Goal: Task Accomplishment & Management: Use online tool/utility

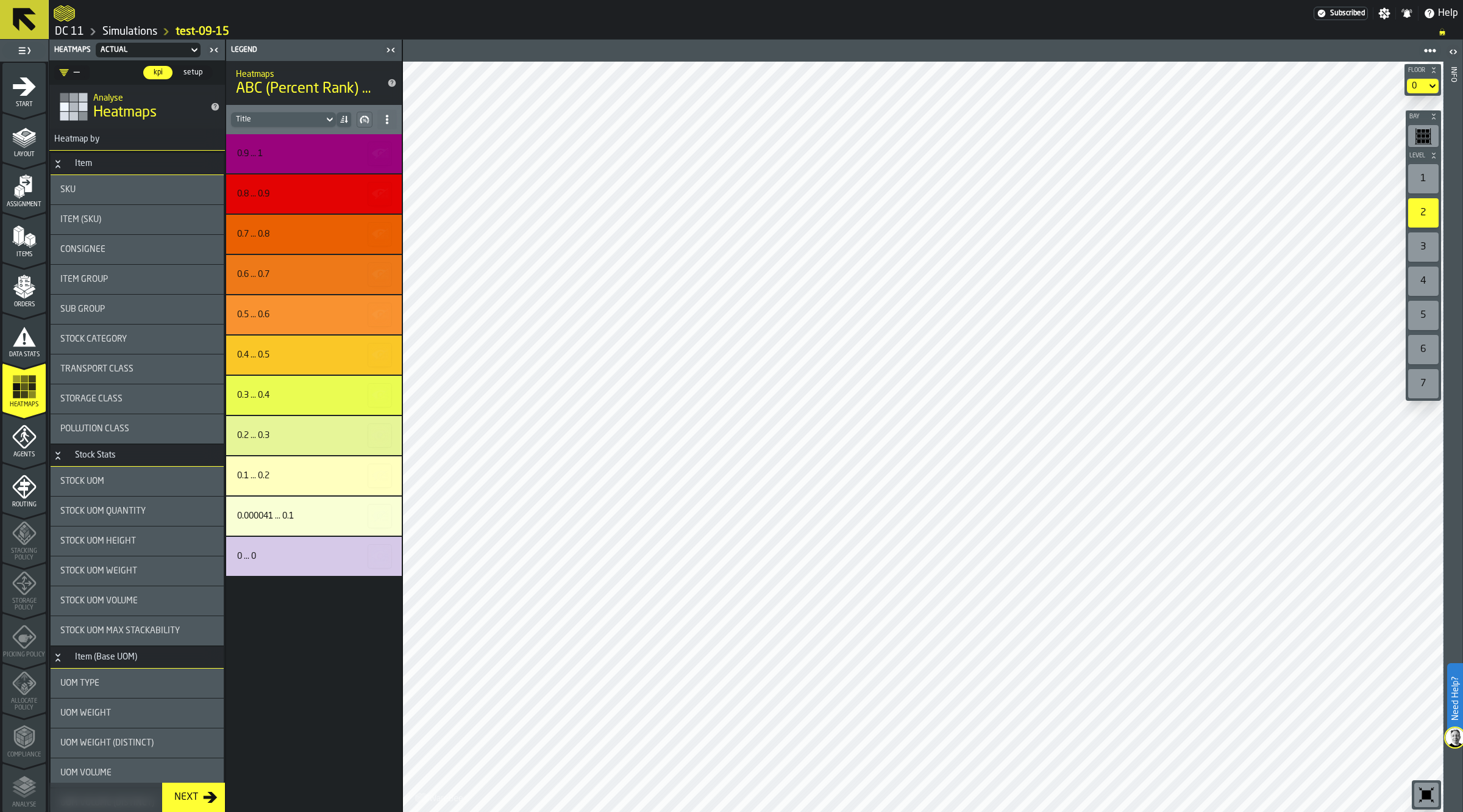
scroll to position [686, 0]
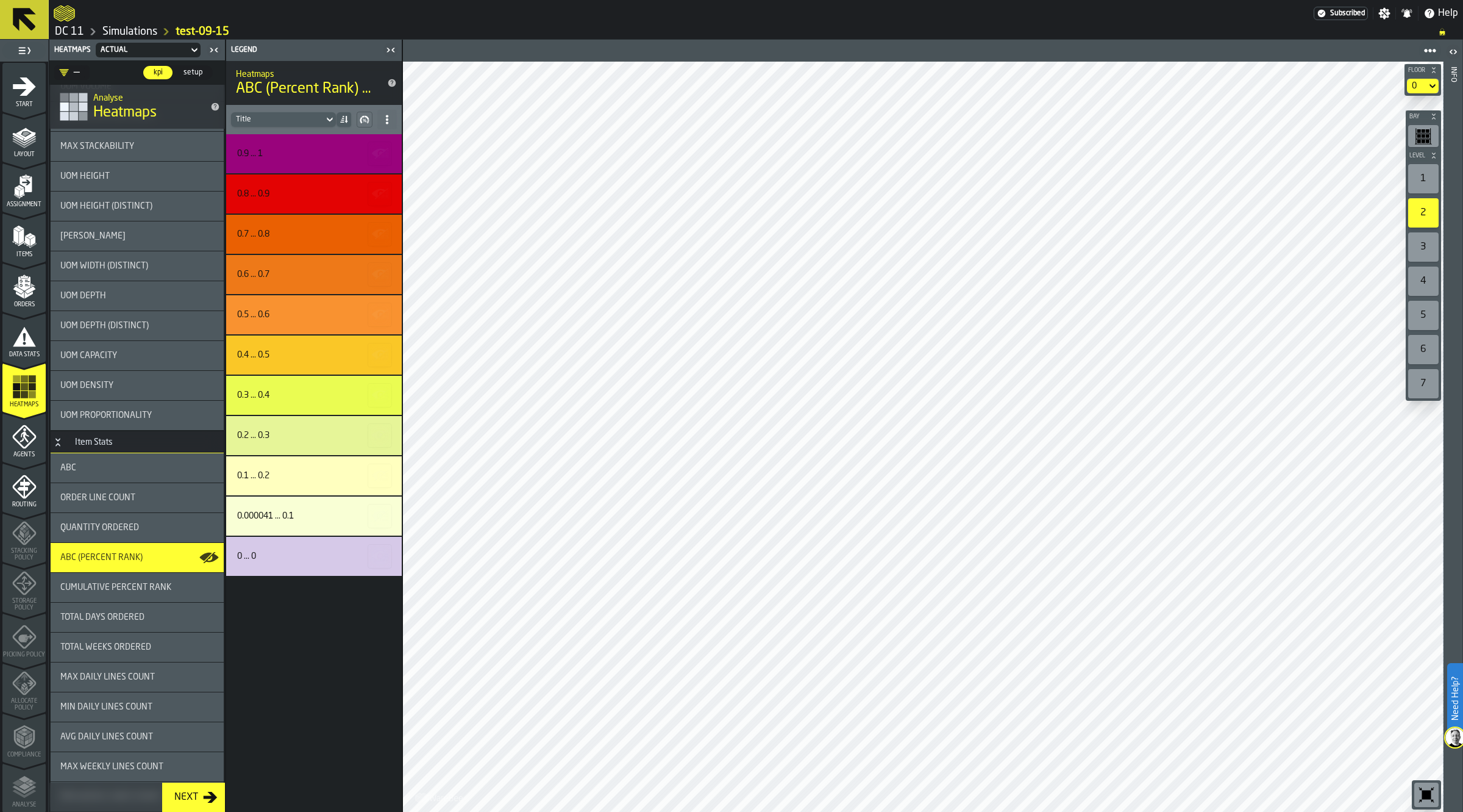
click at [399, 41] on header "Legend" at bounding box center [314, 50] width 175 height 22
click at [386, 44] on icon "button-toggle-Close me" at bounding box center [391, 49] width 14 height 14
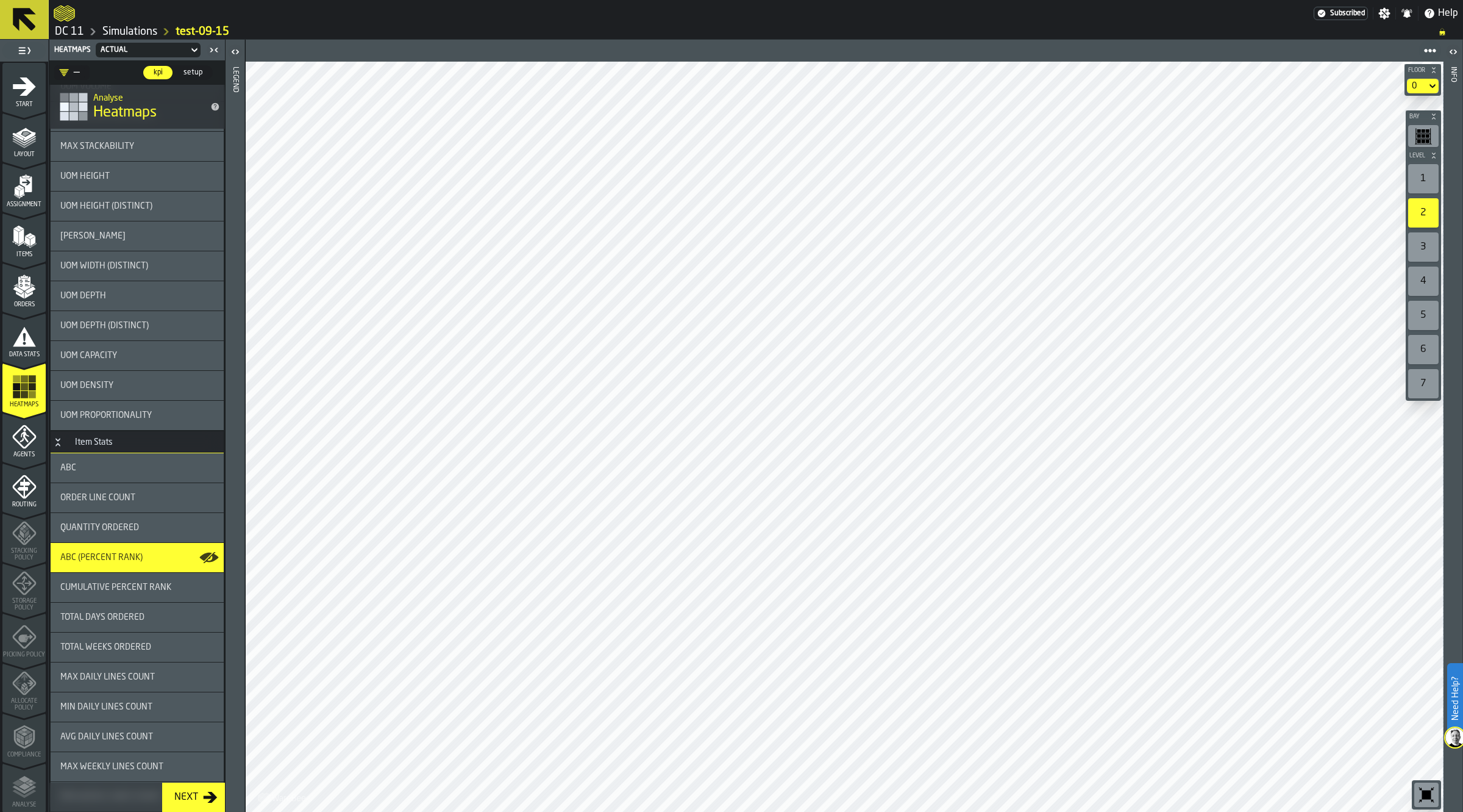
click at [1419, 85] on div "0" at bounding box center [1416, 85] width 10 height 10
click at [1406, 130] on div "Mezz" at bounding box center [1400, 138] width 64 height 14
click at [1428, 236] on div "3" at bounding box center [1423, 246] width 31 height 30
click at [1434, 261] on div "3" at bounding box center [1423, 246] width 31 height 30
click at [1425, 280] on div "4" at bounding box center [1423, 281] width 31 height 30
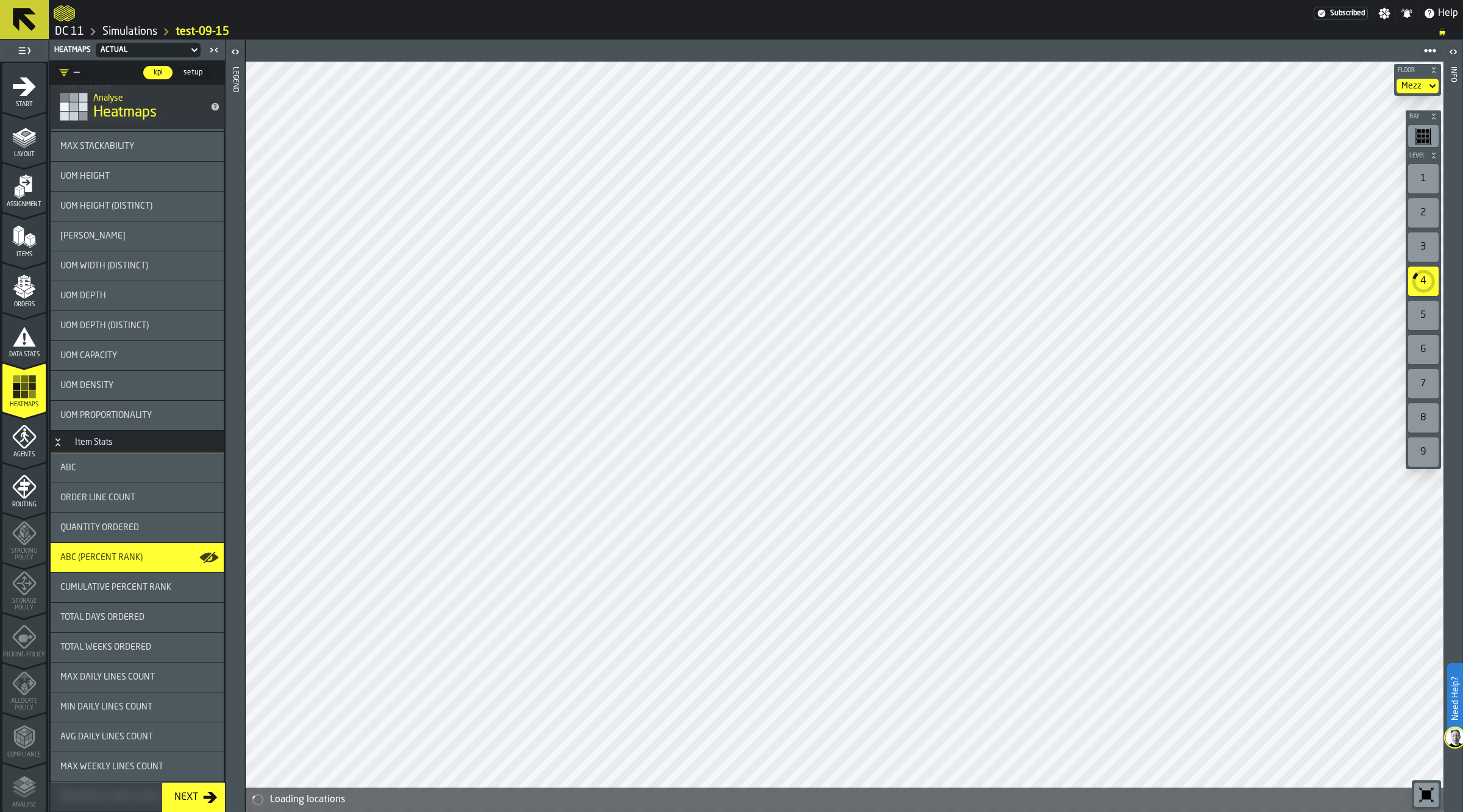
click at [20, 203] on span "Assignment" at bounding box center [24, 204] width 43 height 6
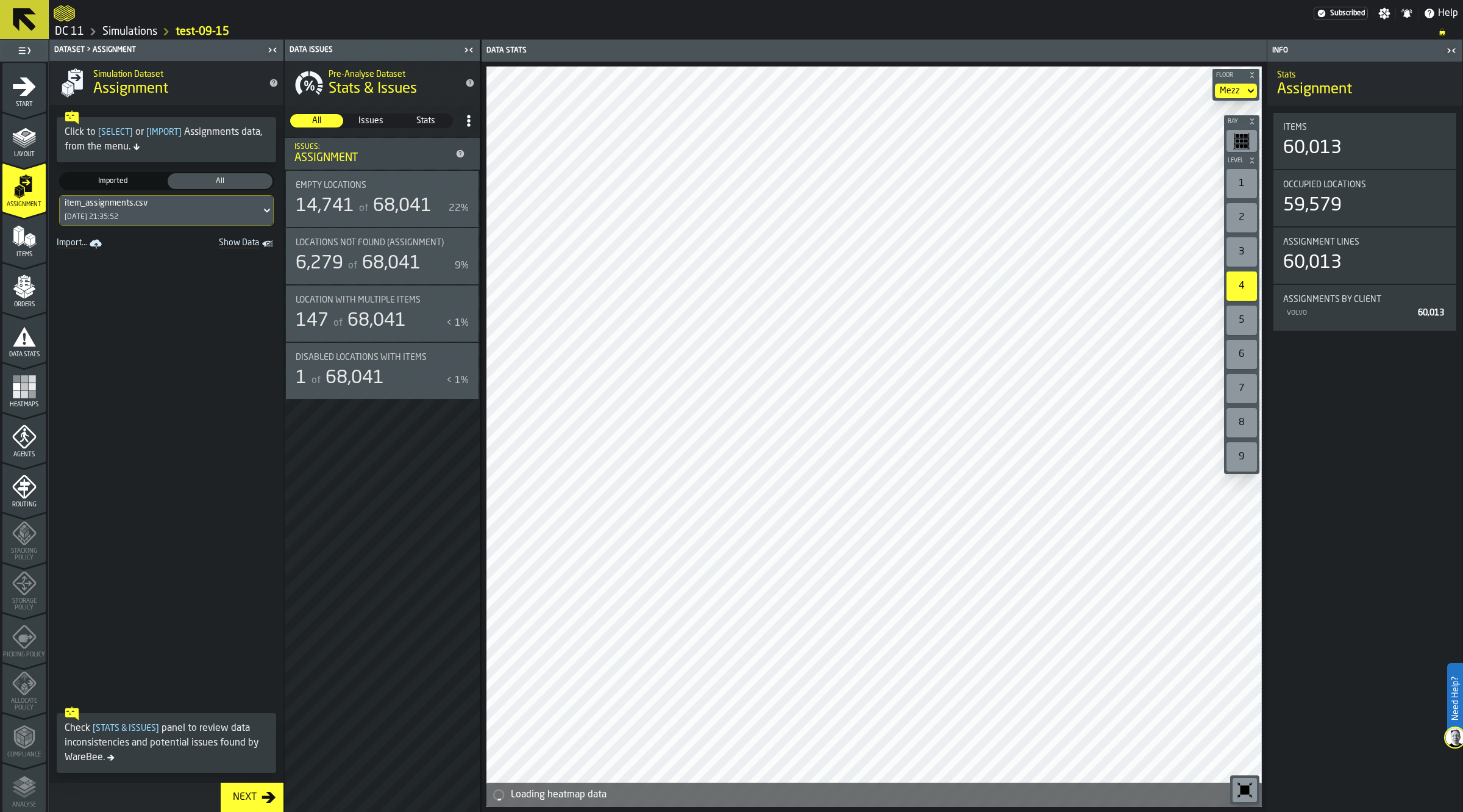
click at [406, 201] on span "68,041" at bounding box center [402, 206] width 58 height 18
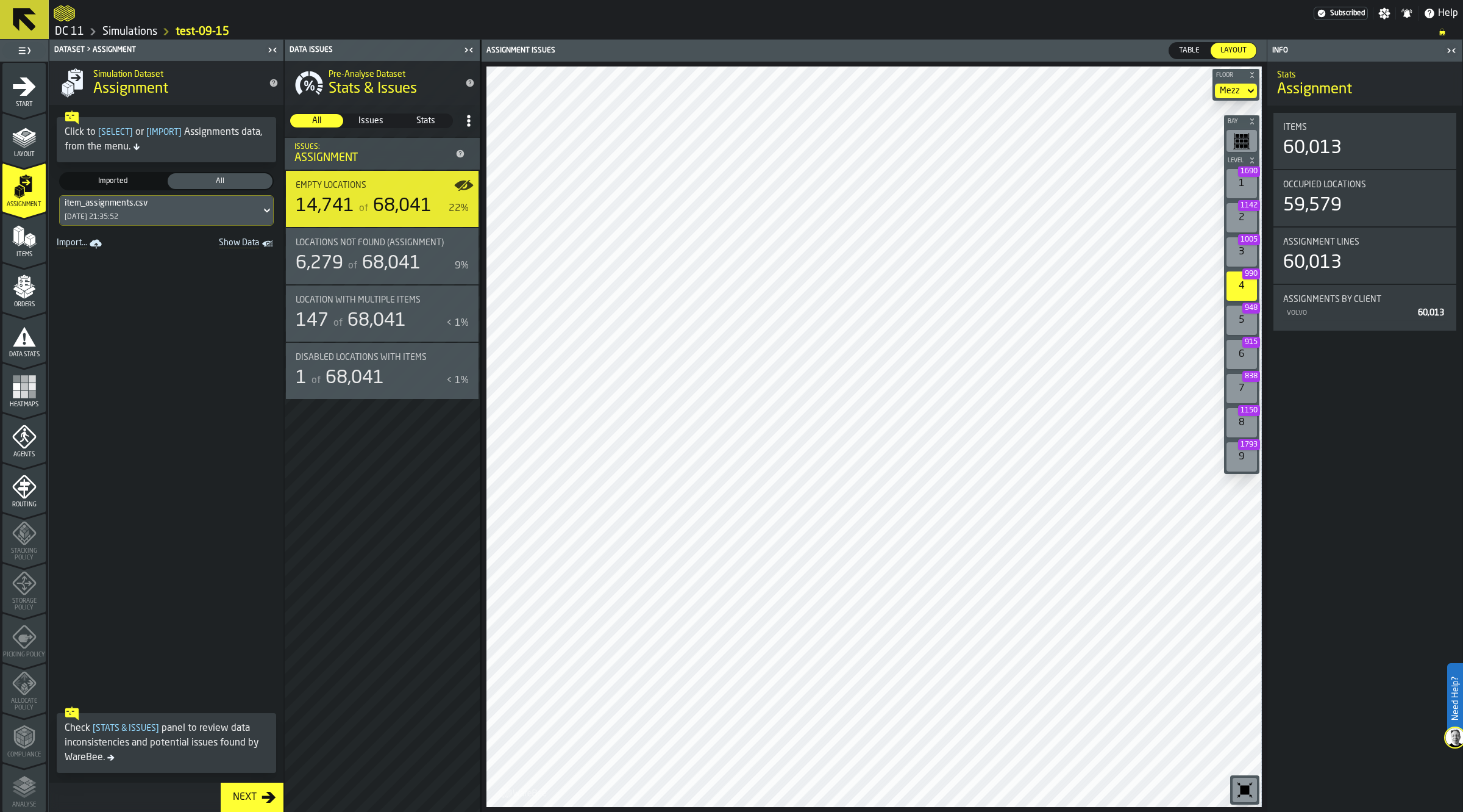
click at [406, 311] on span "68,041" at bounding box center [376, 320] width 58 height 18
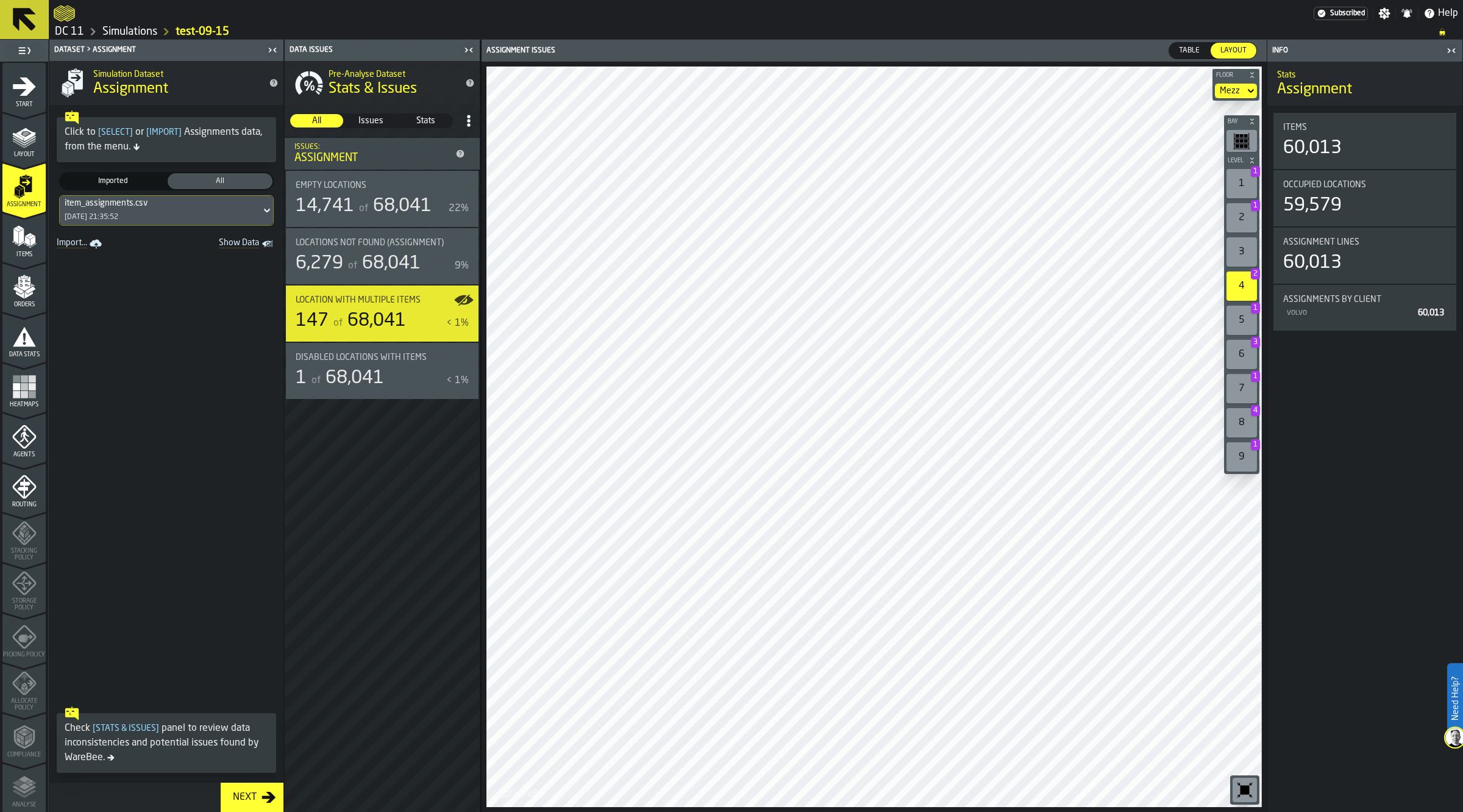
click at [1243, 92] on div "Mezz" at bounding box center [1229, 91] width 30 height 14
click at [1230, 113] on div "0" at bounding box center [1218, 112] width 64 height 14
click at [818, 575] on div at bounding box center [874, 437] width 775 height 741
click at [1245, 237] on div "3 99" at bounding box center [1242, 252] width 31 height 30
click at [1247, 178] on div "1 1" at bounding box center [1242, 183] width 31 height 30
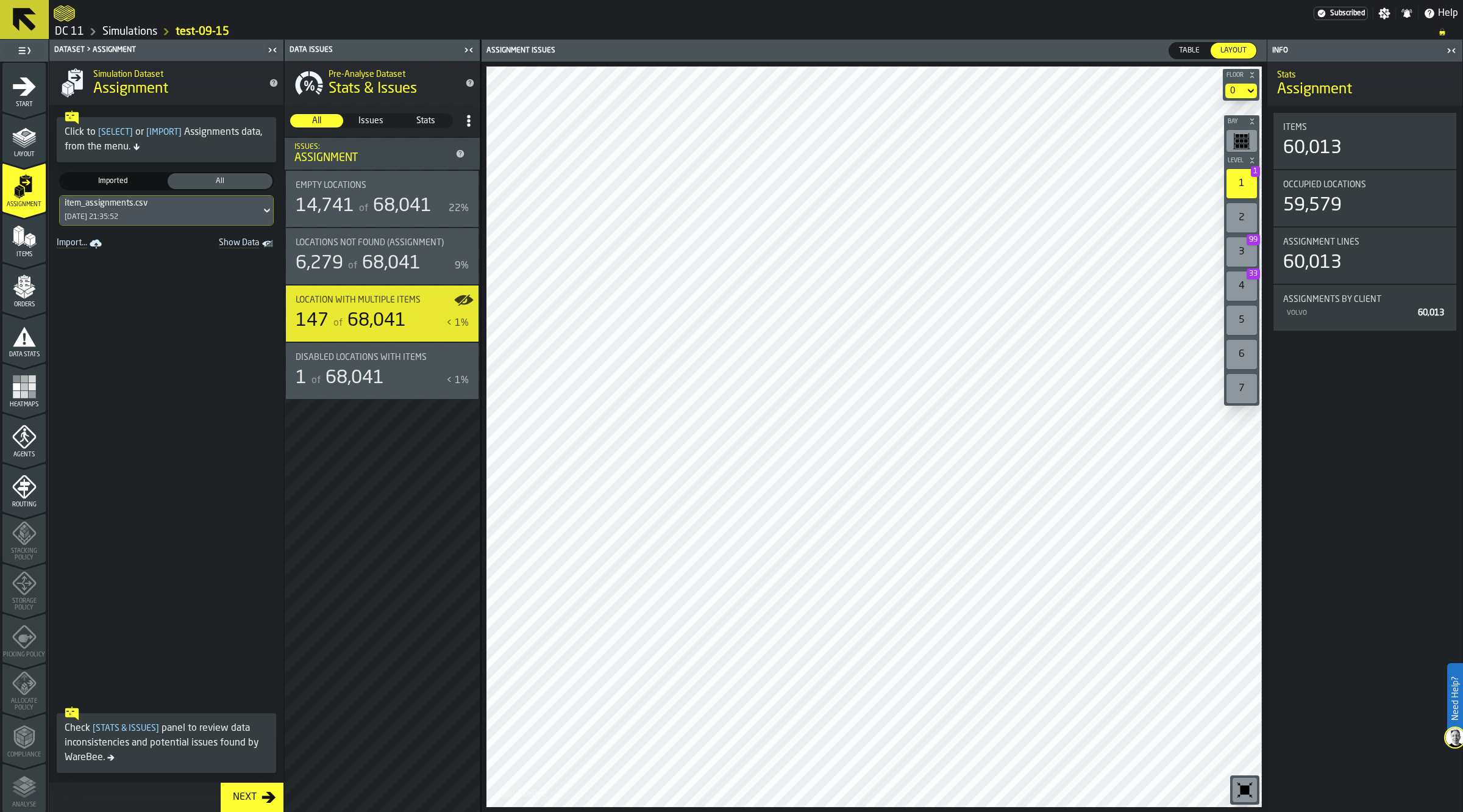
click at [1235, 254] on div "3 99" at bounding box center [1242, 252] width 31 height 30
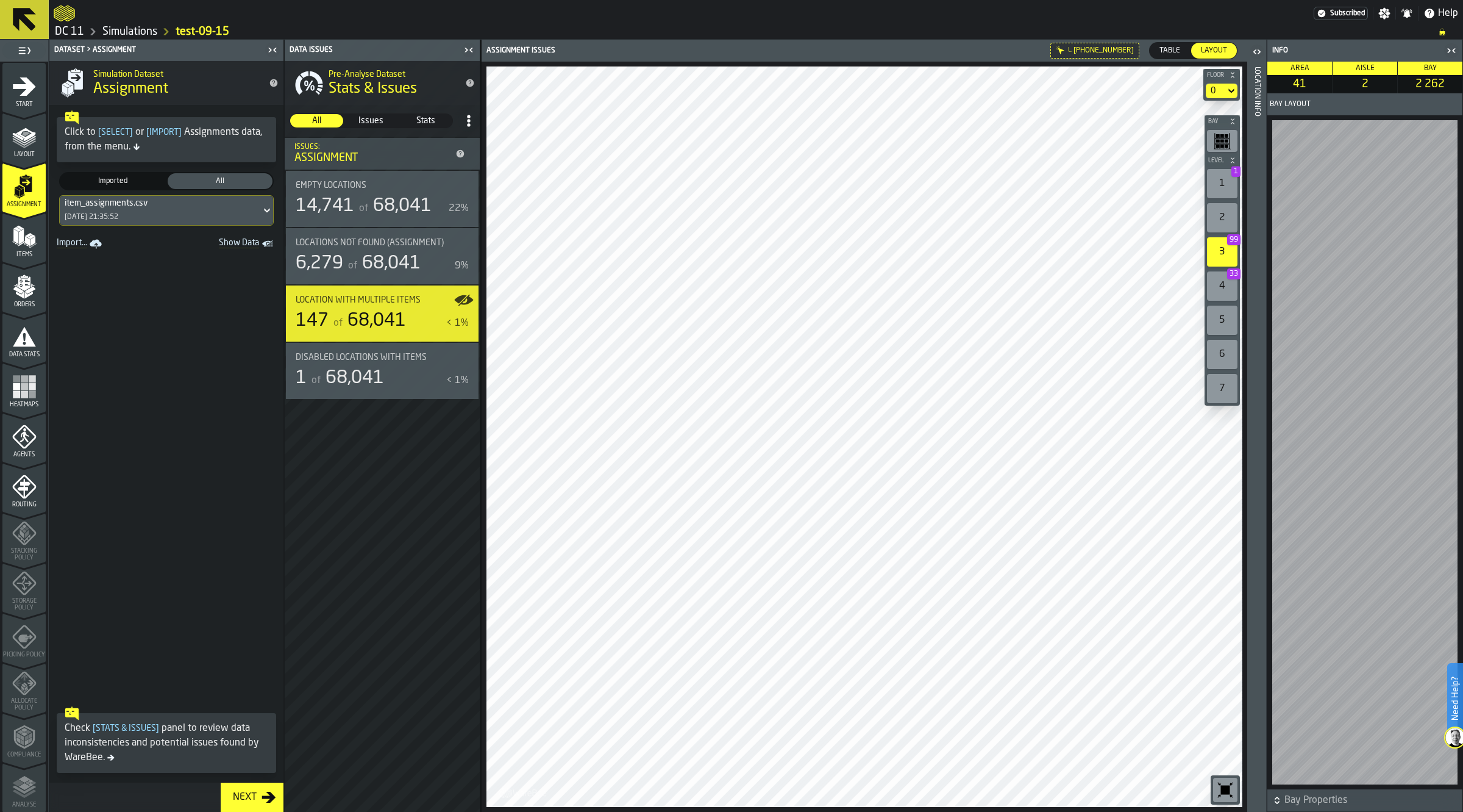
click at [1169, 48] on span "Table" at bounding box center [1170, 50] width 31 height 11
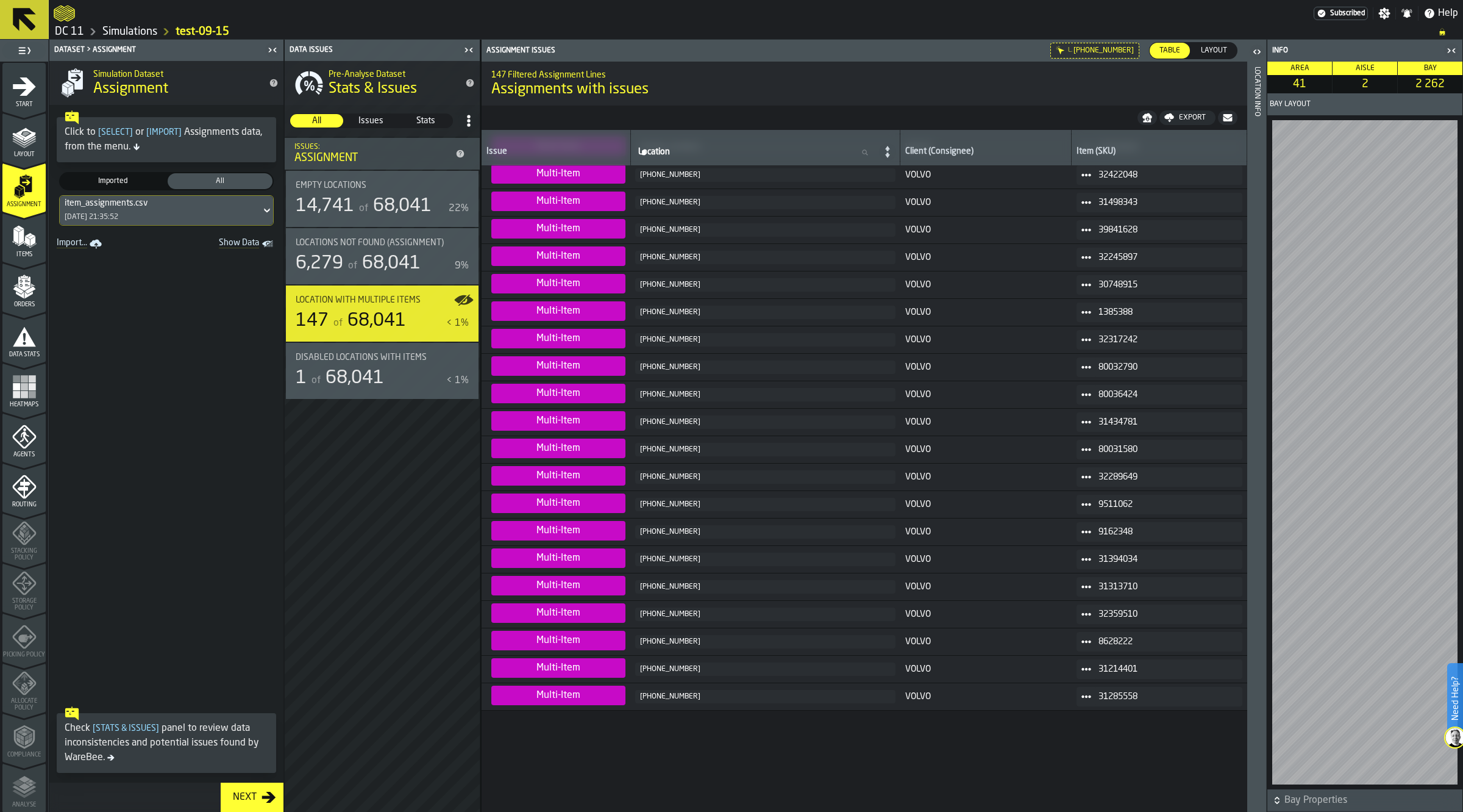
scroll to position [0, 0]
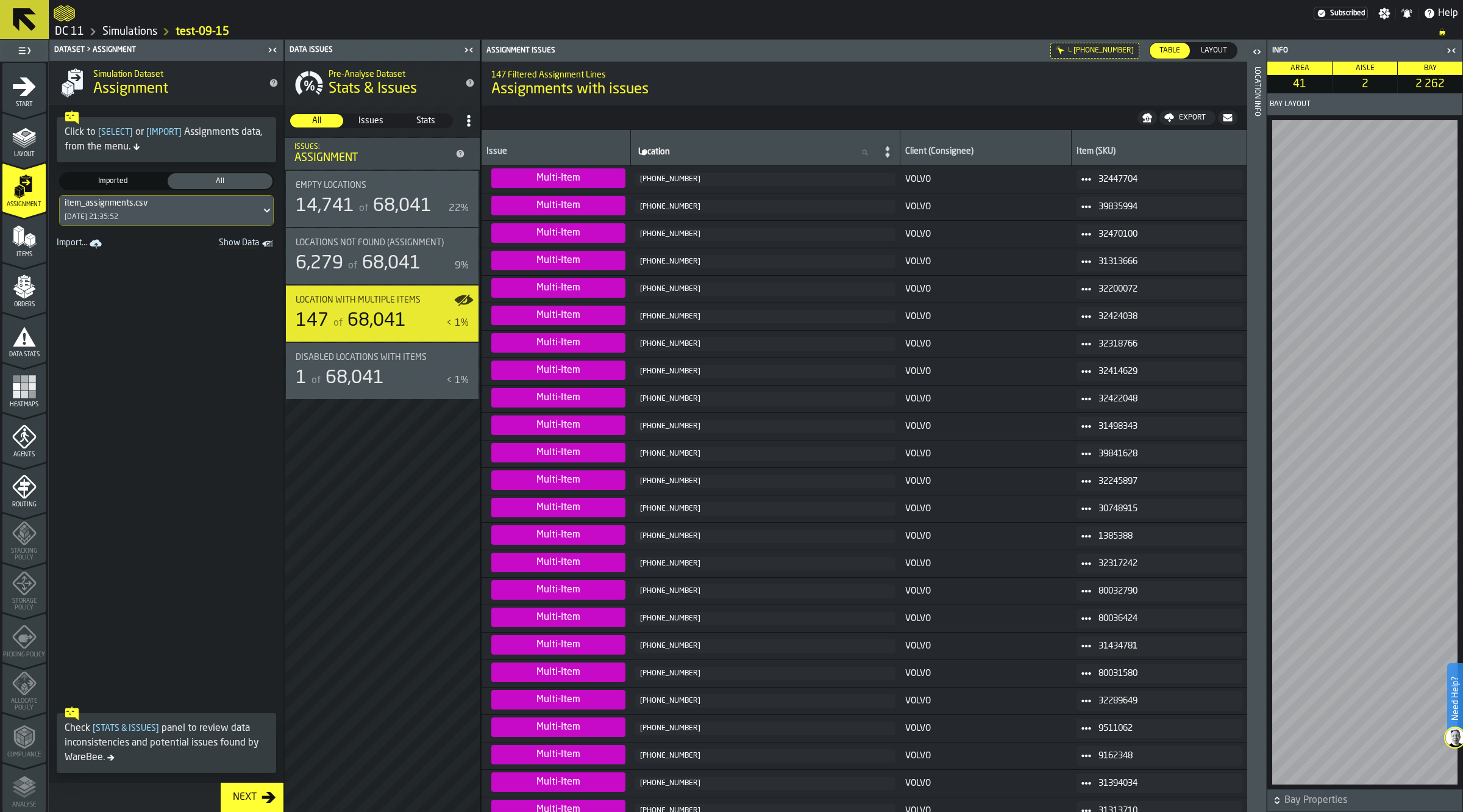
click at [1223, 120] on icon "button-" at bounding box center [1227, 118] width 9 height 7
click at [372, 352] on span "Disabled locations with Items" at bounding box center [361, 357] width 131 height 10
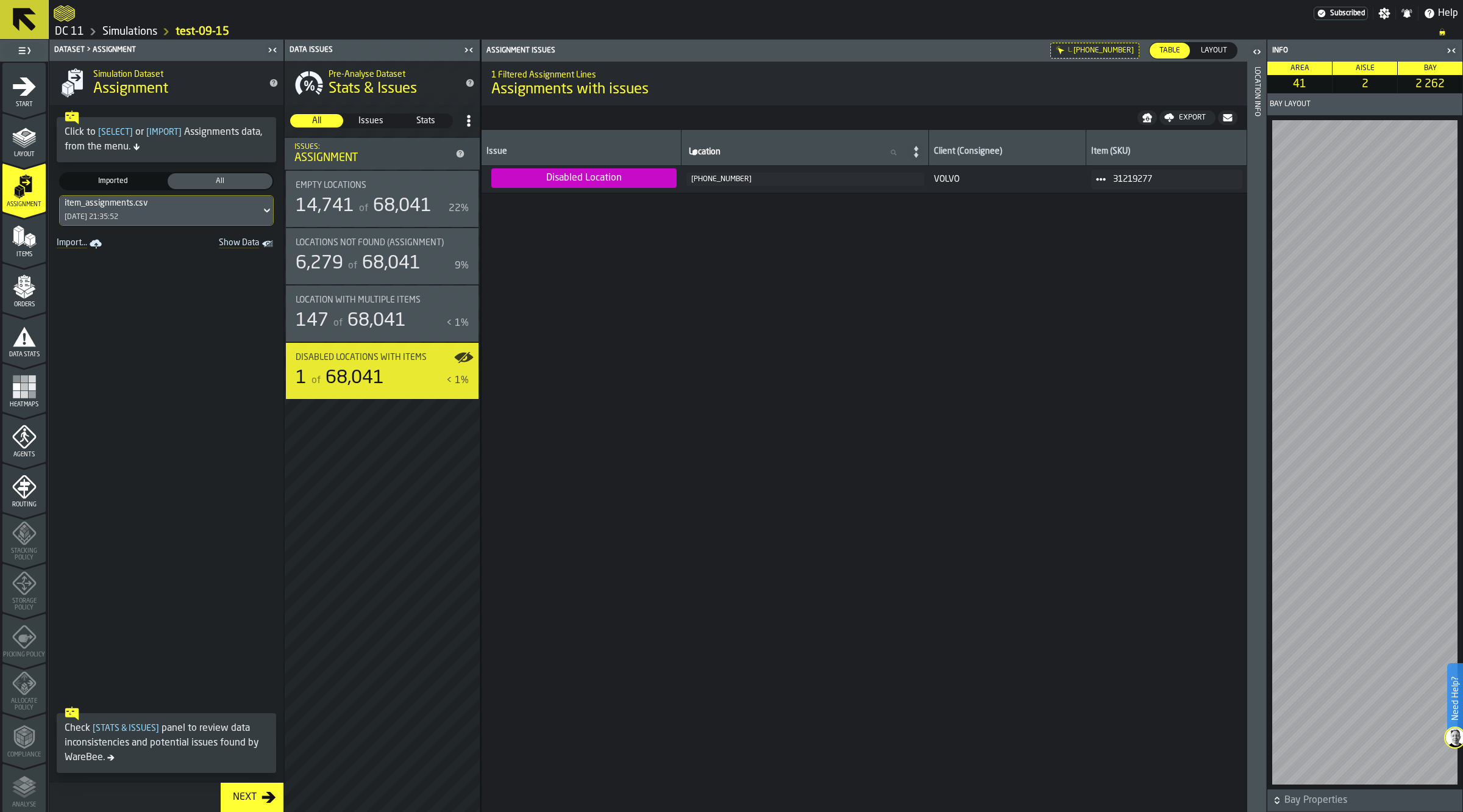
click at [373, 251] on div "Locations not found (Assignment) 6,279 of 68,041 9%" at bounding box center [382, 255] width 174 height 37
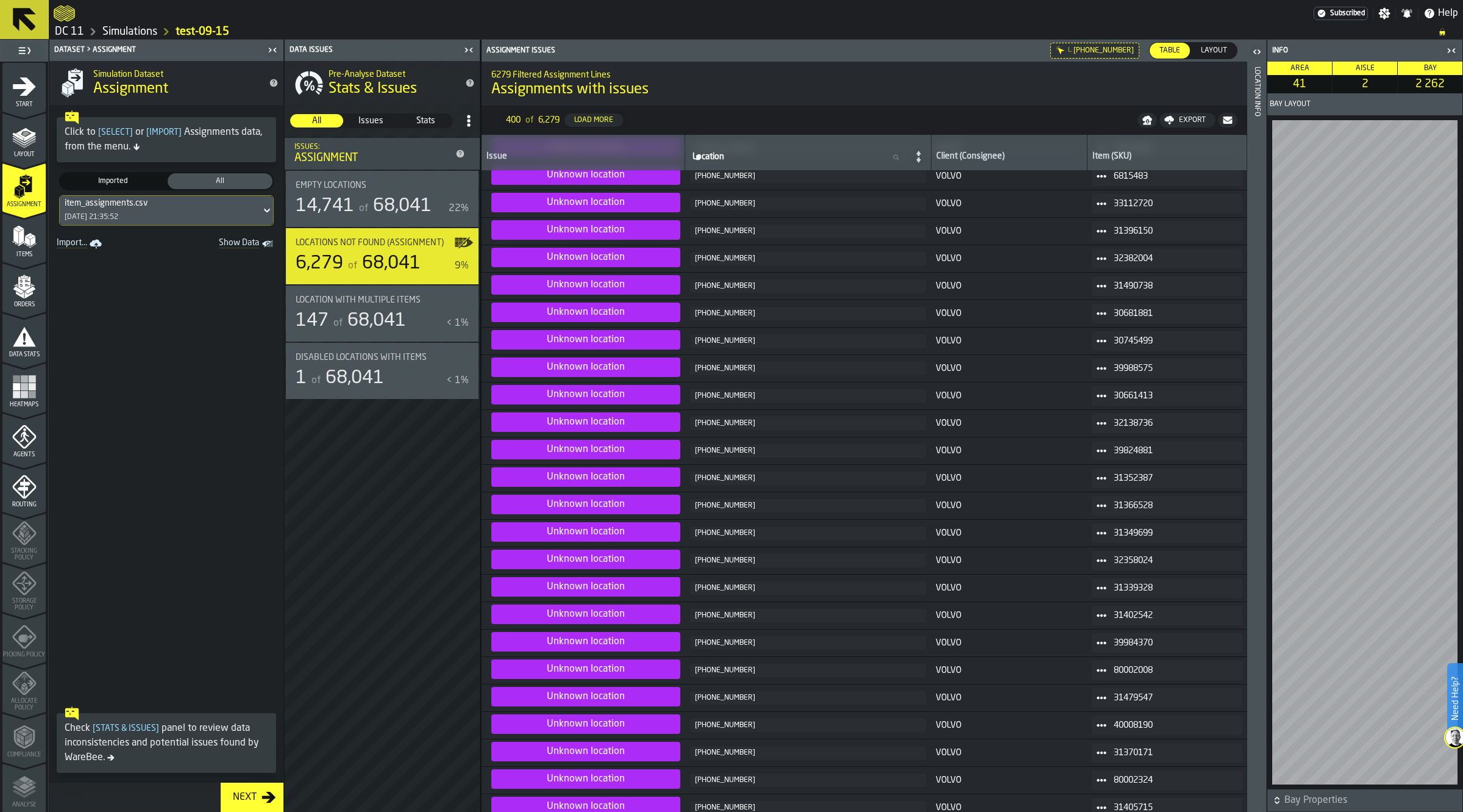
scroll to position [686, 0]
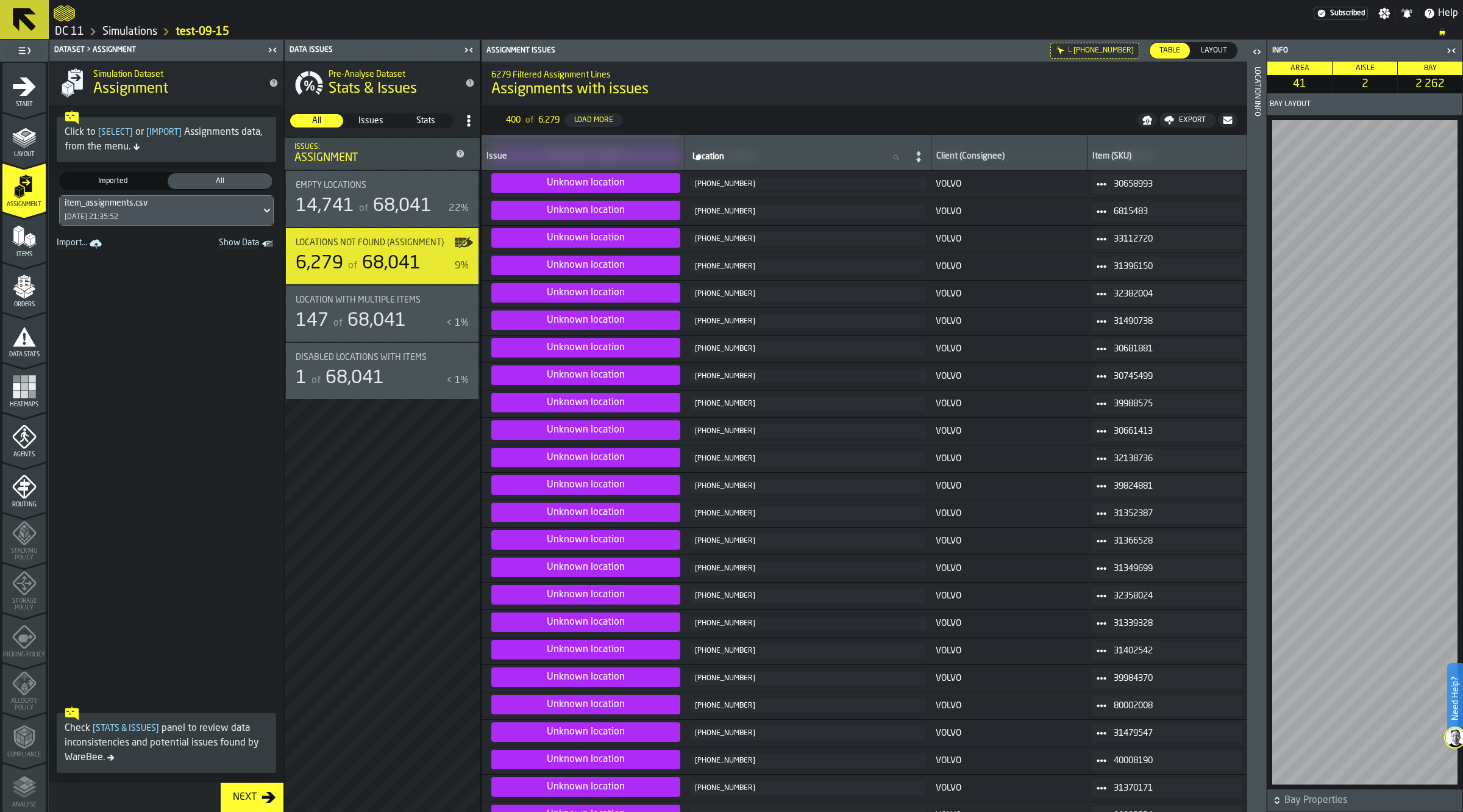
click at [710, 296] on div "[PHONE_NUMBER]" at bounding box center [808, 293] width 227 height 8
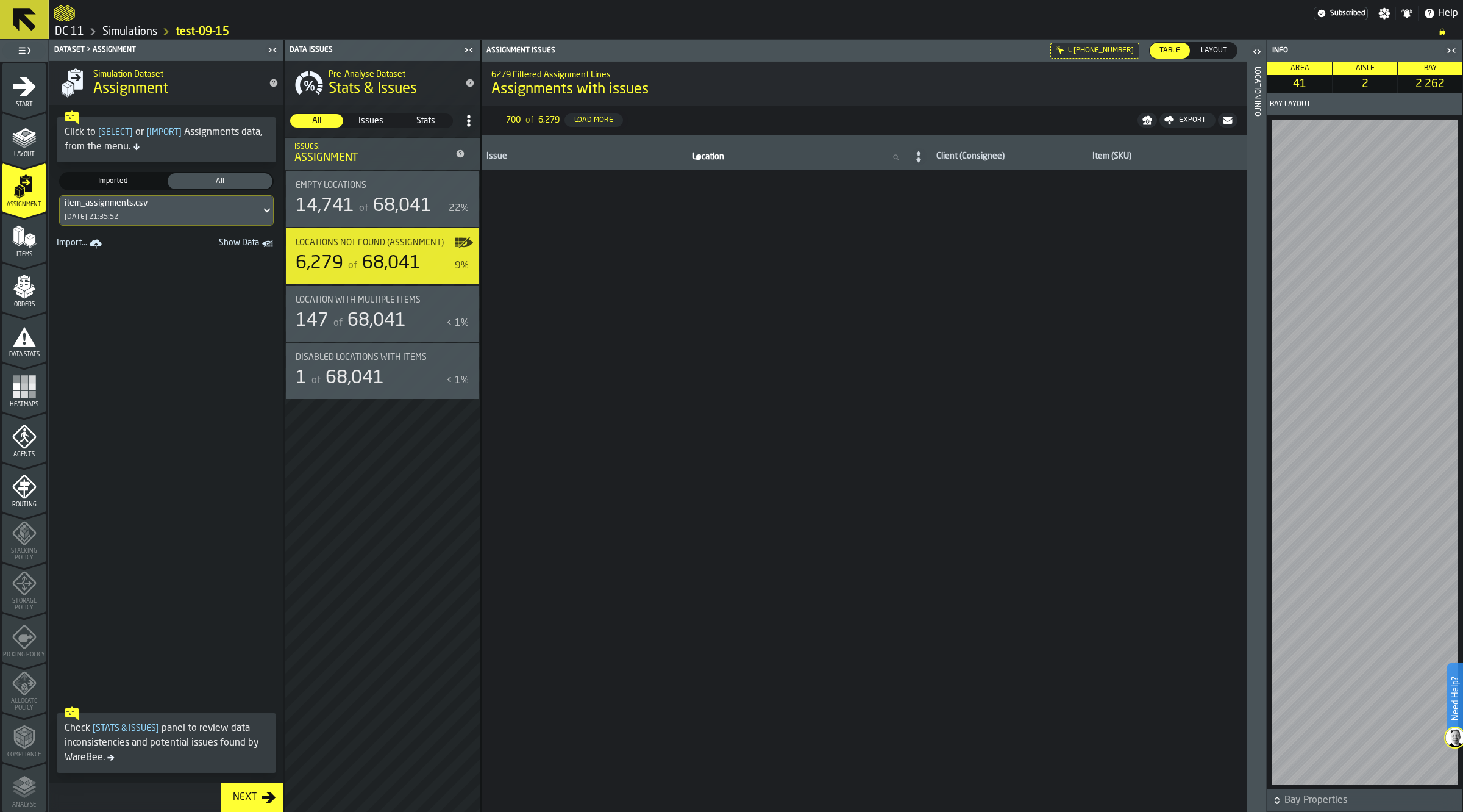
scroll to position [0, 0]
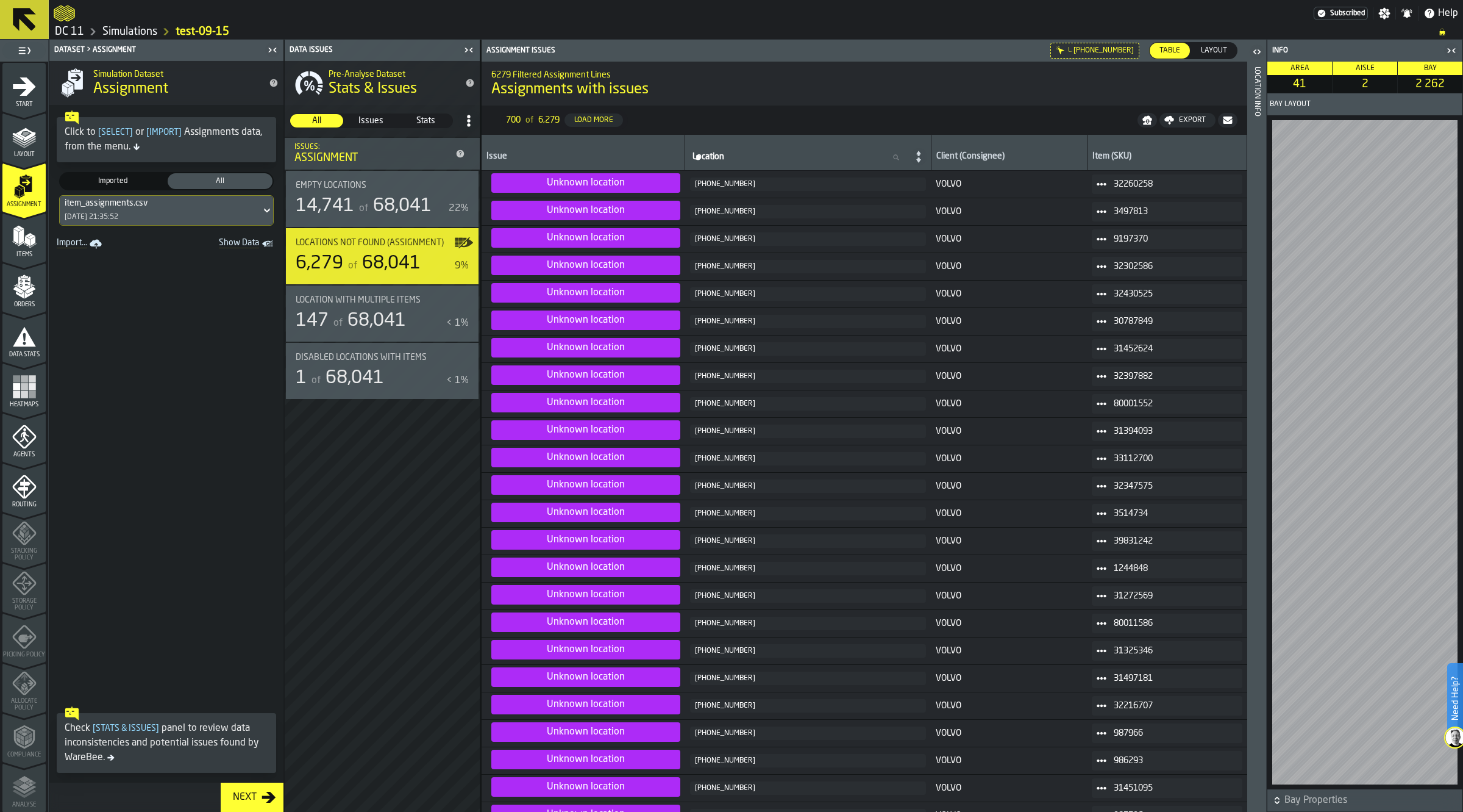
click at [1245, 145] on div "Issue Location Location Client (Consignee) Item (SKU) Unknown location [PHONE_N…" at bounding box center [865, 473] width 766 height 677
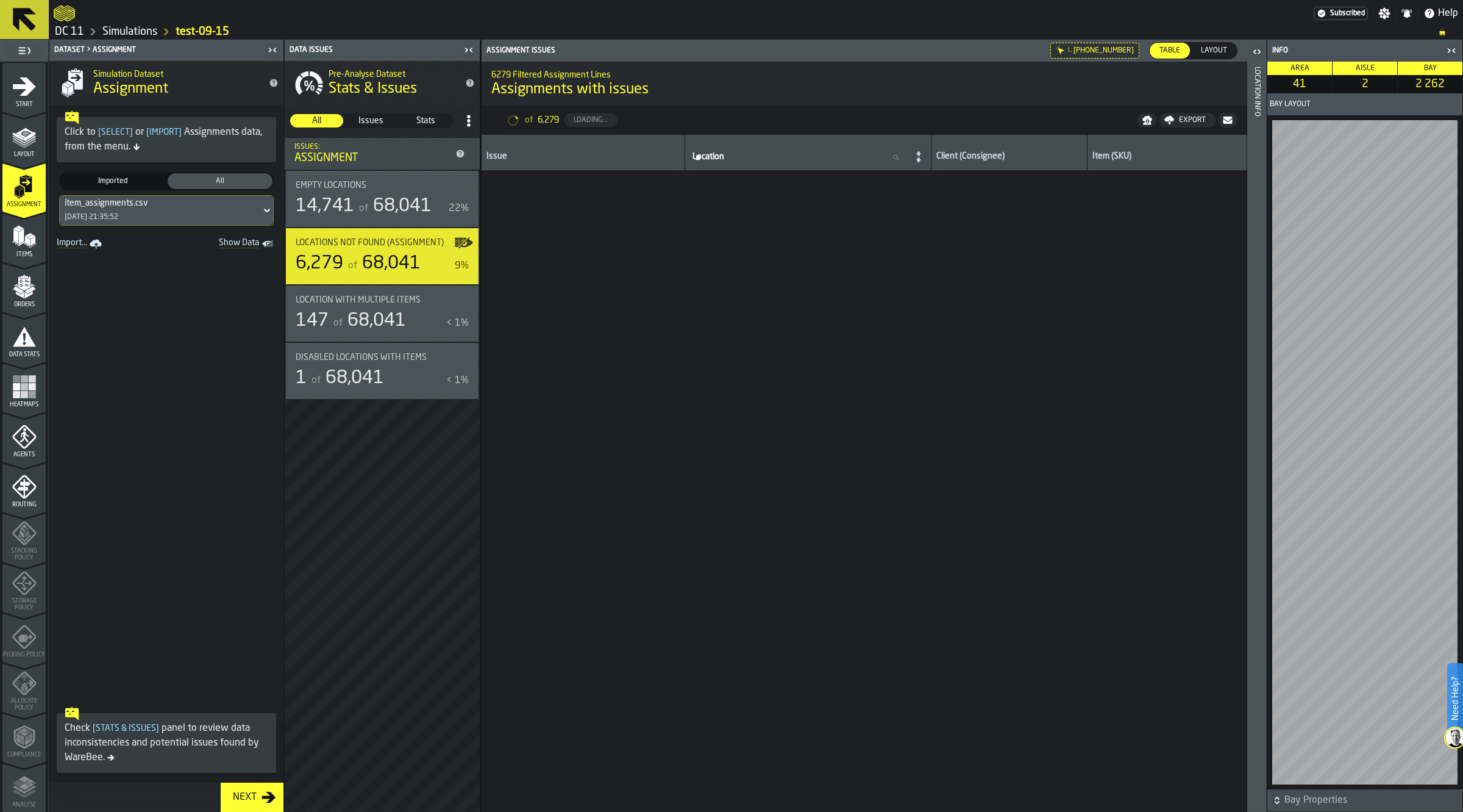
scroll to position [26775, 0]
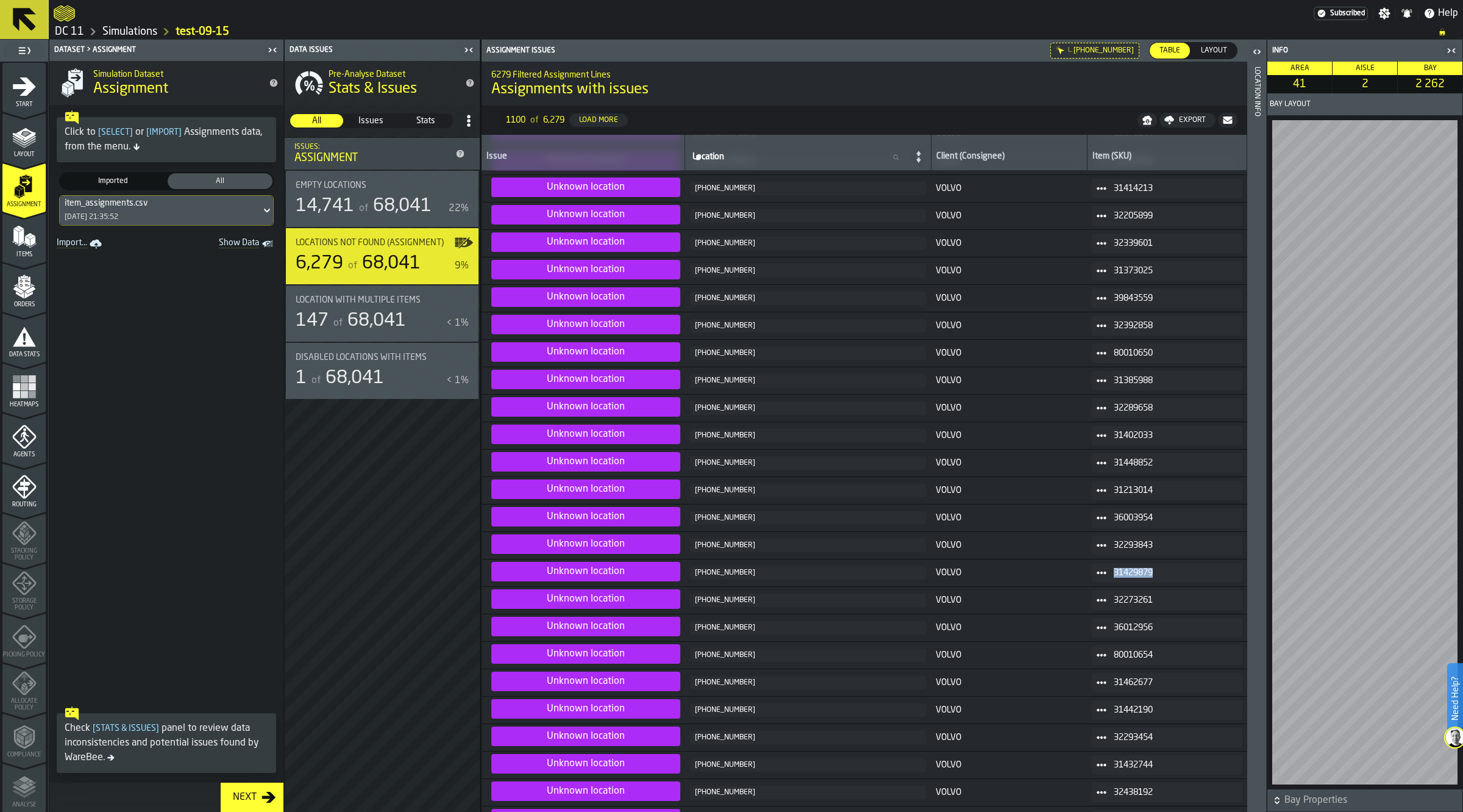
drag, startPoint x: 1165, startPoint y: 578, endPoint x: 1116, endPoint y: 577, distance: 49.0
click at [1116, 577] on div "31429879" at bounding box center [1166, 573] width 150 height 20
copy span "31429879"
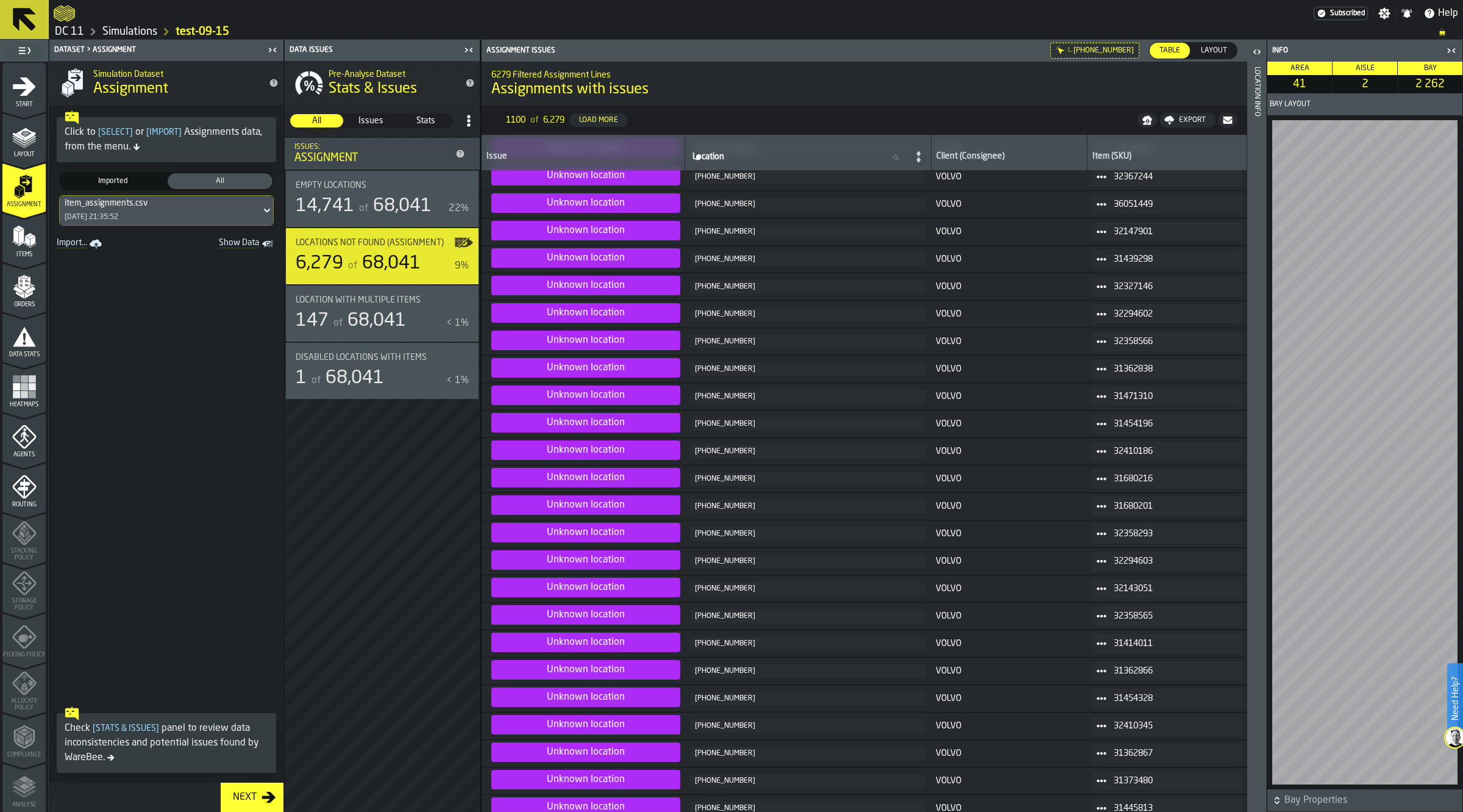
scroll to position [11520, 0]
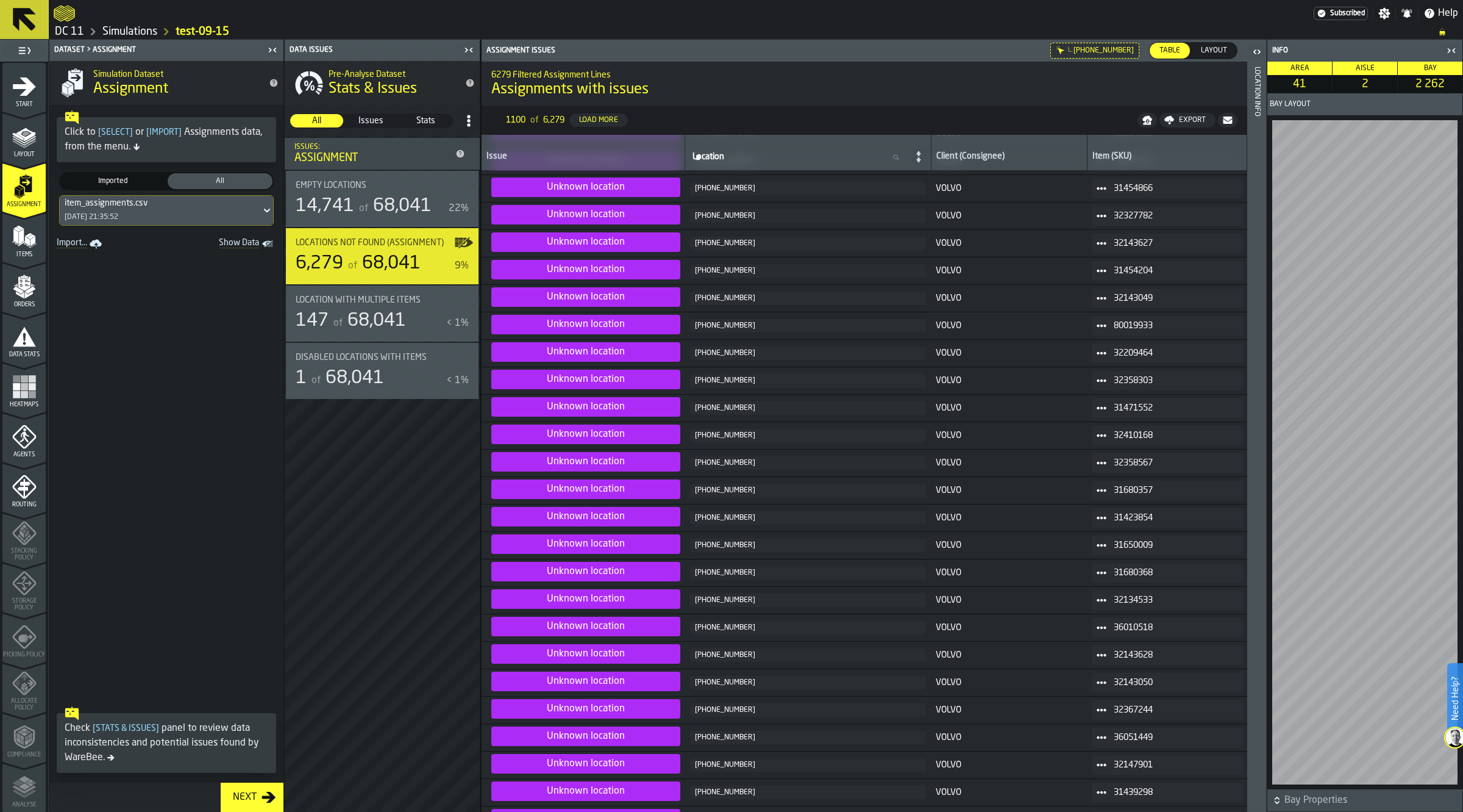
click at [1248, 404] on header "Location Info" at bounding box center [1256, 425] width 19 height 772
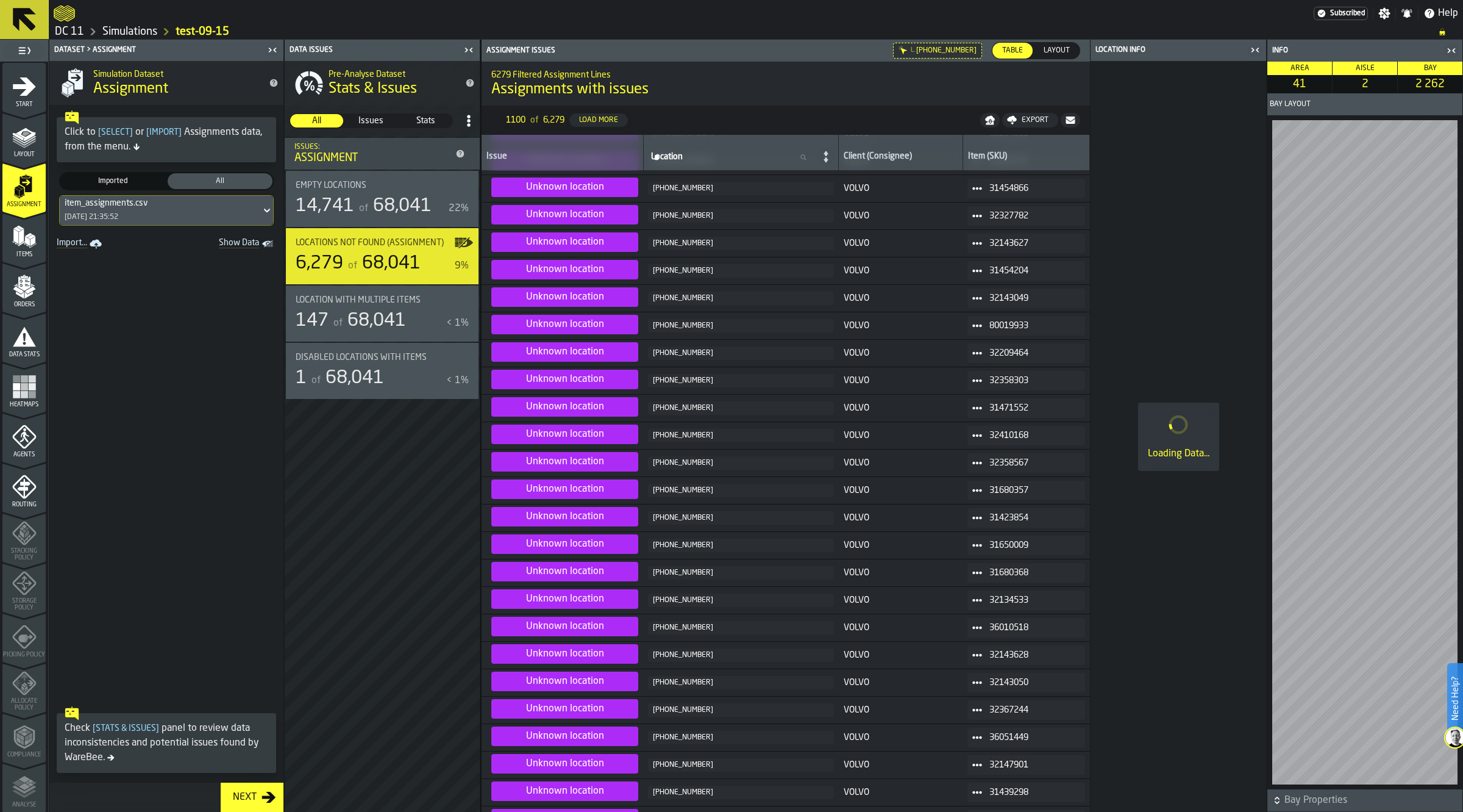
click at [1251, 49] on icon "button-toggle-Close me" at bounding box center [1255, 49] width 14 height 14
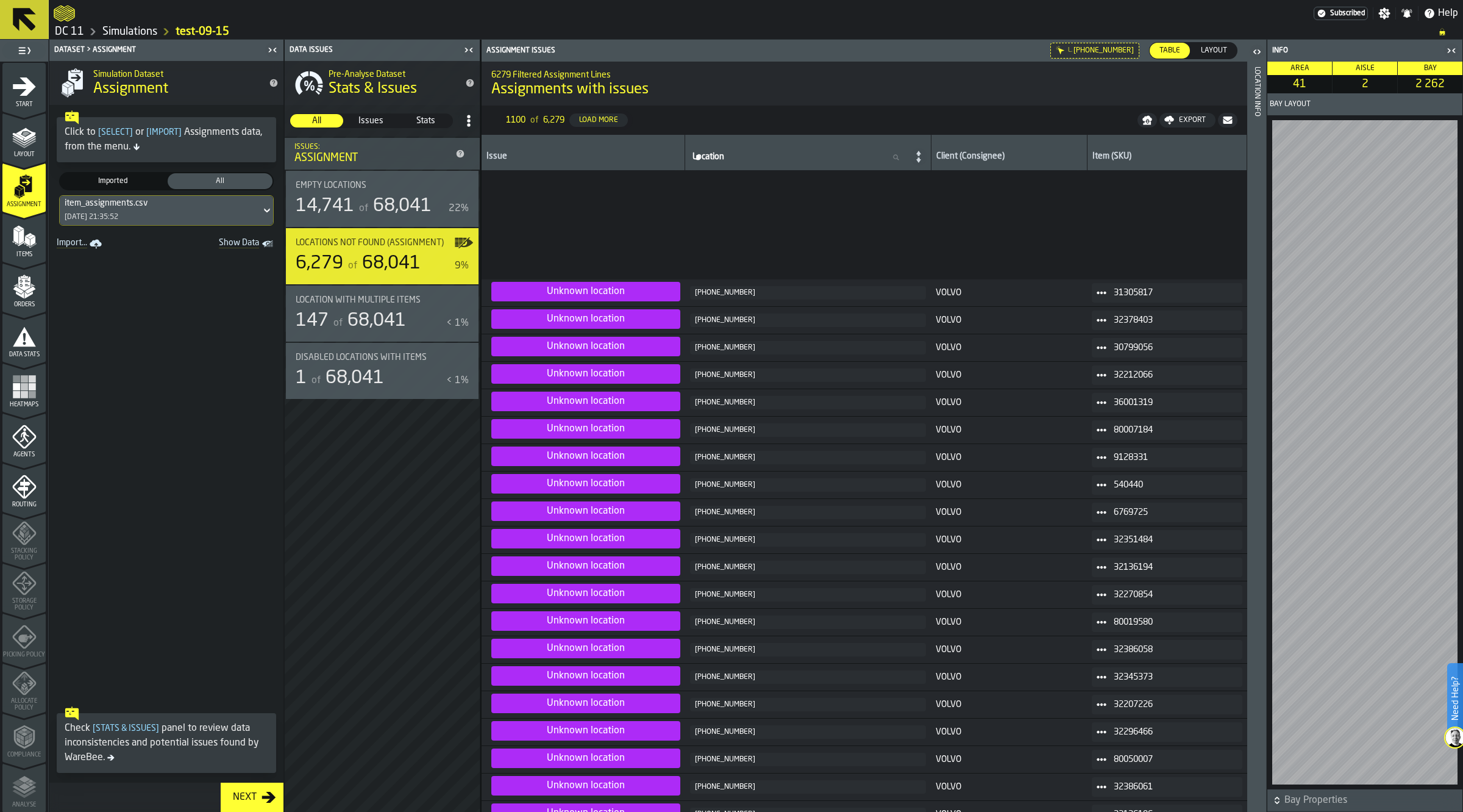
scroll to position [7984, 0]
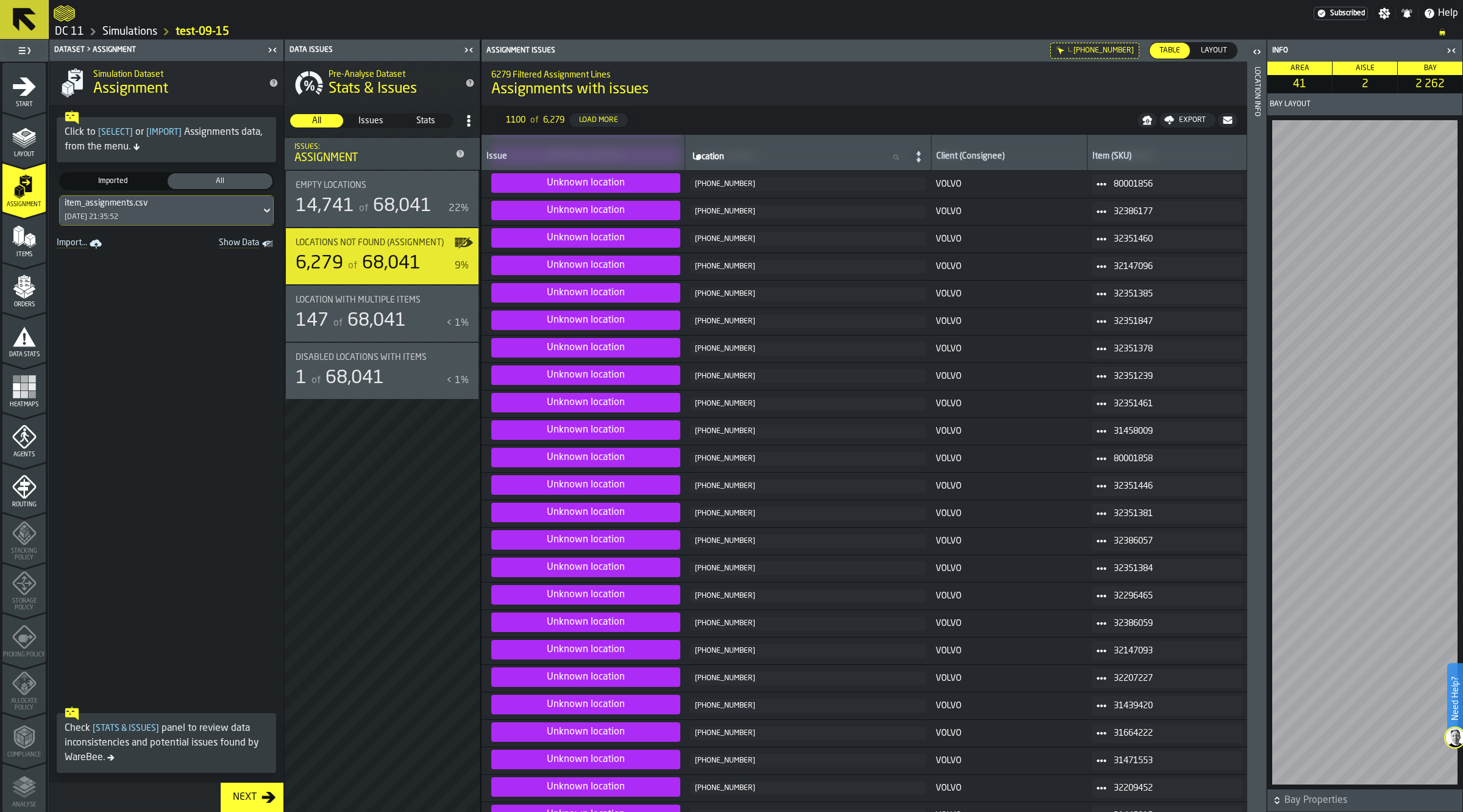
click at [236, 433] on span at bounding box center [166, 477] width 234 height 448
click at [208, 456] on span at bounding box center [166, 477] width 234 height 448
click at [6, 238] on div "Items" at bounding box center [24, 241] width 43 height 33
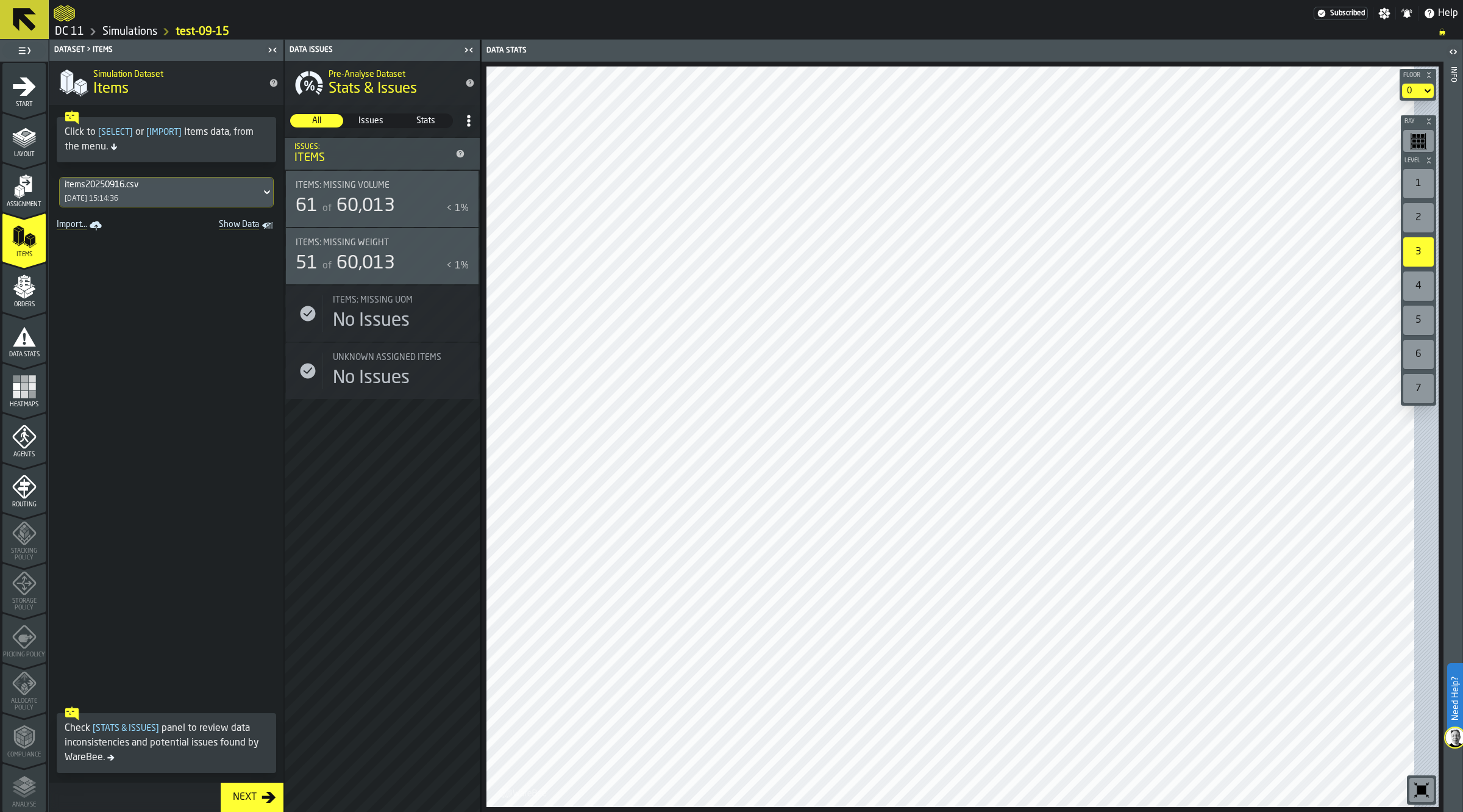
click at [388, 259] on span "60,013" at bounding box center [365, 263] width 58 height 18
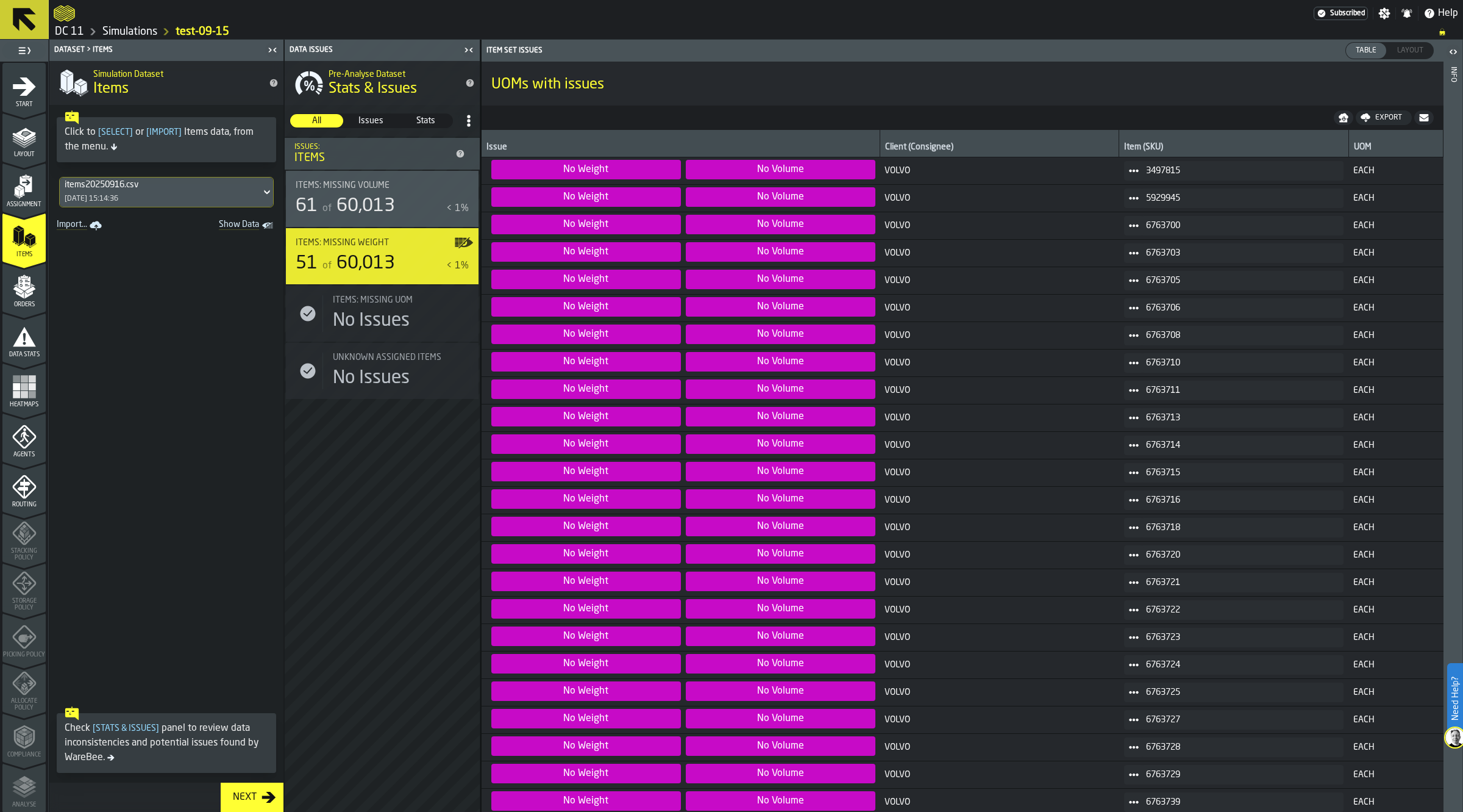
click at [31, 184] on icon "menu Assignment" at bounding box center [24, 186] width 24 height 24
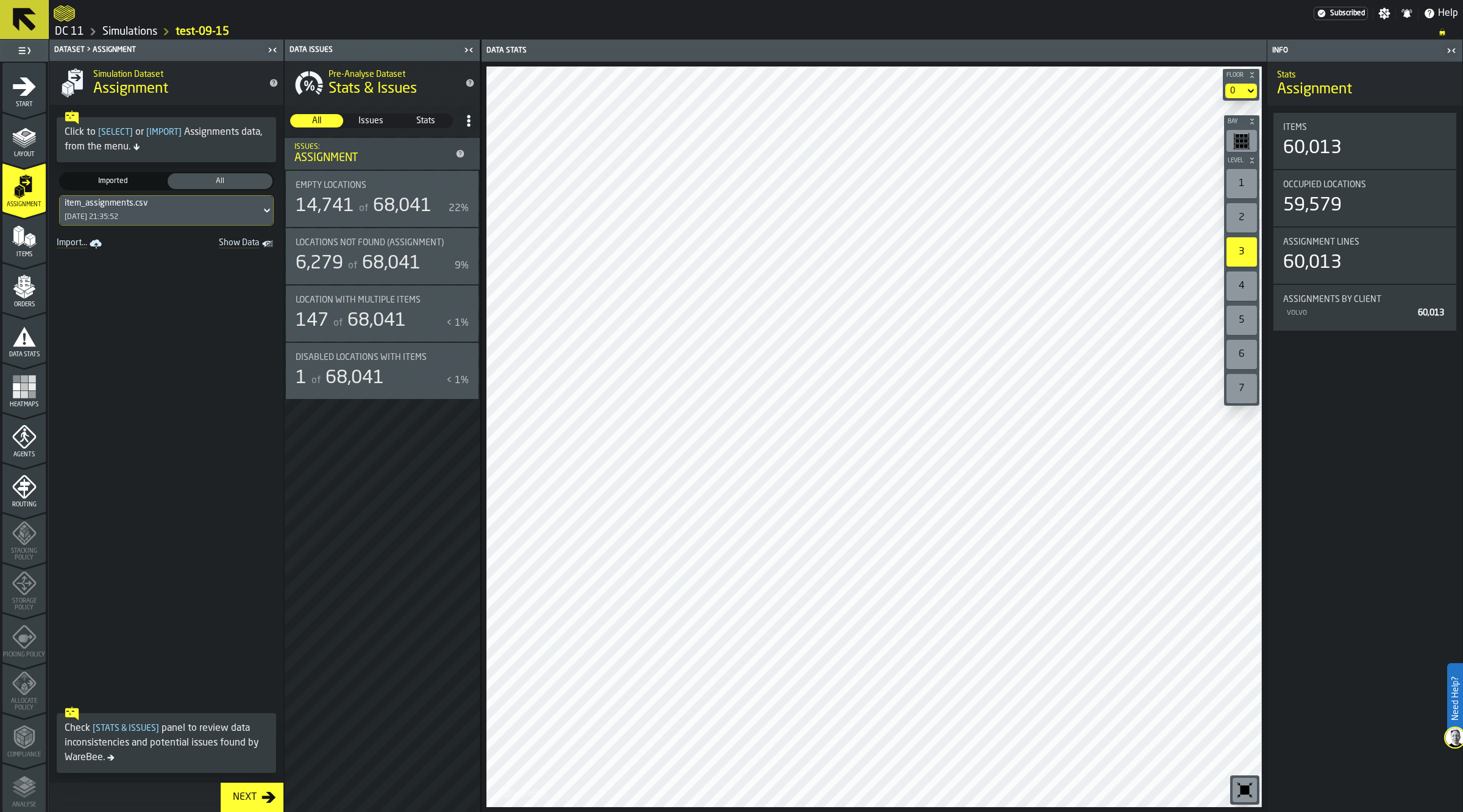
drag, startPoint x: 20, startPoint y: 260, endPoint x: 22, endPoint y: 293, distance: 33.1
click at [20, 260] on icon "menu Items" at bounding box center [24, 262] width 43 height 12
click at [22, 293] on polygon "menu Orders" at bounding box center [20, 294] width 8 height 7
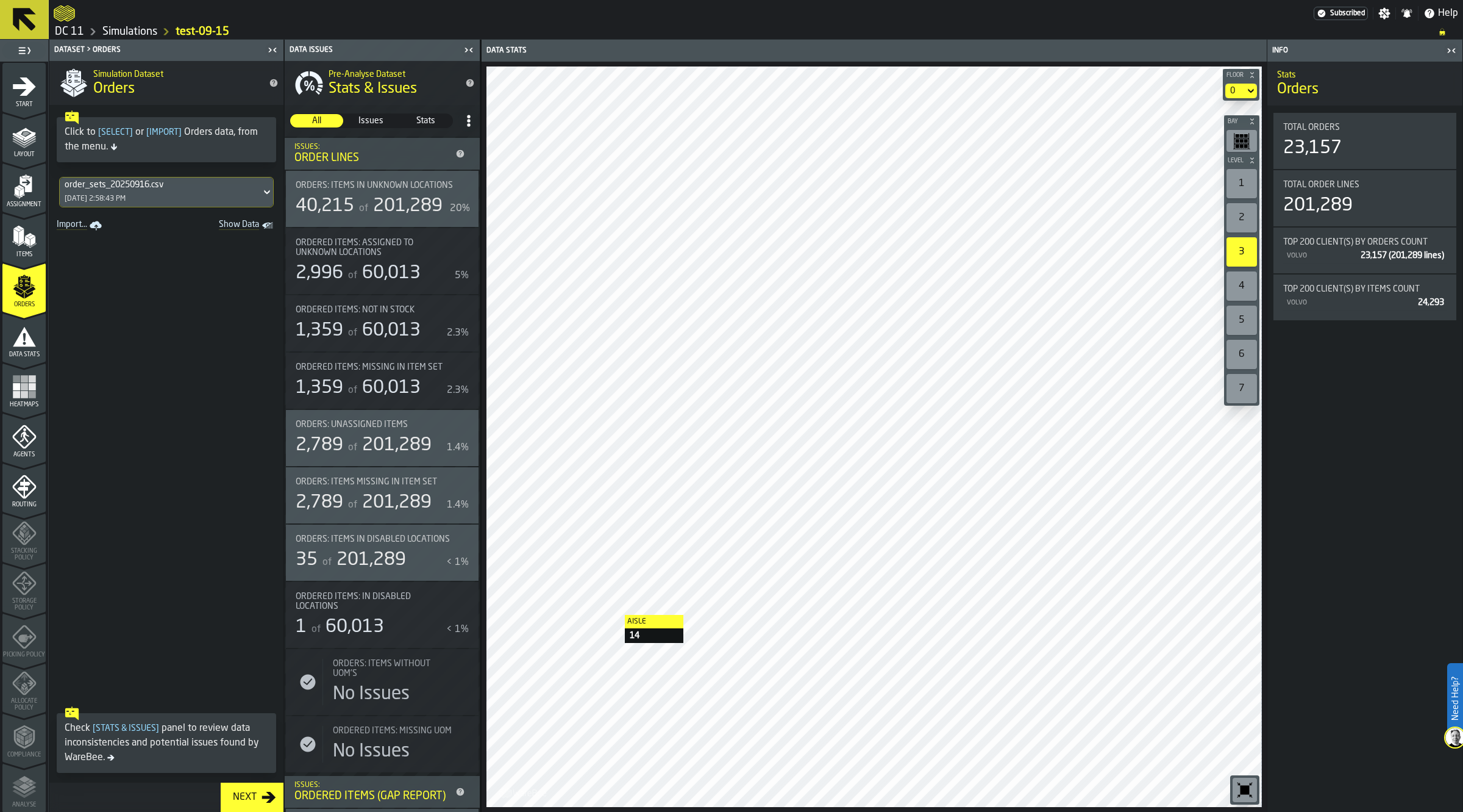
click at [153, 463] on span at bounding box center [166, 467] width 234 height 467
click at [28, 352] on span "Data Stats" at bounding box center [24, 354] width 43 height 6
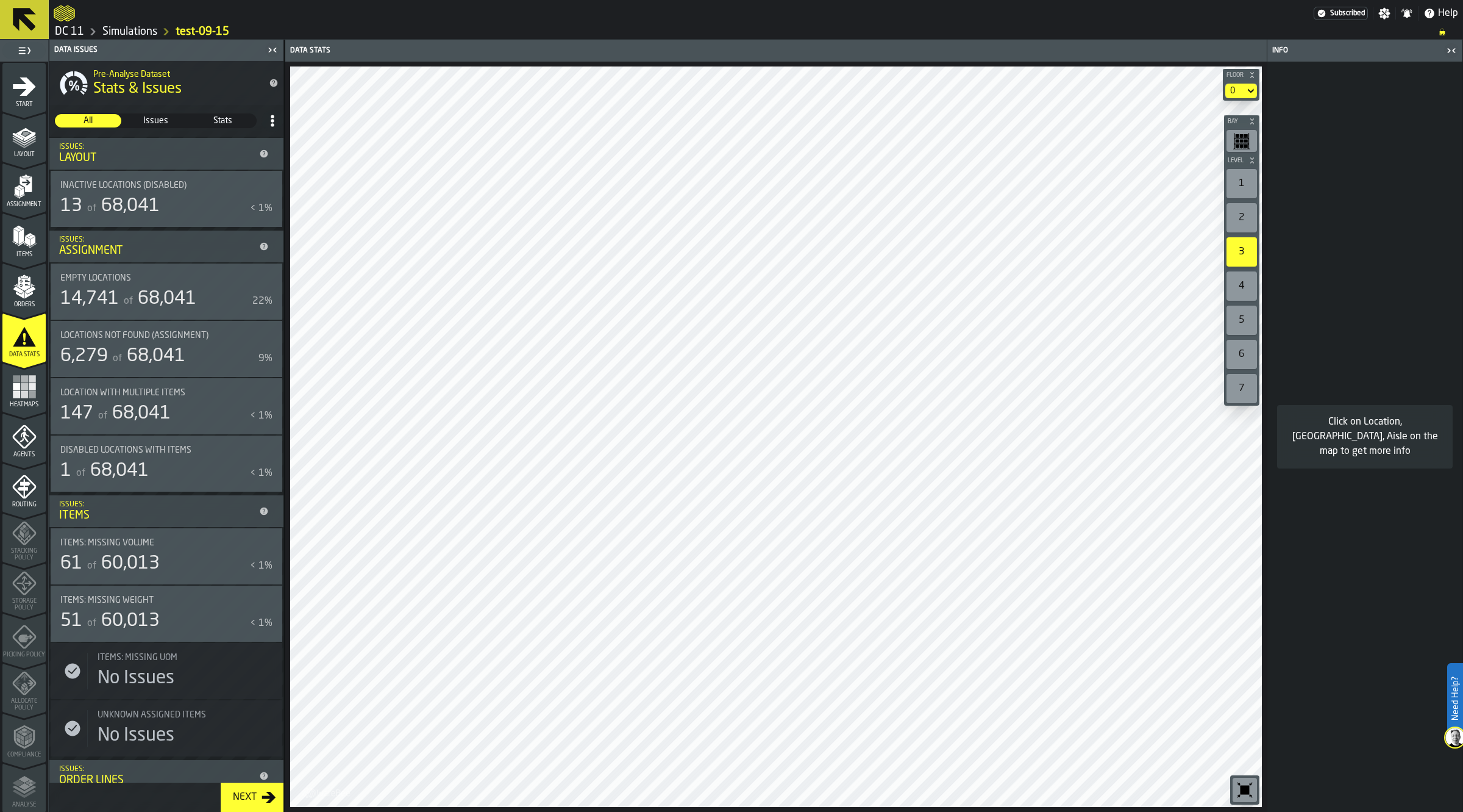
click at [13, 406] on span "Heatmaps" at bounding box center [24, 404] width 43 height 6
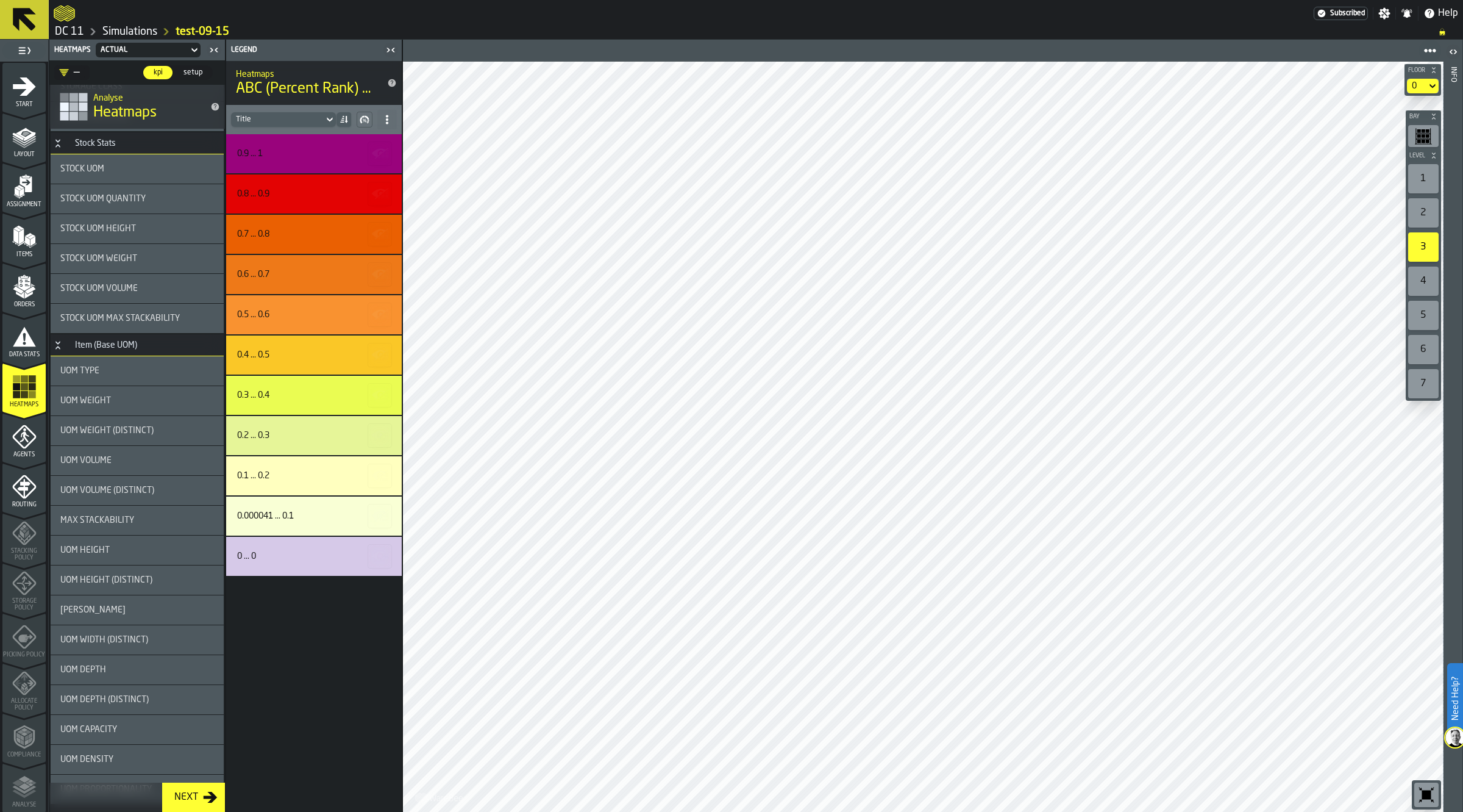
scroll to position [0, 0]
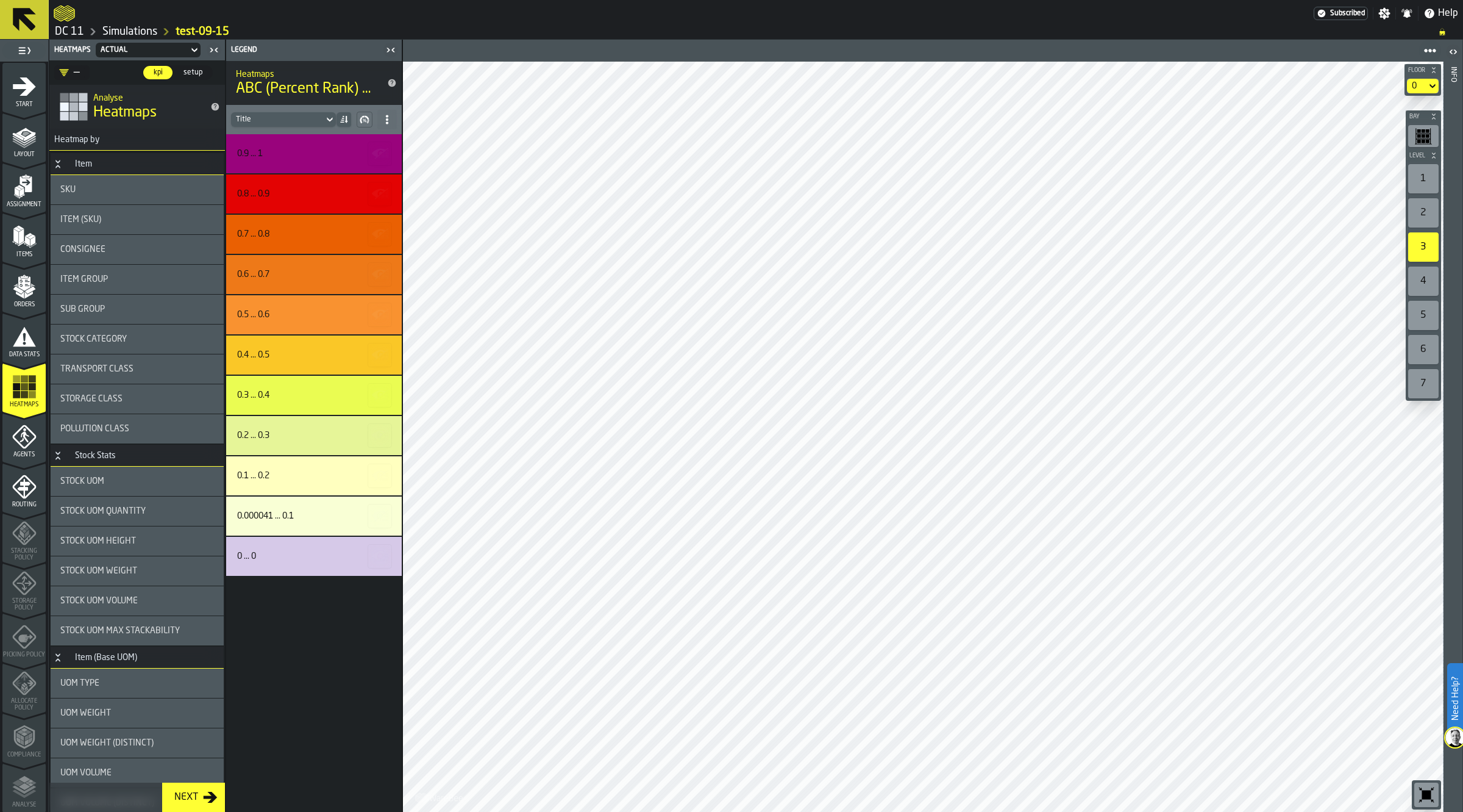
drag, startPoint x: 20, startPoint y: 126, endPoint x: 22, endPoint y: 89, distance: 37.1
click at [20, 125] on icon "menu Layout" at bounding box center [24, 136] width 24 height 24
click at [22, 89] on icon "menu Start" at bounding box center [24, 86] width 24 height 24
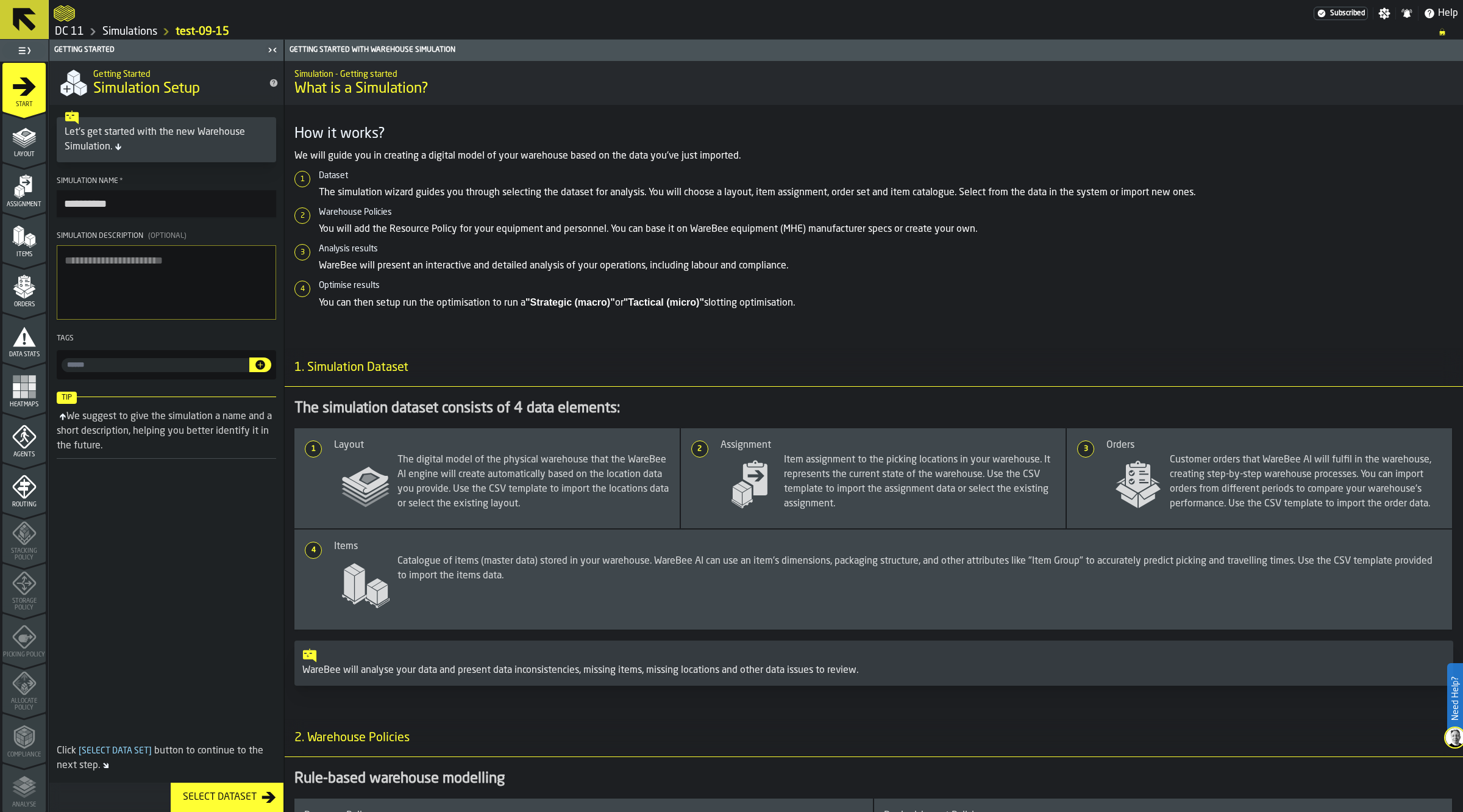
click at [126, 29] on link "Simulations" at bounding box center [129, 31] width 55 height 13
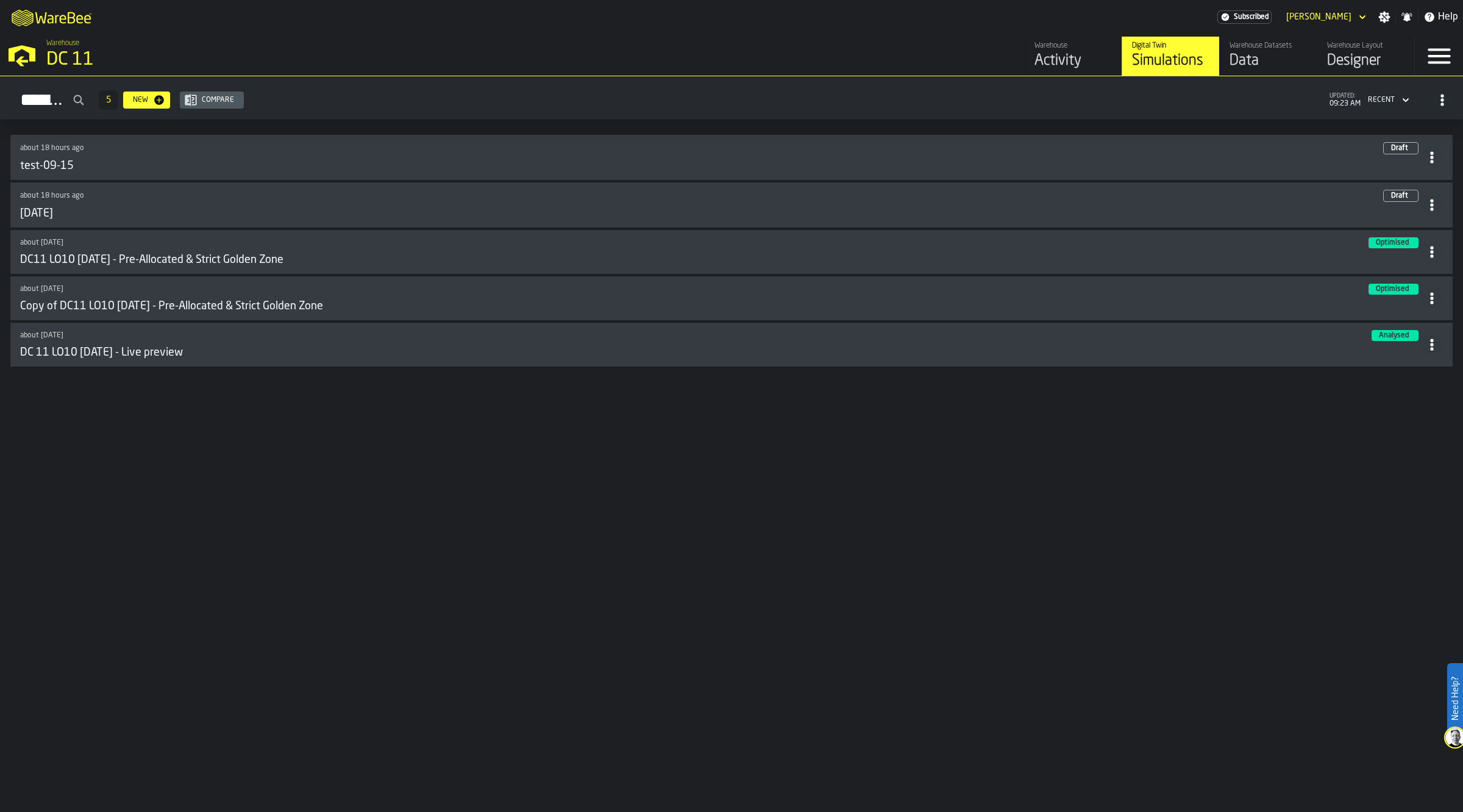
click at [1431, 209] on icon at bounding box center [1432, 205] width 13 height 13
click at [1395, 263] on div "Delete" at bounding box center [1404, 260] width 64 height 14
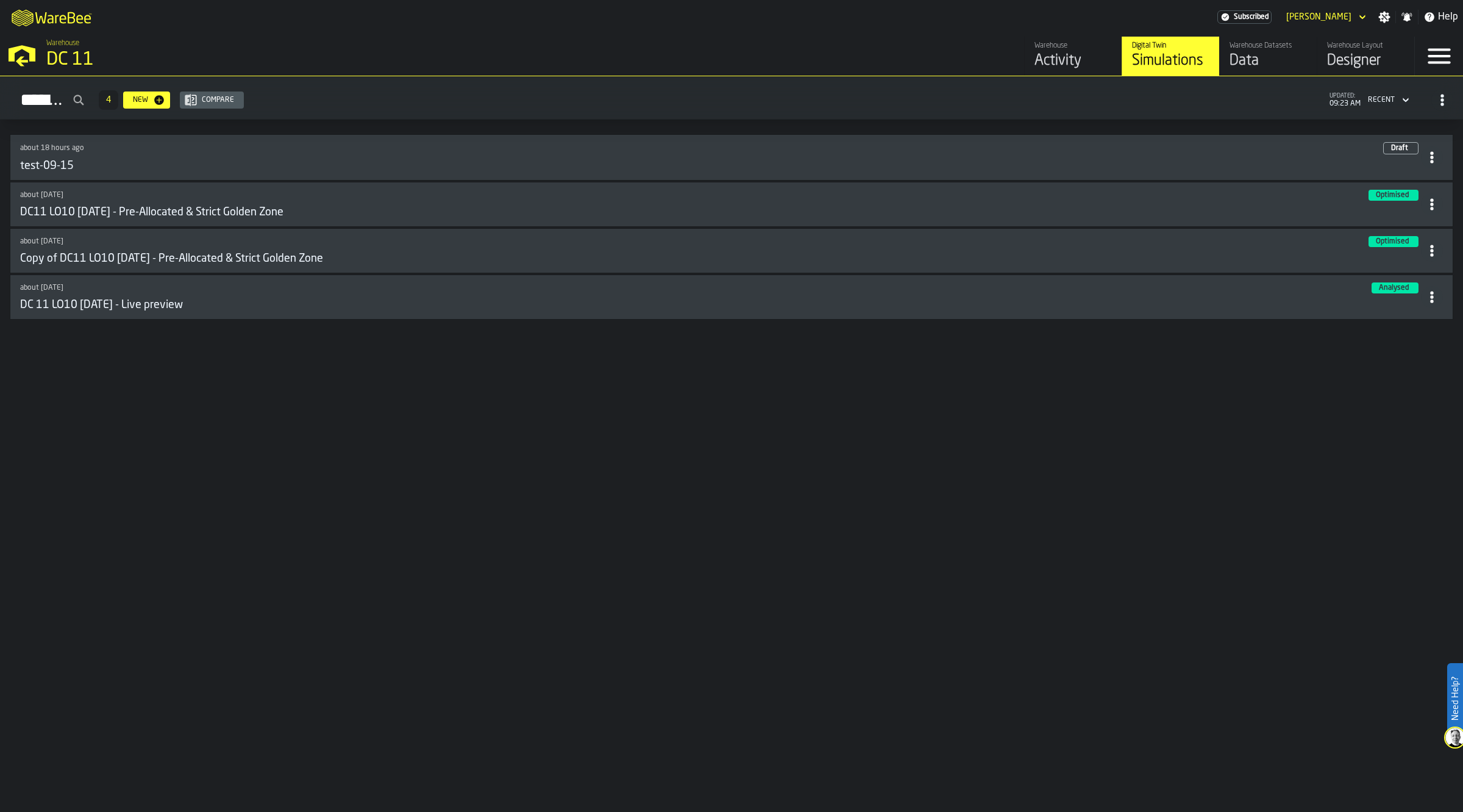
click at [1155, 157] on div "about 18 hours ago Draft test-09-15" at bounding box center [720, 157] width 1401 height 31
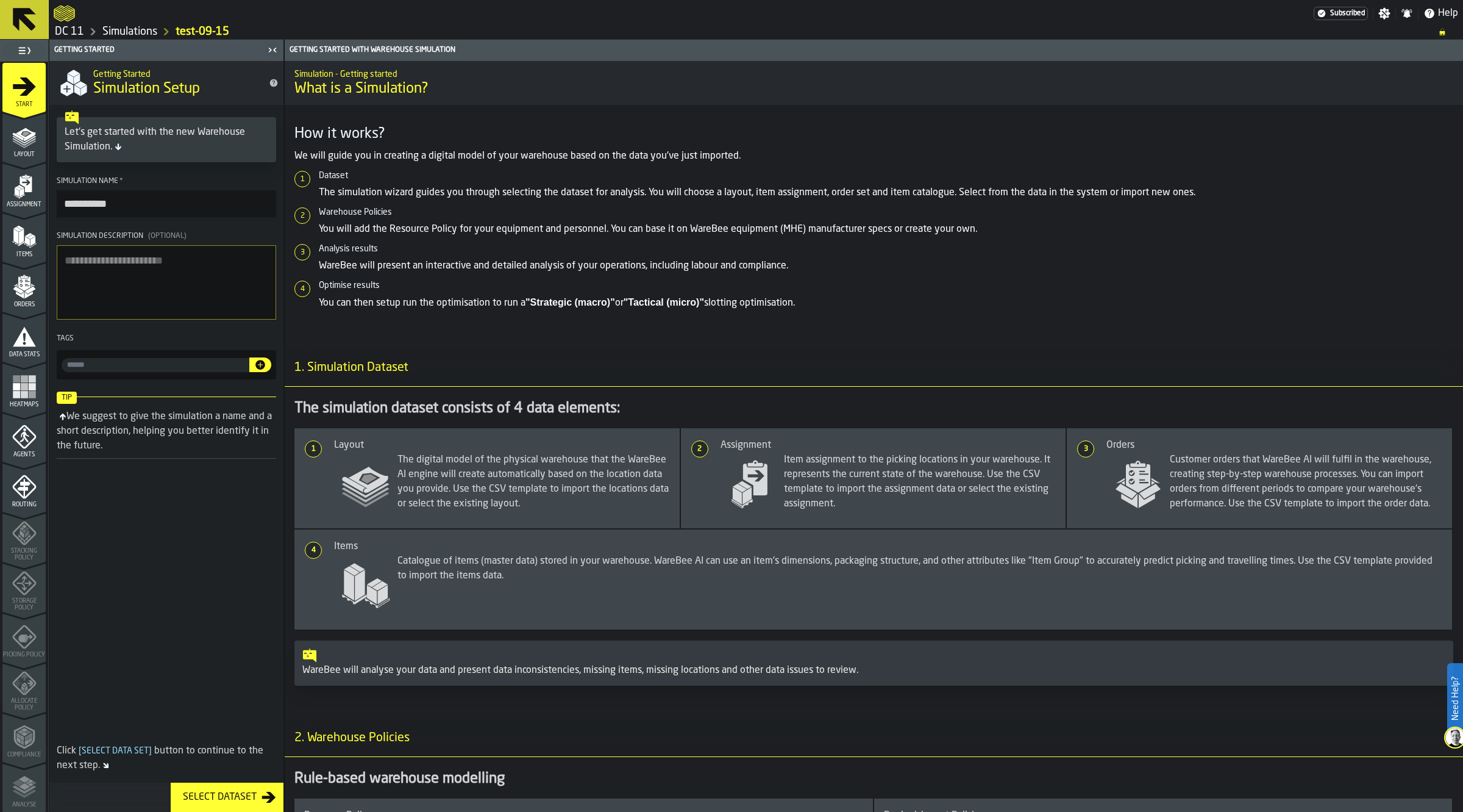
drag, startPoint x: 147, startPoint y: 200, endPoint x: 40, endPoint y: 202, distance: 107.0
click at [40, 202] on aside "**********" at bounding box center [142, 425] width 284 height 772
click at [89, 206] on input "**********" at bounding box center [166, 204] width 219 height 27
drag, startPoint x: 81, startPoint y: 204, endPoint x: 57, endPoint y: 204, distance: 24.0
click at [58, 204] on input "**********" at bounding box center [166, 204] width 219 height 27
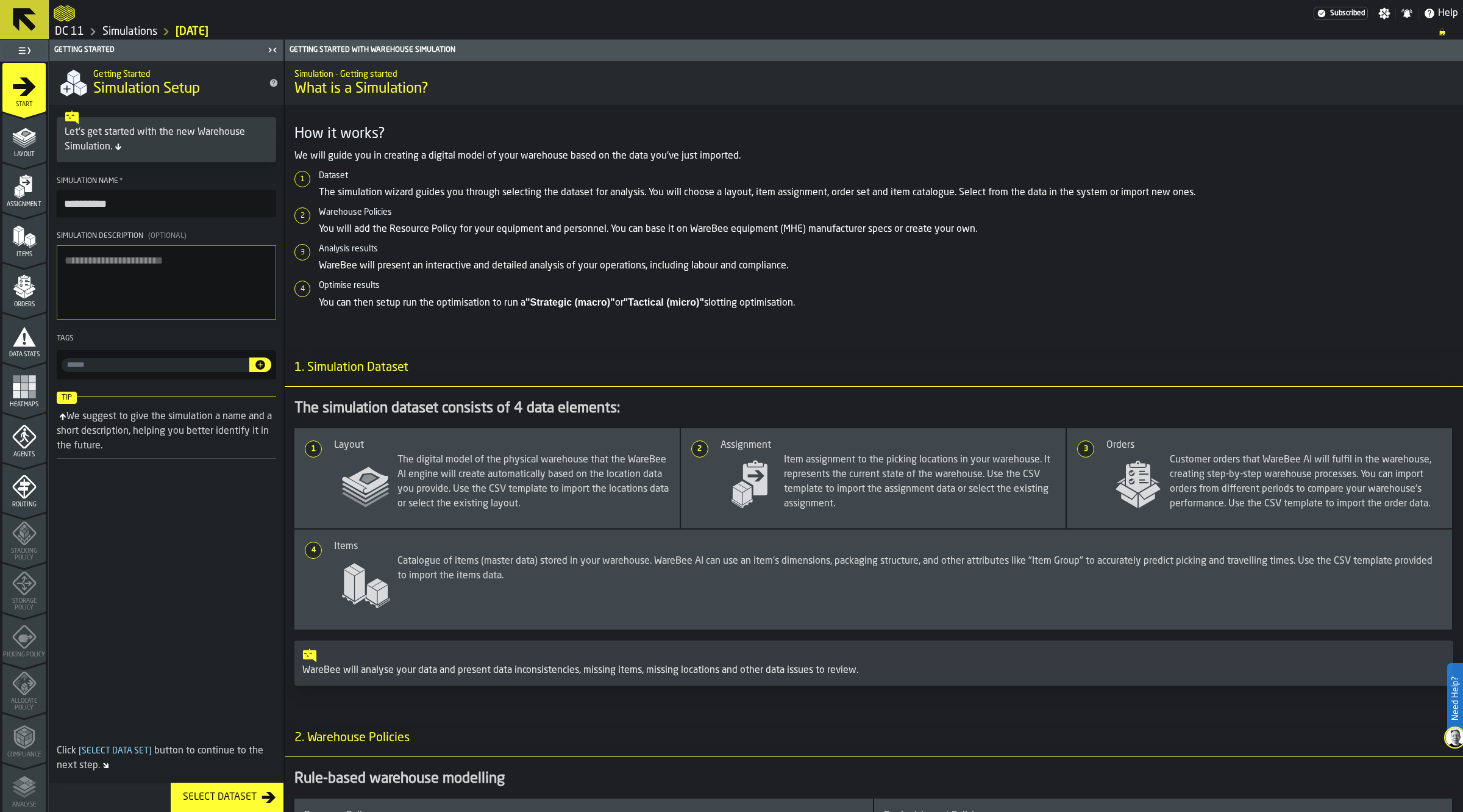
type input "**********"
click at [136, 453] on div "We suggest to give the simulation a name and a short description, helping you b…" at bounding box center [166, 431] width 219 height 44
click at [20, 156] on span "Layout" at bounding box center [24, 154] width 43 height 6
click at [22, 202] on span "Assignment" at bounding box center [24, 204] width 43 height 6
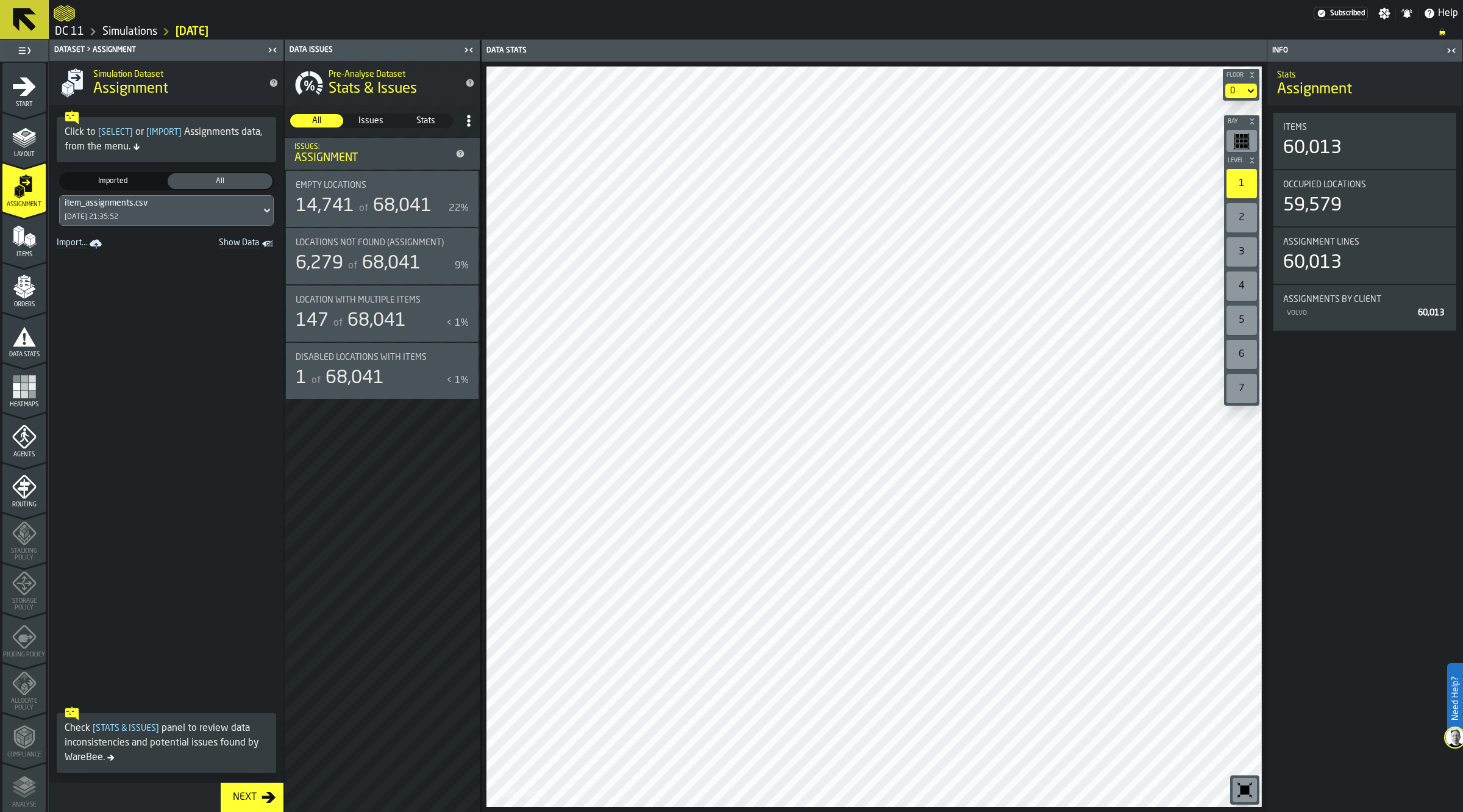
click at [13, 247] on icon "menu Items" at bounding box center [24, 236] width 24 height 24
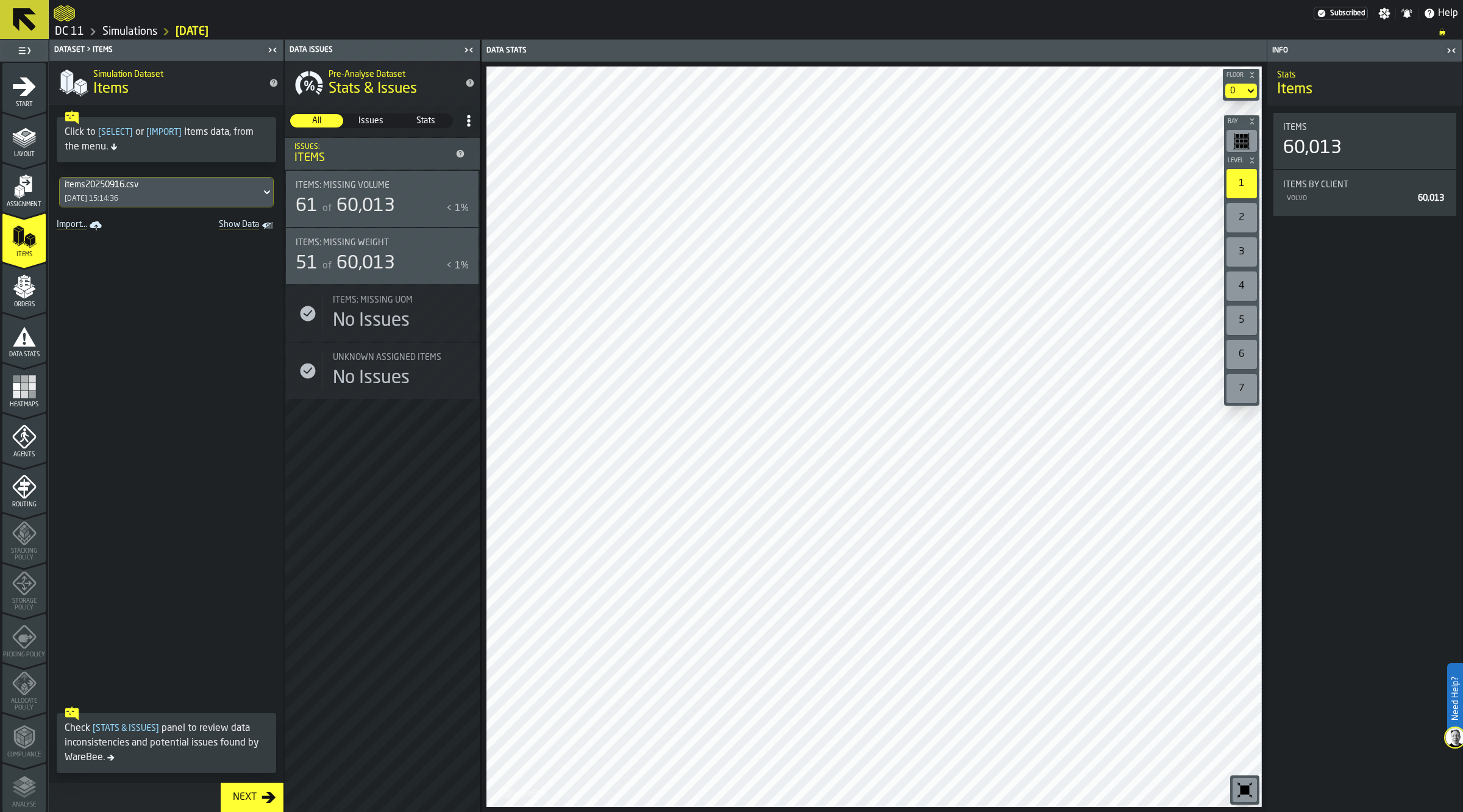
click at [22, 297] on polygon "menu Orders" at bounding box center [20, 294] width 8 height 7
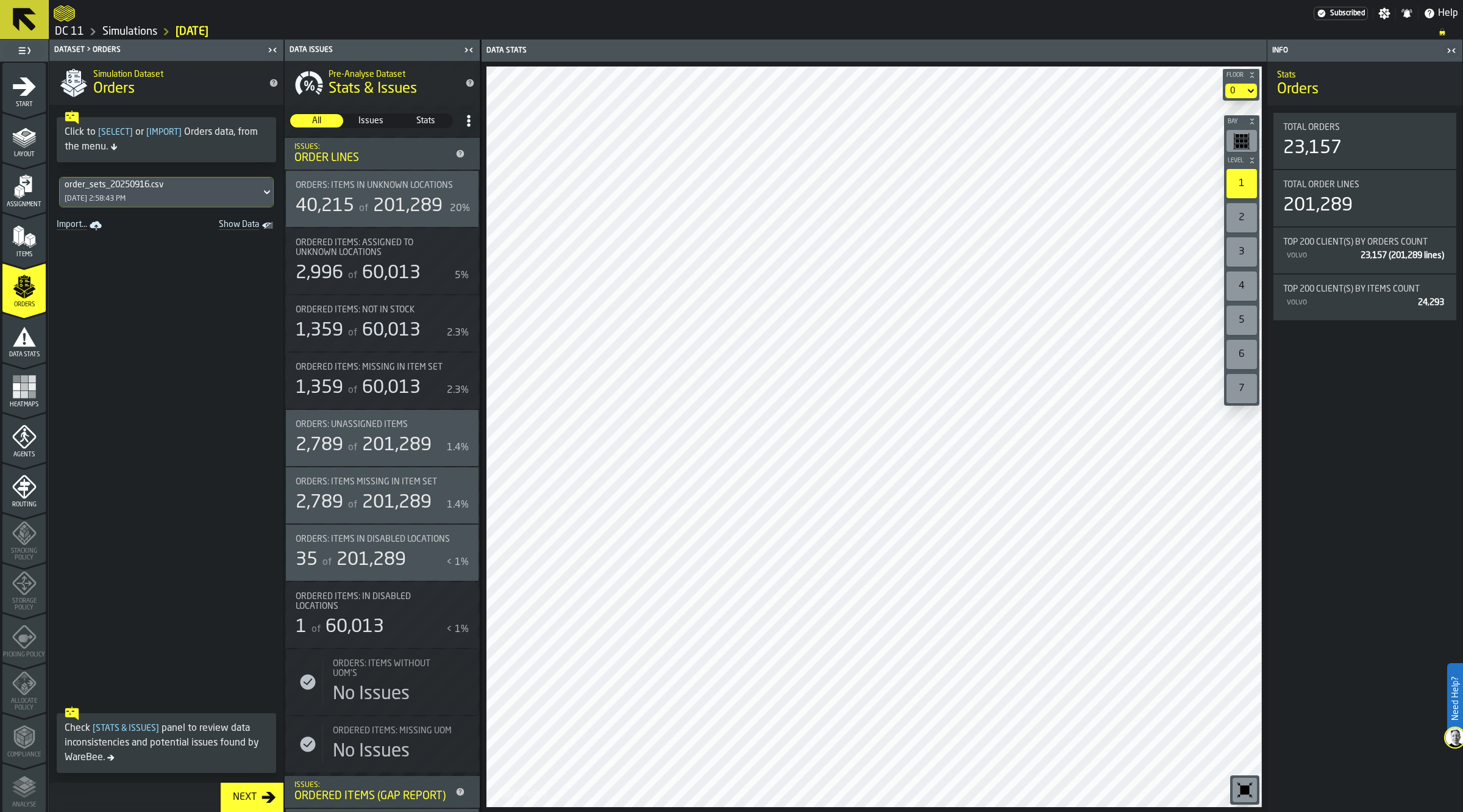
click at [29, 355] on span "Data Stats" at bounding box center [24, 354] width 43 height 6
click at [23, 392] on rect "menu Heatmaps" at bounding box center [24, 394] width 7 height 7
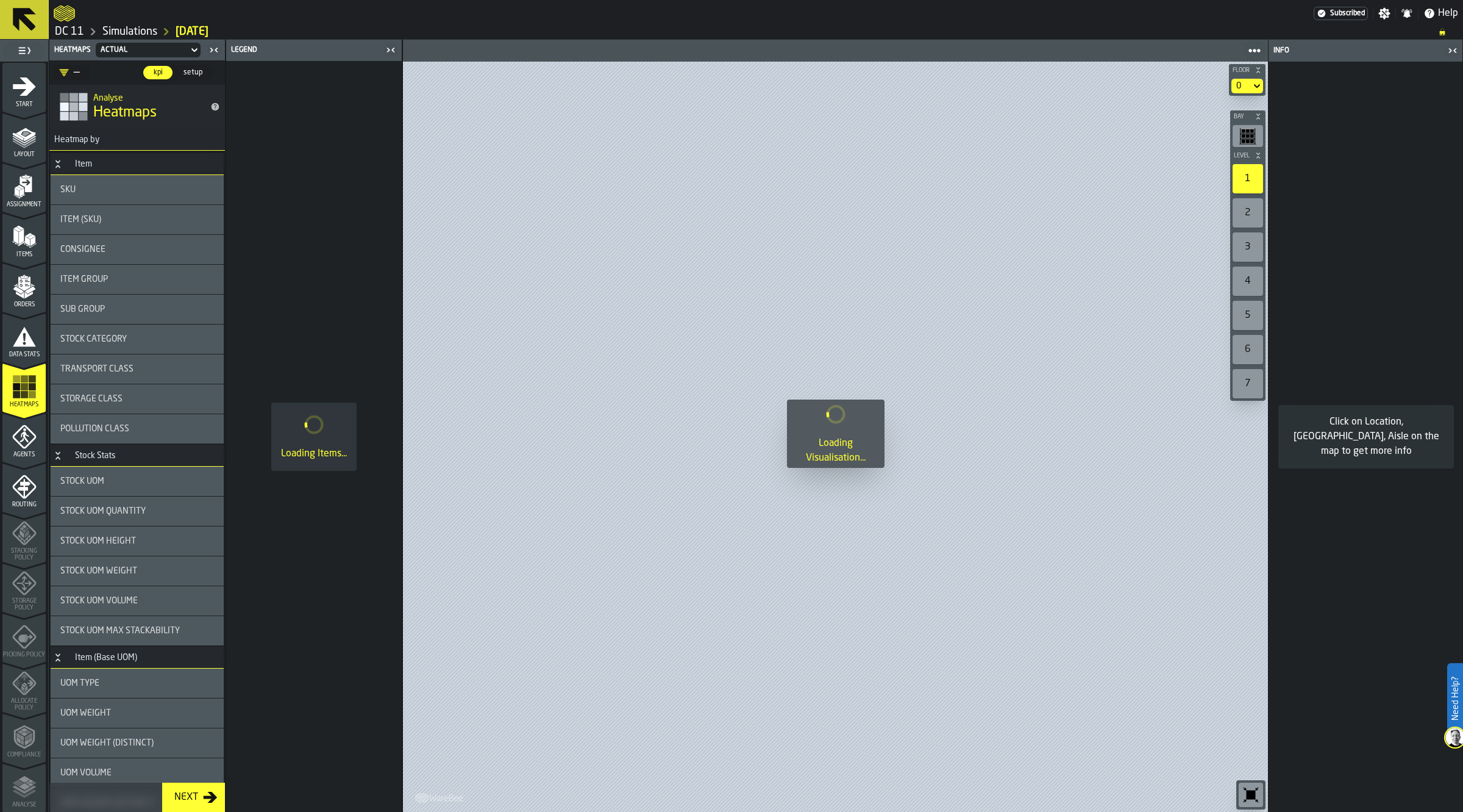
click at [20, 439] on icon "menu Agents" at bounding box center [22, 439] width 4 height 4
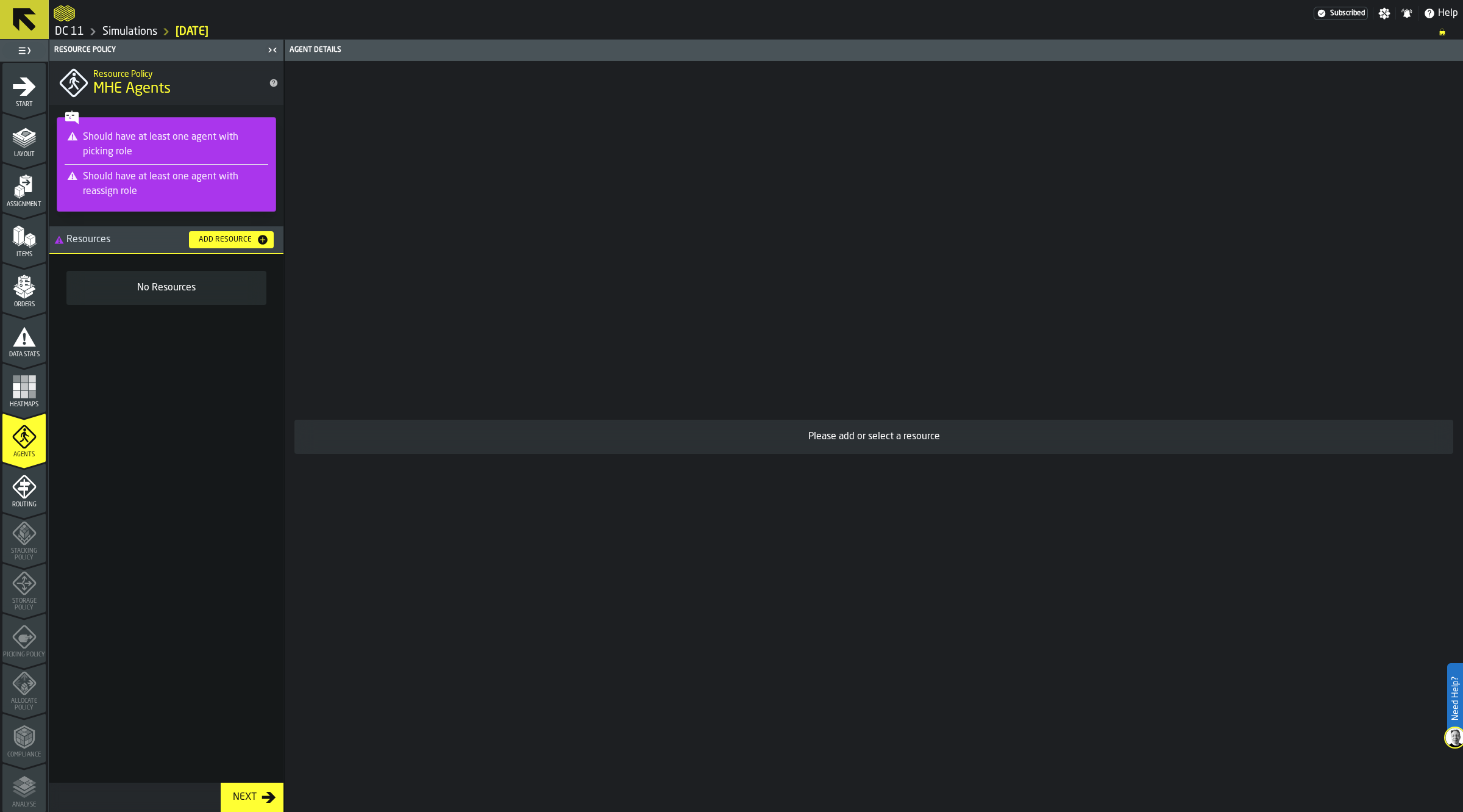
click at [232, 239] on div "Add Resource" at bounding box center [226, 239] width 63 height 8
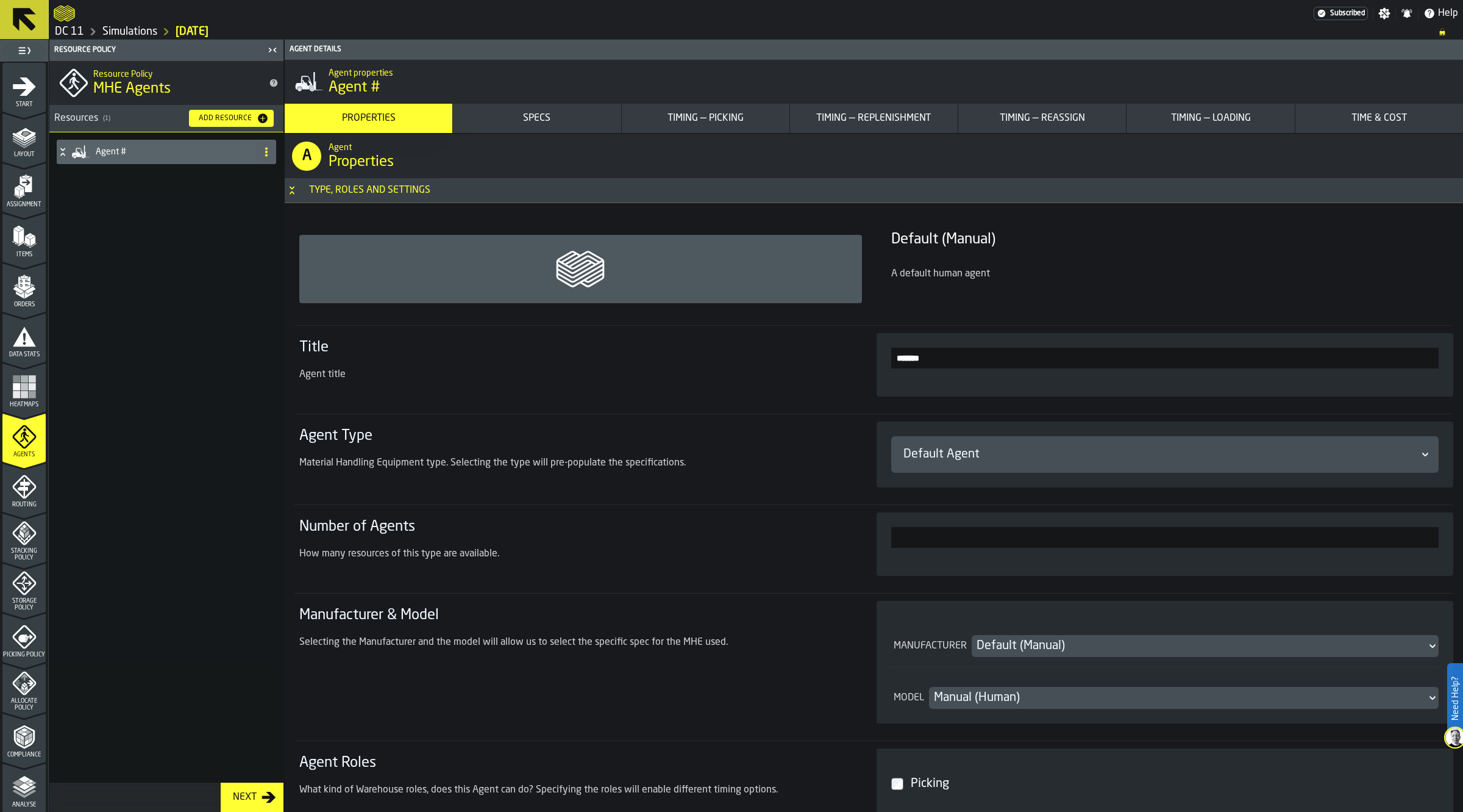
drag, startPoint x: 945, startPoint y: 359, endPoint x: 826, endPoint y: 352, distance: 119.2
click at [831, 353] on section "Title Agent title *******" at bounding box center [874, 363] width 1159 height 78
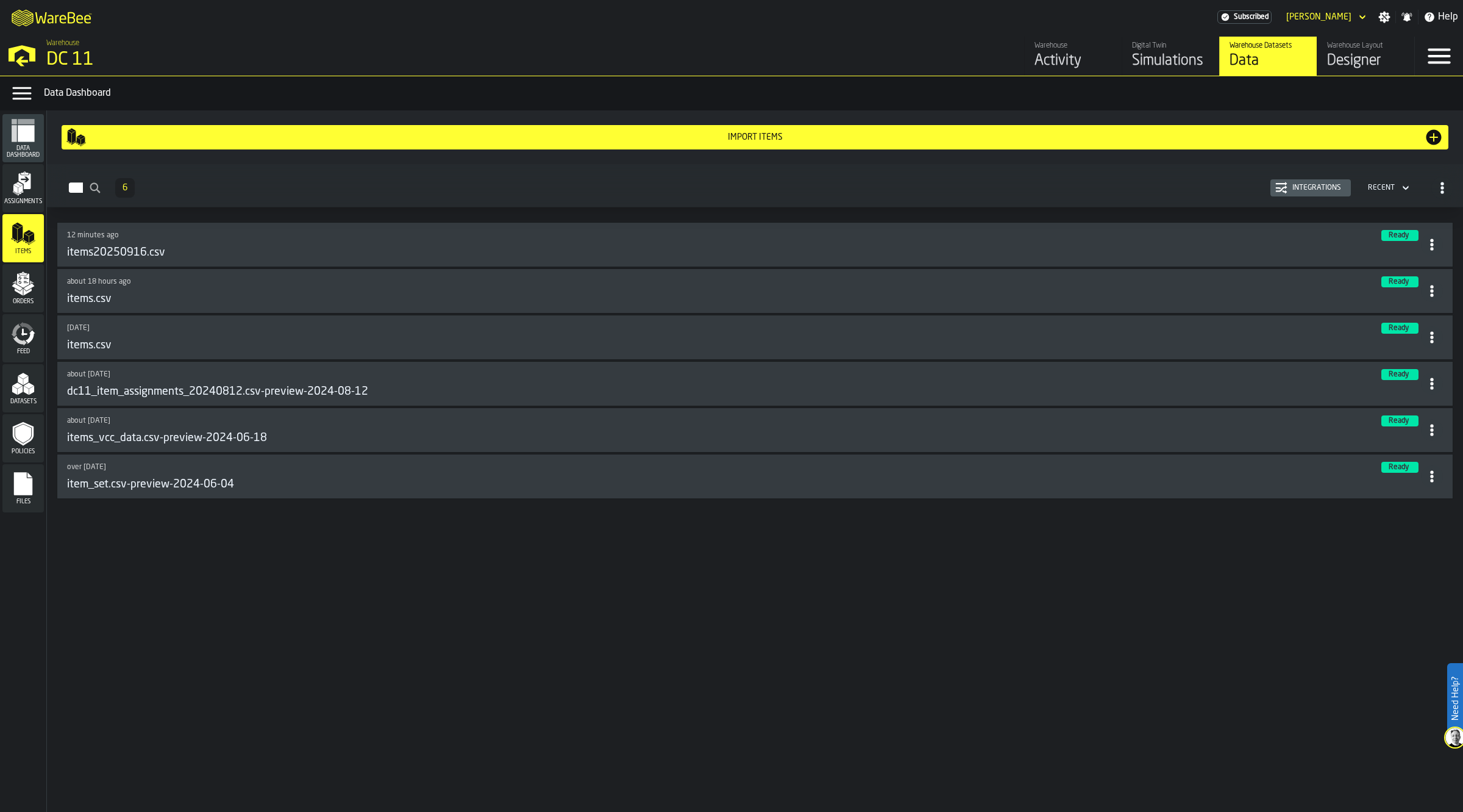
click at [1160, 61] on div "Simulations" at bounding box center [1171, 61] width 77 height 20
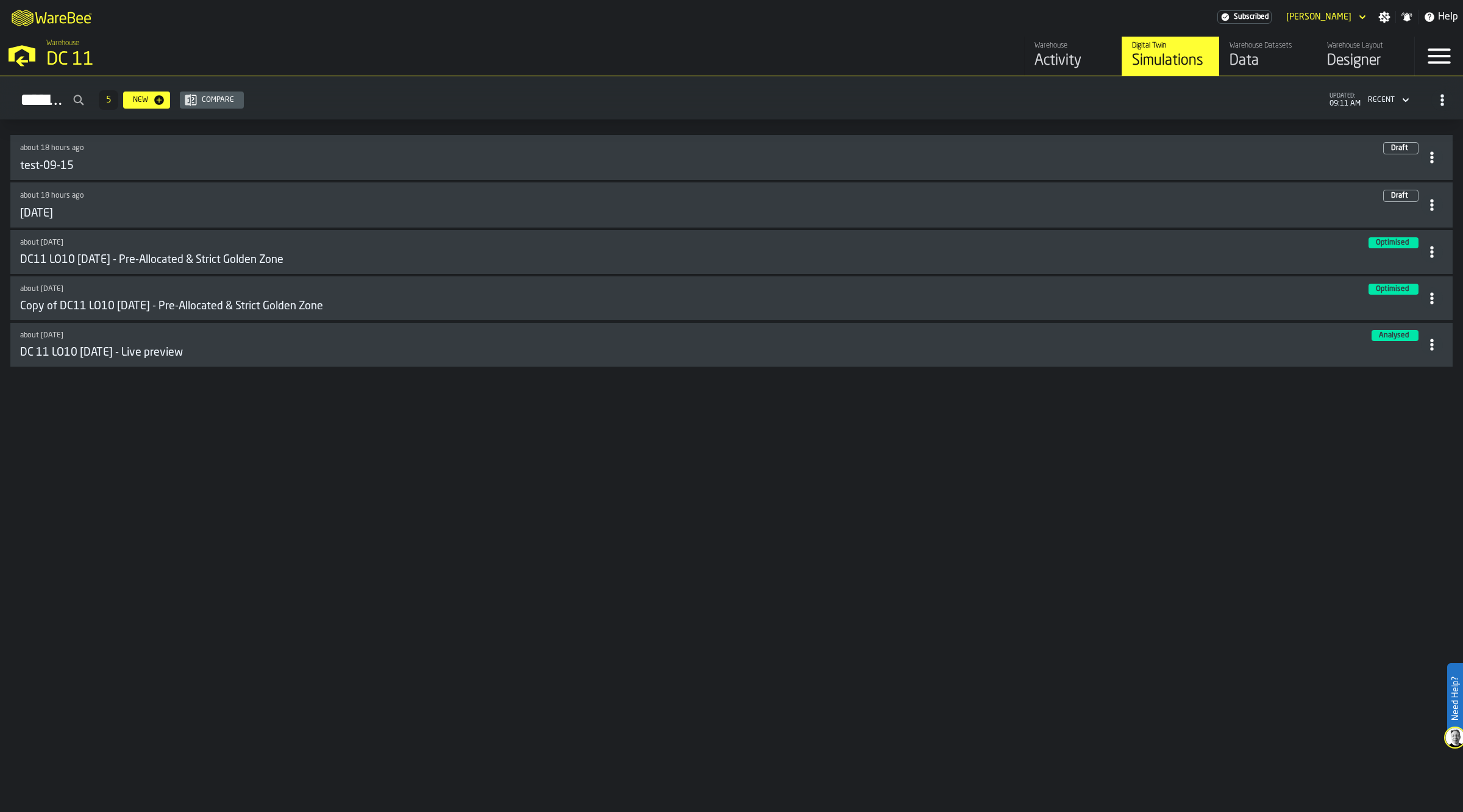
click at [105, 159] on div "test-09-15" at bounding box center [720, 165] width 1401 height 13
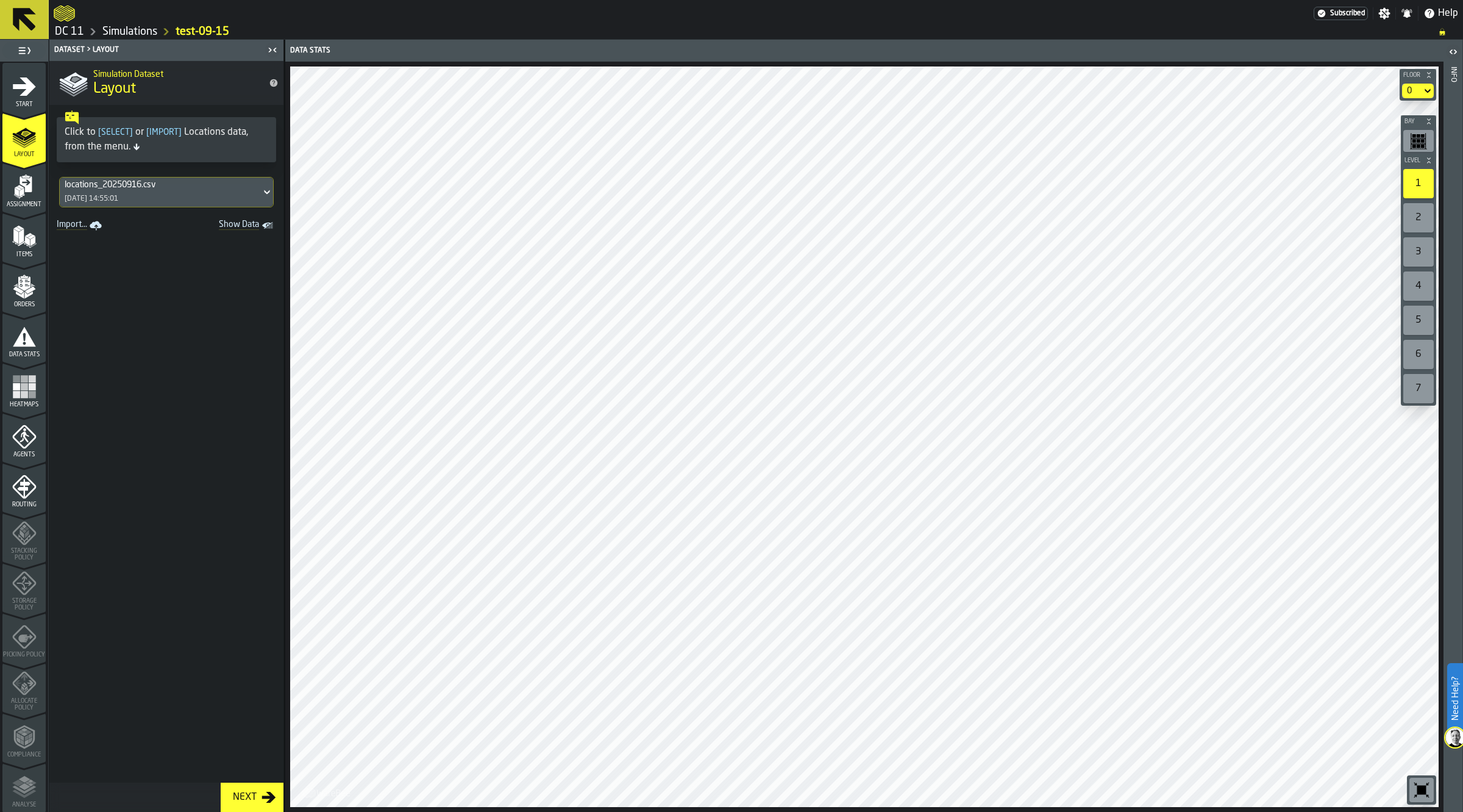
click at [31, 370] on div "Heatmaps" at bounding box center [24, 387] width 43 height 40
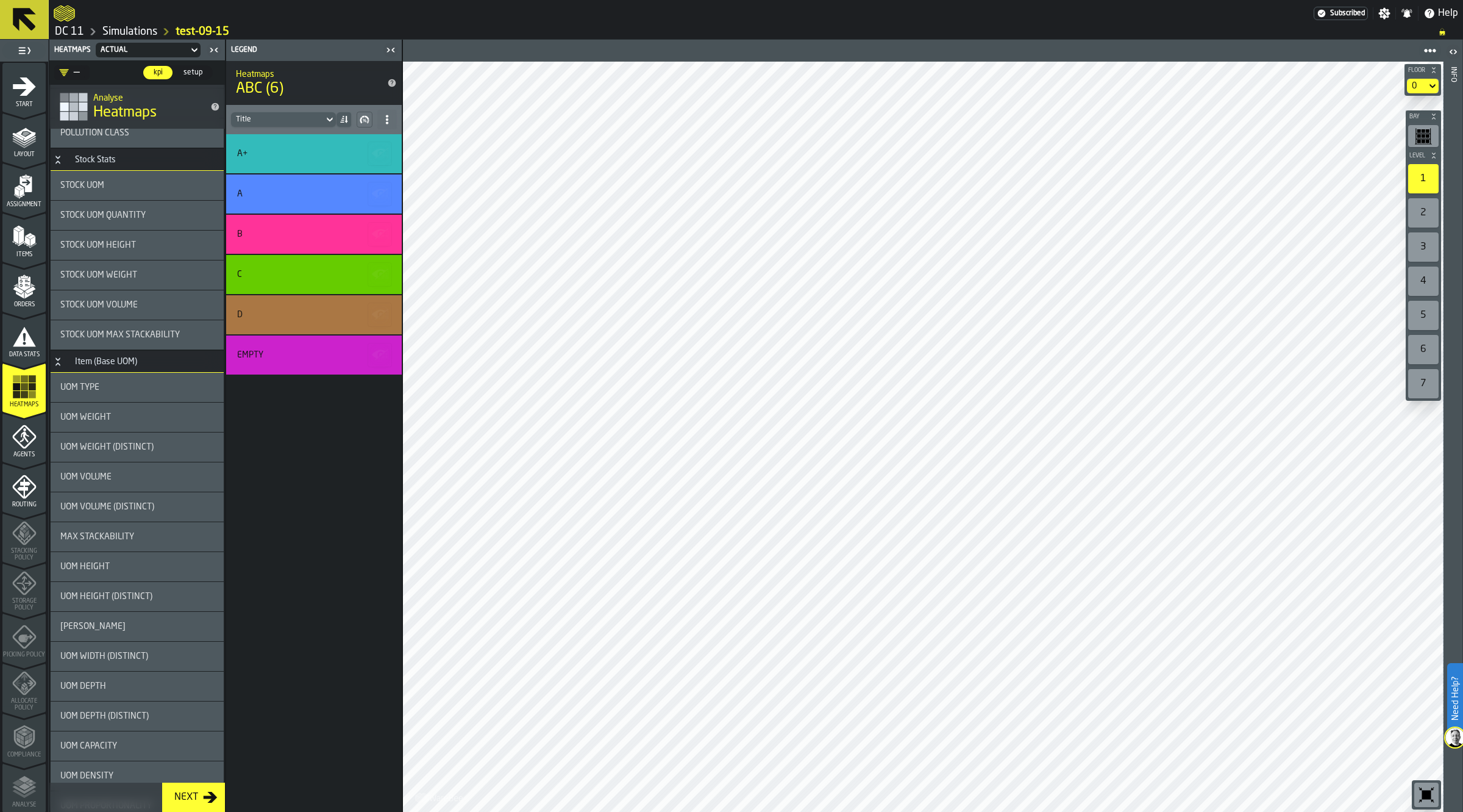
scroll to position [305, 0]
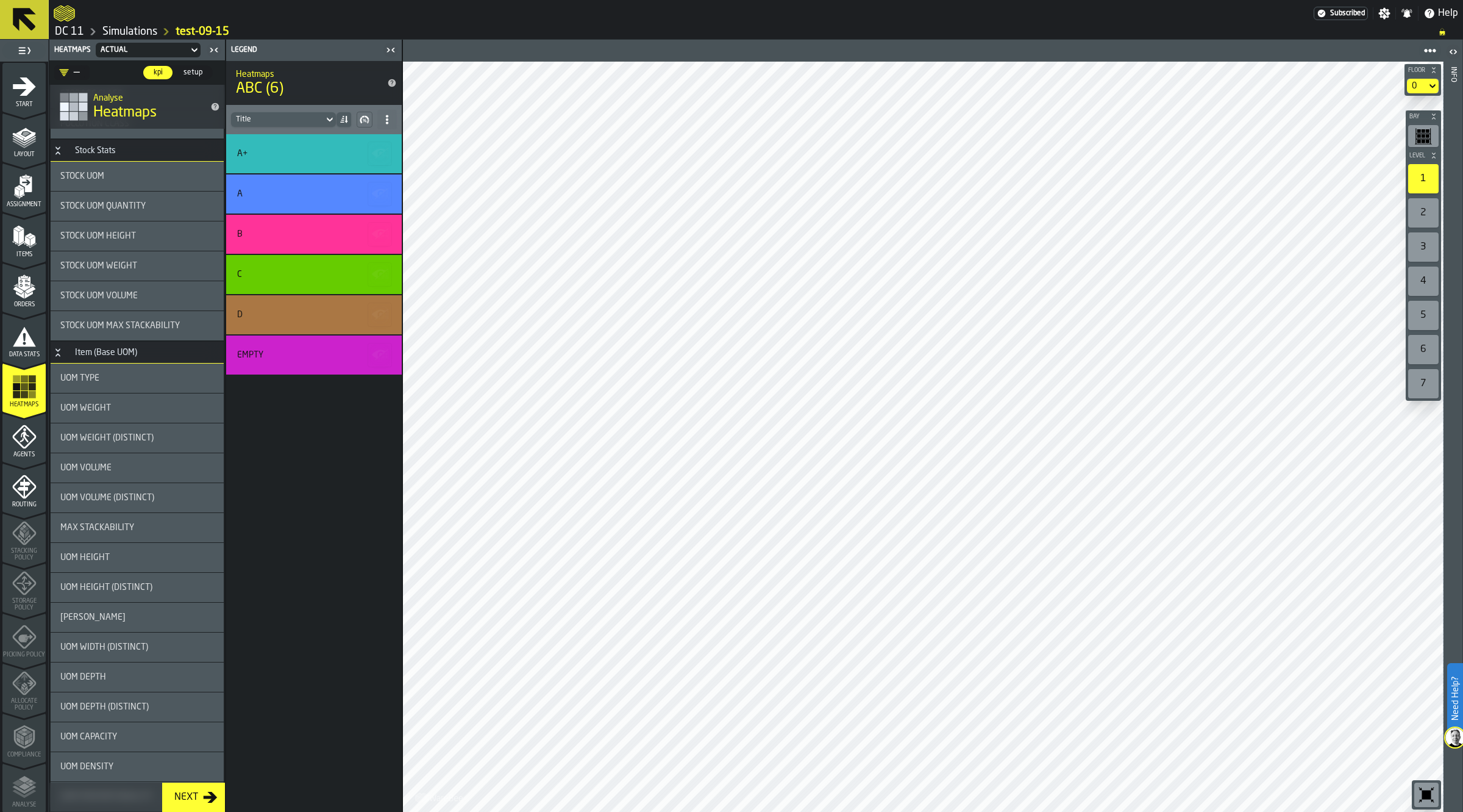
click at [1437, 89] on icon at bounding box center [1433, 85] width 13 height 14
click at [1406, 130] on div "Mezz" at bounding box center [1400, 138] width 64 height 14
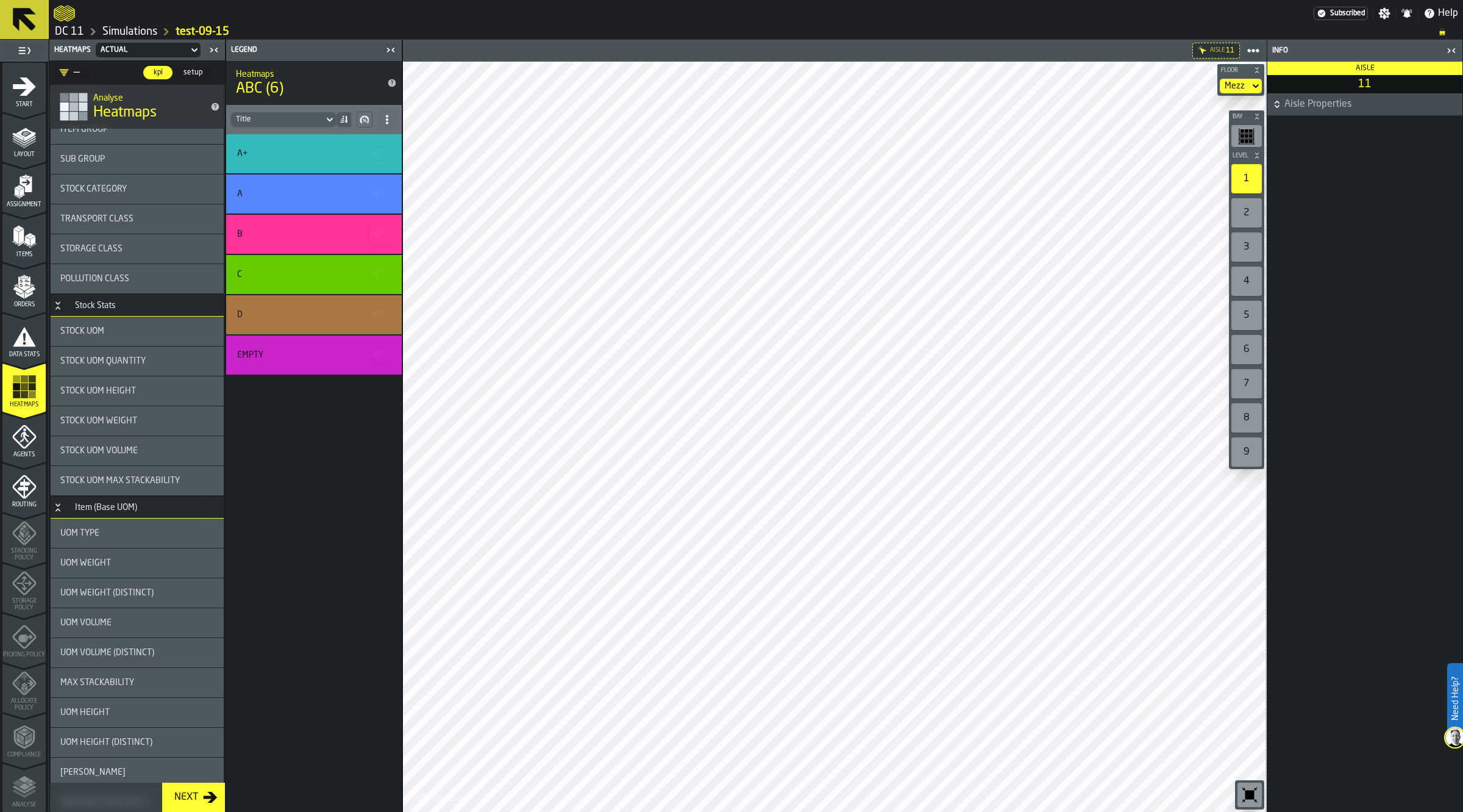
scroll to position [0, 0]
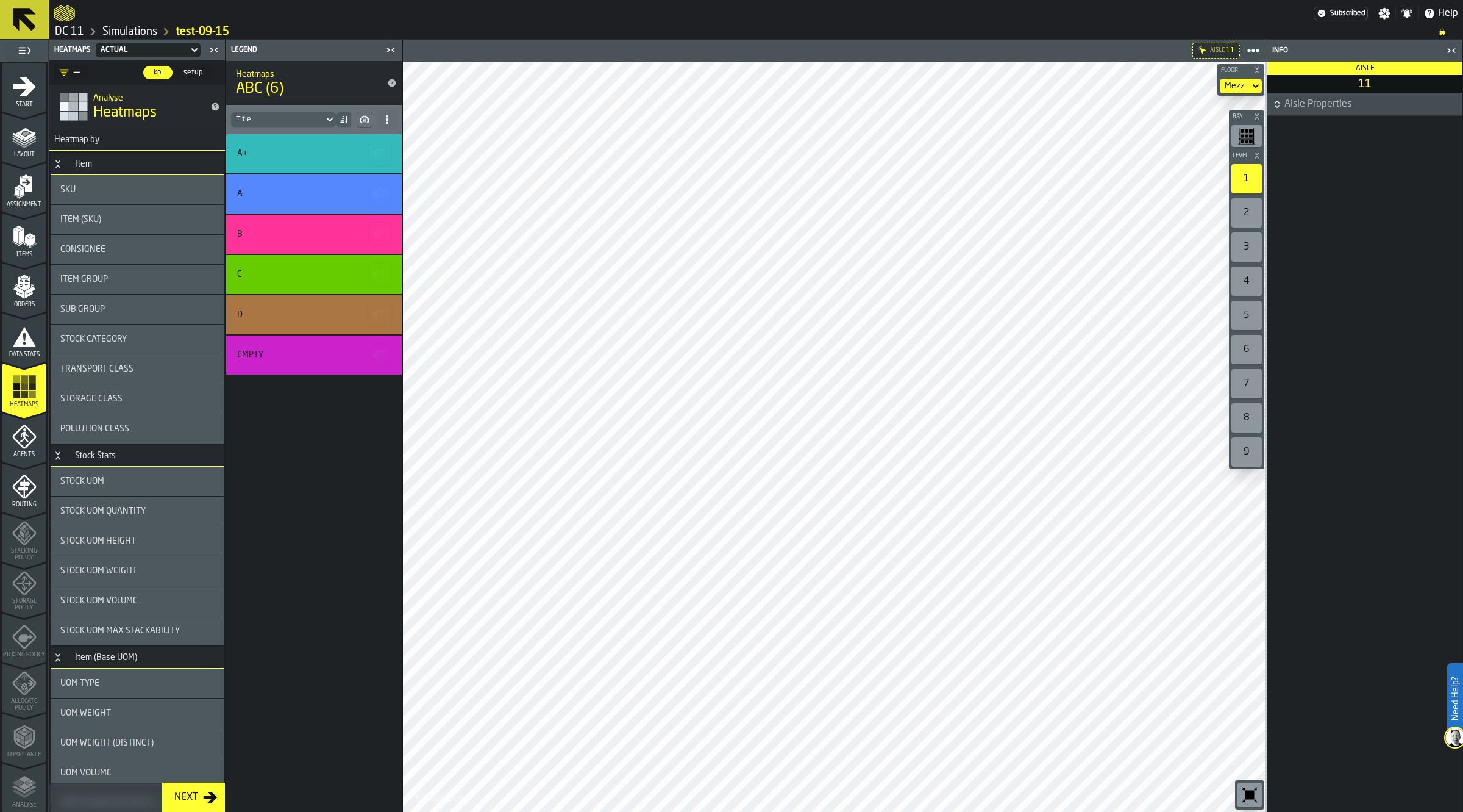
click at [110, 181] on div "SKU" at bounding box center [137, 190] width 174 height 30
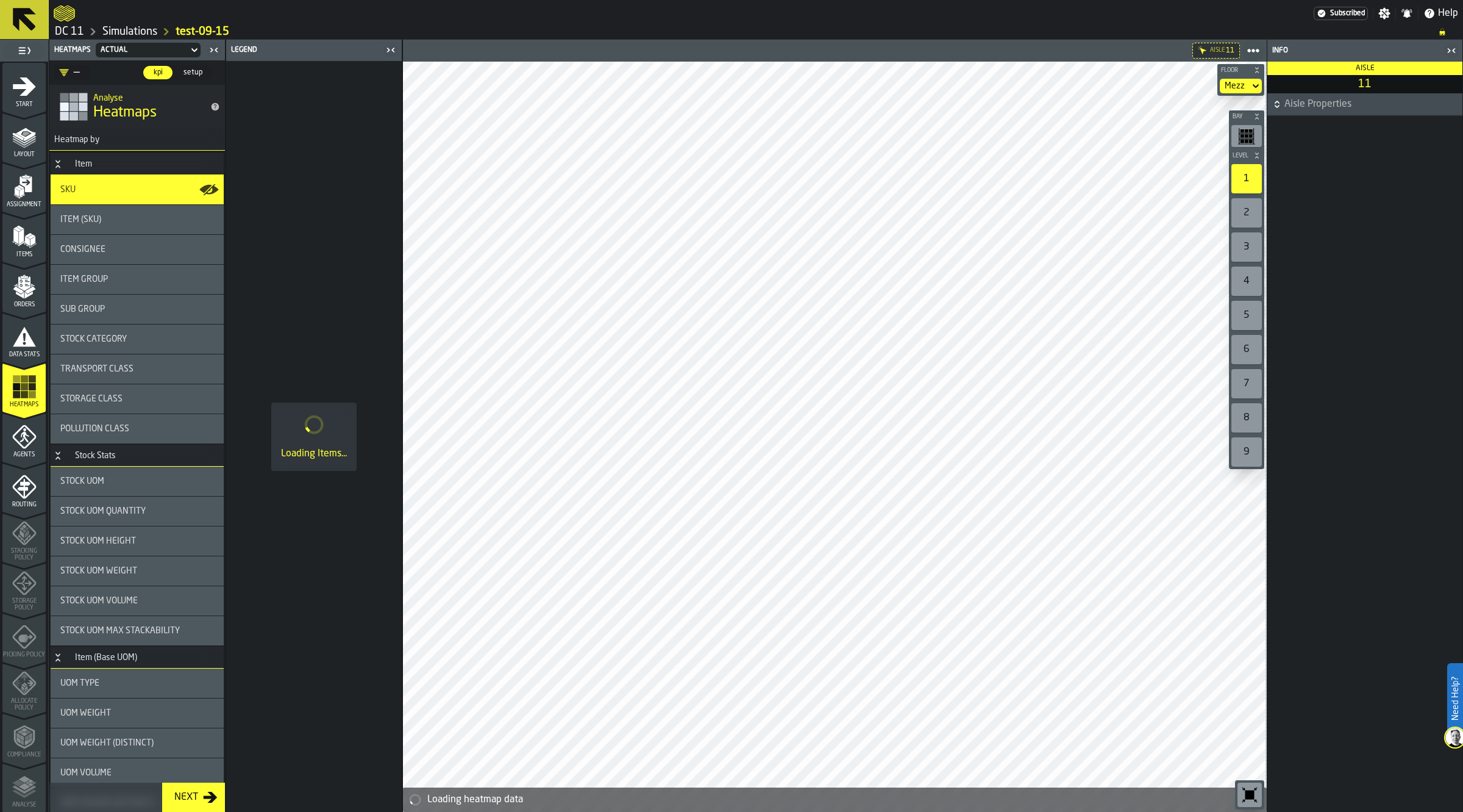
click at [204, 192] on icon "button-toggle-Show on Map" at bounding box center [210, 190] width 15 height 11
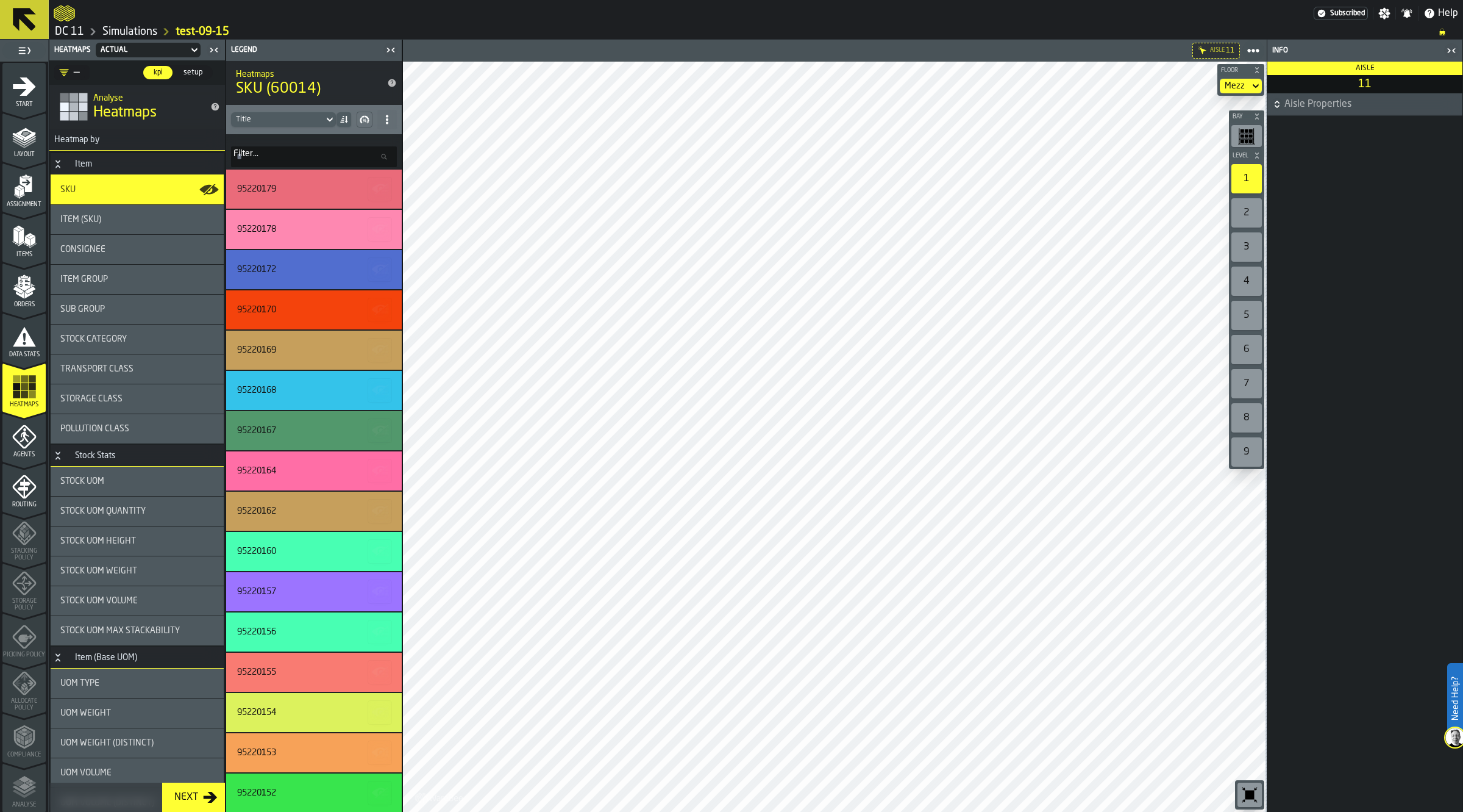
click at [299, 157] on input "Filter... Filter..." at bounding box center [314, 156] width 165 height 21
click at [19, 352] on span "Data Stats" at bounding box center [24, 354] width 43 height 6
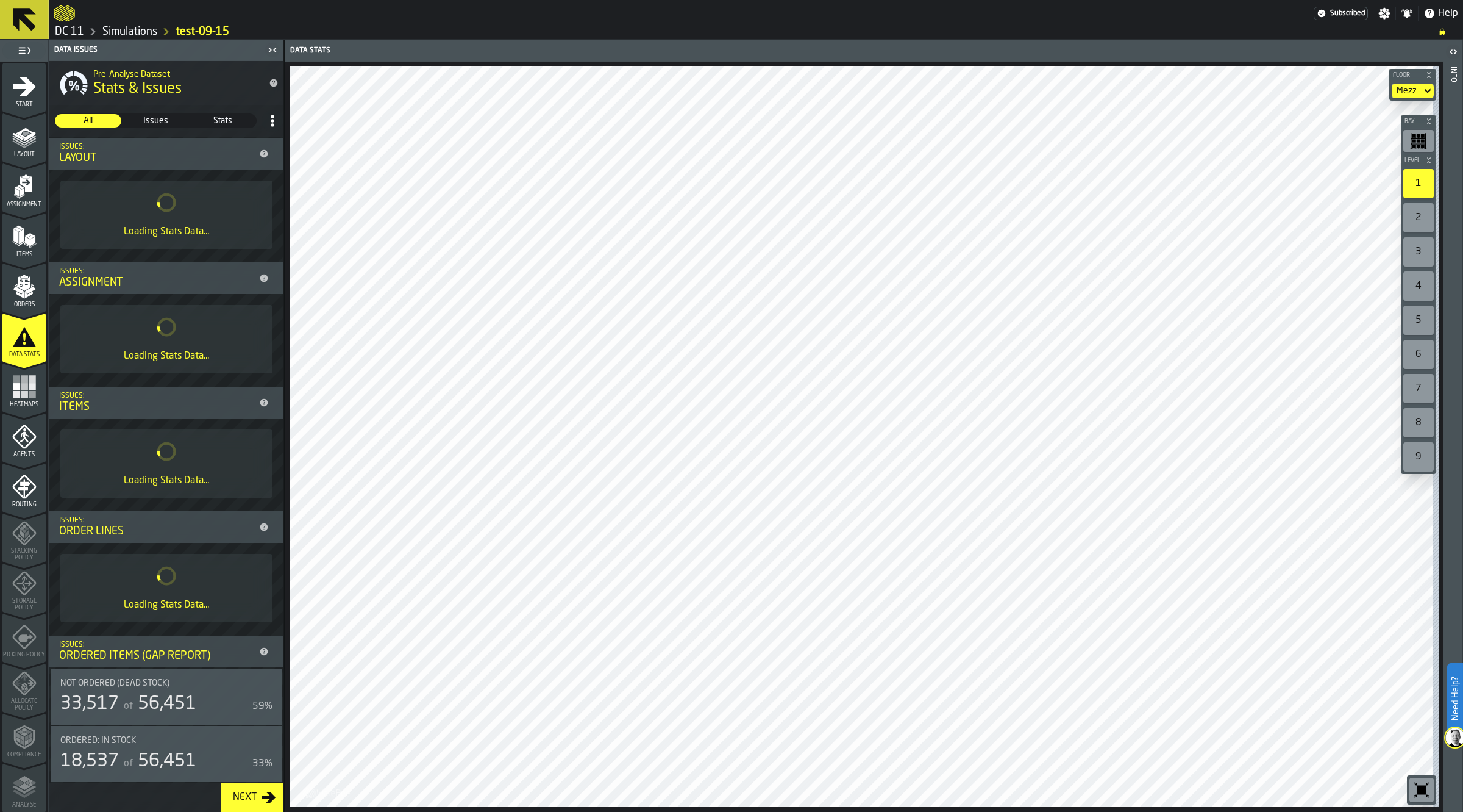
click at [274, 50] on icon "button-toggle-Close me" at bounding box center [274, 49] width 3 height 4
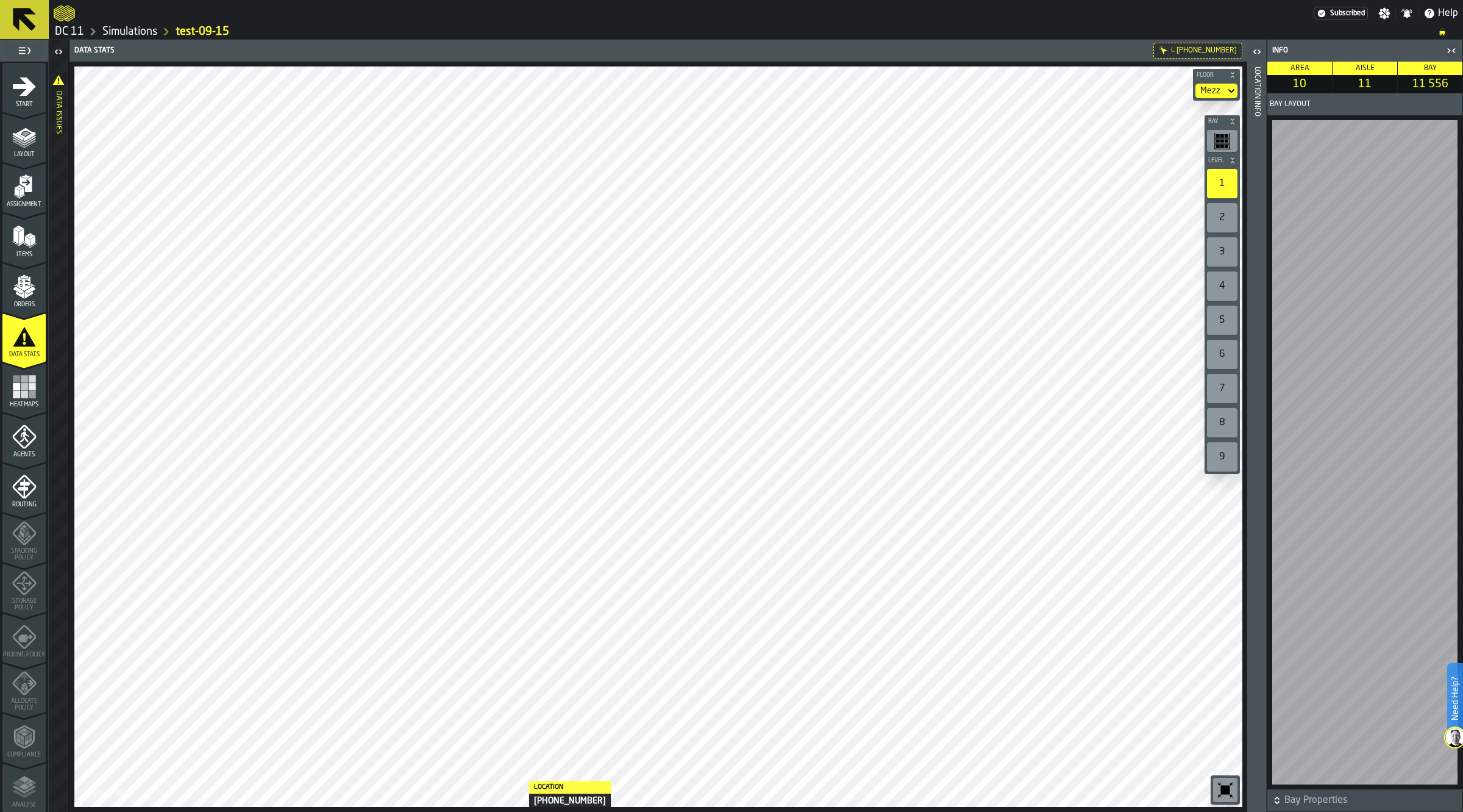
click at [517, 811] on html "Need Help? Subscribed Settings Notifications Help DC 11 Simulations test-09-15 …" at bounding box center [731, 406] width 1463 height 812
click at [504, 811] on html "Need Help? Subscribed Settings Notifications Help DC 11 Simulations test-09-15 …" at bounding box center [731, 406] width 1463 height 812
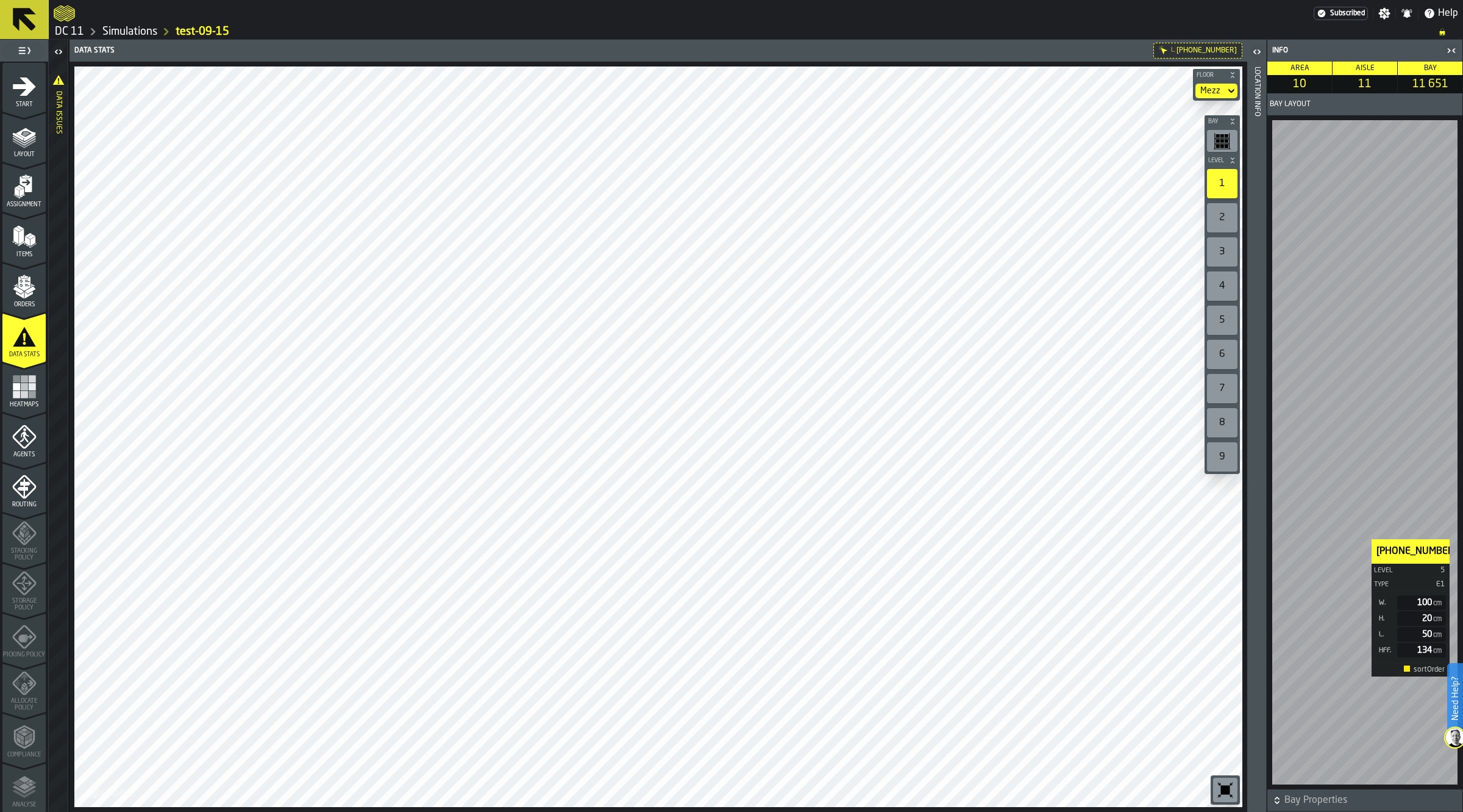
click at [1461, 539] on div "10-11-65151 Level 5 Type E1 W. 100 cm H. 20 cm L. 50 cm HFF. 134 cm sortOrder" at bounding box center [1365, 451] width 195 height 674
click at [1226, 92] on icon at bounding box center [1232, 91] width 13 height 14
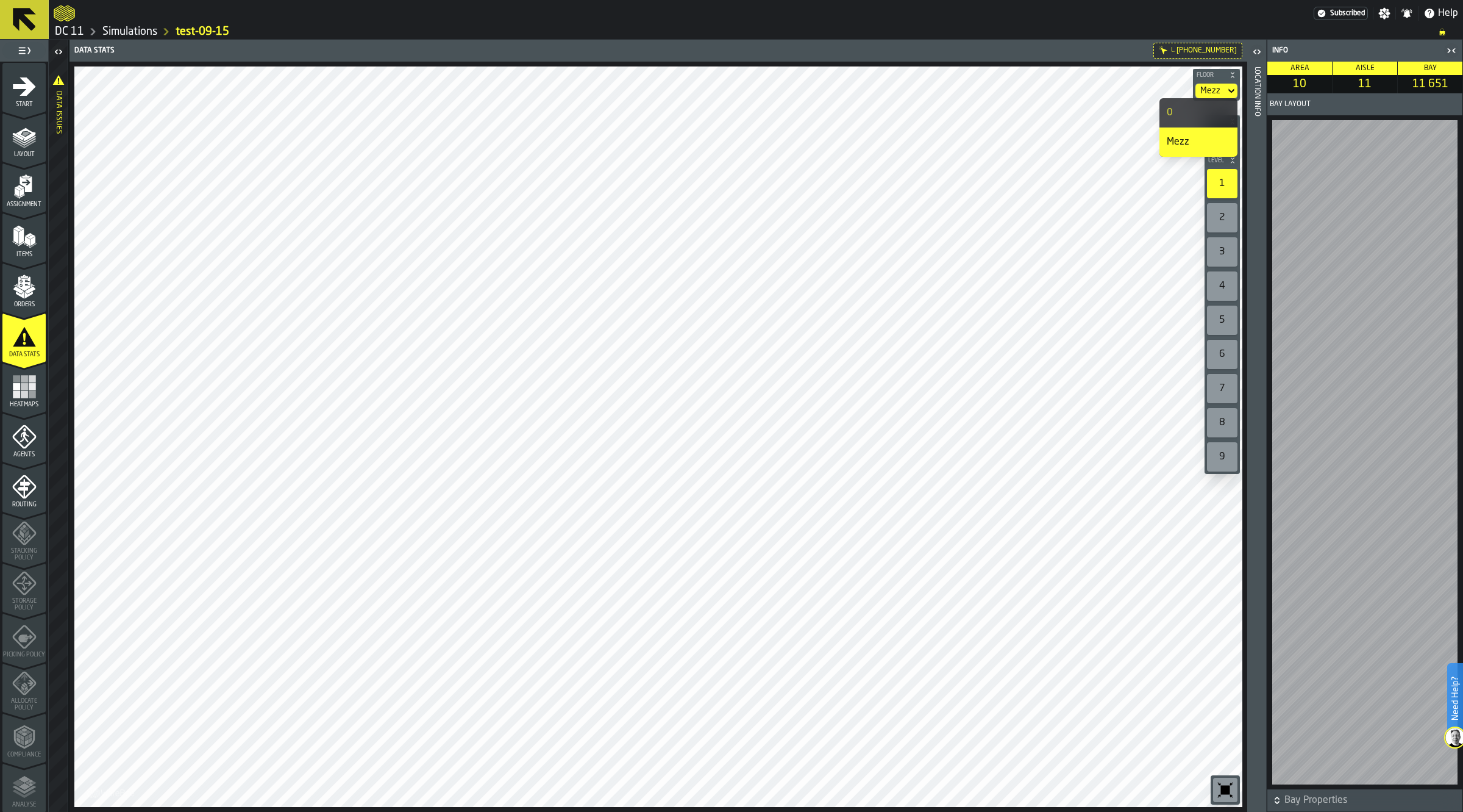
click at [1197, 116] on div "0" at bounding box center [1199, 112] width 64 height 14
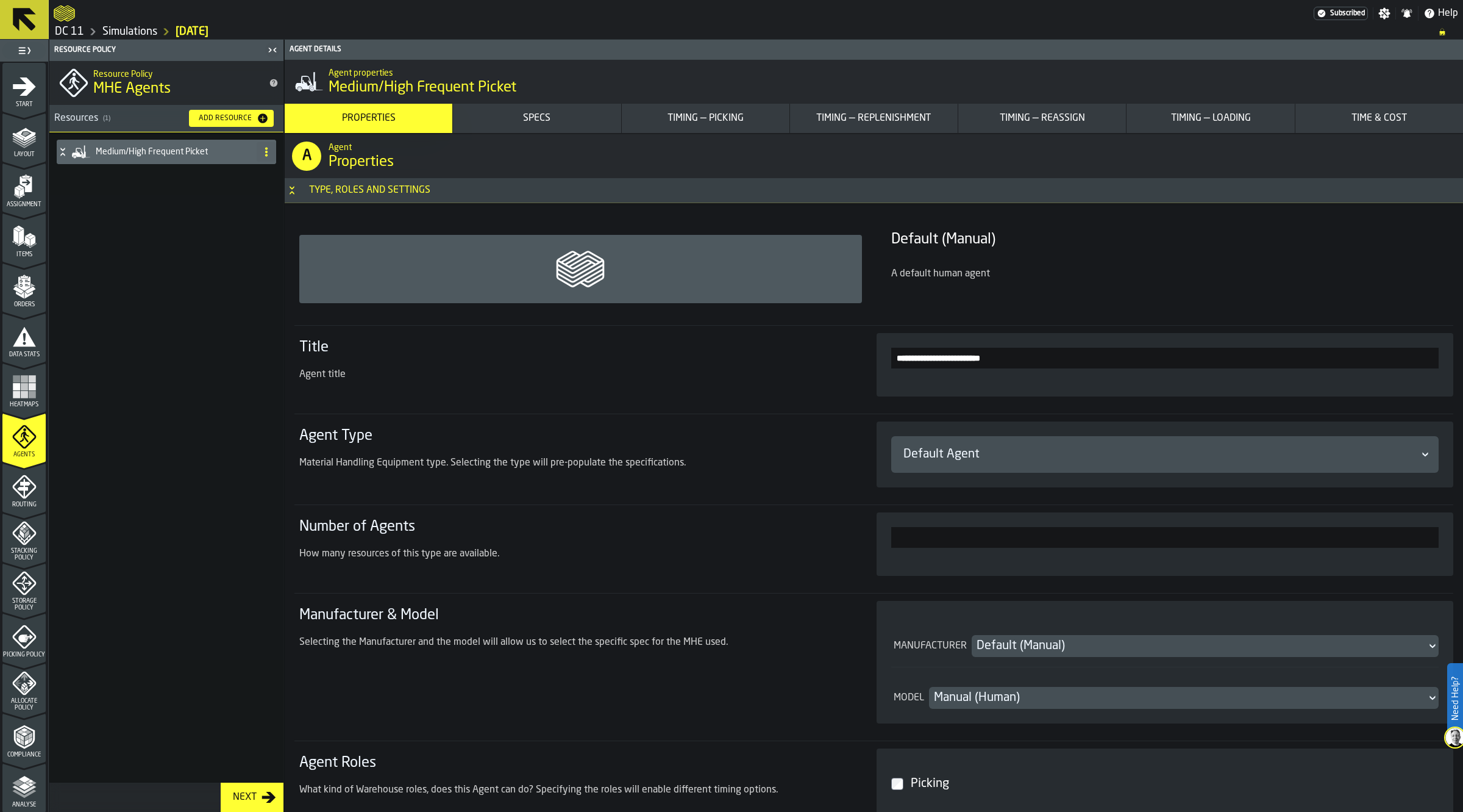
type input "**********"
click at [985, 448] on div "Default Agent" at bounding box center [1159, 454] width 512 height 17
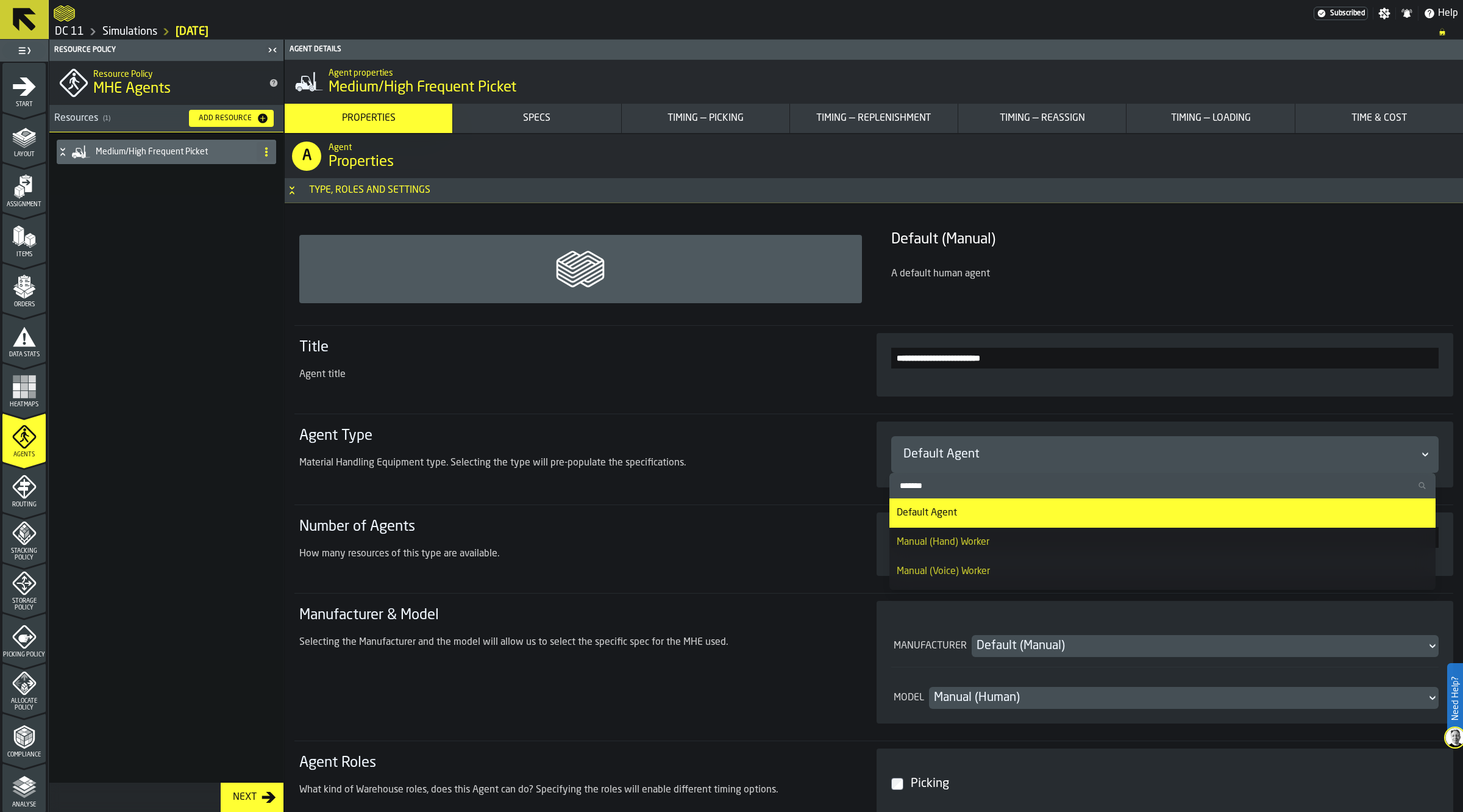
click at [965, 514] on div "Default Agent" at bounding box center [1162, 513] width 531 height 14
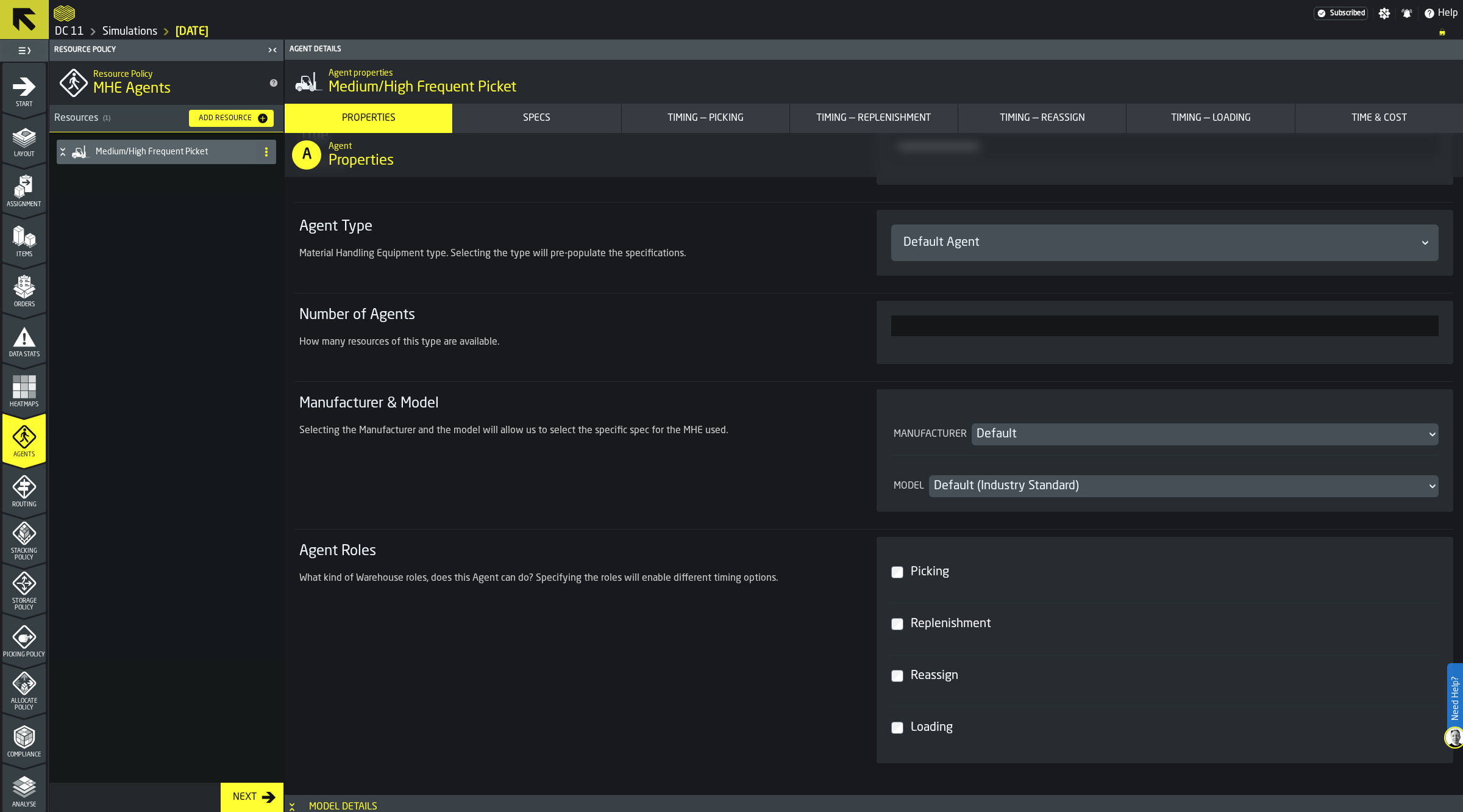
scroll to position [228, 0]
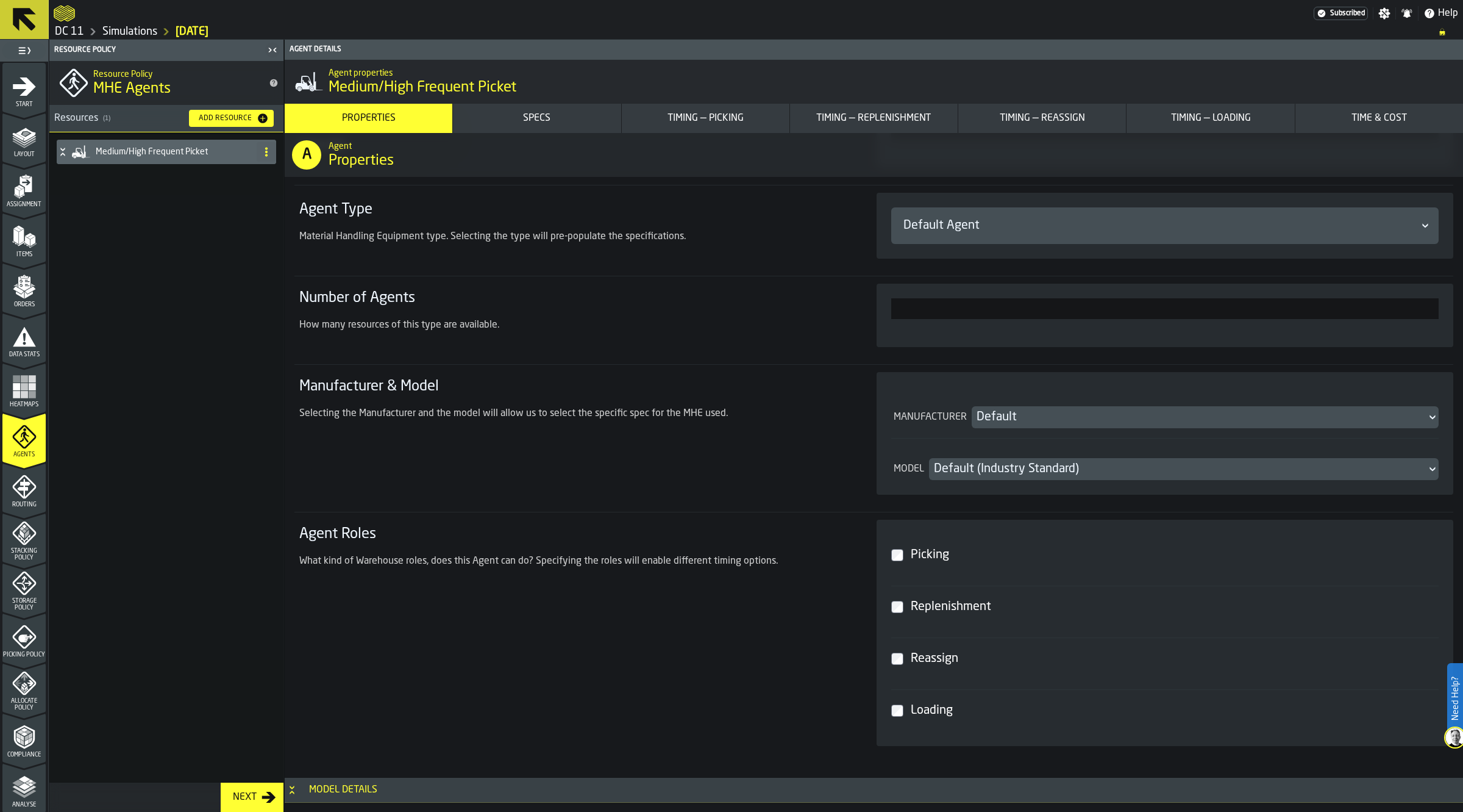
click at [956, 220] on div "Default Agent" at bounding box center [1159, 225] width 512 height 17
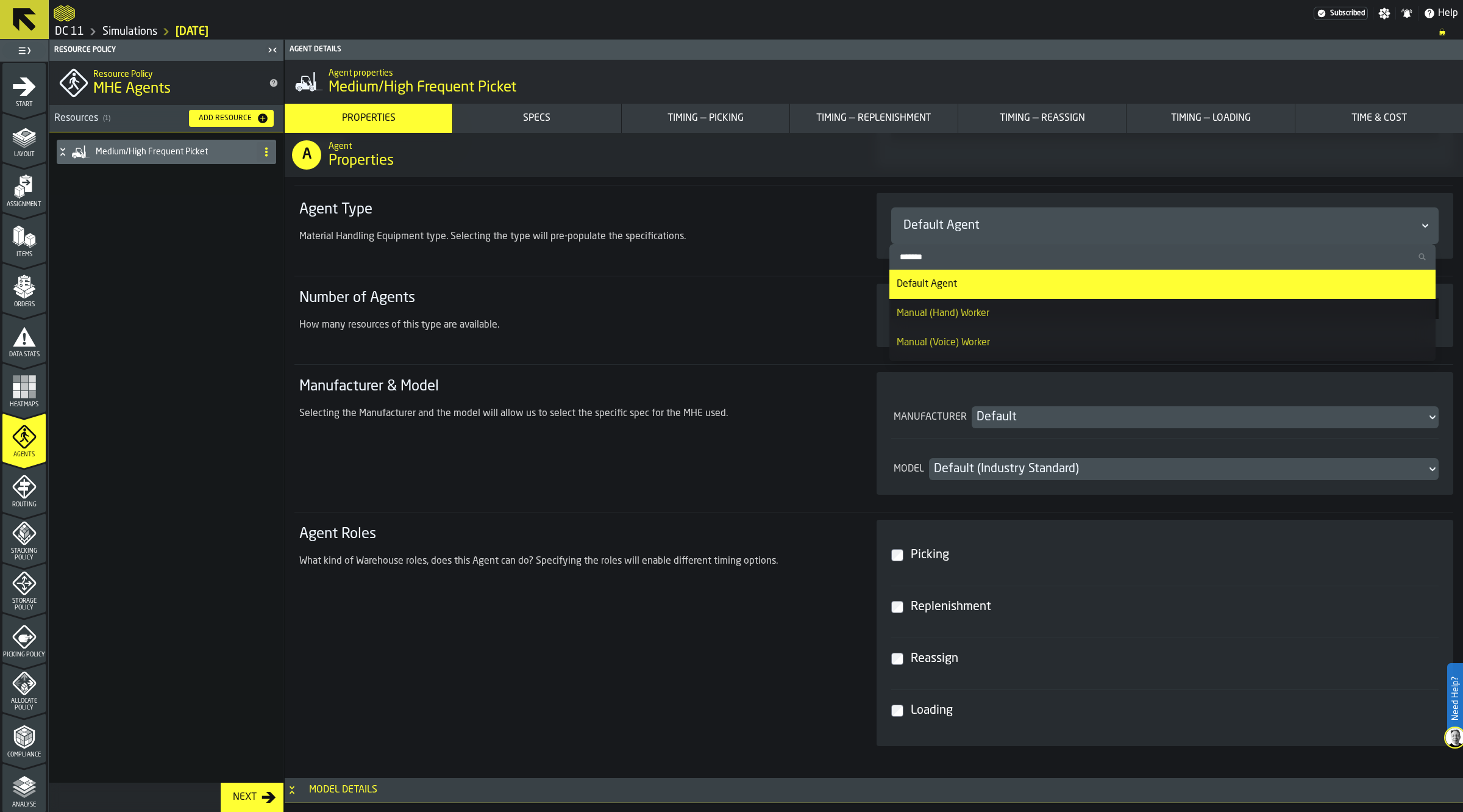
click at [977, 338] on div "Manual (Voice) Worker" at bounding box center [1162, 343] width 531 height 14
type input "***"
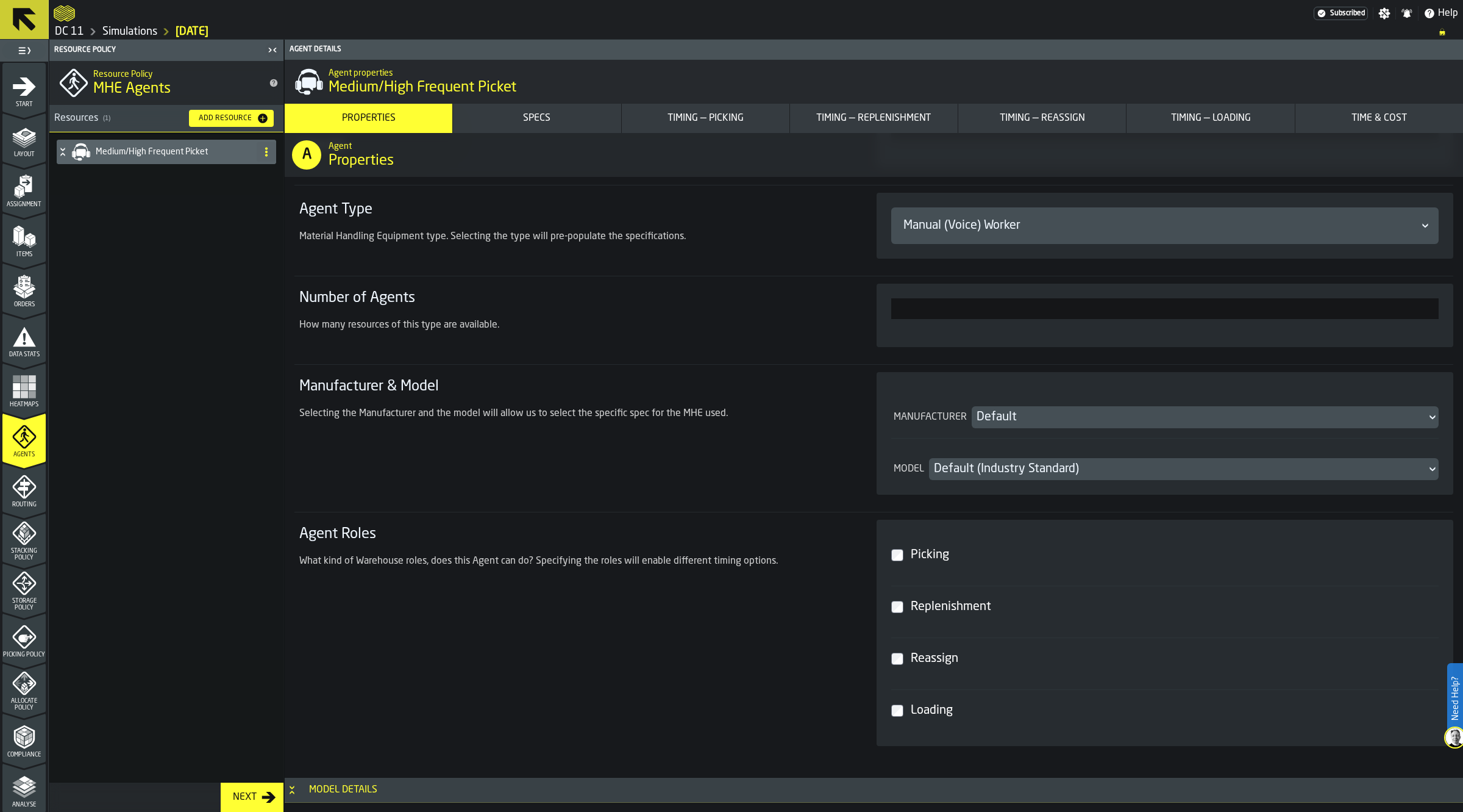
click at [946, 294] on div "*" at bounding box center [1165, 315] width 577 height 64
click at [946, 309] on input "*" at bounding box center [1165, 308] width 549 height 21
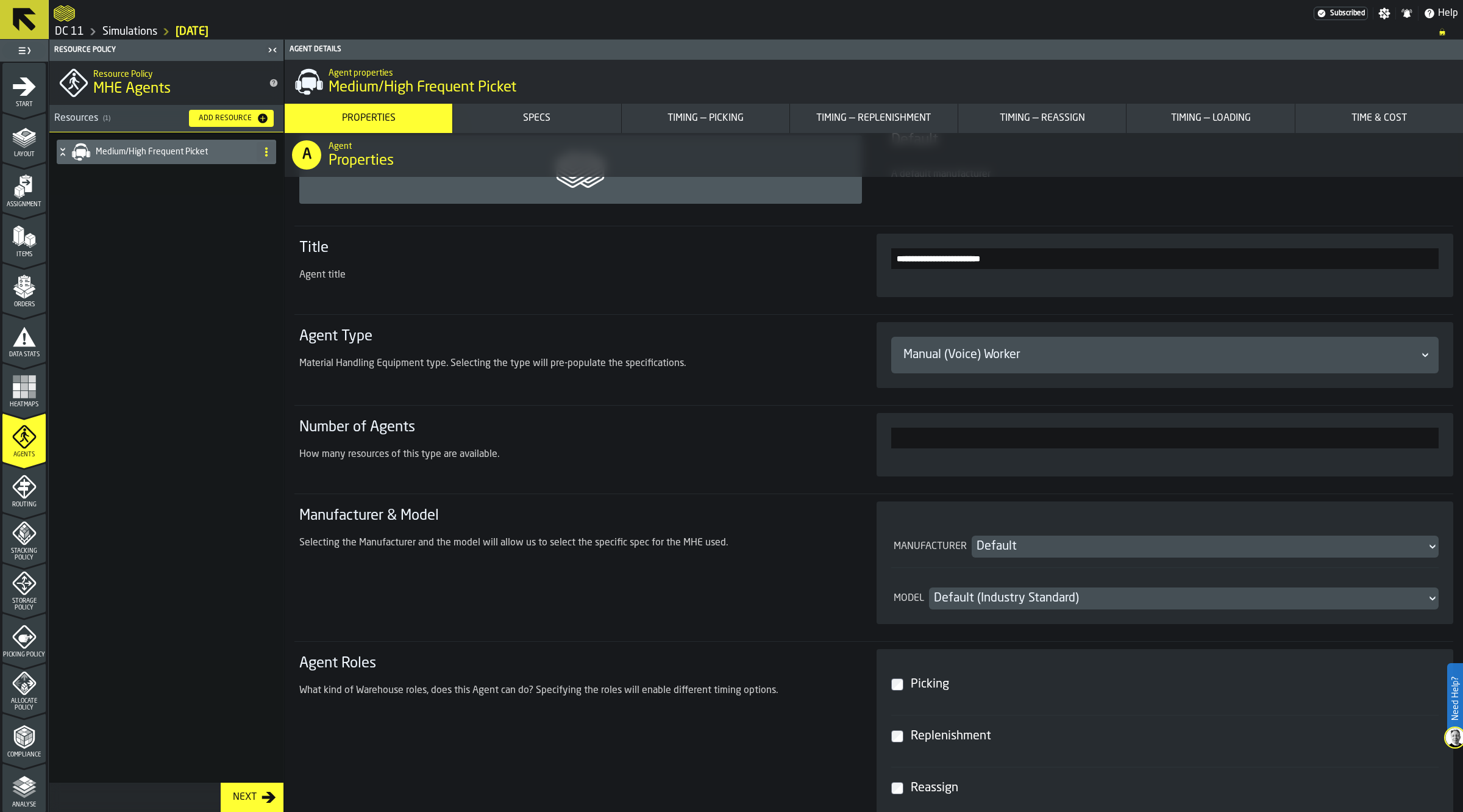
scroll to position [0, 0]
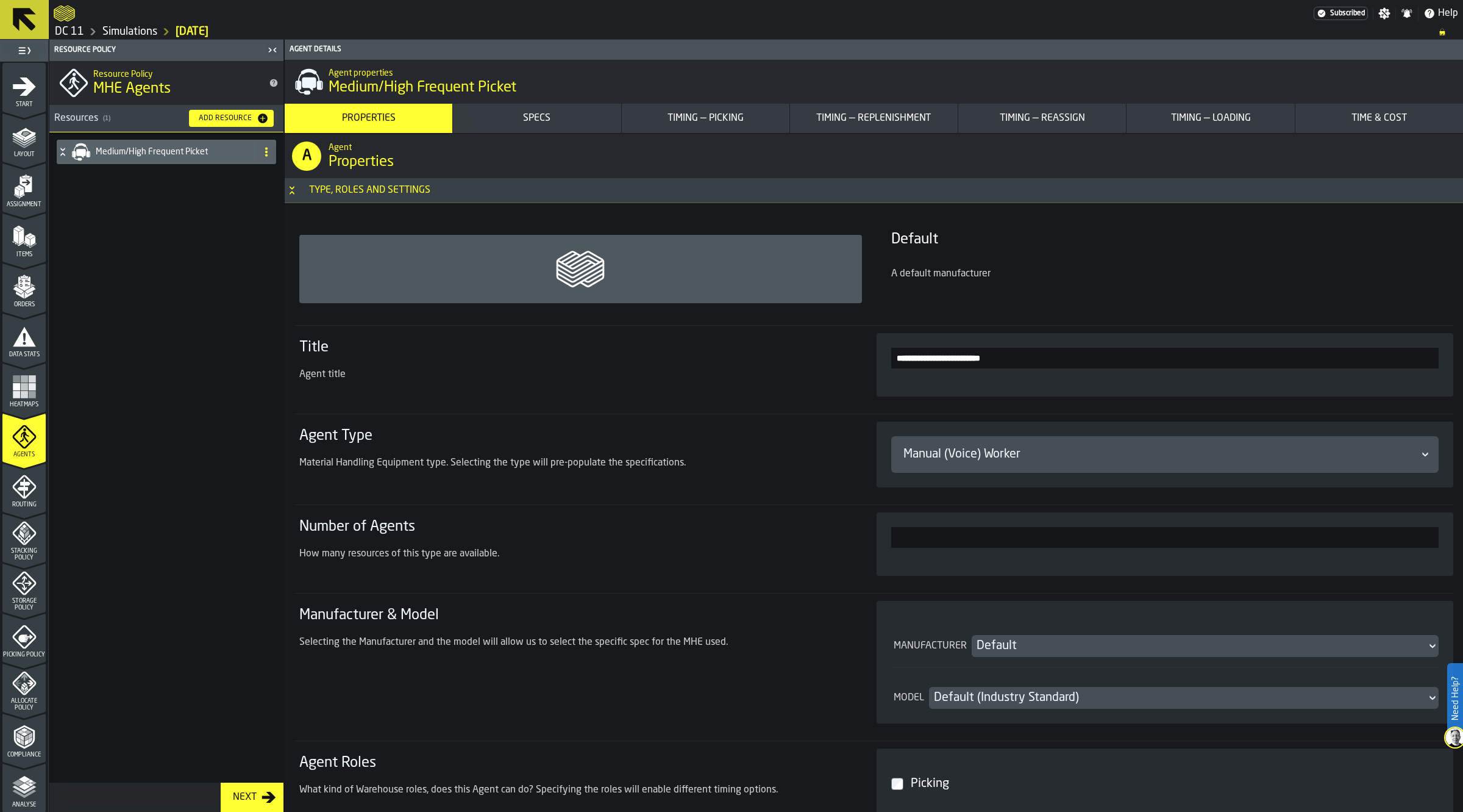
click at [983, 643] on div "Default" at bounding box center [1200, 646] width 446 height 17
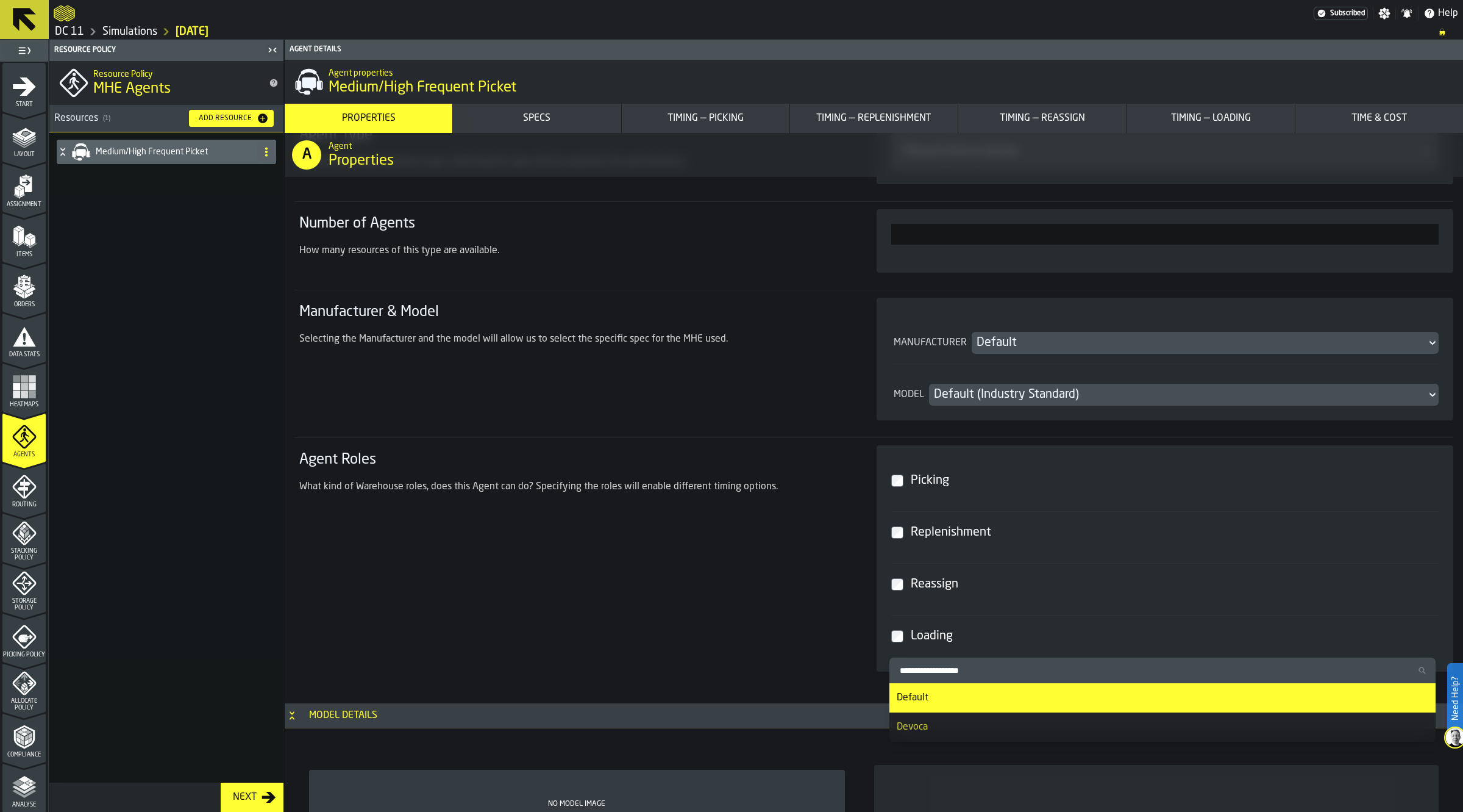
scroll to position [305, 0]
click at [681, 555] on div "Agent Roles What kind of Warehouse roles, does this Agent can do? Specifying th…" at bounding box center [574, 557] width 558 height 227
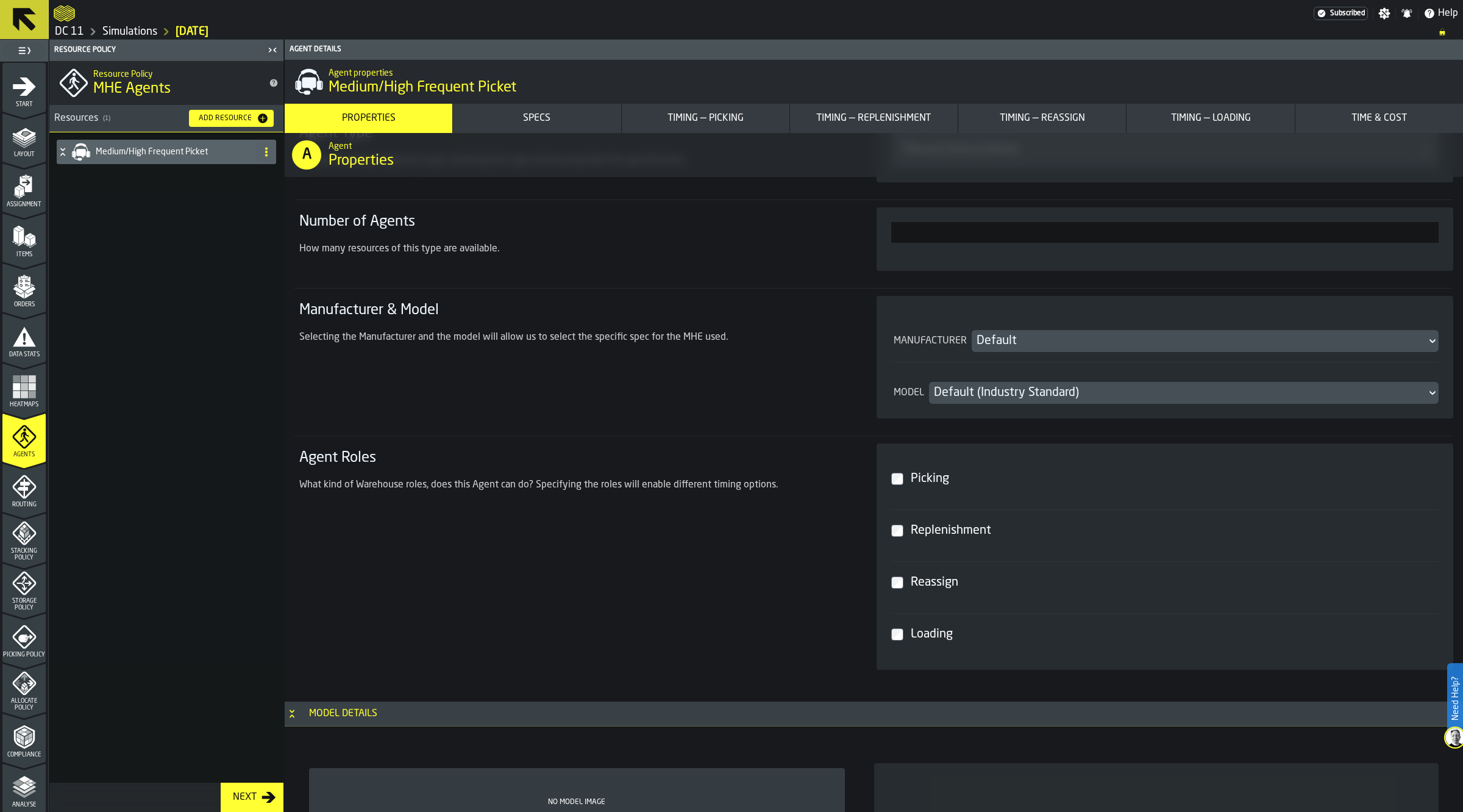
click at [1026, 336] on div "Default" at bounding box center [1200, 341] width 446 height 17
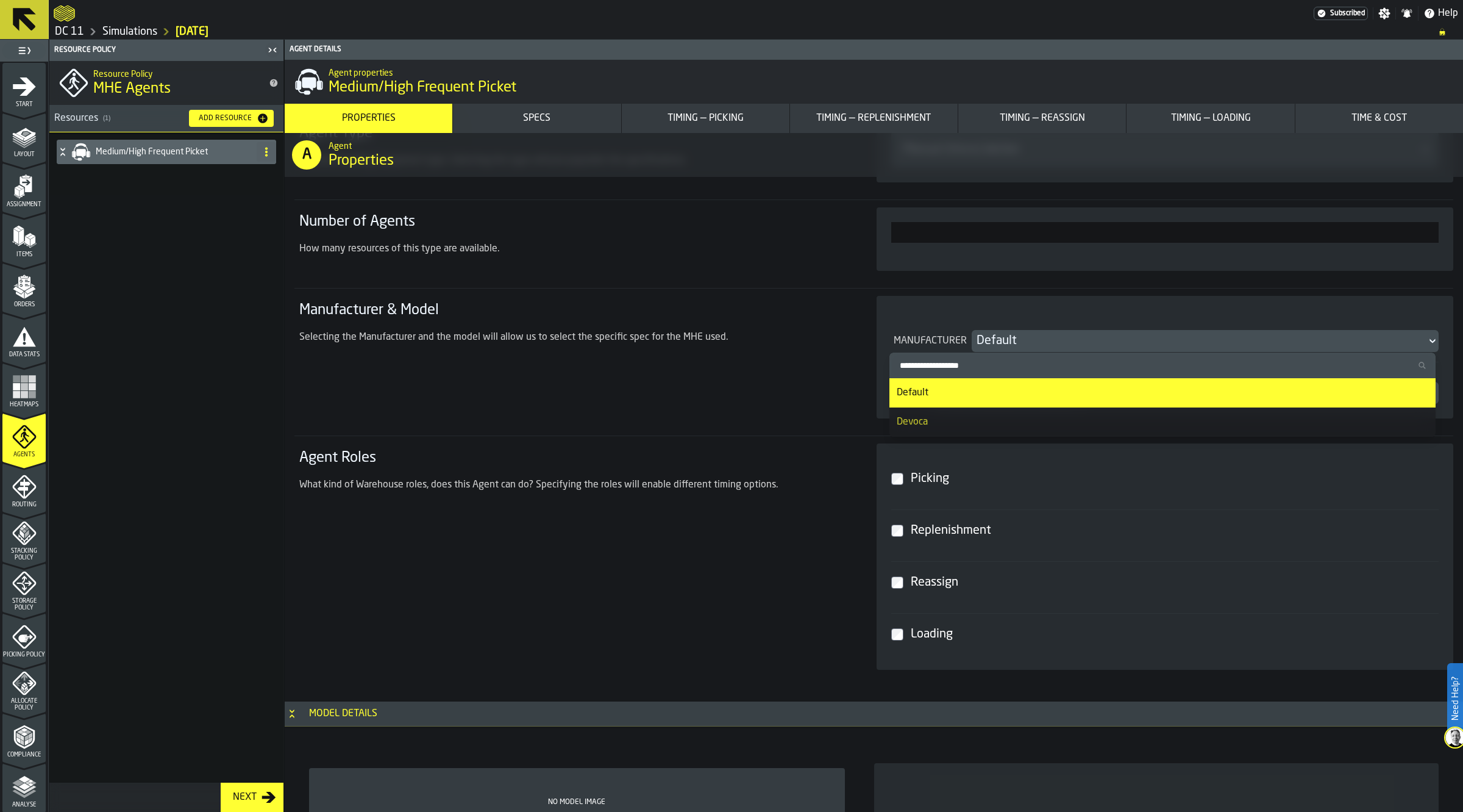
click at [968, 357] on input "Search Manufacturer" at bounding box center [1163, 365] width 537 height 16
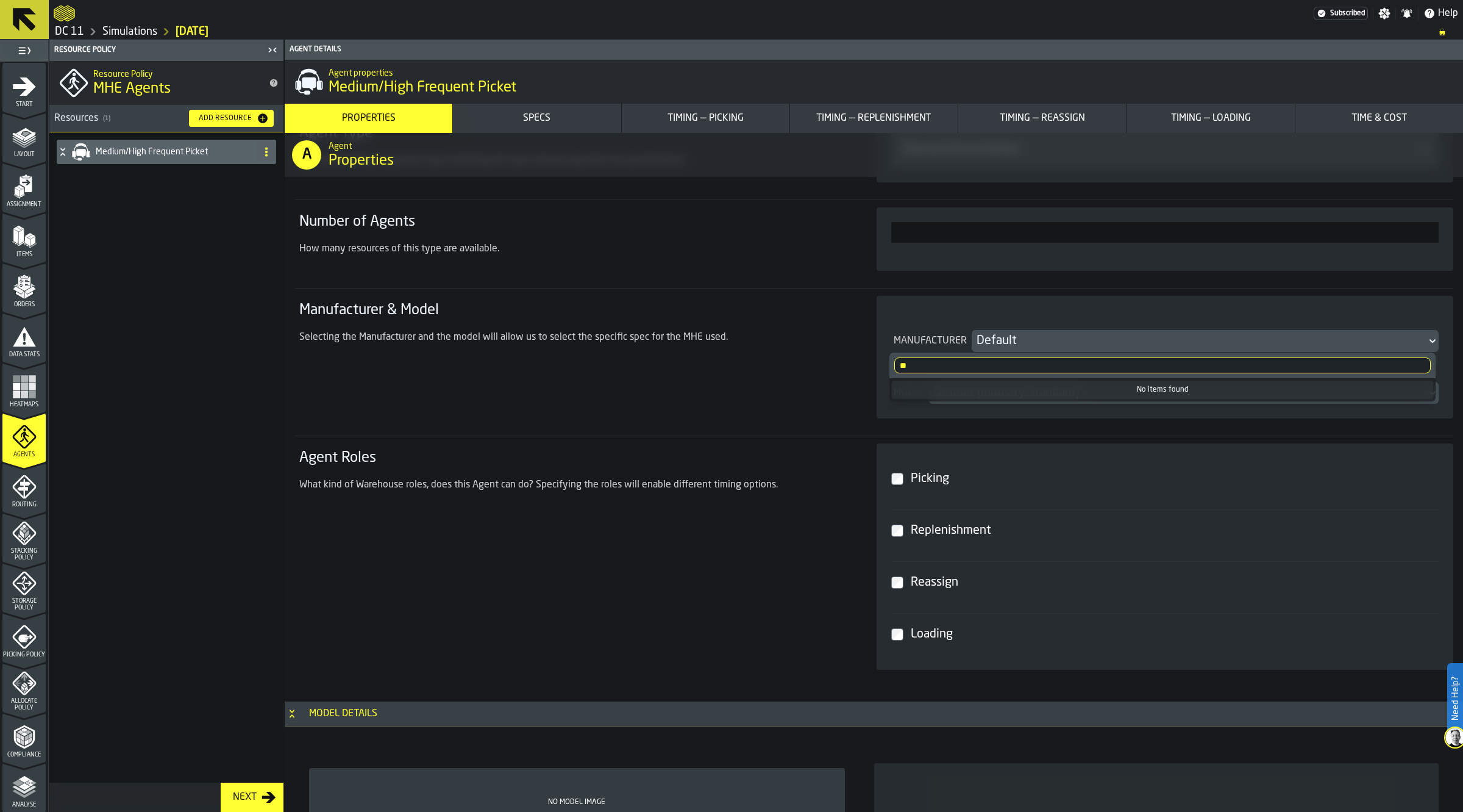
type input "*"
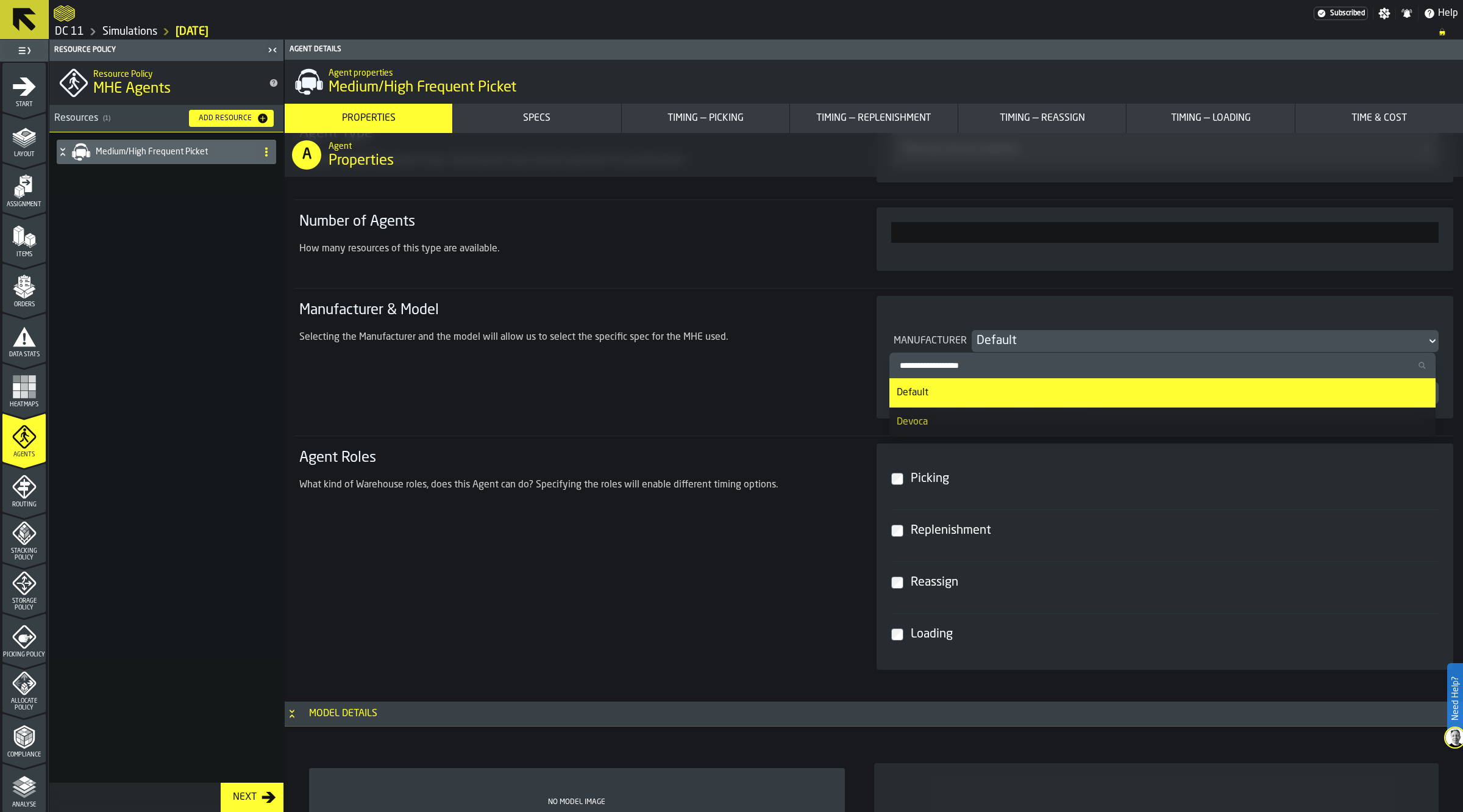
click at [772, 403] on div "Manufacturer & Model Selecting the Manufacturer and the model will allow us to …" at bounding box center [574, 357] width 558 height 122
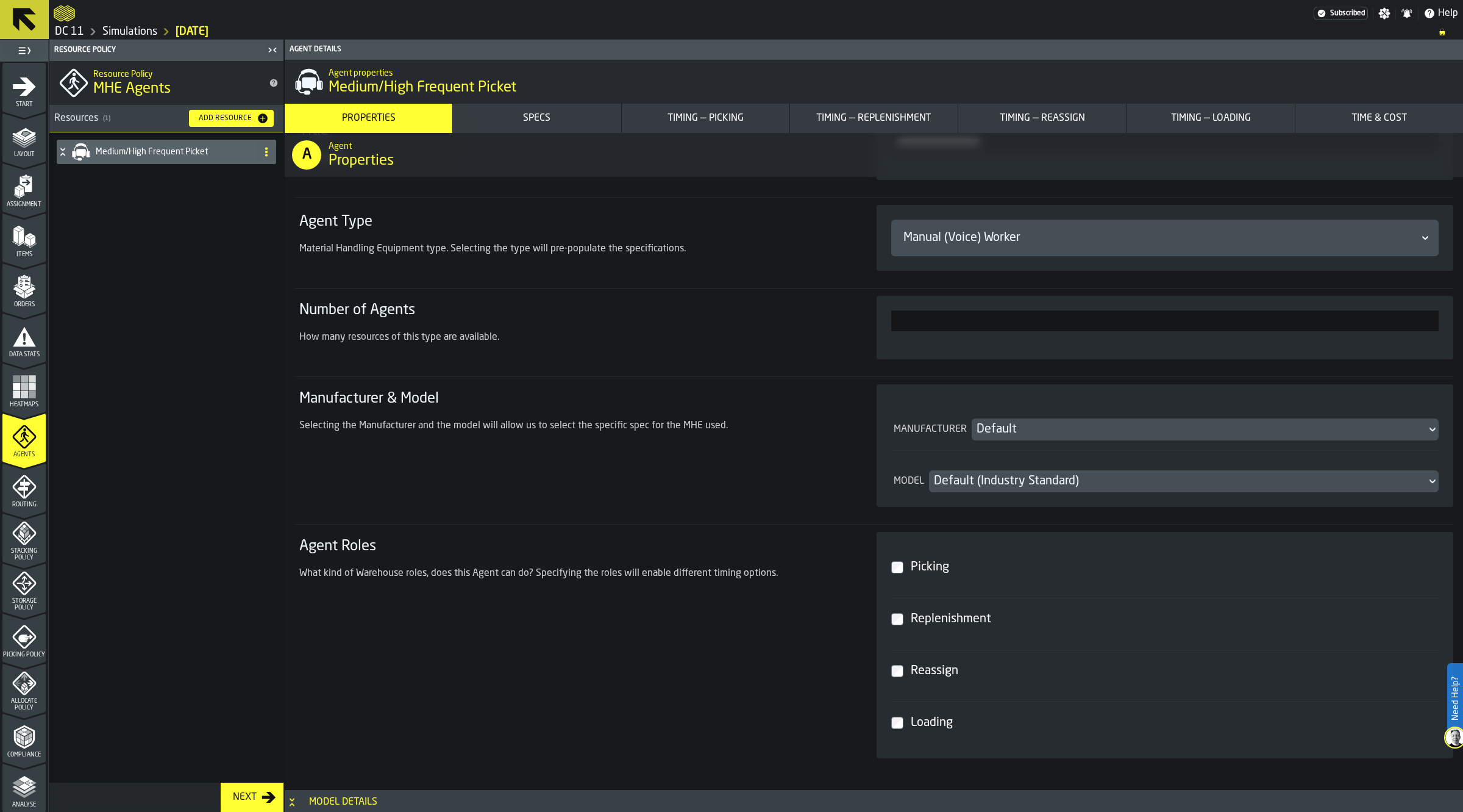
scroll to position [0, 0]
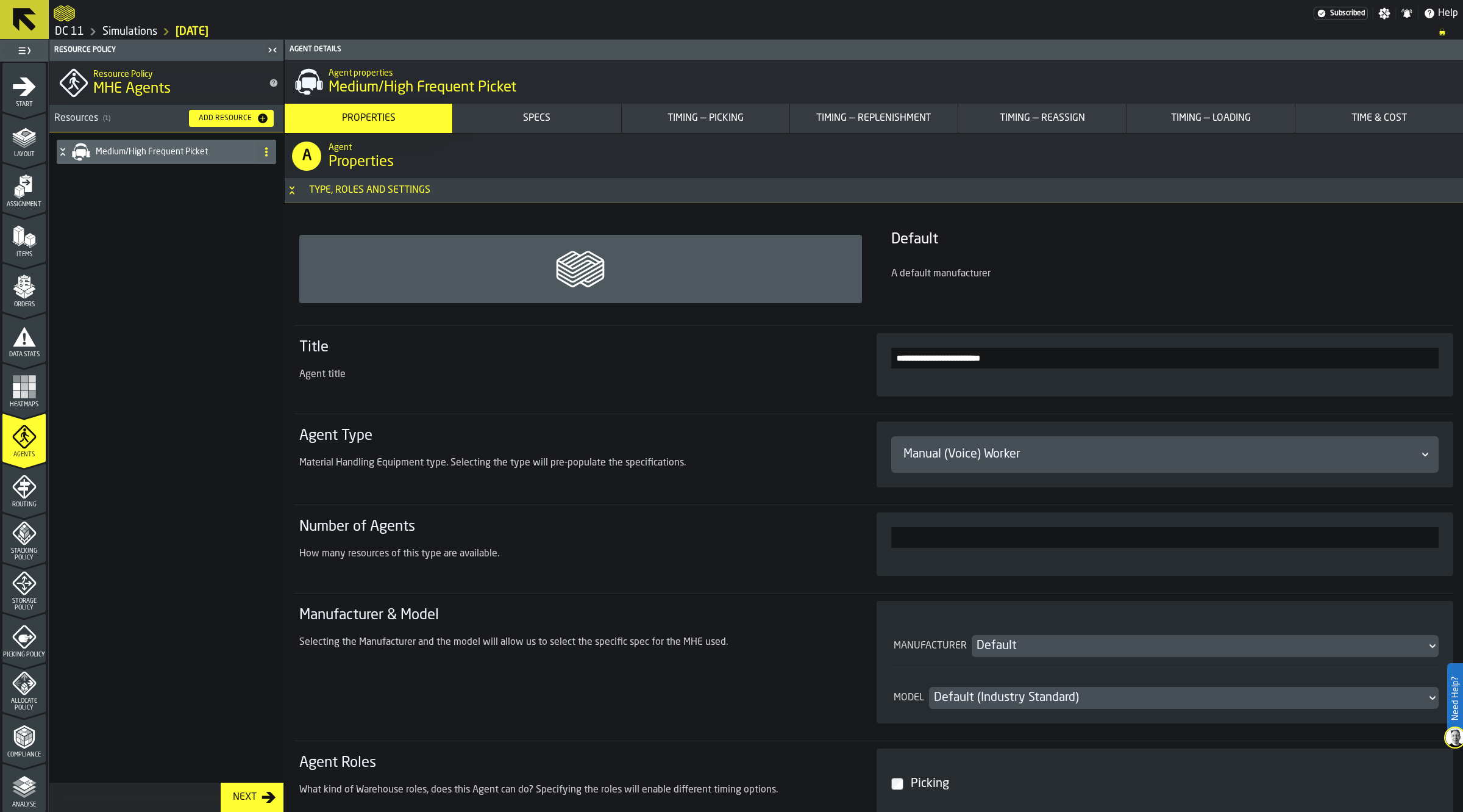
click at [971, 453] on div "Manual (Voice) Worker" at bounding box center [1159, 454] width 512 height 17
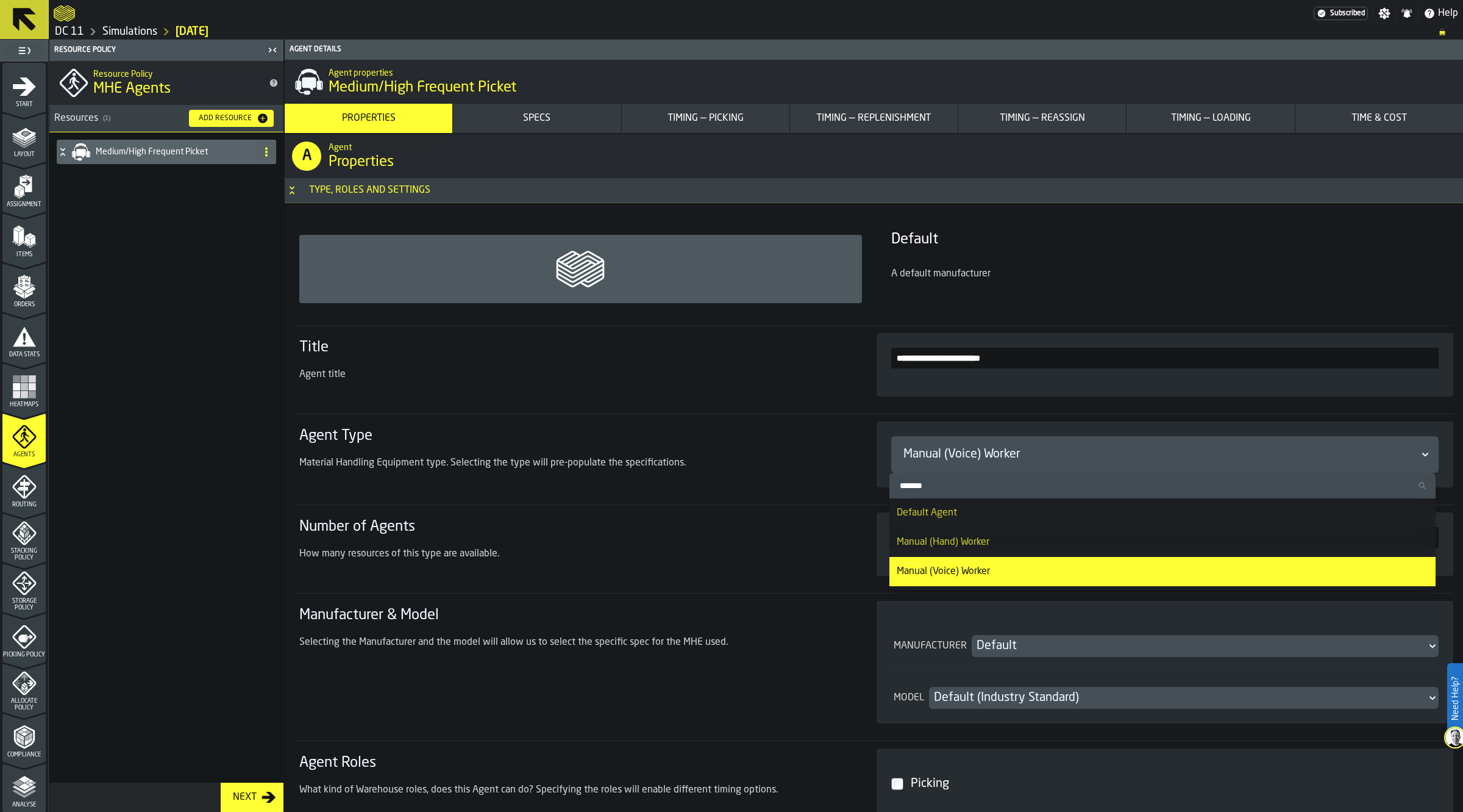
click at [1141, 518] on div "Default Agent" at bounding box center [1162, 513] width 531 height 14
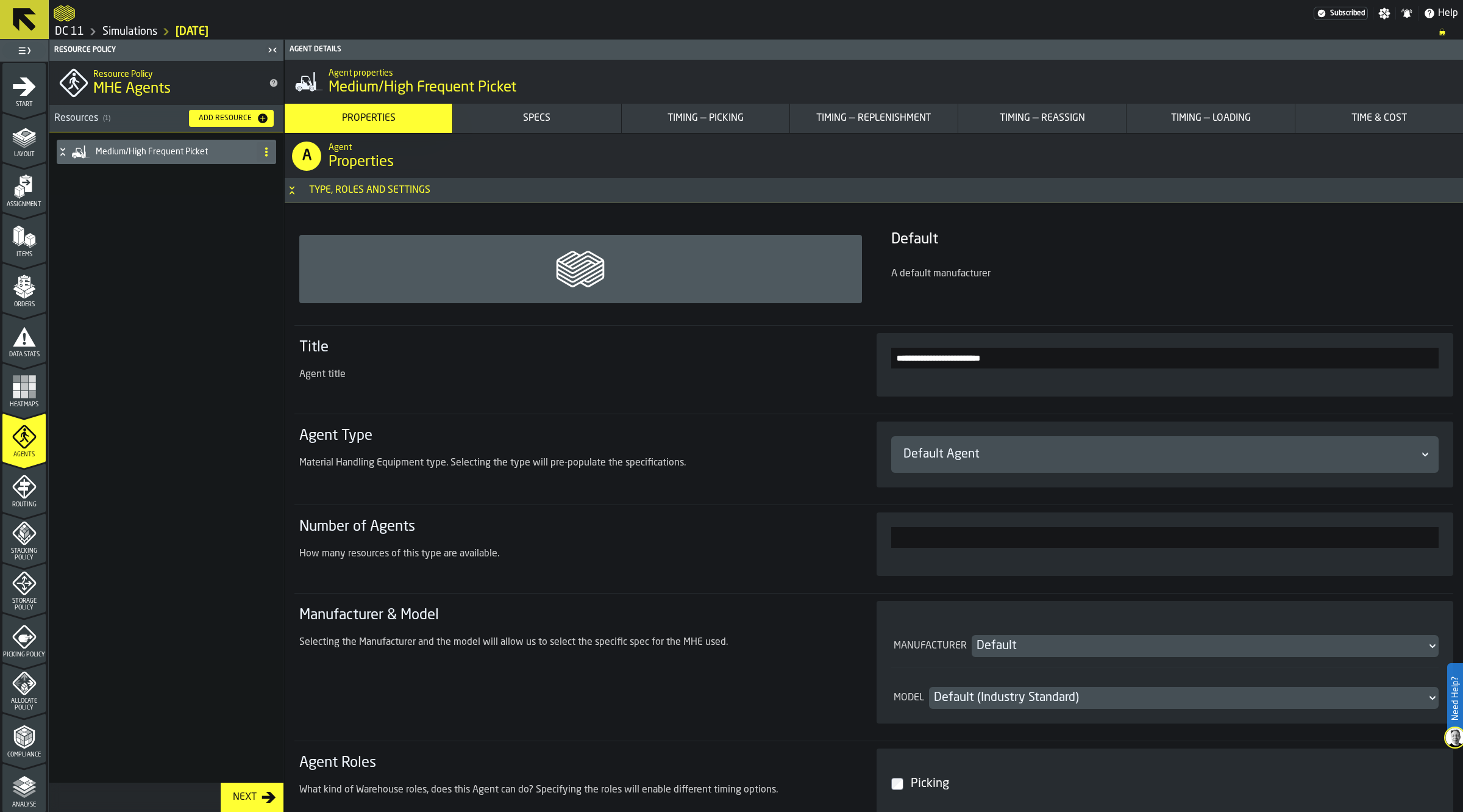
type input "*"
click at [227, 708] on div "Medium/High Frequent Picket" at bounding box center [166, 457] width 234 height 650
click at [29, 504] on span "Routing" at bounding box center [24, 504] width 43 height 6
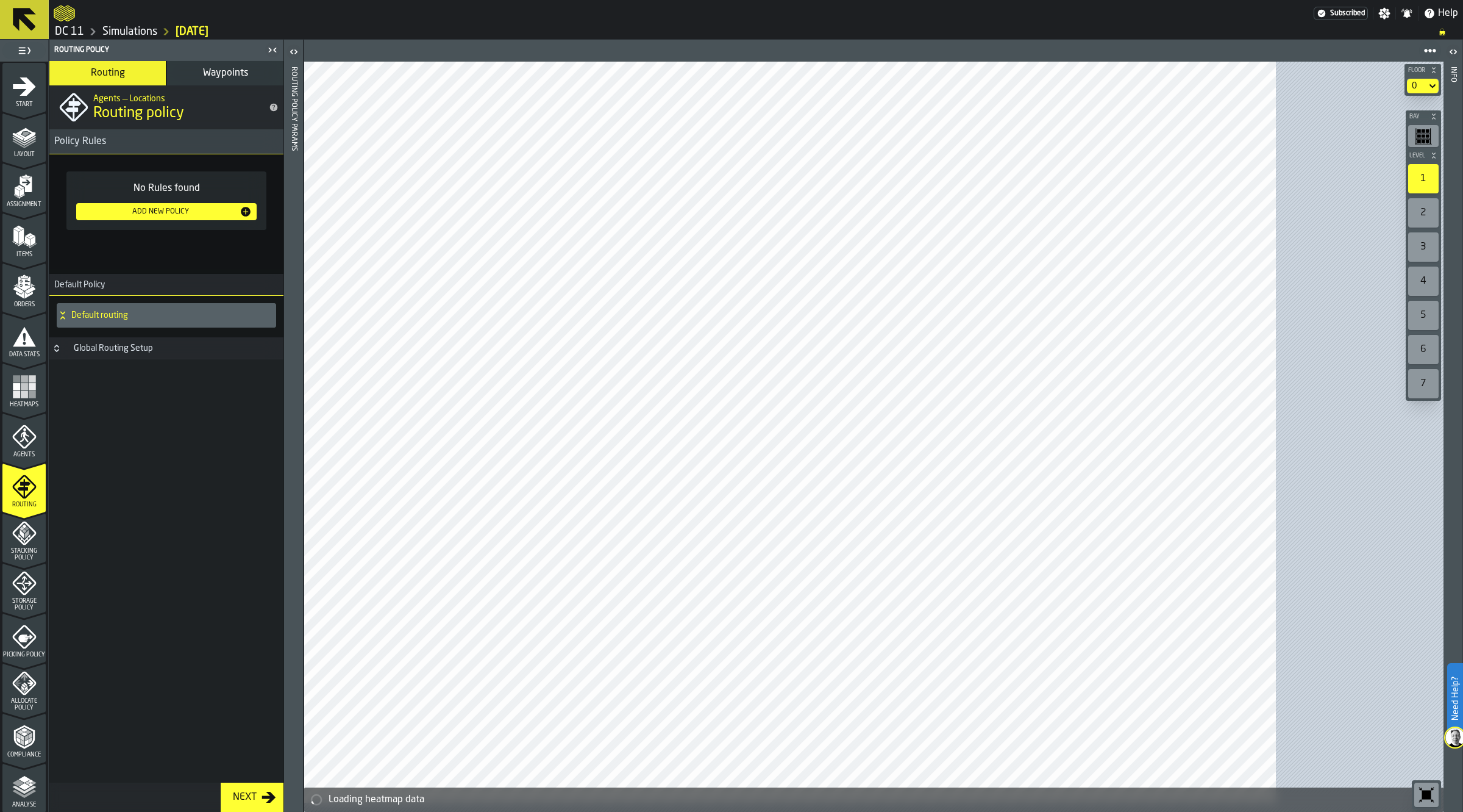
click at [129, 352] on div "Global Routing Setup" at bounding box center [113, 348] width 94 height 10
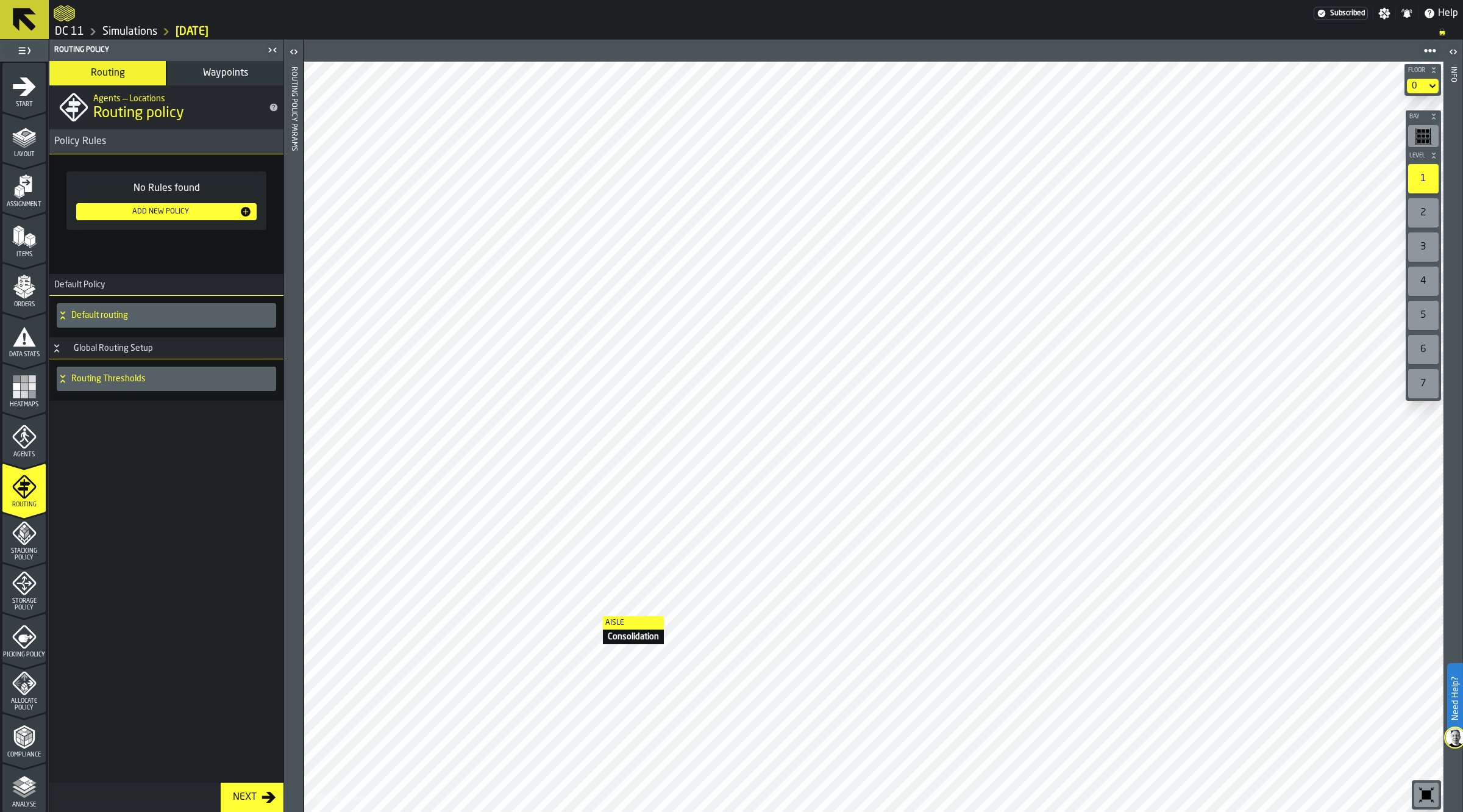
click at [85, 309] on div "Default routing" at bounding box center [164, 315] width 215 height 24
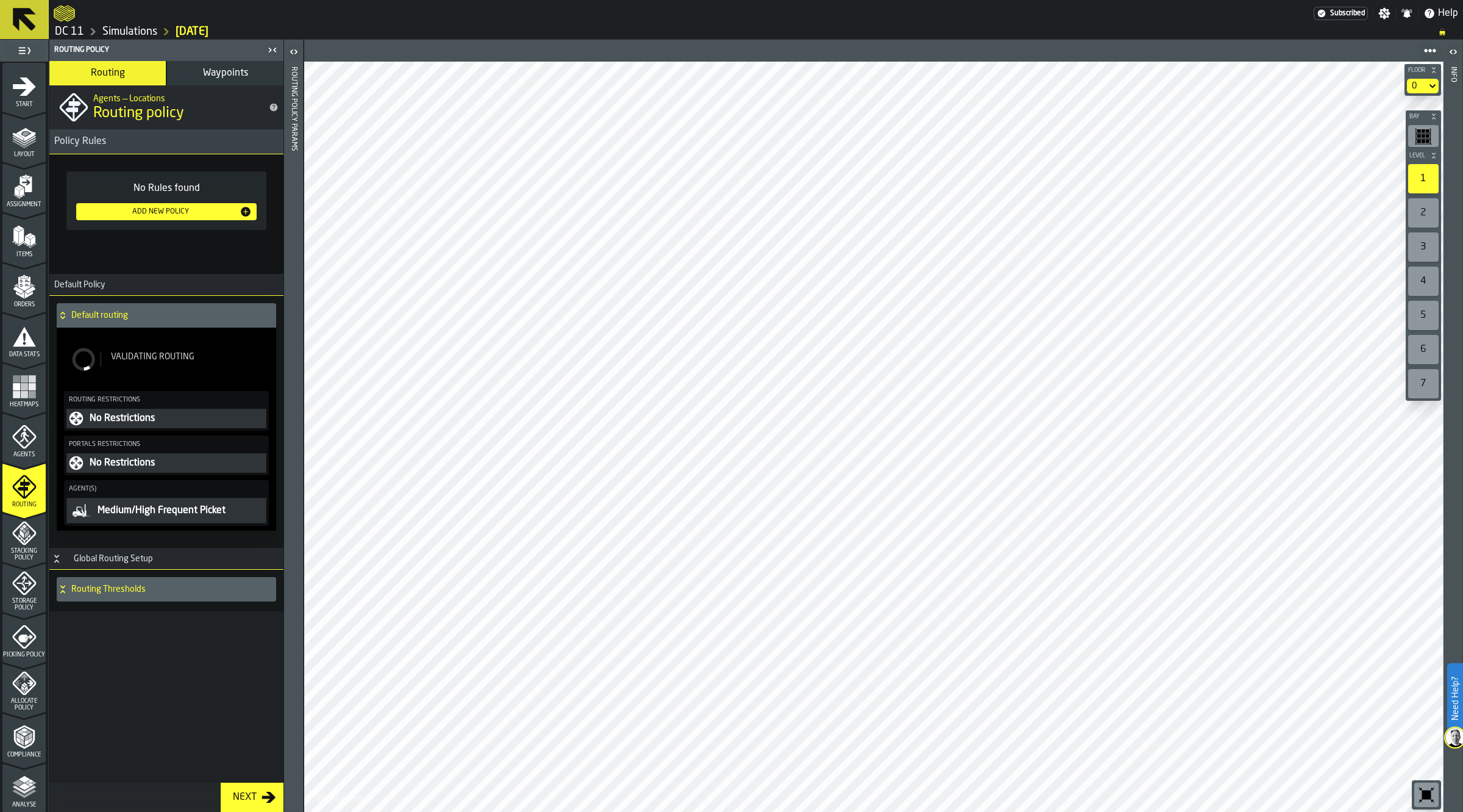
click at [126, 321] on div "Default routing" at bounding box center [164, 315] width 215 height 24
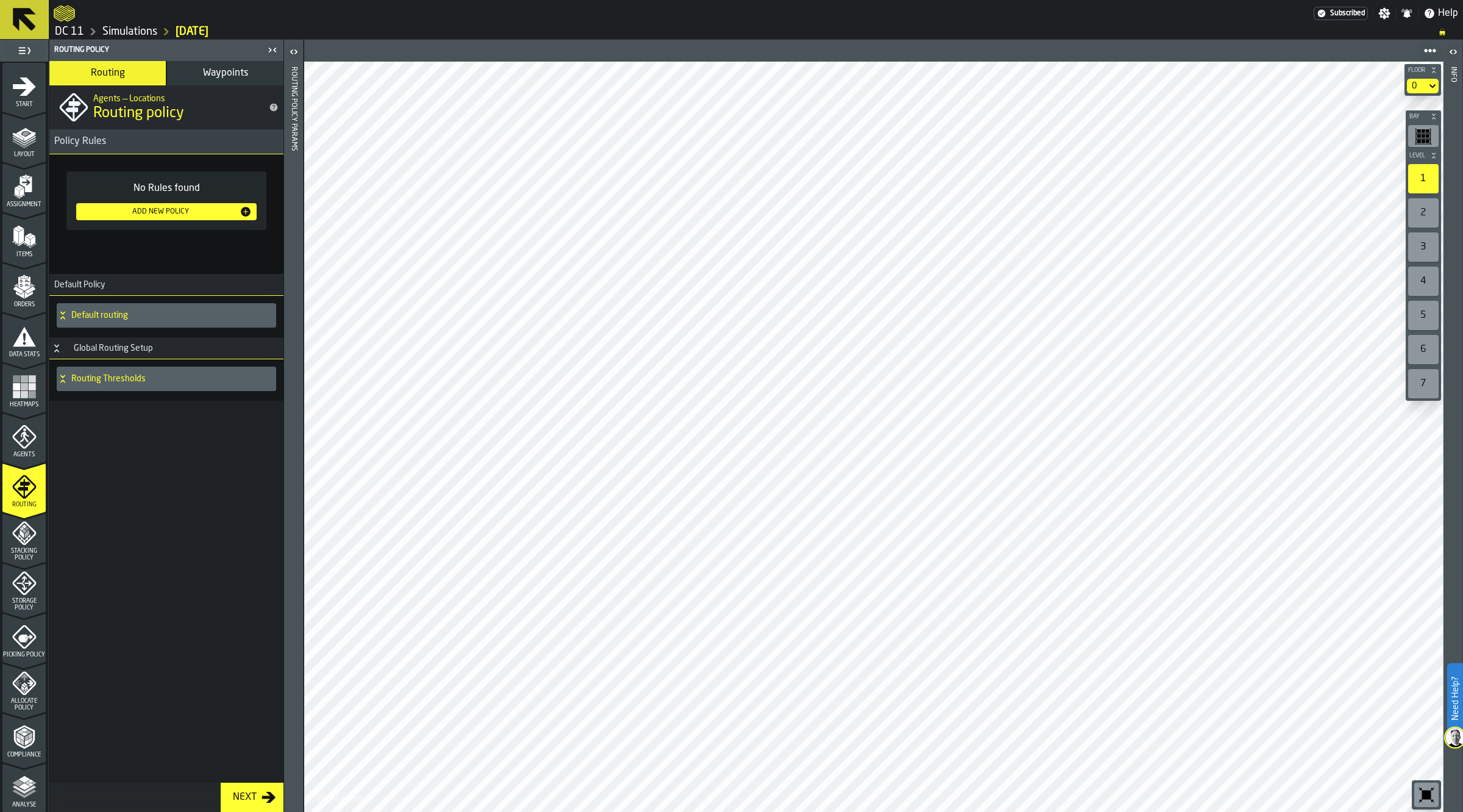
click at [174, 208] on div "Add New Policy" at bounding box center [160, 211] width 158 height 8
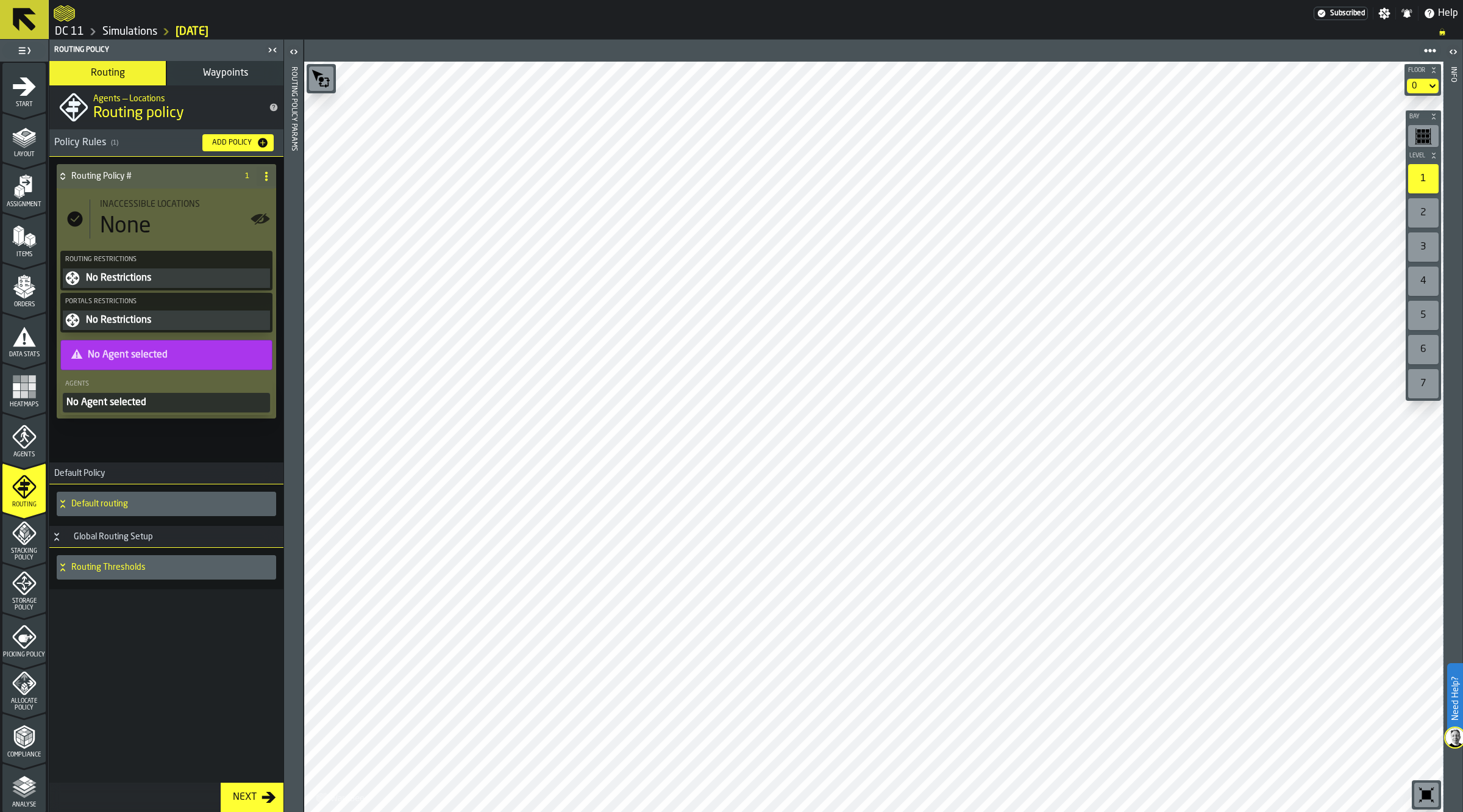
click at [139, 273] on div "No Restrictions" at bounding box center [175, 278] width 183 height 14
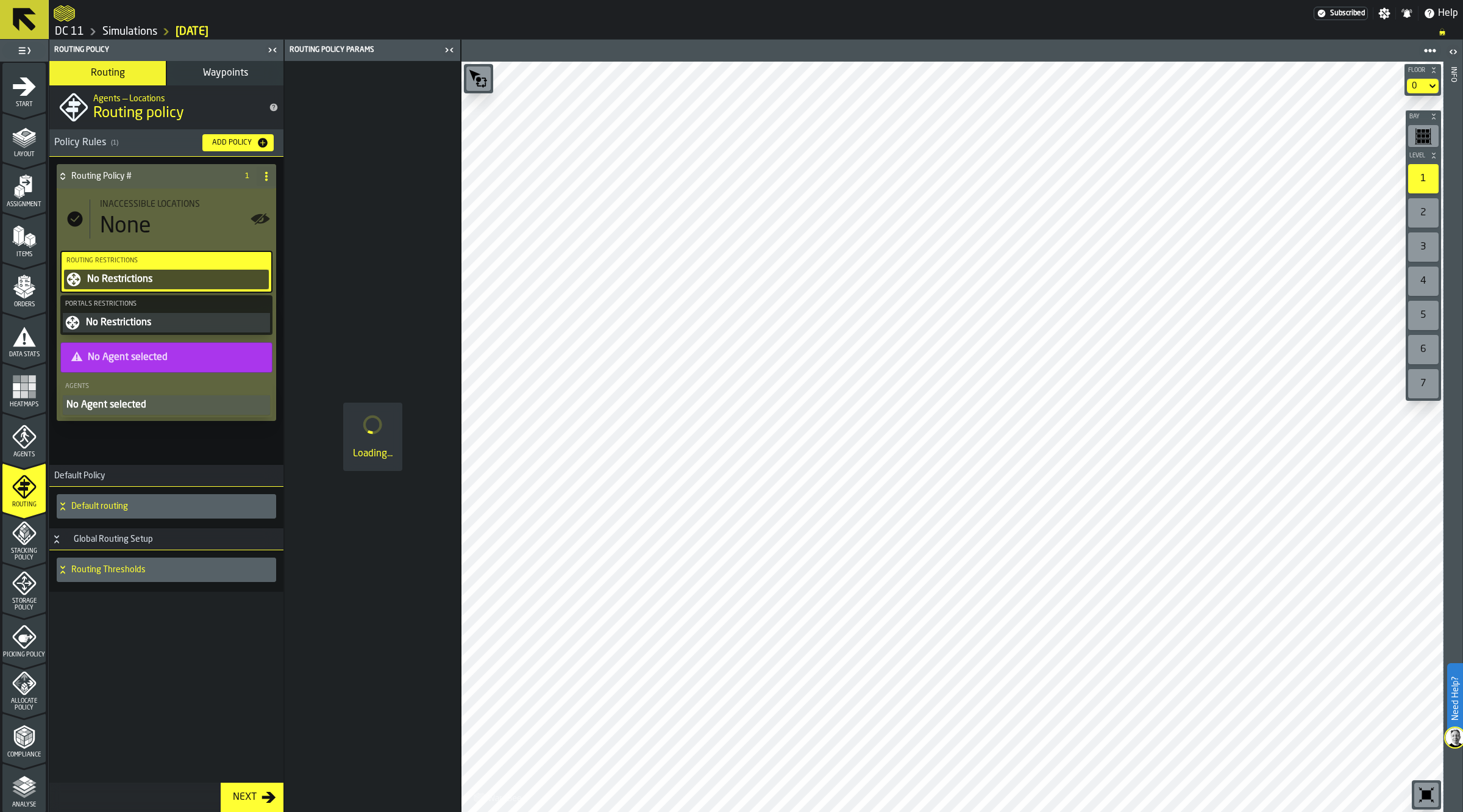
click at [34, 452] on span "Agents" at bounding box center [24, 454] width 43 height 6
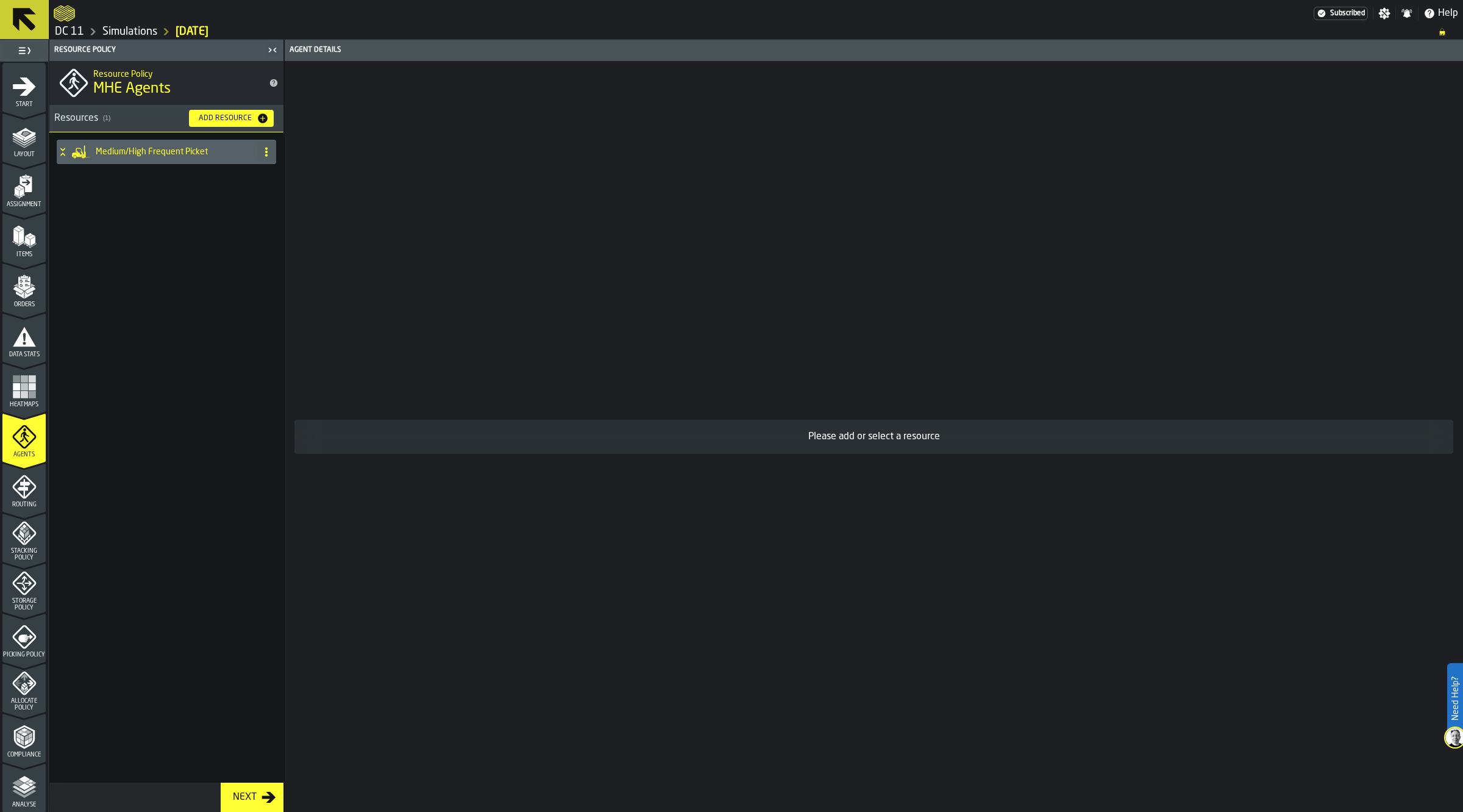
click at [233, 150] on h4 "Medium/High Frequent Picket" at bounding box center [174, 151] width 156 height 10
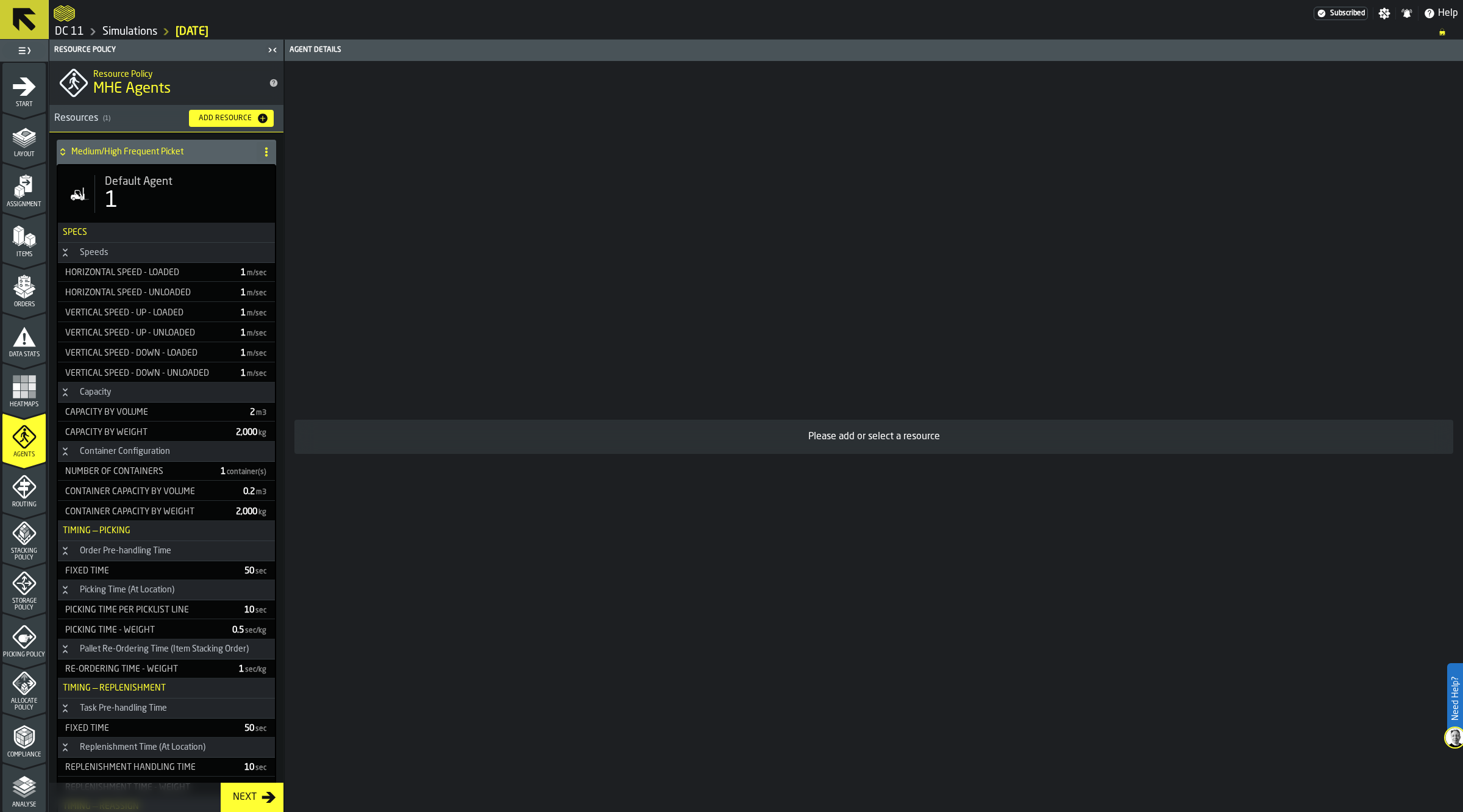
click at [234, 110] on button "Add Resource" at bounding box center [231, 118] width 85 height 17
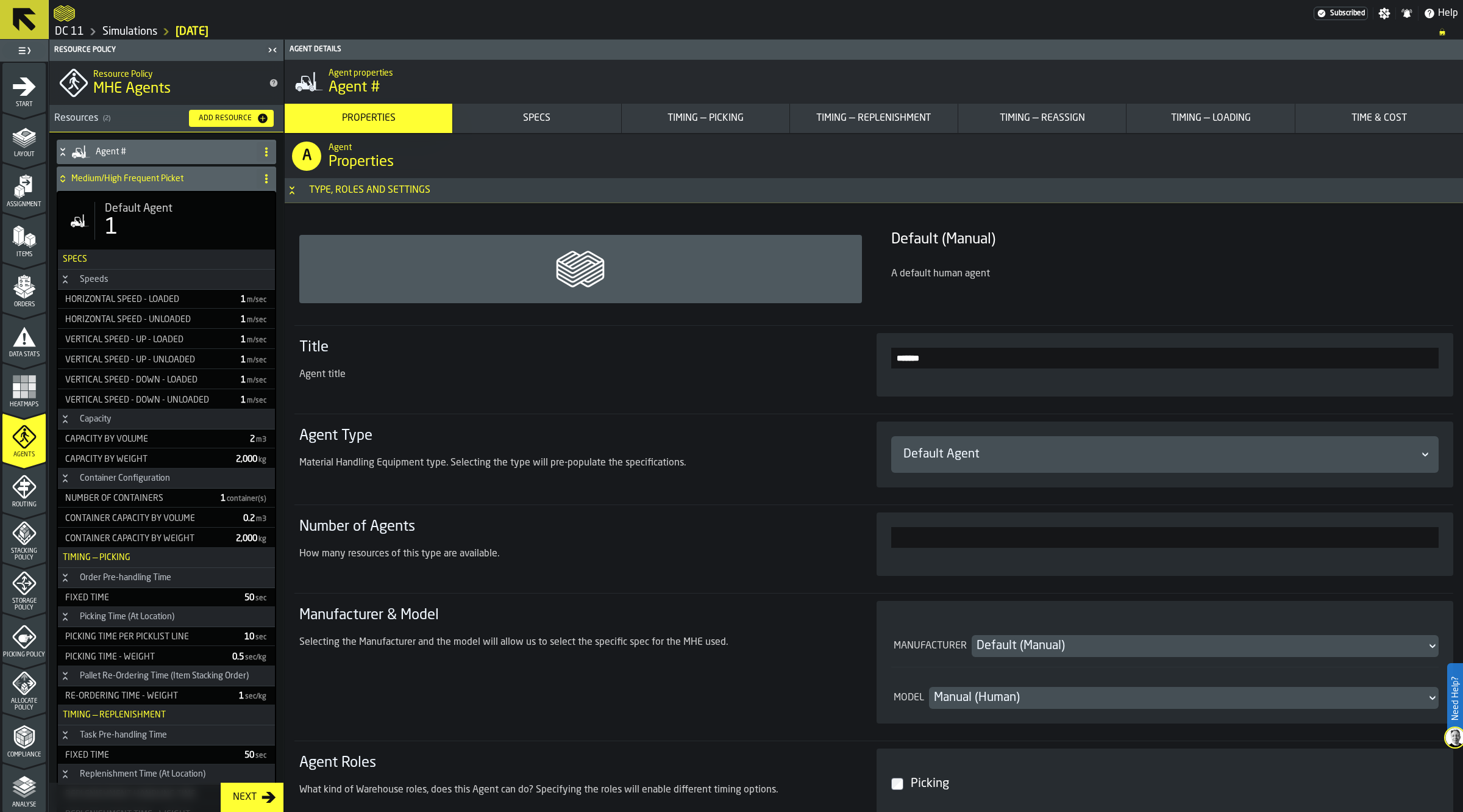
drag, startPoint x: 939, startPoint y: 357, endPoint x: 840, endPoint y: 357, distance: 99.0
click at [840, 358] on section "Title Agent title *******" at bounding box center [874, 363] width 1159 height 78
type input "**********"
click at [175, 175] on h4 "Medium/High Frequent Picket" at bounding box center [161, 178] width 181 height 10
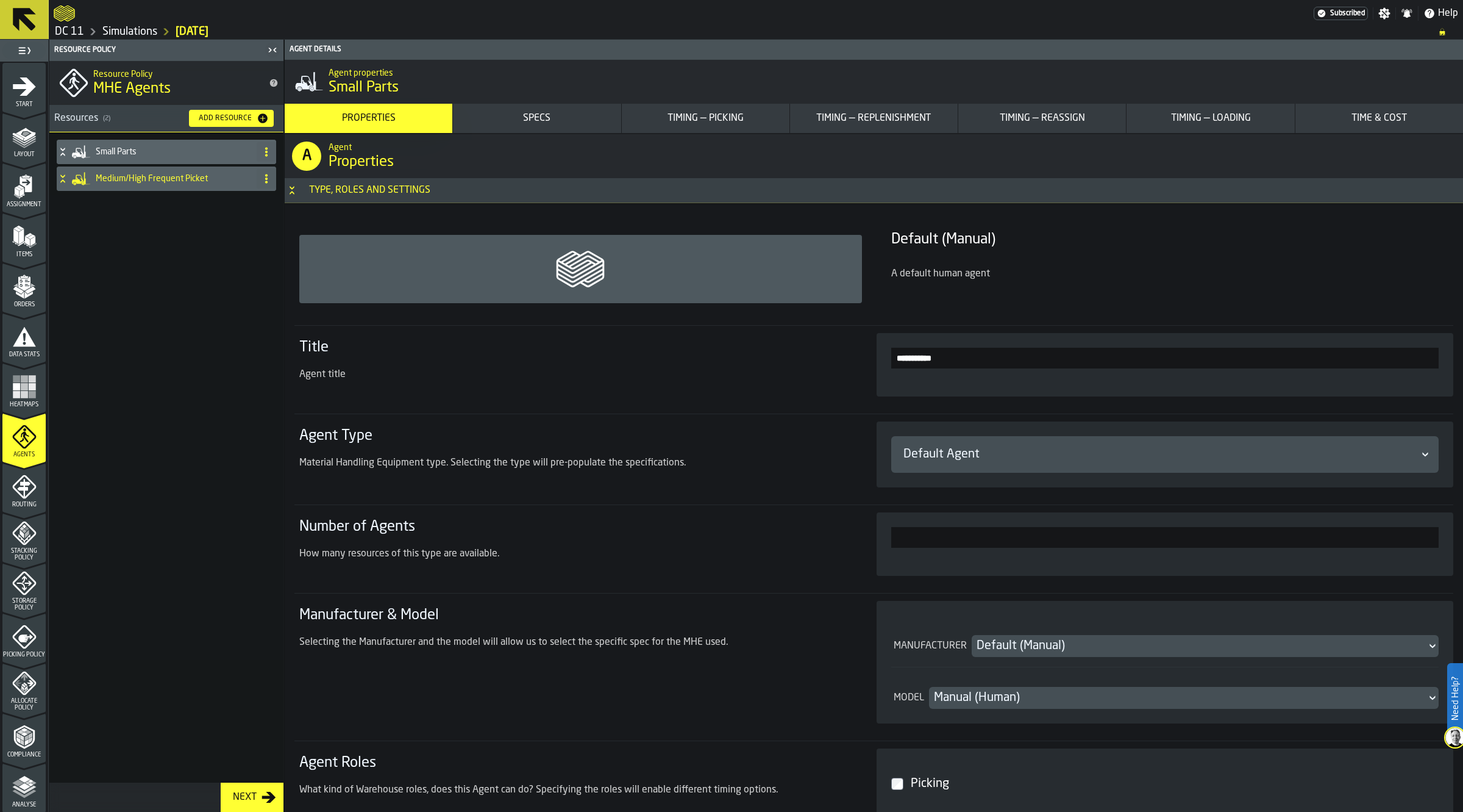
click at [268, 177] on icon at bounding box center [266, 178] width 10 height 10
click at [113, 233] on div "Small Parts Medium/High Frequent Picket" at bounding box center [166, 457] width 234 height 650
click at [281, 175] on div "Small Parts Medium/High Frequent Picket" at bounding box center [166, 457] width 234 height 650
click at [267, 177] on icon at bounding box center [266, 178] width 10 height 10
click at [215, 269] on div "Clone" at bounding box center [218, 262] width 103 height 14
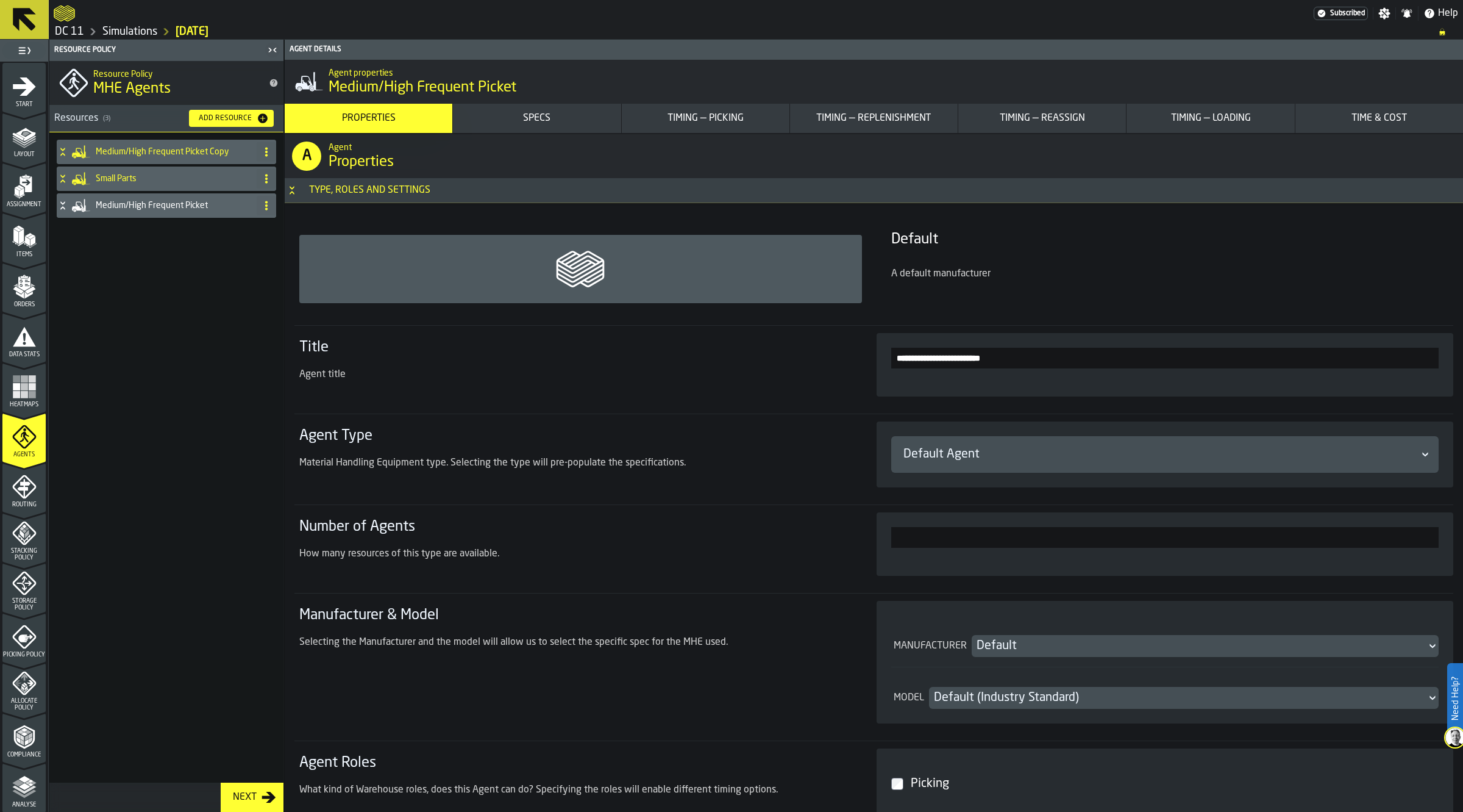
click at [215, 148] on h4 "Medium/High Frequent Picket Copy" at bounding box center [174, 151] width 156 height 10
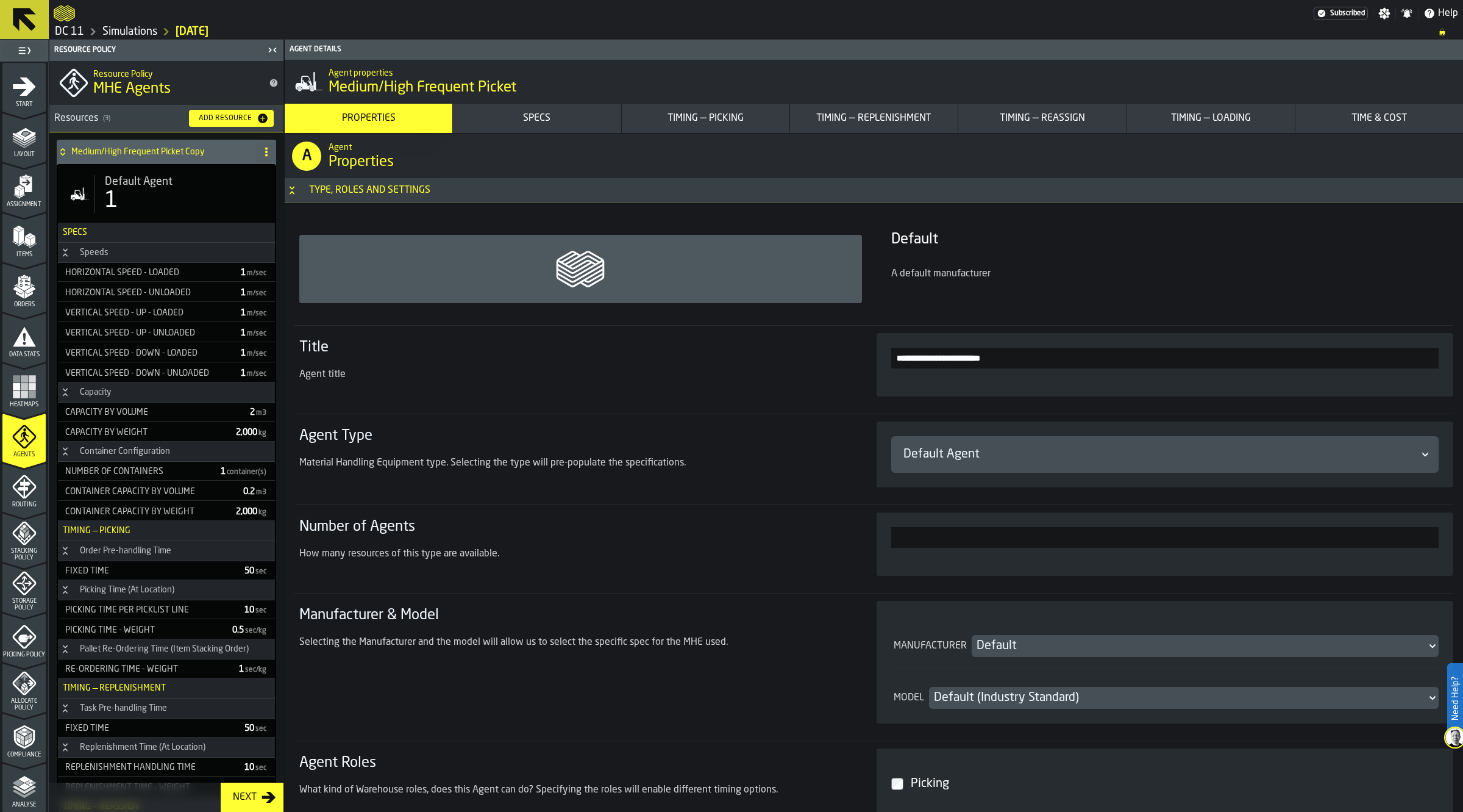
click at [1037, 364] on input "**********" at bounding box center [1165, 357] width 549 height 21
drag, startPoint x: 927, startPoint y: 355, endPoint x: 830, endPoint y: 355, distance: 97.0
click at [830, 355] on section "**********" at bounding box center [874, 363] width 1159 height 78
click at [182, 151] on h4 "Medium/High Frequent Picket Copy" at bounding box center [161, 151] width 181 height 10
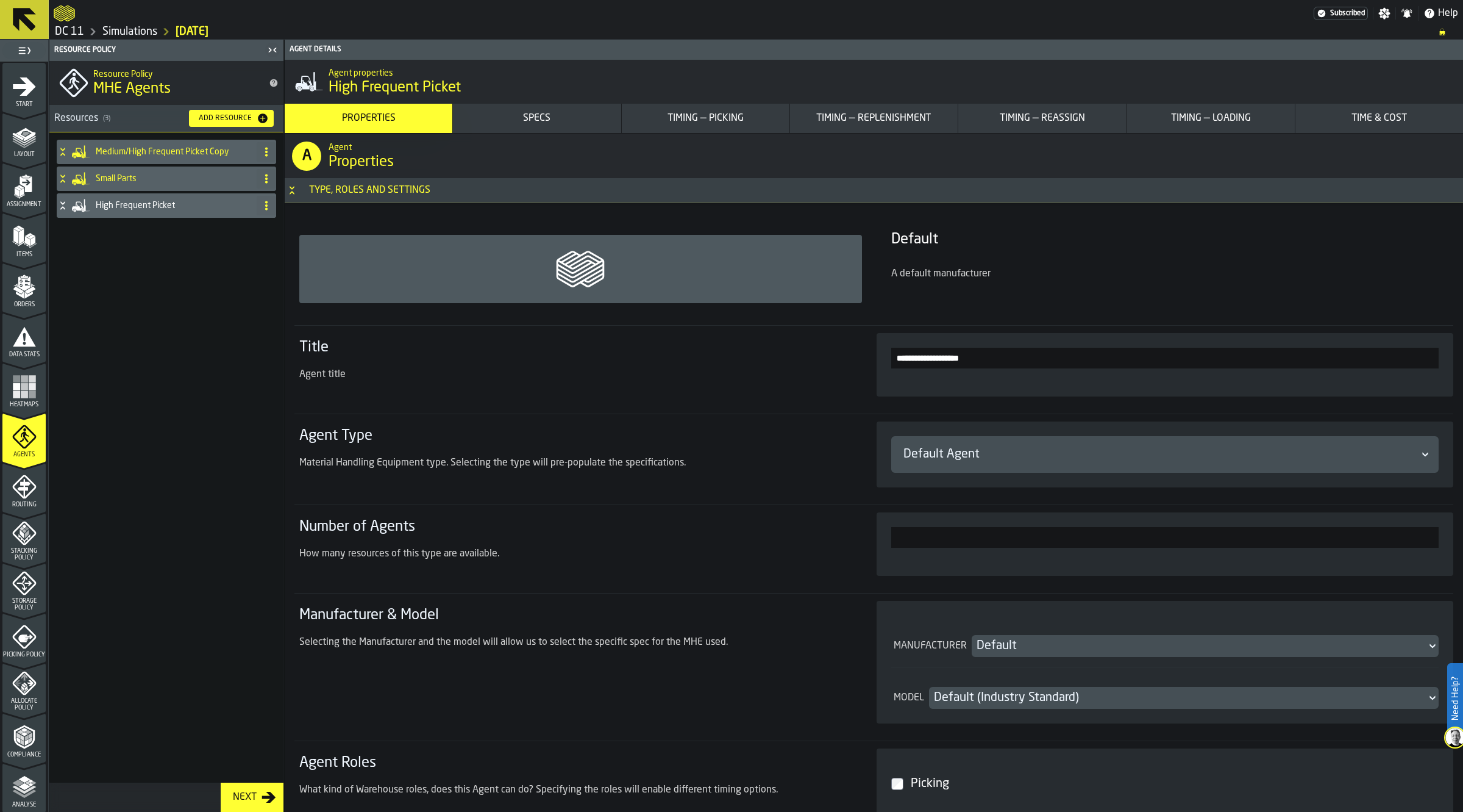
click at [191, 215] on div "High Frequent Picket" at bounding box center [154, 205] width 195 height 24
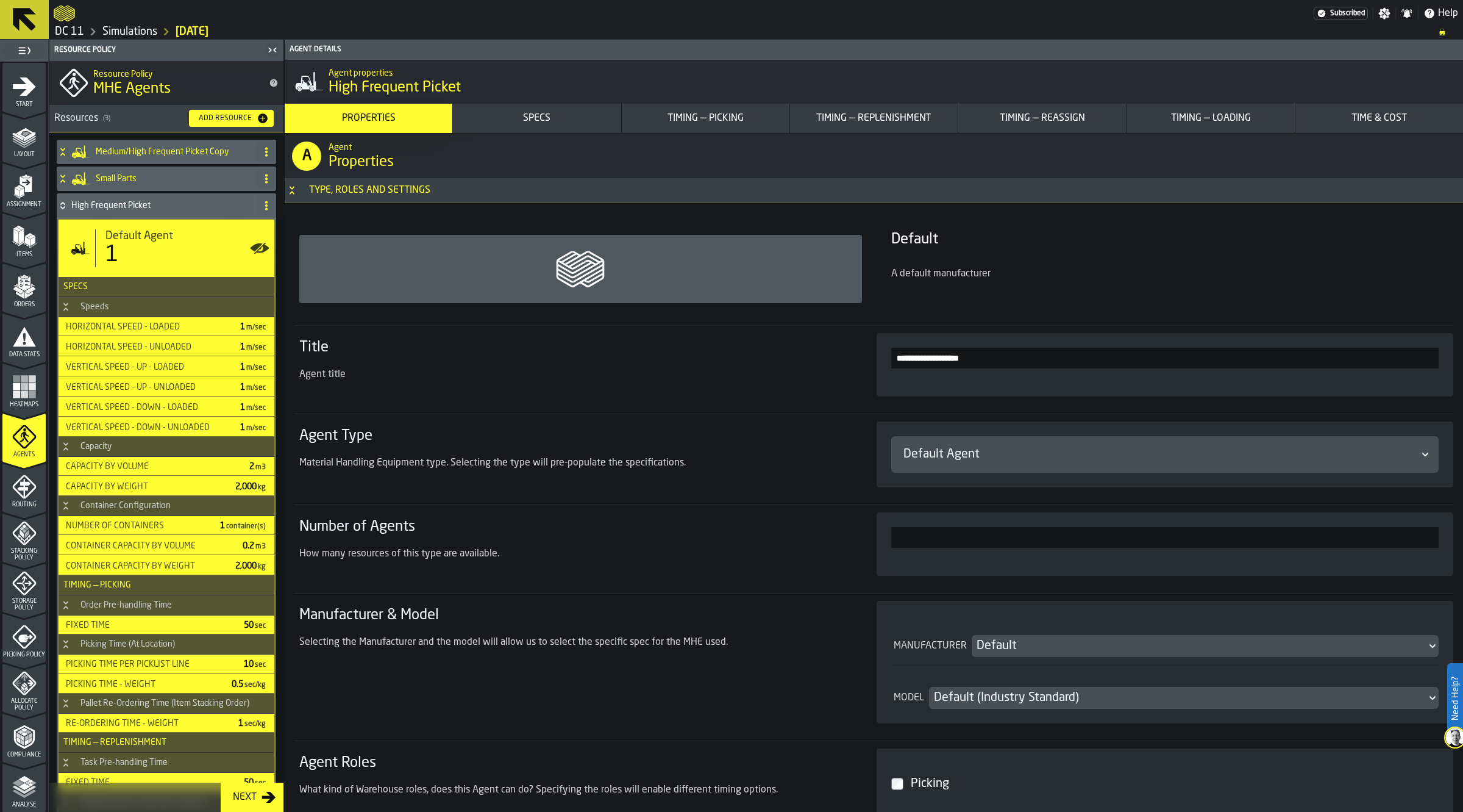
click at [149, 148] on h4 "Medium/High Frequent Picket Copy" at bounding box center [174, 151] width 156 height 10
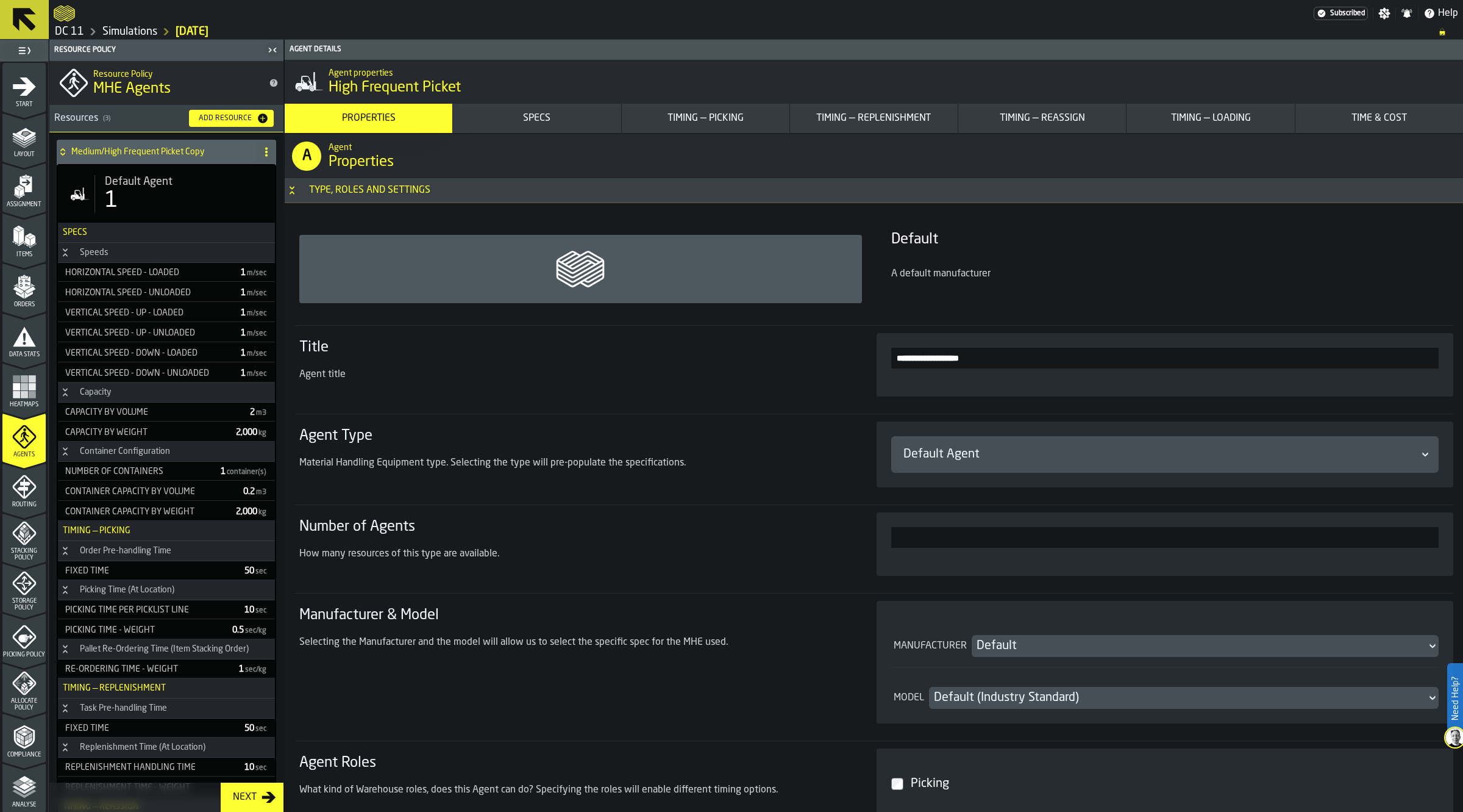
click at [147, 184] on span "Default Agent" at bounding box center [138, 182] width 67 height 13
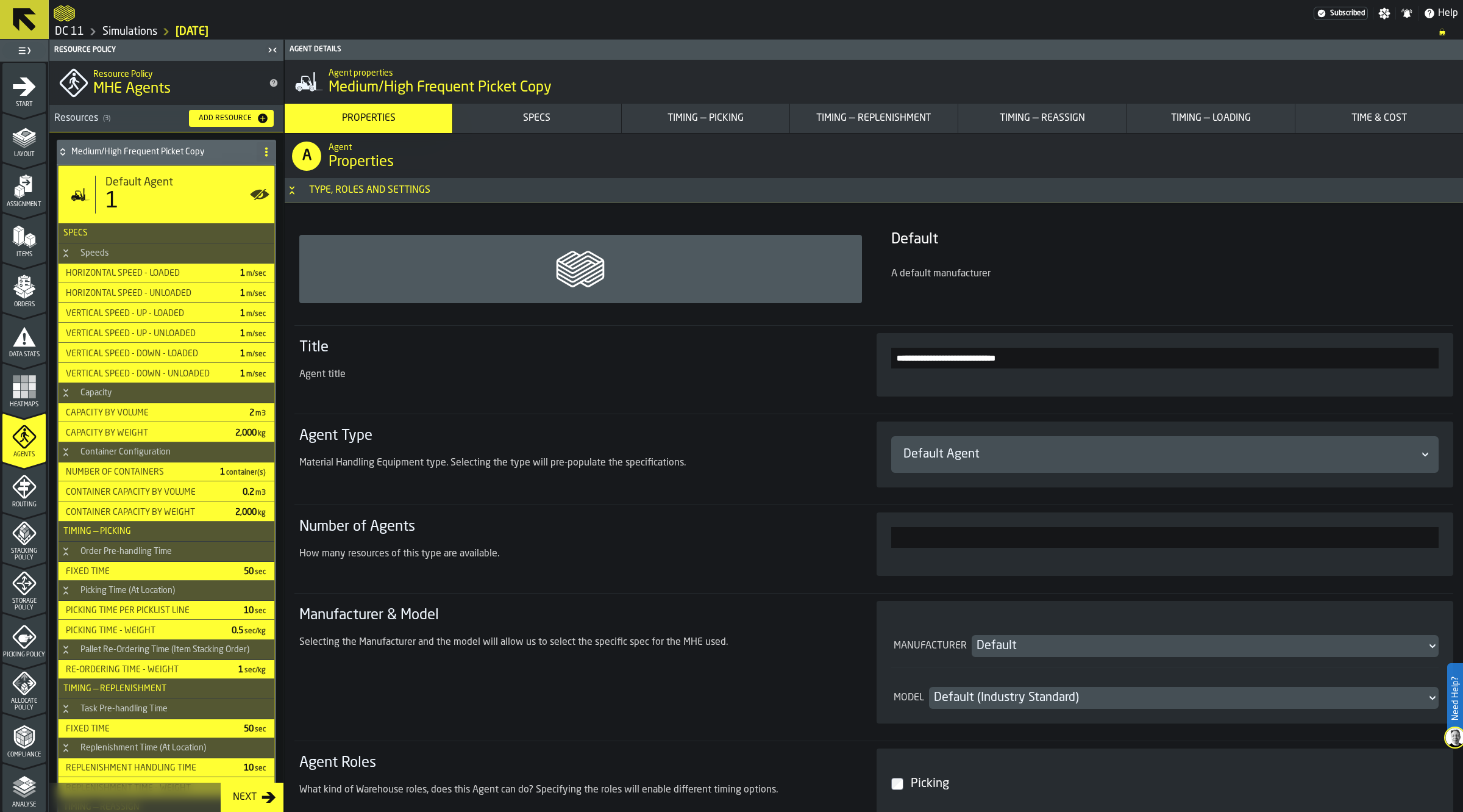
drag, startPoint x: 924, startPoint y: 355, endPoint x: 1089, endPoint y: 357, distance: 165.0
click at [1089, 357] on input "**********" at bounding box center [1165, 357] width 549 height 21
click at [129, 147] on div "Medium Parts" at bounding box center [154, 151] width 195 height 24
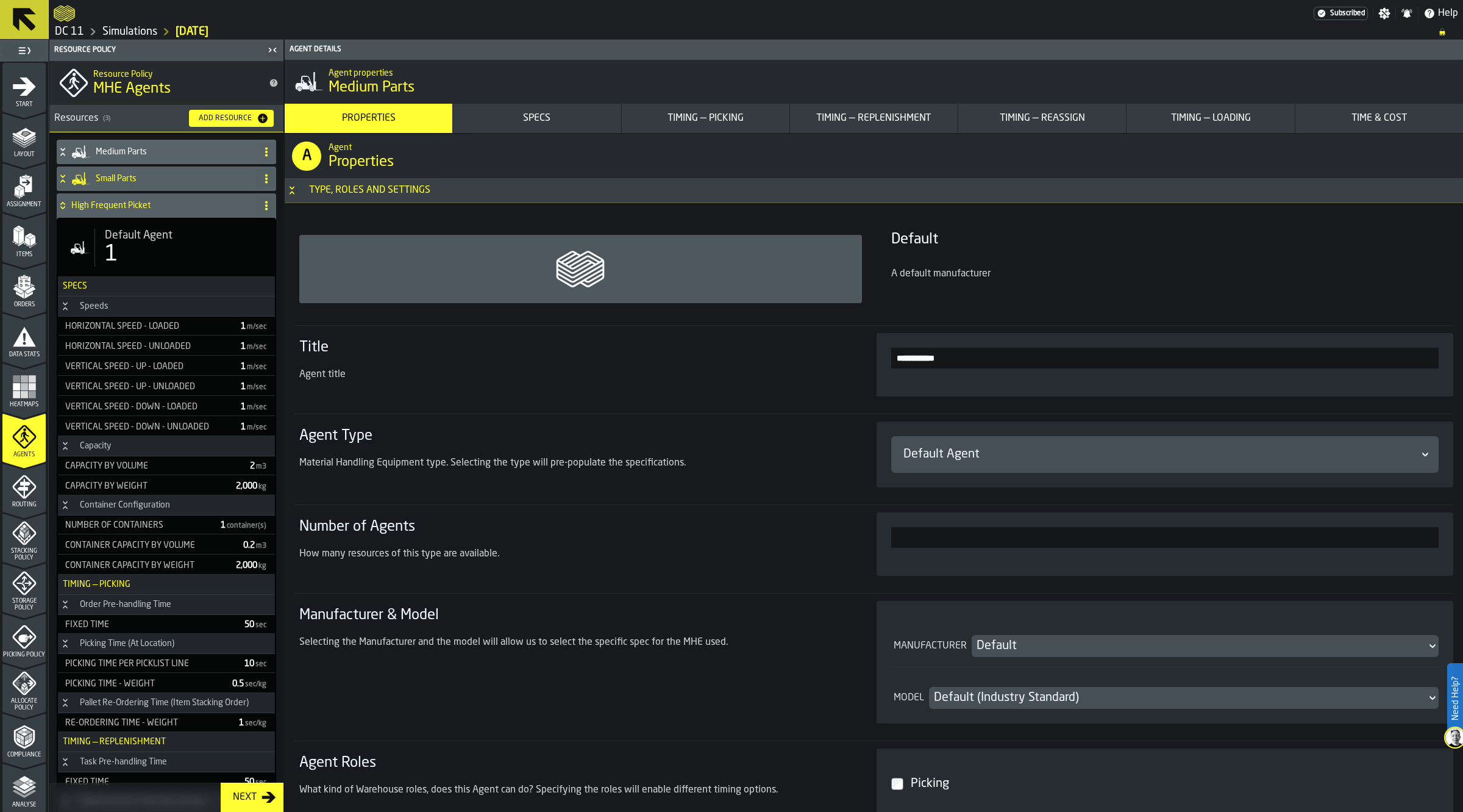
click at [153, 210] on h4 "High Frequent Picket" at bounding box center [161, 205] width 181 height 10
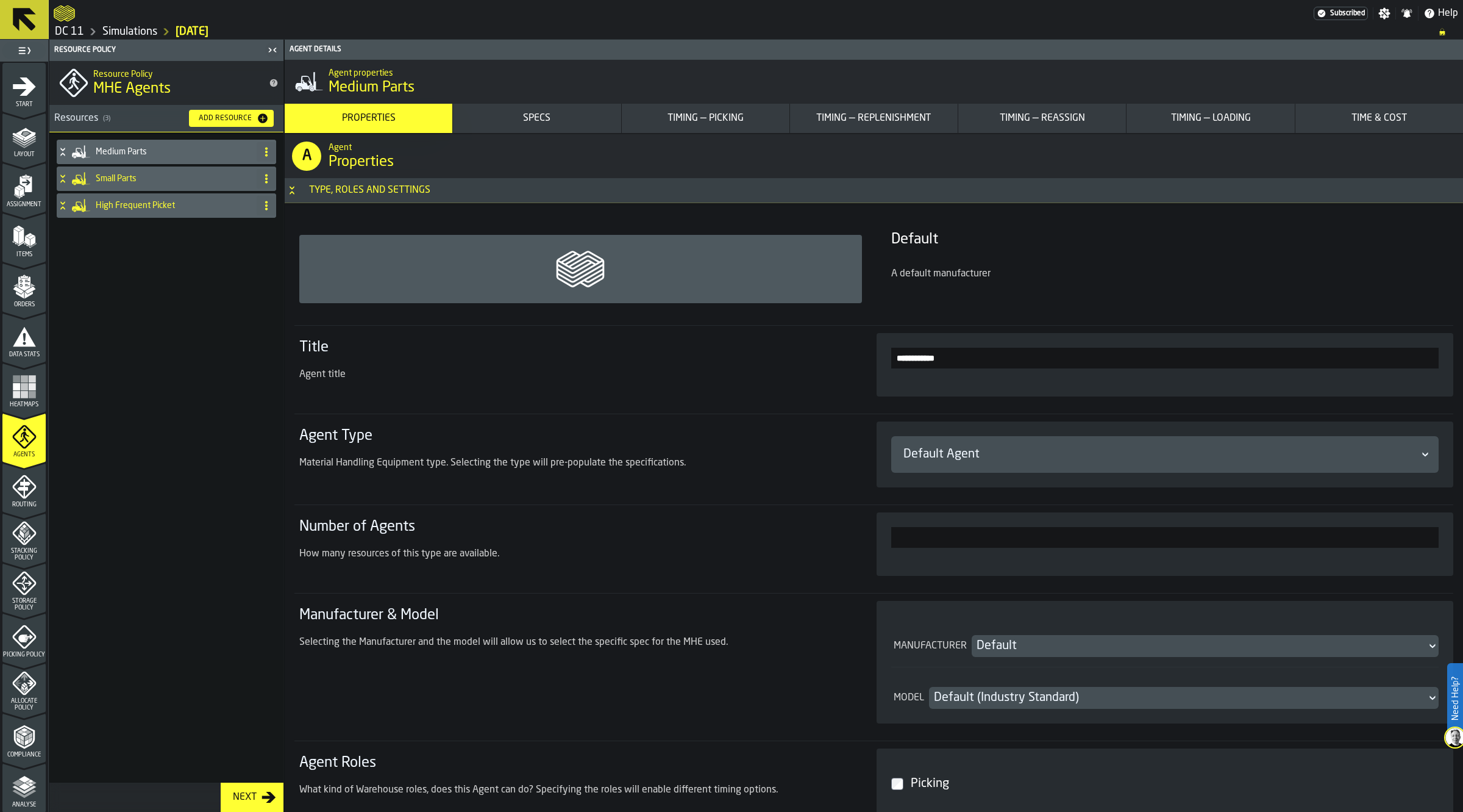
click at [180, 208] on h4 "High Frequent Picket" at bounding box center [174, 205] width 156 height 10
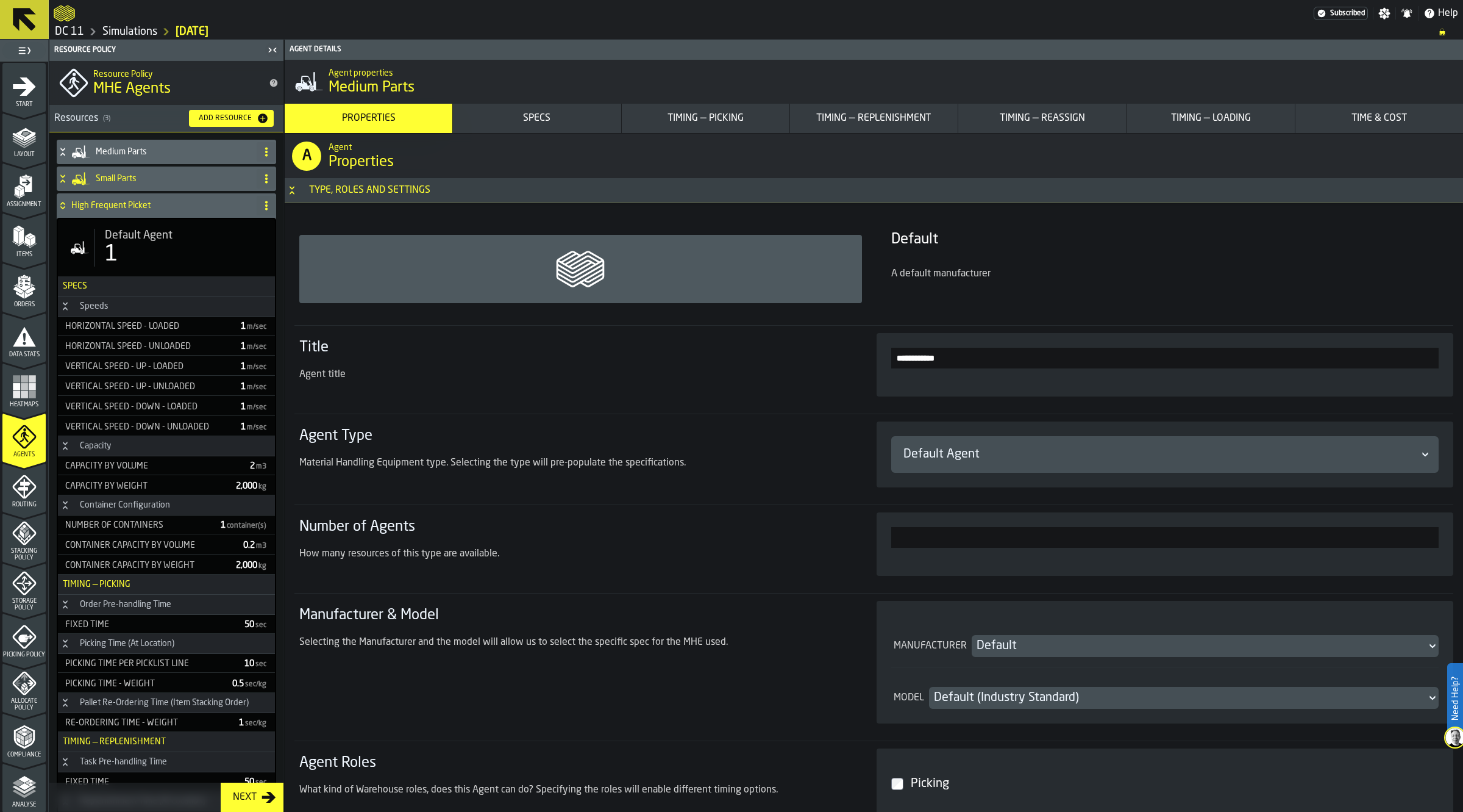
click at [182, 228] on div "Default Agent 1" at bounding box center [165, 247] width 217 height 58
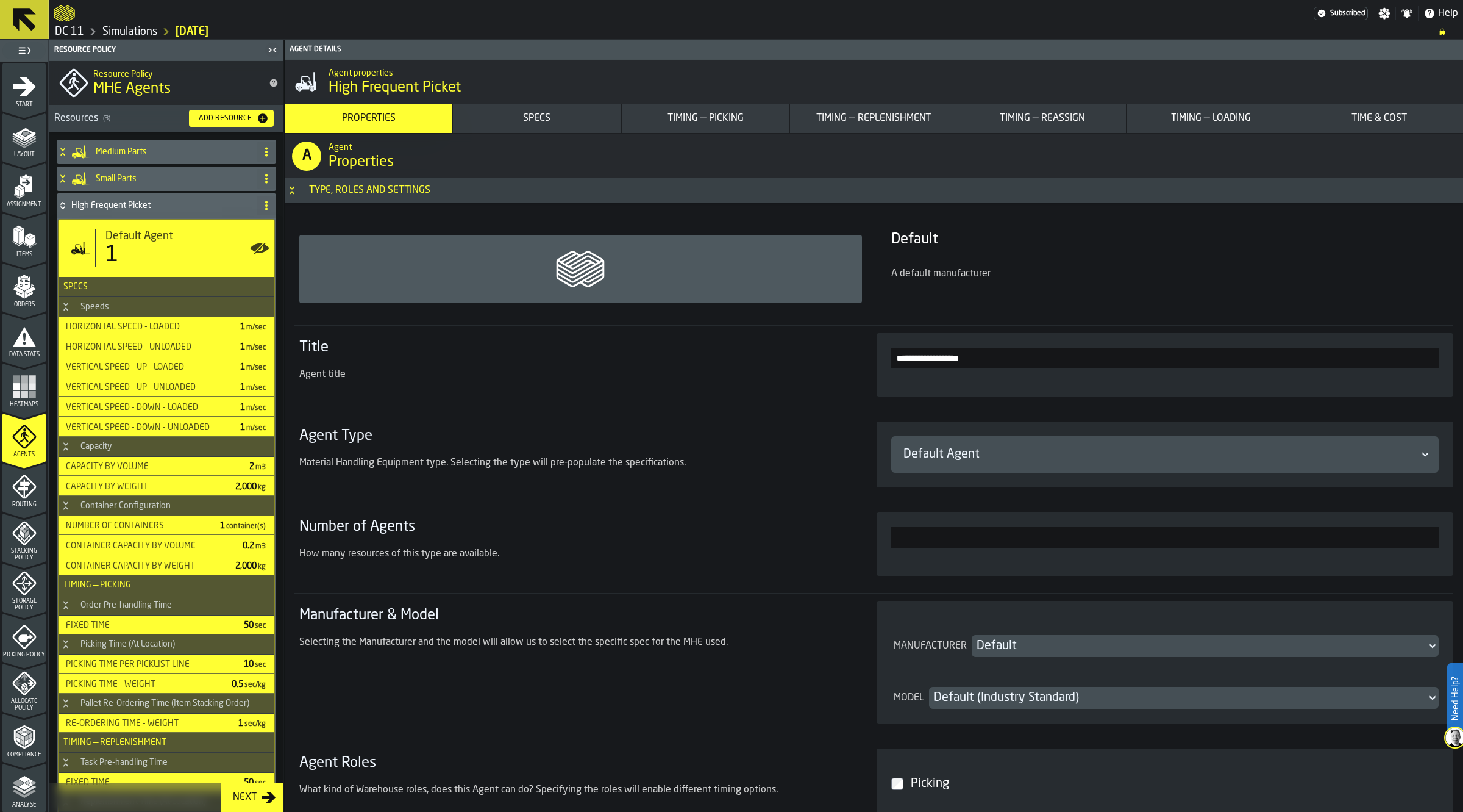
drag, startPoint x: 952, startPoint y: 361, endPoint x: 1064, endPoint y: 349, distance: 112.6
click at [1064, 349] on input "**********" at bounding box center [1165, 357] width 549 height 21
type input "**********"
click at [166, 213] on div "High Frequent" at bounding box center [154, 205] width 195 height 24
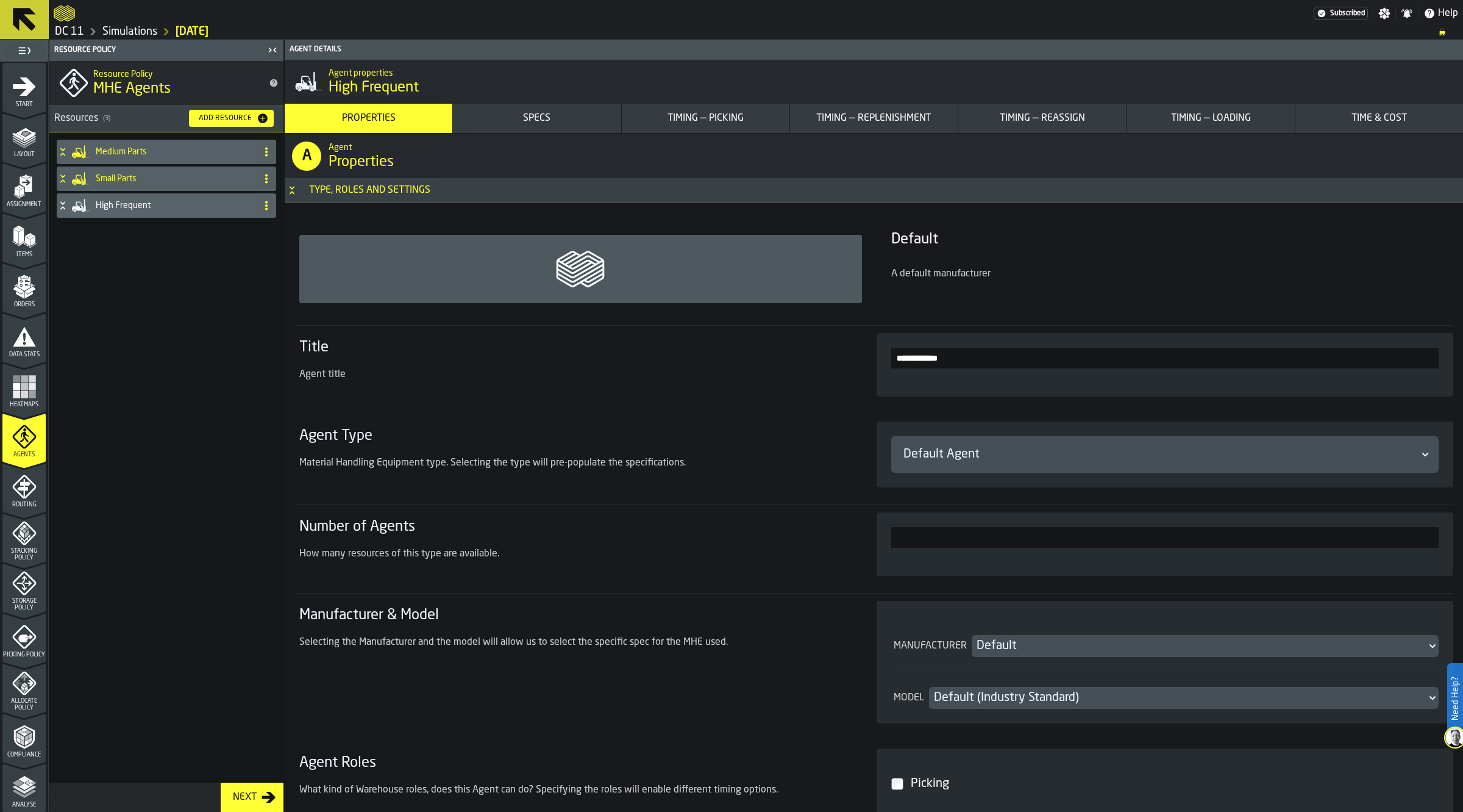
click at [198, 348] on div "Medium Parts Small Parts High Frequent" at bounding box center [166, 457] width 234 height 650
click at [29, 497] on icon "menu Routing" at bounding box center [24, 486] width 24 height 24
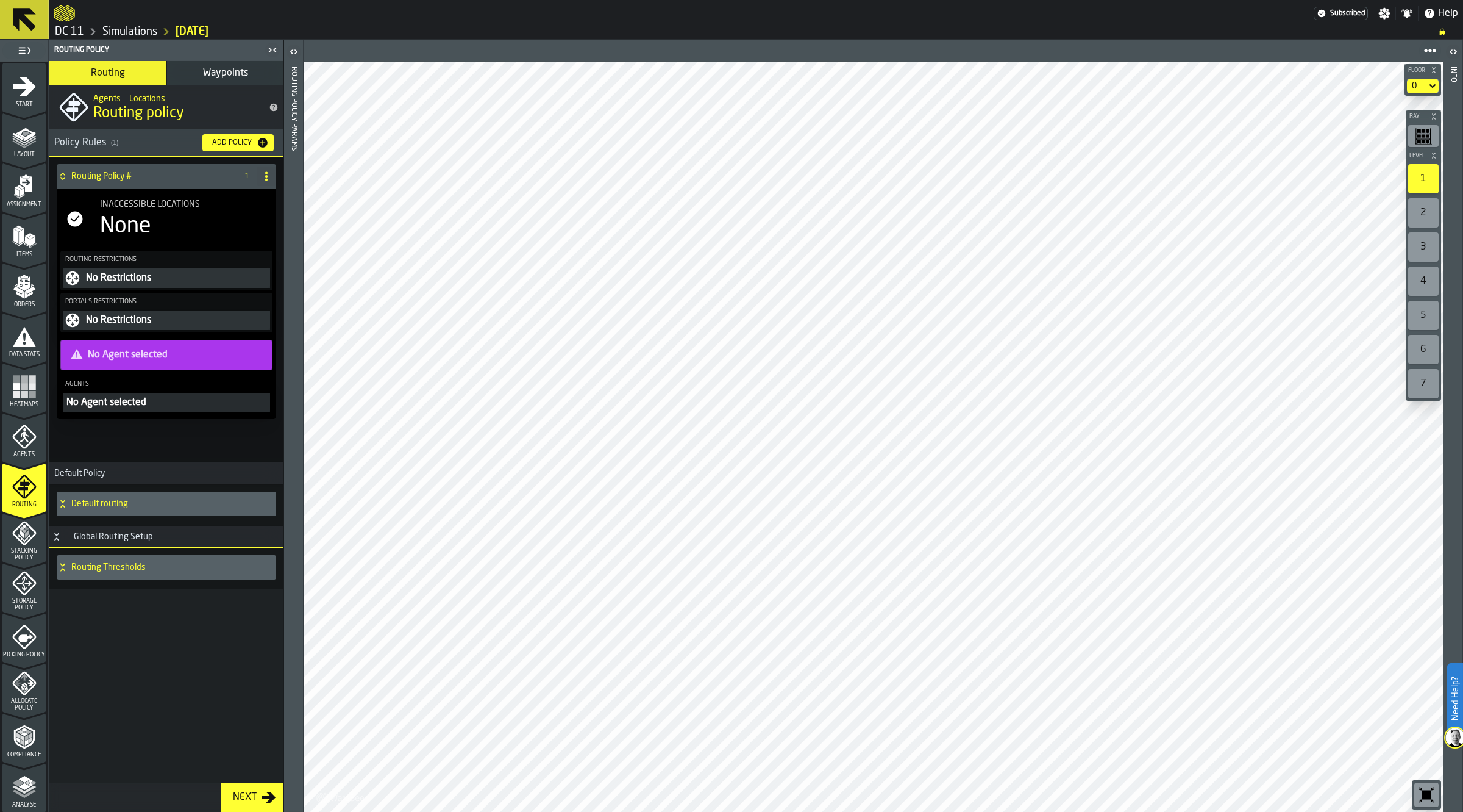
click at [153, 278] on div "No Restrictions" at bounding box center [175, 278] width 183 height 14
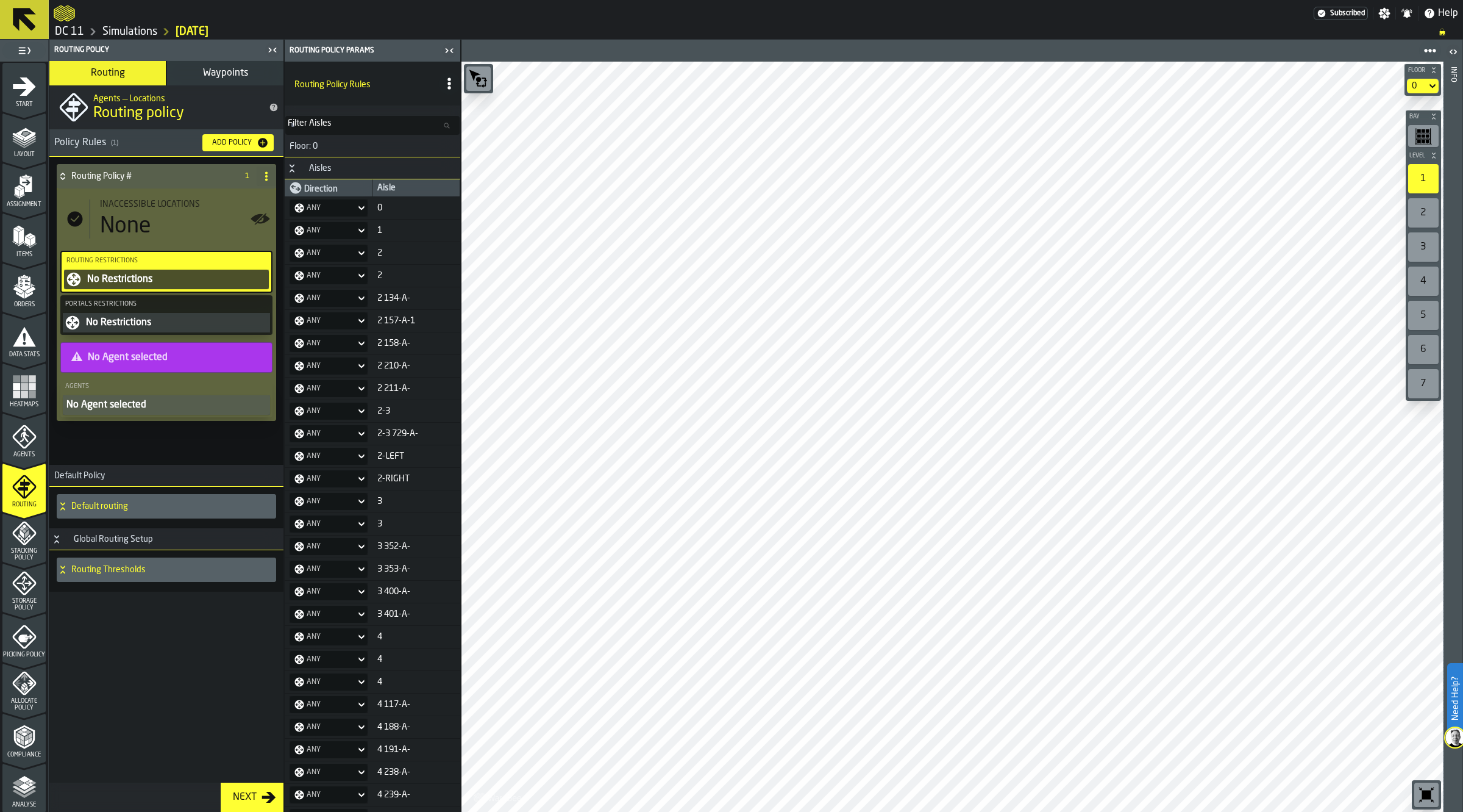
click at [134, 174] on h4 "Routing Policy #" at bounding box center [151, 176] width 161 height 10
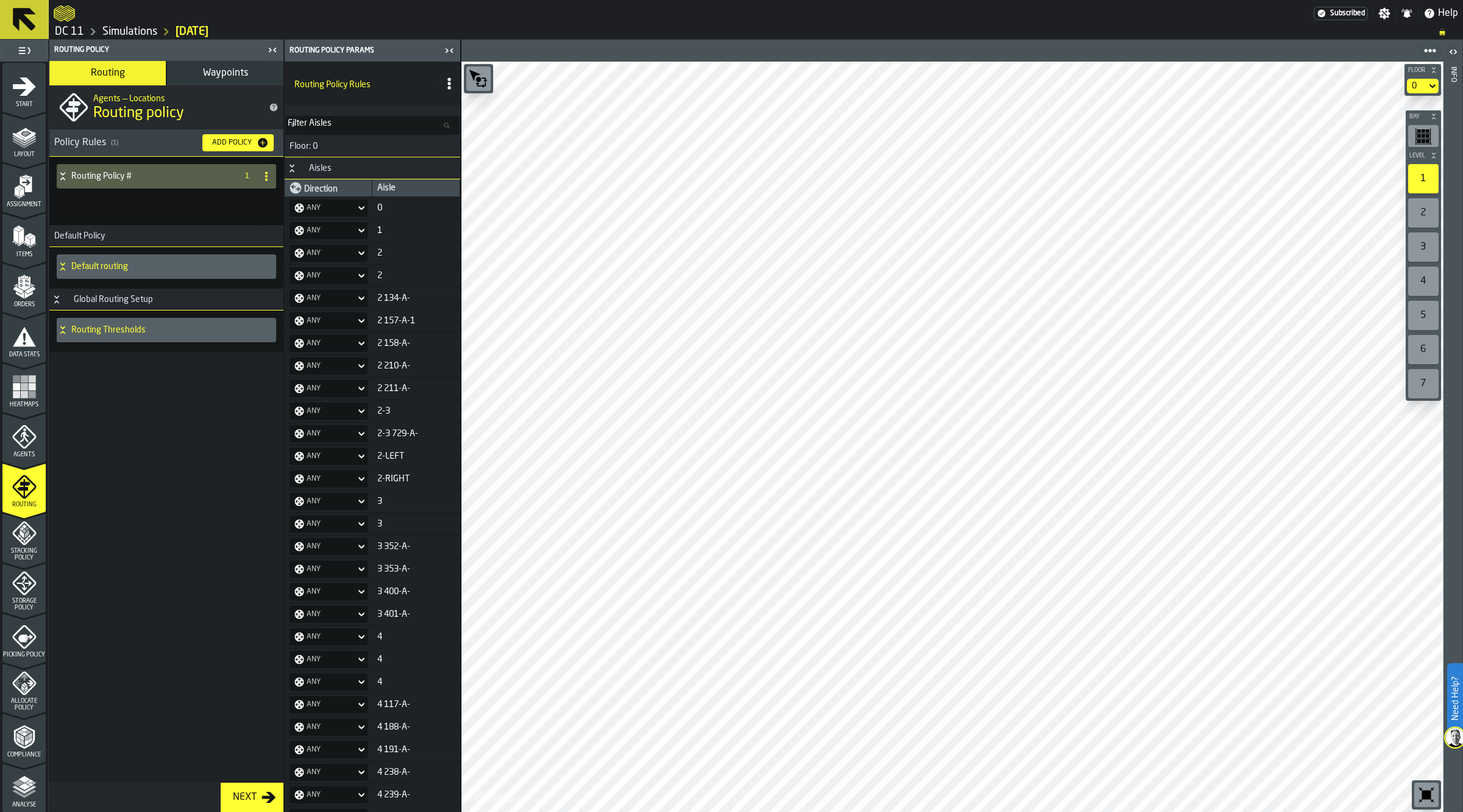
click at [114, 275] on div "Default routing" at bounding box center [164, 266] width 215 height 24
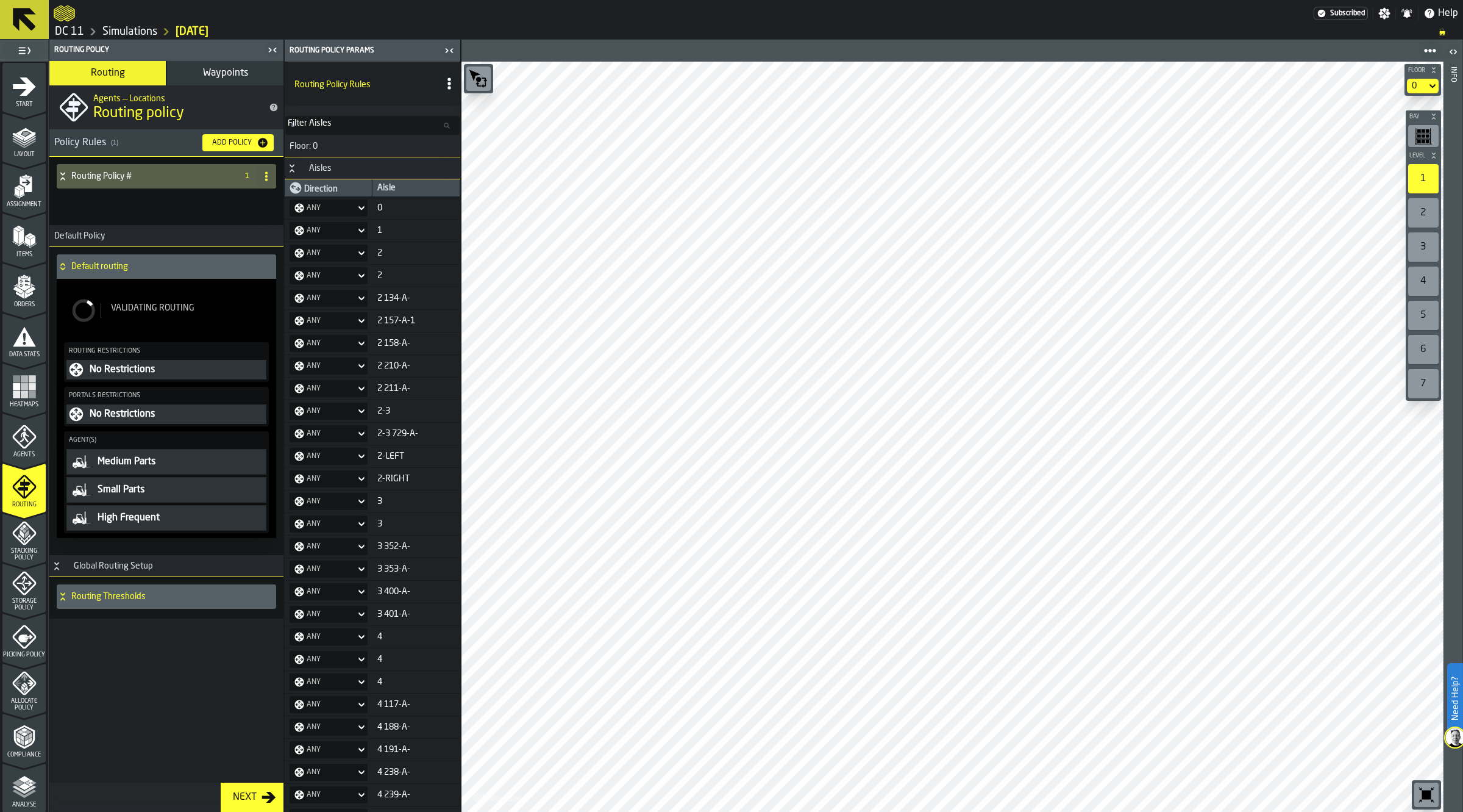
click at [114, 275] on div "Default routing" at bounding box center [164, 266] width 215 height 24
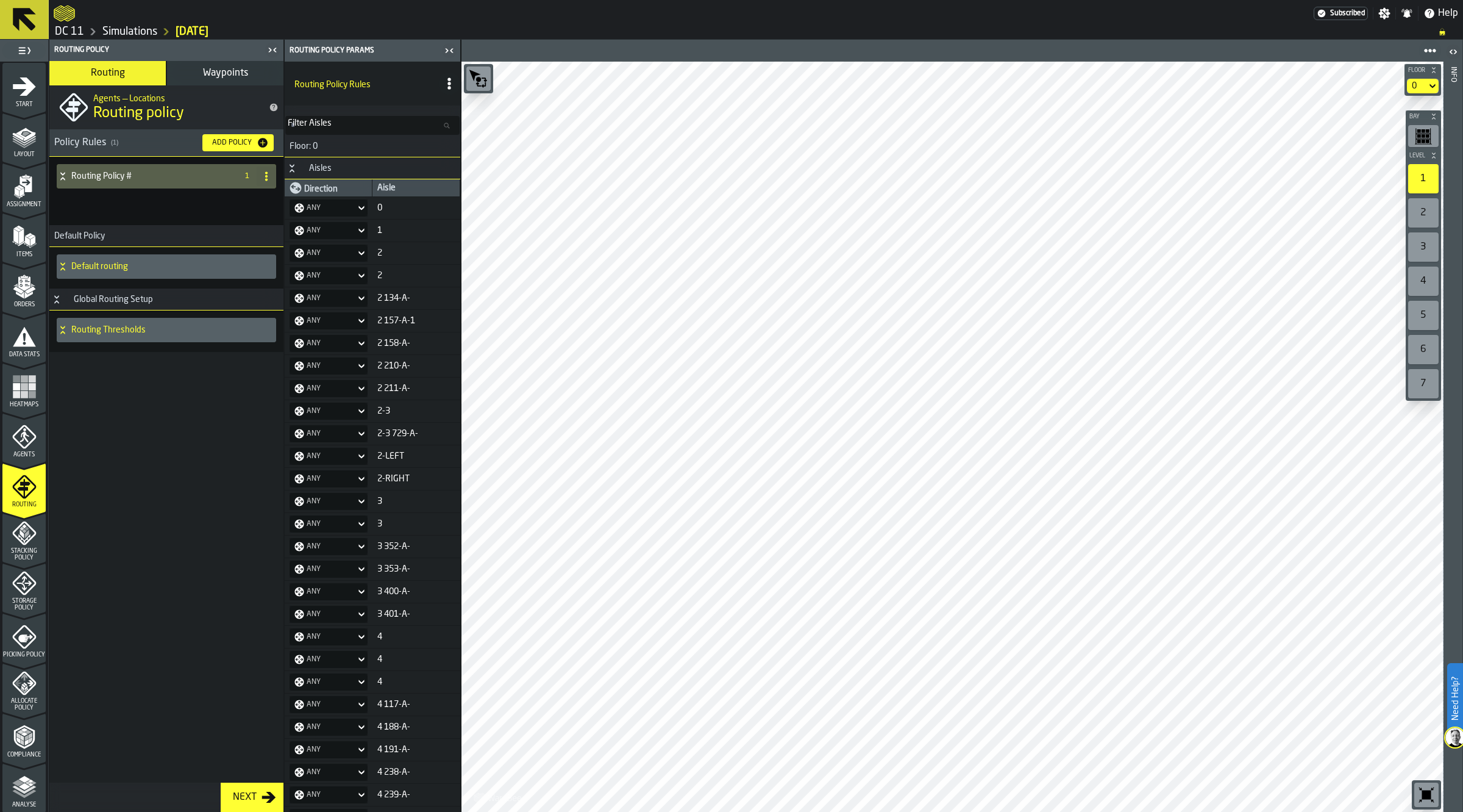
click at [126, 328] on h4 "Routing Thresholds" at bounding box center [171, 329] width 200 height 10
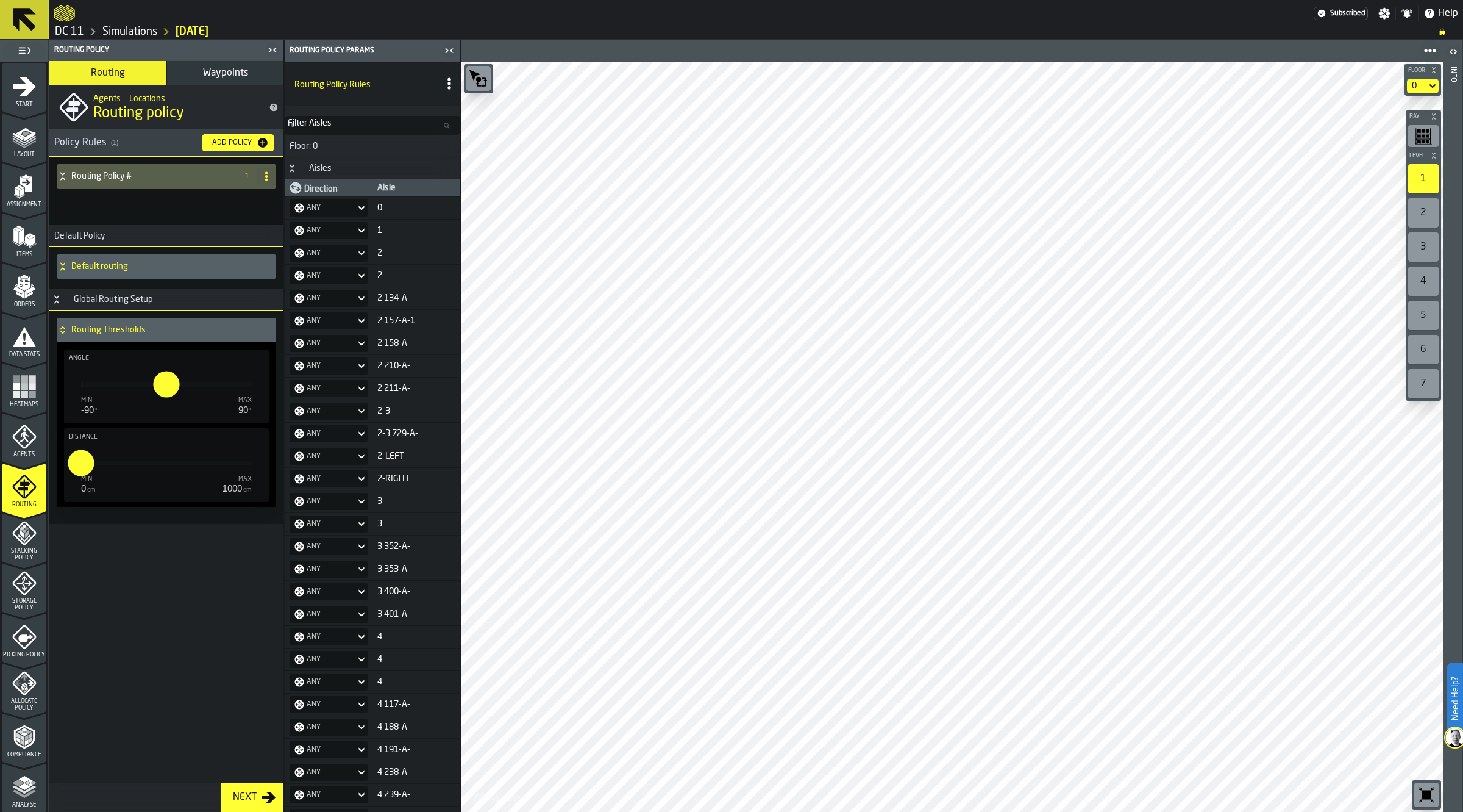
click at [126, 328] on h4 "Routing Thresholds" at bounding box center [171, 329] width 200 height 10
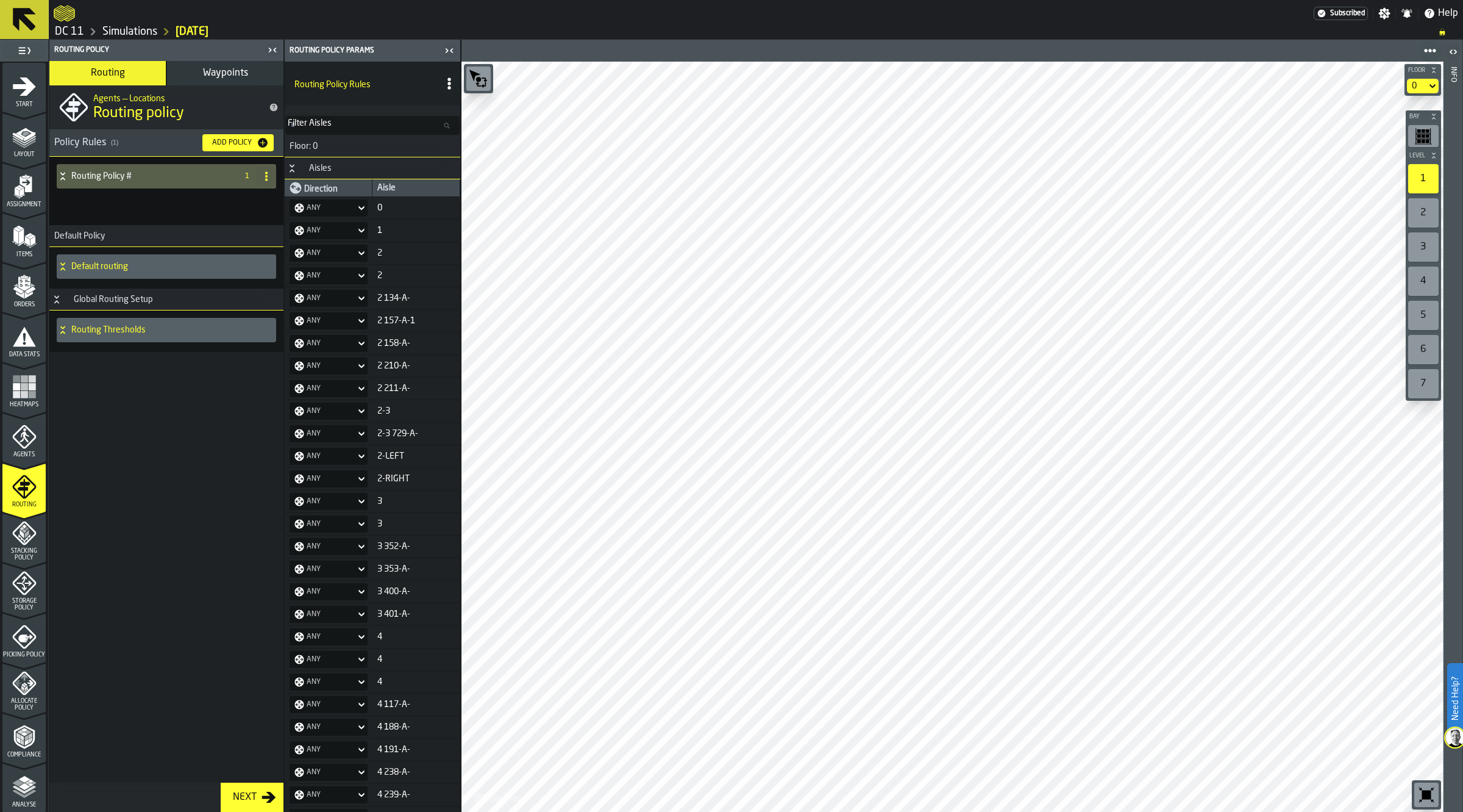
click at [159, 260] on div "Default routing" at bounding box center [164, 266] width 215 height 24
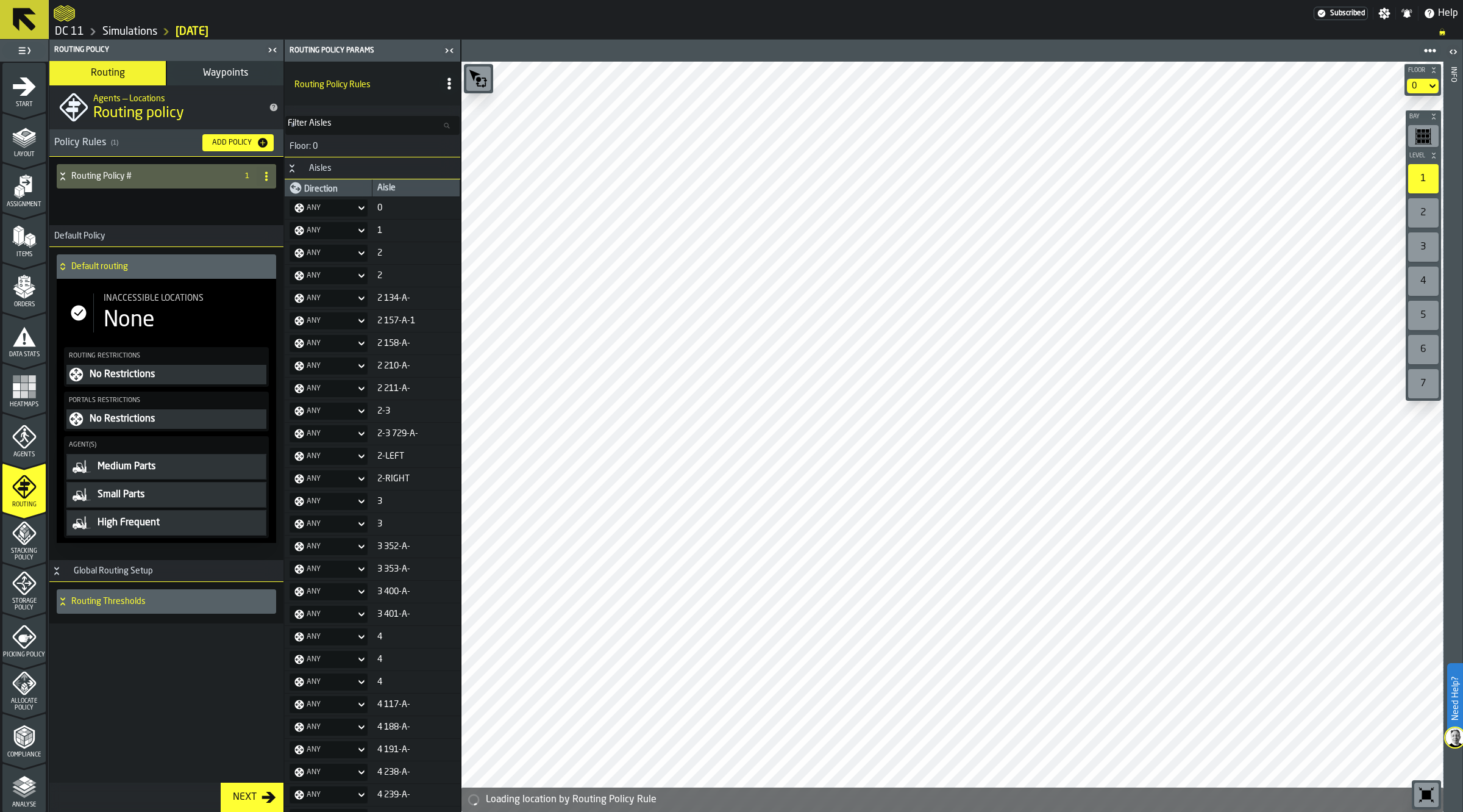
click at [117, 267] on h4 "Default routing" at bounding box center [171, 266] width 200 height 10
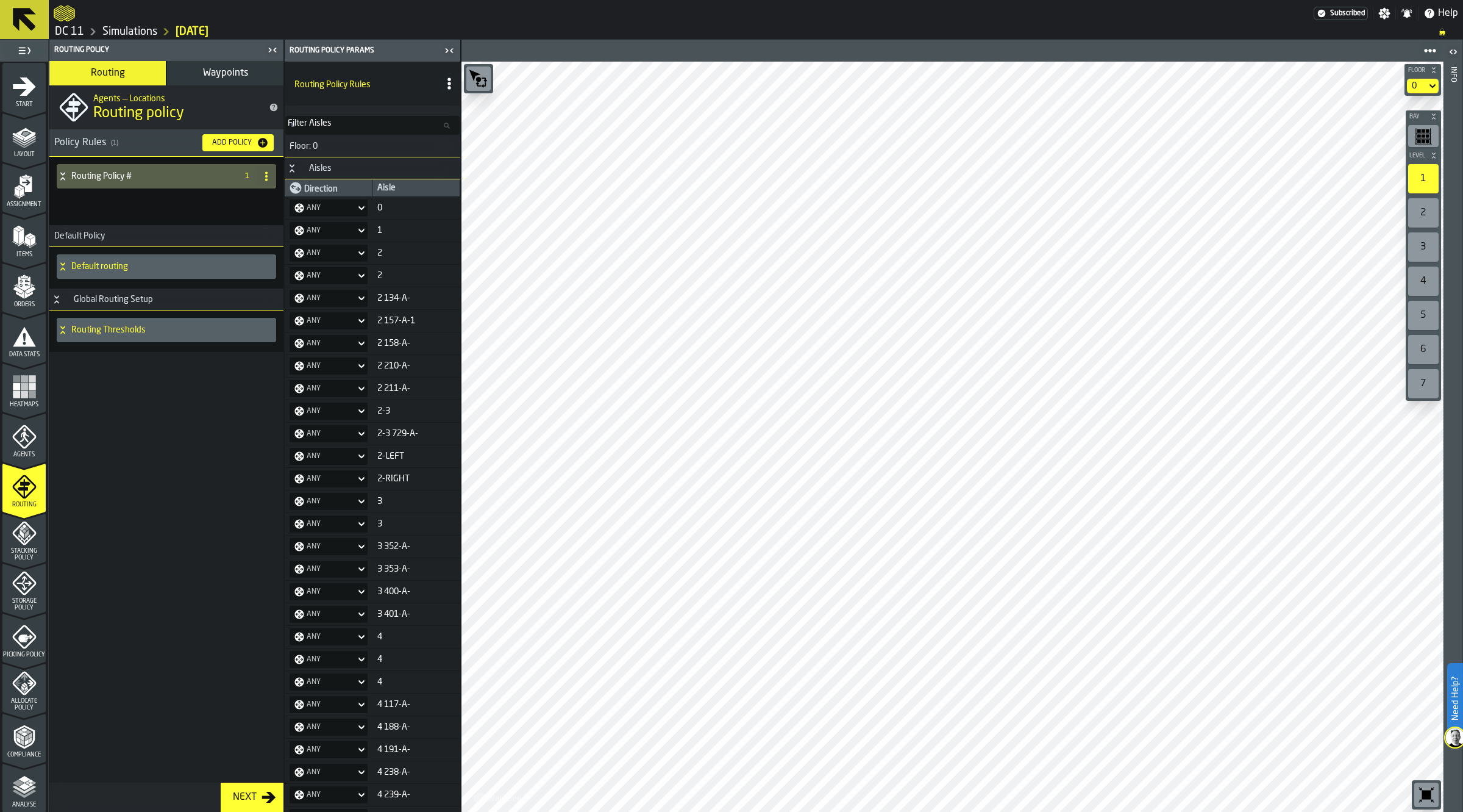
click at [129, 333] on h4 "Routing Thresholds" at bounding box center [171, 329] width 200 height 10
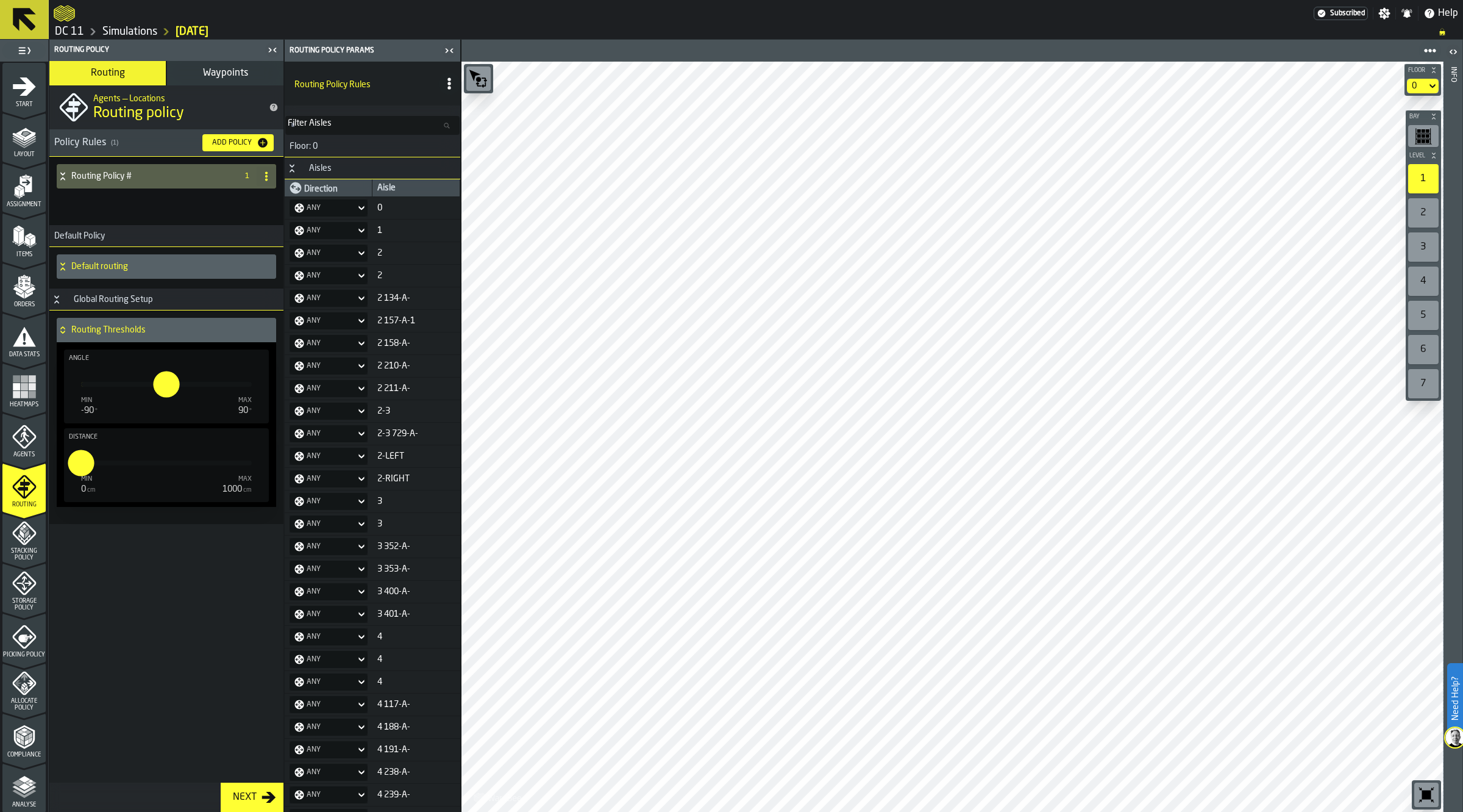
click at [129, 333] on h4 "Routing Thresholds" at bounding box center [171, 329] width 200 height 10
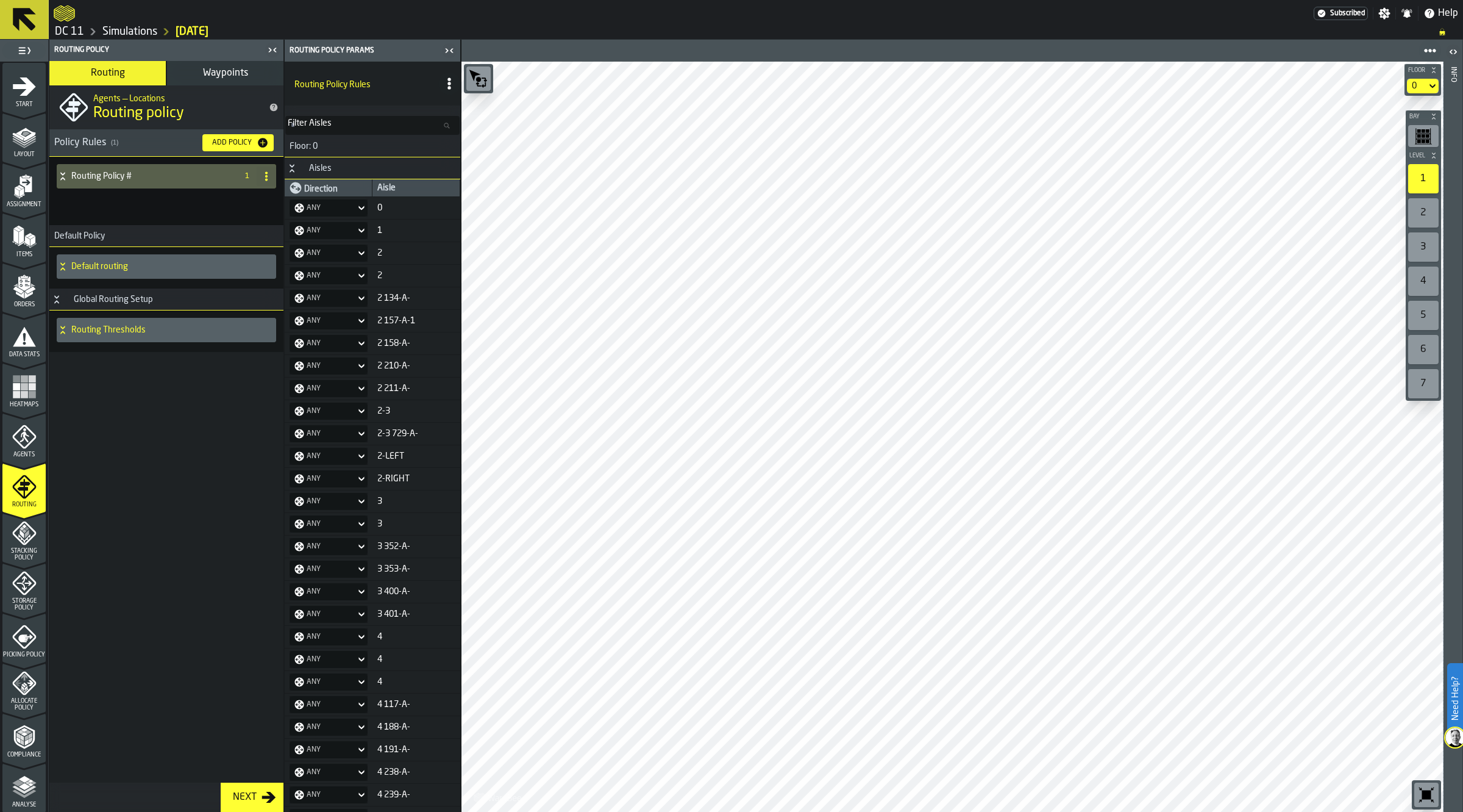
click at [149, 477] on div "Agents — Locations Routing policy Policy Rules ( 1 ) Add Policy Routing Policy …" at bounding box center [166, 433] width 234 height 697
click at [210, 190] on div "Routing Policy # 1" at bounding box center [166, 189] width 225 height 54
click at [202, 175] on h4 "Routing Policy #" at bounding box center [151, 176] width 161 height 10
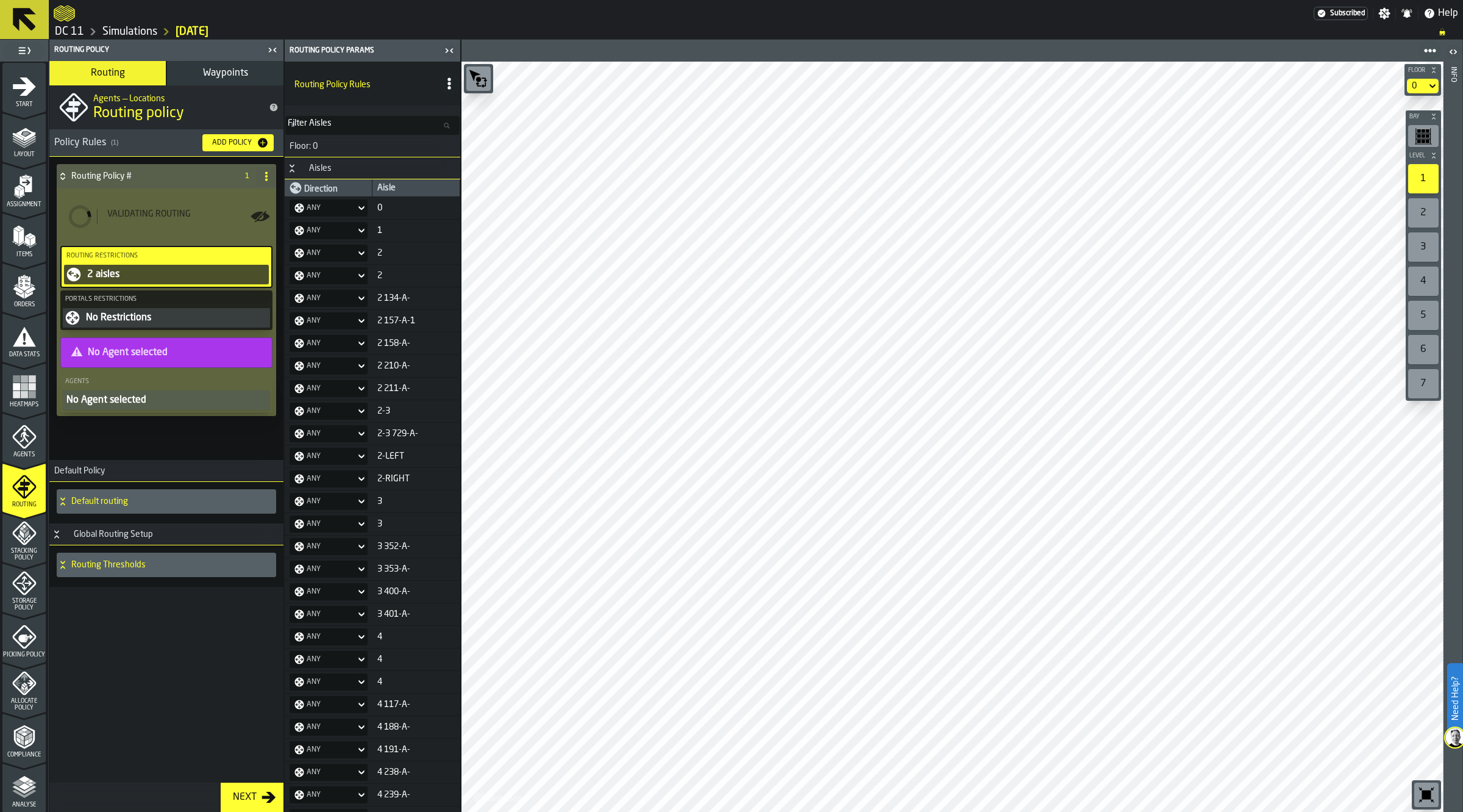
click at [202, 175] on h4 "Routing Policy #" at bounding box center [151, 176] width 161 height 10
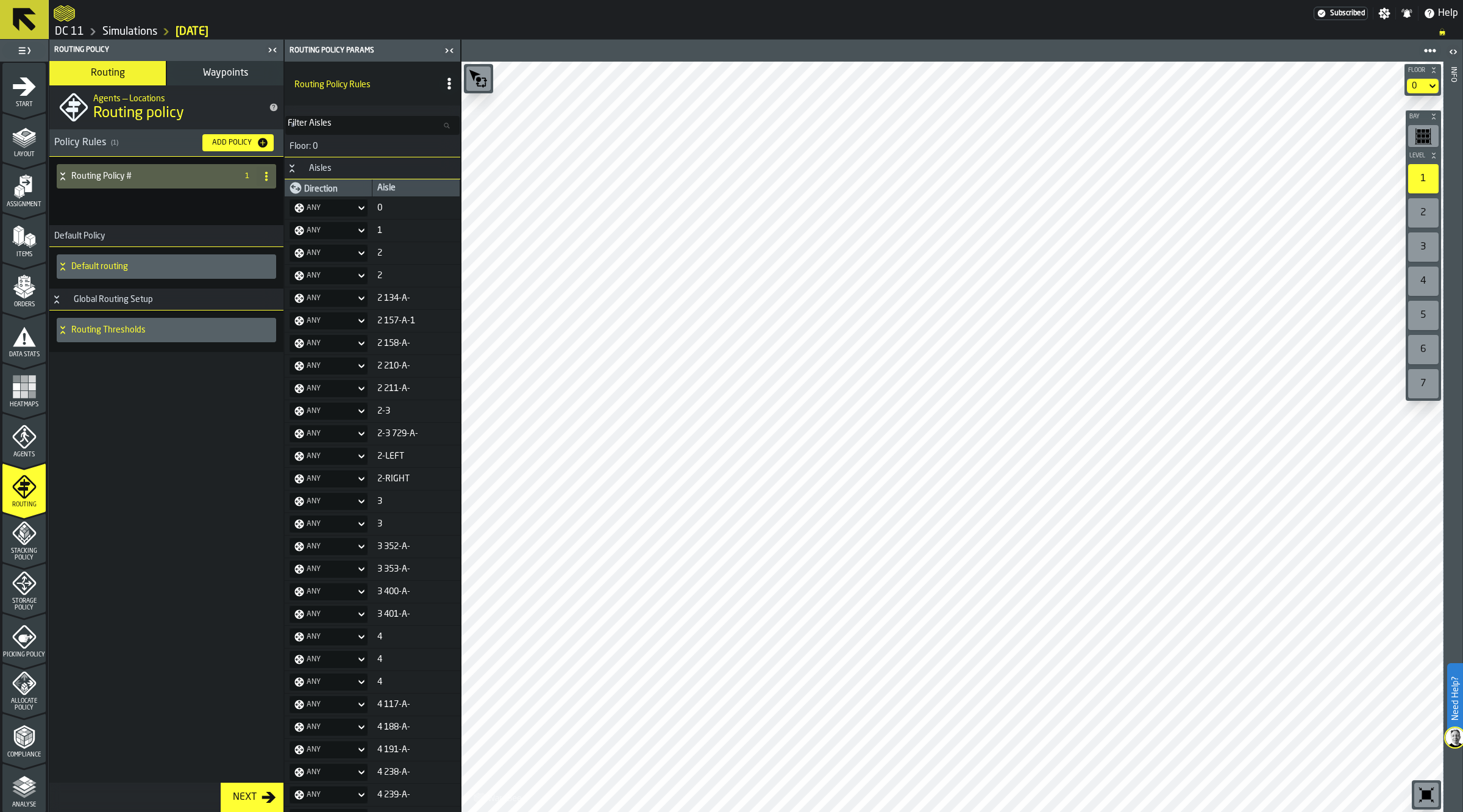
click at [270, 177] on icon at bounding box center [266, 176] width 10 height 10
click at [233, 229] on div "Delete" at bounding box center [218, 229] width 103 height 14
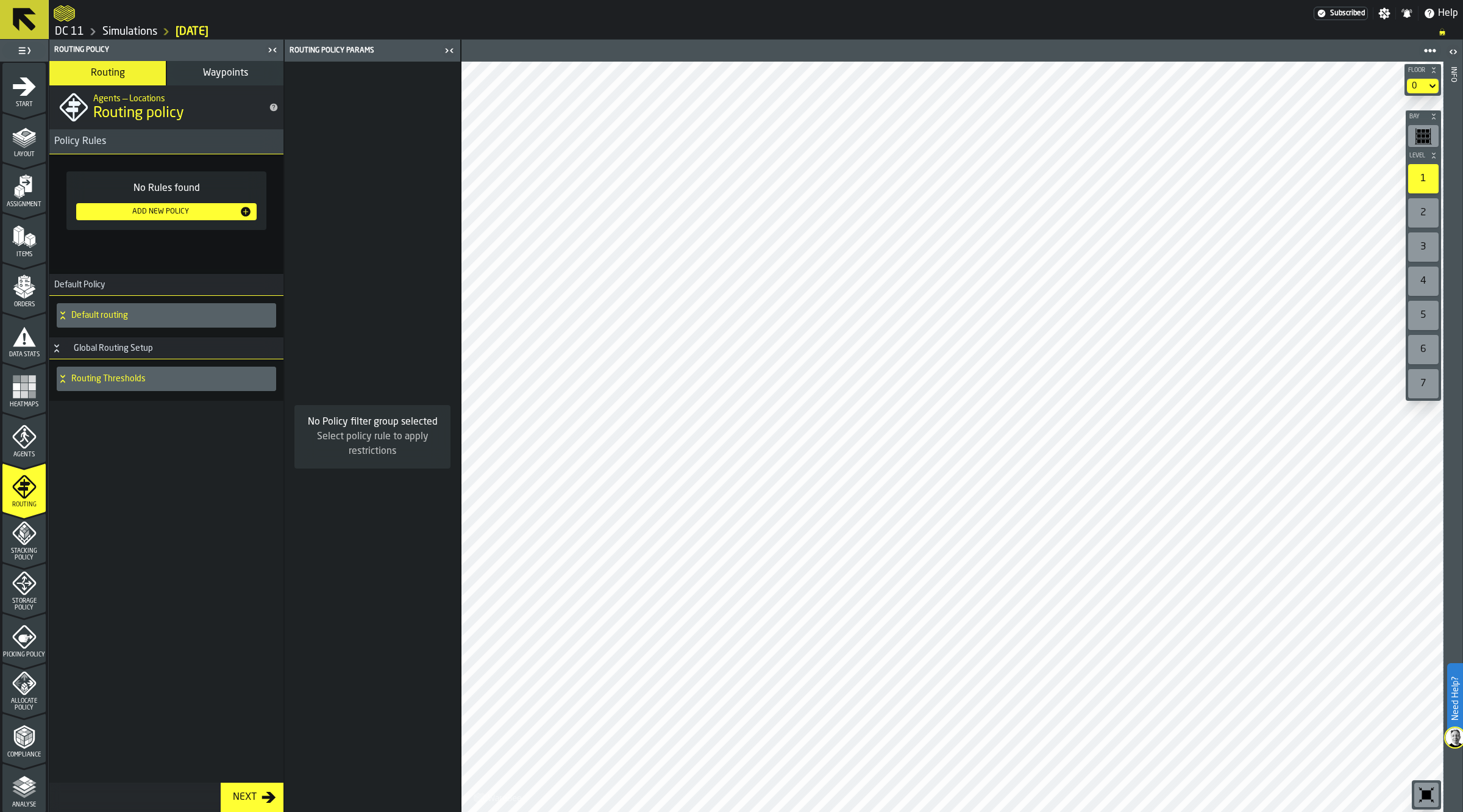
click at [254, 534] on div "Agents — Locations Routing policy Policy Rules No Rules found Add New Policy De…" at bounding box center [166, 433] width 234 height 697
click at [105, 314] on h4 "Default routing" at bounding box center [171, 315] width 200 height 10
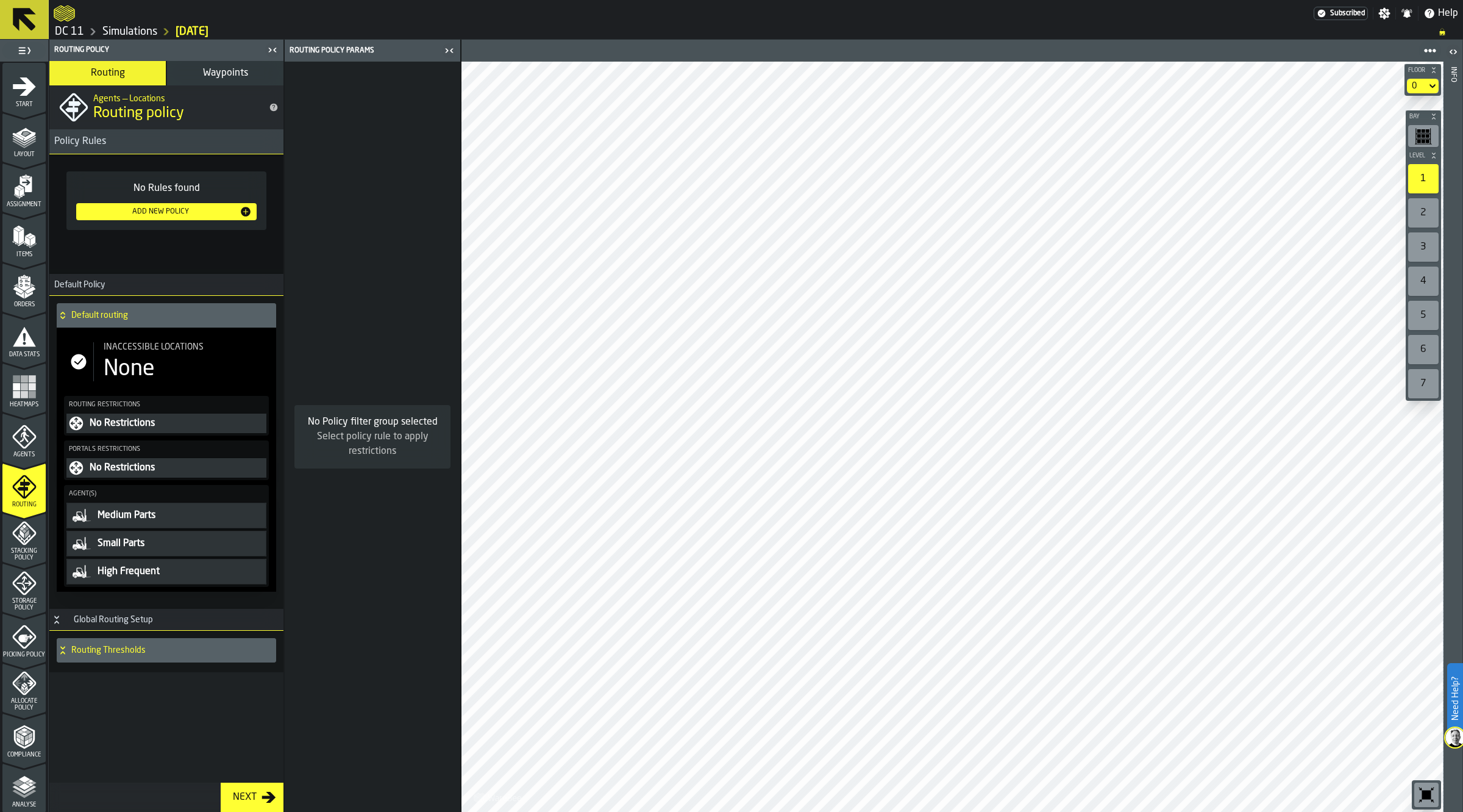
click at [129, 656] on div "Routing Thresholds" at bounding box center [164, 649] width 215 height 24
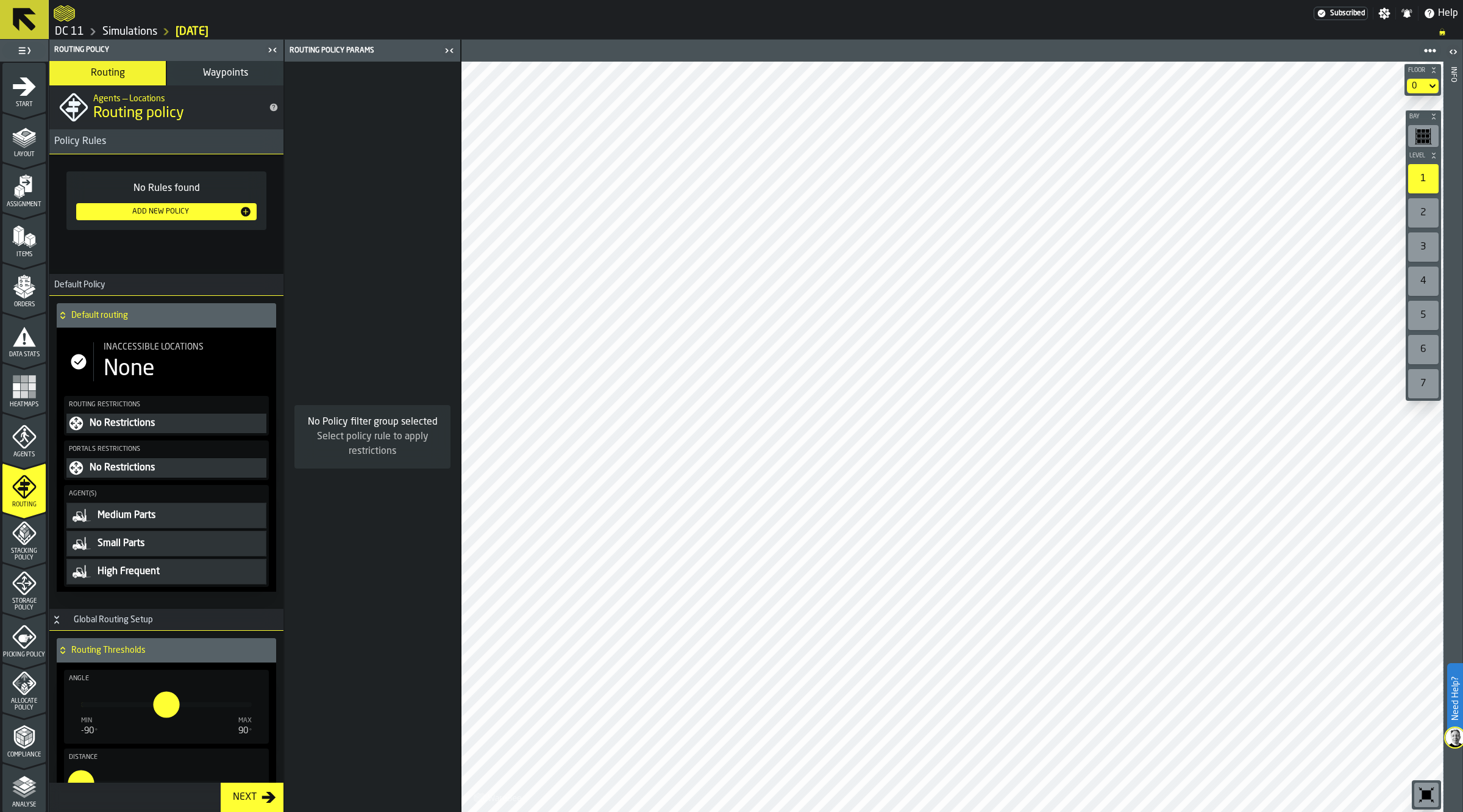
scroll to position [59, 0]
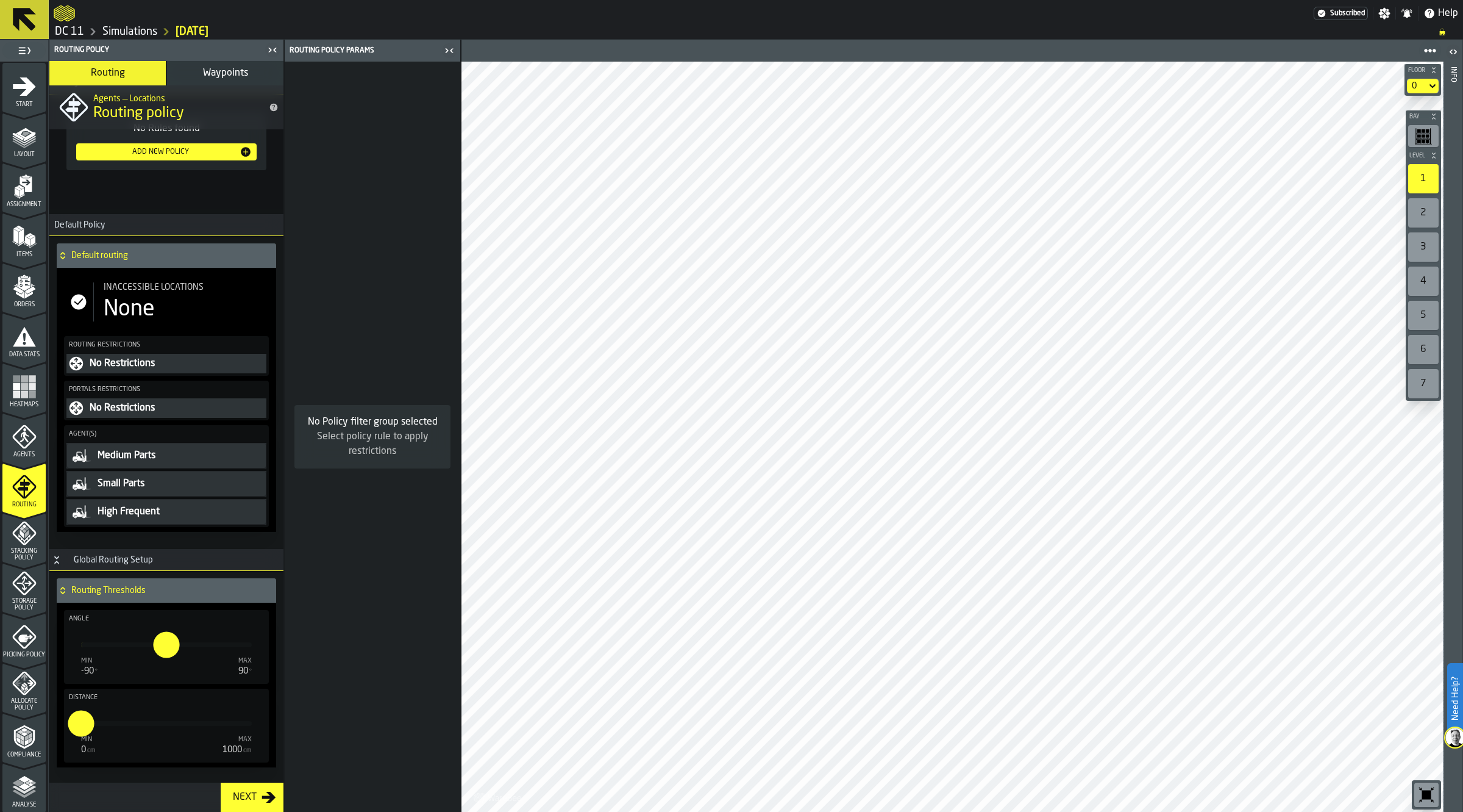
click at [158, 559] on div "Global Routing Setup" at bounding box center [113, 559] width 94 height 10
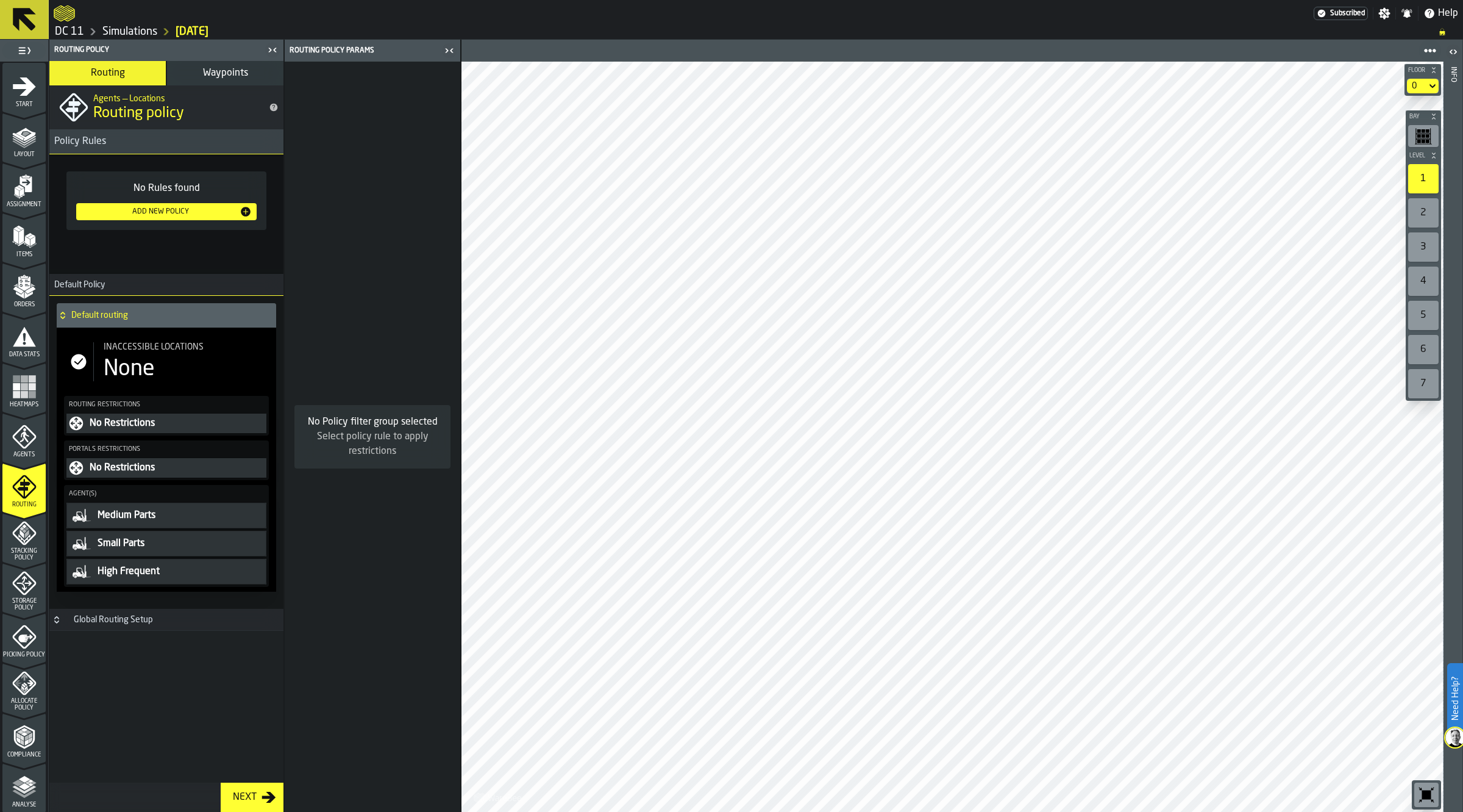
scroll to position [0, 0]
click at [34, 156] on span "Layout" at bounding box center [24, 154] width 43 height 6
click at [145, 31] on link "Simulations" at bounding box center [129, 31] width 55 height 13
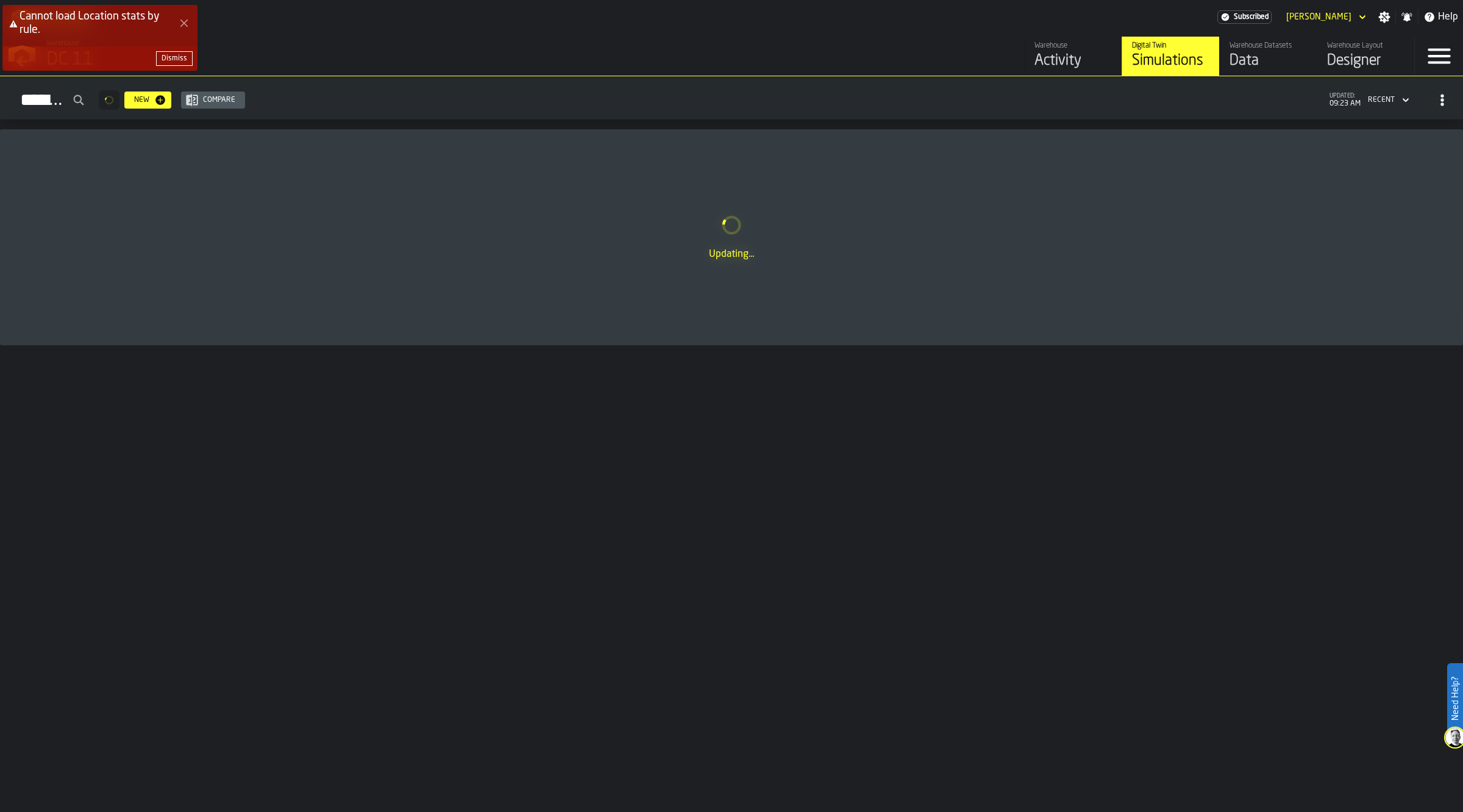
click at [181, 22] on icon "Close Error" at bounding box center [183, 22] width 10 height 10
click at [1348, 52] on div "Designer" at bounding box center [1366, 61] width 77 height 20
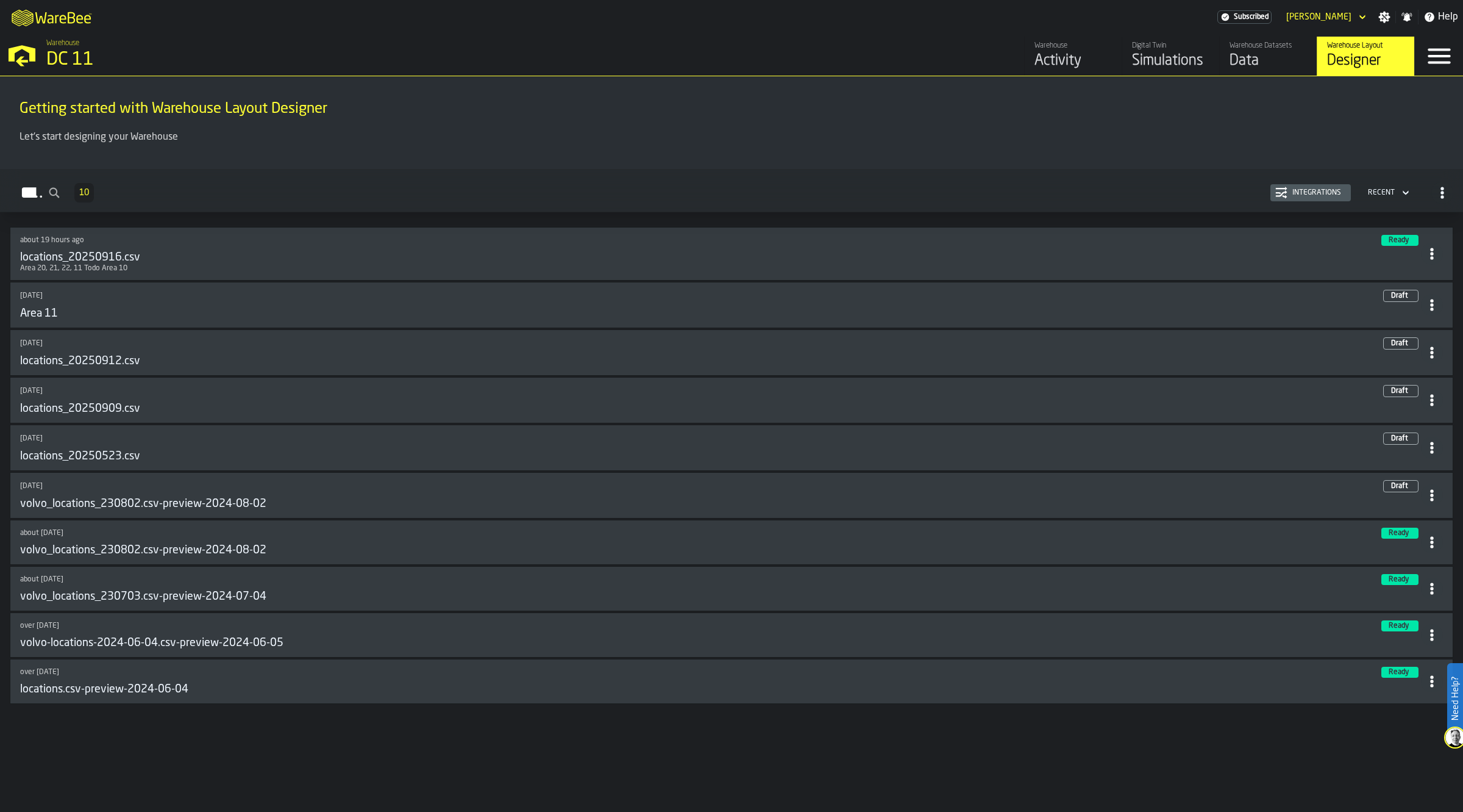
click at [272, 259] on div "locations_20250916.csv" at bounding box center [720, 257] width 1401 height 13
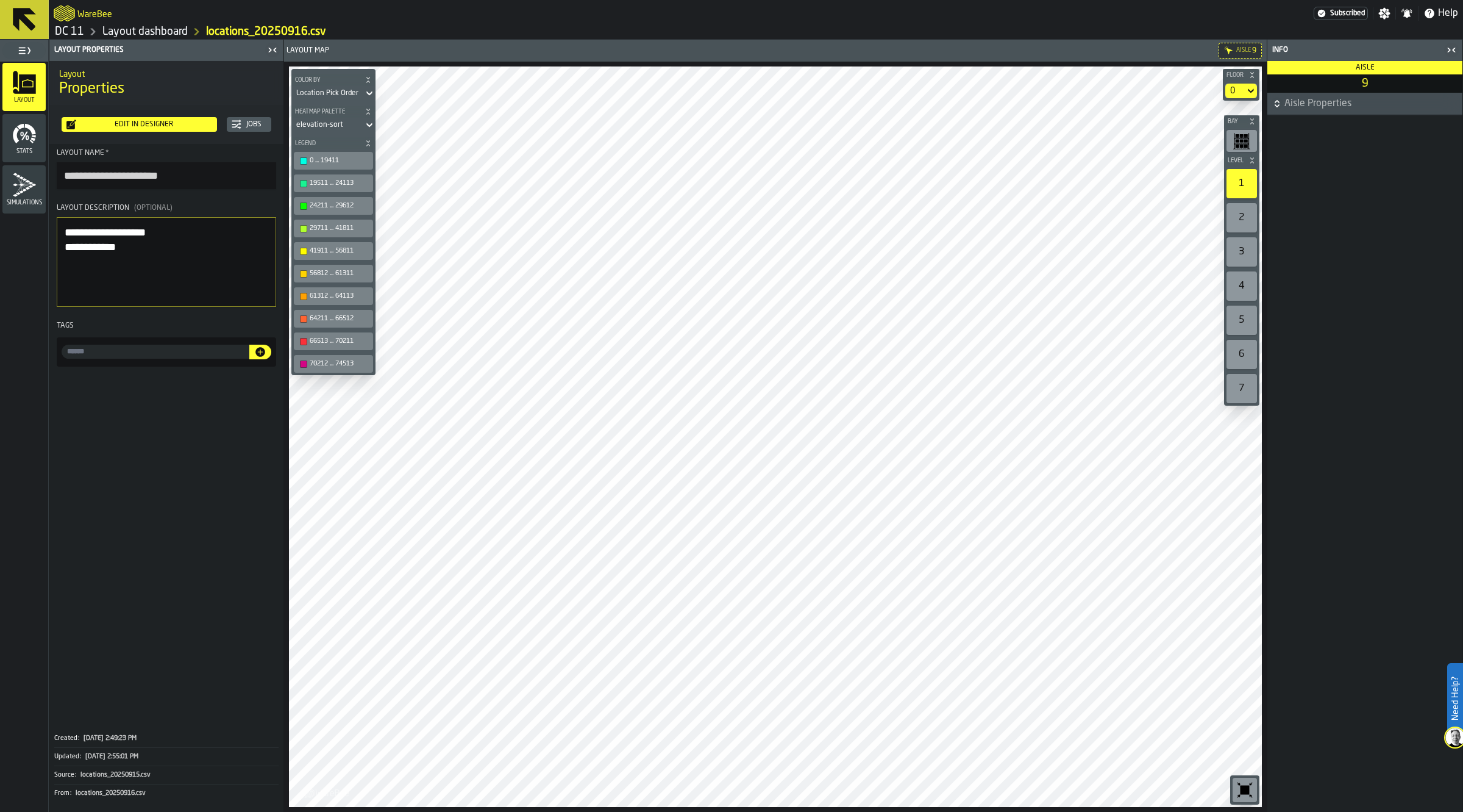
click at [147, 22] on div "WareBee" at bounding box center [684, 13] width 1261 height 22
click at [149, 31] on link "Layout dashboard" at bounding box center [145, 31] width 85 height 13
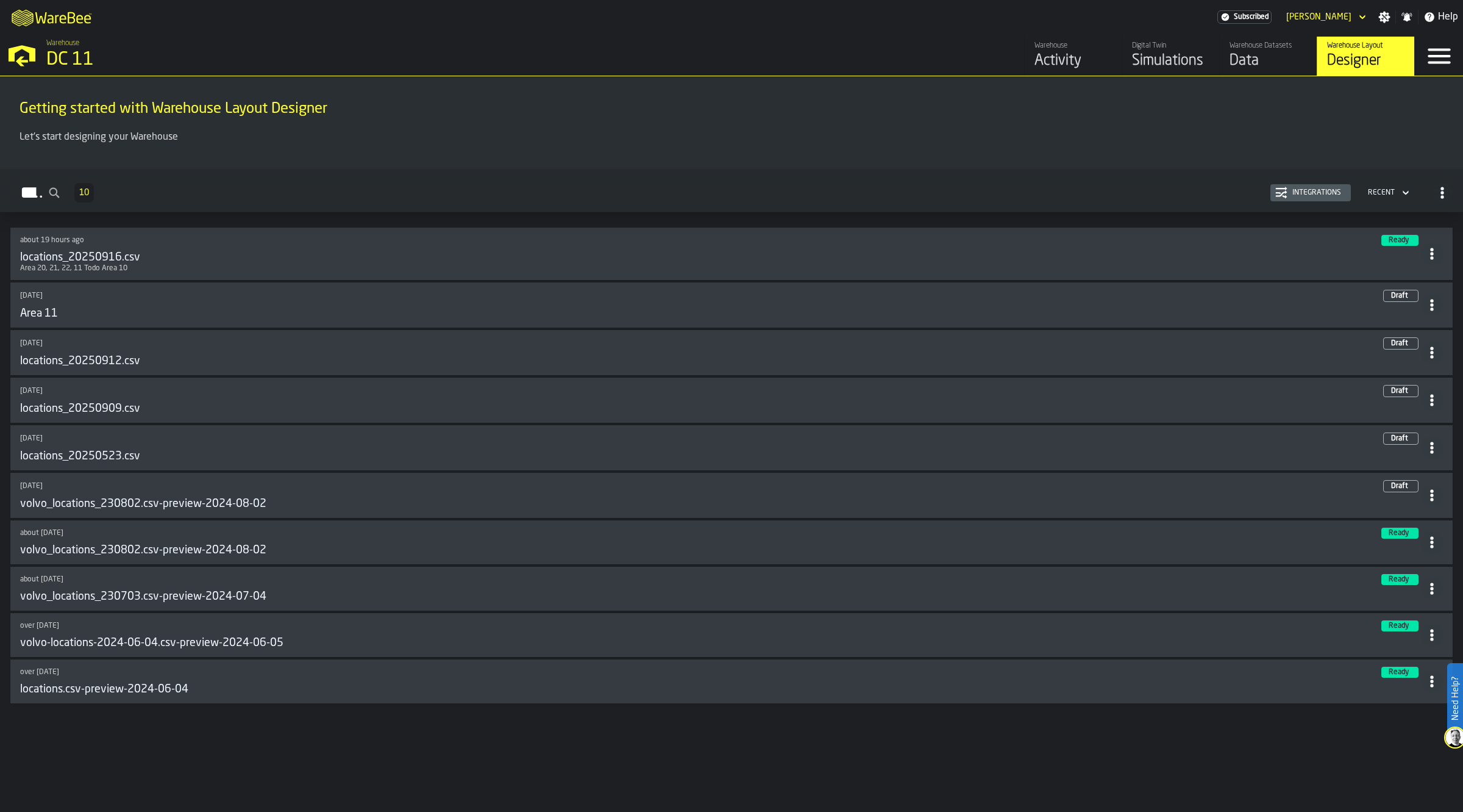
click at [1430, 263] on span at bounding box center [1432, 254] width 22 height 22
click at [1410, 334] on div "Edit in Designer" at bounding box center [1402, 338] width 67 height 14
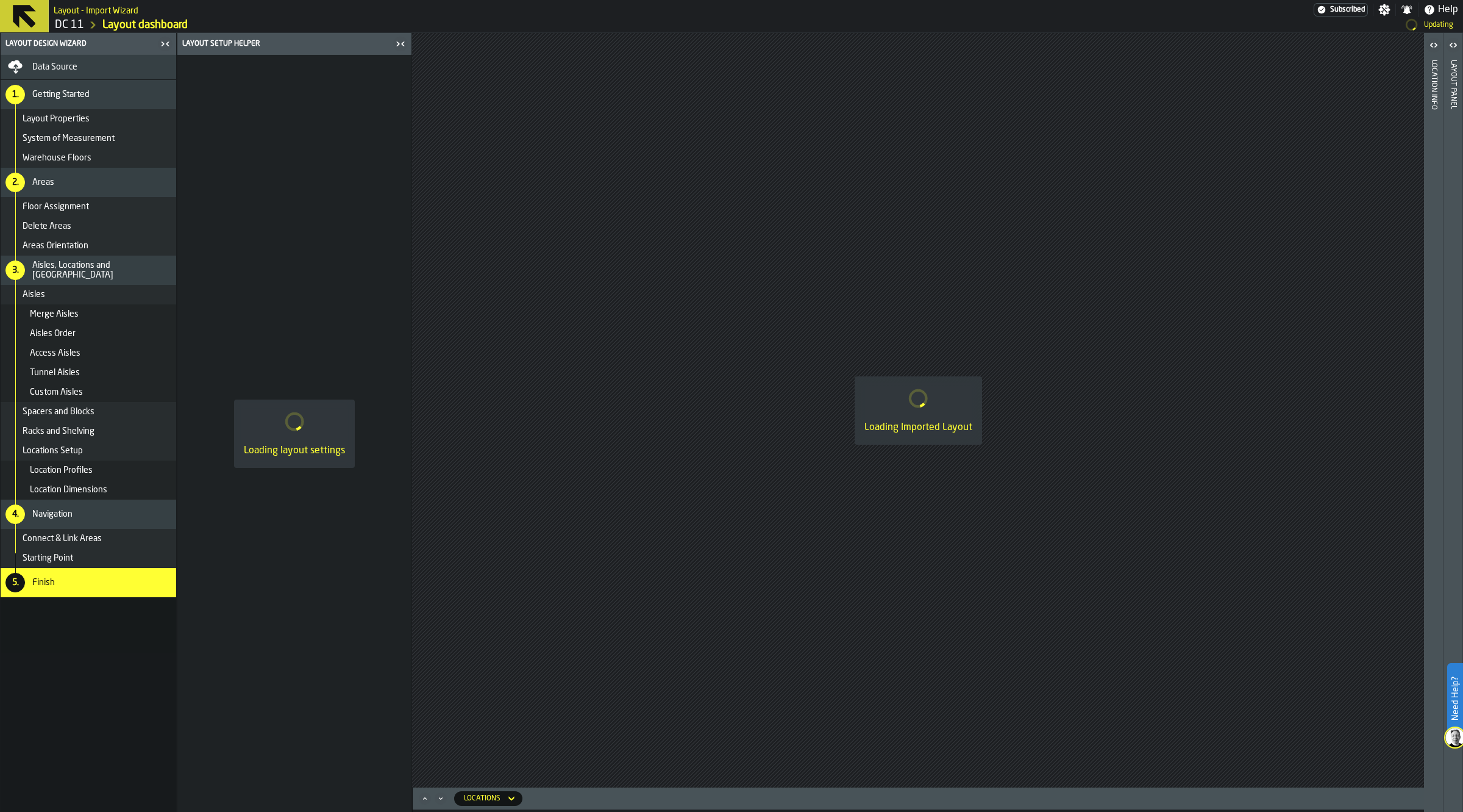
click at [98, 520] on div "4. Navigation" at bounding box center [88, 513] width 175 height 30
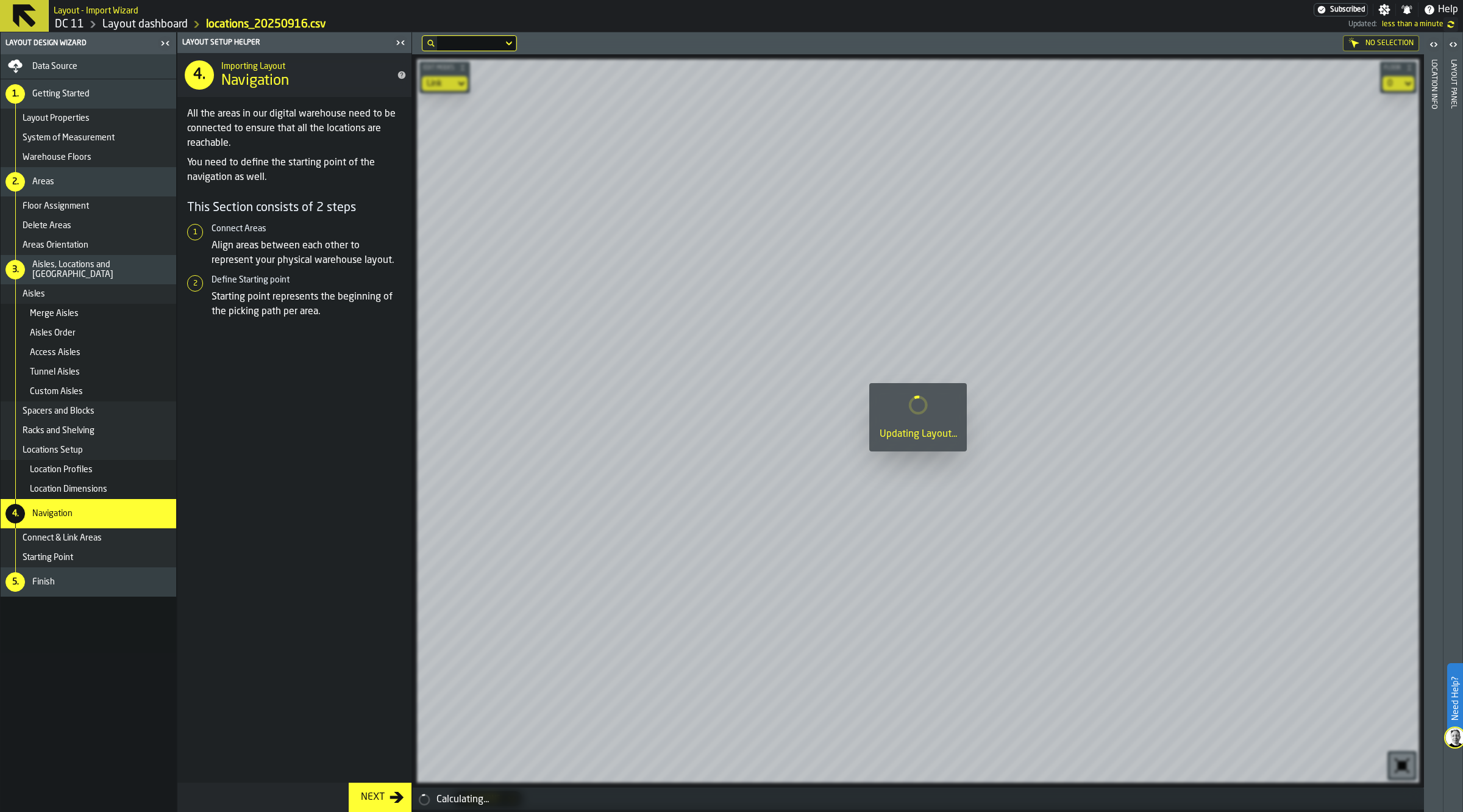
click at [401, 39] on icon "button-toggle-Close me" at bounding box center [400, 42] width 14 height 14
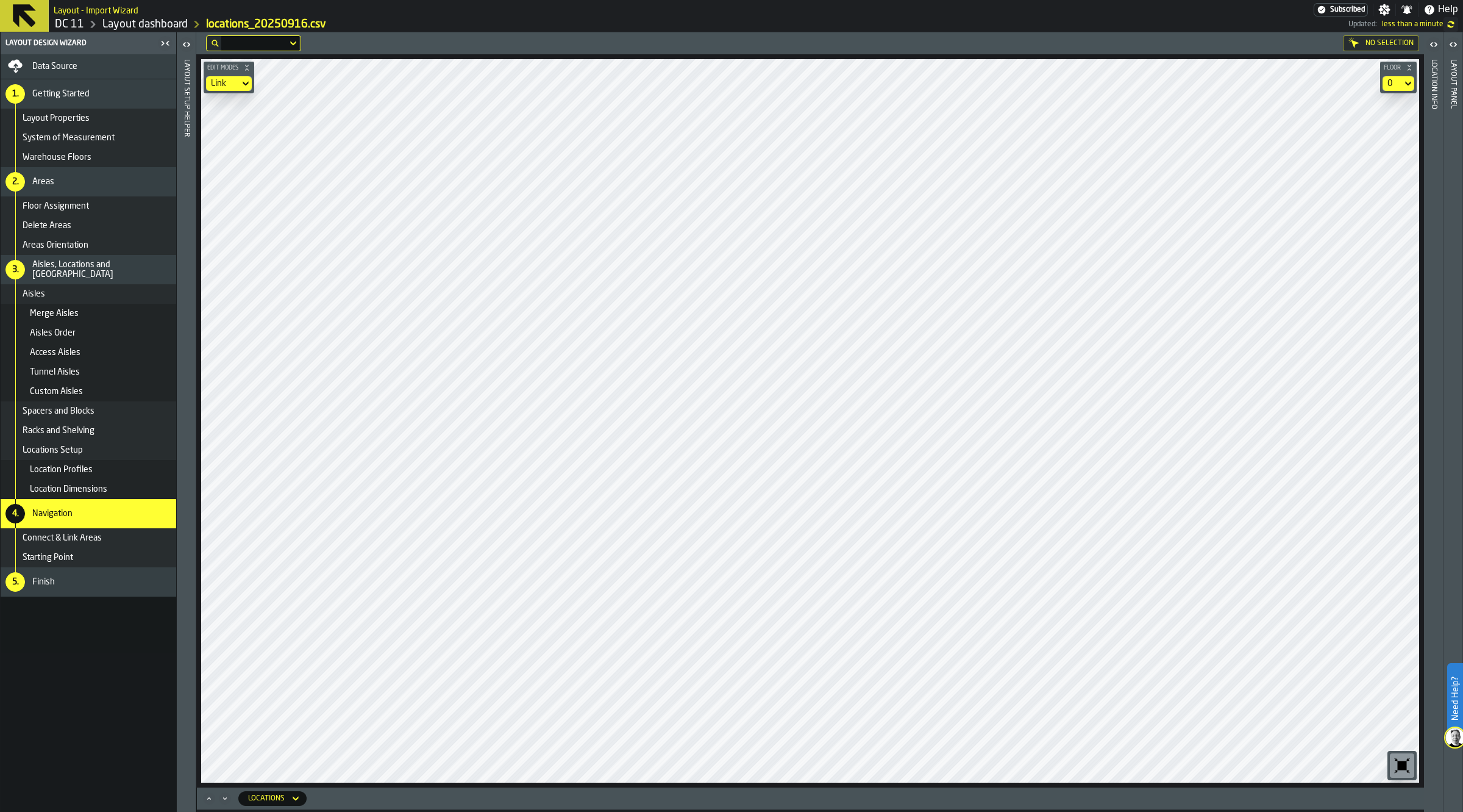
click at [114, 511] on div "Navigation" at bounding box center [102, 513] width 139 height 10
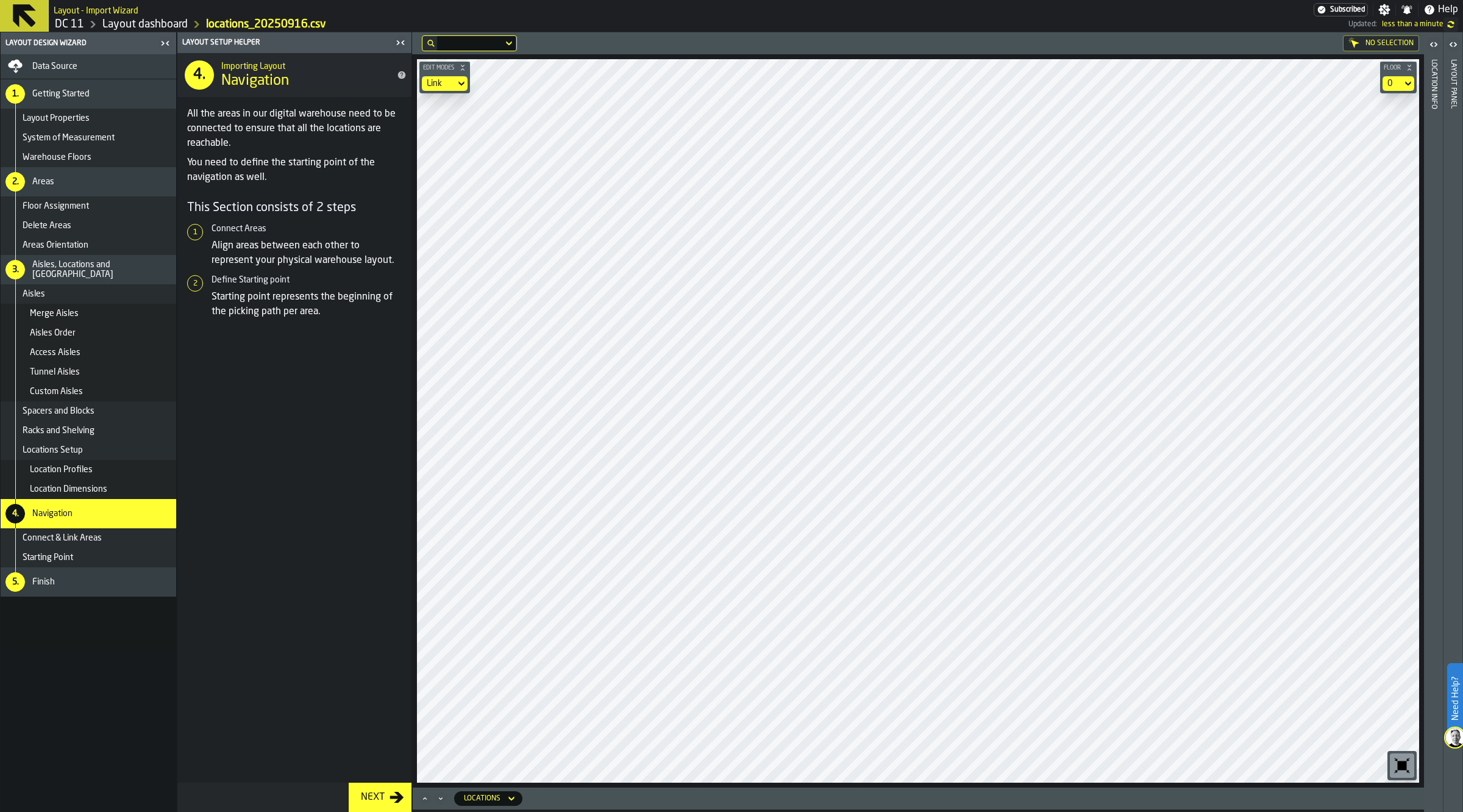
click at [101, 533] on span "Connect & Link Areas" at bounding box center [62, 538] width 79 height 10
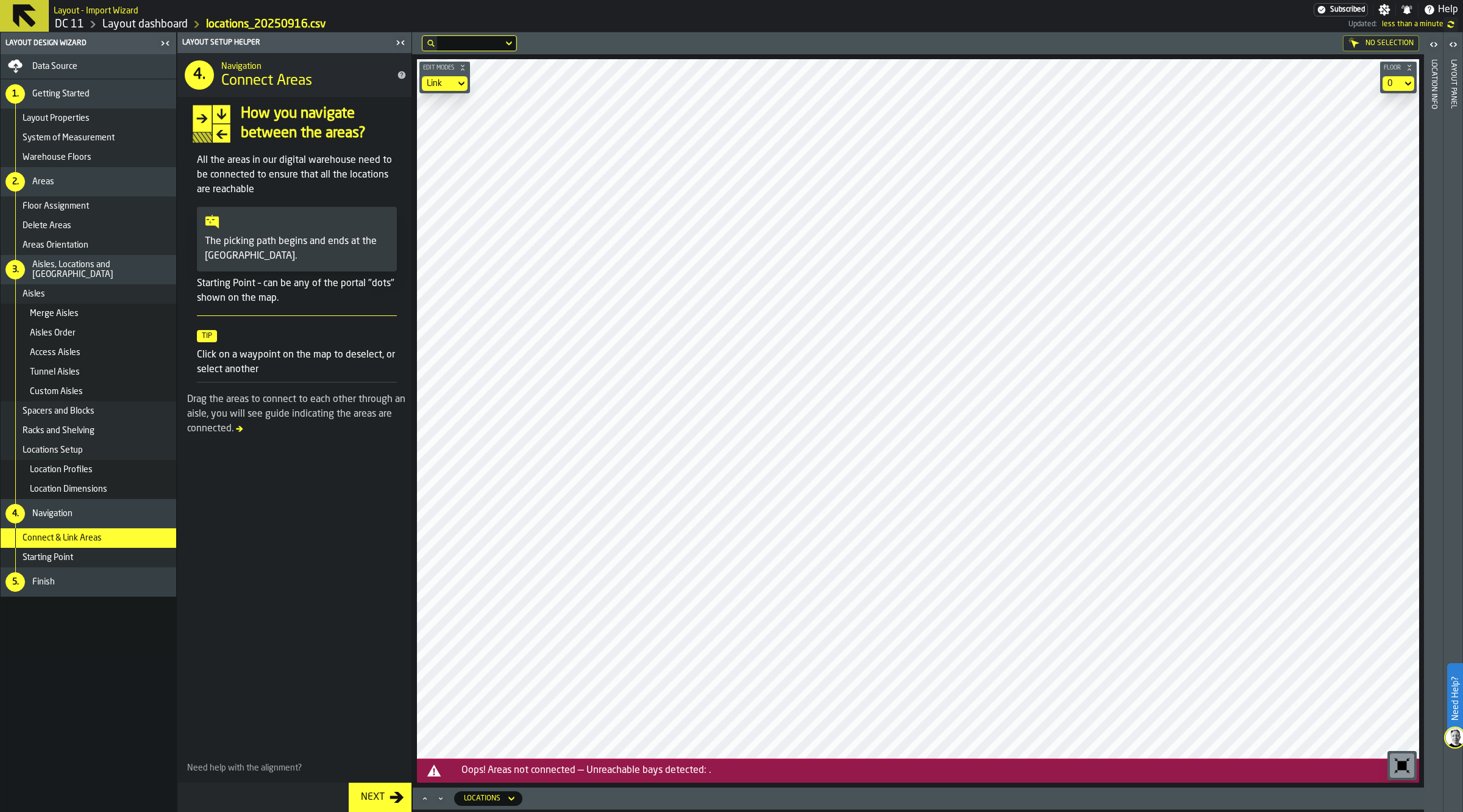
click at [92, 556] on div "Starting Point" at bounding box center [96, 557] width 148 height 10
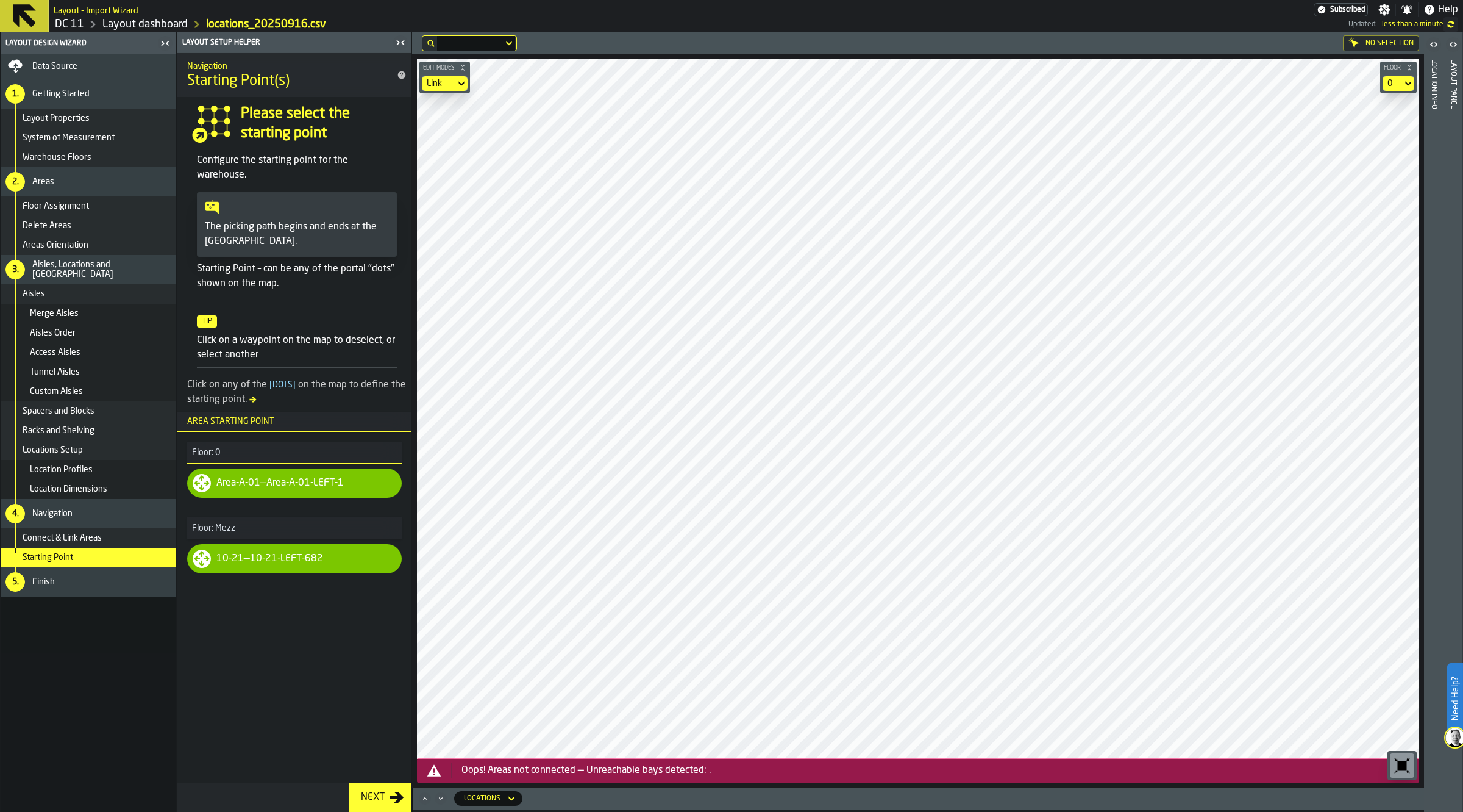
click at [70, 584] on div "Finish" at bounding box center [102, 581] width 139 height 10
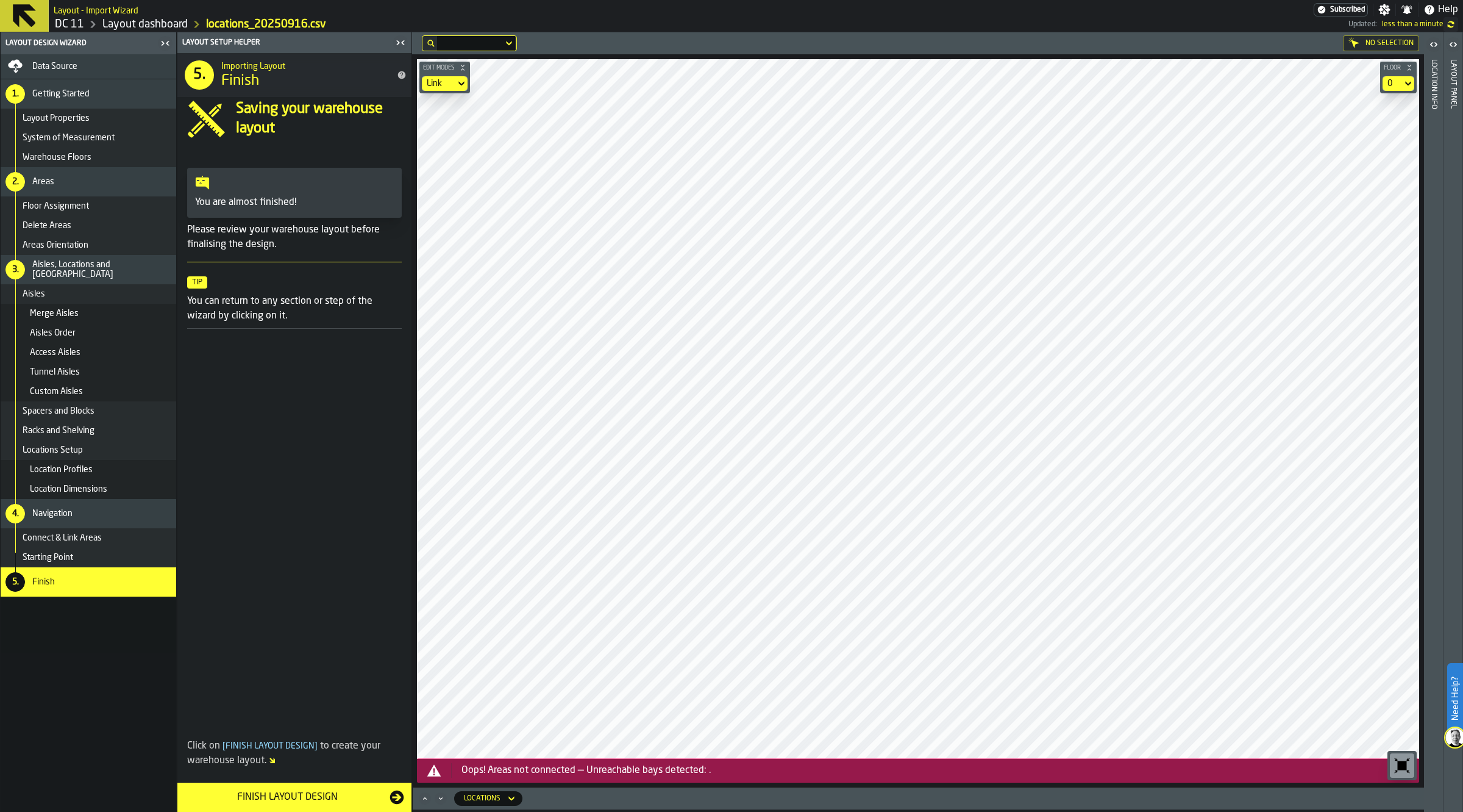
click at [81, 345] on div "Access Aisles" at bounding box center [88, 352] width 175 height 20
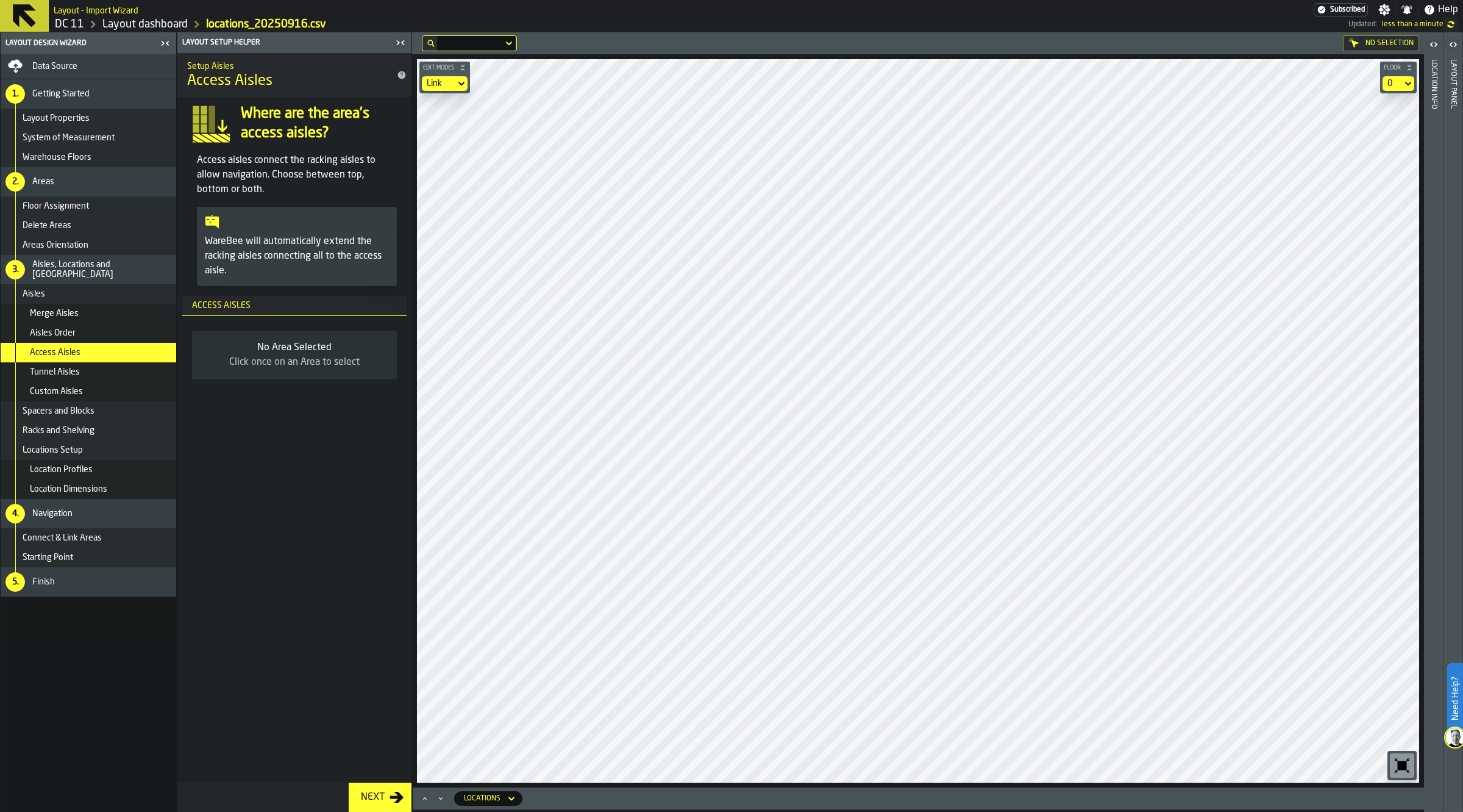
click at [79, 370] on span "Tunnel Aisles" at bounding box center [55, 371] width 50 height 10
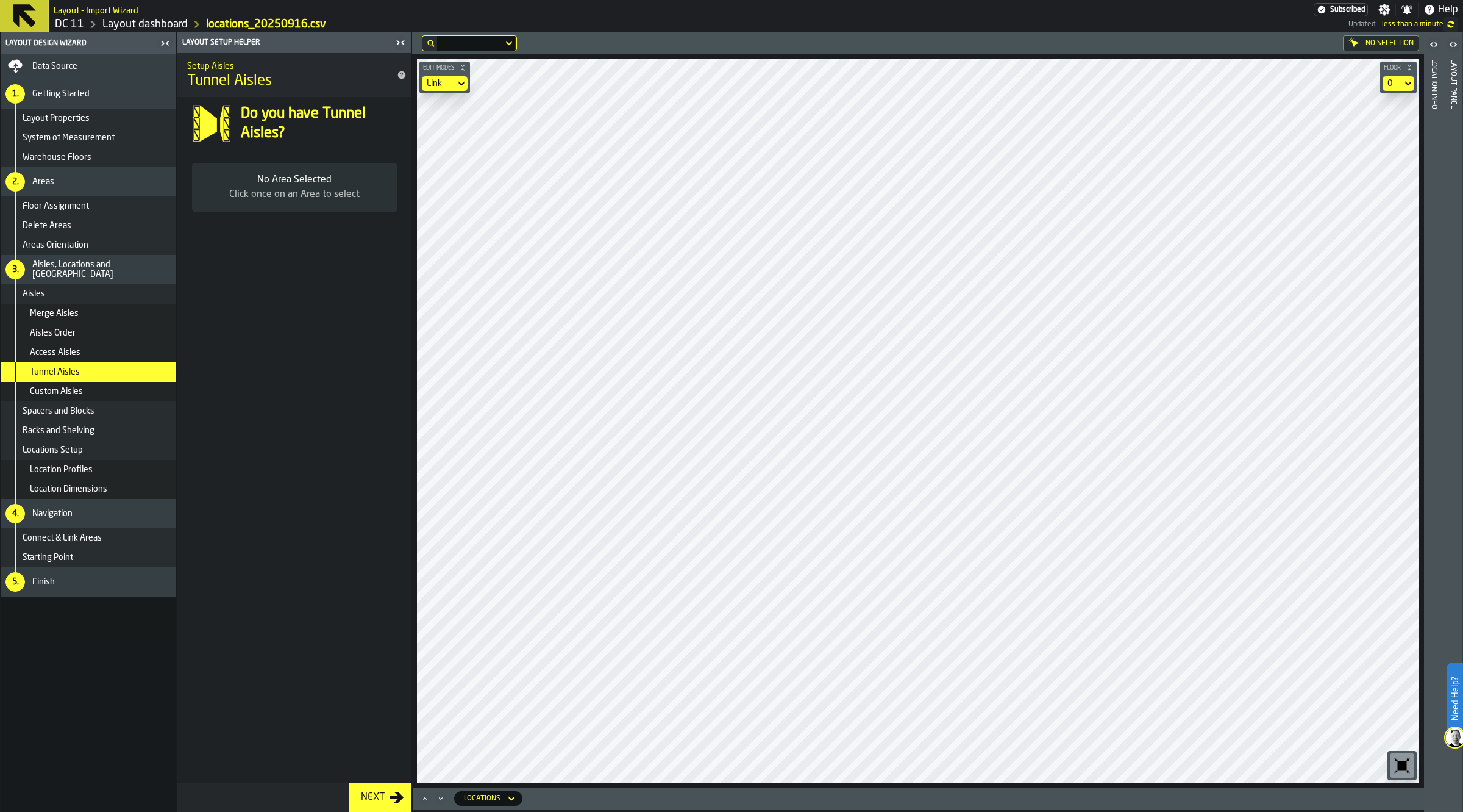
click at [78, 331] on div "Aisles Order" at bounding box center [100, 333] width 141 height 10
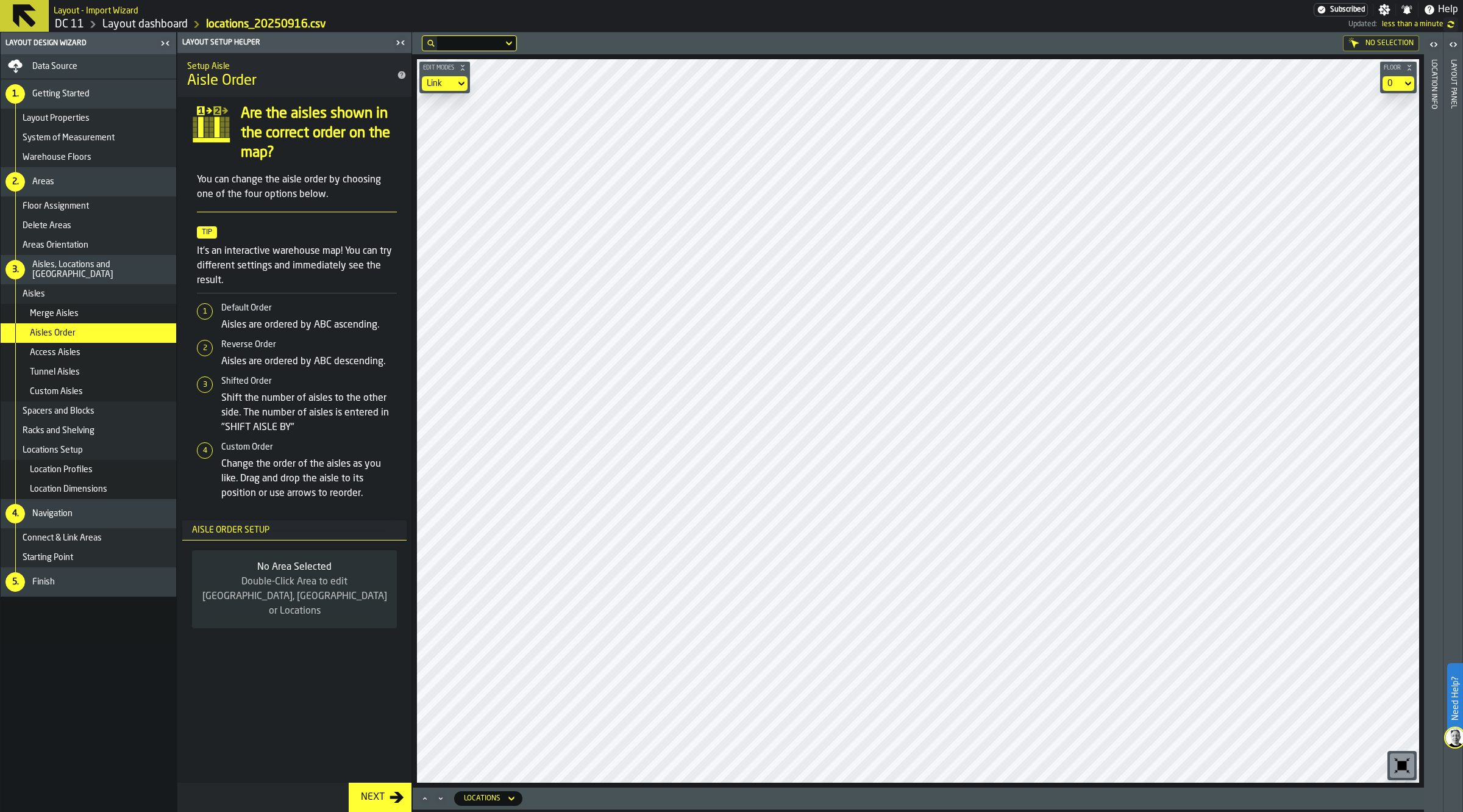
click at [81, 390] on span "Custom Aisles" at bounding box center [56, 391] width 53 height 10
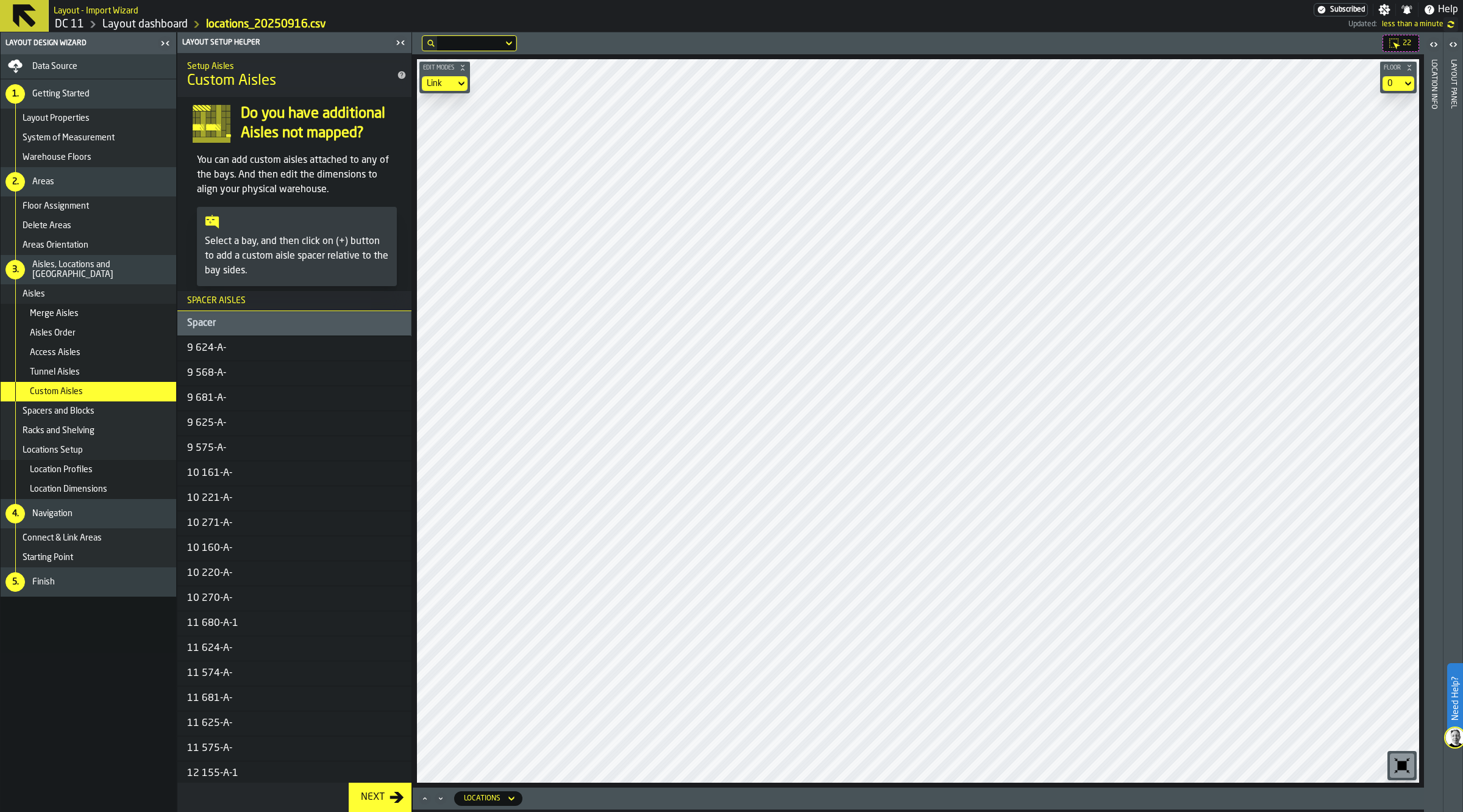
click at [441, 85] on div "Link" at bounding box center [439, 83] width 23 height 10
click at [442, 102] on div "Select" at bounding box center [460, 105] width 64 height 14
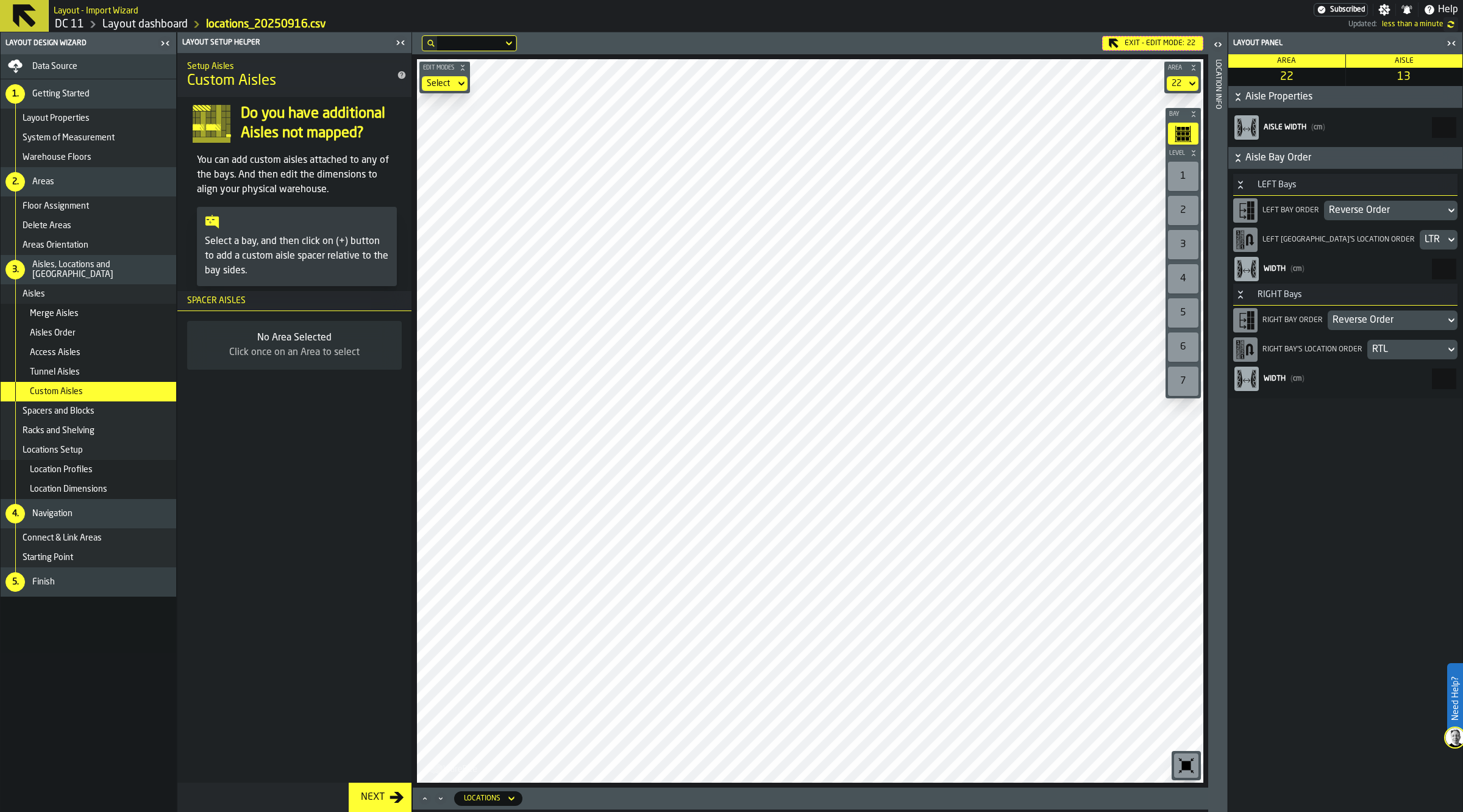
click at [1144, 48] on div "Exit - Edit Mode: 22" at bounding box center [1153, 43] width 102 height 14
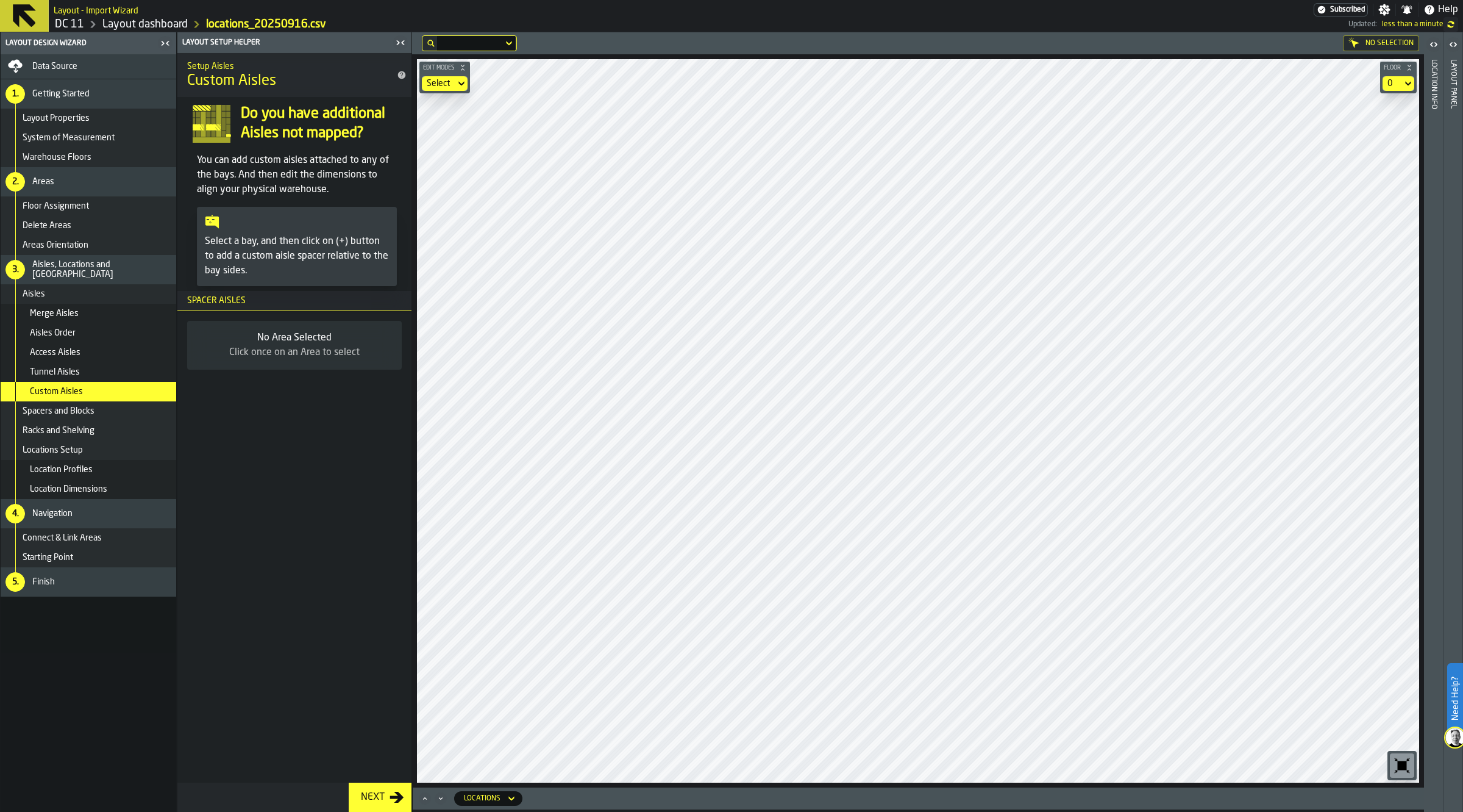
click at [174, 26] on link "Layout dashboard" at bounding box center [145, 24] width 85 height 13
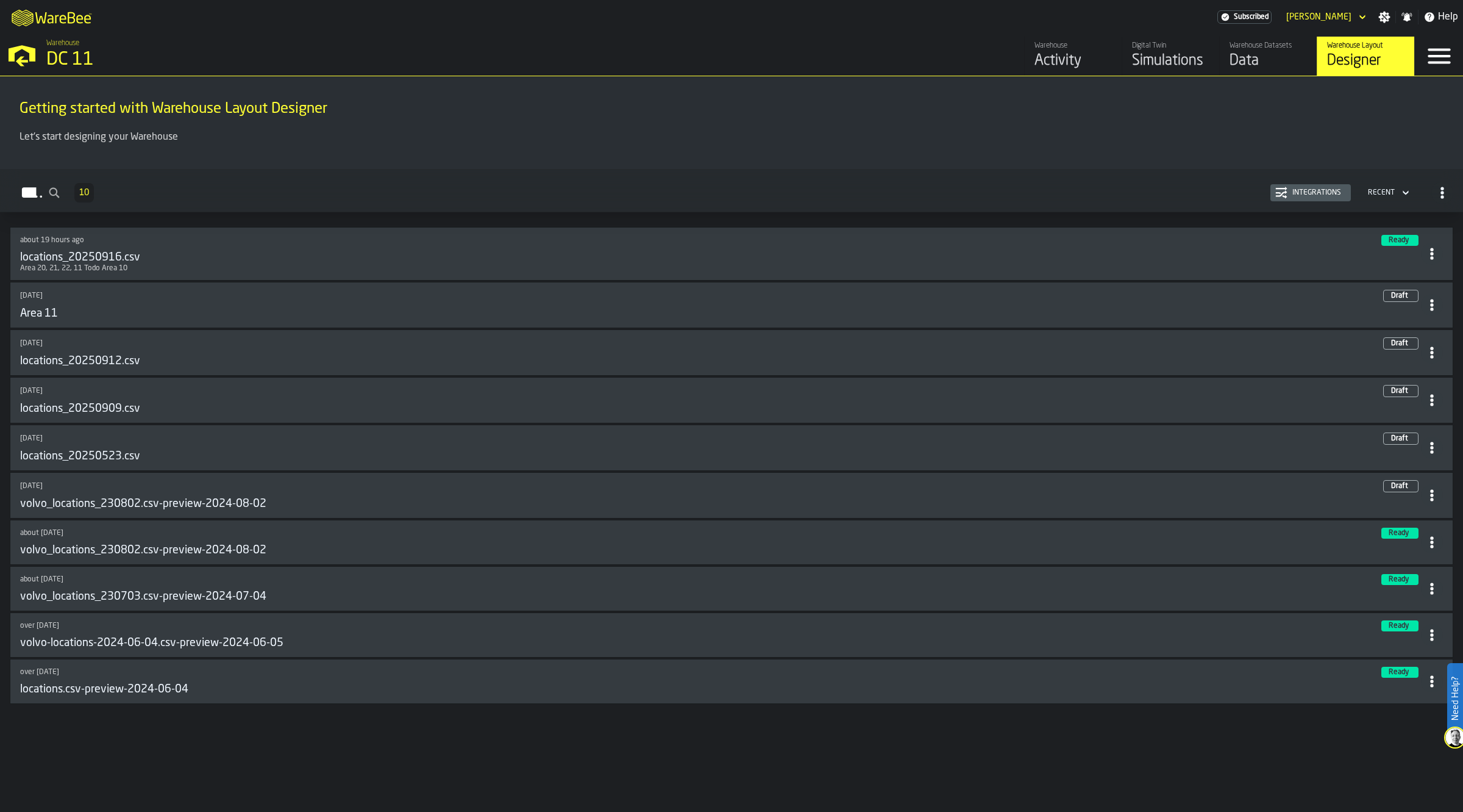
click at [1247, 65] on div "Data" at bounding box center [1269, 61] width 77 height 20
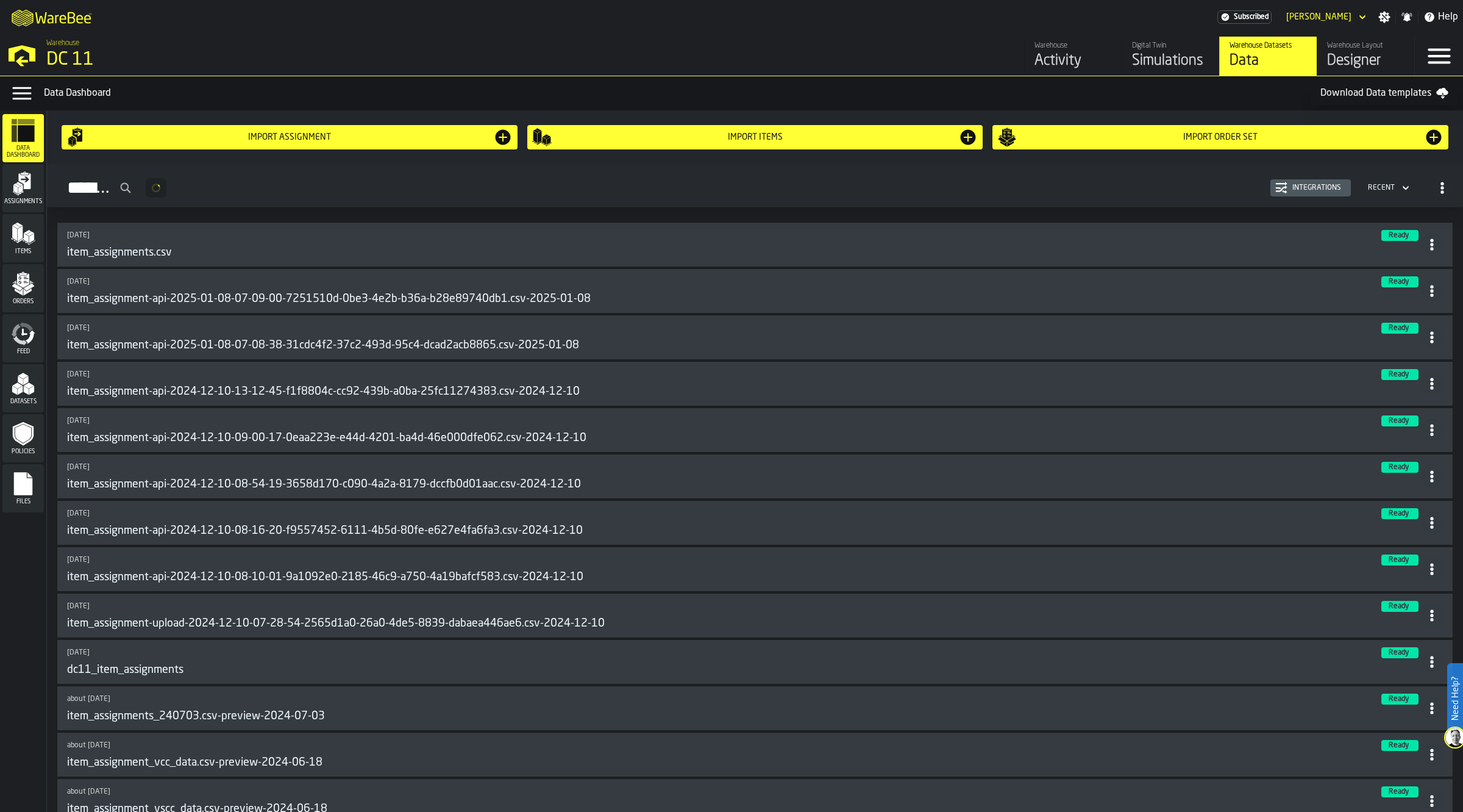
click at [1126, 50] on link "Digital Twin Simulations" at bounding box center [1171, 56] width 97 height 39
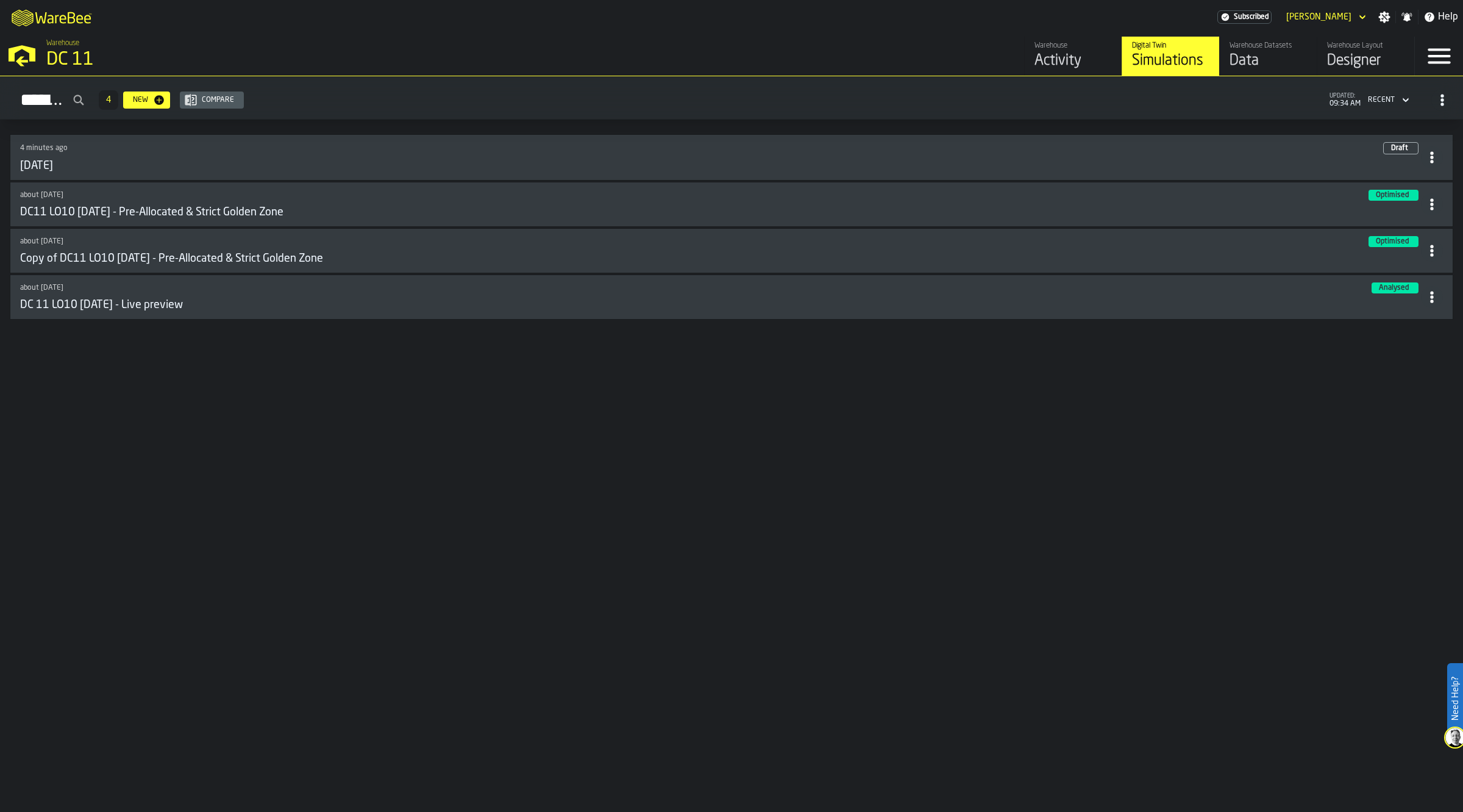
click at [156, 166] on div "[DATE]" at bounding box center [720, 165] width 1401 height 13
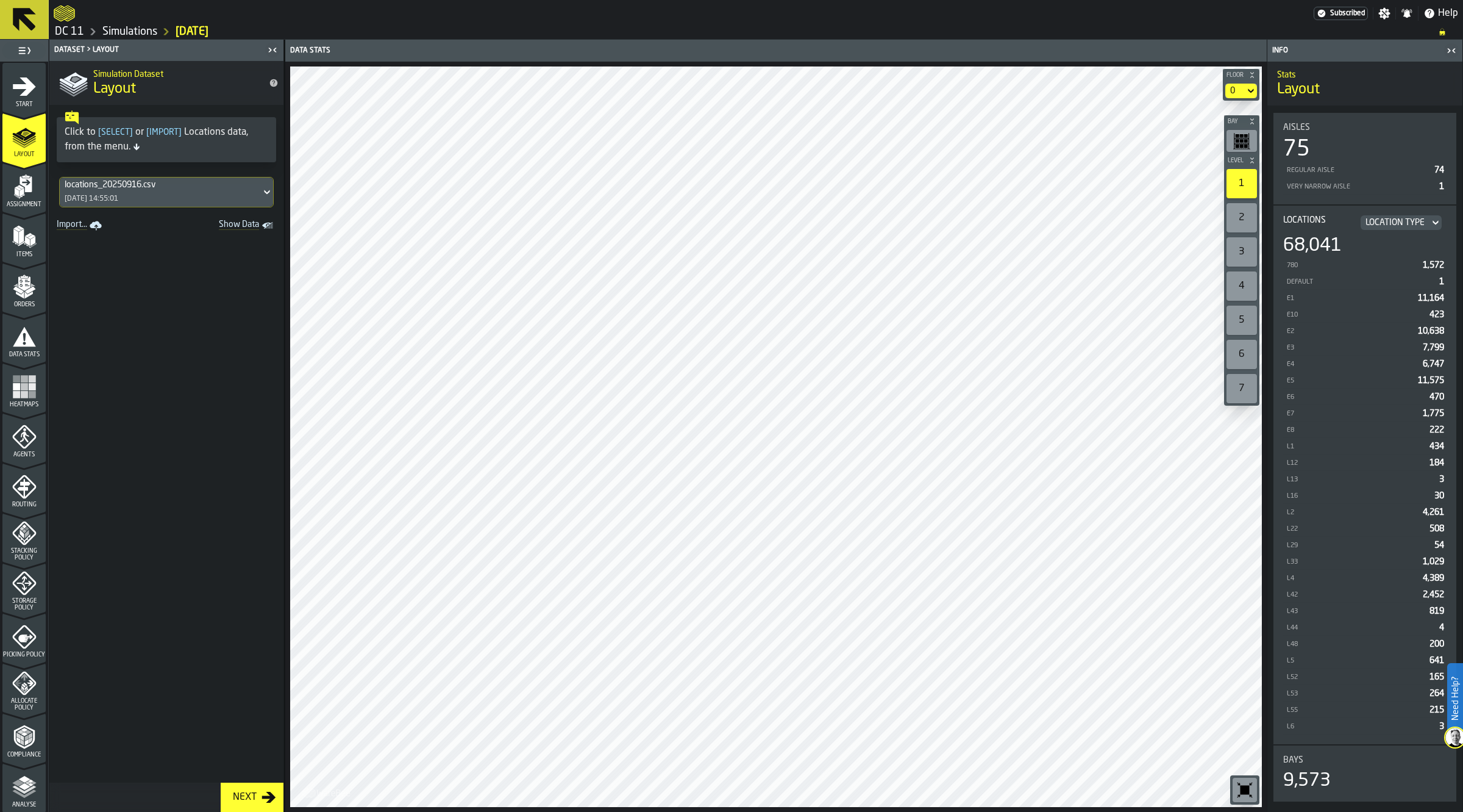
click at [31, 493] on icon "menu Routing" at bounding box center [24, 486] width 24 height 24
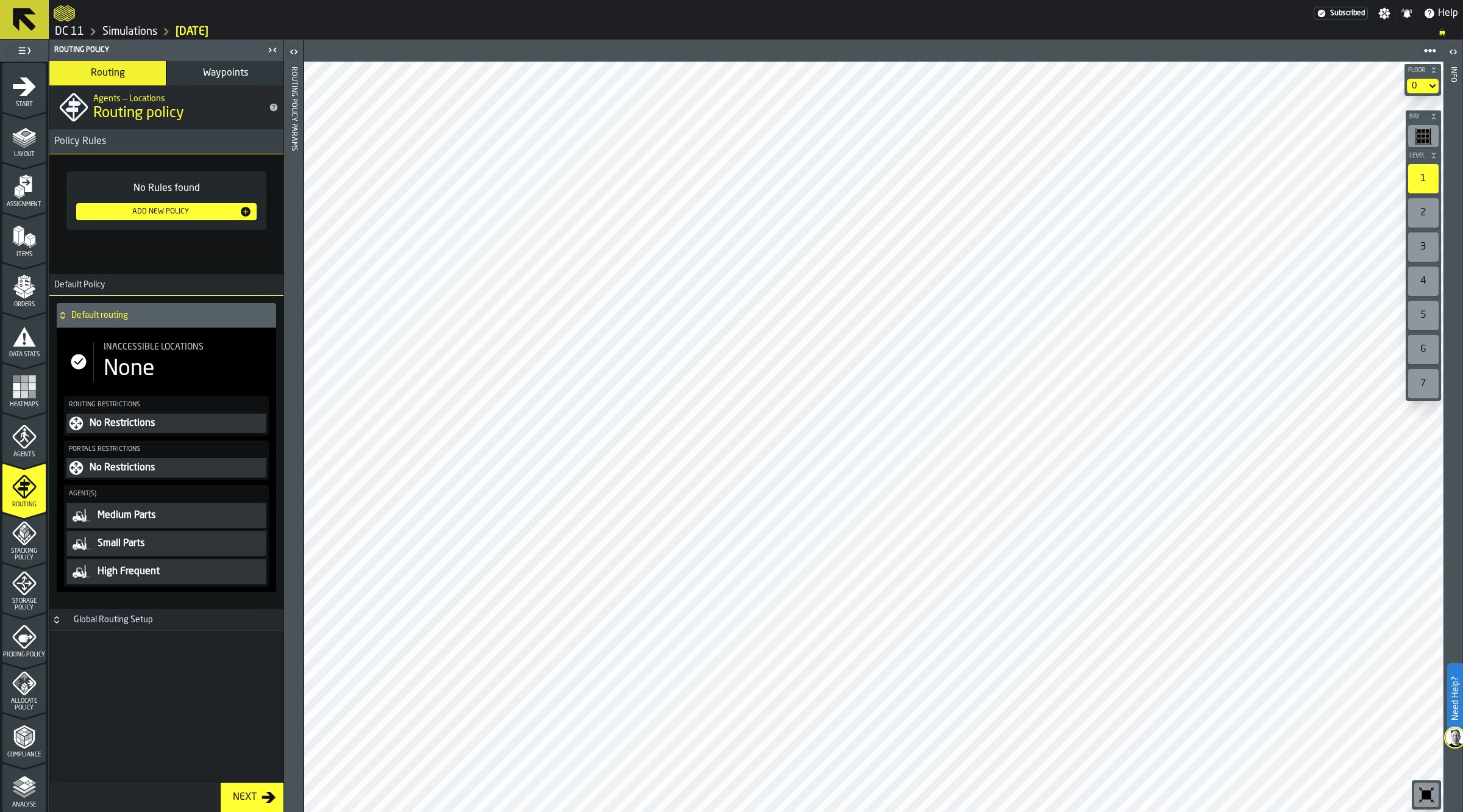
click at [129, 417] on div "No Restrictions" at bounding box center [175, 423] width 175 height 14
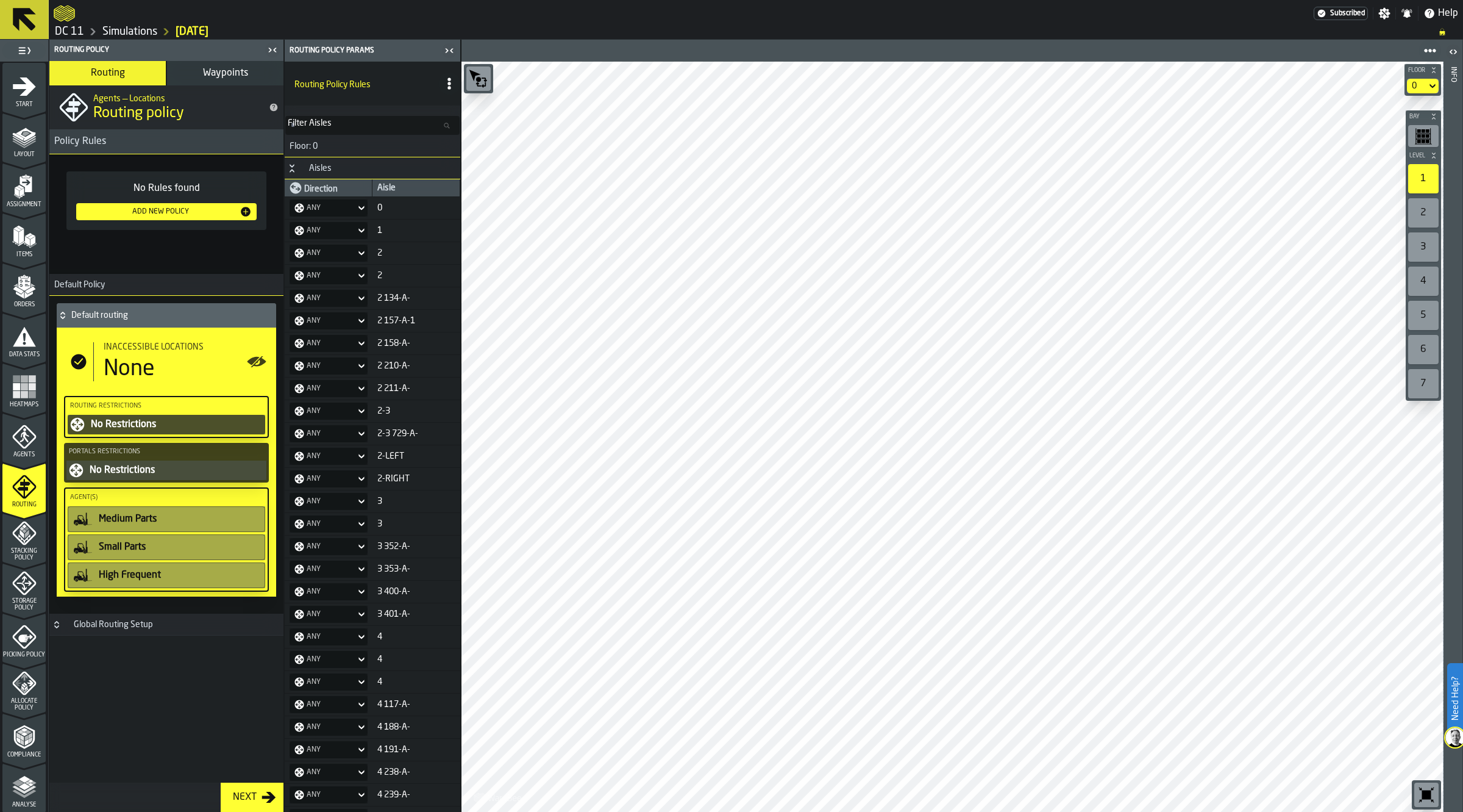
click at [479, 77] on circle "button-toolbar-undefined" at bounding box center [478, 78] width 4 height 4
click at [1459, 54] on icon "button-toggle-Open" at bounding box center [1453, 51] width 14 height 14
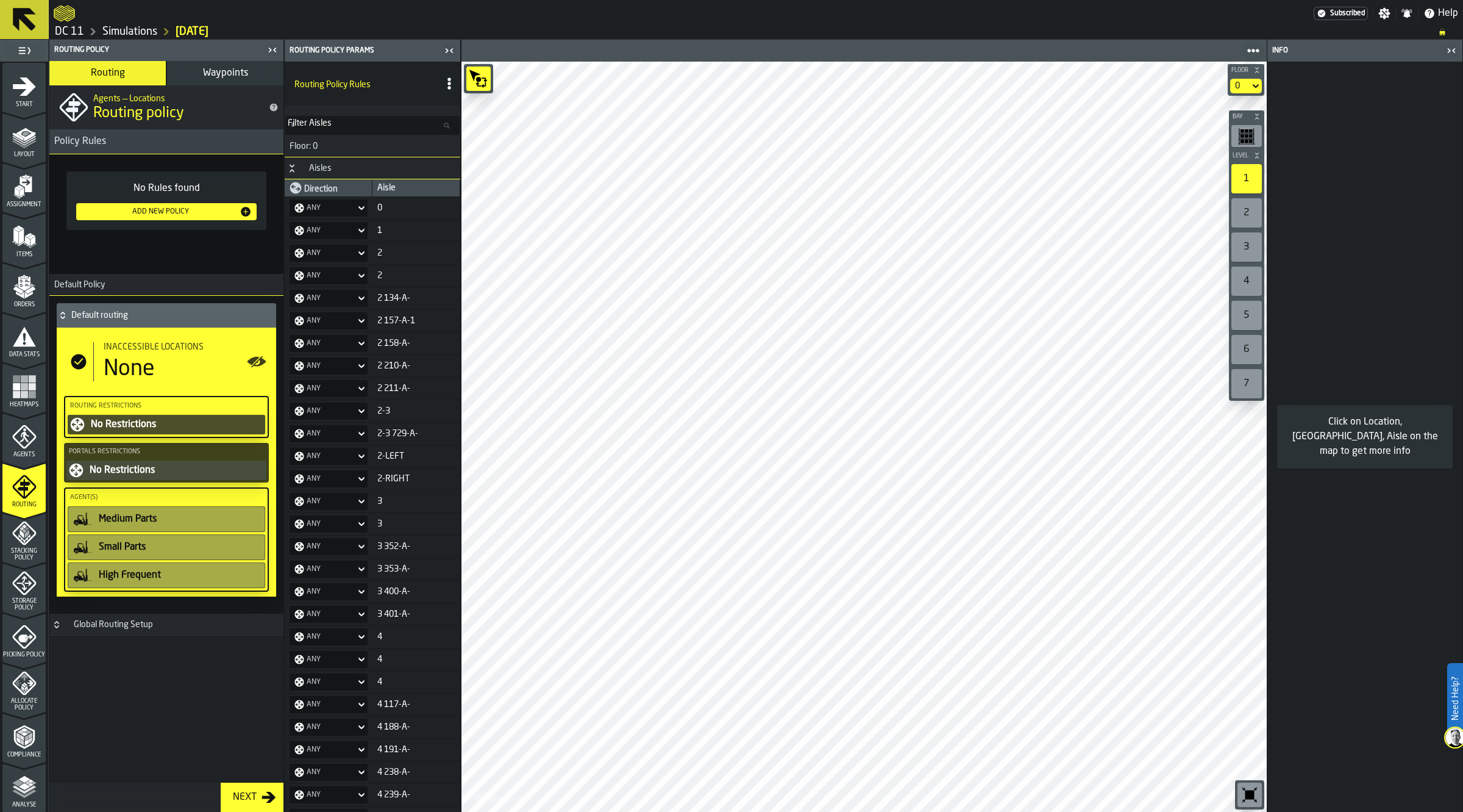
click at [1459, 54] on div "button-toggle-Close me" at bounding box center [1451, 50] width 17 height 14
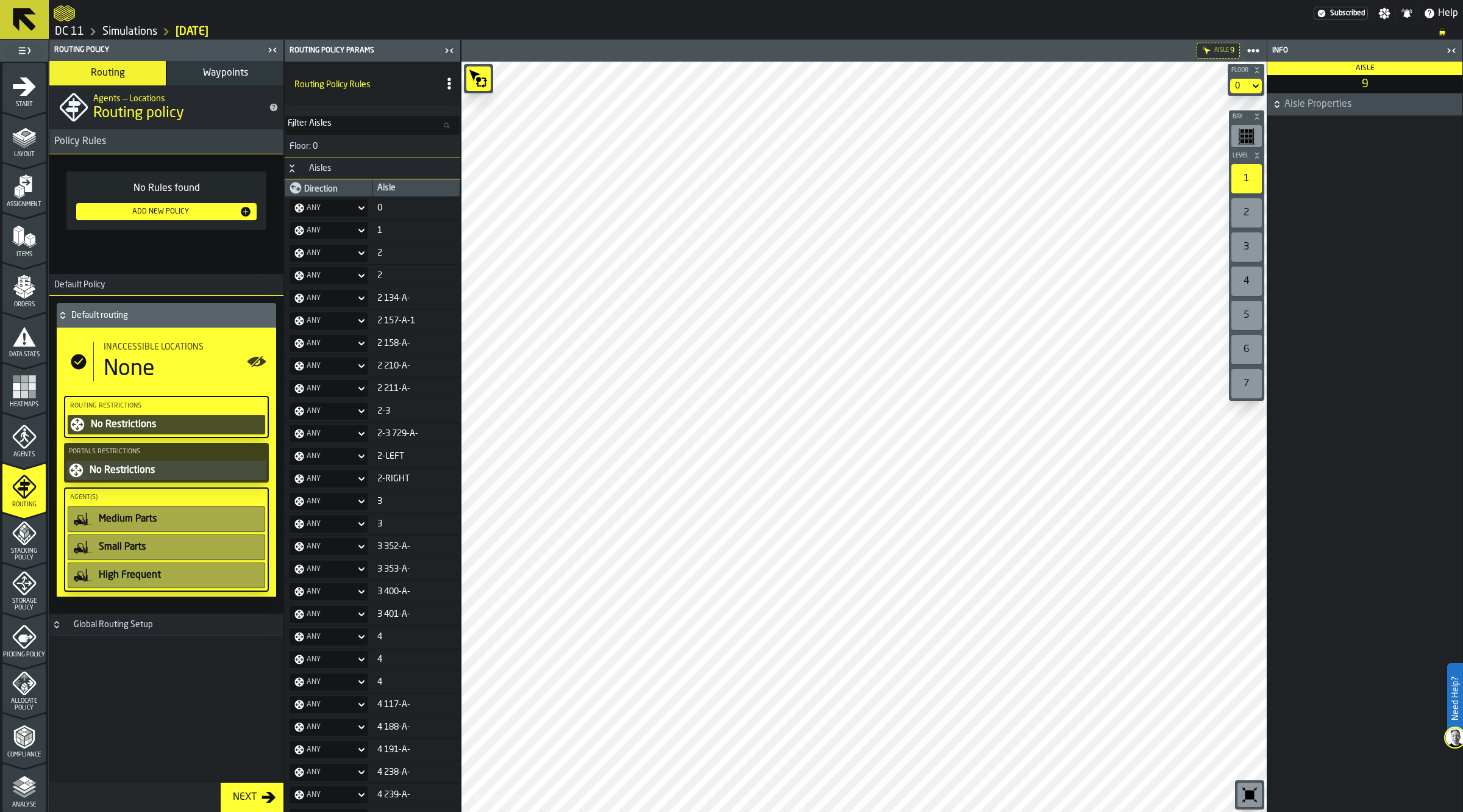
click at [1456, 47] on icon "button-toggle-Close me" at bounding box center [1451, 50] width 14 height 14
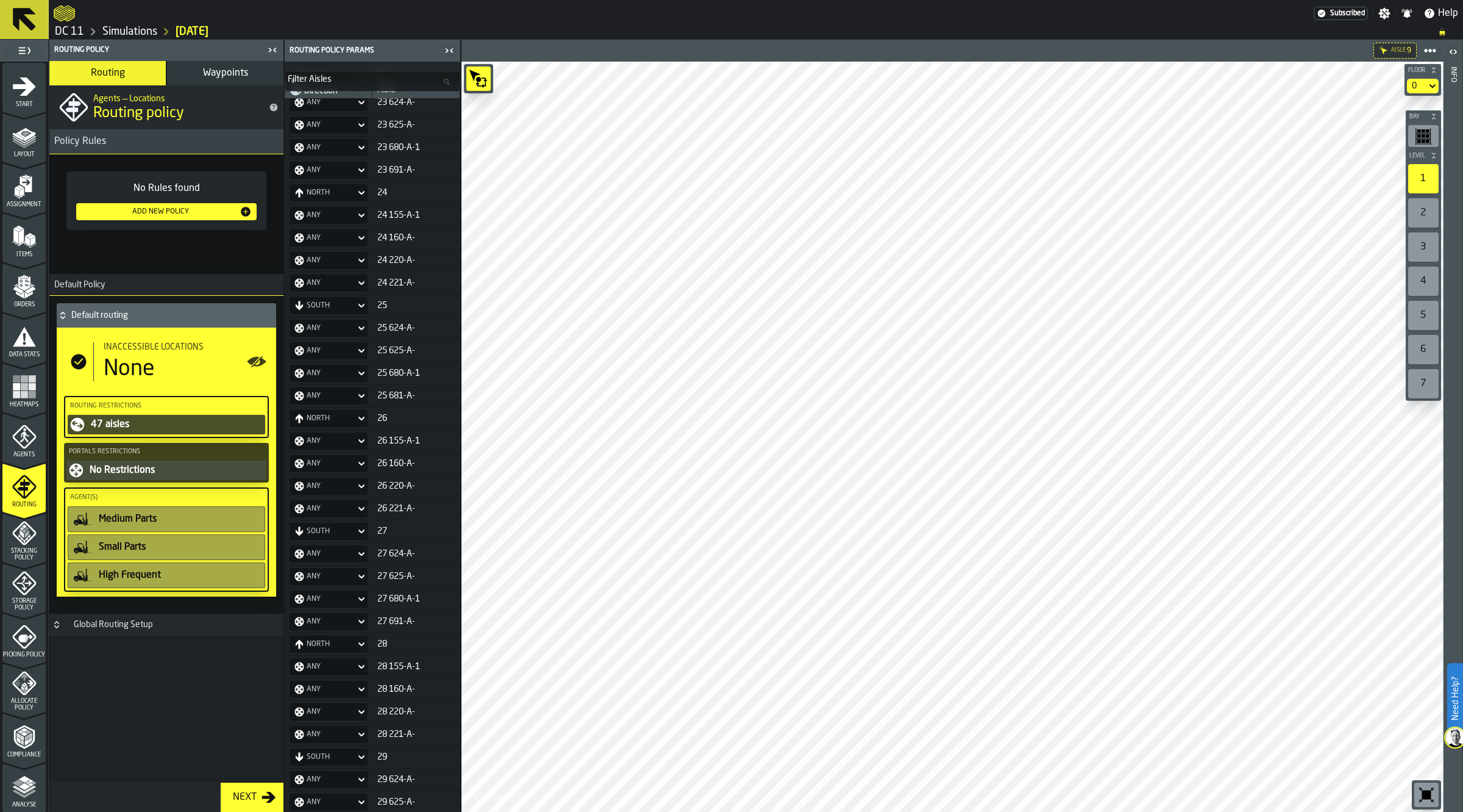
scroll to position [5107, 0]
click at [40, 541] on div "Stacking Policy" at bounding box center [24, 540] width 43 height 40
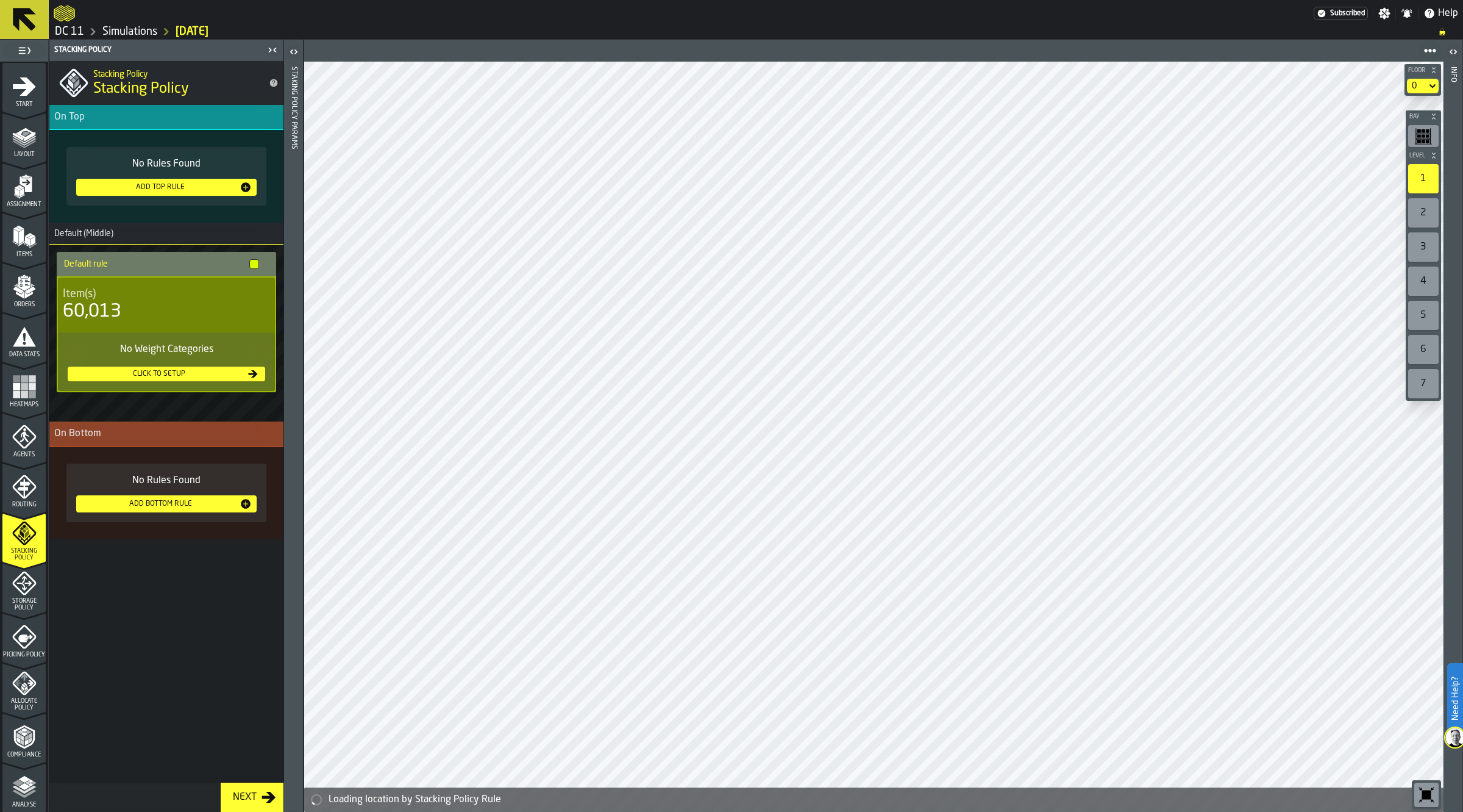
click at [33, 497] on icon "menu Routing" at bounding box center [24, 486] width 24 height 24
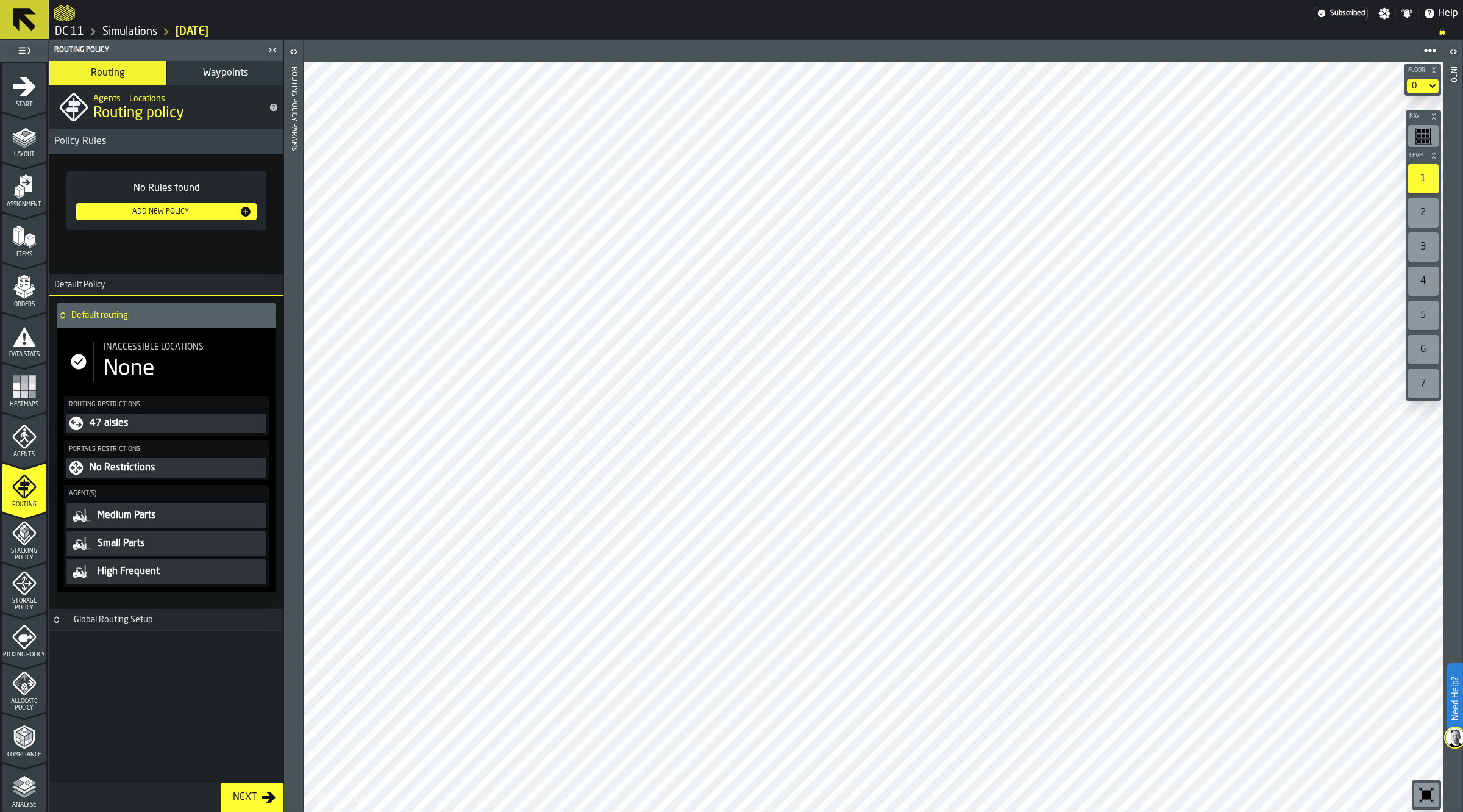
click at [189, 211] on div "Add New Policy" at bounding box center [160, 211] width 158 height 8
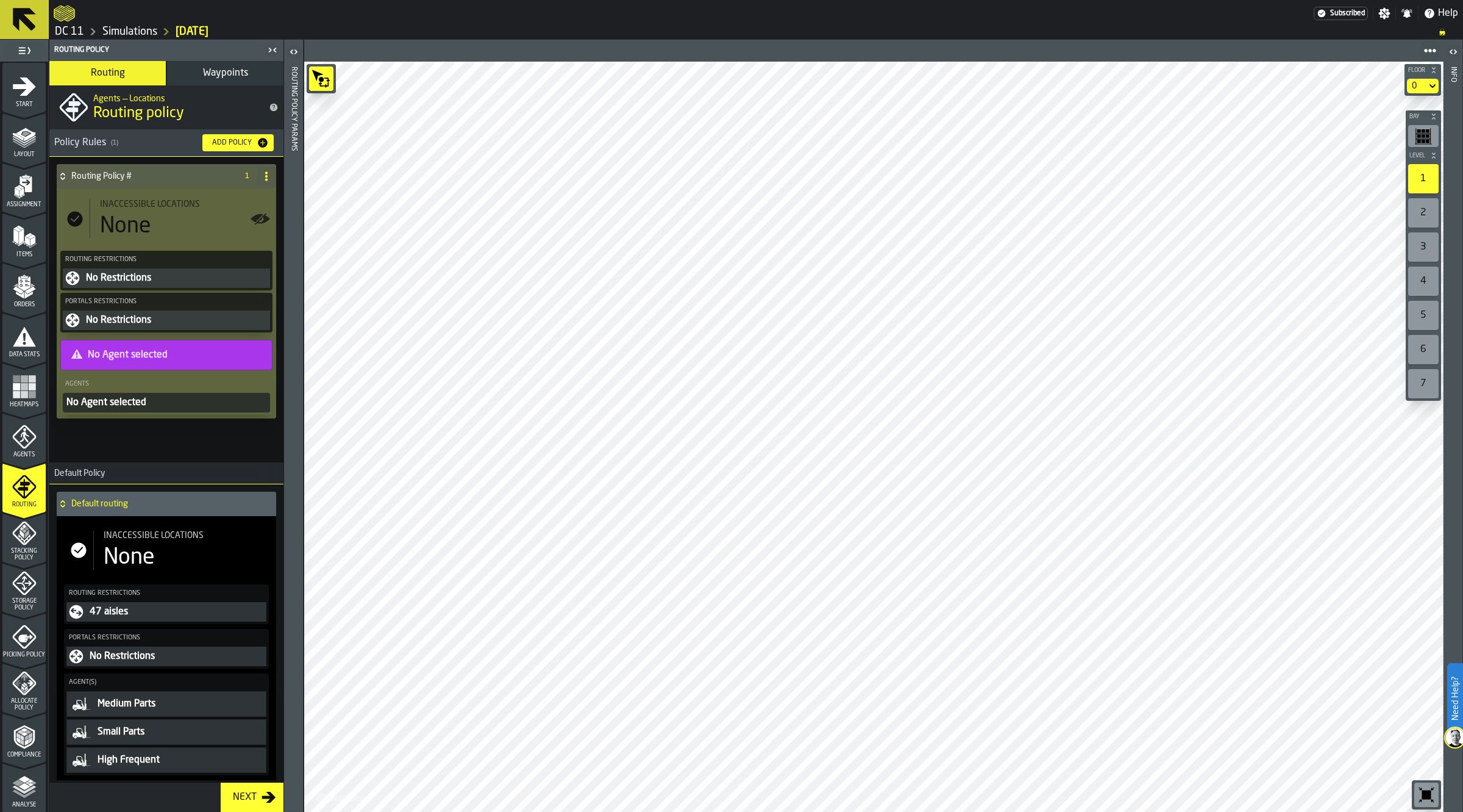
click at [166, 179] on h4 "Routing Policy #" at bounding box center [151, 176] width 161 height 10
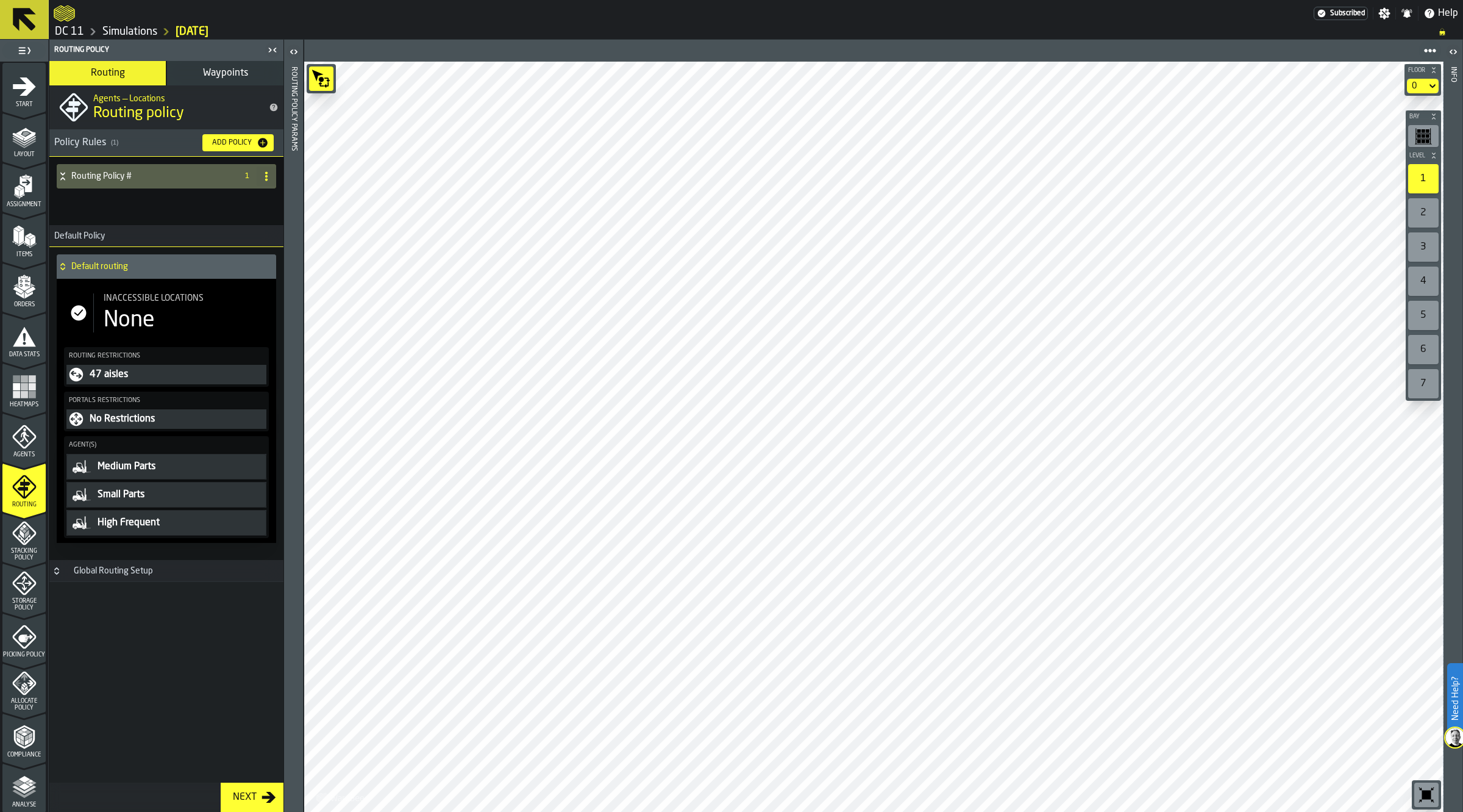
click at [166, 179] on h4 "Routing Policy #" at bounding box center [151, 176] width 161 height 10
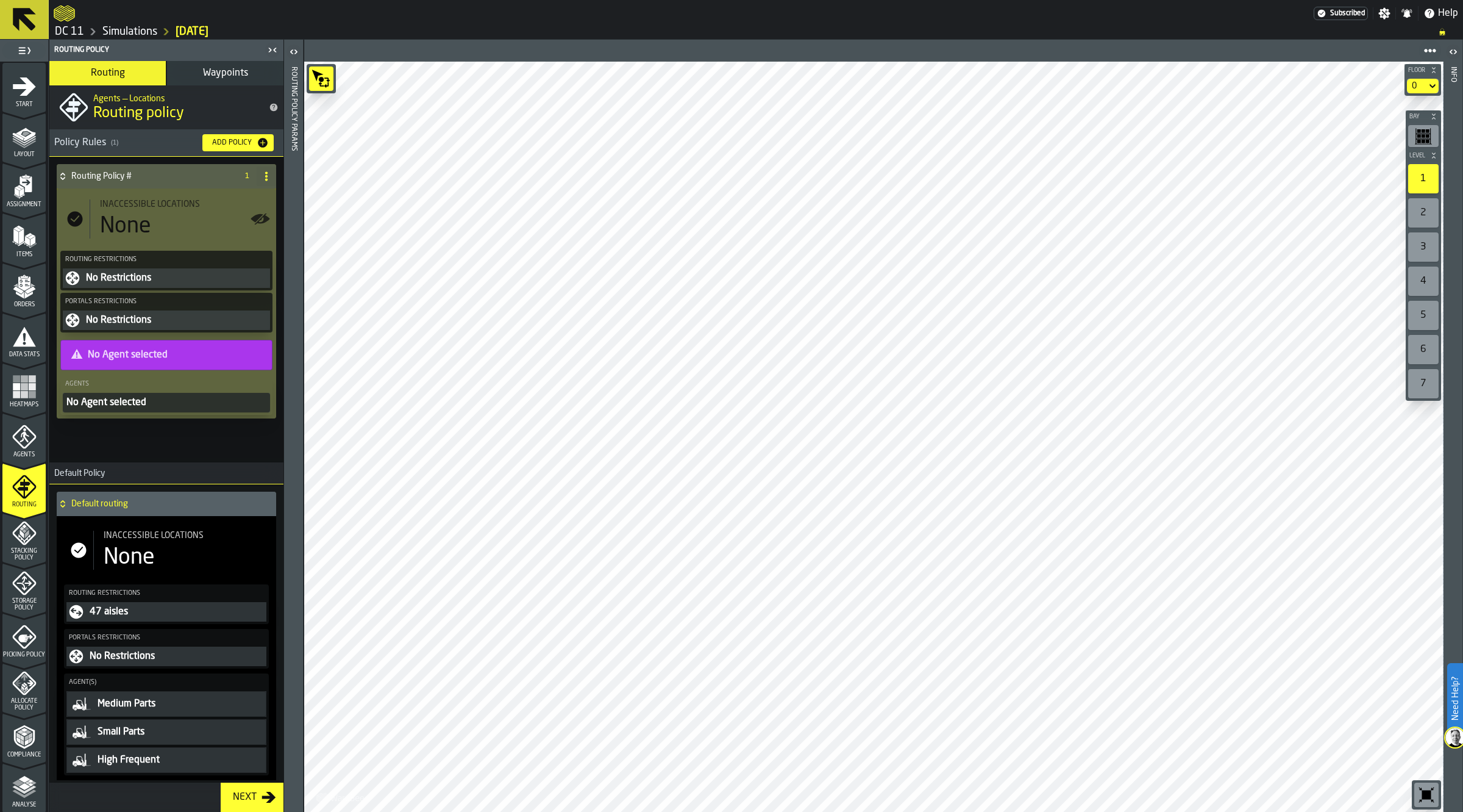
click at [142, 316] on div "No Restrictions" at bounding box center [175, 320] width 183 height 14
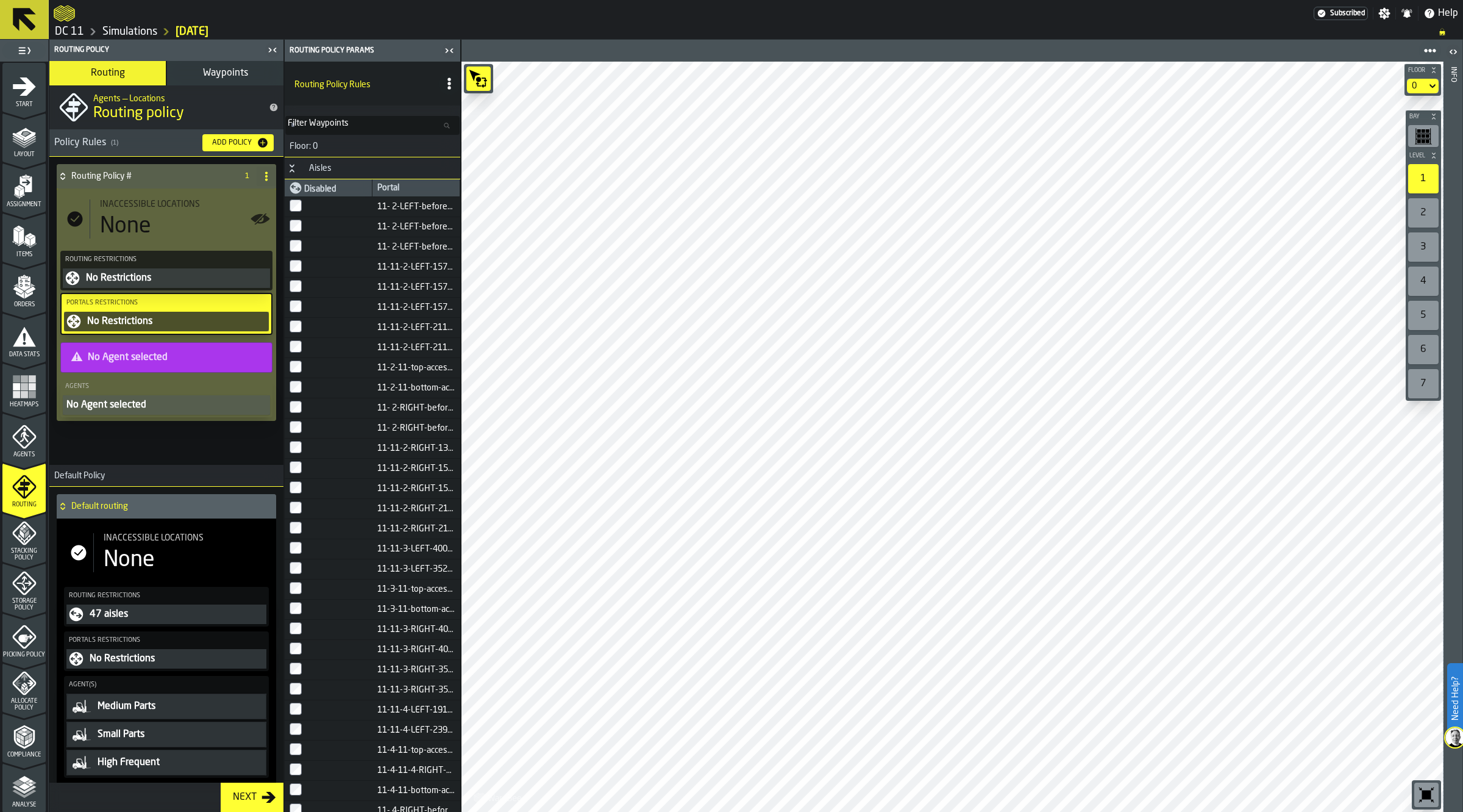
click at [145, 404] on div "No Agent selected" at bounding box center [166, 405] width 202 height 14
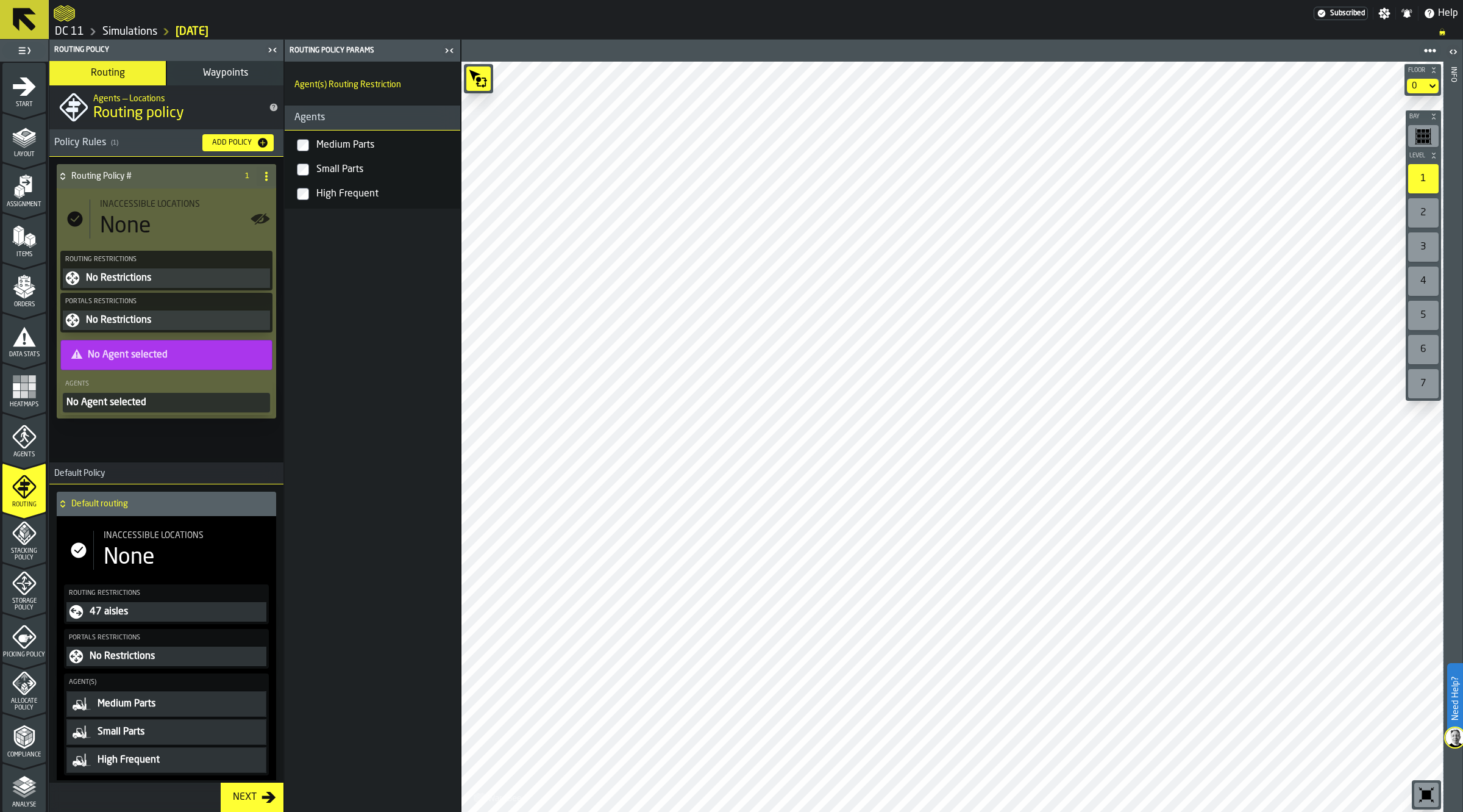
click at [300, 151] on label "Medium Parts" at bounding box center [372, 145] width 171 height 24
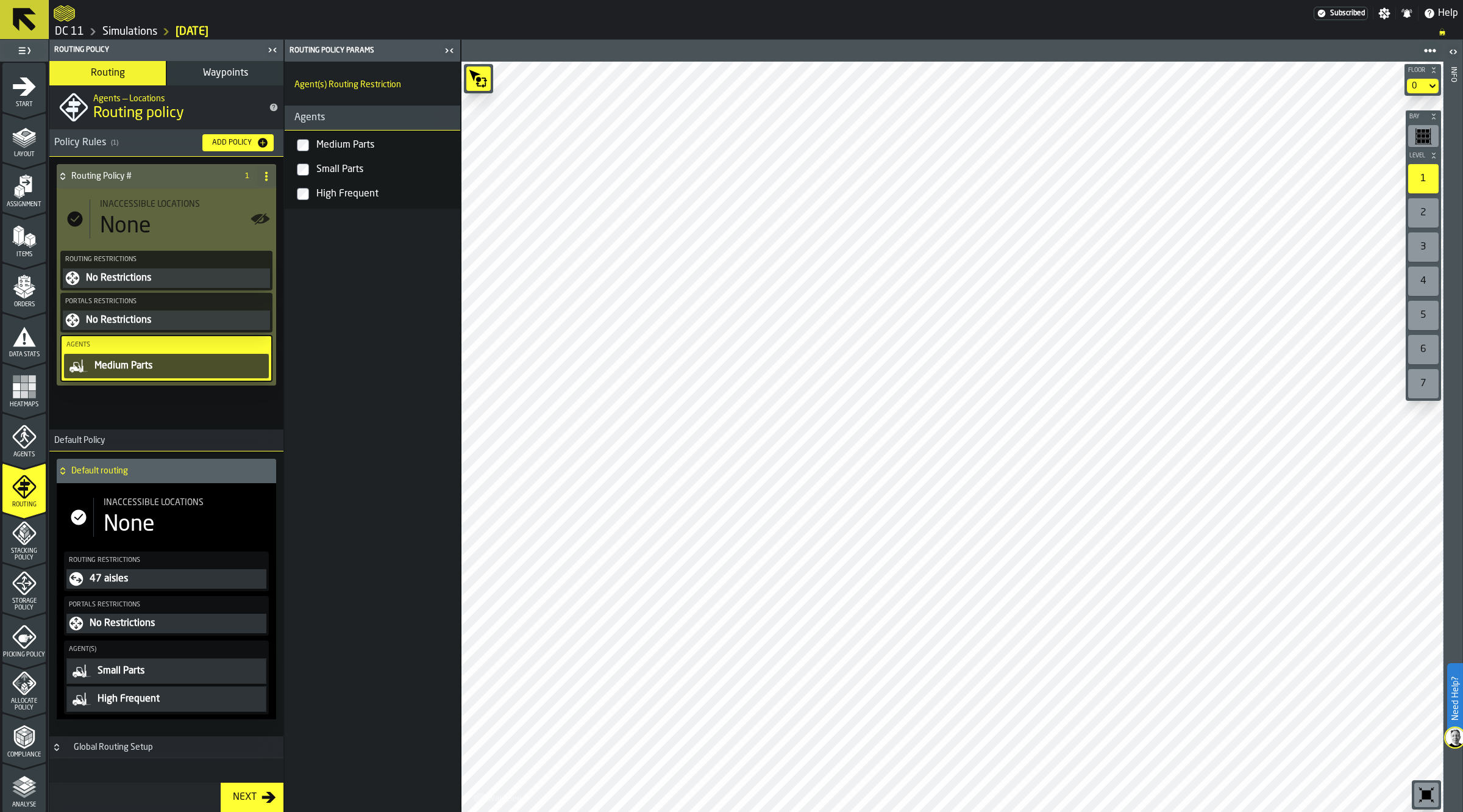
click at [206, 281] on div "No Restrictions" at bounding box center [175, 278] width 183 height 14
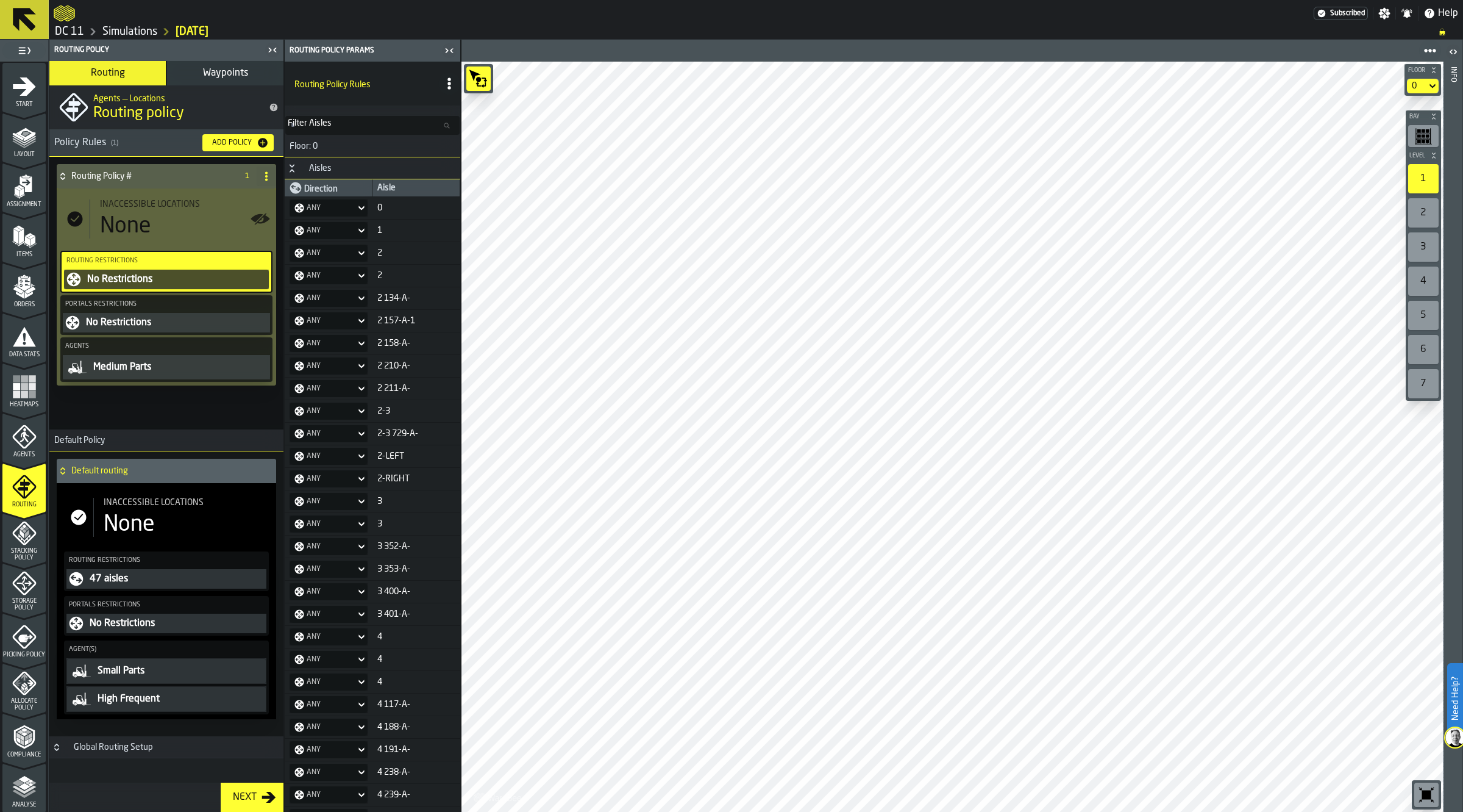
click at [263, 177] on icon at bounding box center [266, 176] width 10 height 10
click at [220, 78] on span "Waypoints" at bounding box center [226, 73] width 45 height 10
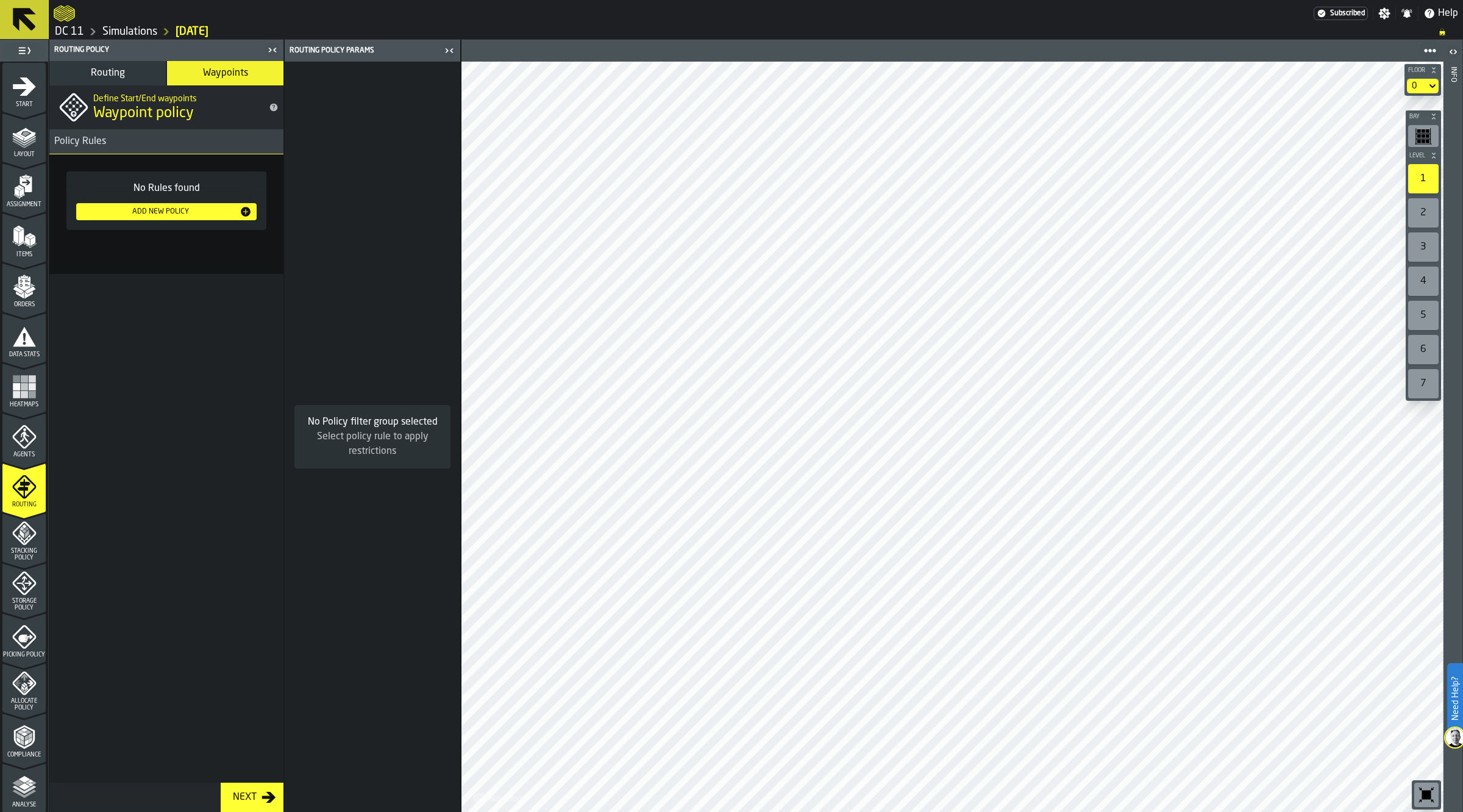
click at [123, 73] on span "Routing" at bounding box center [108, 73] width 34 height 10
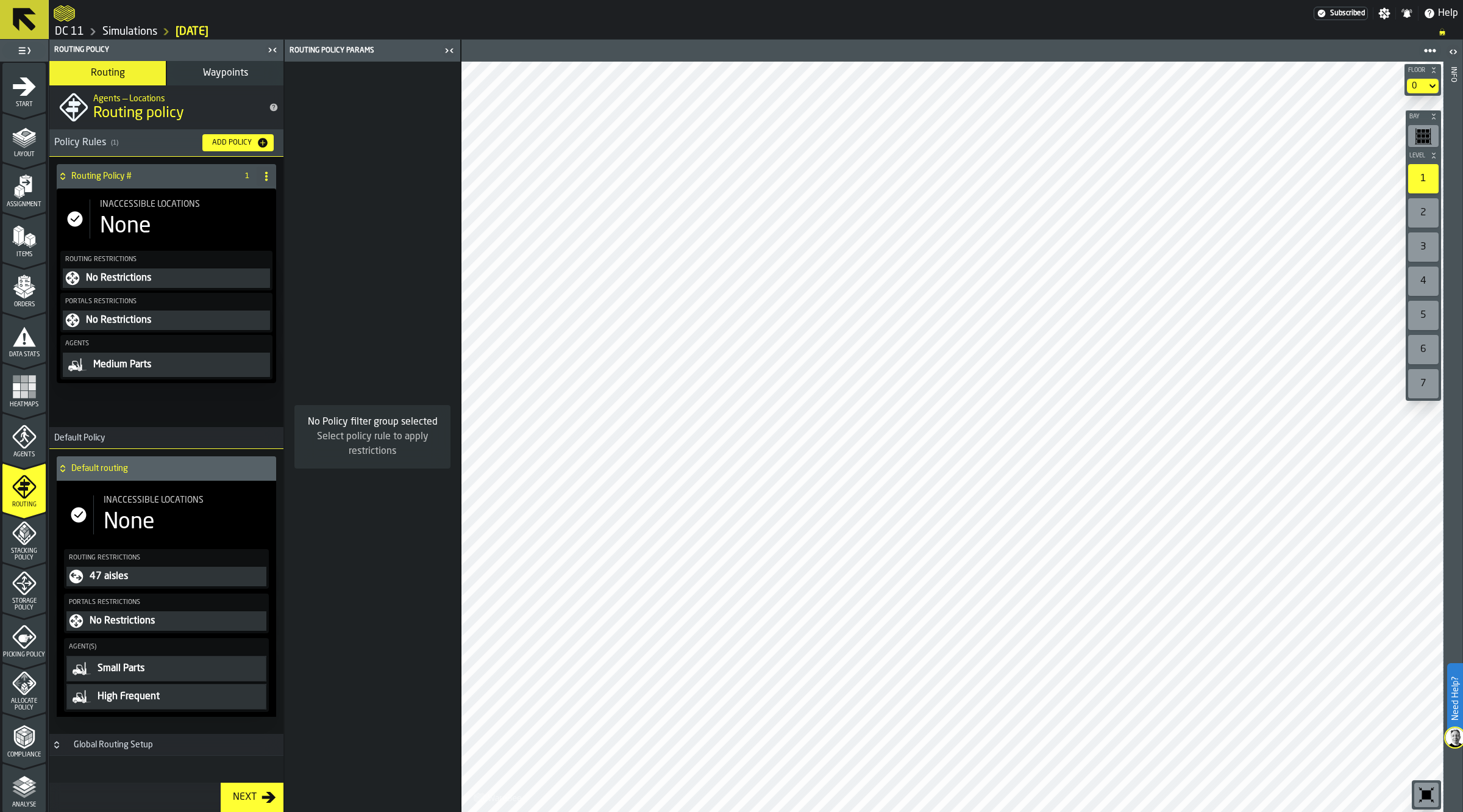
click at [165, 181] on div "Routing Policy #" at bounding box center [144, 175] width 175 height 24
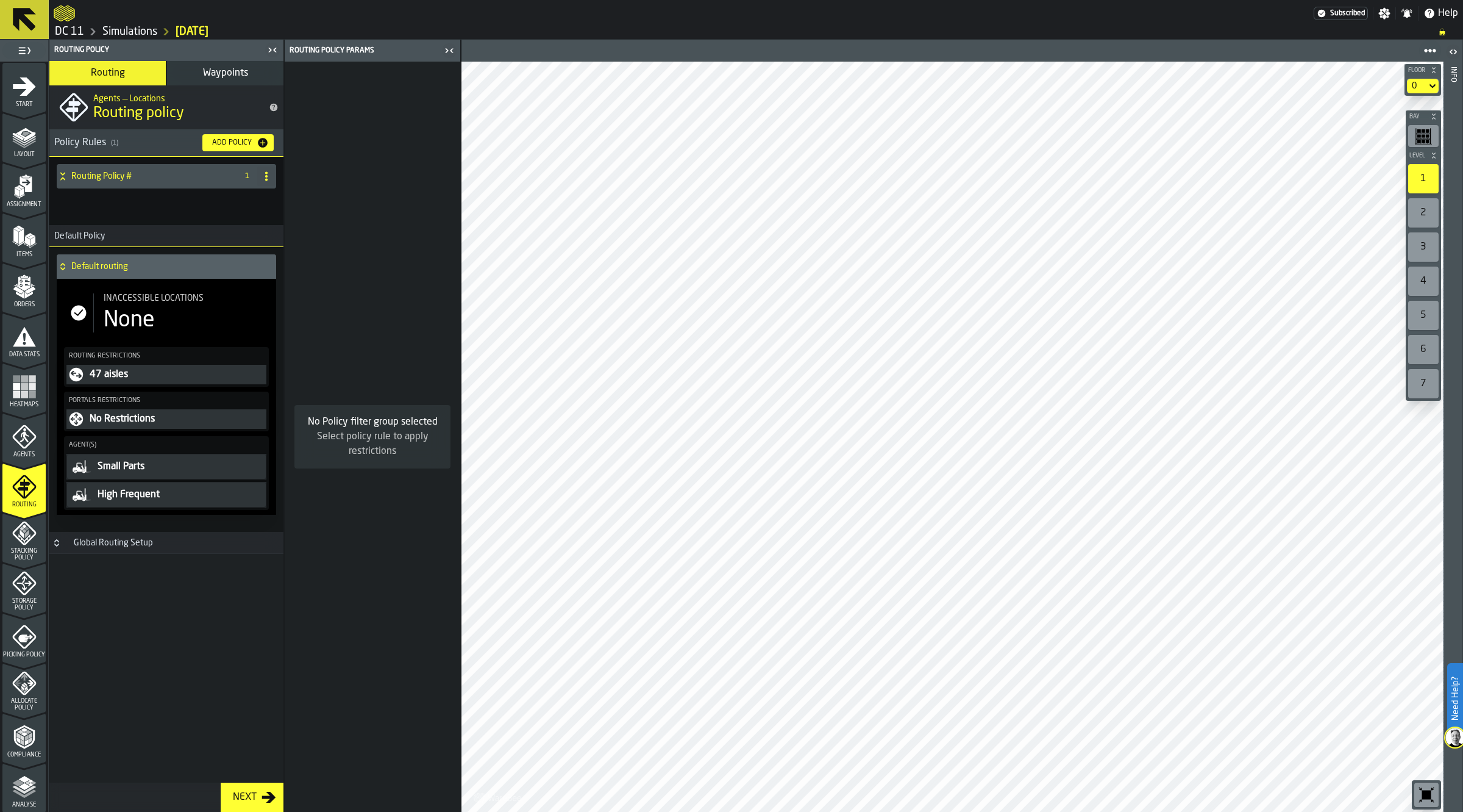
click at [263, 177] on icon at bounding box center [266, 176] width 10 height 10
click at [236, 198] on div "Rename" at bounding box center [218, 201] width 103 height 14
drag, startPoint x: 174, startPoint y: 183, endPoint x: 56, endPoint y: 179, distance: 118.1
click at [57, 179] on div "**********" at bounding box center [154, 175] width 195 height 24
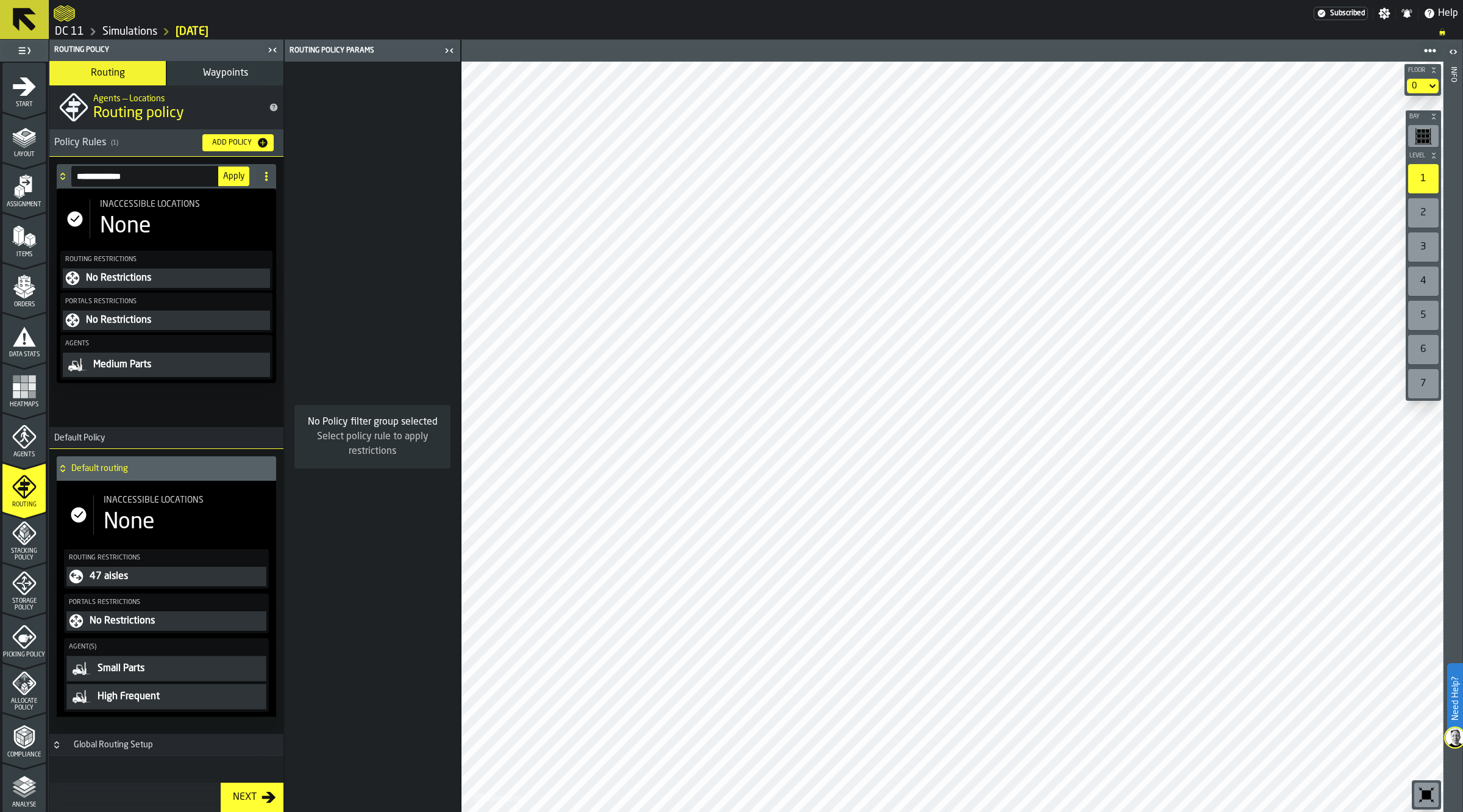
type input "**********"
click at [147, 236] on div "None" at bounding box center [125, 226] width 51 height 24
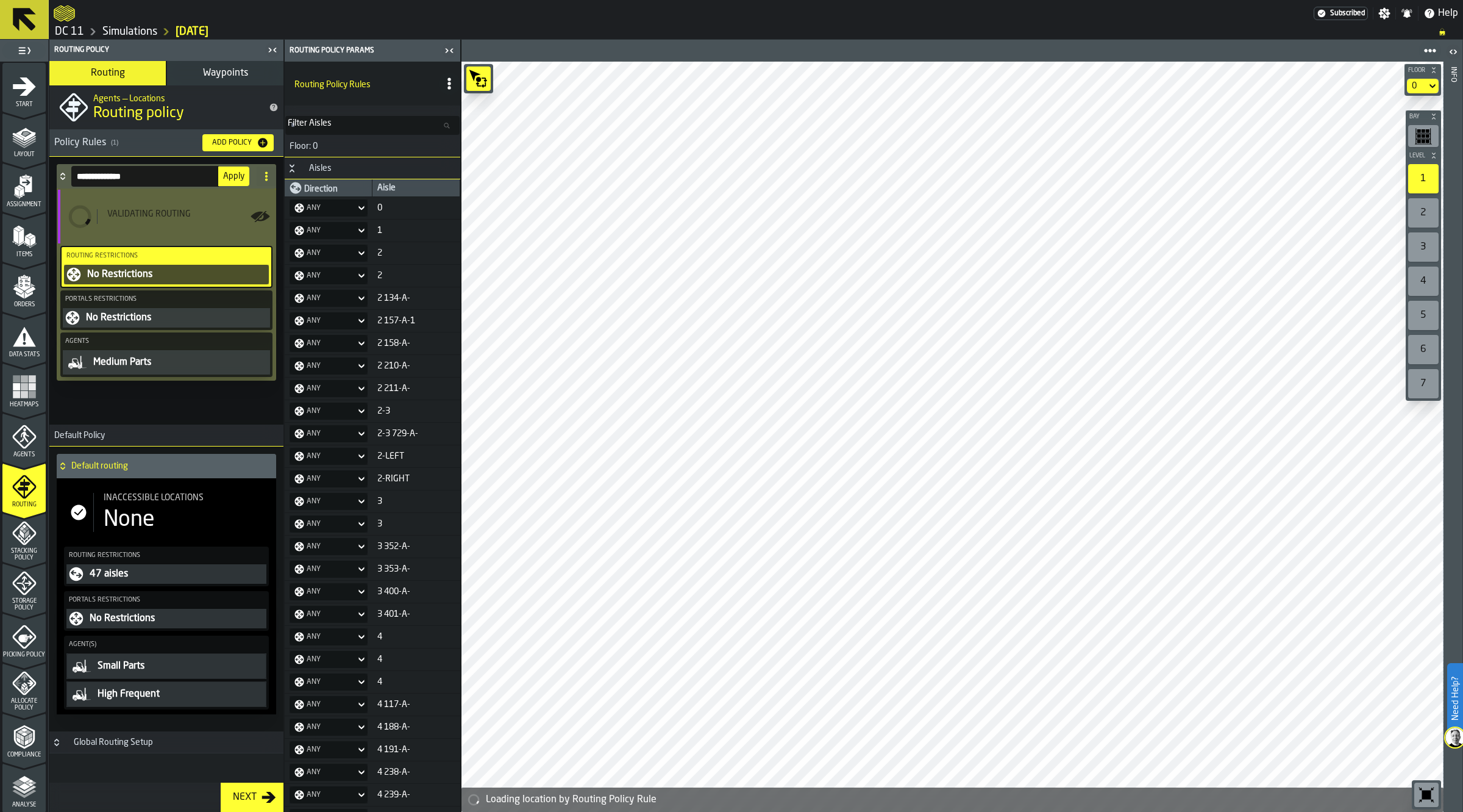
click at [213, 495] on div "Inaccessible locations" at bounding box center [184, 497] width 163 height 10
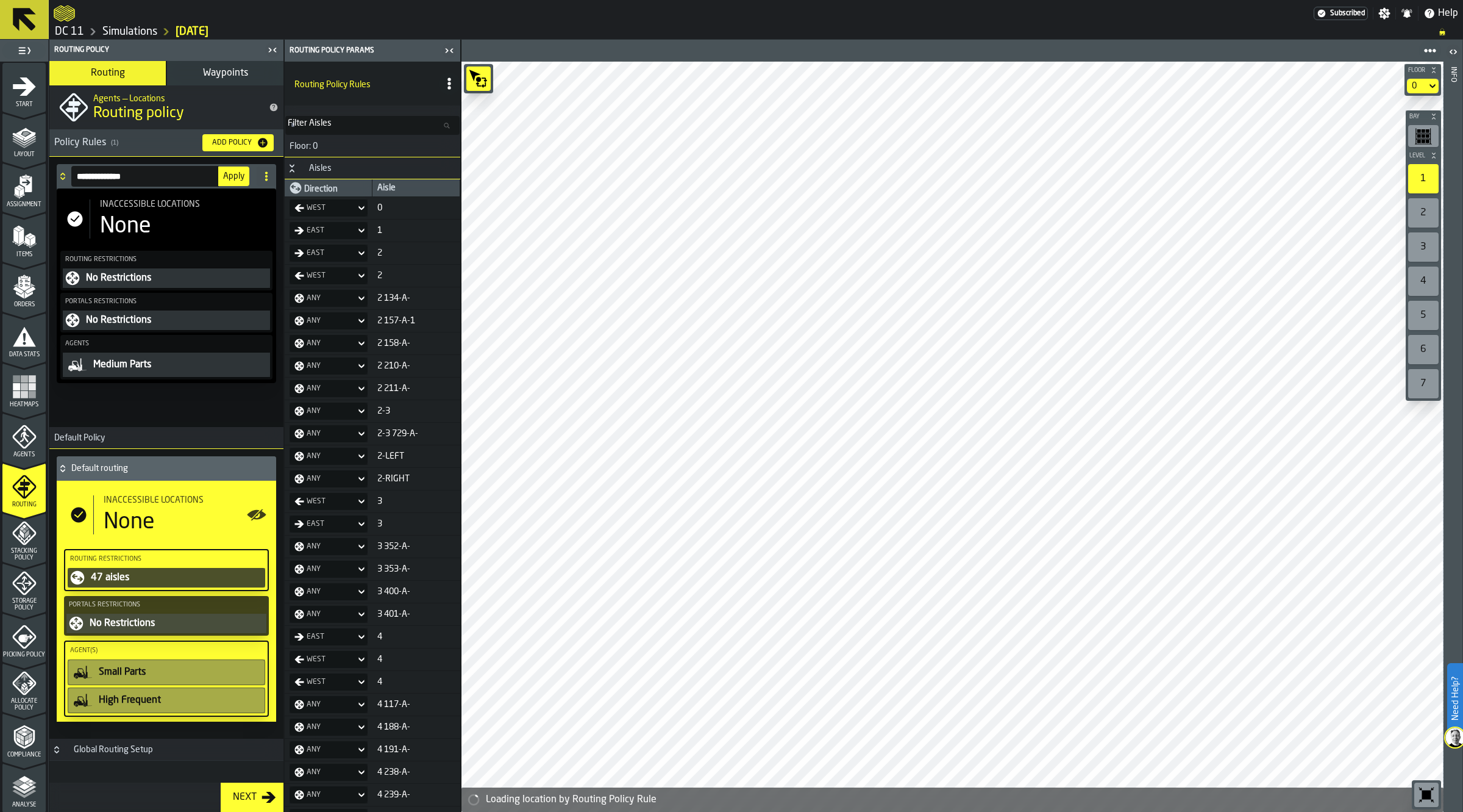
click at [232, 174] on span "Apply" at bounding box center [234, 175] width 22 height 8
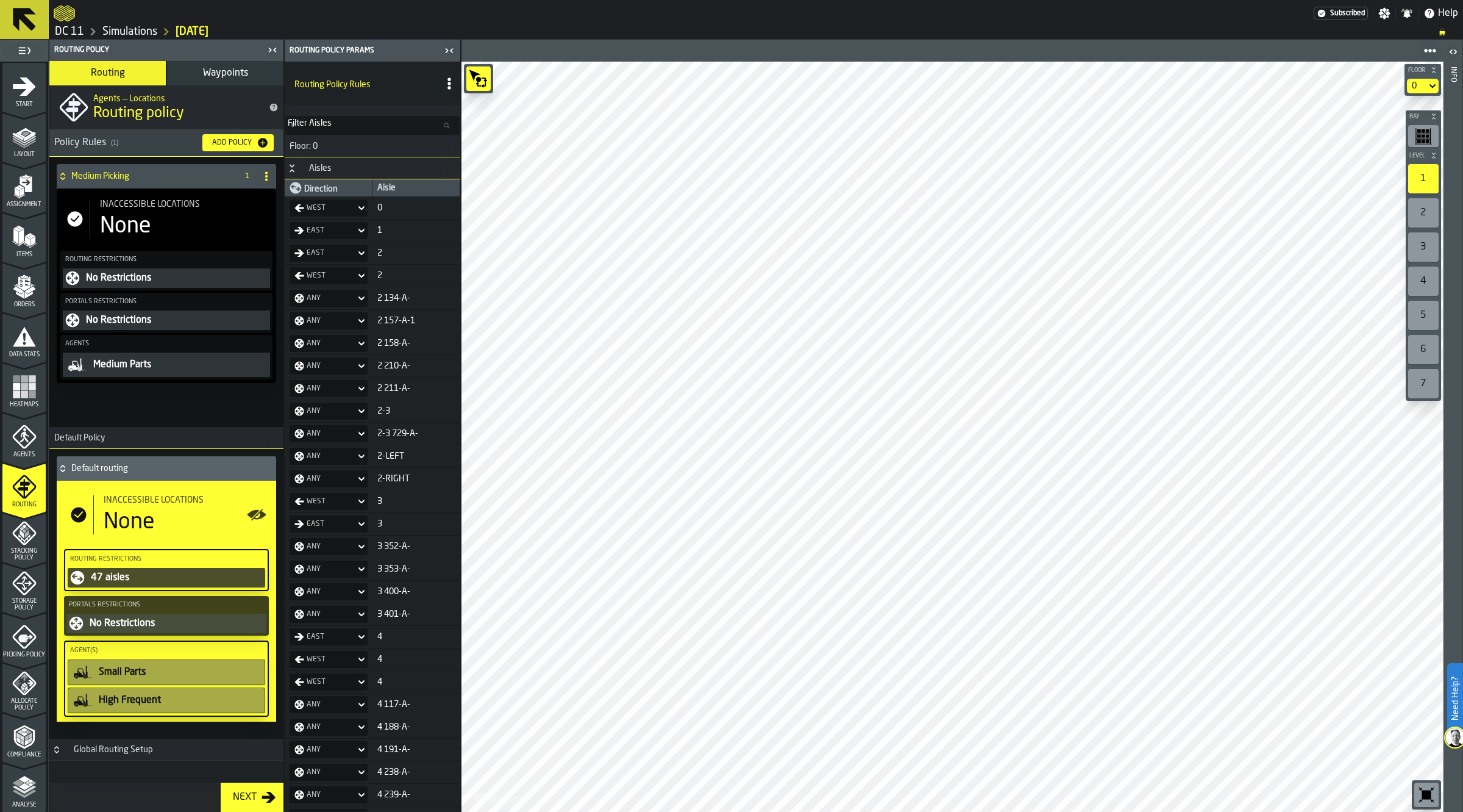
click at [147, 177] on h4 "Medium Picking" at bounding box center [151, 176] width 161 height 10
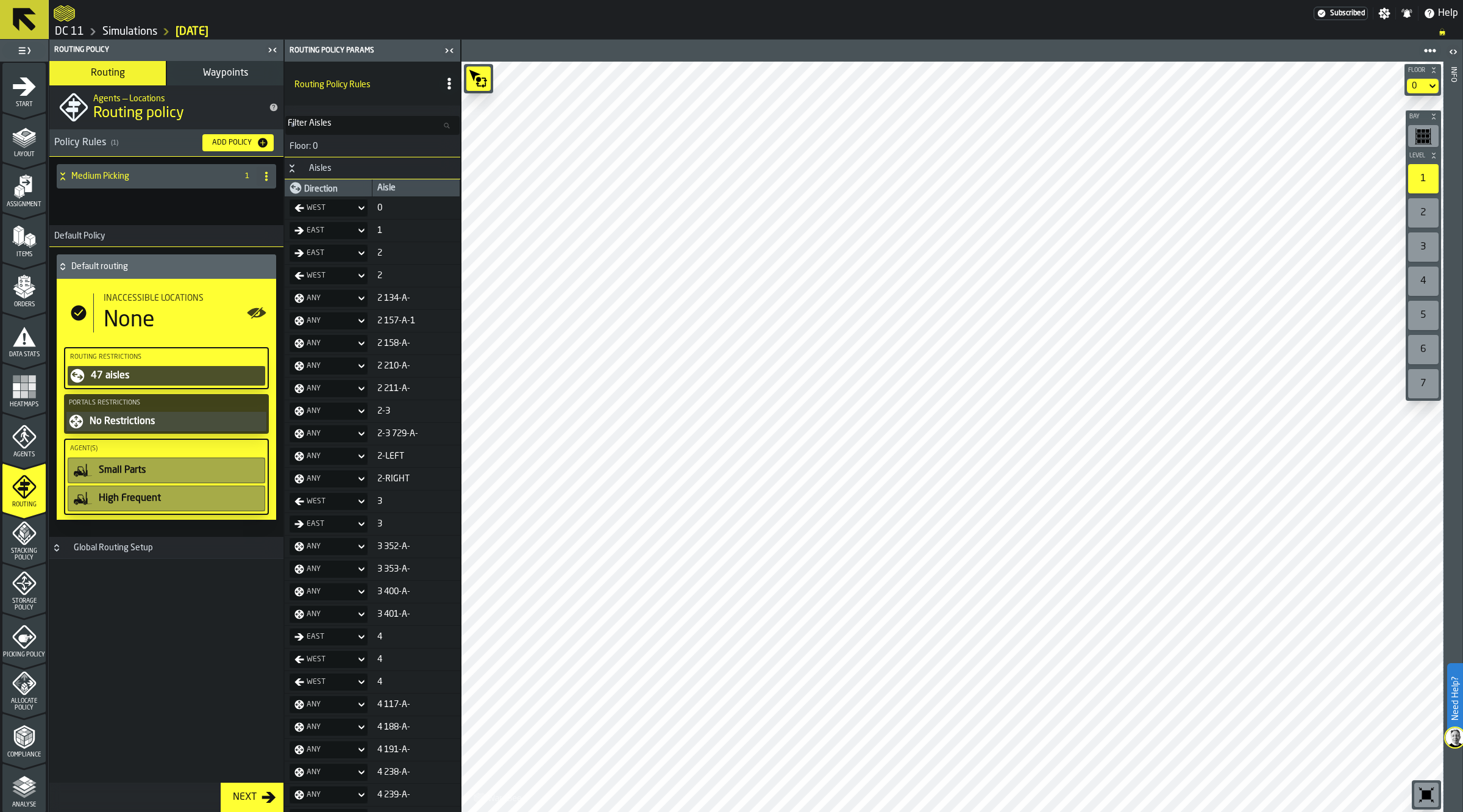
click at [147, 177] on h4 "Medium Picking" at bounding box center [151, 176] width 161 height 10
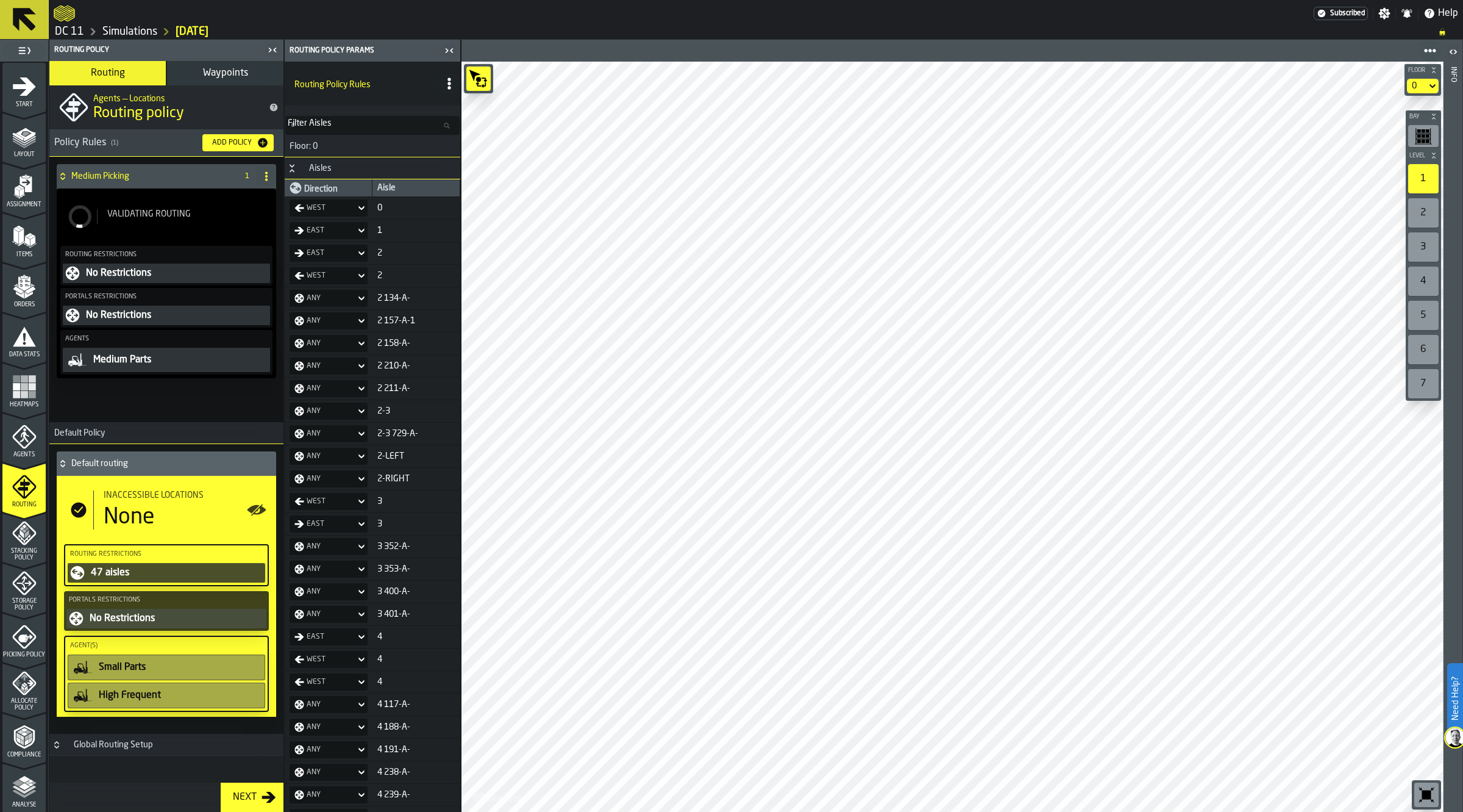
click at [151, 202] on div "Validating Routing" at bounding box center [166, 217] width 208 height 34
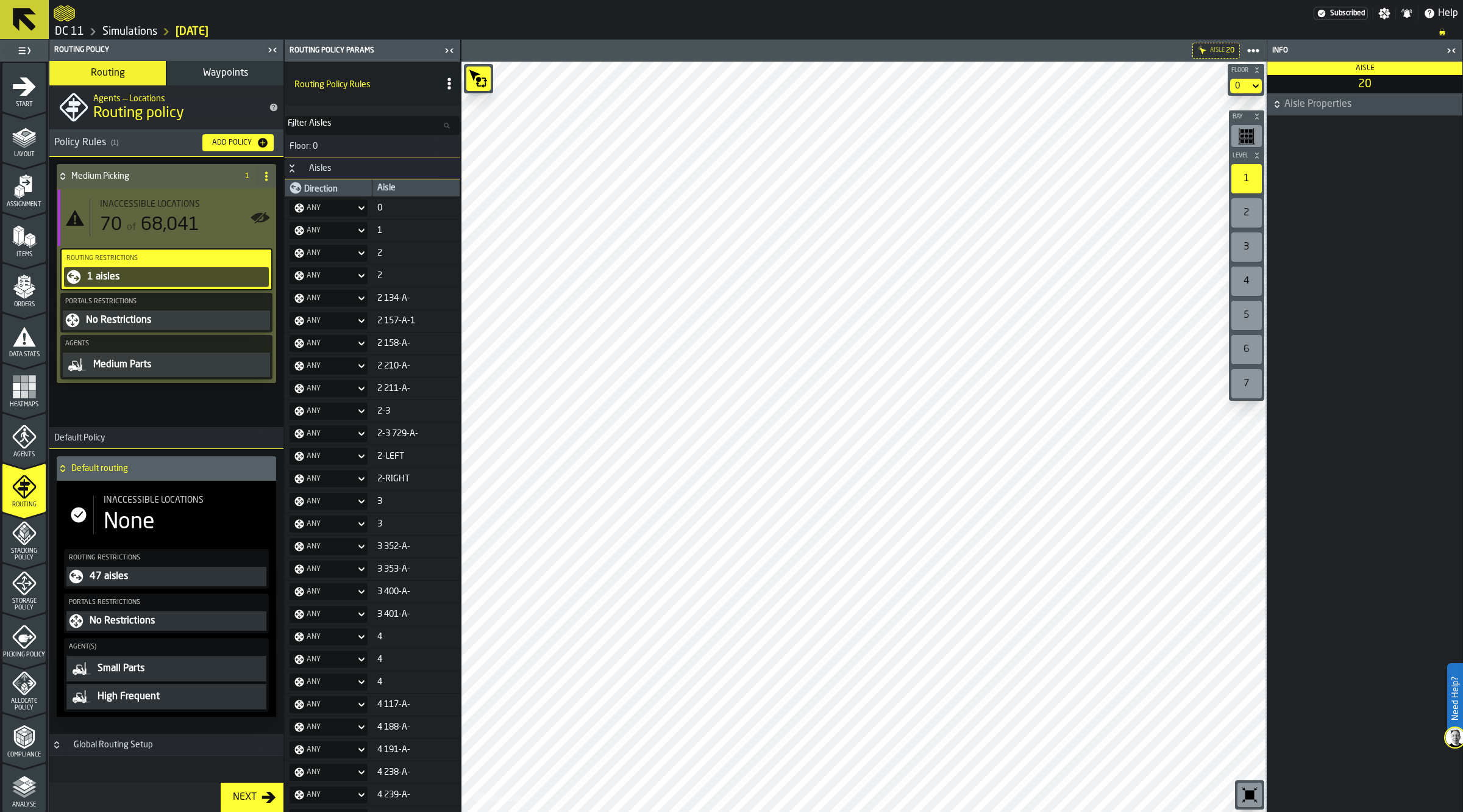
scroll to position [150, 0]
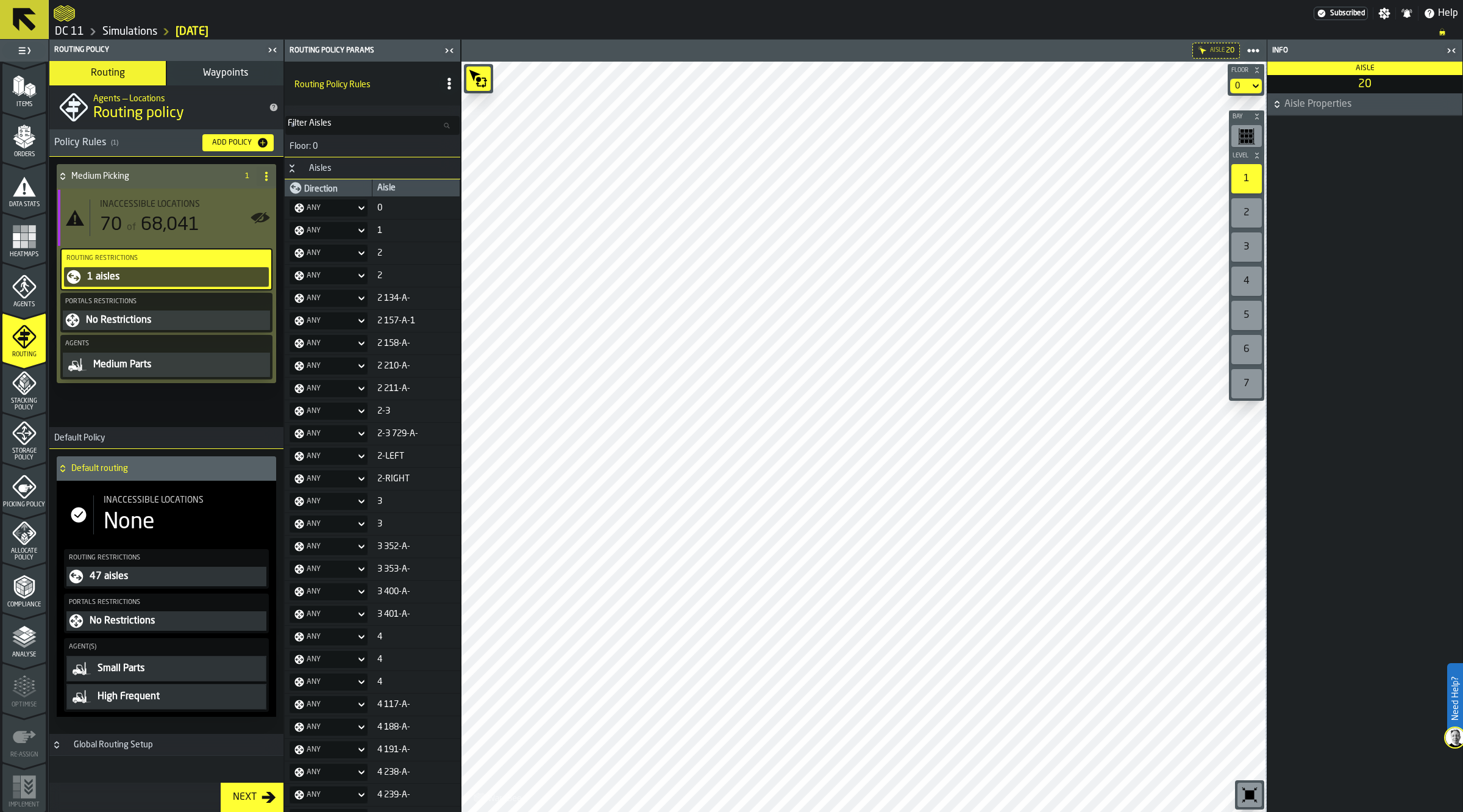
click at [28, 549] on span "Allocate Policy" at bounding box center [24, 554] width 43 height 13
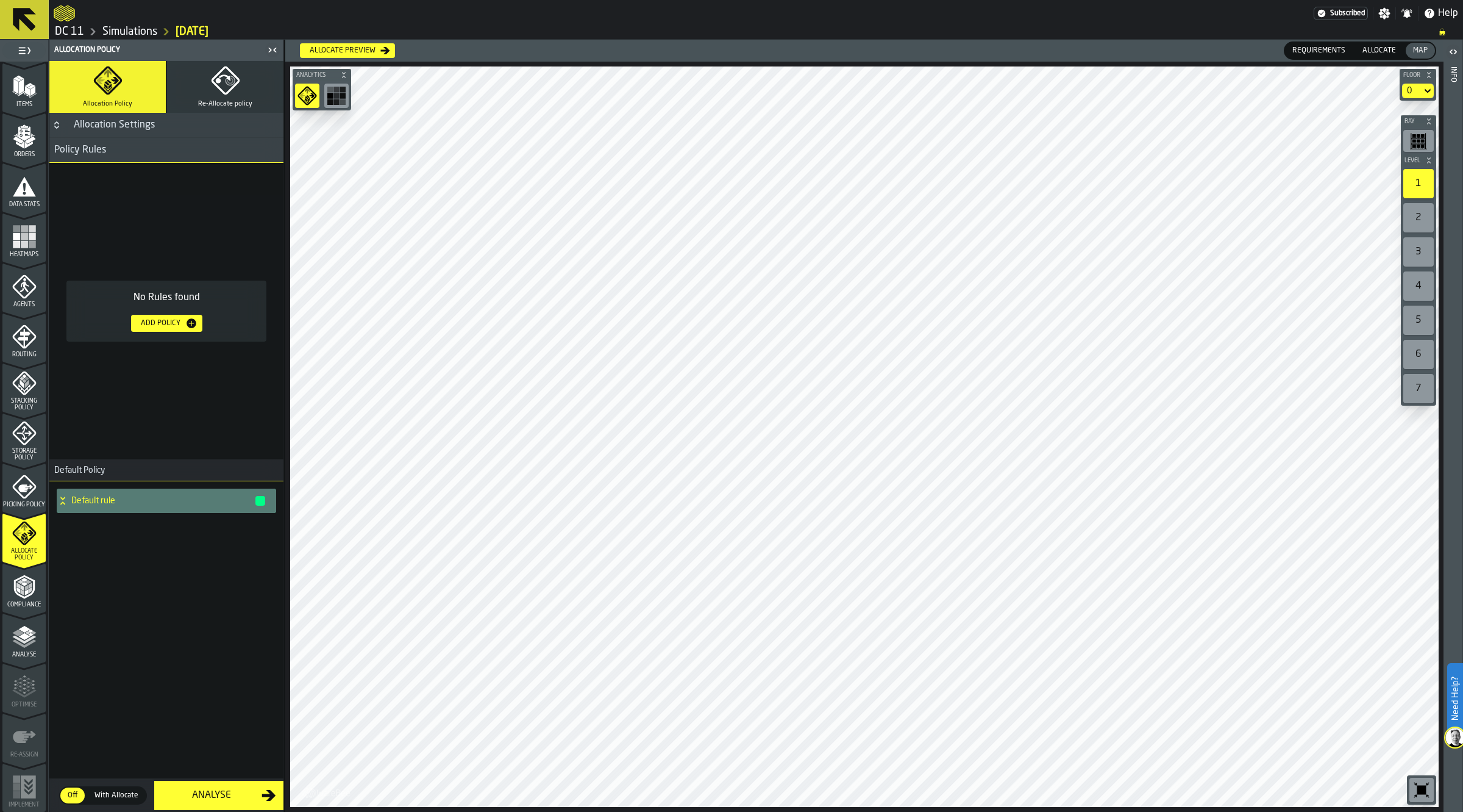
click at [335, 97] on rect "button-toolbar-undefined" at bounding box center [336, 95] width 6 height 6
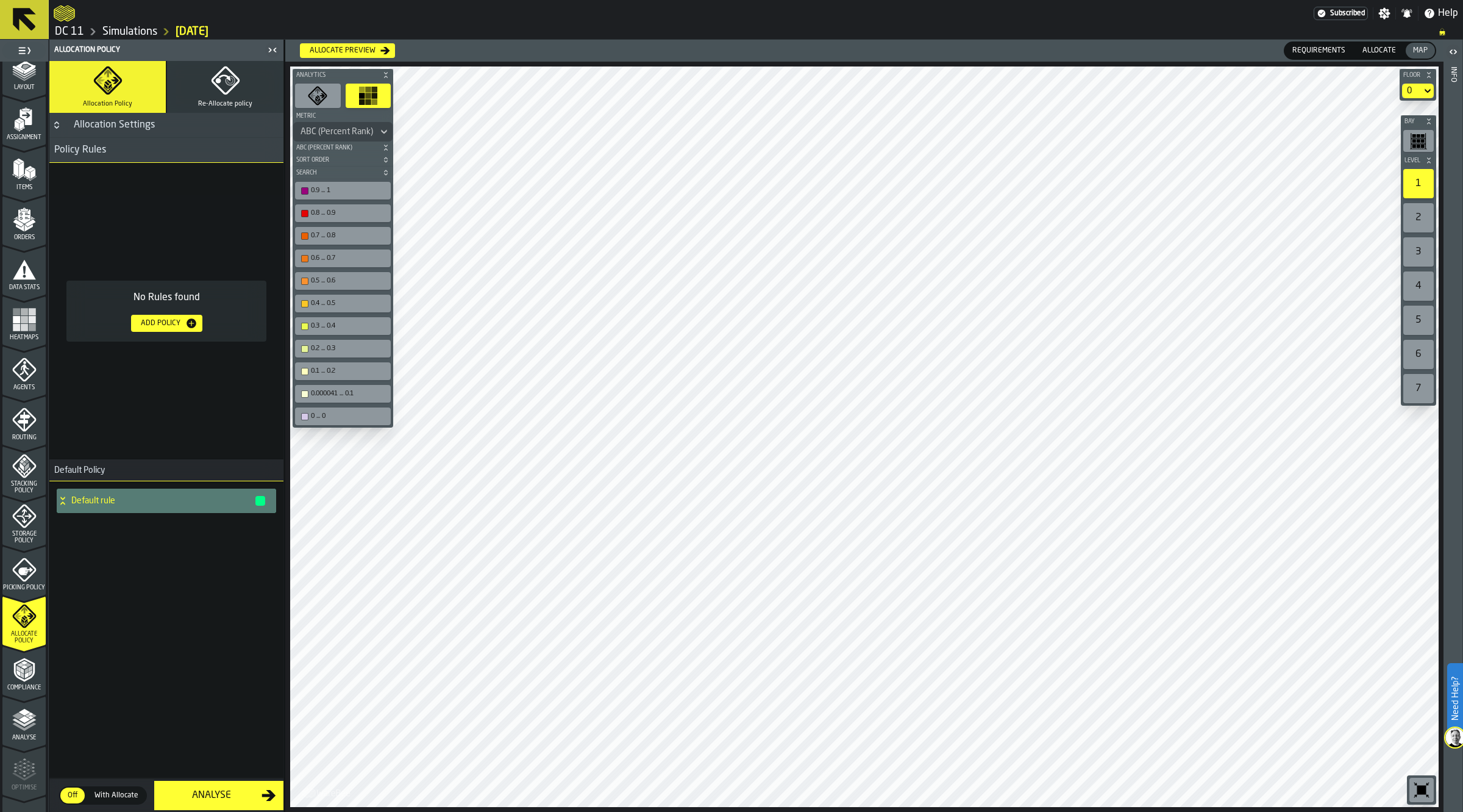
scroll to position [0, 0]
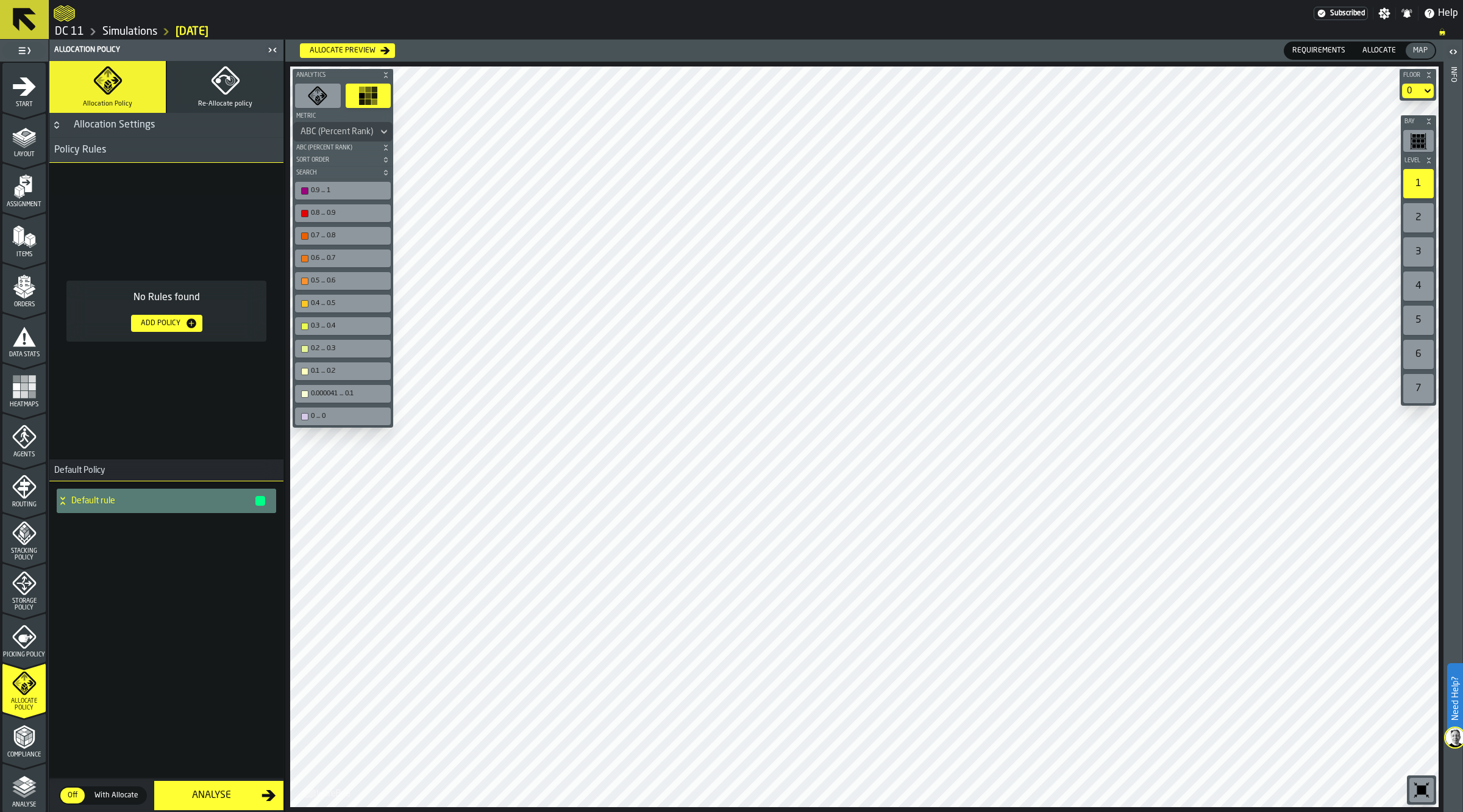
click at [22, 140] on icon "menu Layout" at bounding box center [24, 136] width 24 height 24
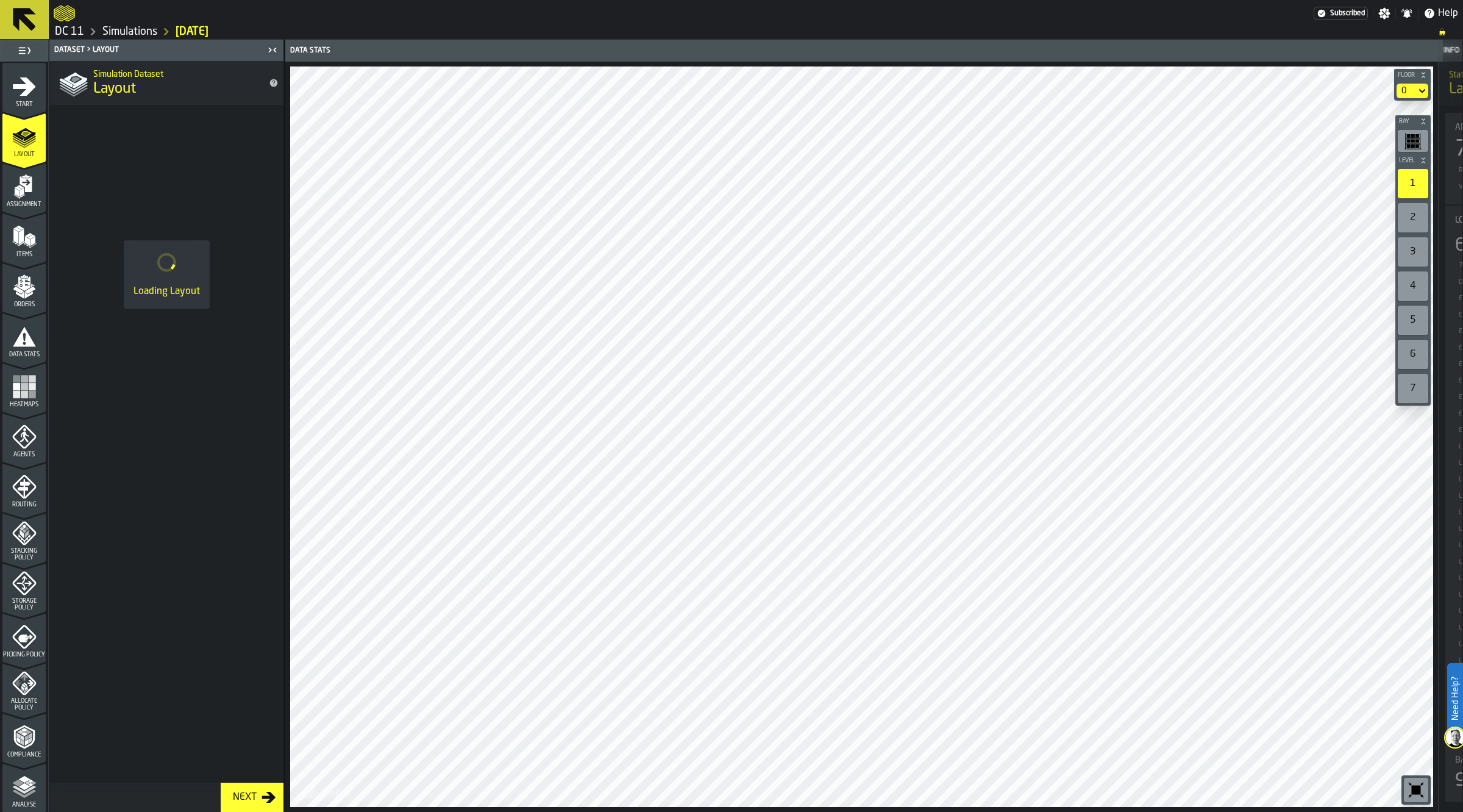
click at [22, 215] on icon "menu Assignment" at bounding box center [24, 212] width 43 height 12
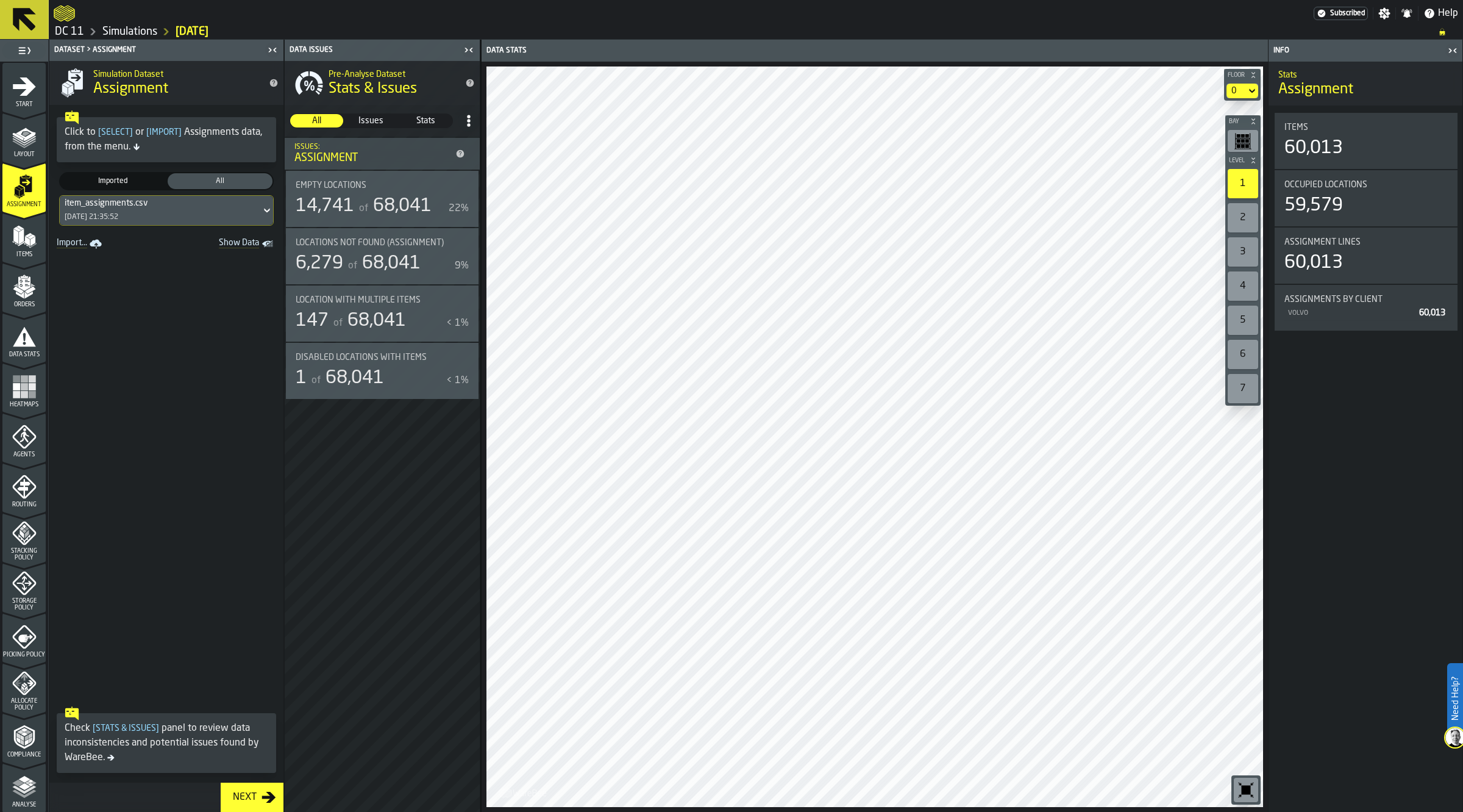
click at [845, 52] on div "Data Stats Floor 0 Bay Level 1 2 3 4 5 6 7 M A K I N G W A R E H O U S E S M O …" at bounding box center [874, 425] width 787 height 772
click at [126, 29] on link "Simulations" at bounding box center [129, 31] width 55 height 13
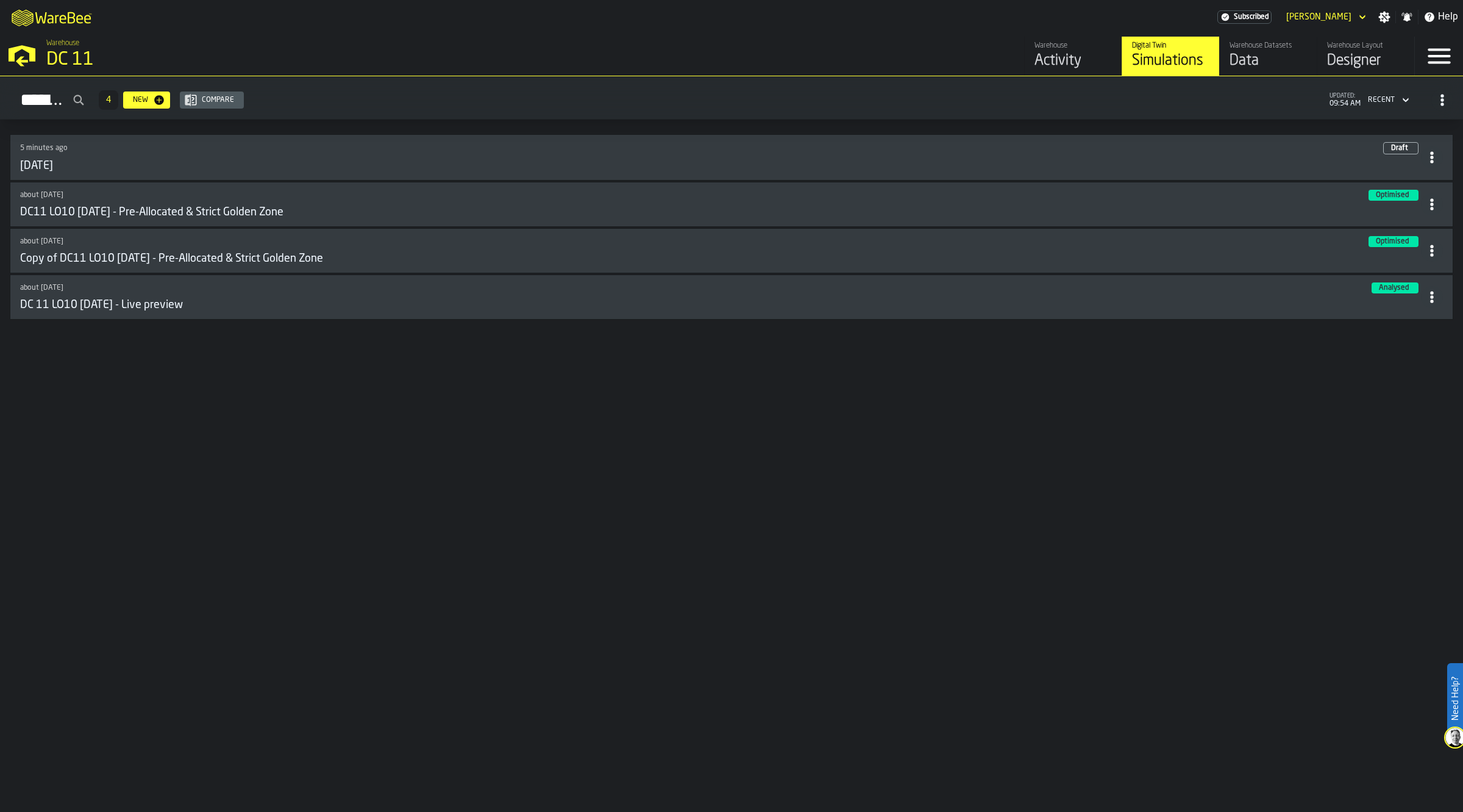
click at [446, 165] on div "[DATE]" at bounding box center [720, 165] width 1401 height 13
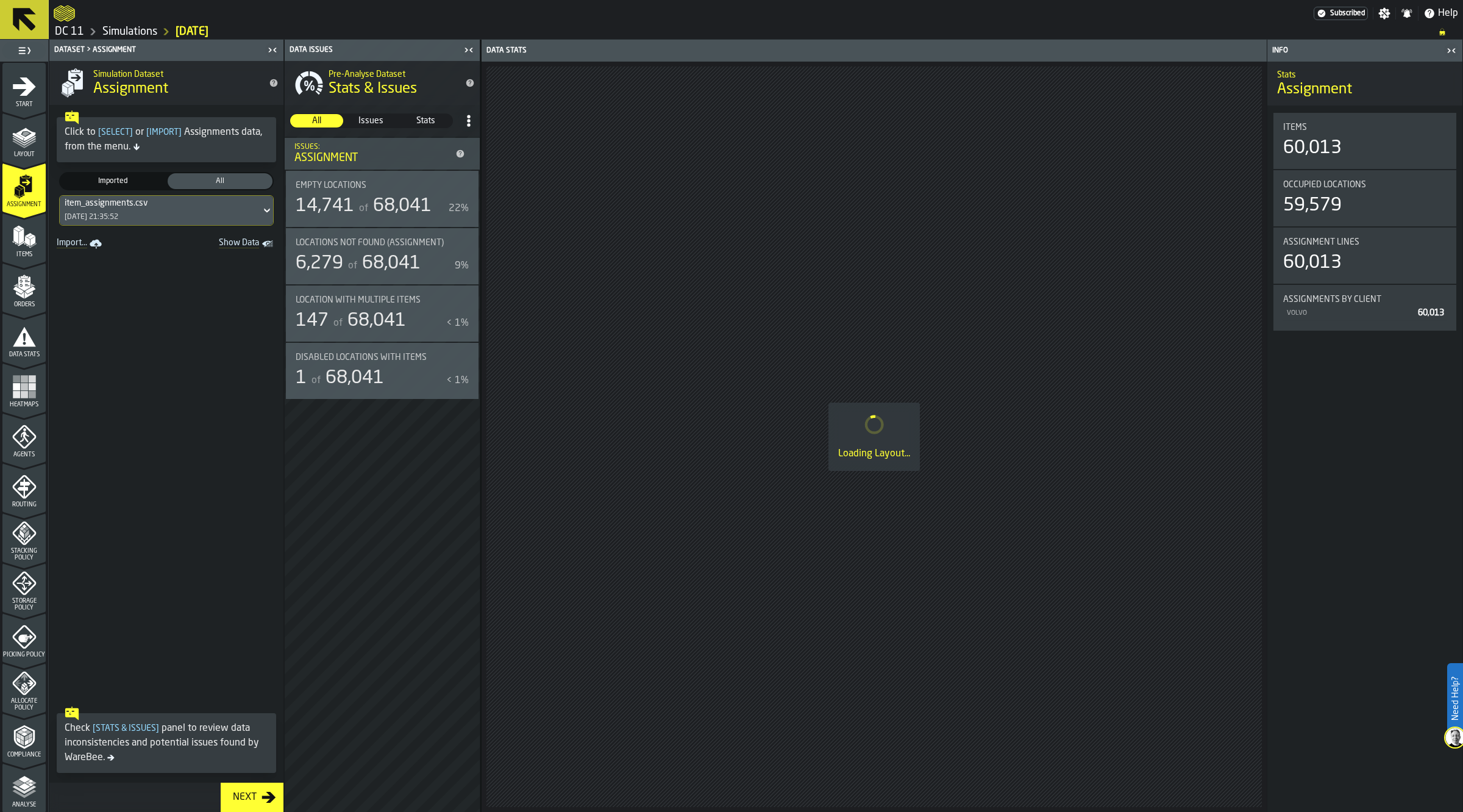
click at [20, 352] on span "Data Stats" at bounding box center [24, 354] width 43 height 6
click at [21, 397] on rect "menu Heatmaps" at bounding box center [24, 394] width 7 height 7
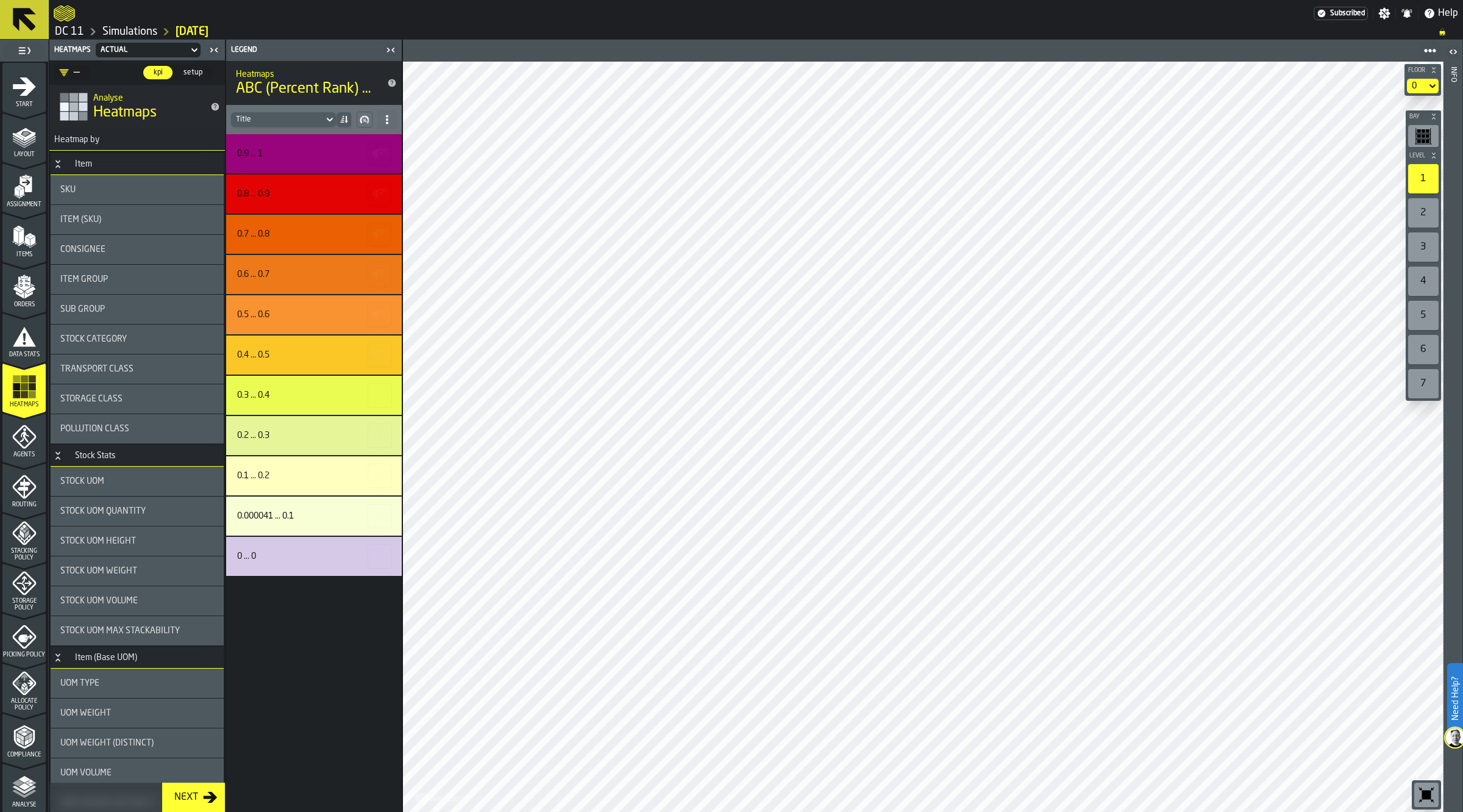
click at [1425, 221] on div "2" at bounding box center [1423, 212] width 31 height 30
click at [53, 159] on icon "Button-Item-open" at bounding box center [58, 164] width 10 height 10
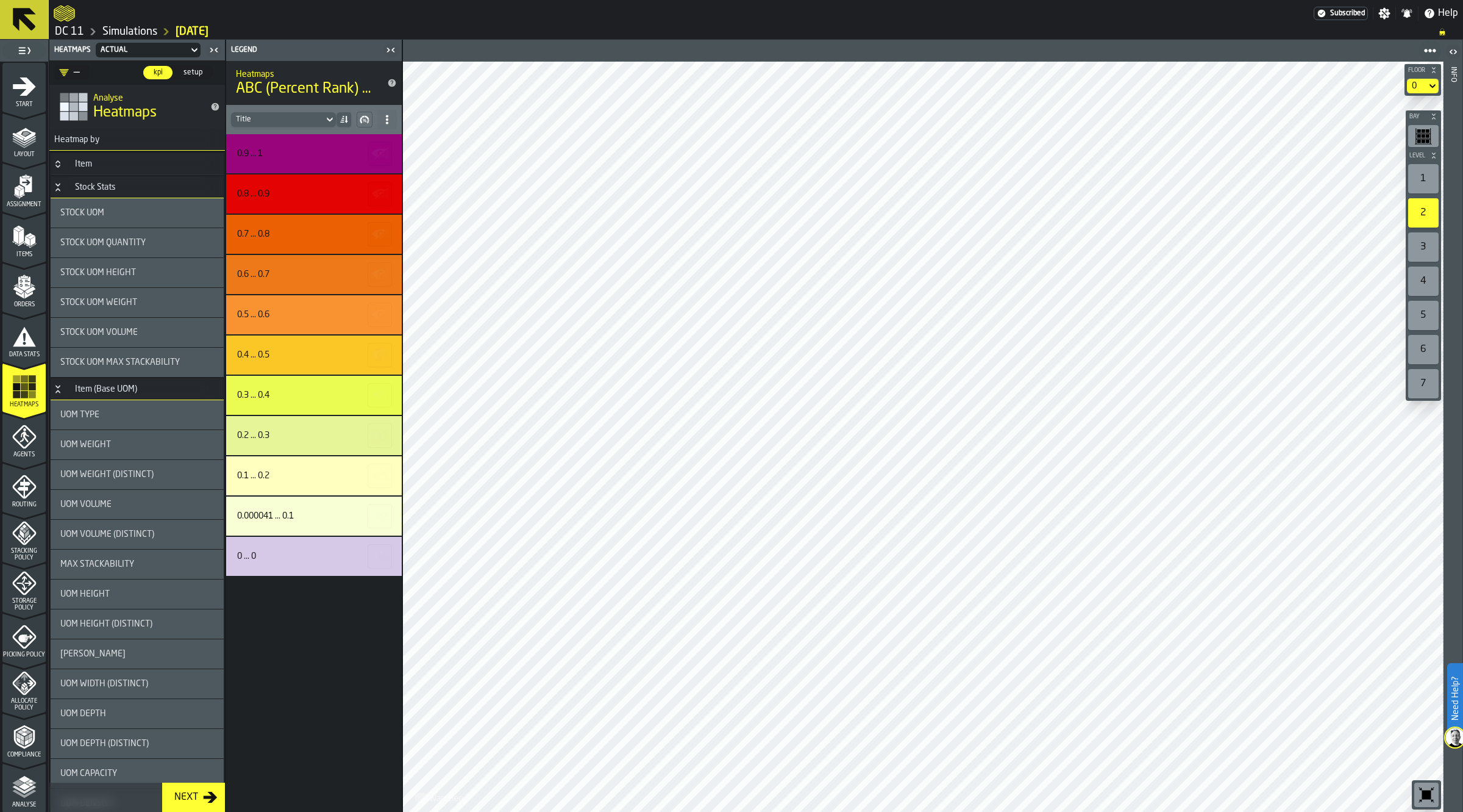
click at [58, 187] on icon "Button-Stock Stats-open" at bounding box center [58, 187] width 10 height 10
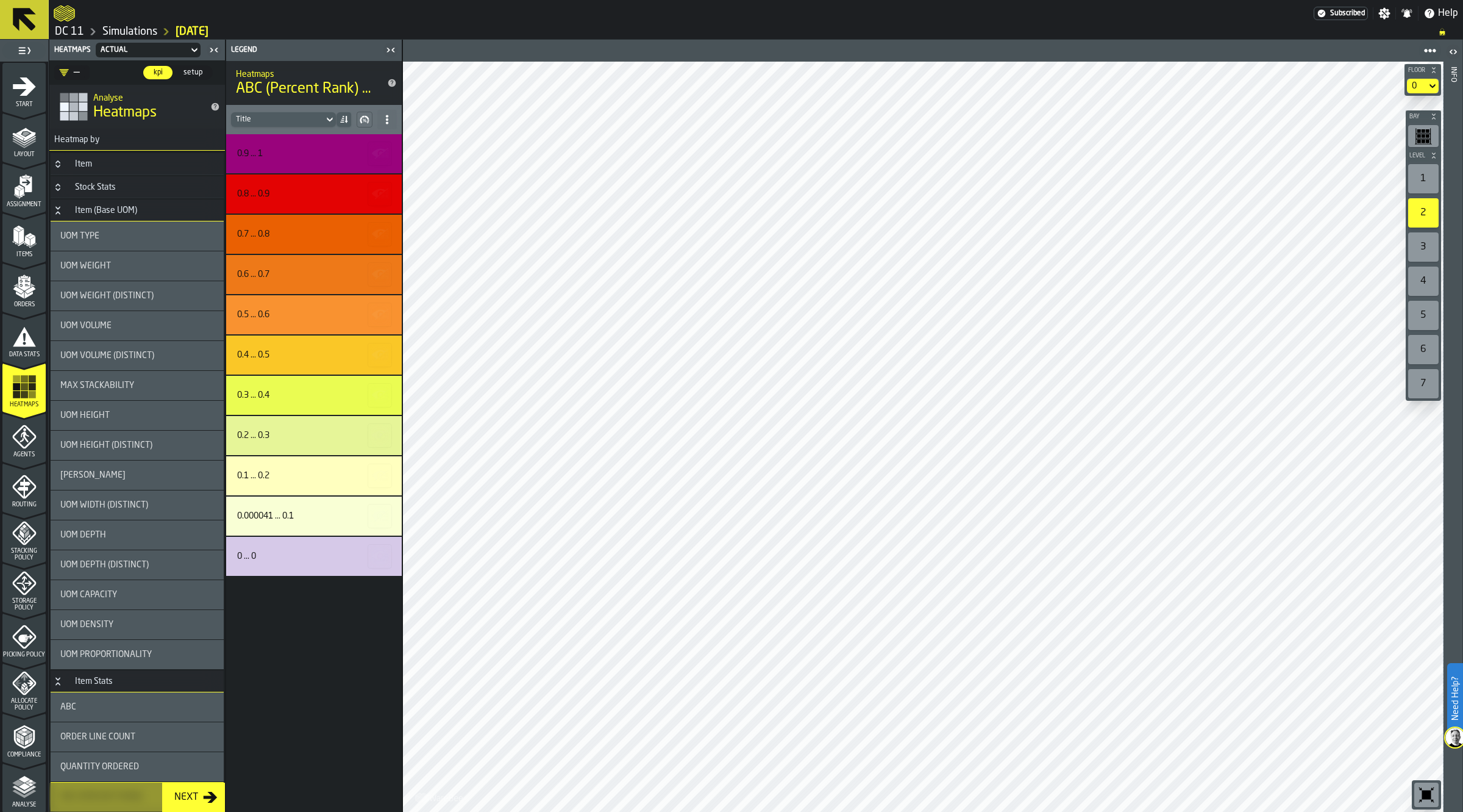
click at [55, 206] on icon "Button-Item (Base UOM)-open" at bounding box center [58, 210] width 10 height 10
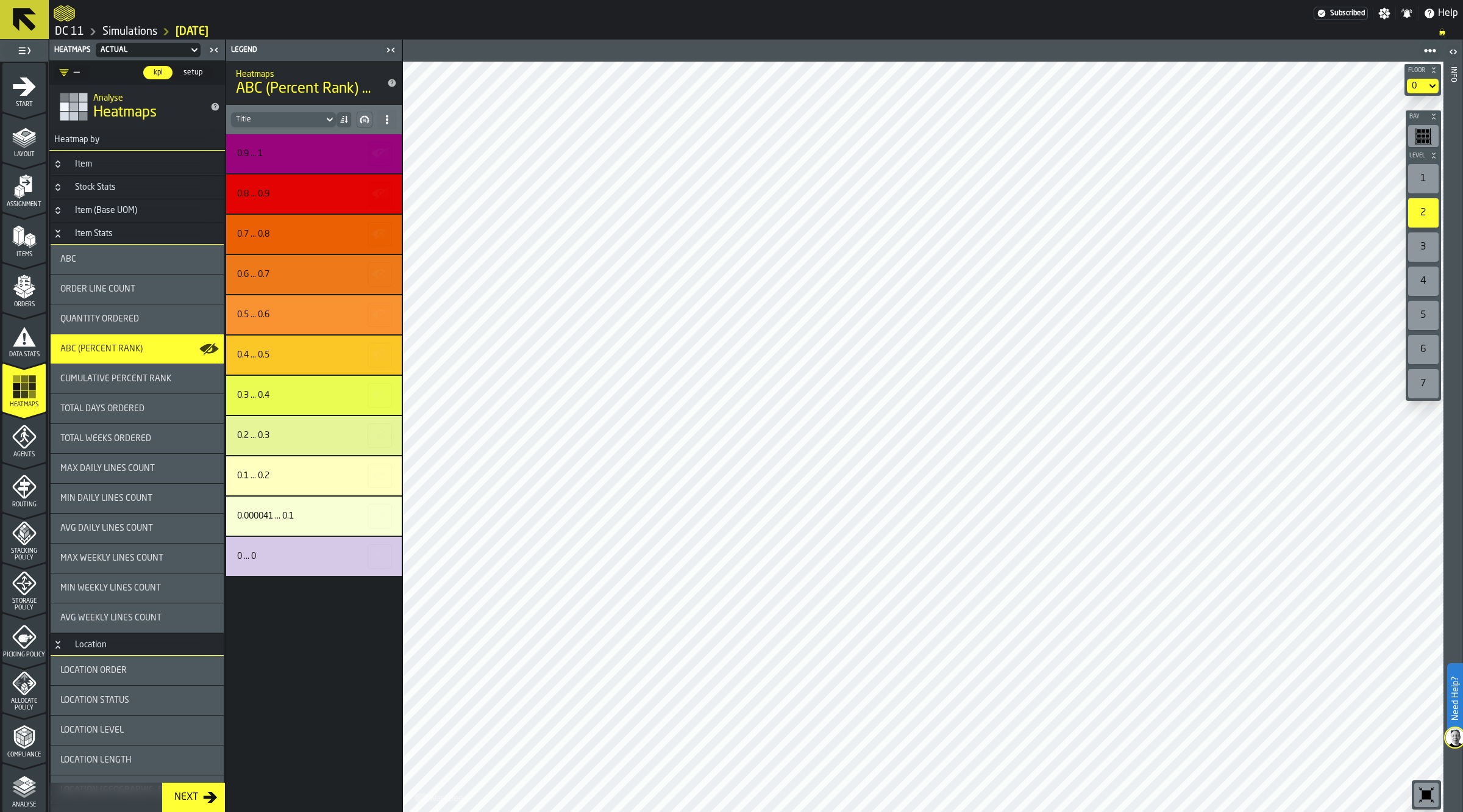
click at [66, 254] on span "ABC" at bounding box center [68, 259] width 16 height 10
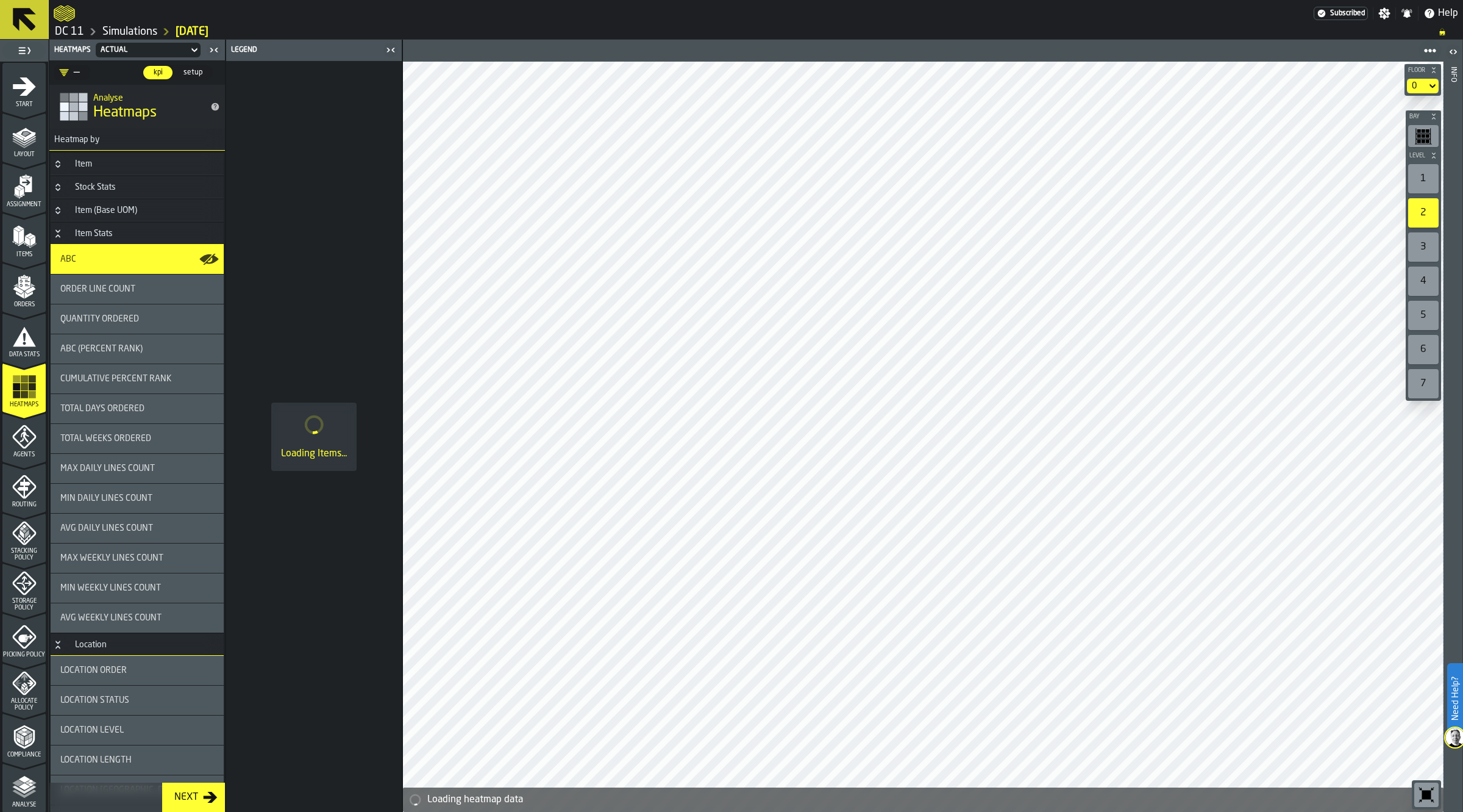
click at [58, 645] on icon "Button-Location-open" at bounding box center [58, 644] width 10 height 10
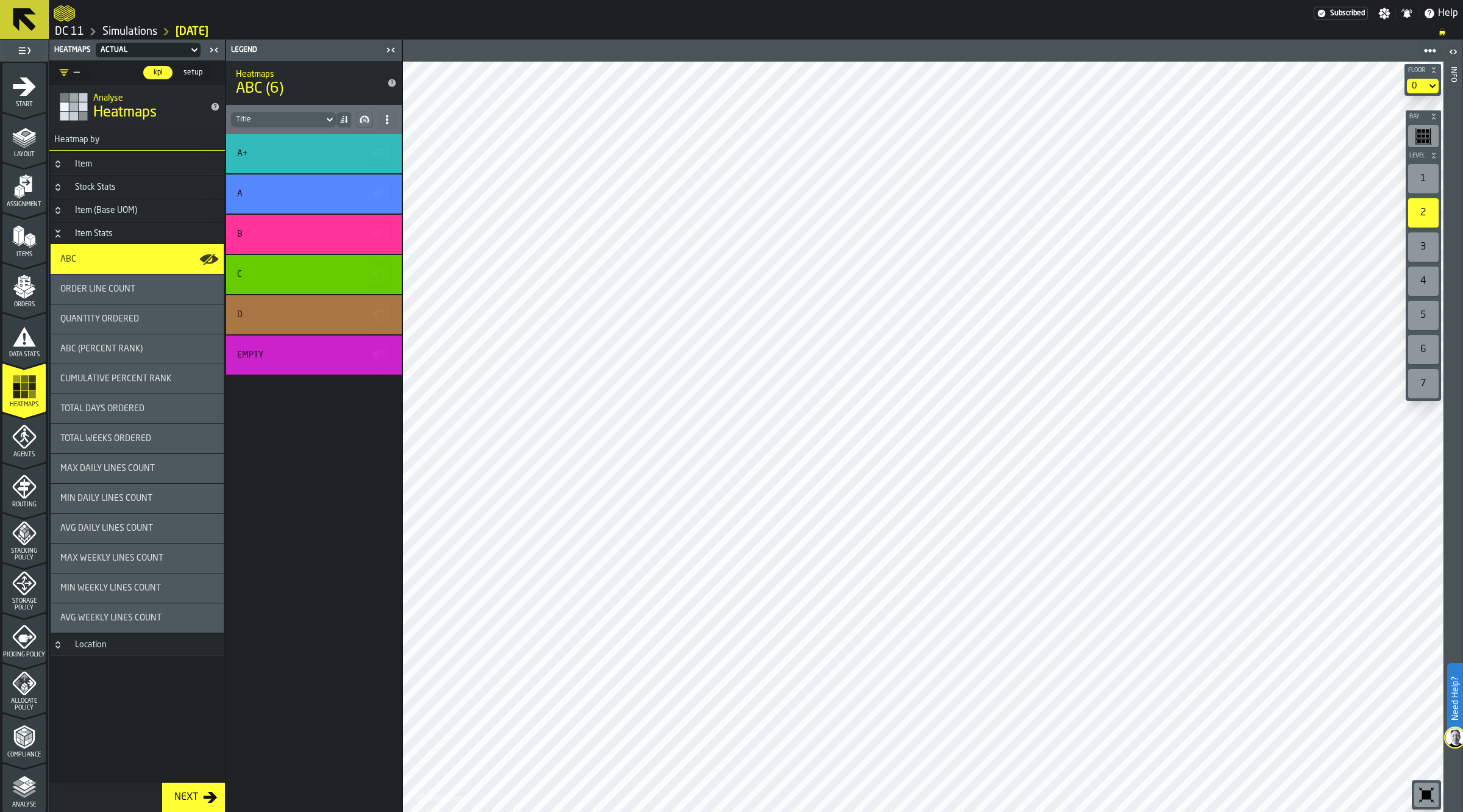
click at [324, 117] on icon at bounding box center [330, 120] width 13 height 14
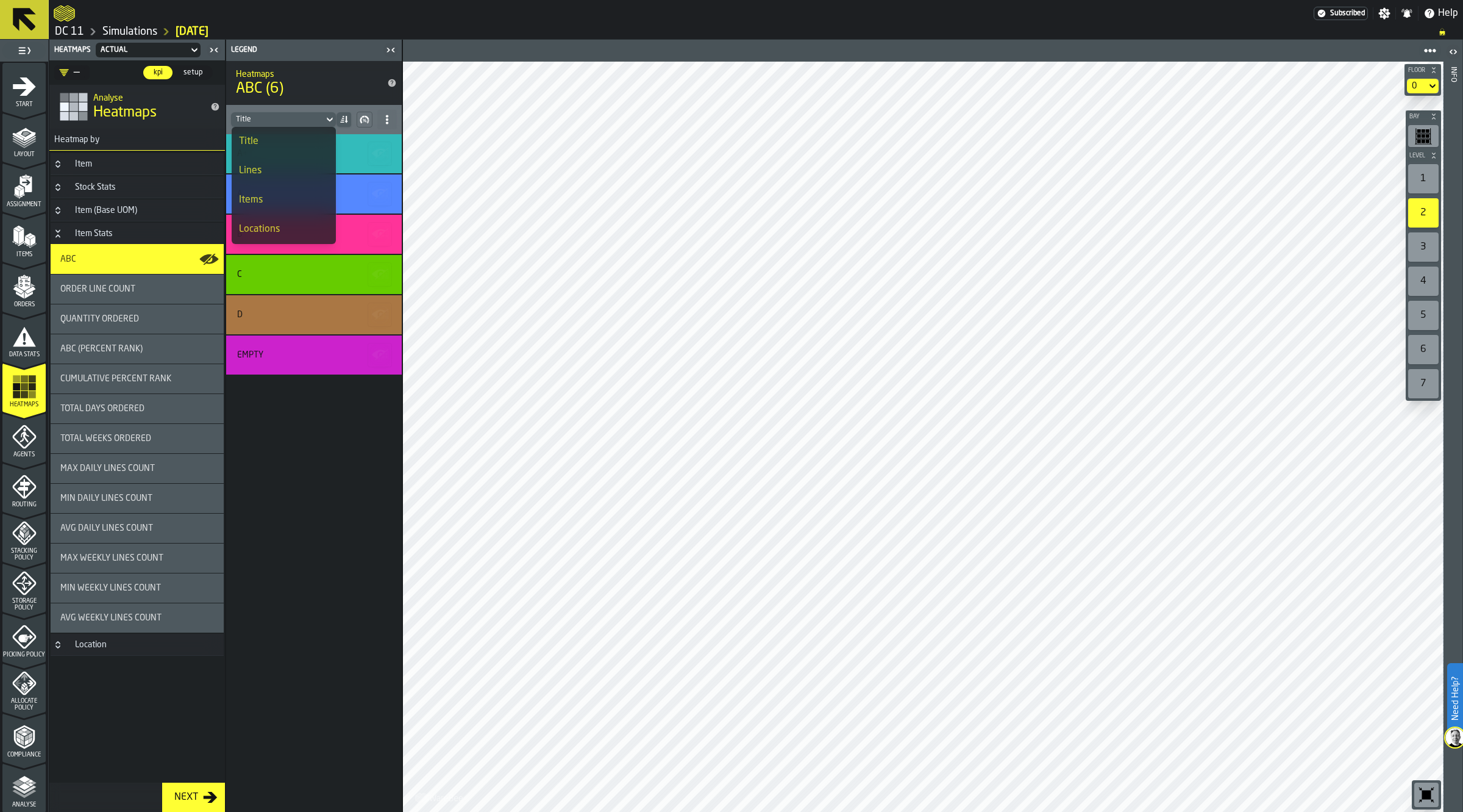
click at [282, 169] on div "Lines" at bounding box center [284, 171] width 90 height 14
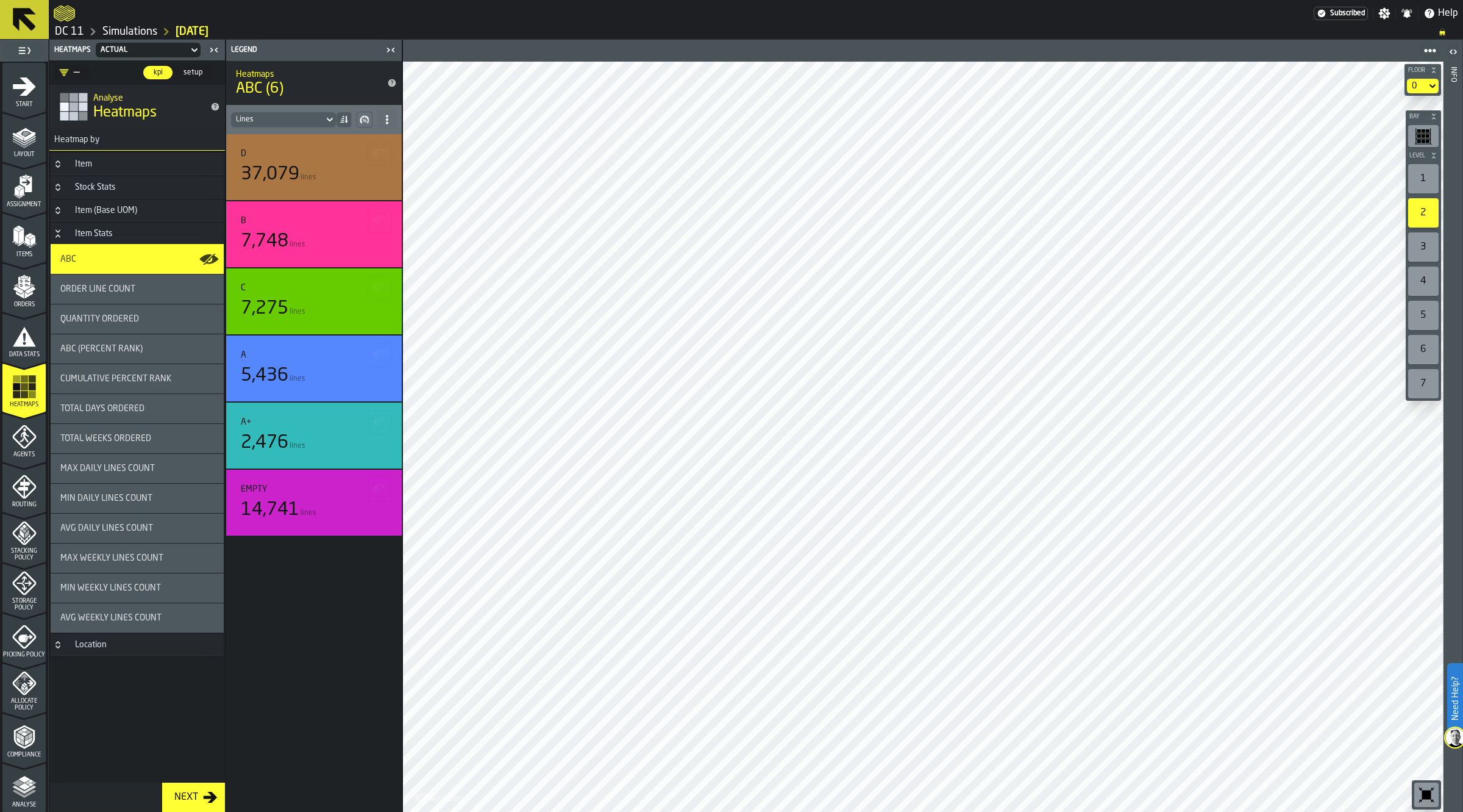
click at [297, 119] on div "Lines" at bounding box center [277, 119] width 83 height 8
click at [264, 200] on div "Items" at bounding box center [284, 200] width 90 height 14
click at [297, 113] on div "Items" at bounding box center [277, 119] width 93 height 13
click at [261, 226] on div "Locations" at bounding box center [284, 229] width 90 height 14
click at [295, 126] on div "Locations" at bounding box center [277, 119] width 93 height 13
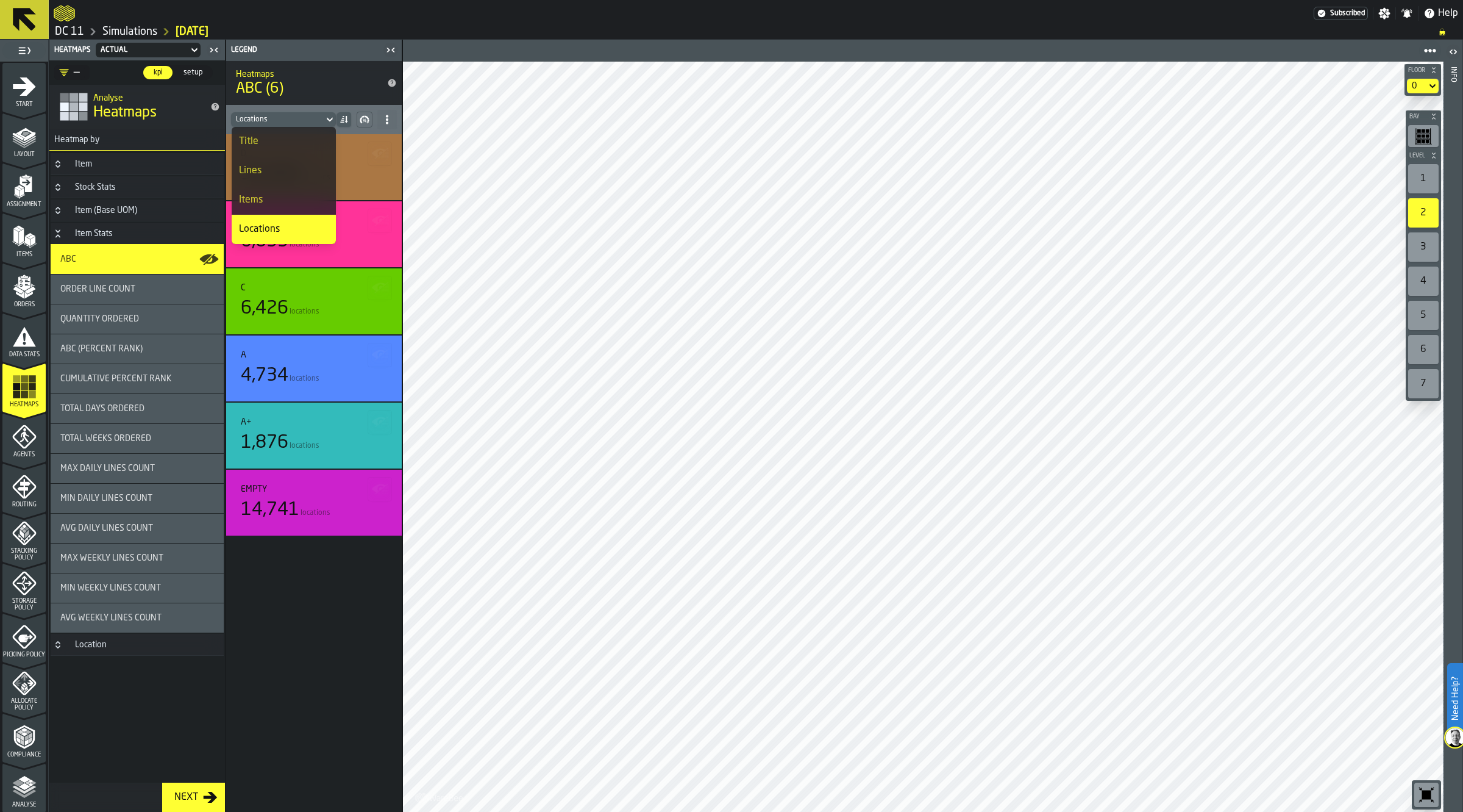
click at [287, 138] on div "Title" at bounding box center [284, 141] width 90 height 14
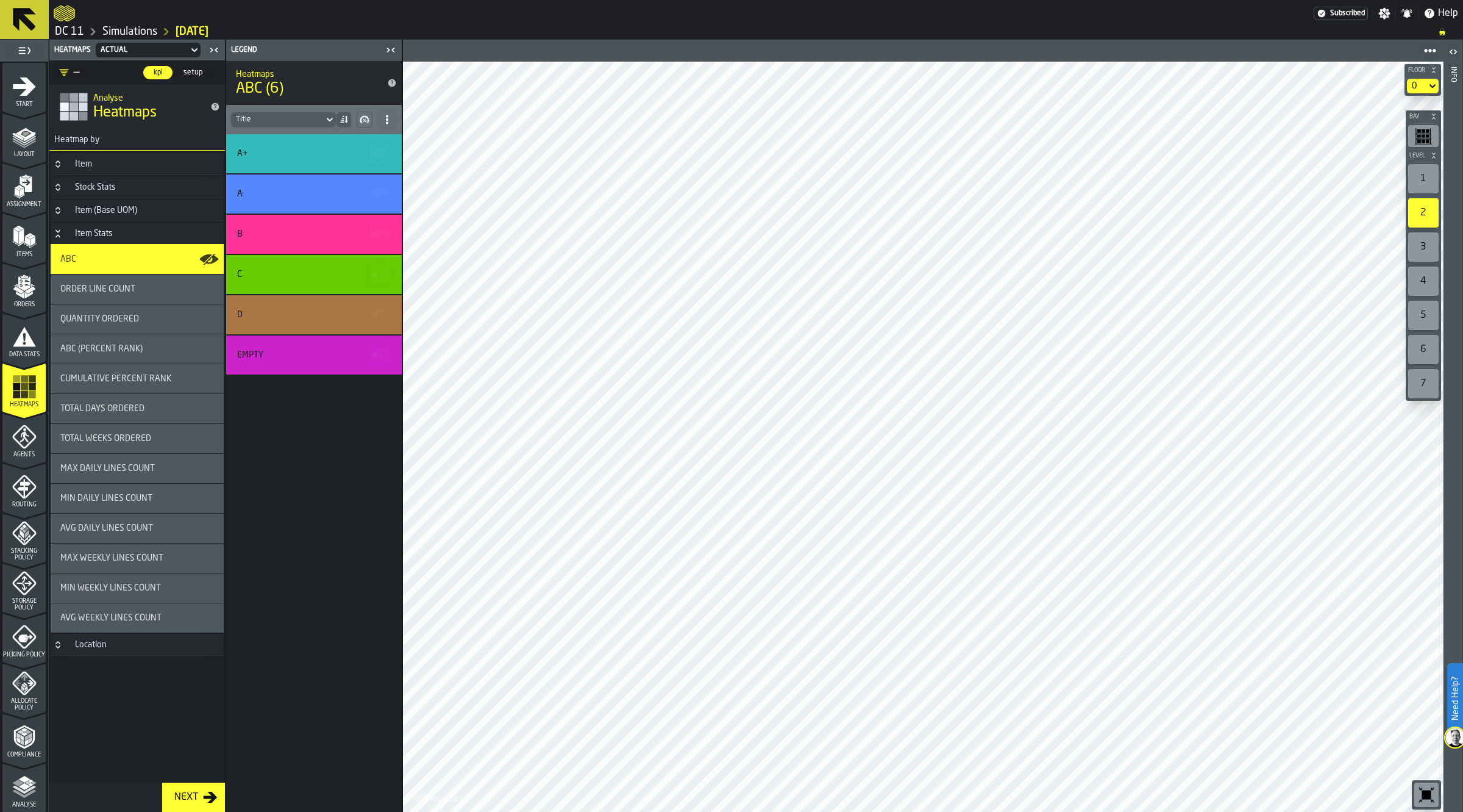
click at [394, 120] on span at bounding box center [388, 120] width 20 height 20
click at [337, 210] on li "Show Charts" at bounding box center [344, 202] width 106 height 30
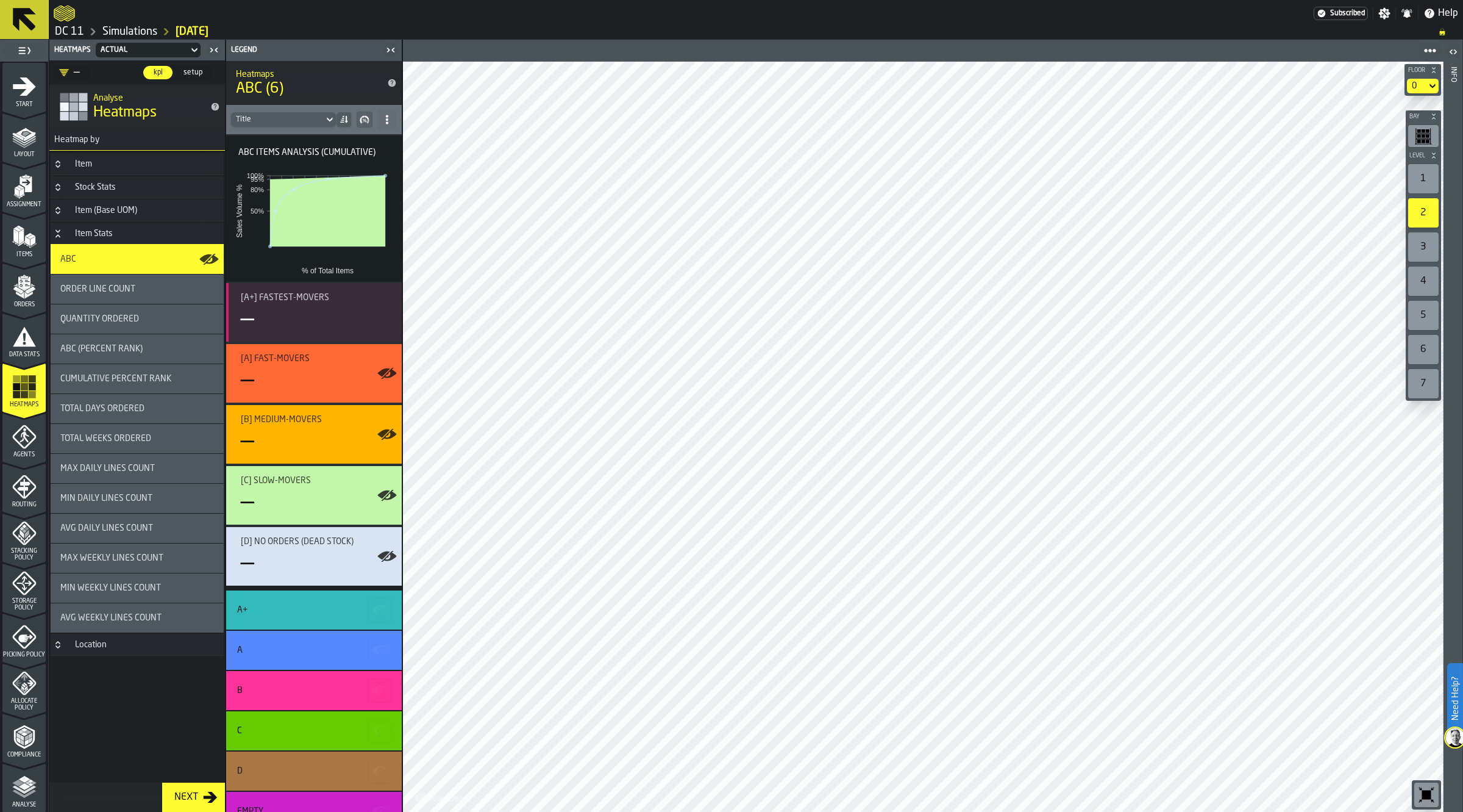
click at [362, 120] on icon "button-" at bounding box center [364, 119] width 10 height 10
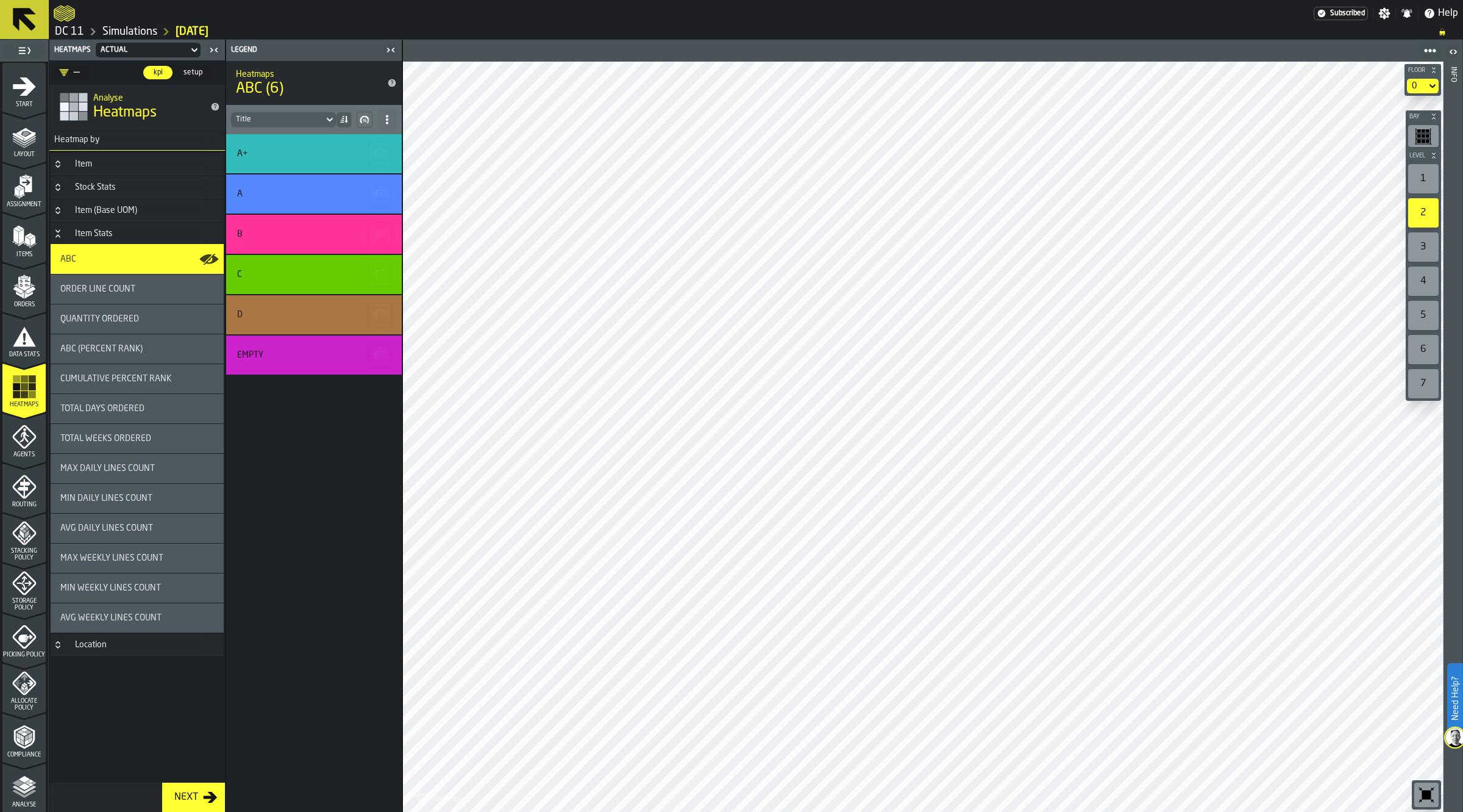
click at [362, 120] on icon "button-" at bounding box center [364, 119] width 10 height 10
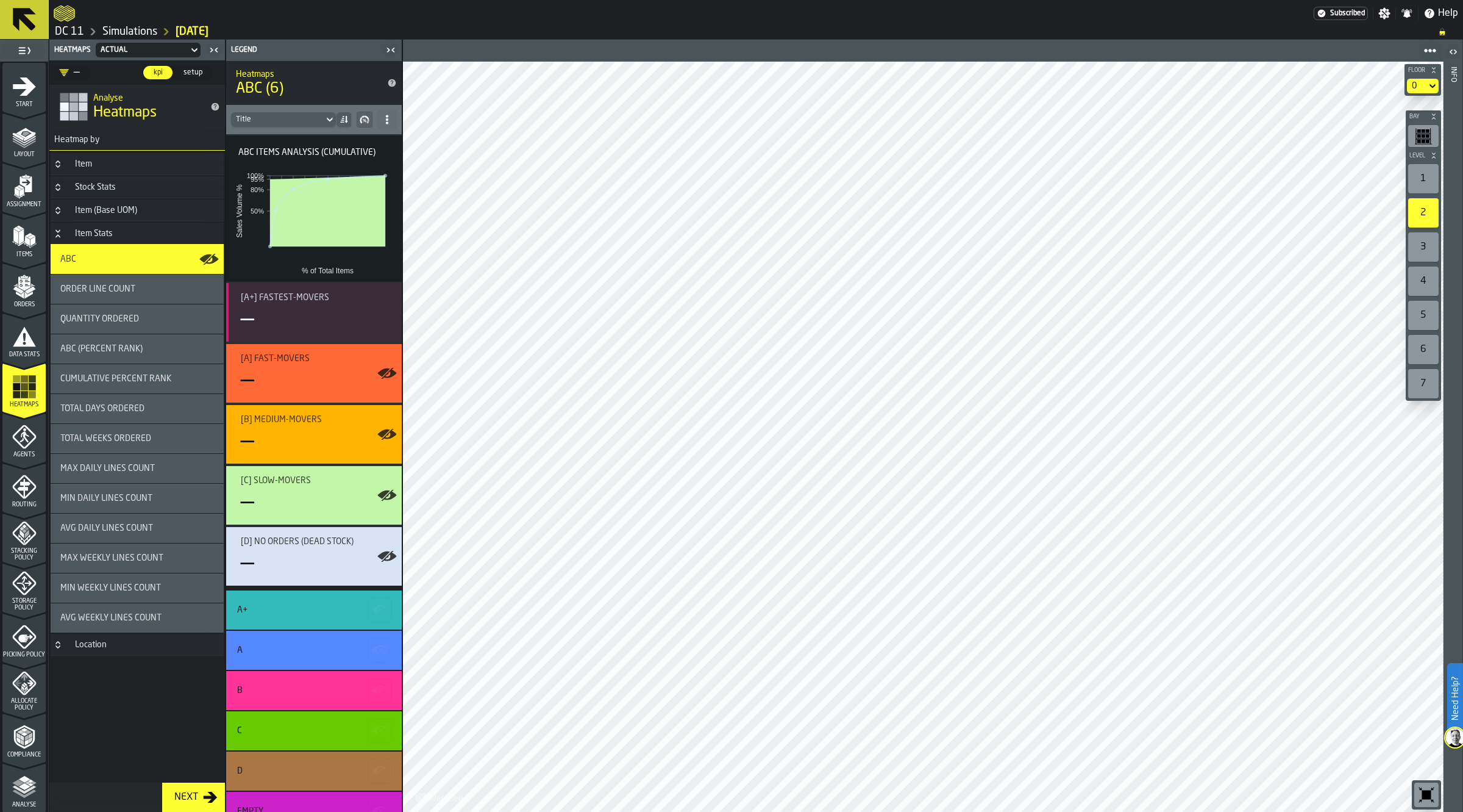
click at [361, 122] on icon "button-" at bounding box center [364, 119] width 10 height 10
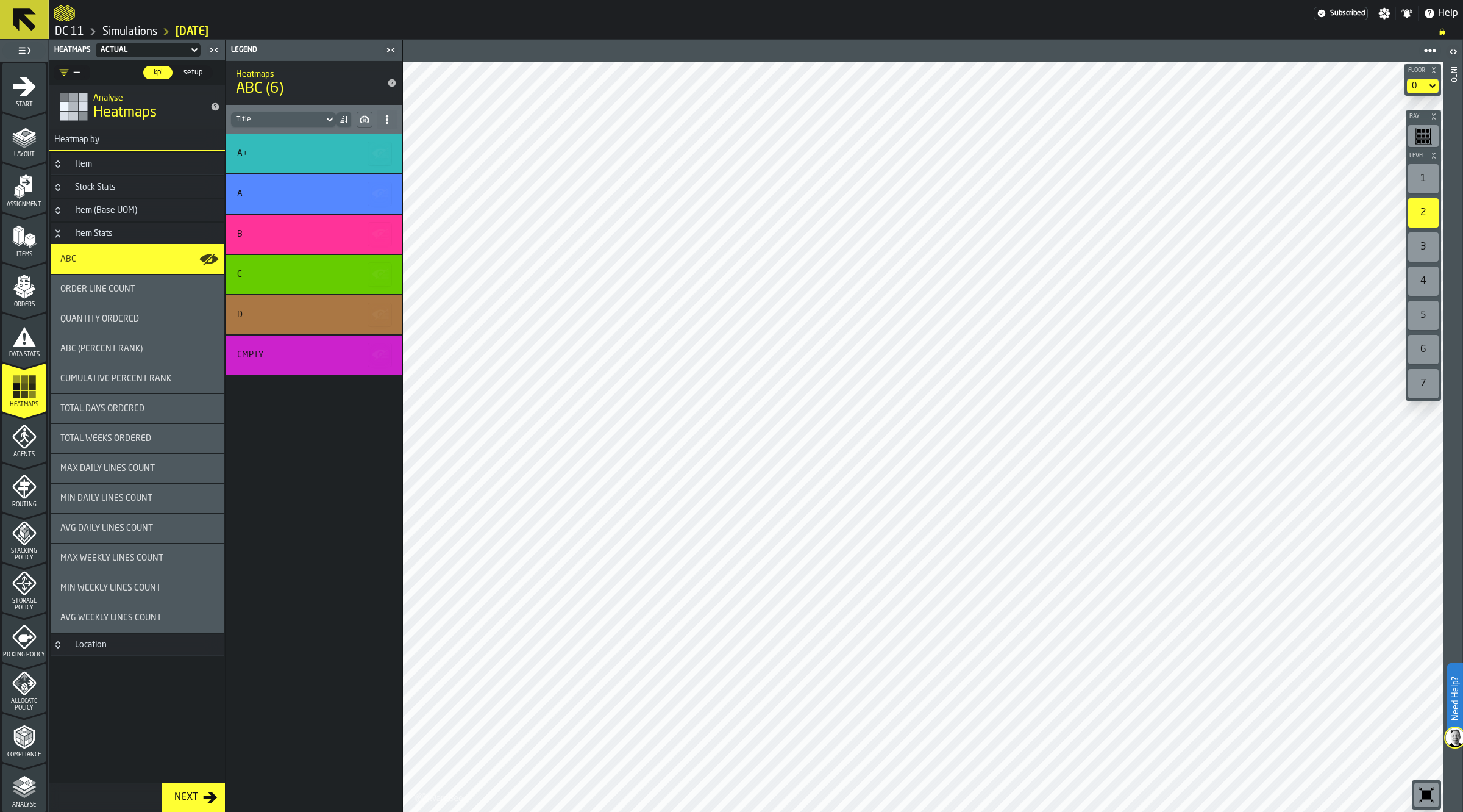
click at [361, 122] on icon "button-" at bounding box center [364, 119] width 10 height 10
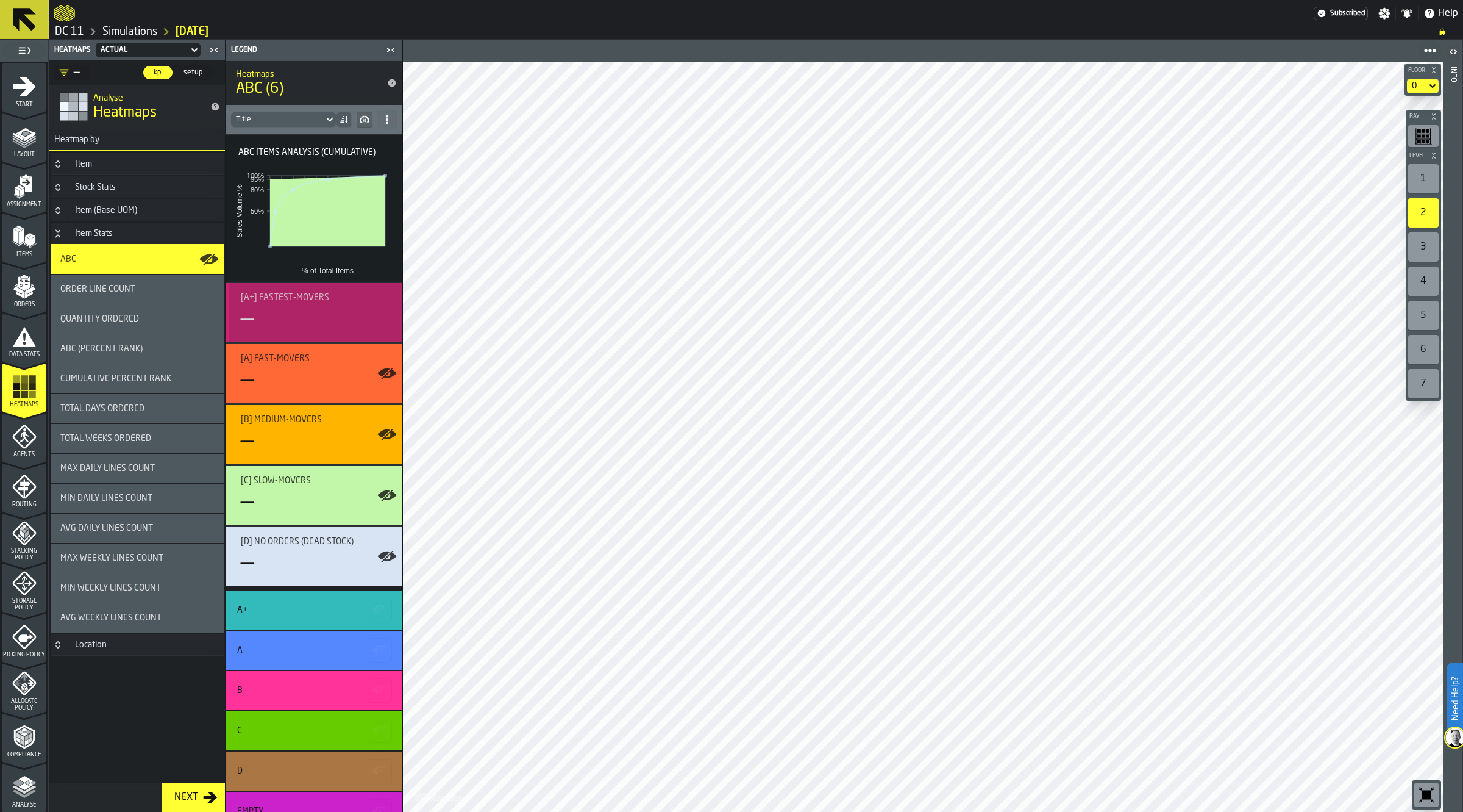
click at [348, 323] on div "—" at bounding box center [317, 319] width 151 height 24
click at [393, 311] on icon "button-toggle-Show on Map" at bounding box center [388, 312] width 15 height 11
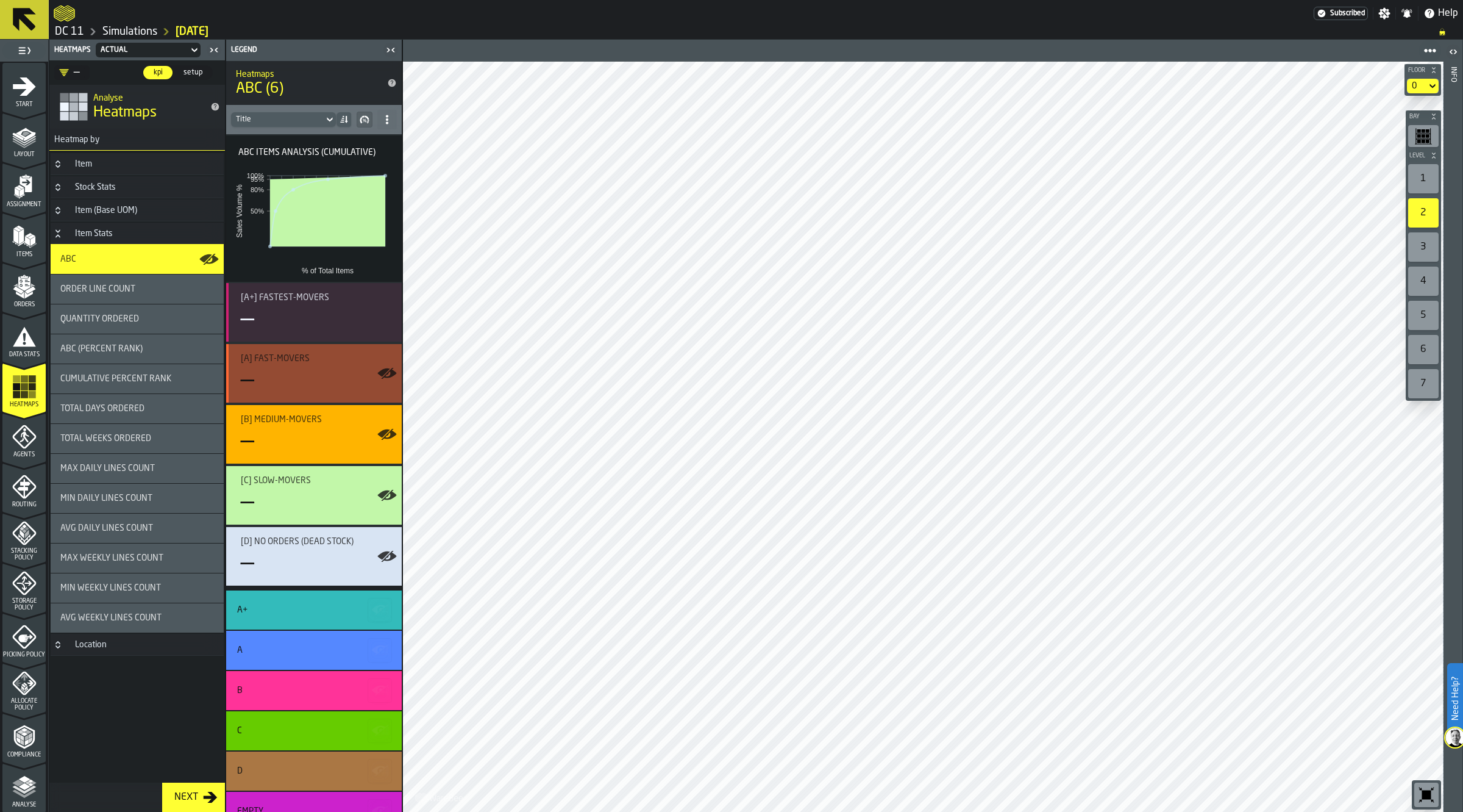
click at [388, 377] on icon "button-toggle-Show on Map" at bounding box center [388, 373] width 15 height 11
click at [386, 372] on circle "button-toggle-Show on Map" at bounding box center [388, 373] width 4 height 4
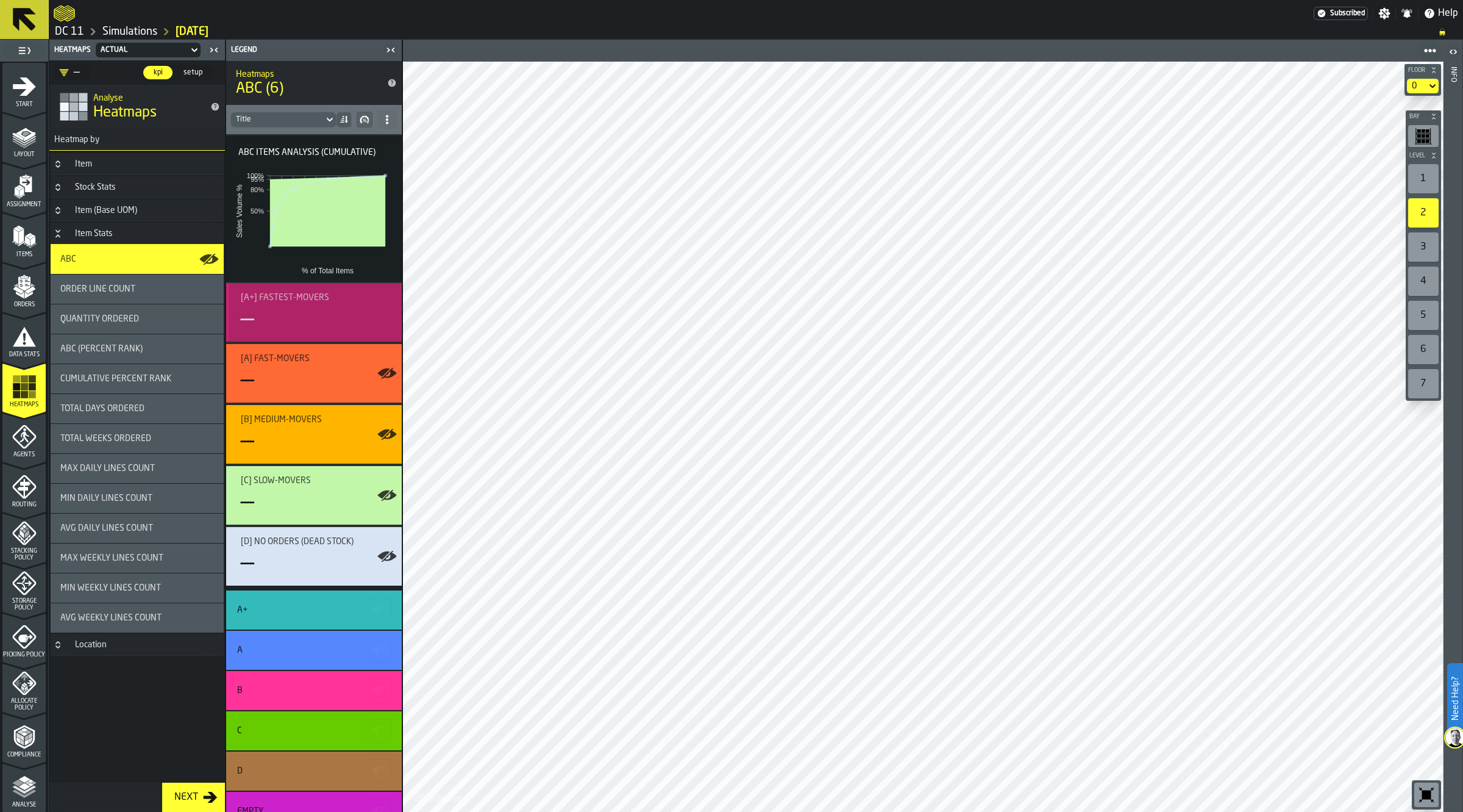
click at [388, 317] on icon "button-toggle-Show on Map" at bounding box center [387, 312] width 19 height 10
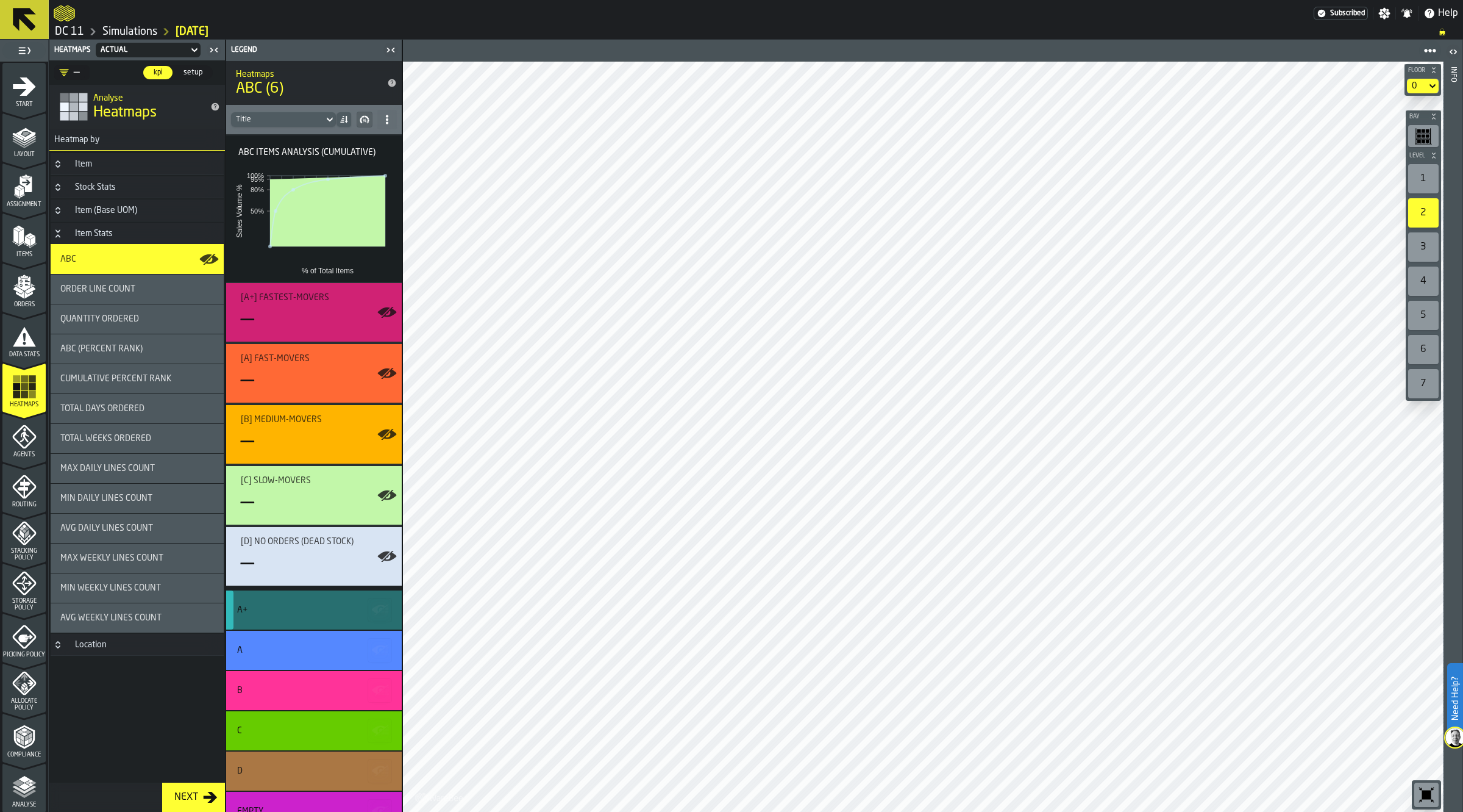
click at [333, 617] on div "A+" at bounding box center [314, 609] width 175 height 39
click at [361, 614] on div "A+" at bounding box center [314, 609] width 175 height 39
click at [381, 613] on rect "button-" at bounding box center [383, 613] width 4 height 1
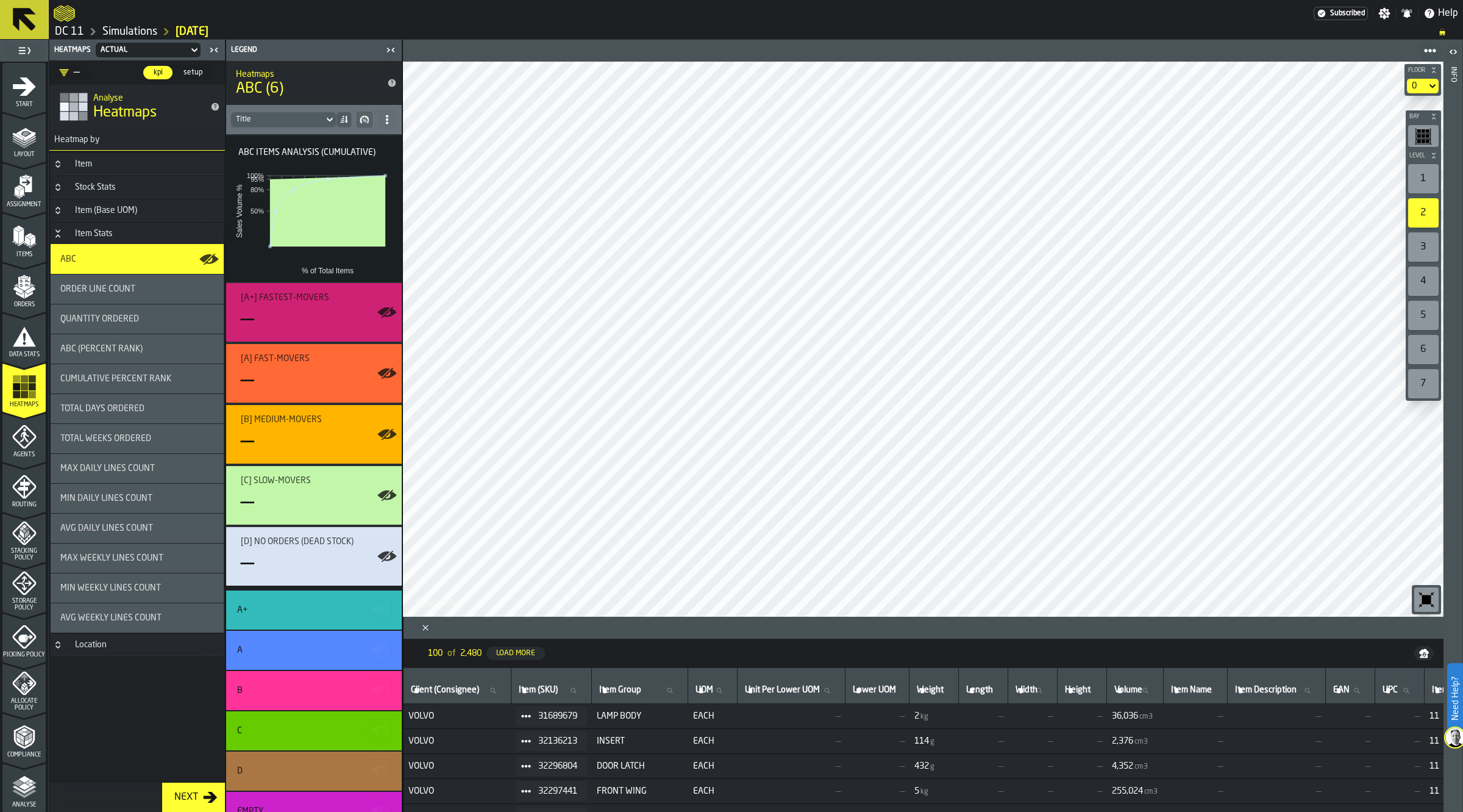
click at [431, 626] on icon "Close" at bounding box center [426, 628] width 13 height 13
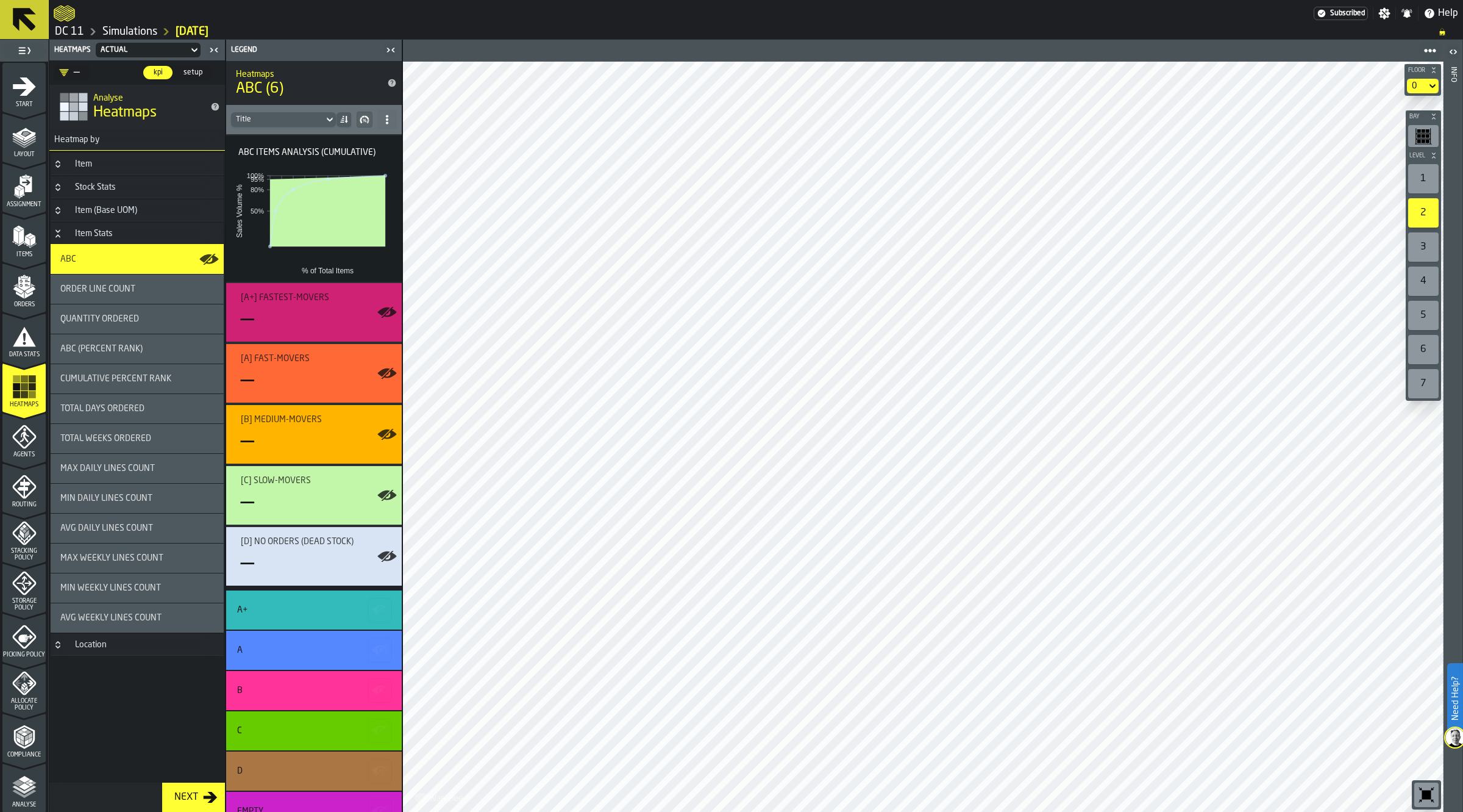
click at [191, 74] on span "setup" at bounding box center [193, 73] width 29 height 11
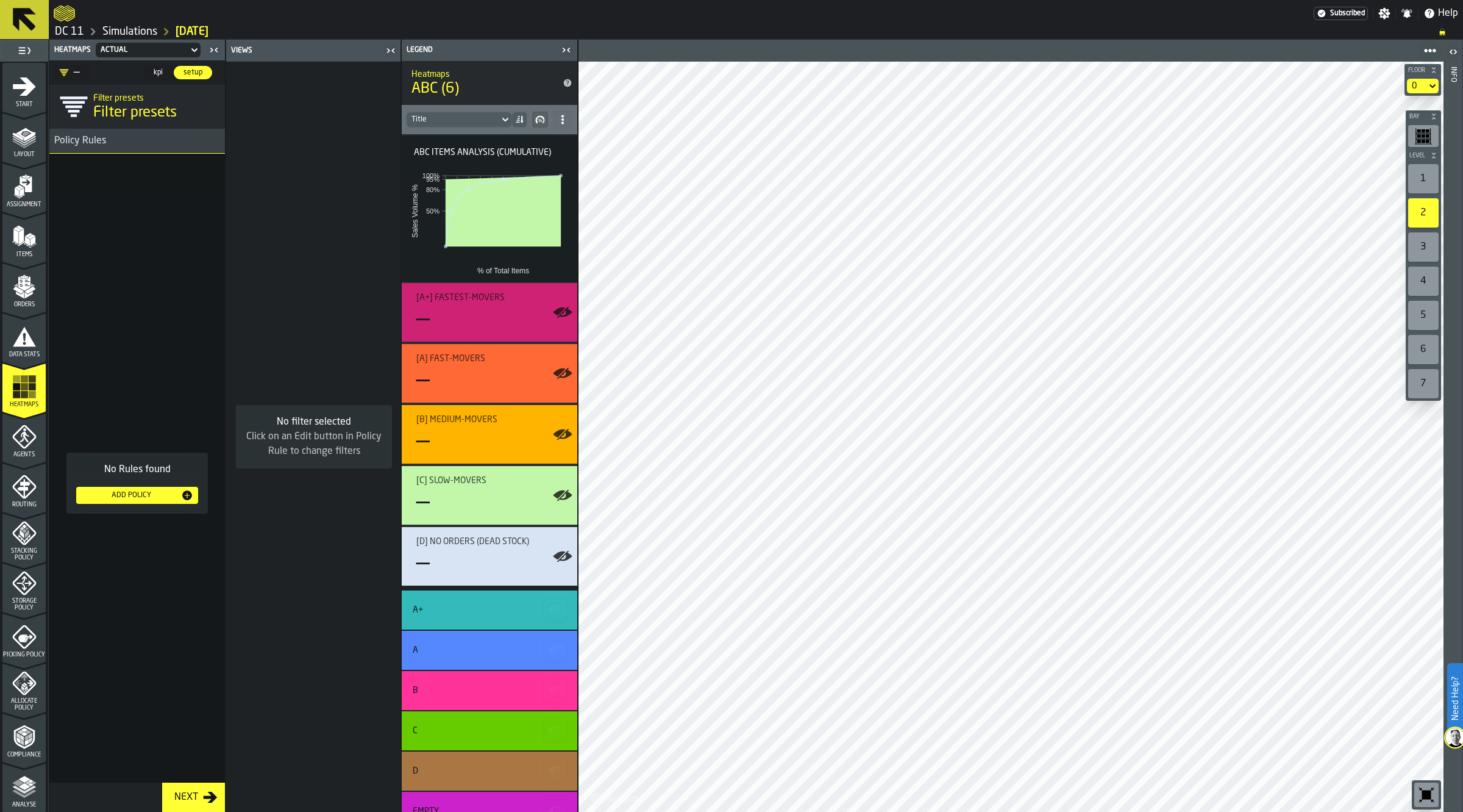
click at [158, 74] on span "kpi" at bounding box center [158, 73] width 20 height 11
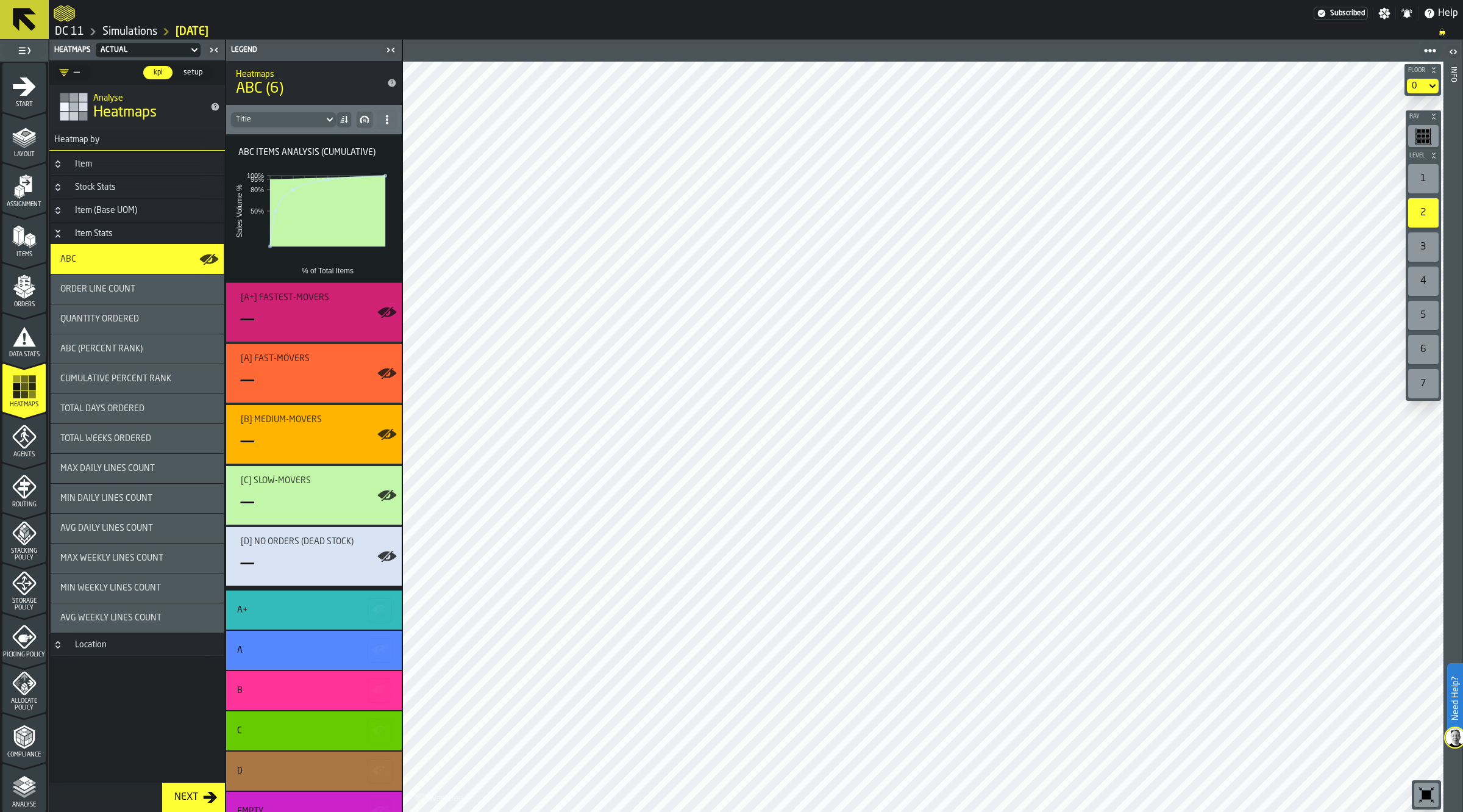
click at [147, 50] on div "Actual" at bounding box center [142, 49] width 83 height 8
click at [191, 48] on icon at bounding box center [195, 49] width 13 height 14
click at [391, 122] on icon at bounding box center [387, 119] width 10 height 10
click at [370, 175] on div "Show as Percentages" at bounding box center [344, 173] width 92 height 14
click at [290, 337] on Fastest-movers"] "[A+] Fastest-movers —" at bounding box center [314, 312] width 175 height 58
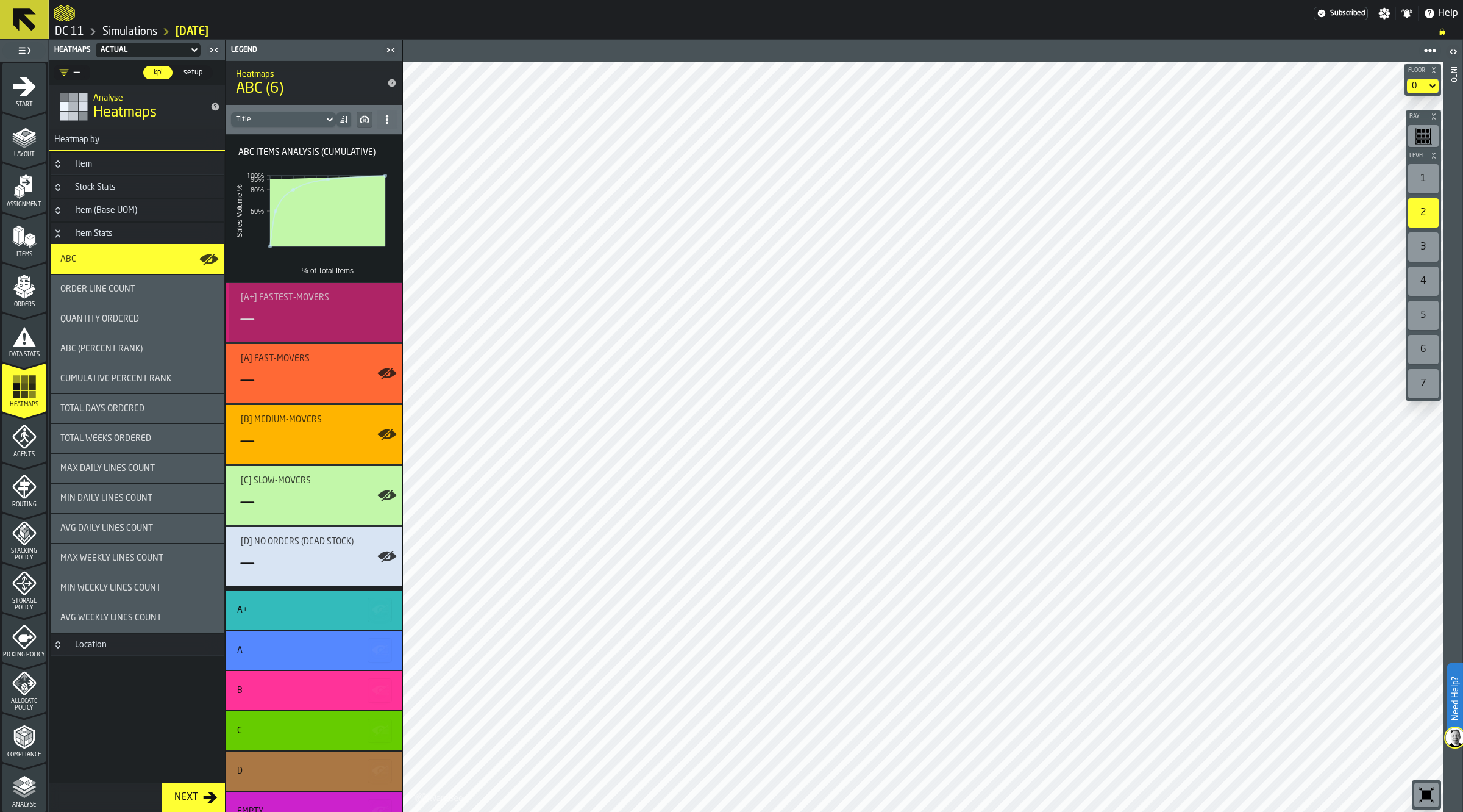
click at [352, 320] on div "—" at bounding box center [317, 319] width 151 height 24
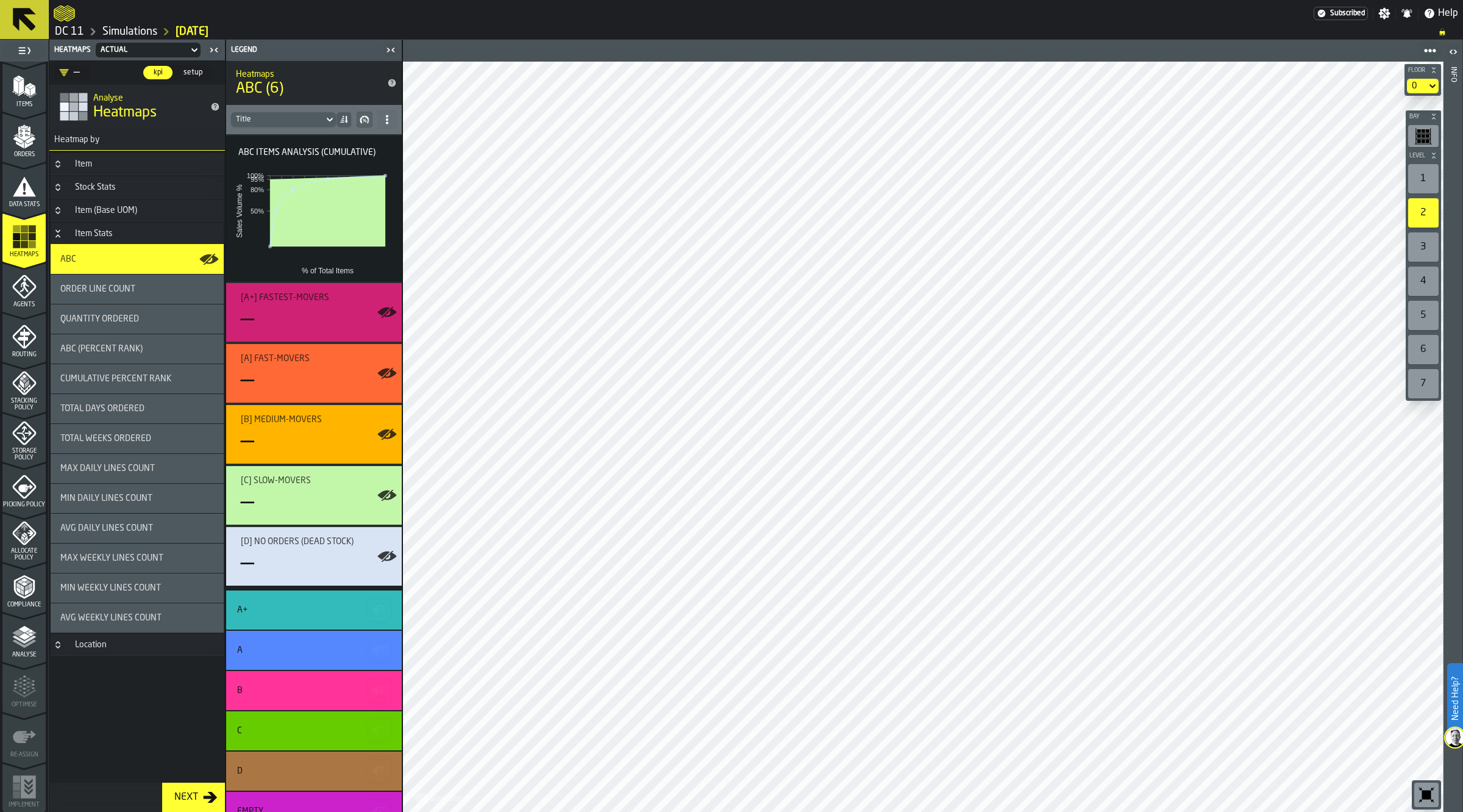
click at [32, 638] on icon "menu Analyse" at bounding box center [24, 636] width 24 height 24
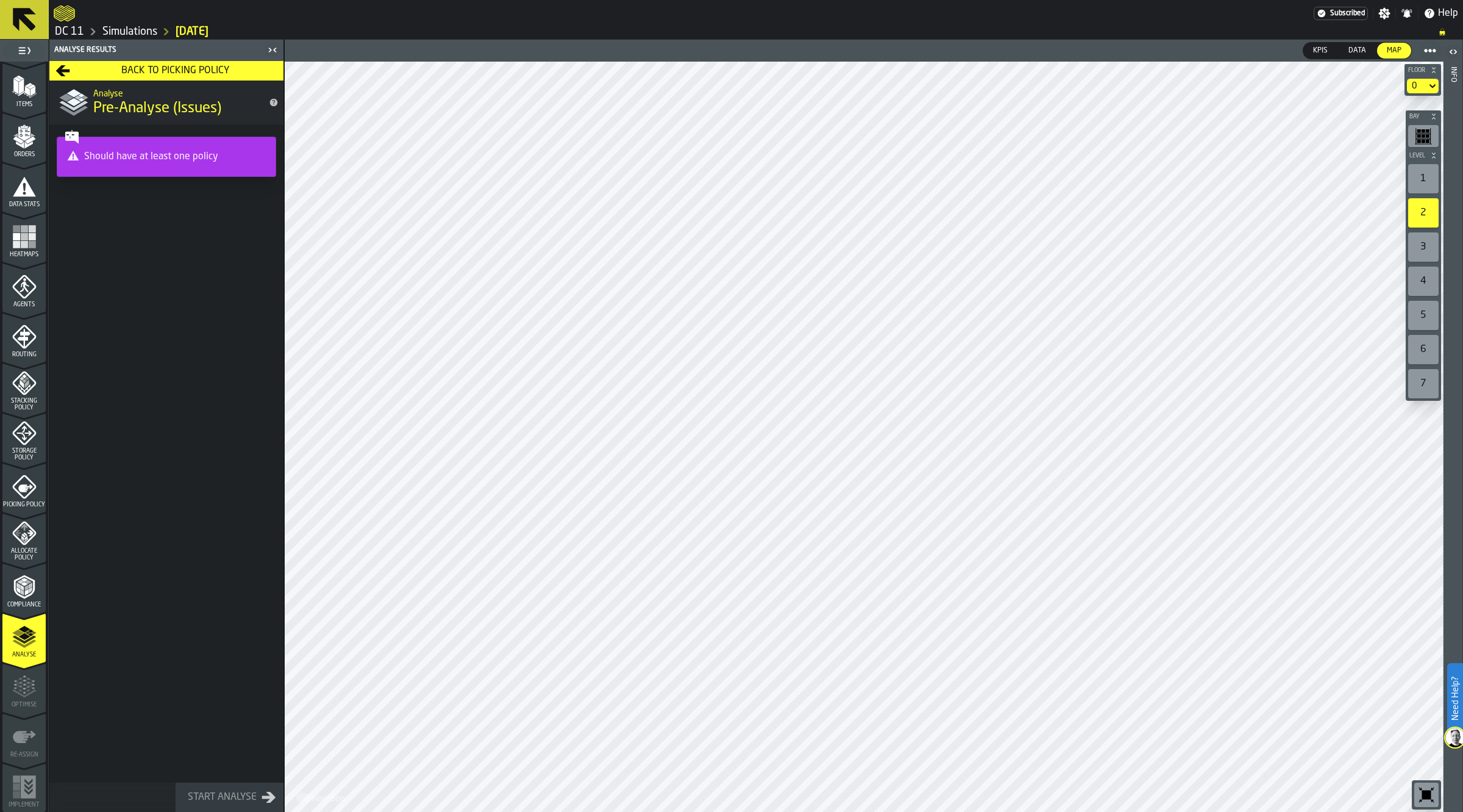
click at [33, 599] on div "Compliance" at bounding box center [24, 591] width 43 height 33
click at [28, 546] on div "Allocate Policy" at bounding box center [24, 540] width 43 height 40
click at [22, 501] on span "Picking Policy" at bounding box center [24, 504] width 43 height 6
click at [31, 285] on icon "menu Agents" at bounding box center [24, 286] width 24 height 24
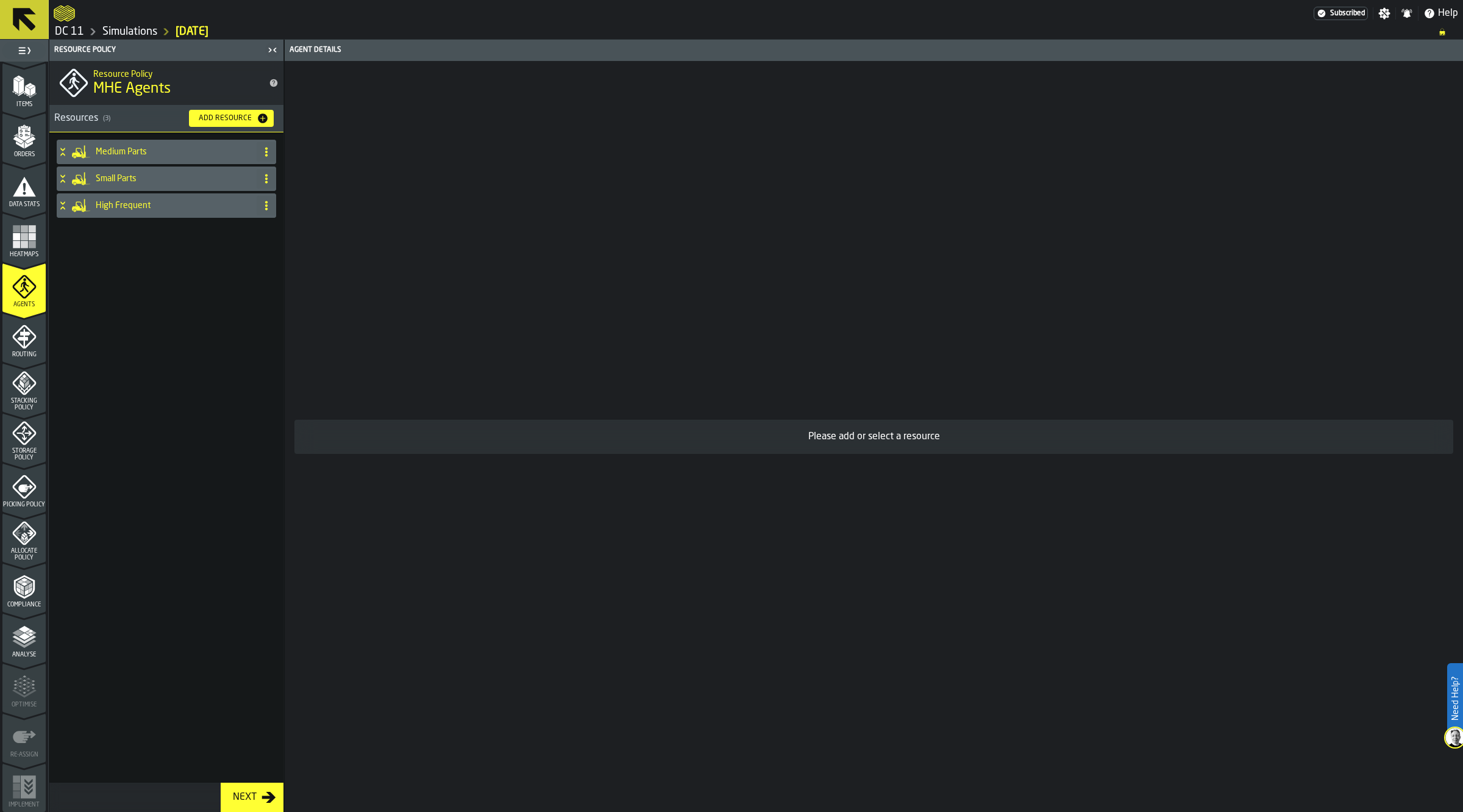
click at [33, 253] on span "Heatmaps" at bounding box center [24, 254] width 43 height 6
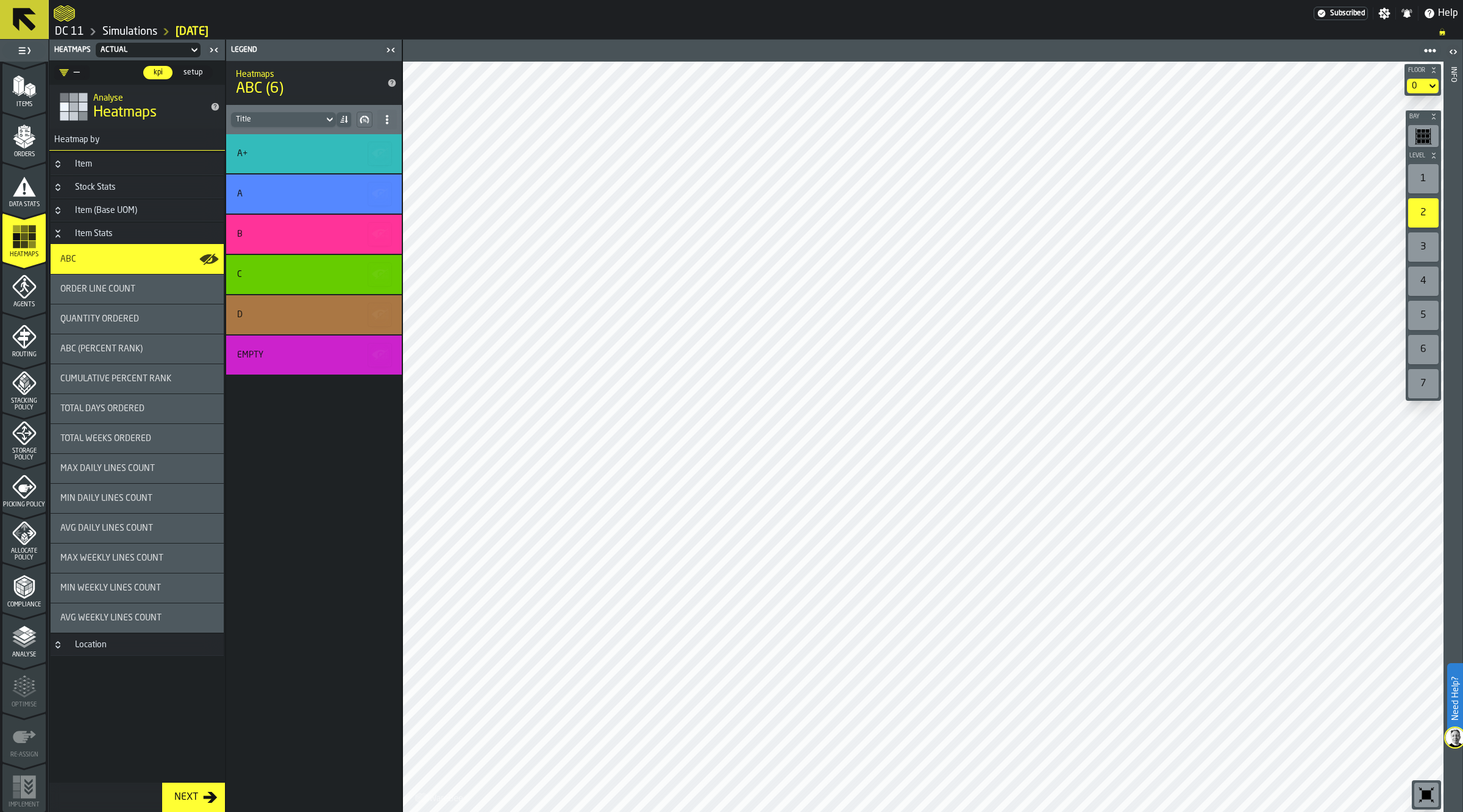
click at [116, 234] on div "Item Stats" at bounding box center [94, 233] width 52 height 10
click at [102, 168] on h3 "Item" at bounding box center [137, 164] width 174 height 22
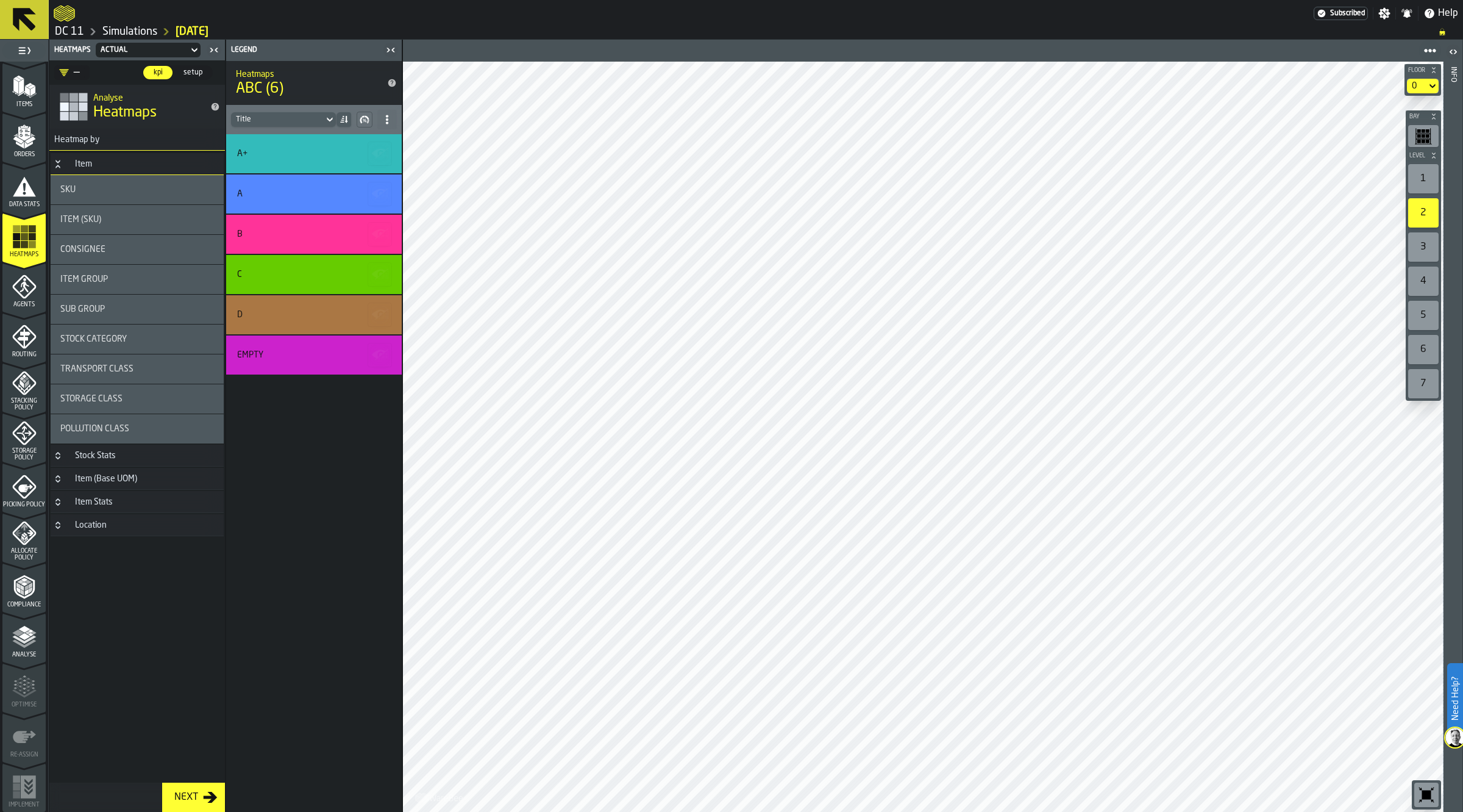
click at [117, 164] on h3 "Item" at bounding box center [137, 164] width 174 height 22
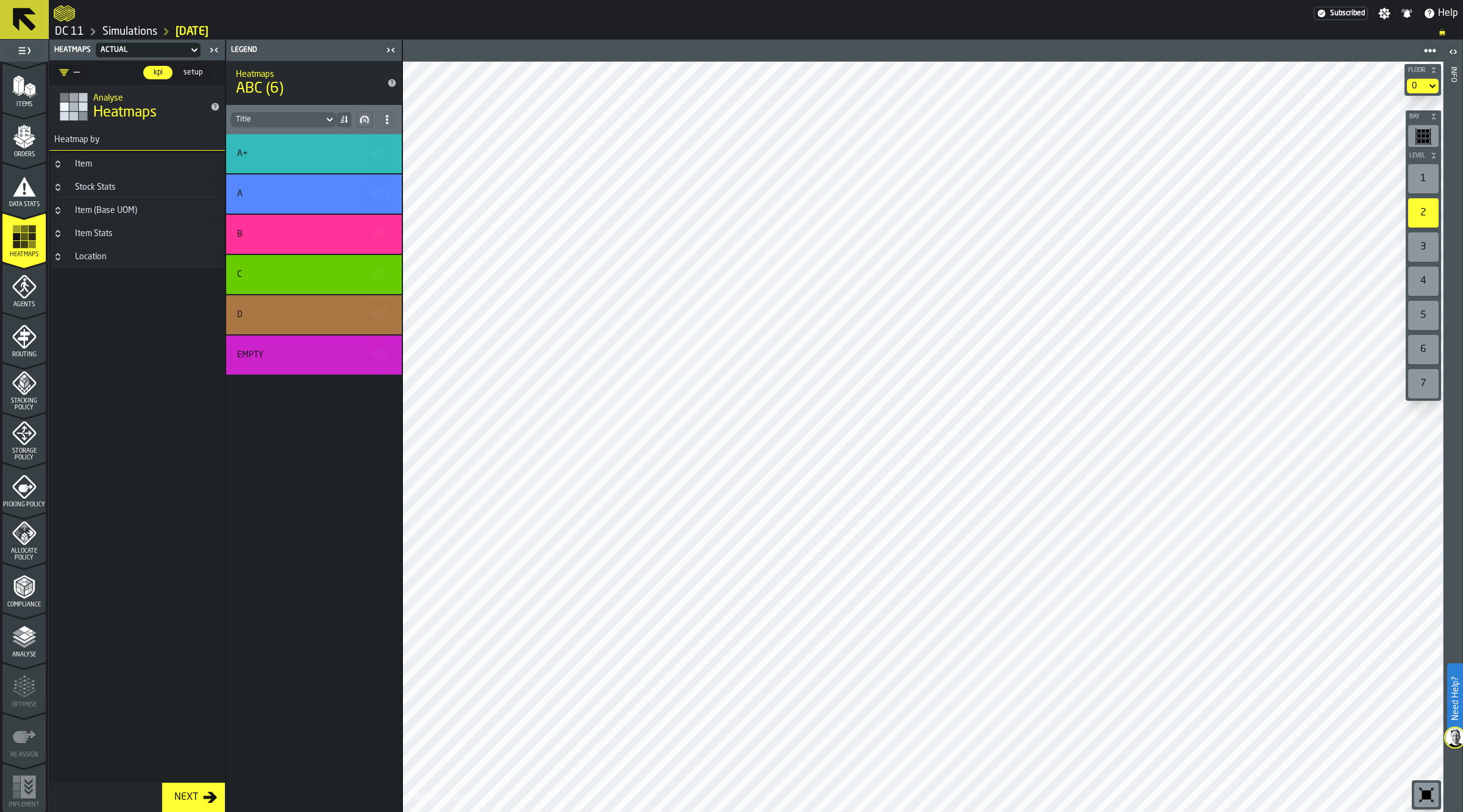
click at [119, 198] on h3 "Stock Stats" at bounding box center [137, 187] width 174 height 22
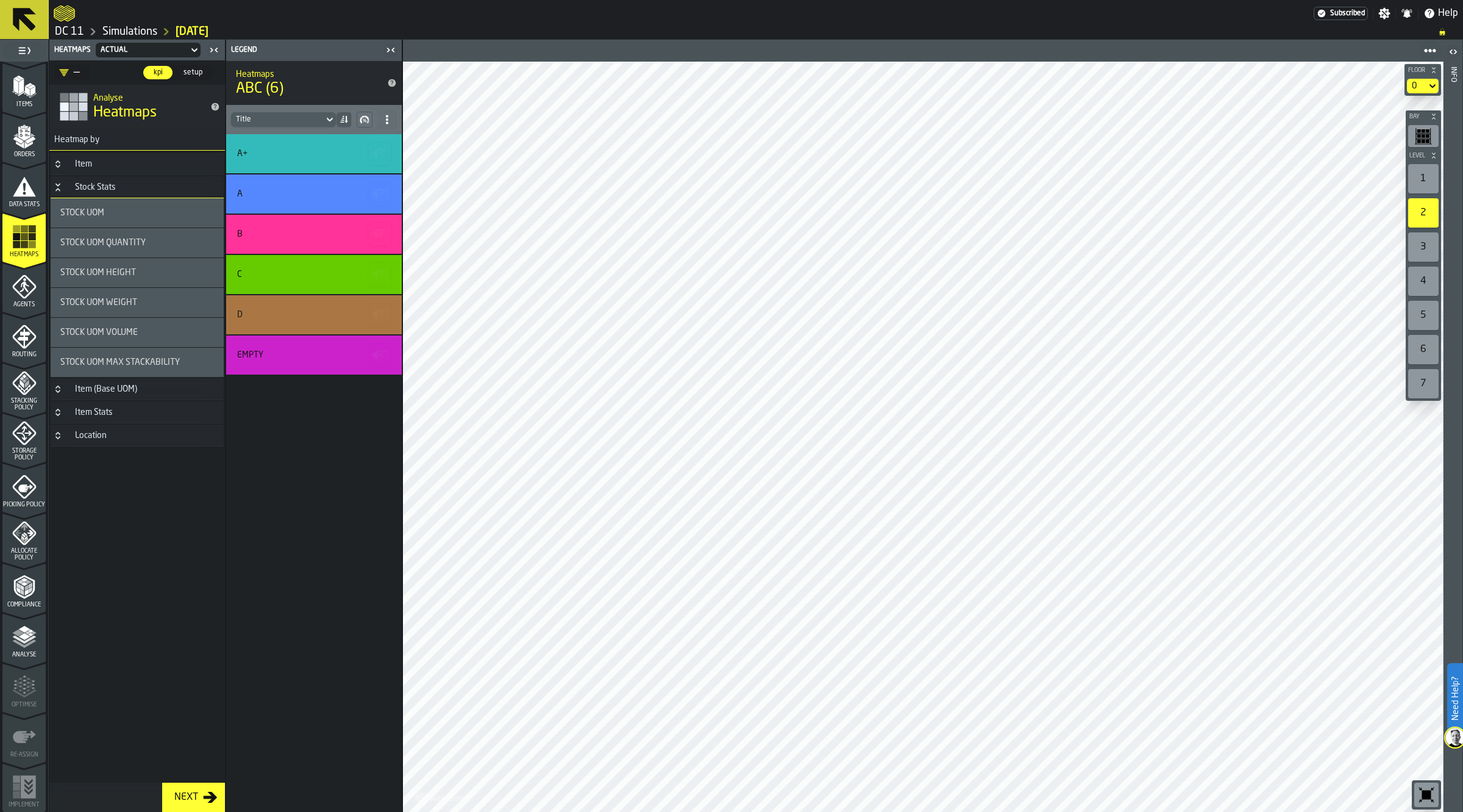
click at [119, 192] on h3 "Stock Stats" at bounding box center [137, 187] width 174 height 22
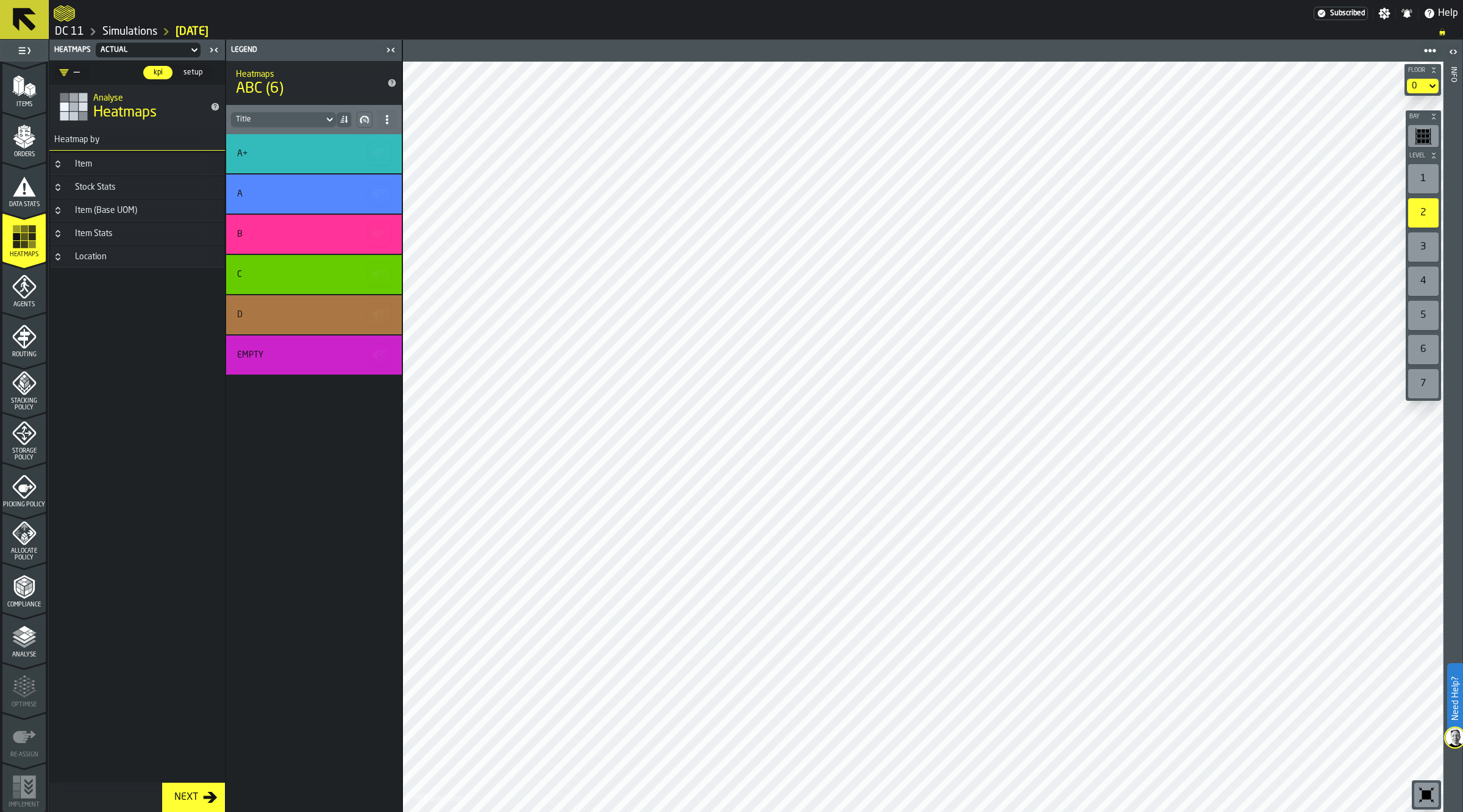
click at [122, 220] on h3 "Item (Base UOM)" at bounding box center [137, 210] width 174 height 22
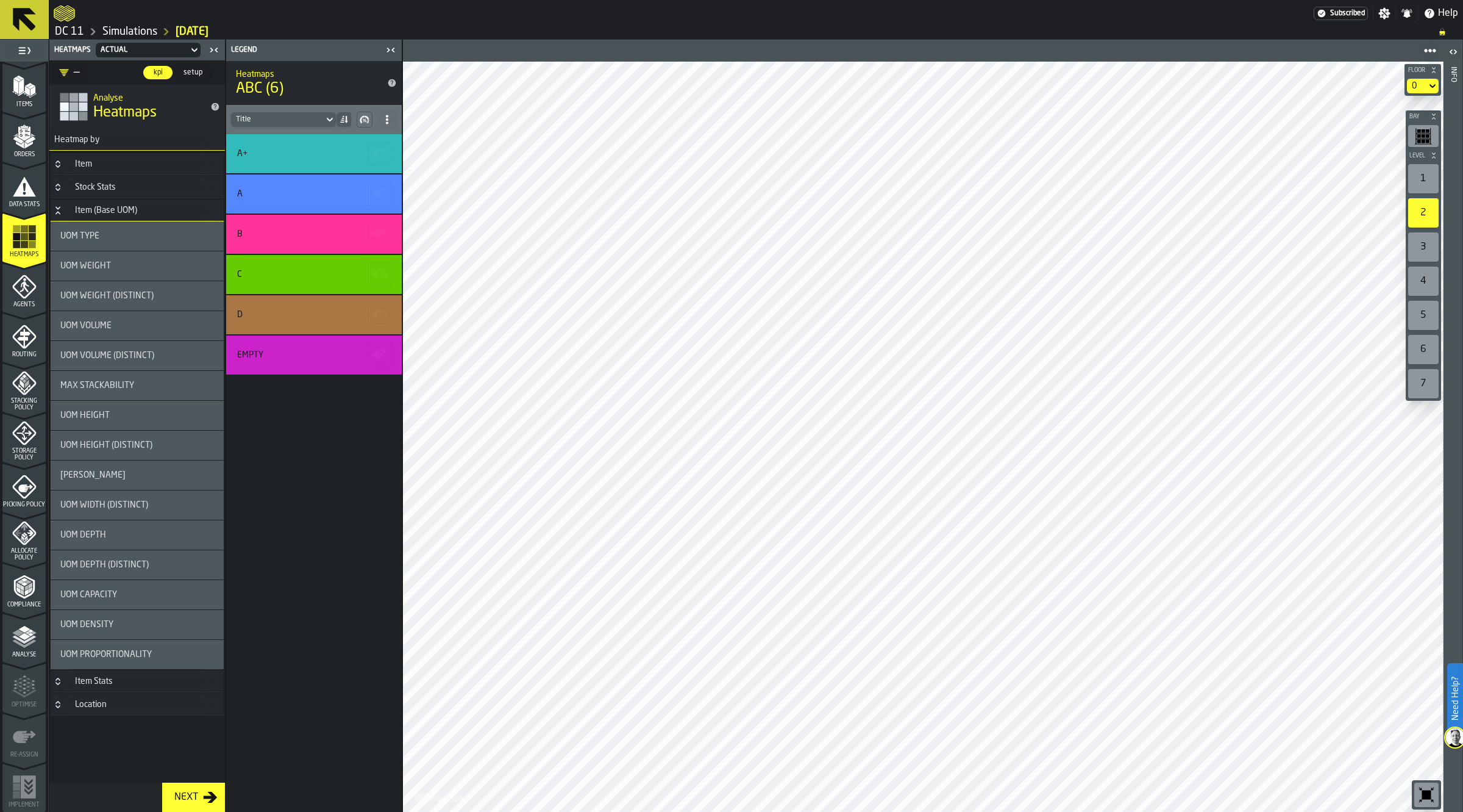
click at [126, 213] on div "Item (Base UOM)" at bounding box center [105, 210] width 76 height 10
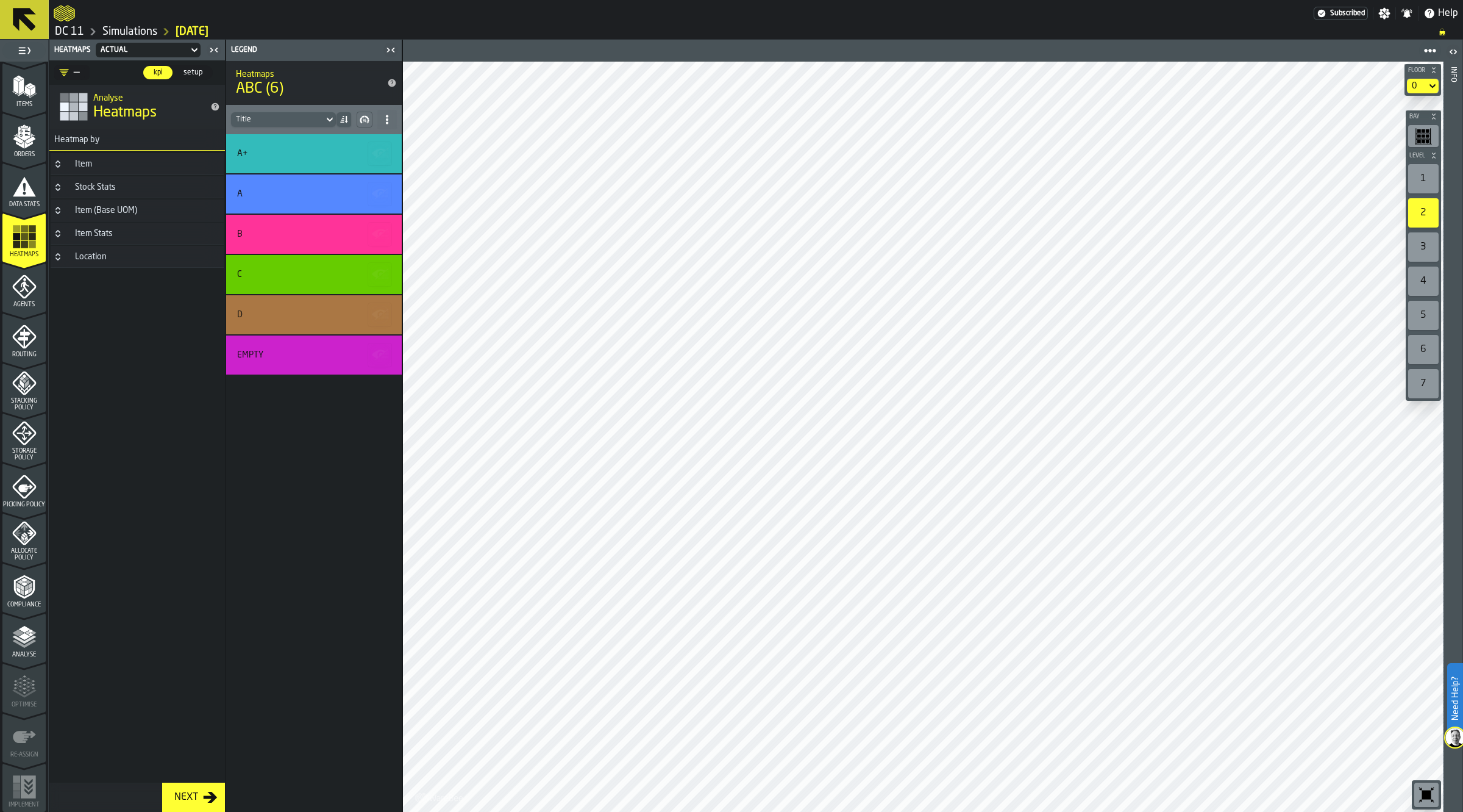
click at [126, 243] on h3 "Item Stats" at bounding box center [137, 233] width 174 height 22
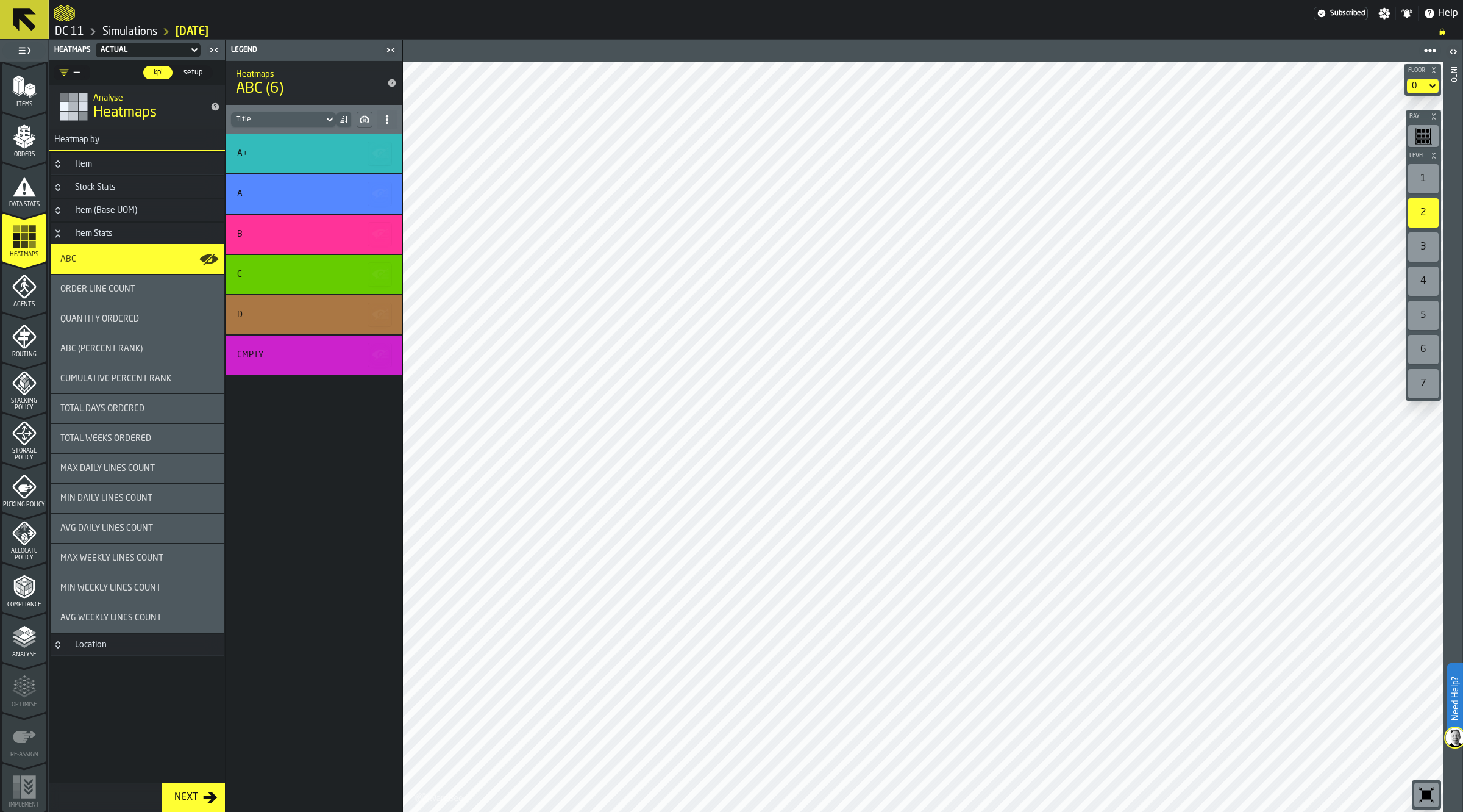
click at [123, 236] on h3 "Item Stats" at bounding box center [137, 233] width 174 height 22
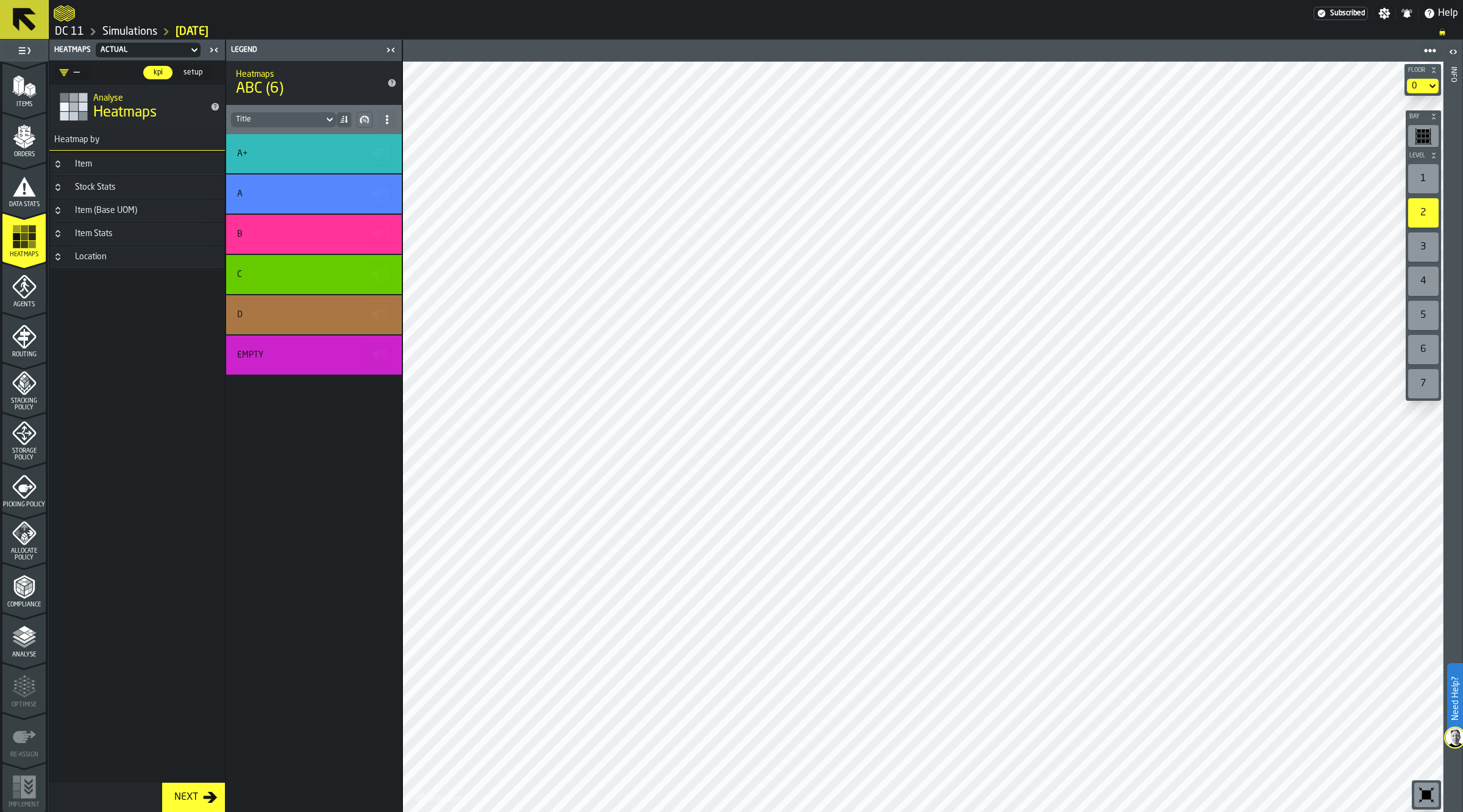
click at [123, 266] on h3 "Location" at bounding box center [137, 256] width 174 height 22
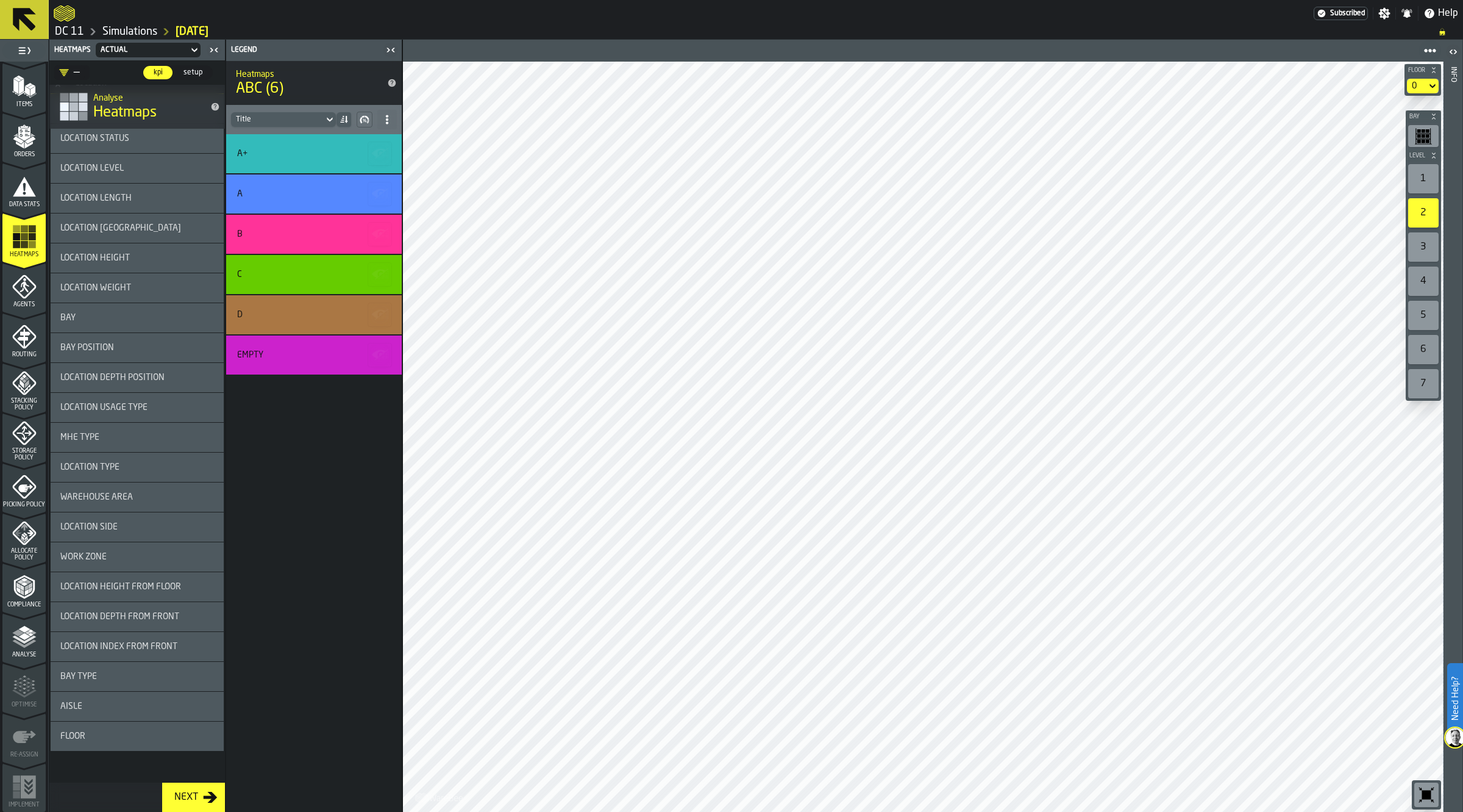
scroll to position [0, 0]
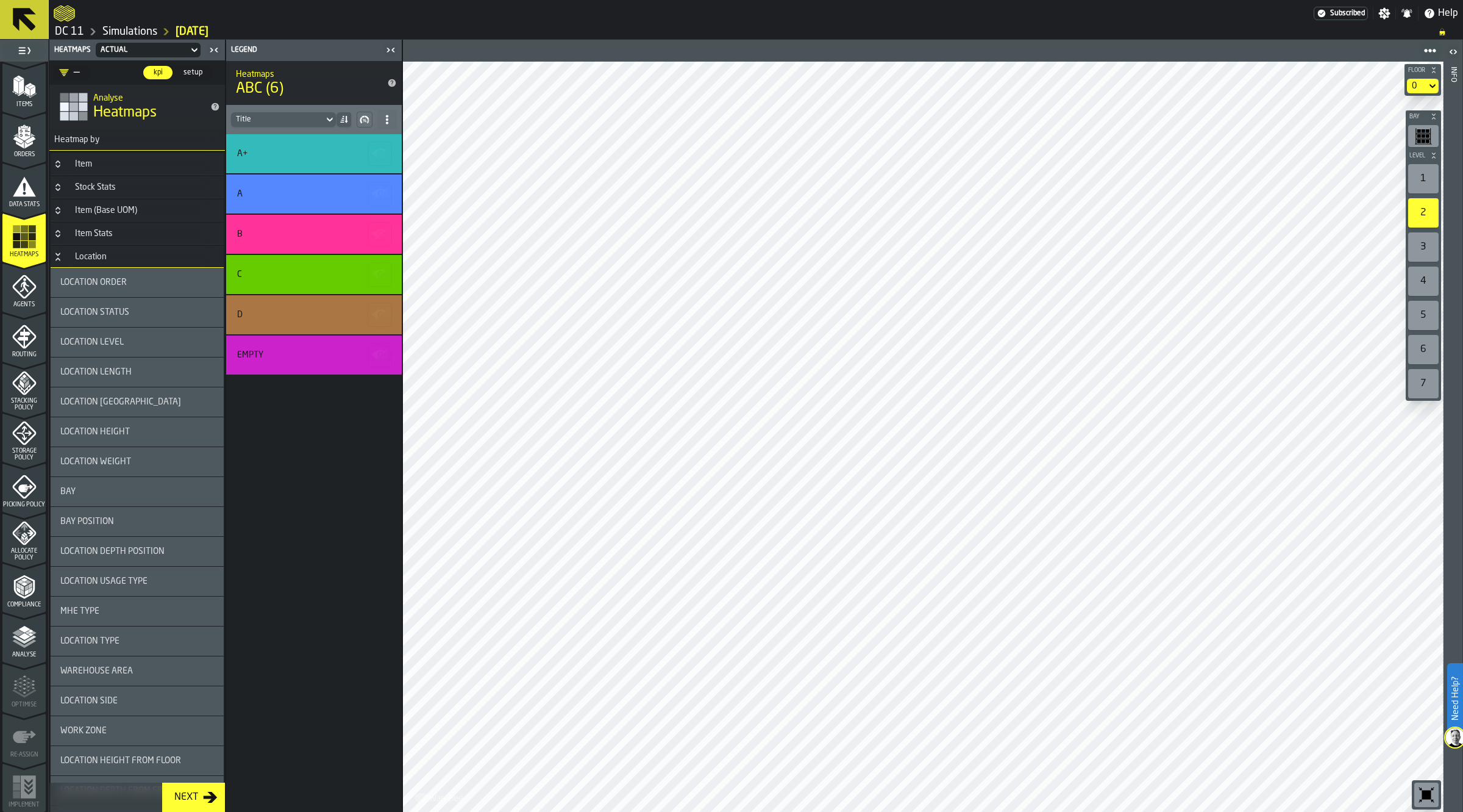
click at [98, 260] on div "Location" at bounding box center [91, 256] width 47 height 10
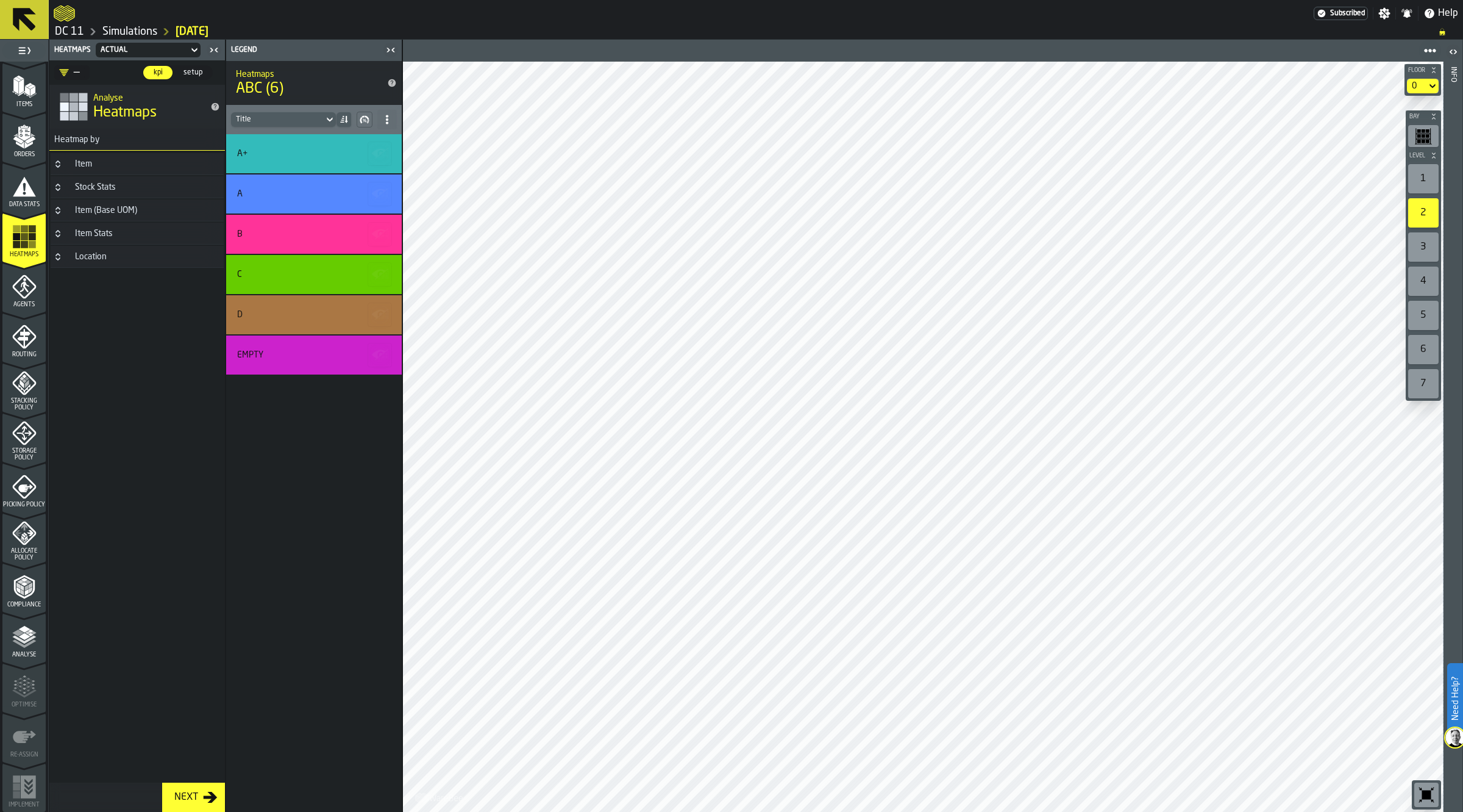
click at [1453, 58] on icon "button-toggle-Open" at bounding box center [1453, 51] width 14 height 14
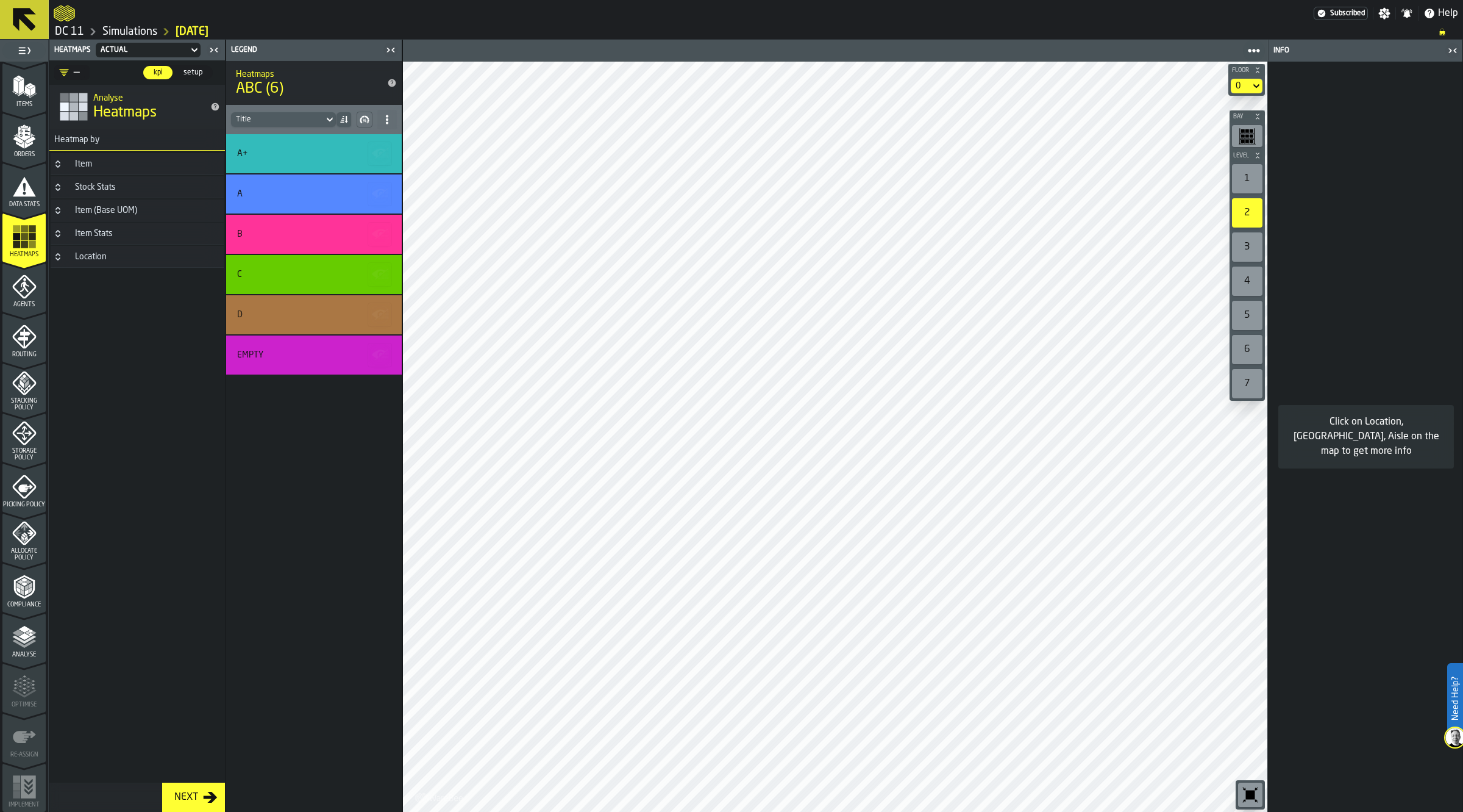
click at [1450, 50] on icon "button-toggle-Close me" at bounding box center [1450, 50] width 3 height 4
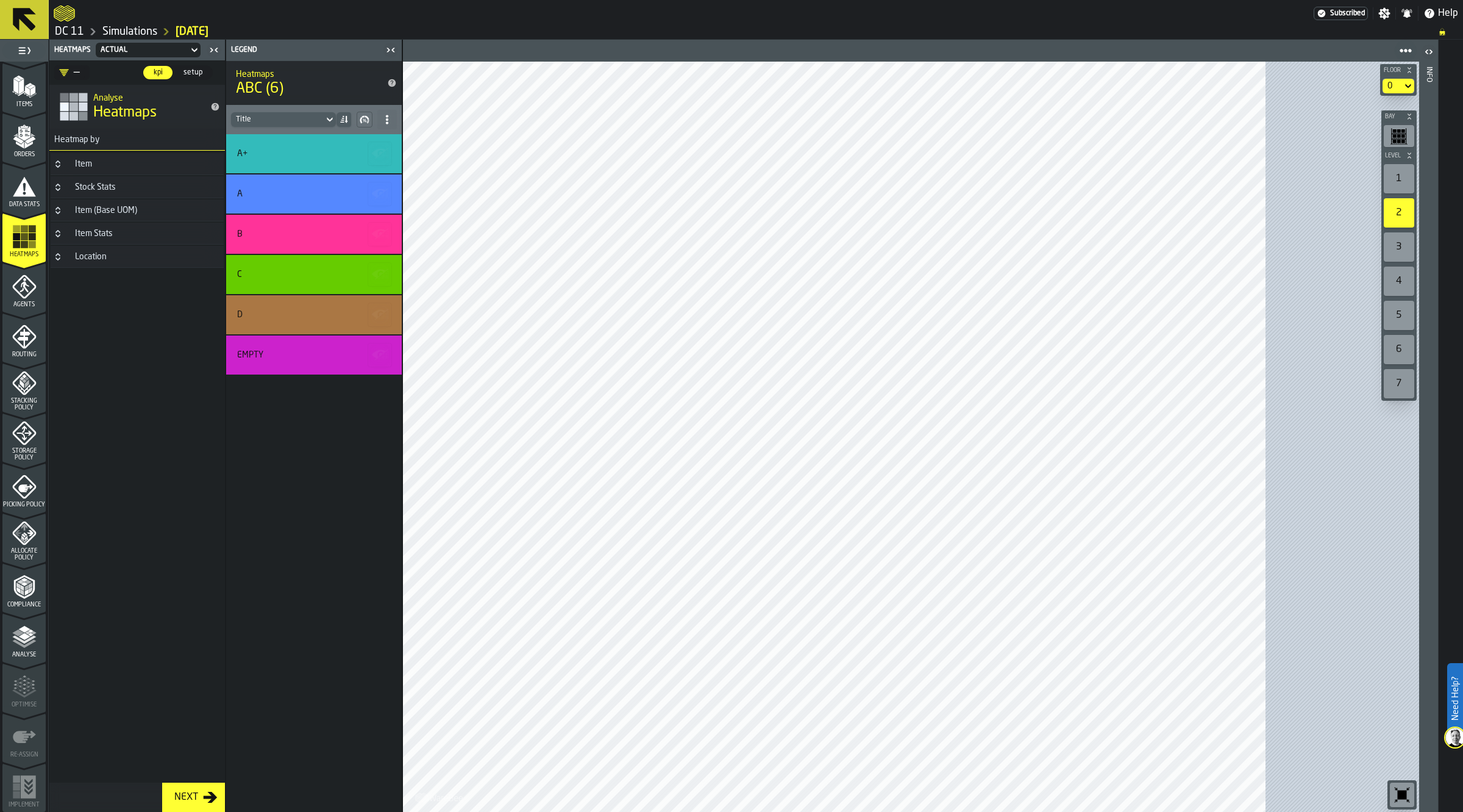
click at [327, 120] on icon at bounding box center [329, 120] width 5 height 4
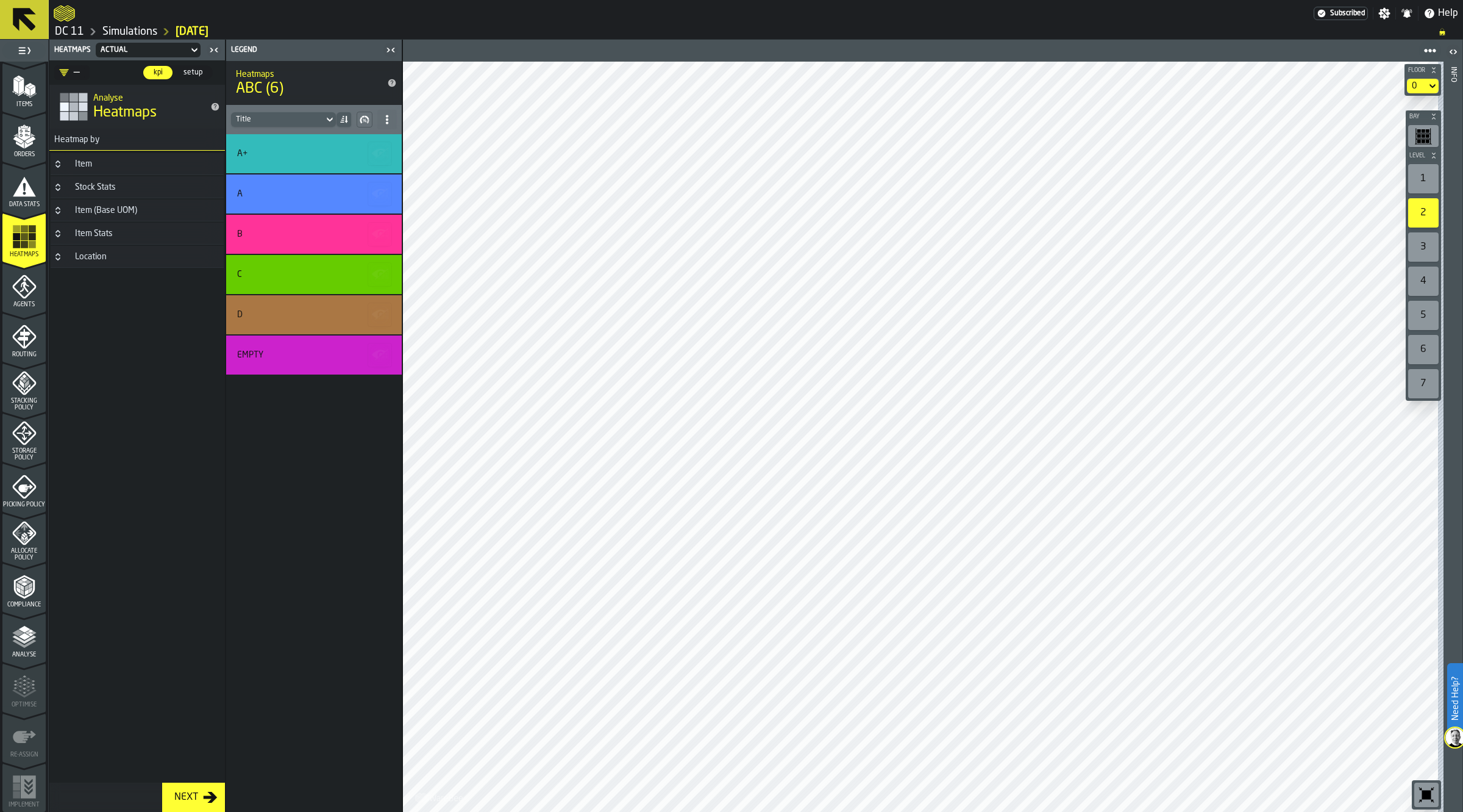
click at [329, 120] on icon at bounding box center [329, 120] width 5 height 4
click at [384, 123] on icon at bounding box center [387, 119] width 10 height 10
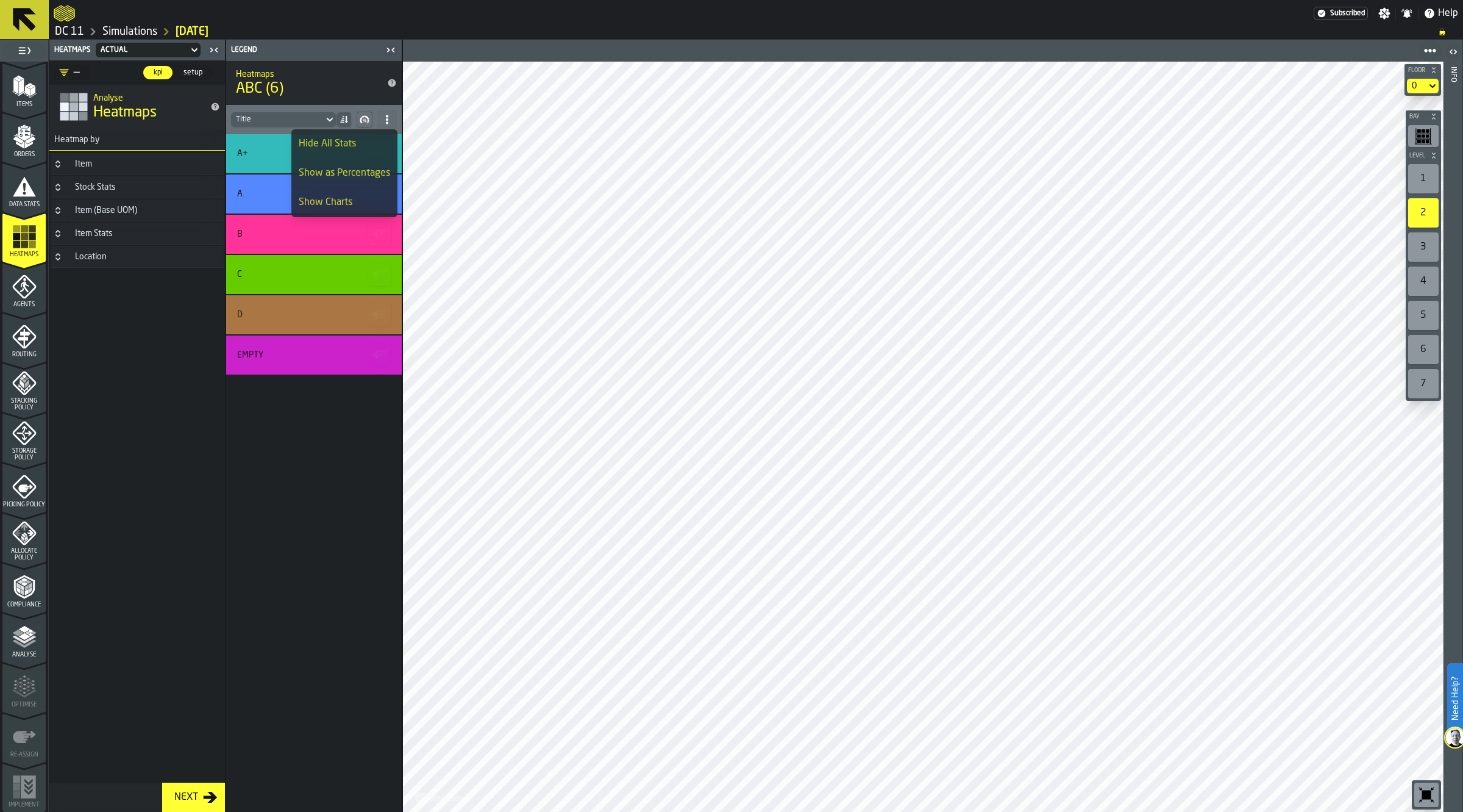
click at [344, 448] on div "A+ A B C D Empty" at bounding box center [314, 472] width 175 height 677
click at [192, 78] on div "setup" at bounding box center [192, 72] width 39 height 13
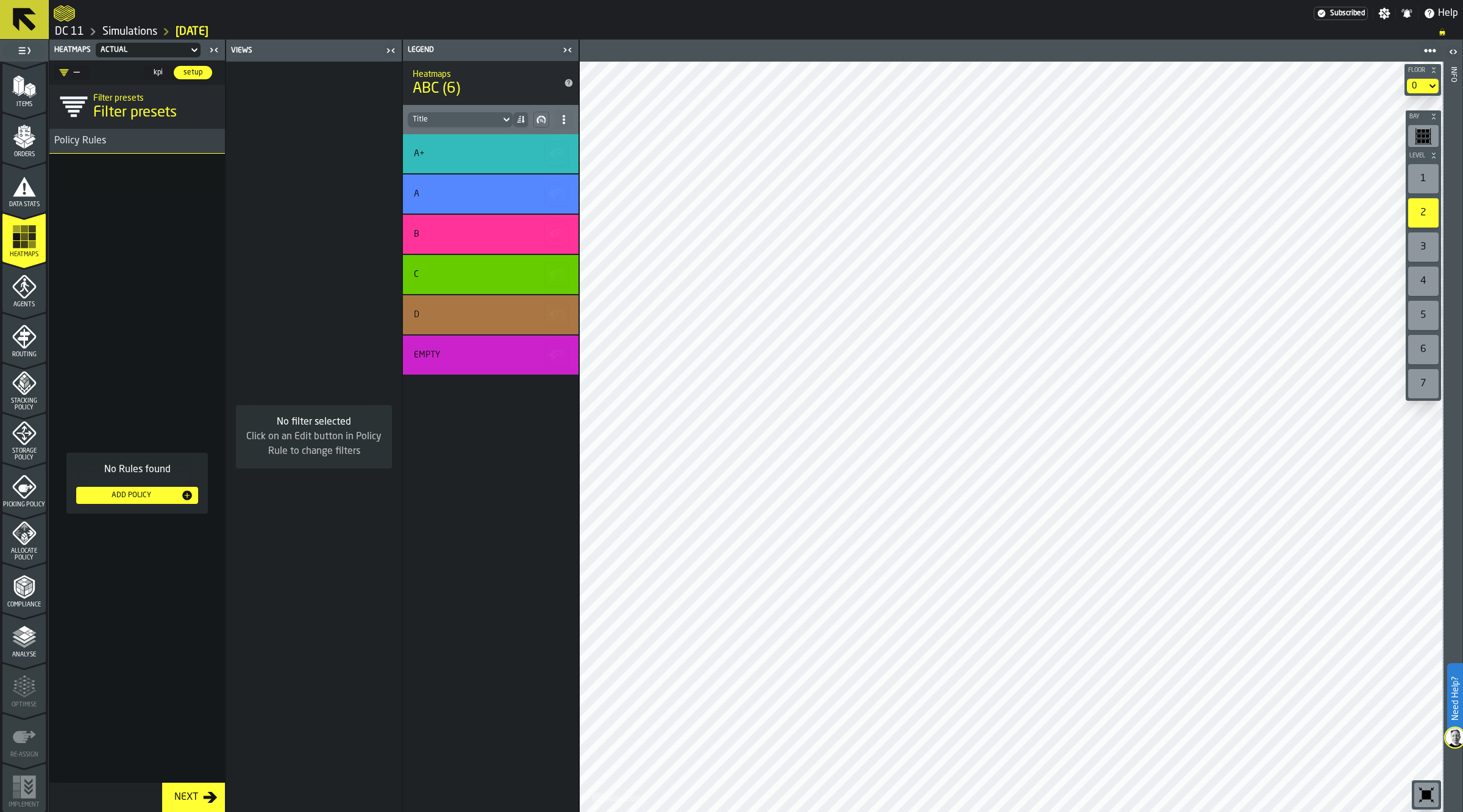
click at [175, 500] on div "Add Policy" at bounding box center [137, 495] width 112 height 13
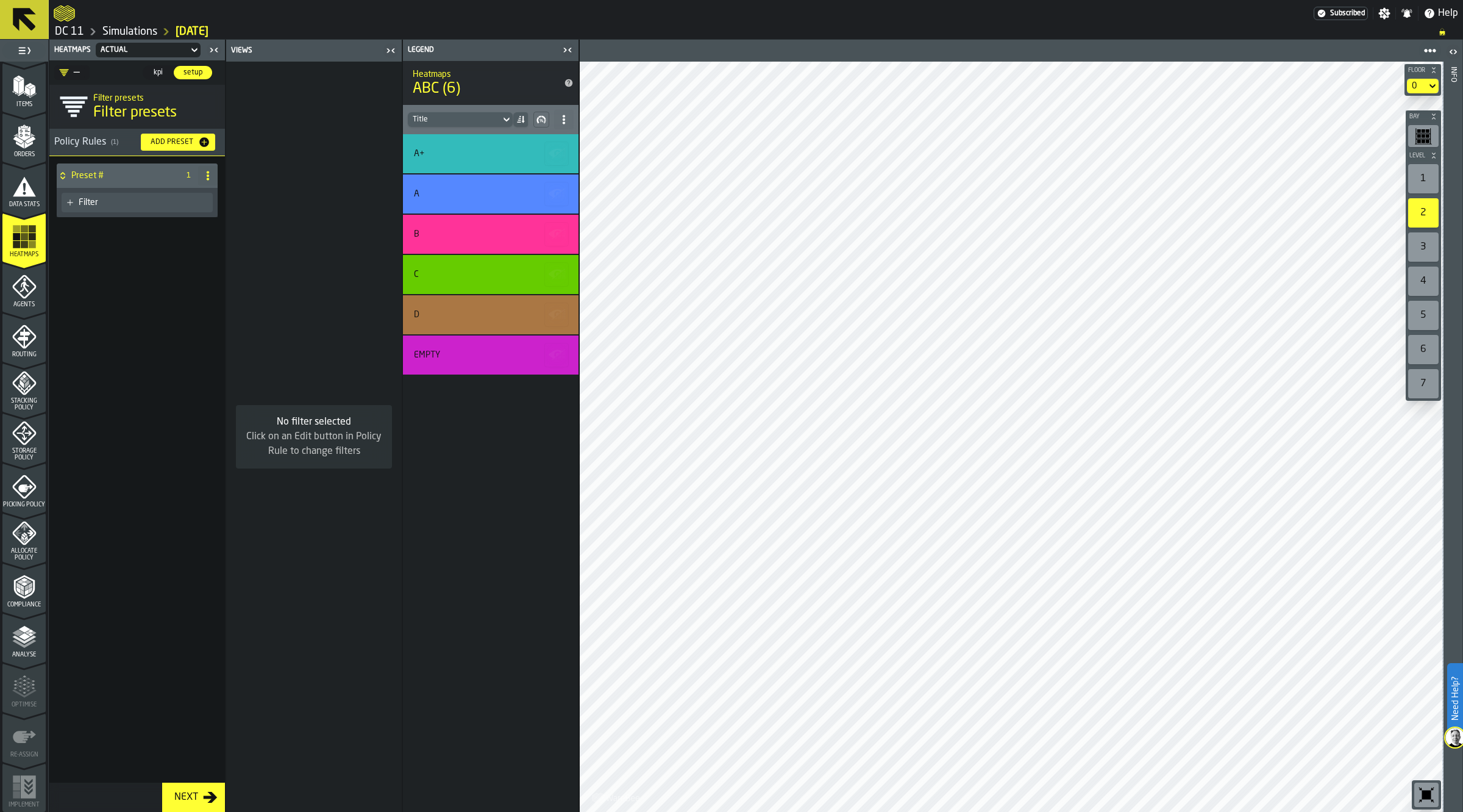
click at [111, 202] on div "Filter" at bounding box center [143, 202] width 129 height 10
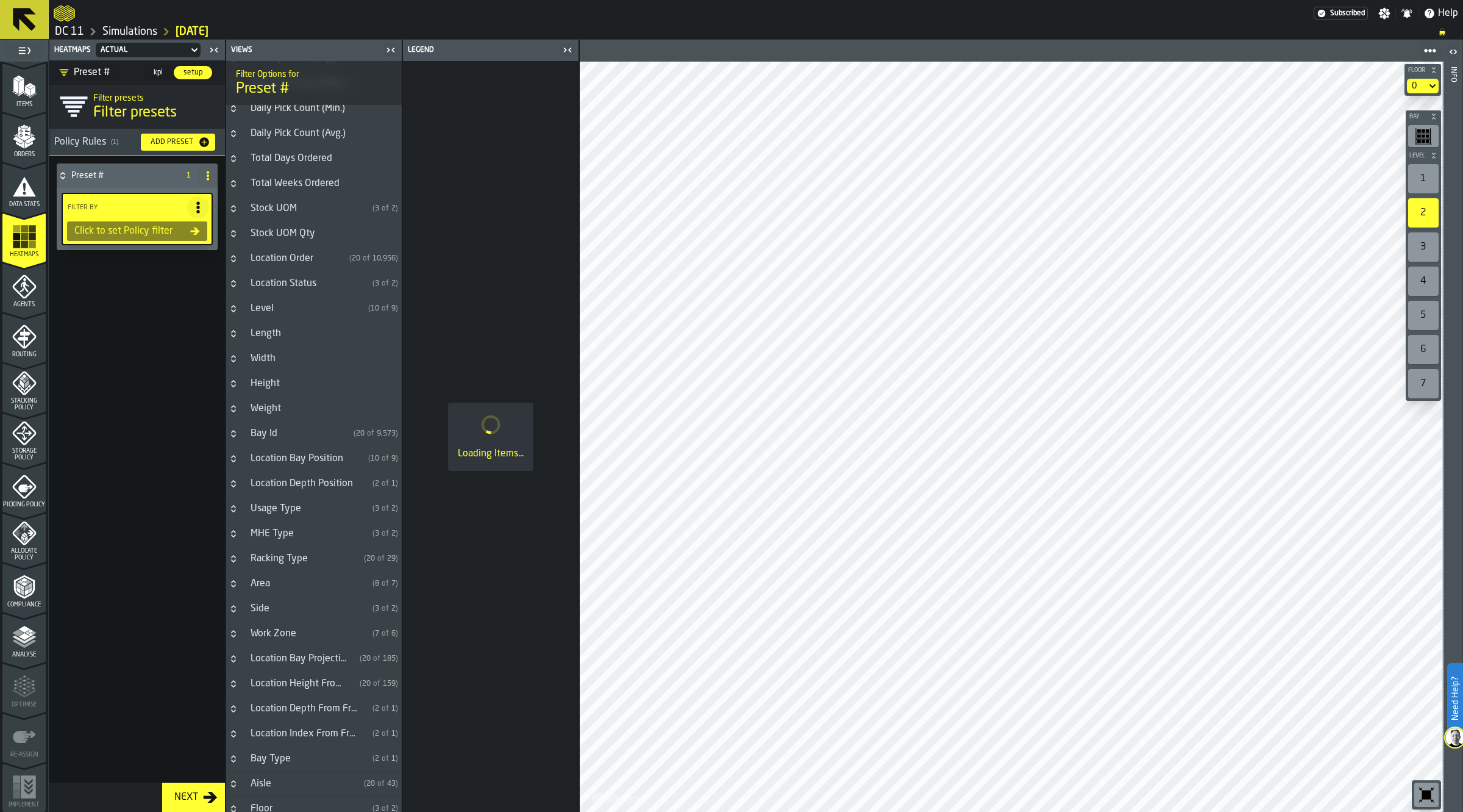
scroll to position [522, 0]
click at [290, 599] on div "Area" at bounding box center [306, 595] width 124 height 14
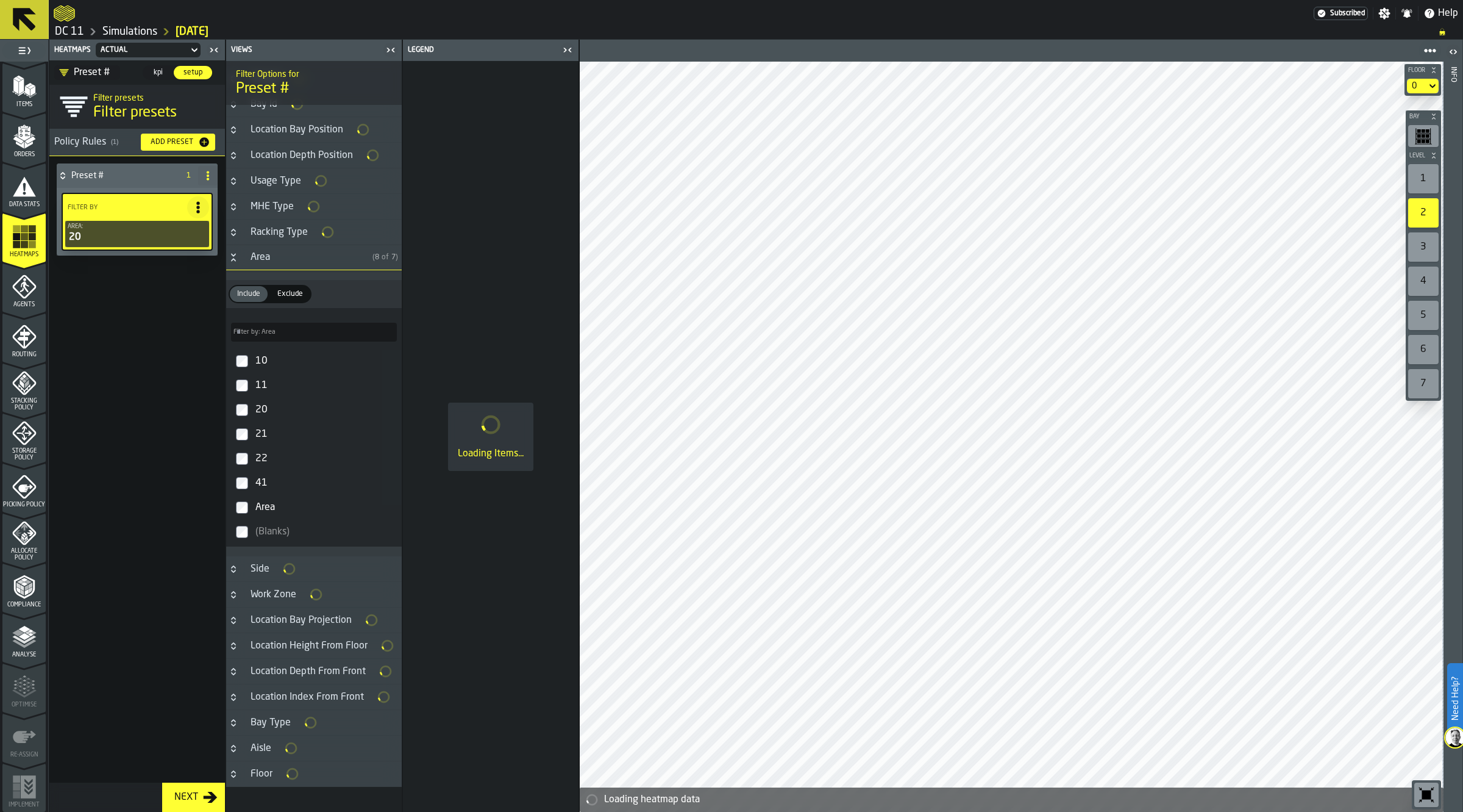
scroll to position [905, 0]
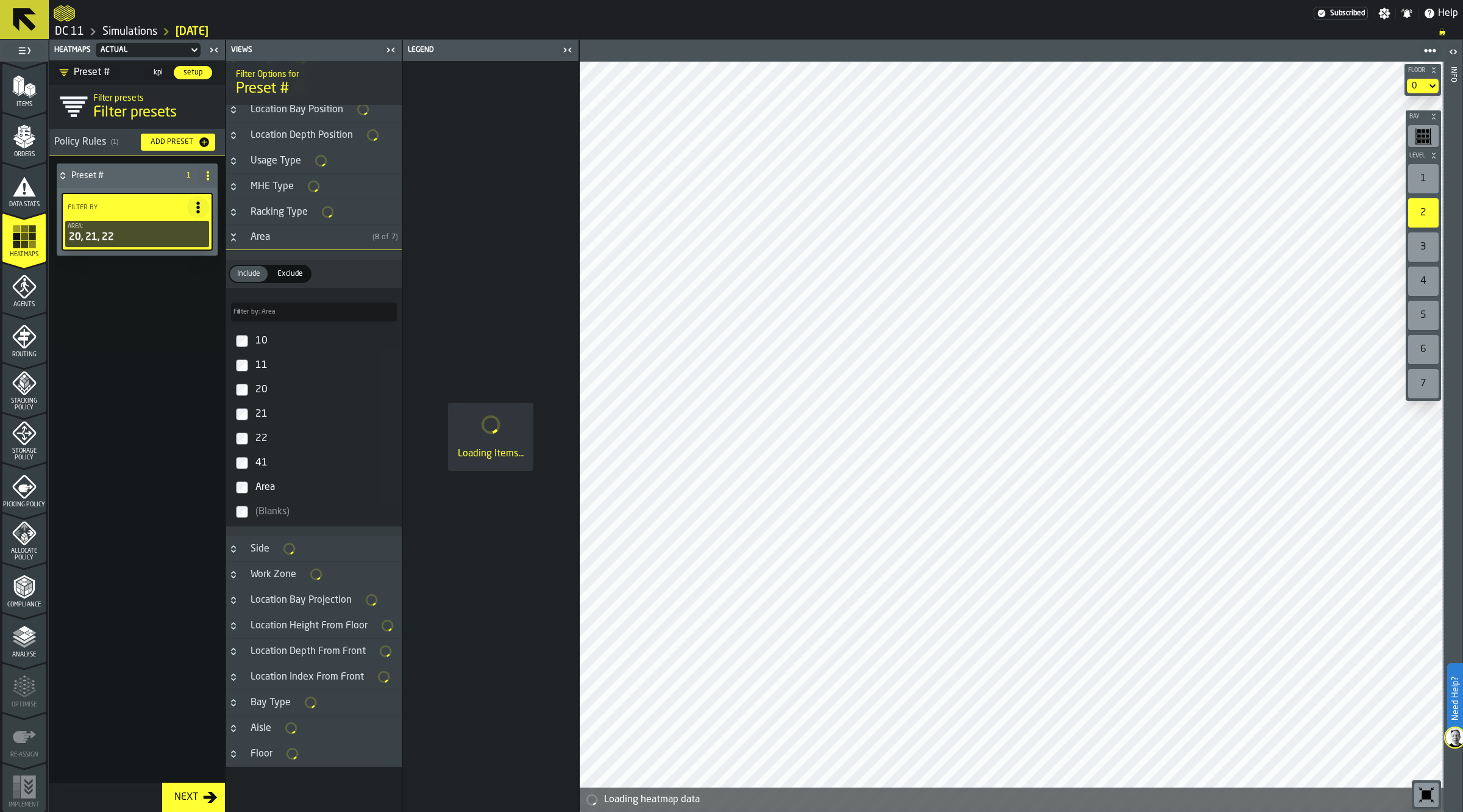
click at [388, 50] on icon "button-toggle-Close me" at bounding box center [391, 49] width 14 height 14
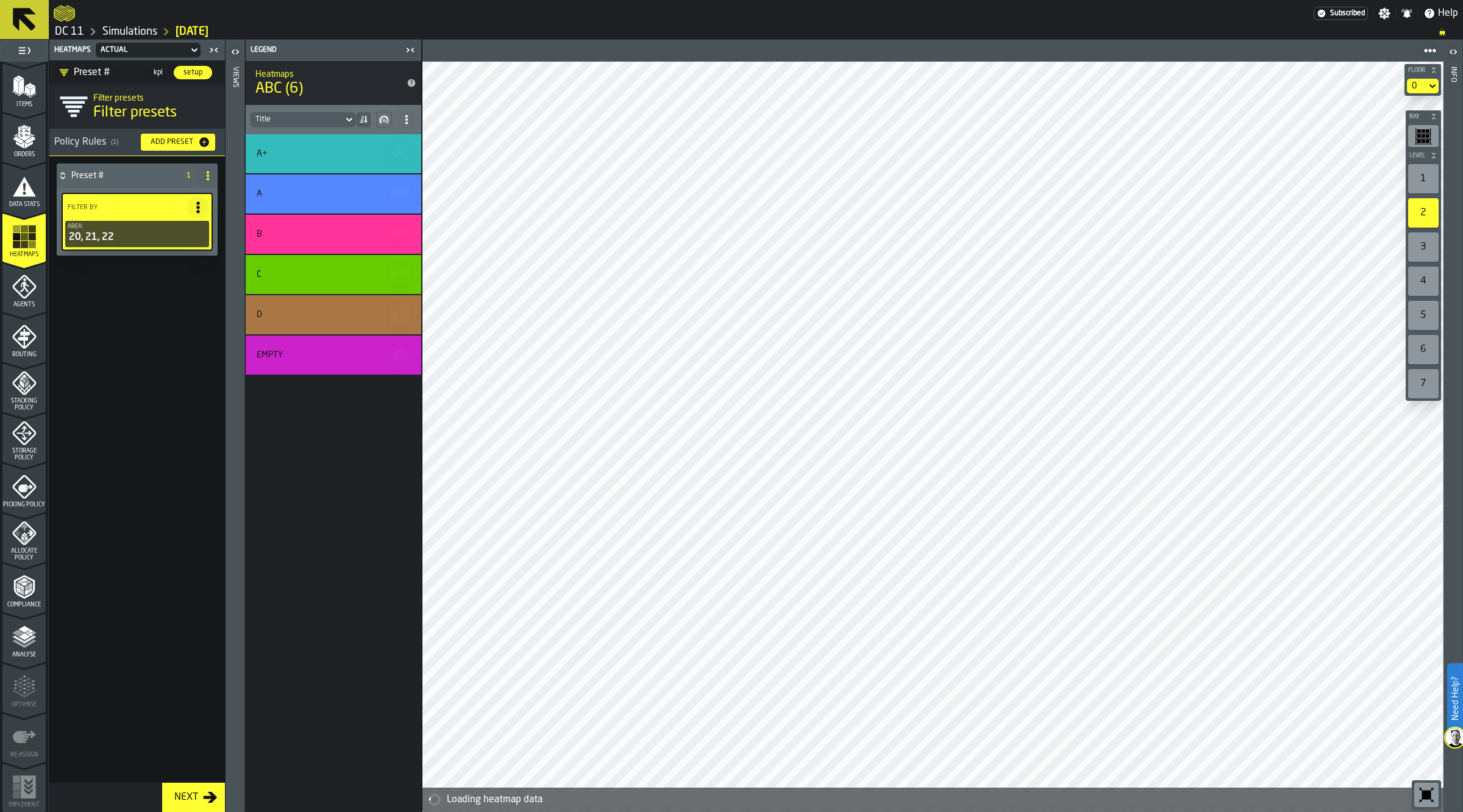
click at [407, 50] on icon "button-toggle-Close me" at bounding box center [410, 49] width 14 height 14
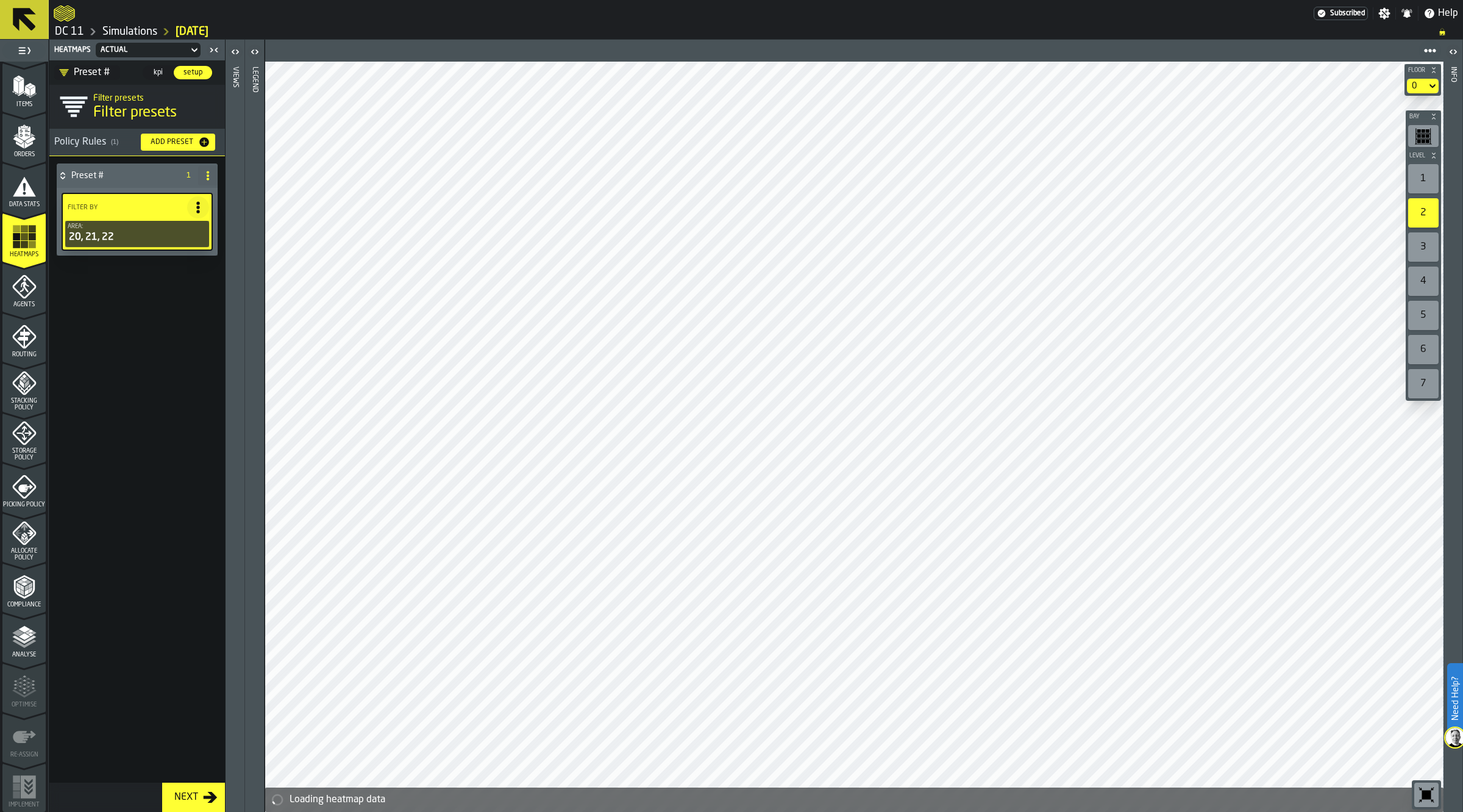
click at [253, 55] on icon "button-toggle-Open" at bounding box center [254, 51] width 14 height 14
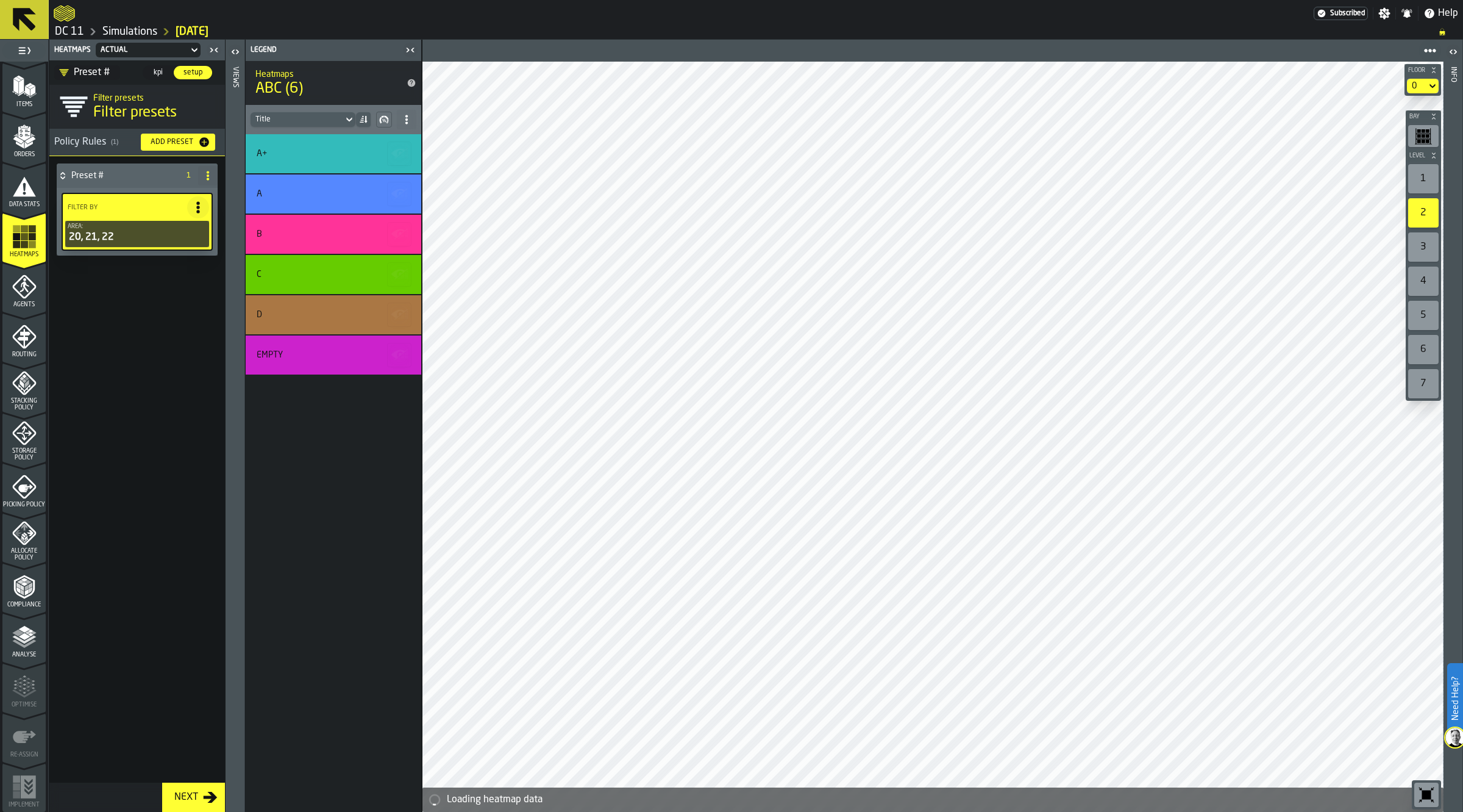
click at [239, 56] on icon "button-toggle-Open" at bounding box center [236, 51] width 14 height 14
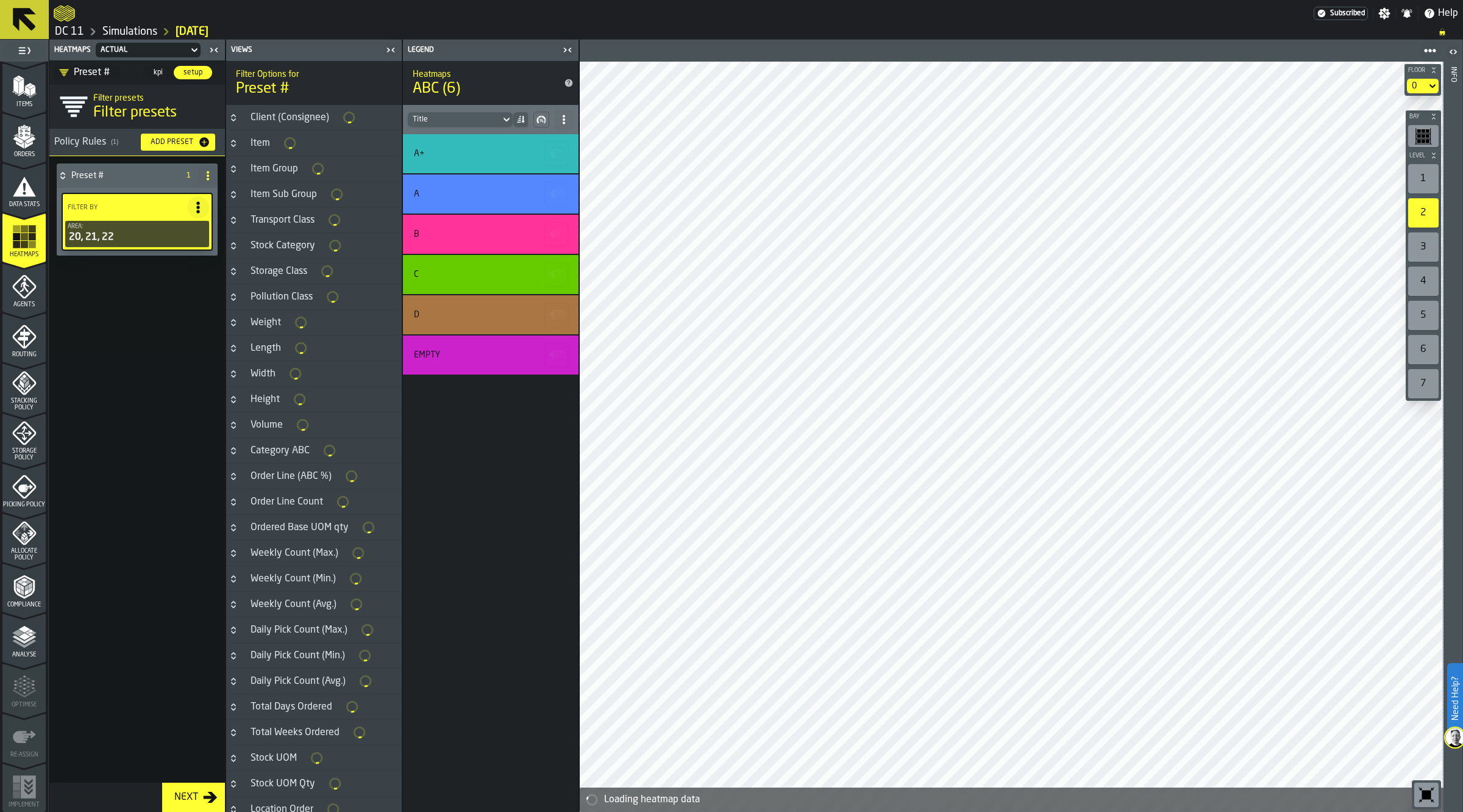
click at [368, 477] on h3 "Order Line (ABC %)" at bounding box center [314, 476] width 175 height 25
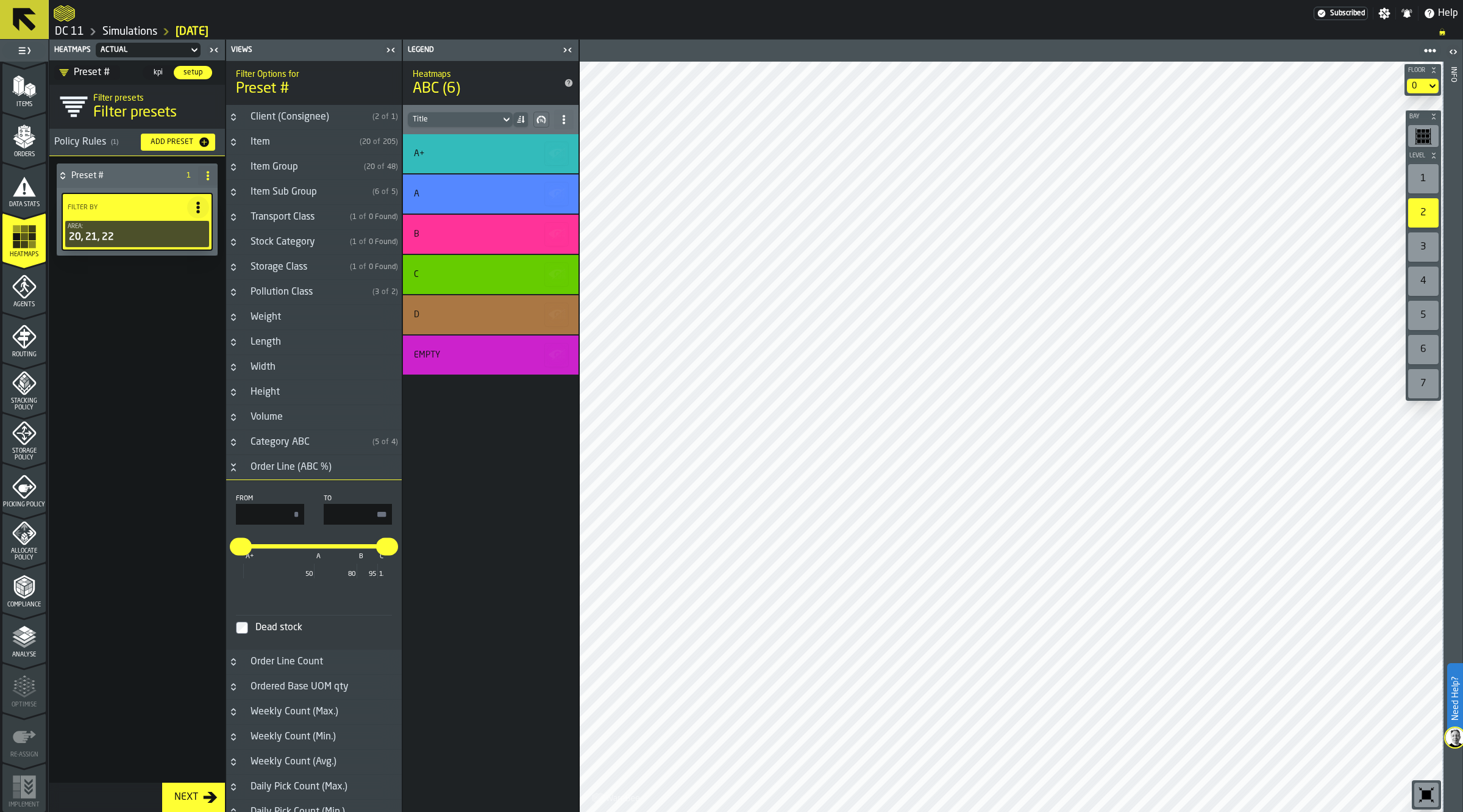
click at [337, 467] on div "Order Line (ABC %)" at bounding box center [291, 467] width 95 height 14
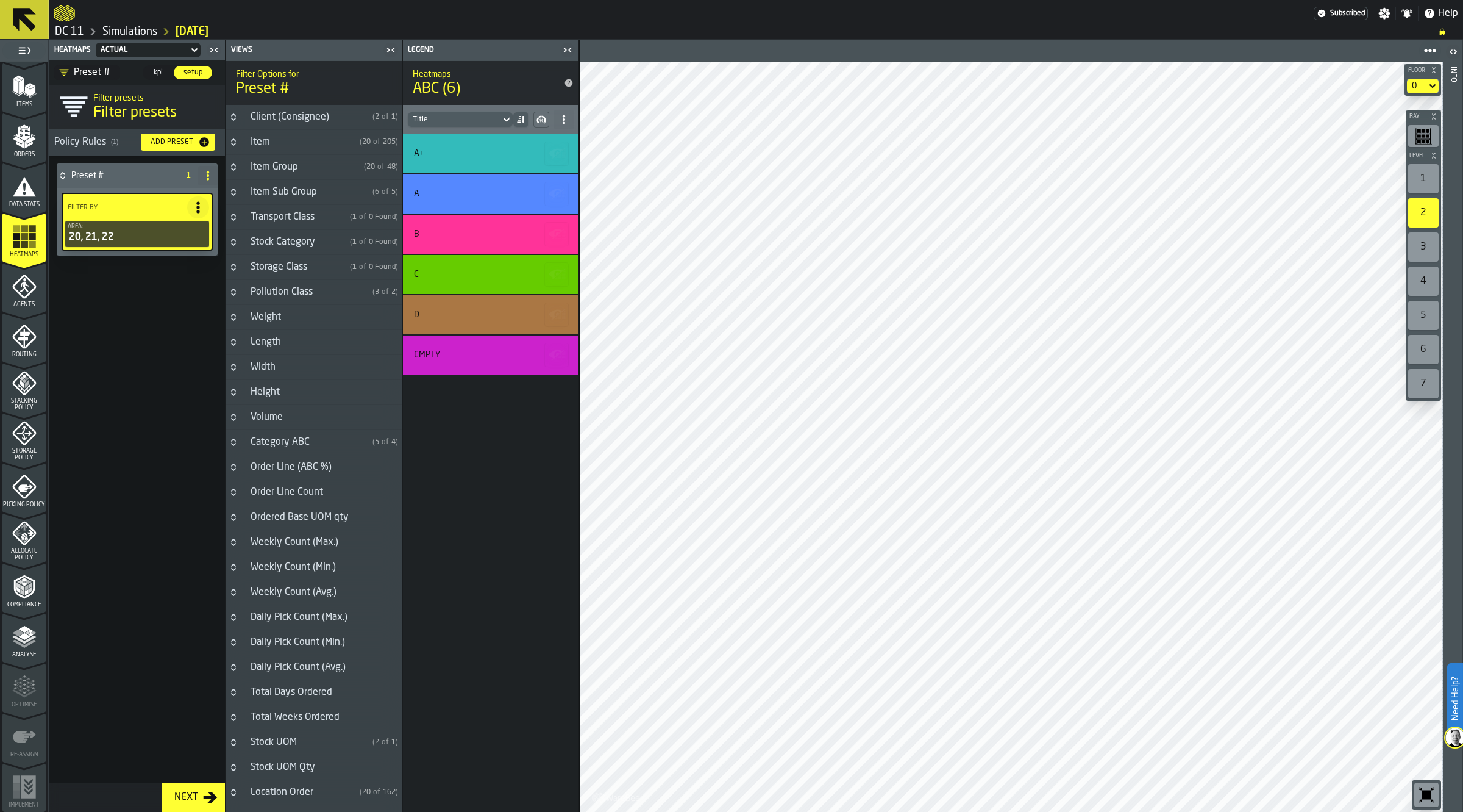
click at [330, 430] on h3 "Volume" at bounding box center [314, 417] width 175 height 25
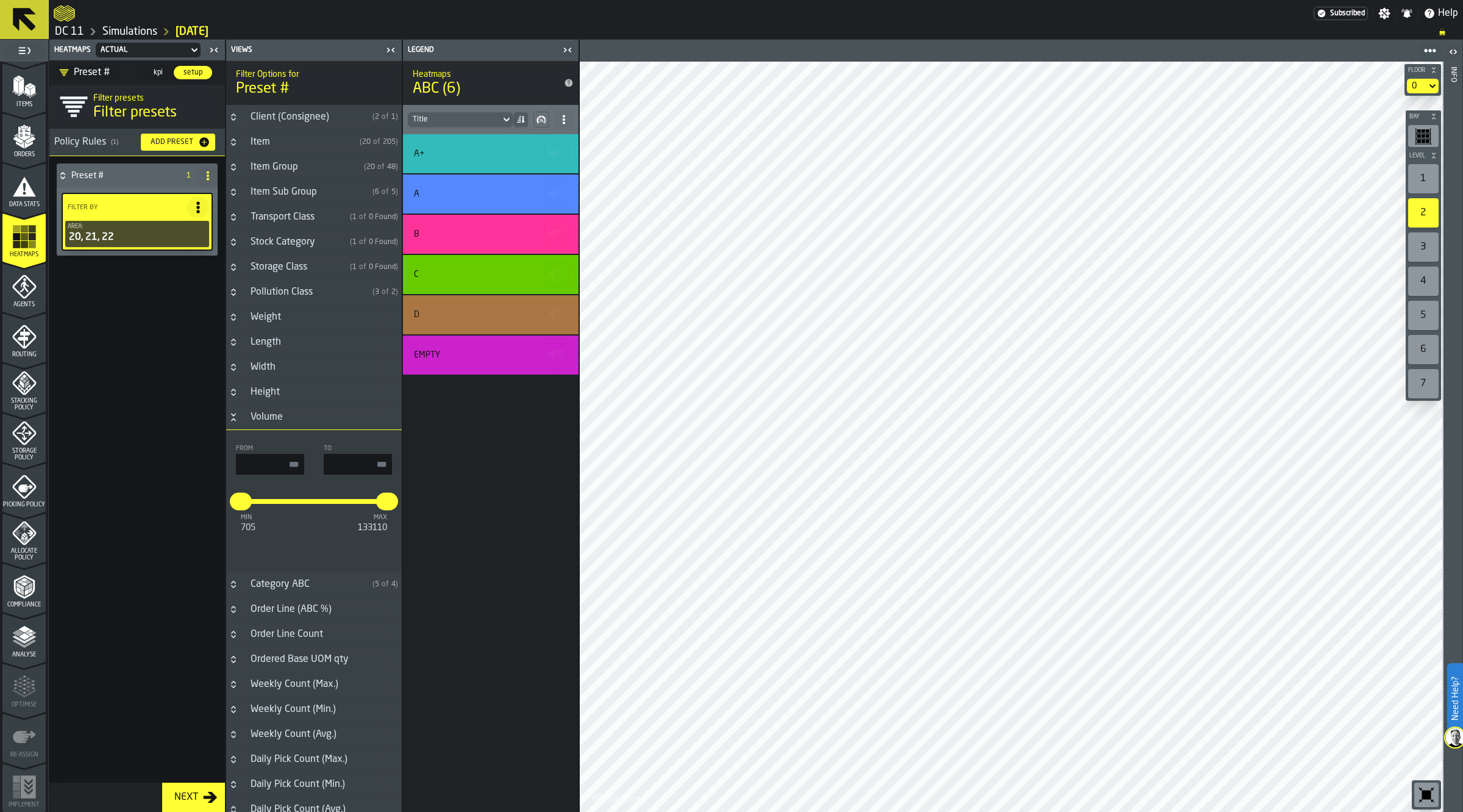
click at [323, 419] on h3 "Volume" at bounding box center [314, 417] width 175 height 25
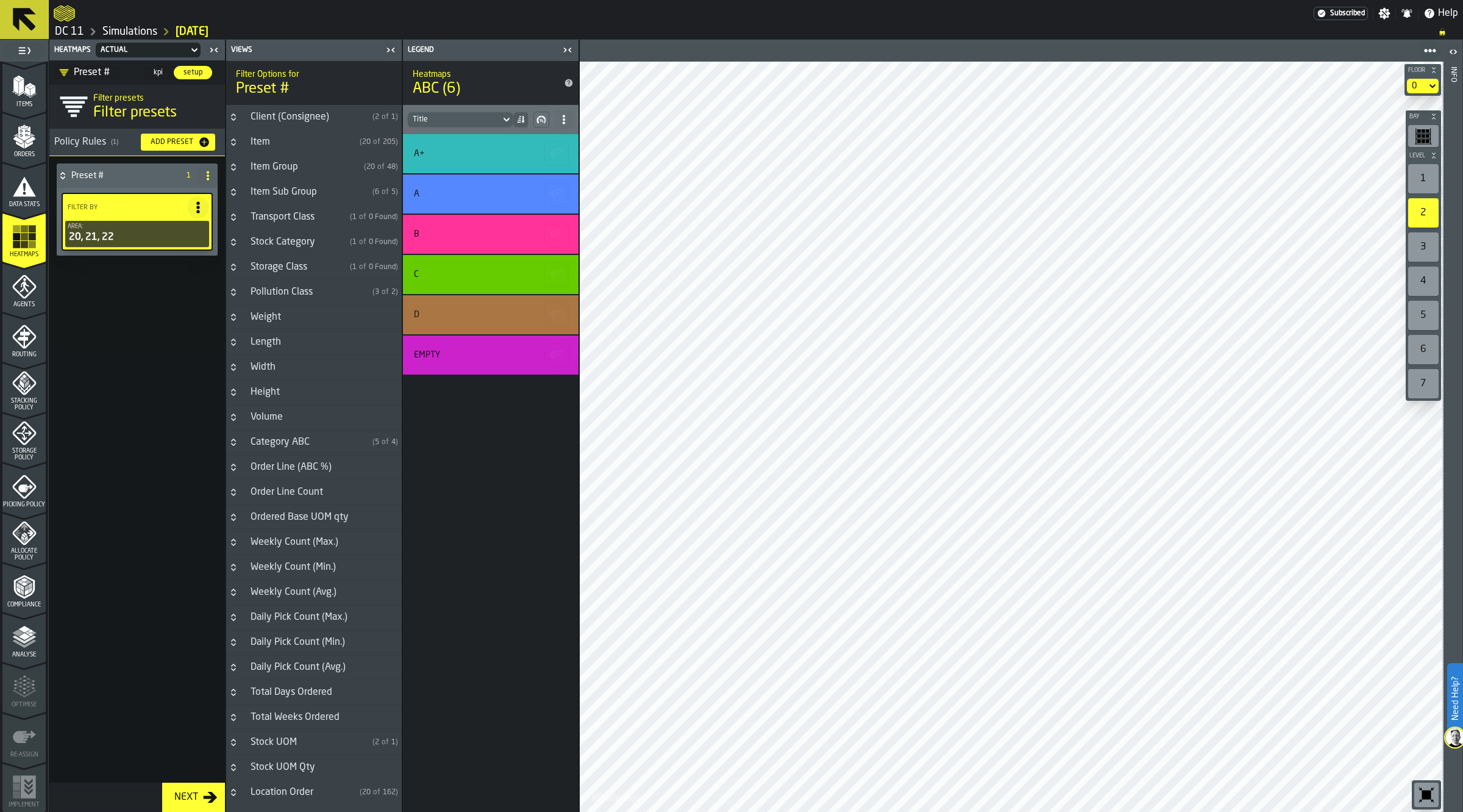
click at [325, 434] on h3 "Category ABC ( 5 of 4 )" at bounding box center [314, 442] width 175 height 25
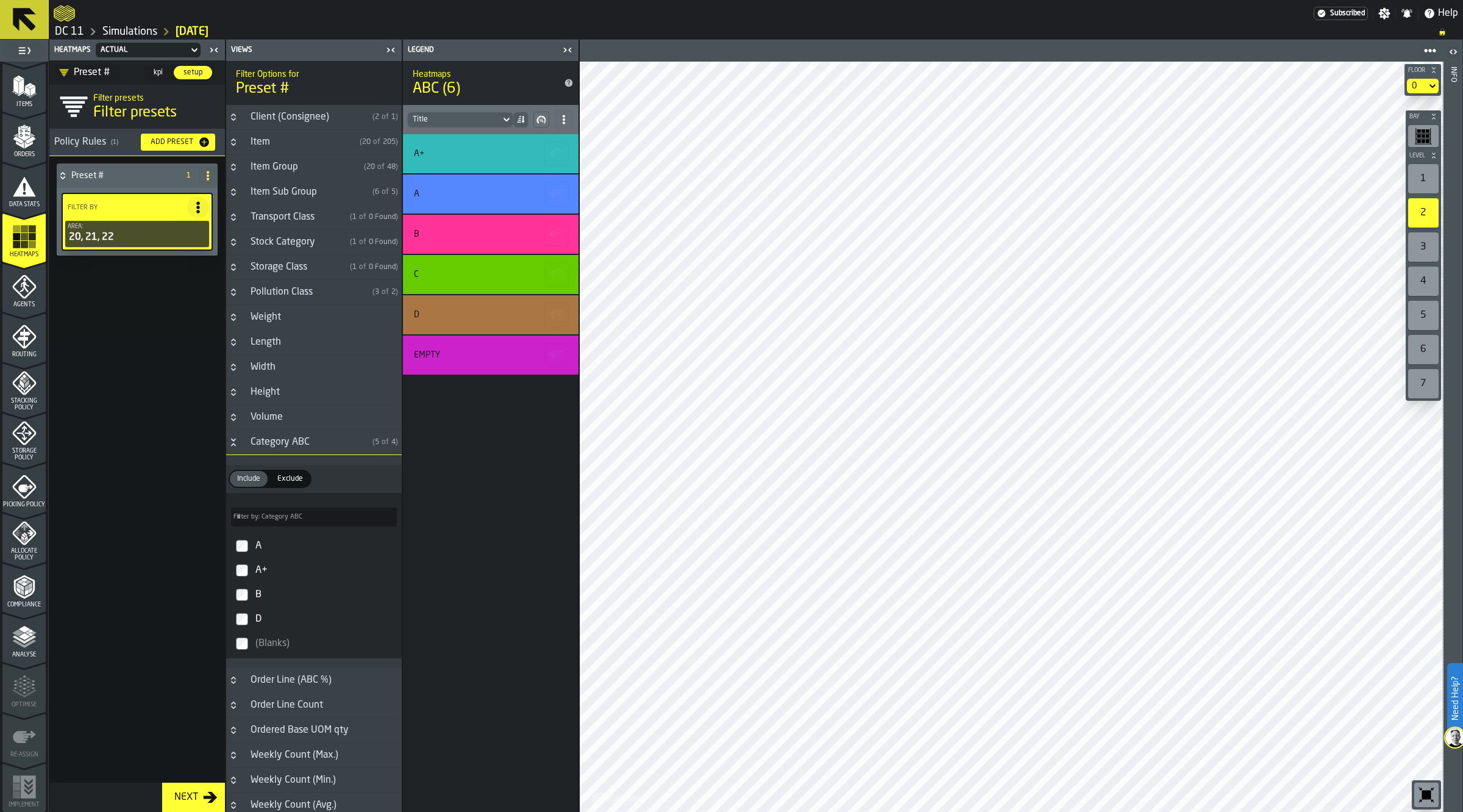
click at [279, 547] on div "A" at bounding box center [325, 546] width 144 height 20
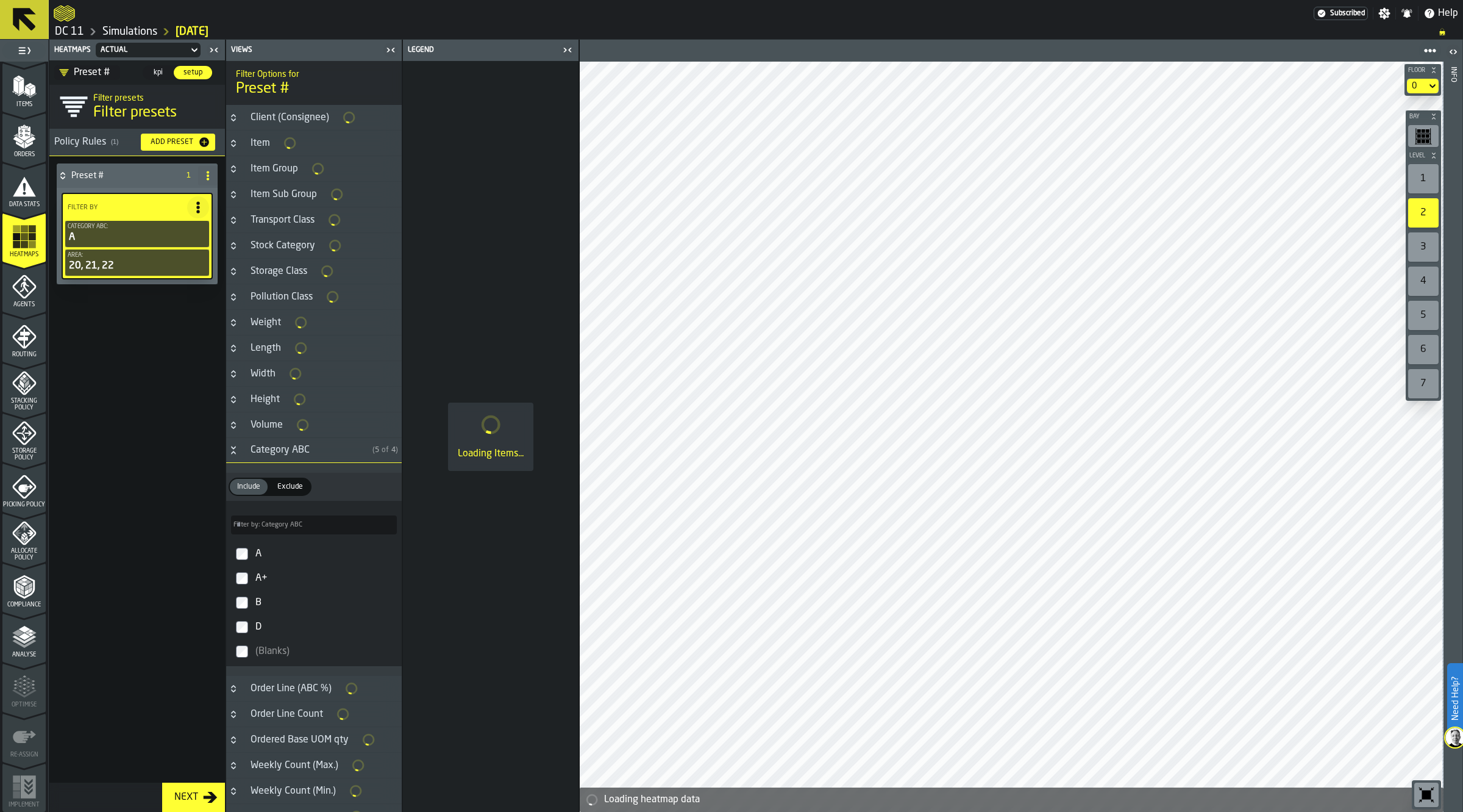
click at [263, 583] on div "A+" at bounding box center [325, 578] width 144 height 20
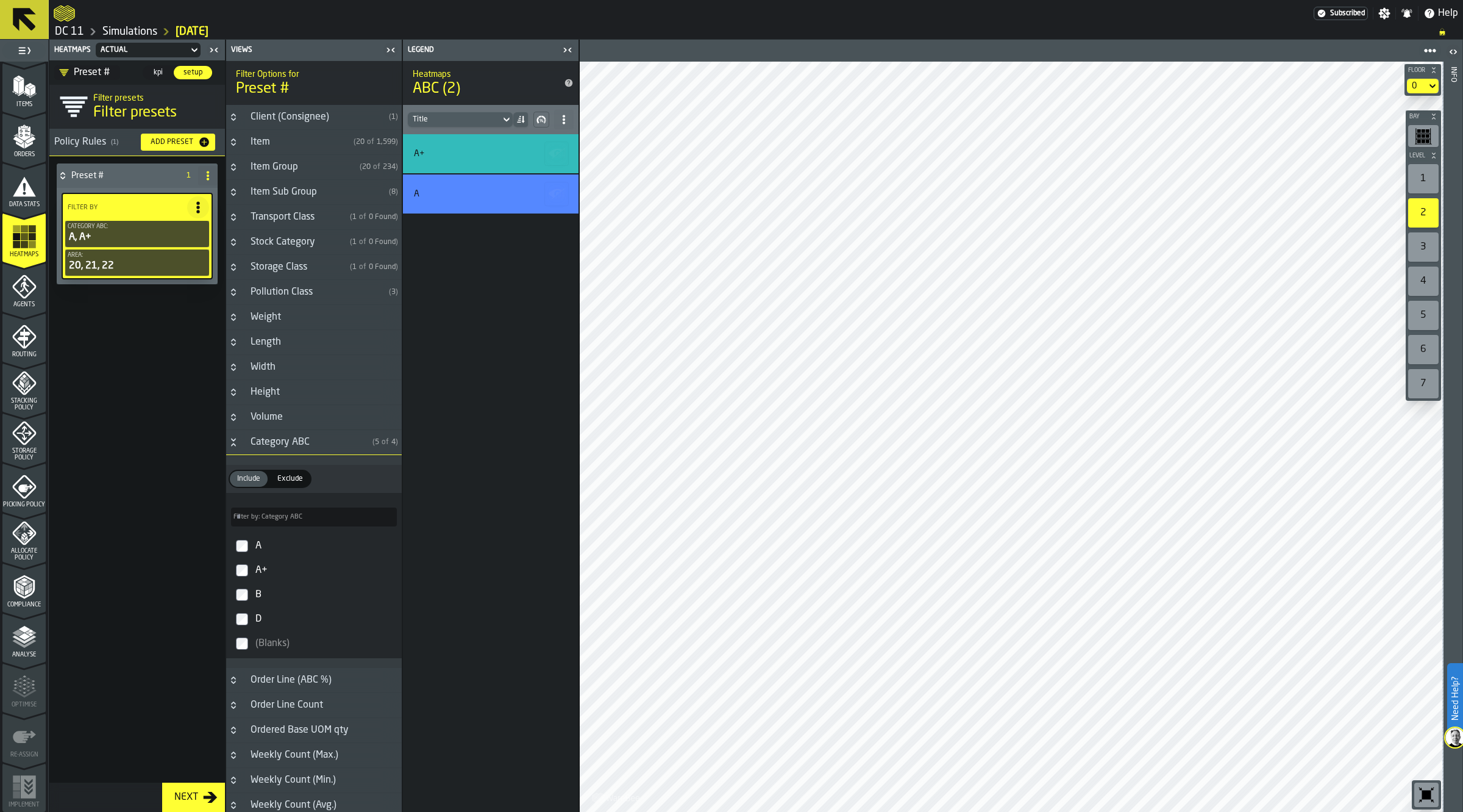
drag, startPoint x: 298, startPoint y: 594, endPoint x: 290, endPoint y: 617, distance: 24.4
click at [298, 594] on div "B" at bounding box center [325, 594] width 144 height 20
click at [290, 617] on label "D" at bounding box center [314, 619] width 171 height 24
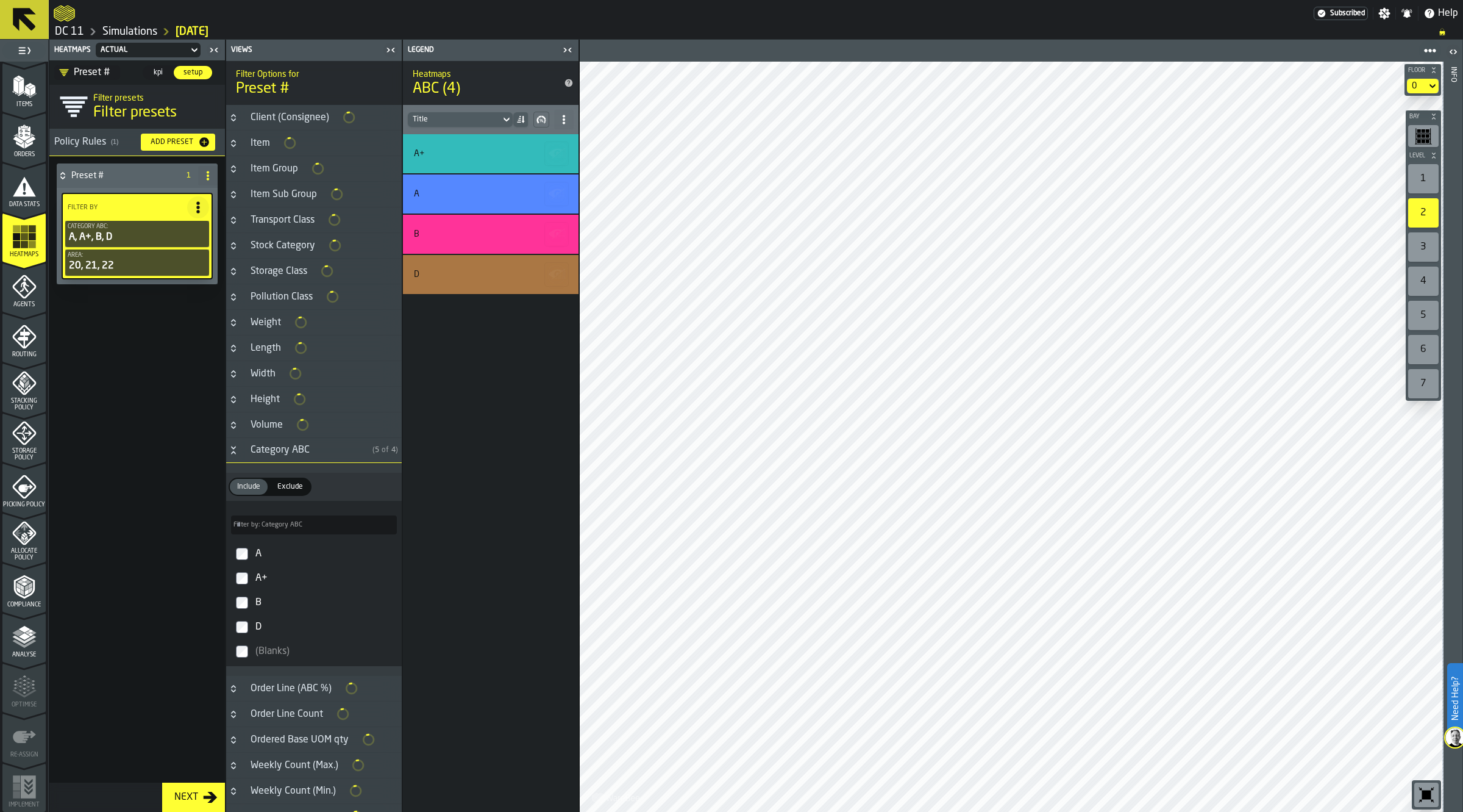
click at [252, 645] on label "(Blanks)" at bounding box center [314, 651] width 171 height 24
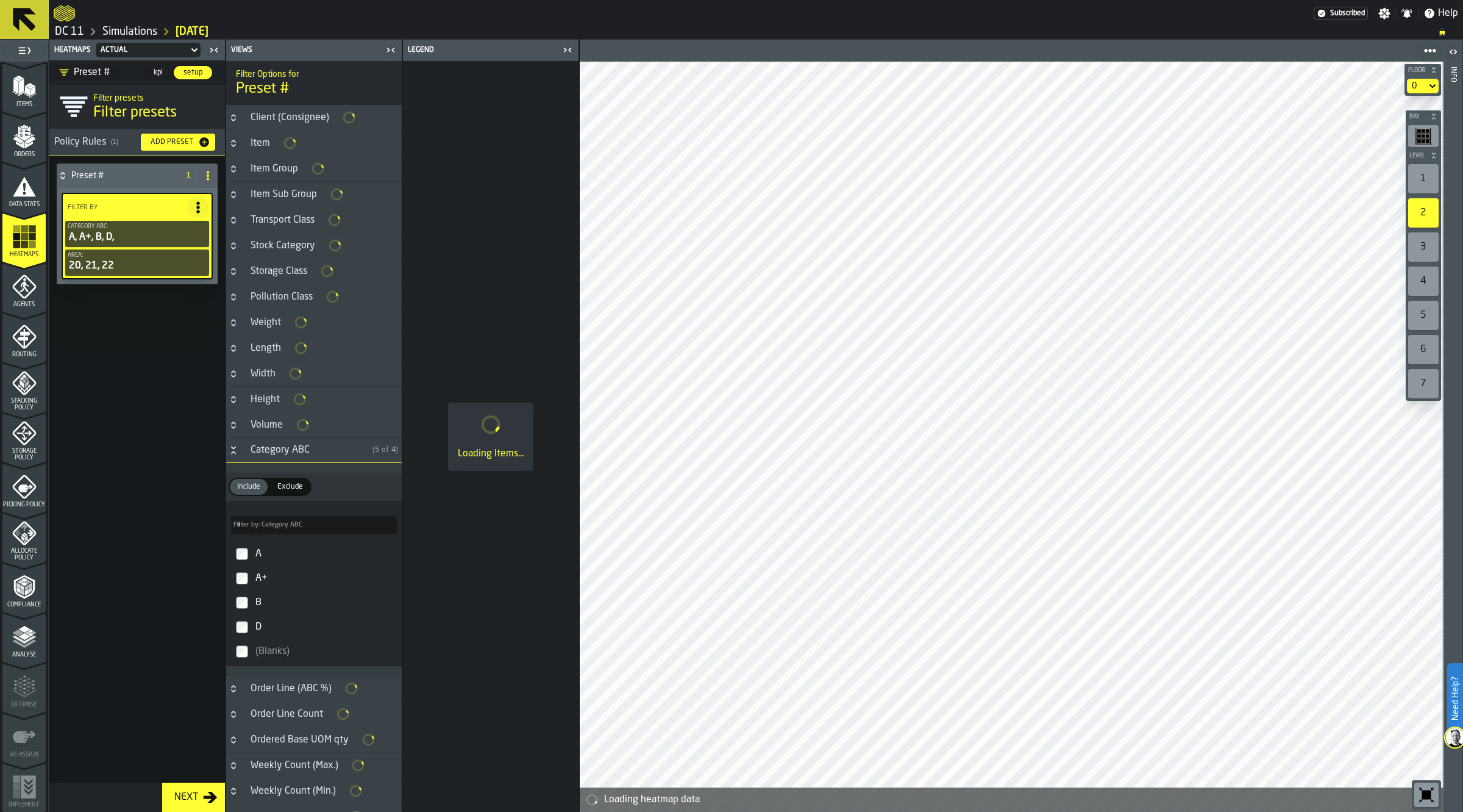
click at [251, 450] on div "Category ABC" at bounding box center [306, 450] width 124 height 14
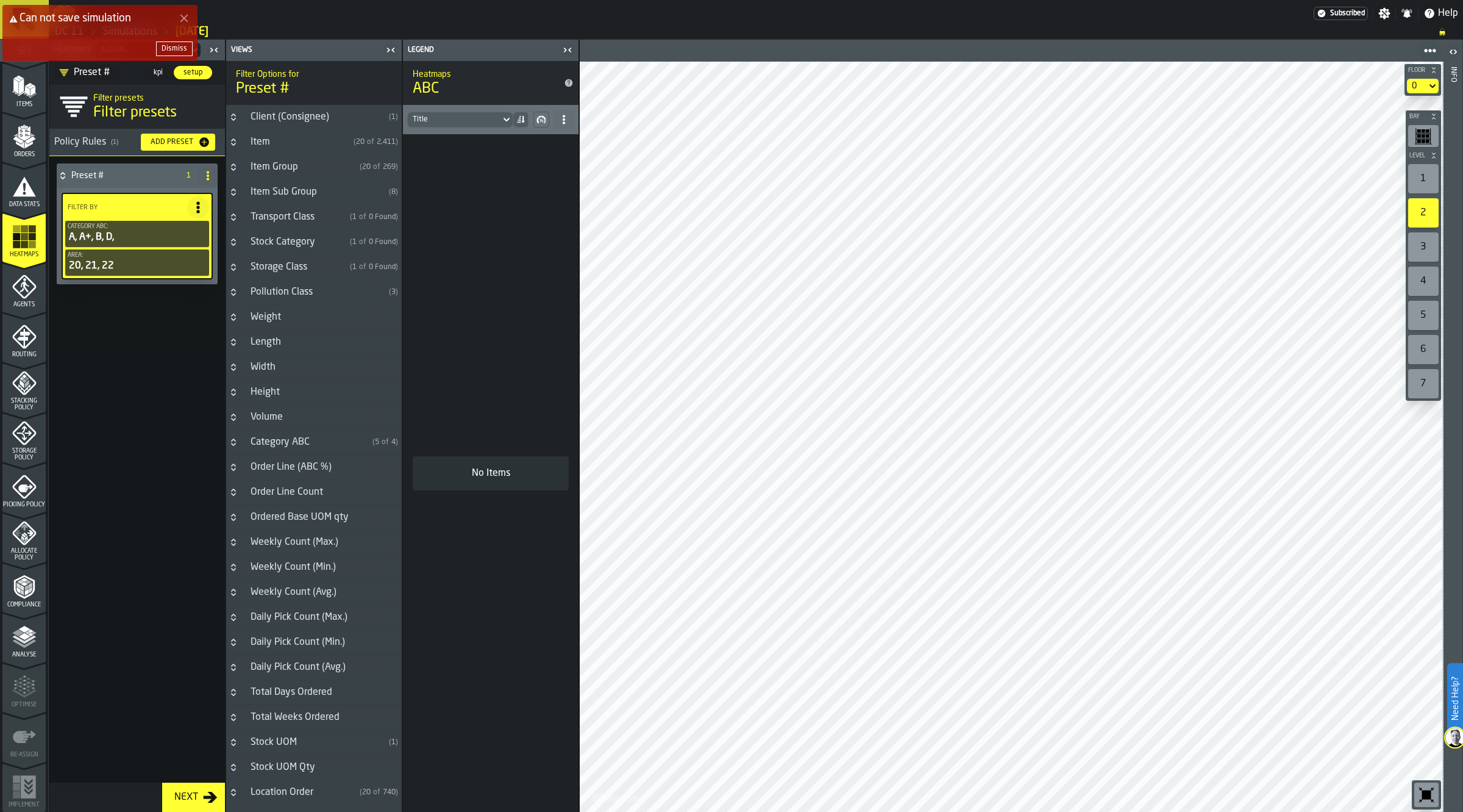
click at [335, 443] on div "Category ABC" at bounding box center [306, 442] width 124 height 14
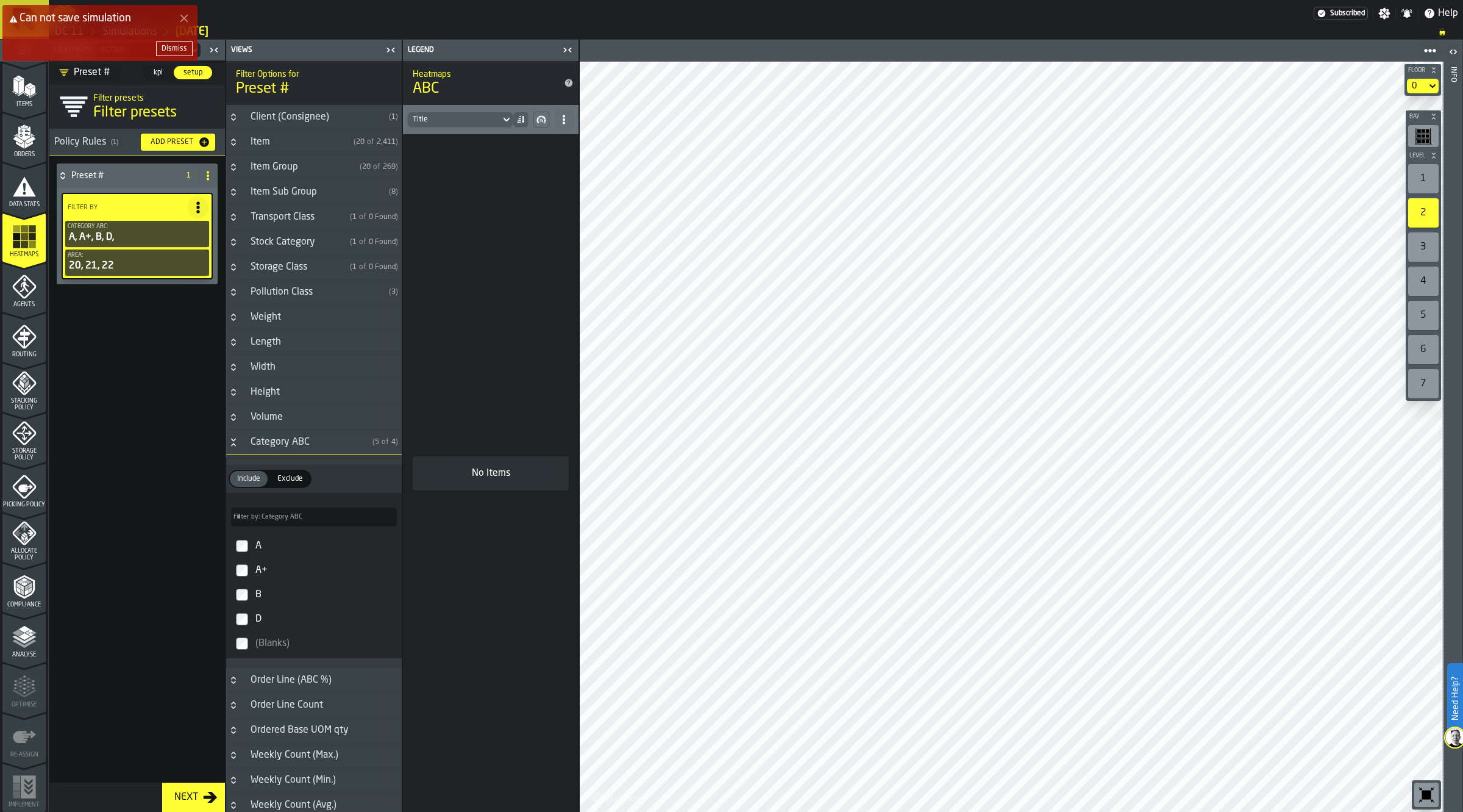
click at [256, 544] on div "A" at bounding box center [325, 546] width 144 height 20
click at [266, 575] on div "A+" at bounding box center [325, 570] width 144 height 20
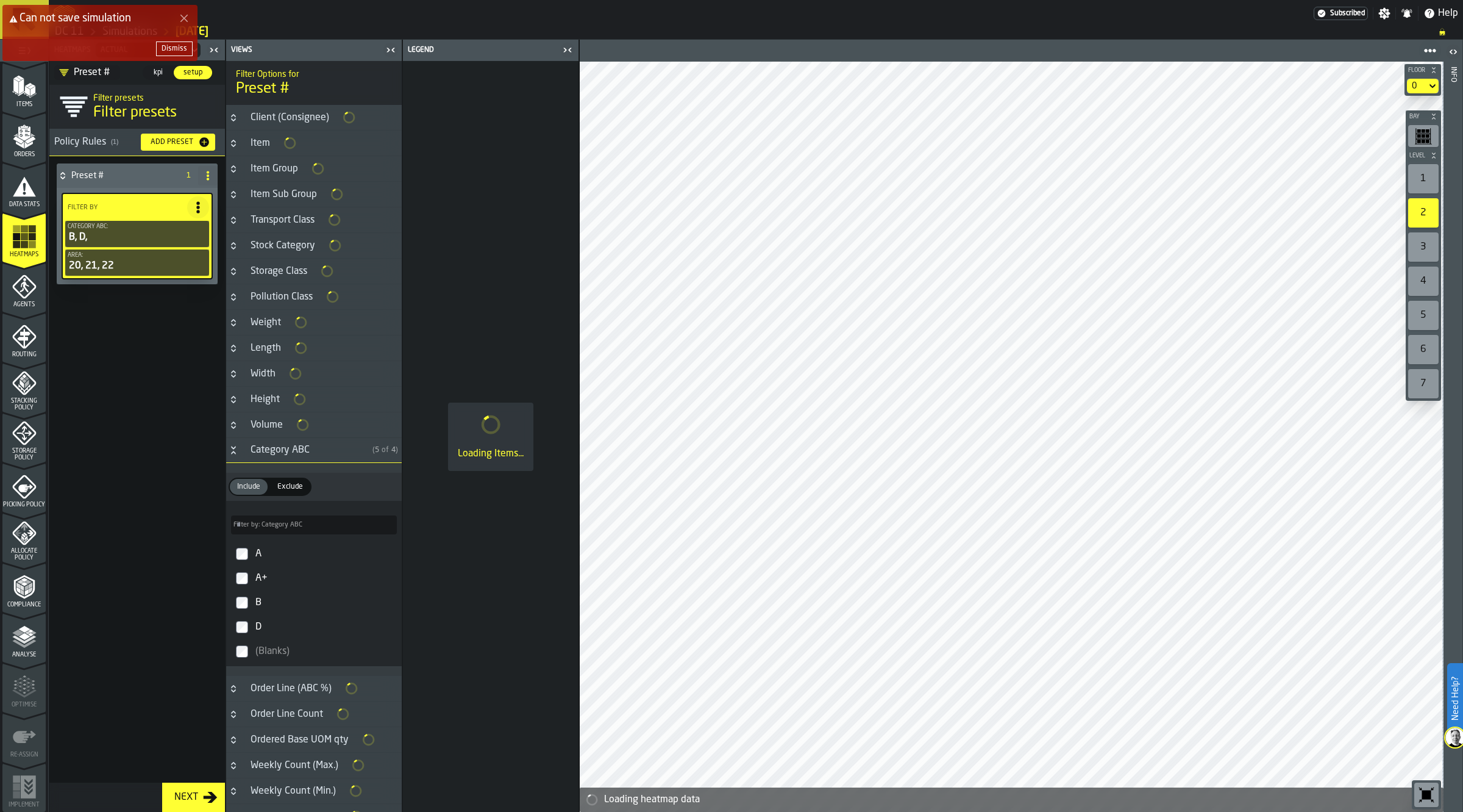
click at [267, 595] on div "B" at bounding box center [325, 602] width 144 height 20
click at [270, 626] on div "D" at bounding box center [325, 627] width 144 height 20
click at [278, 654] on span "(Blanks)" at bounding box center [272, 651] width 34 height 10
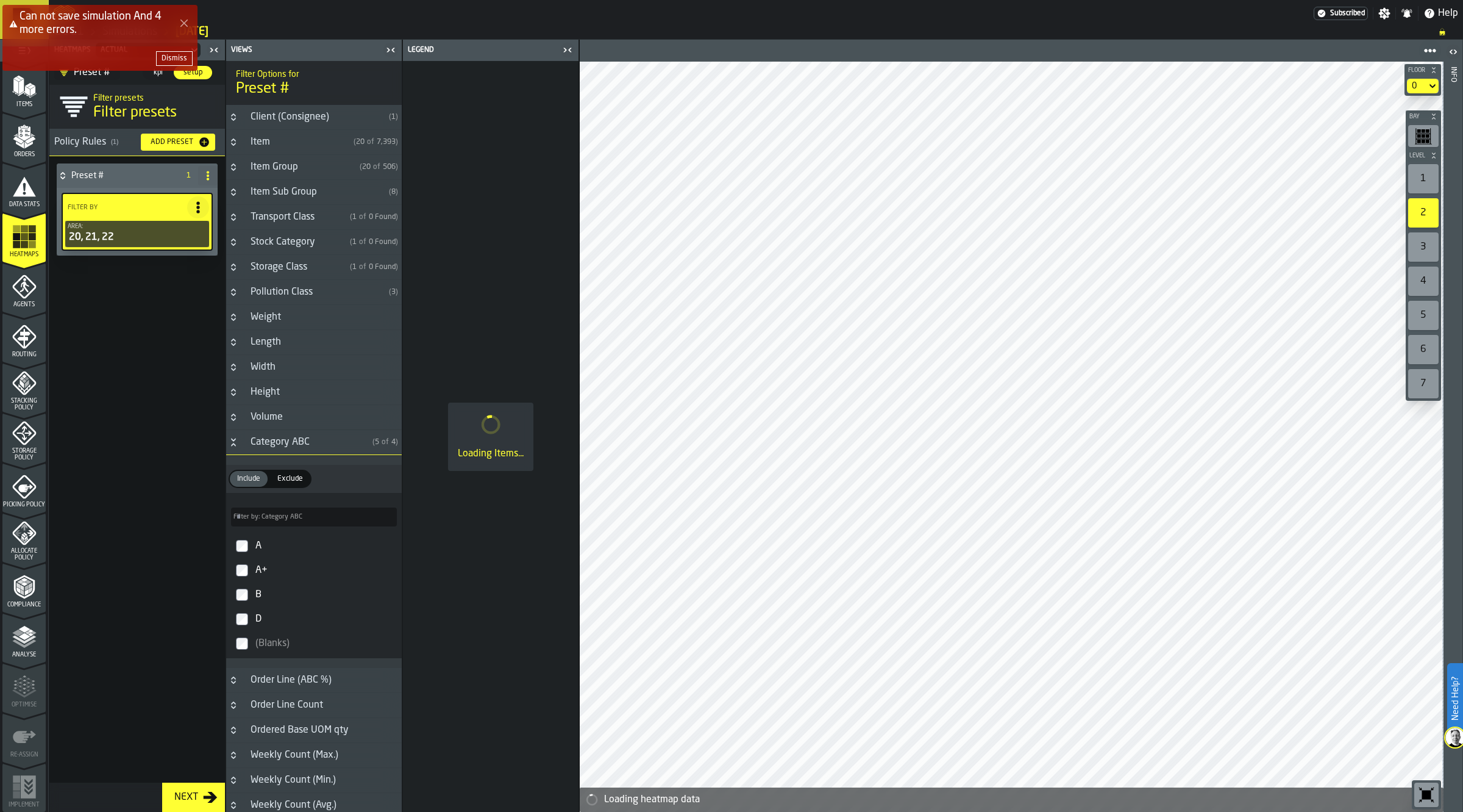
click at [323, 446] on div "Category ABC" at bounding box center [306, 442] width 124 height 14
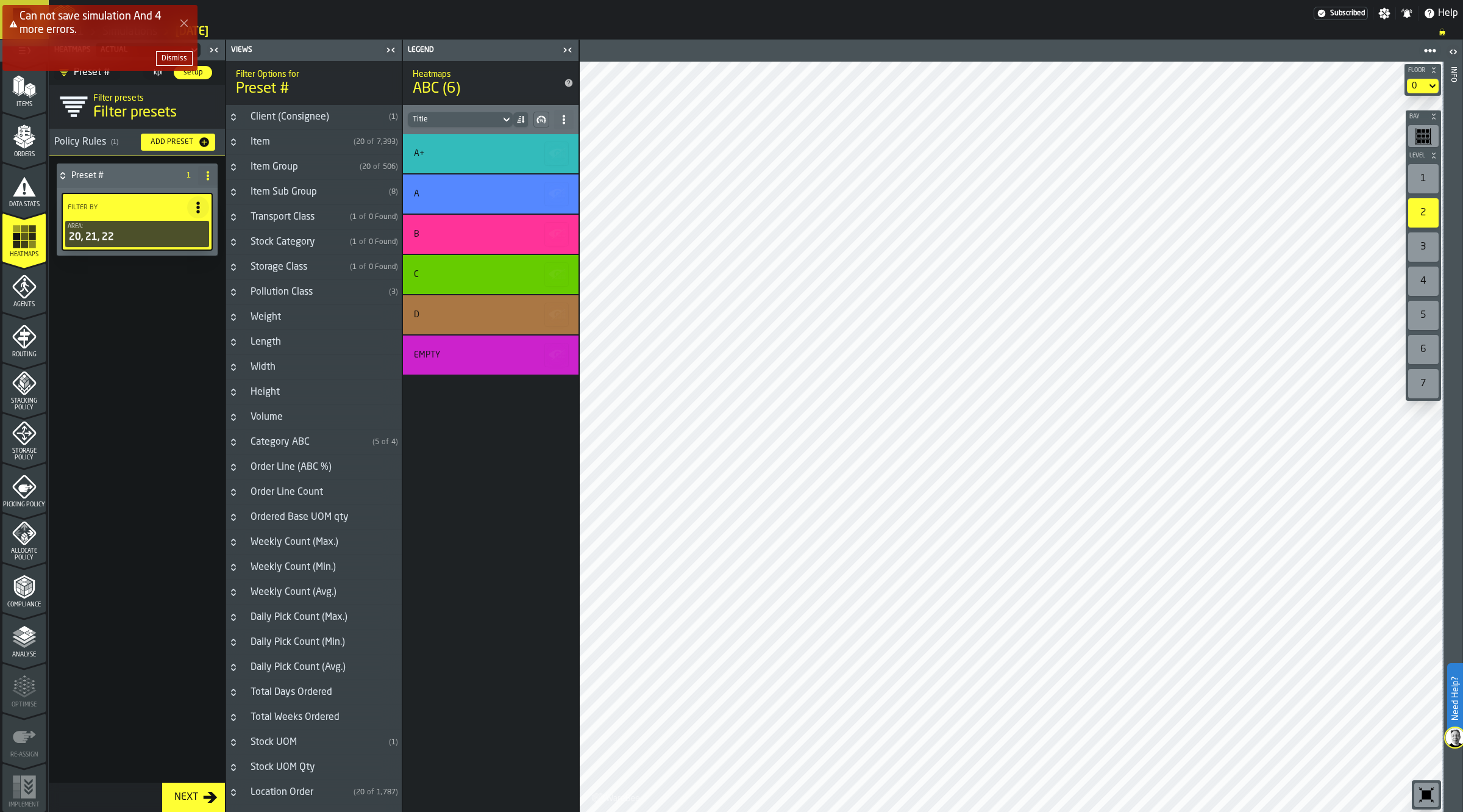
scroll to position [76, 0]
click at [184, 28] on icon "Close Error" at bounding box center [183, 22] width 10 height 10
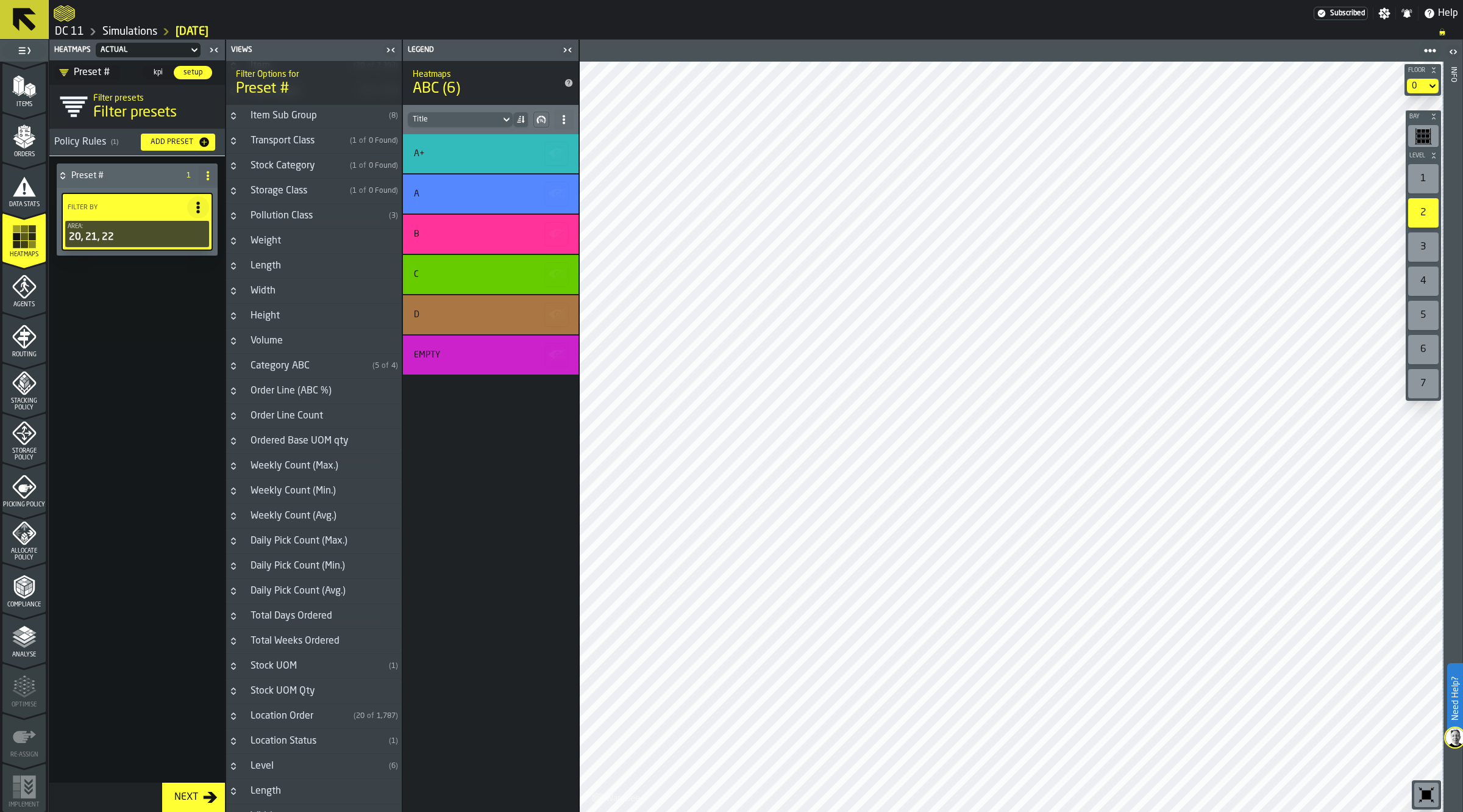
click at [1431, 172] on div "1" at bounding box center [1423, 178] width 31 height 30
click at [148, 31] on link "Simulations" at bounding box center [129, 31] width 55 height 13
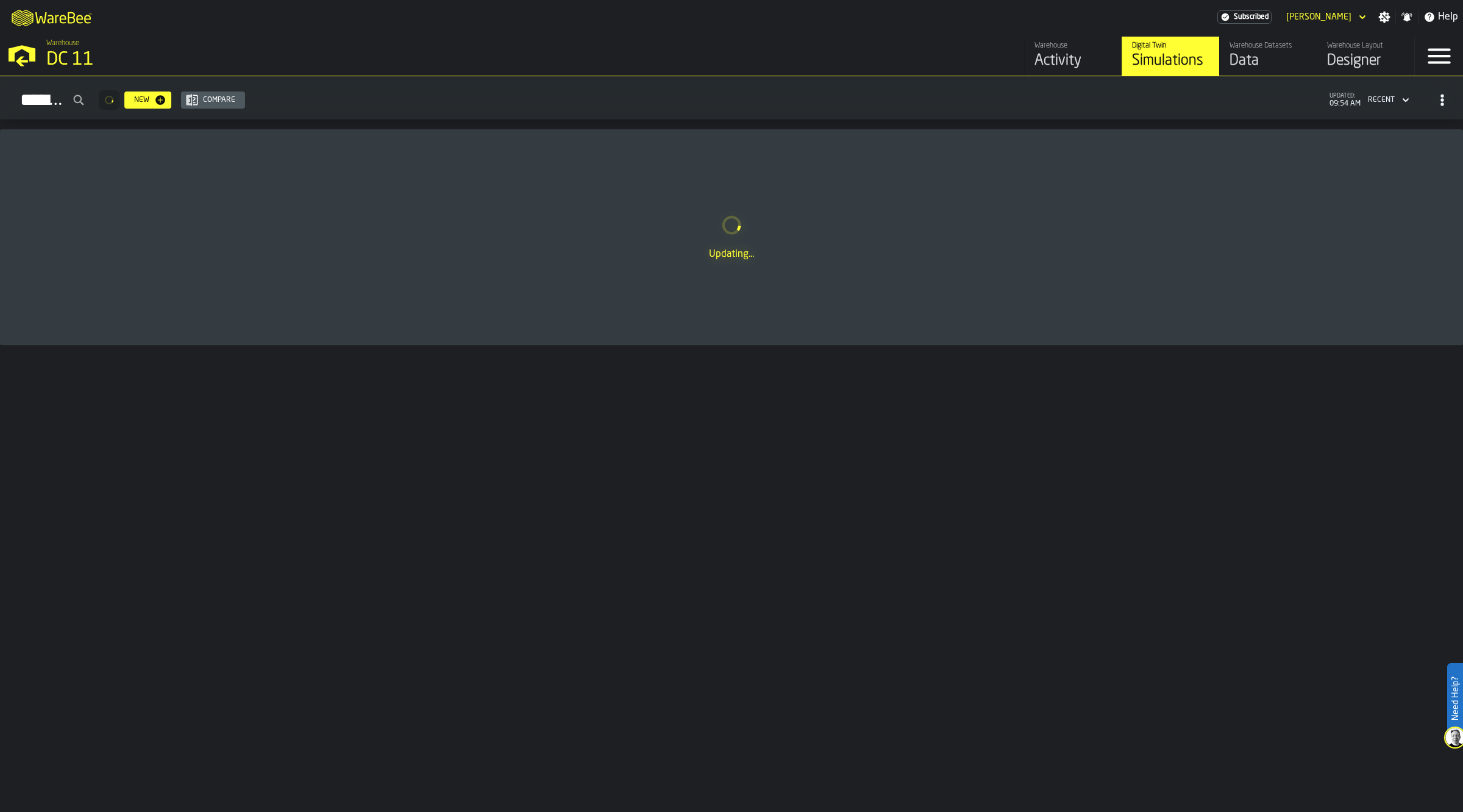
click at [1325, 53] on link "Warehouse Layout Designer" at bounding box center [1366, 56] width 97 height 39
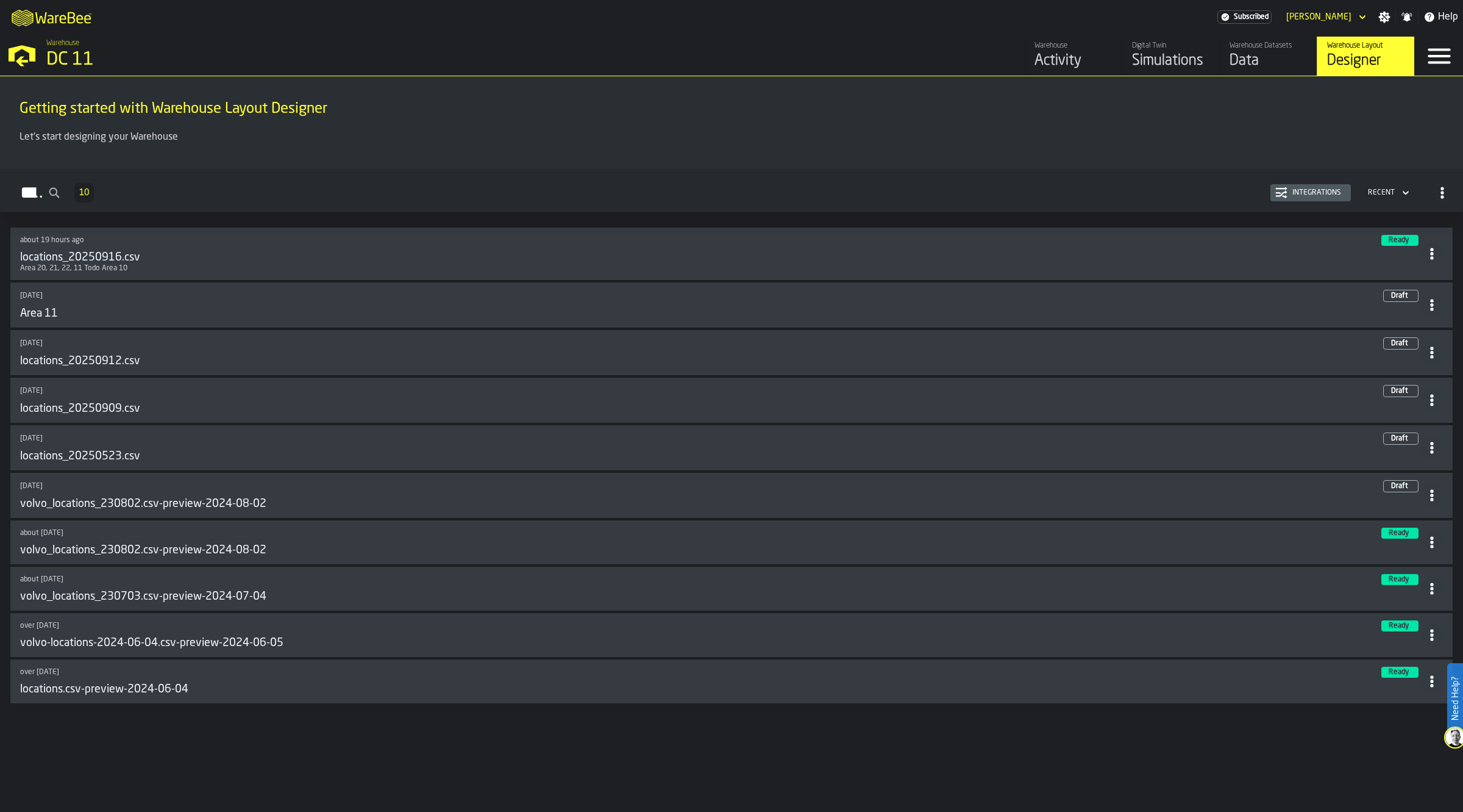
click at [1436, 261] on span at bounding box center [1432, 254] width 22 height 22
click at [1418, 335] on div "Edit in Designer" at bounding box center [1402, 338] width 67 height 14
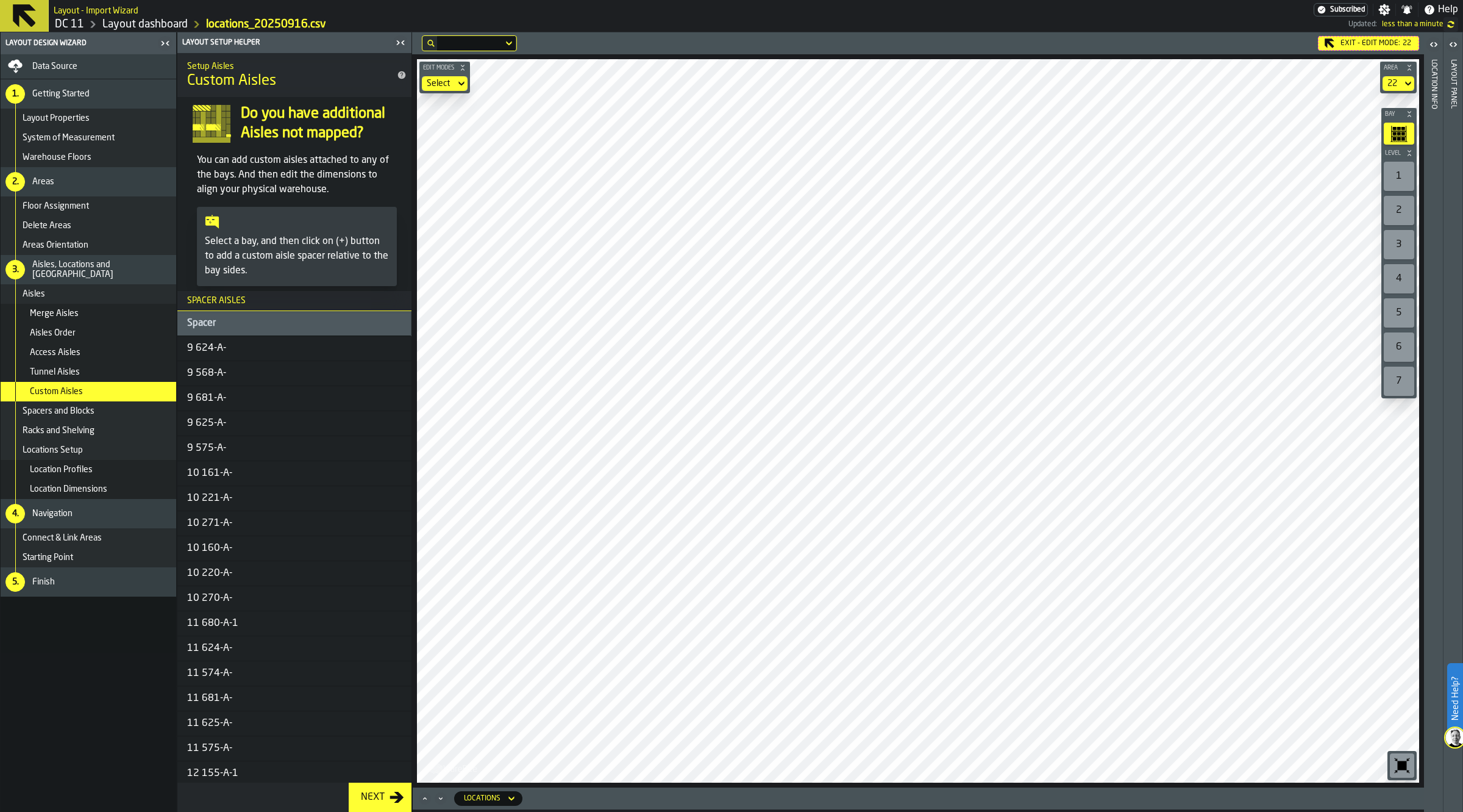
click at [1455, 524] on main "Layout Design Wizard Data Source 1. Getting Started Layout Properties System of…" at bounding box center [731, 422] width 1463 height 780
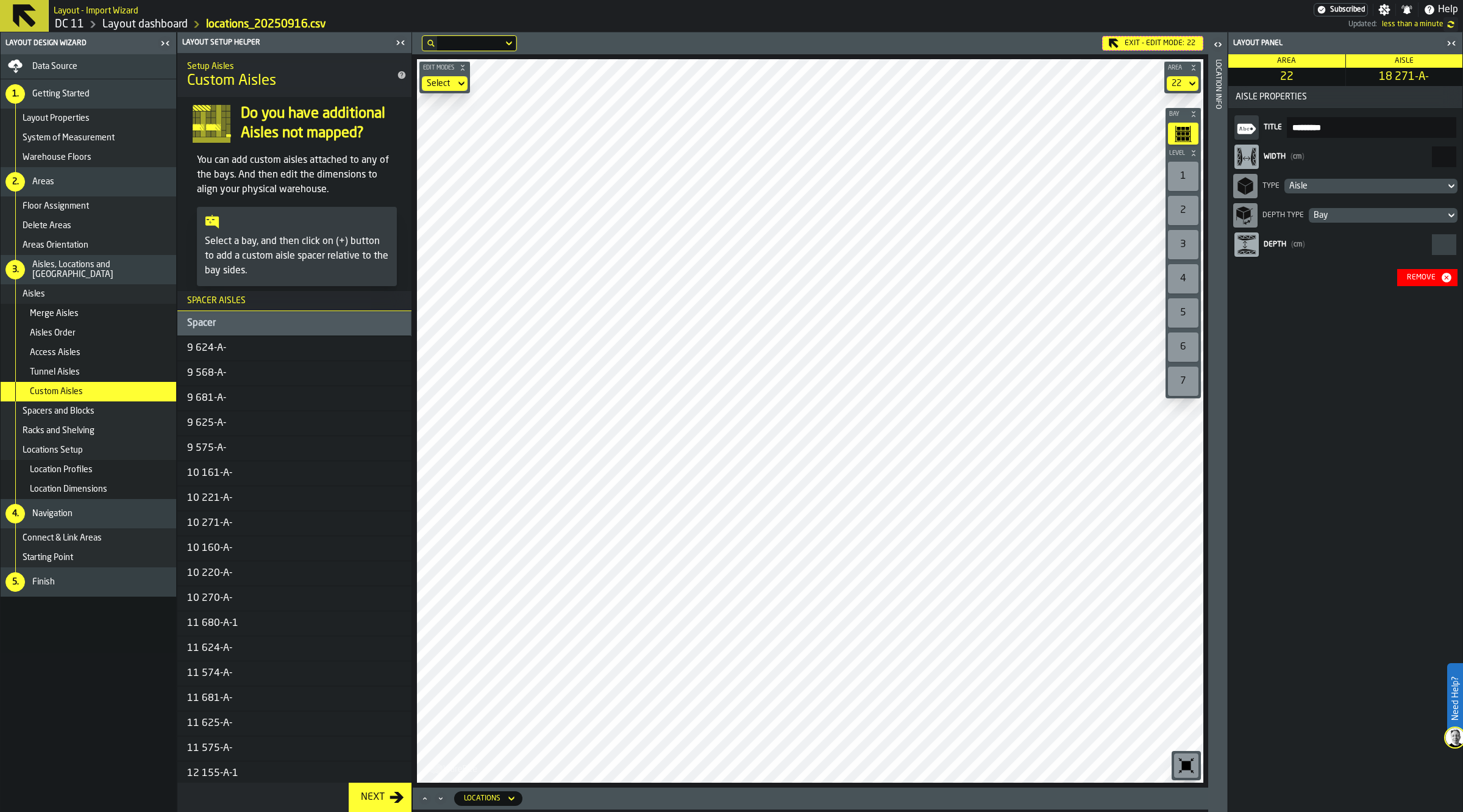
click at [969, 0] on html "Need Help? Layout - Import Wizard Subscribed Settings Notifications Help DC 11 …" at bounding box center [731, 406] width 1463 height 812
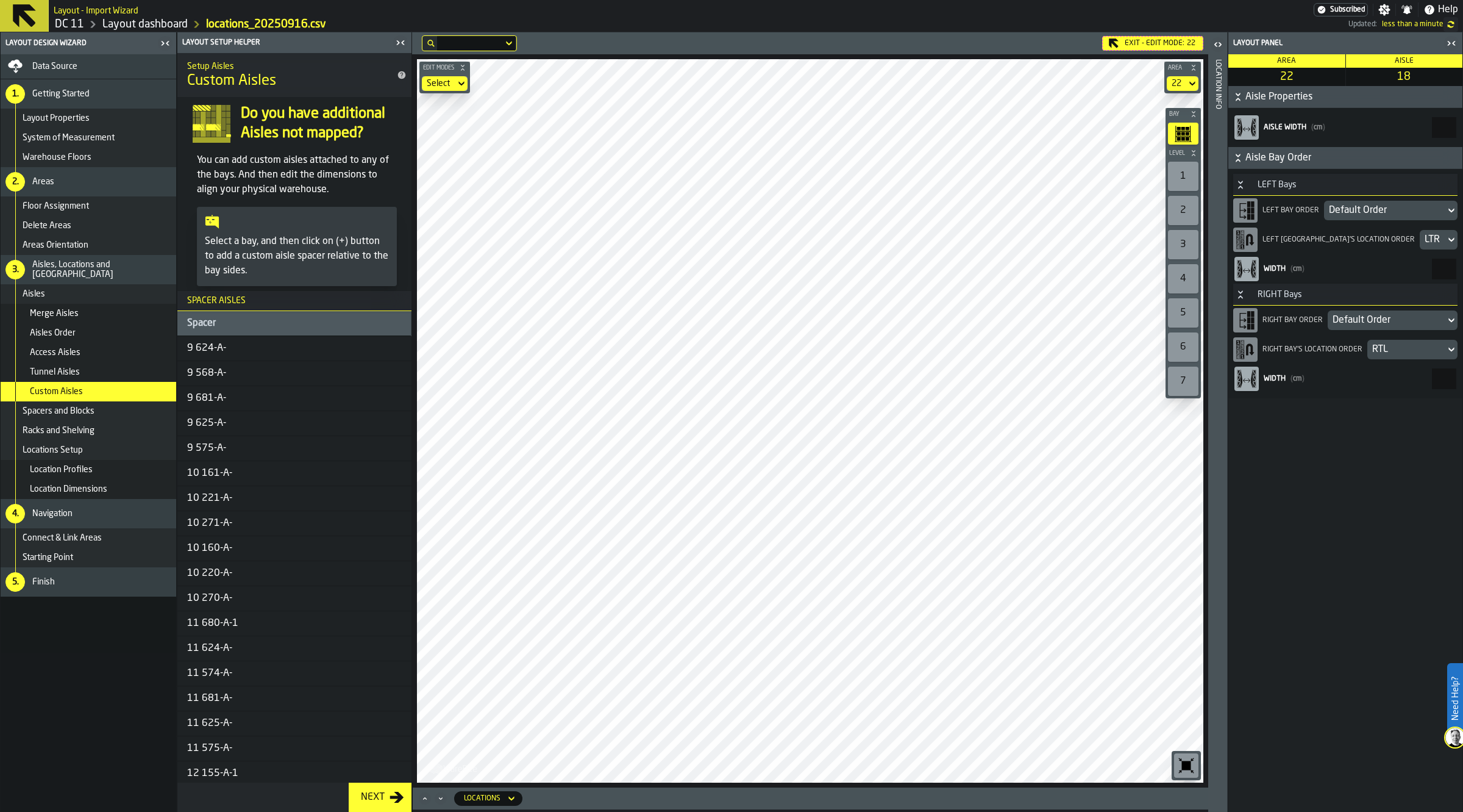
click at [1168, 388] on div "Edit Modes Select Area 22 Bay Level 1 2 3 4 5 6 7 M A K I N G W A R E H O U S E…" at bounding box center [810, 420] width 797 height 733
click at [1177, 175] on div "1" at bounding box center [1183, 176] width 31 height 30
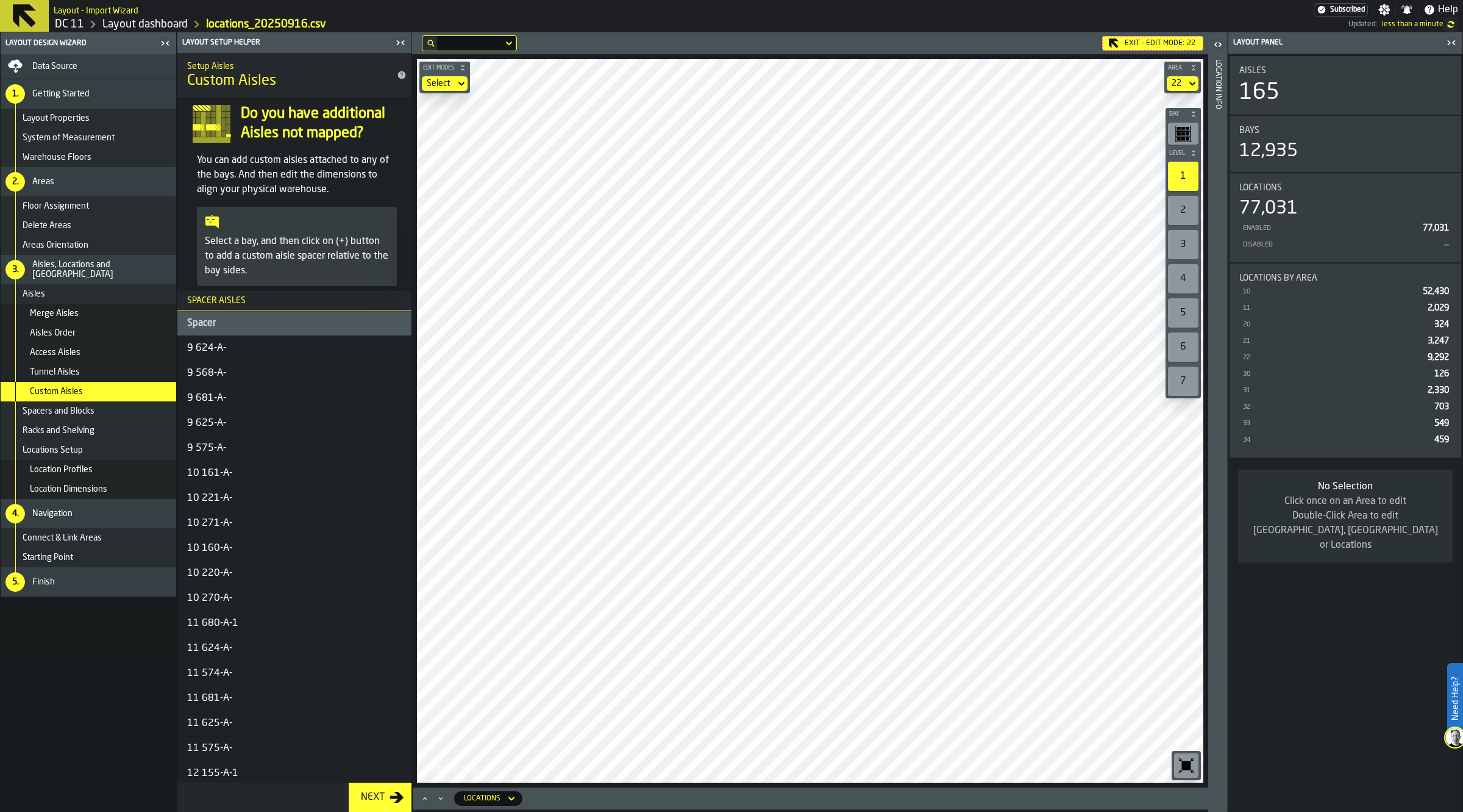
click at [989, 811] on html "Need Help? Layout - Import Wizard Subscribed Settings Notifications Help DC 11 …" at bounding box center [731, 406] width 1463 height 812
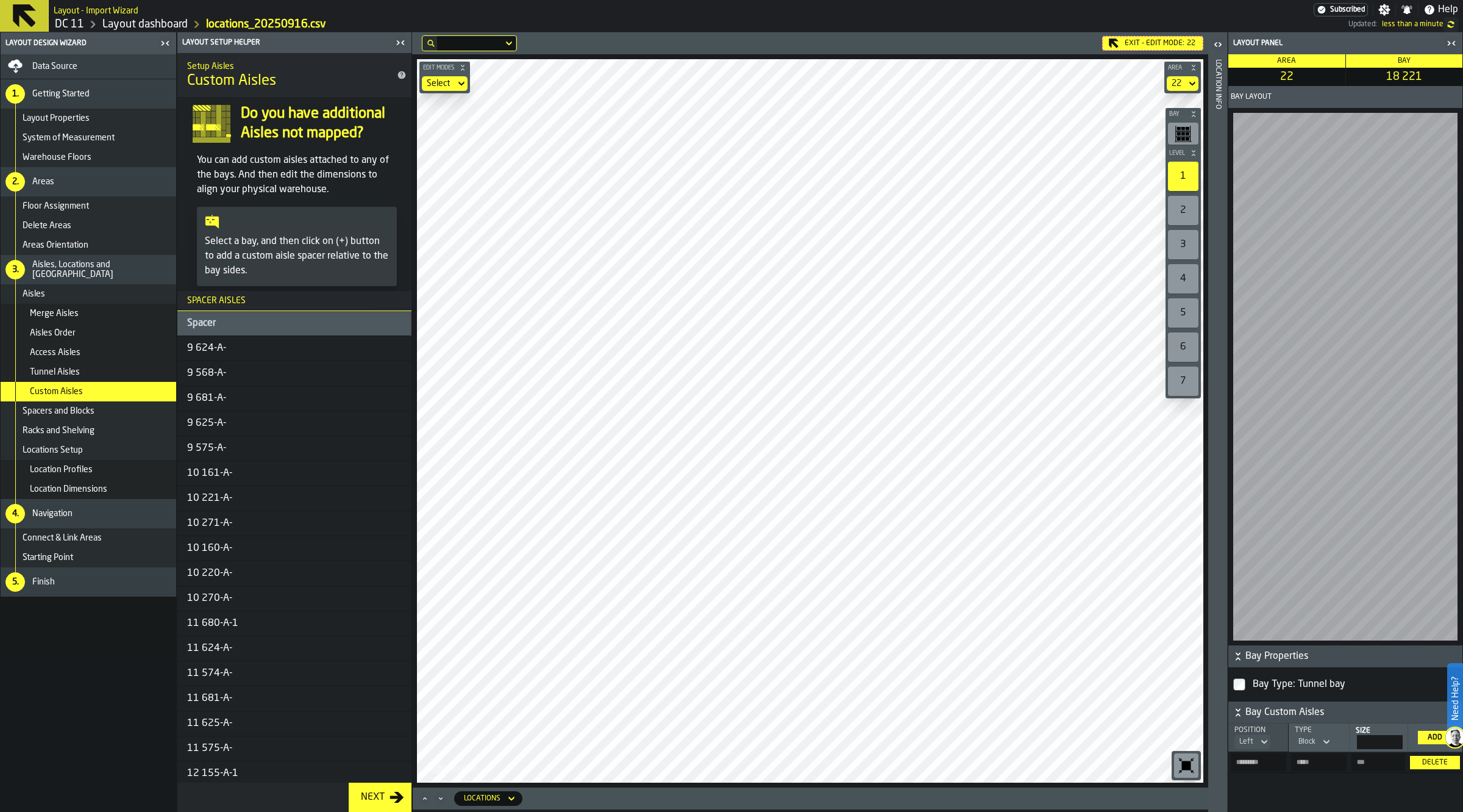
click at [1019, 48] on div "Exit - Edit Mode: 22 Edit Modes Select Area 22 Bay Level 1 2 3 4 5 6 7 M A K I …" at bounding box center [810, 409] width 797 height 754
click at [1126, 47] on div "Exit - Edit Mode: 22" at bounding box center [1153, 43] width 102 height 14
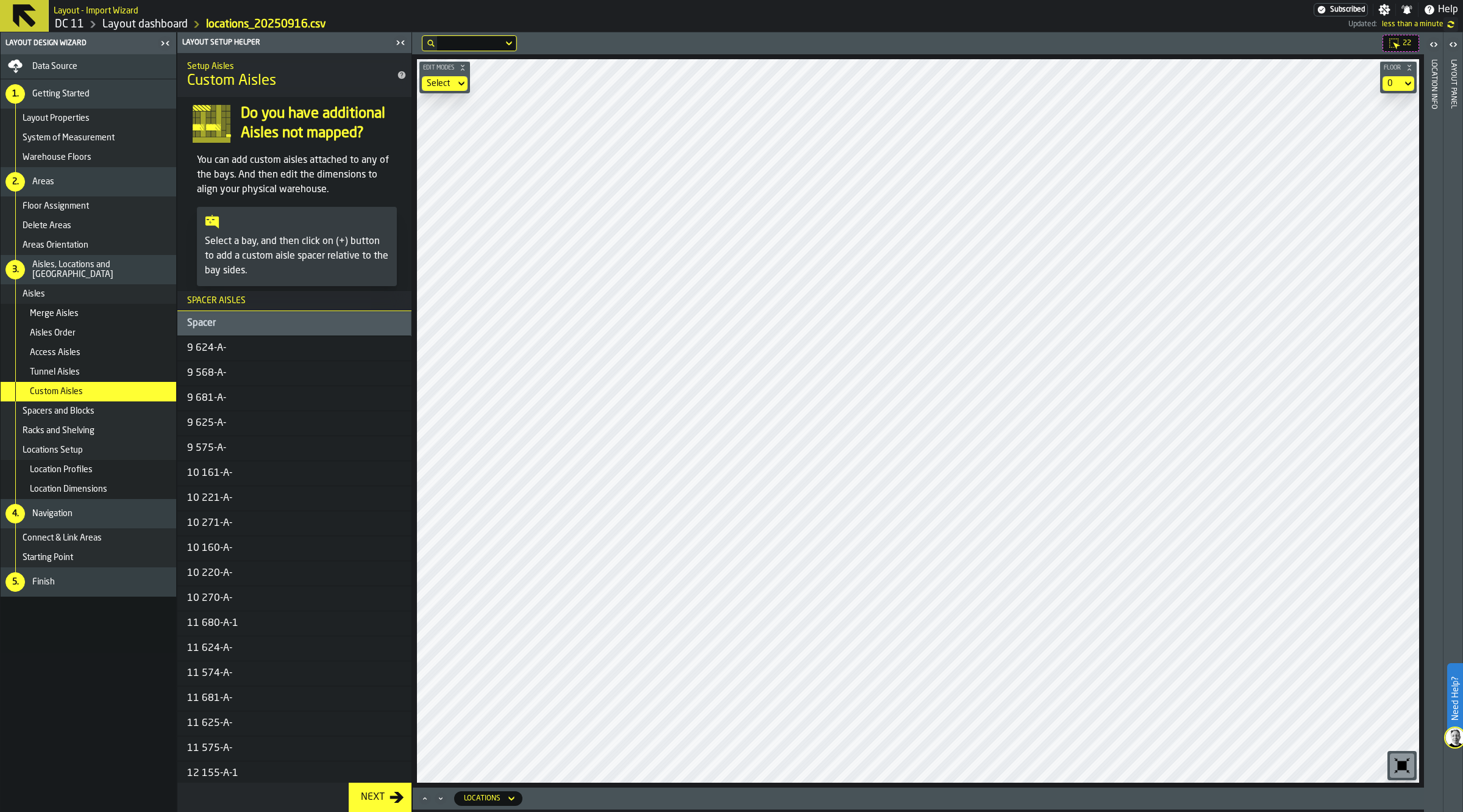
click at [447, 93] on section "Select" at bounding box center [445, 84] width 50 height 20
click at [446, 89] on div "Select" at bounding box center [438, 84] width 33 height 14
click at [446, 120] on li "Link" at bounding box center [460, 135] width 78 height 30
click at [87, 562] on div "Starting Point" at bounding box center [88, 558] width 175 height 20
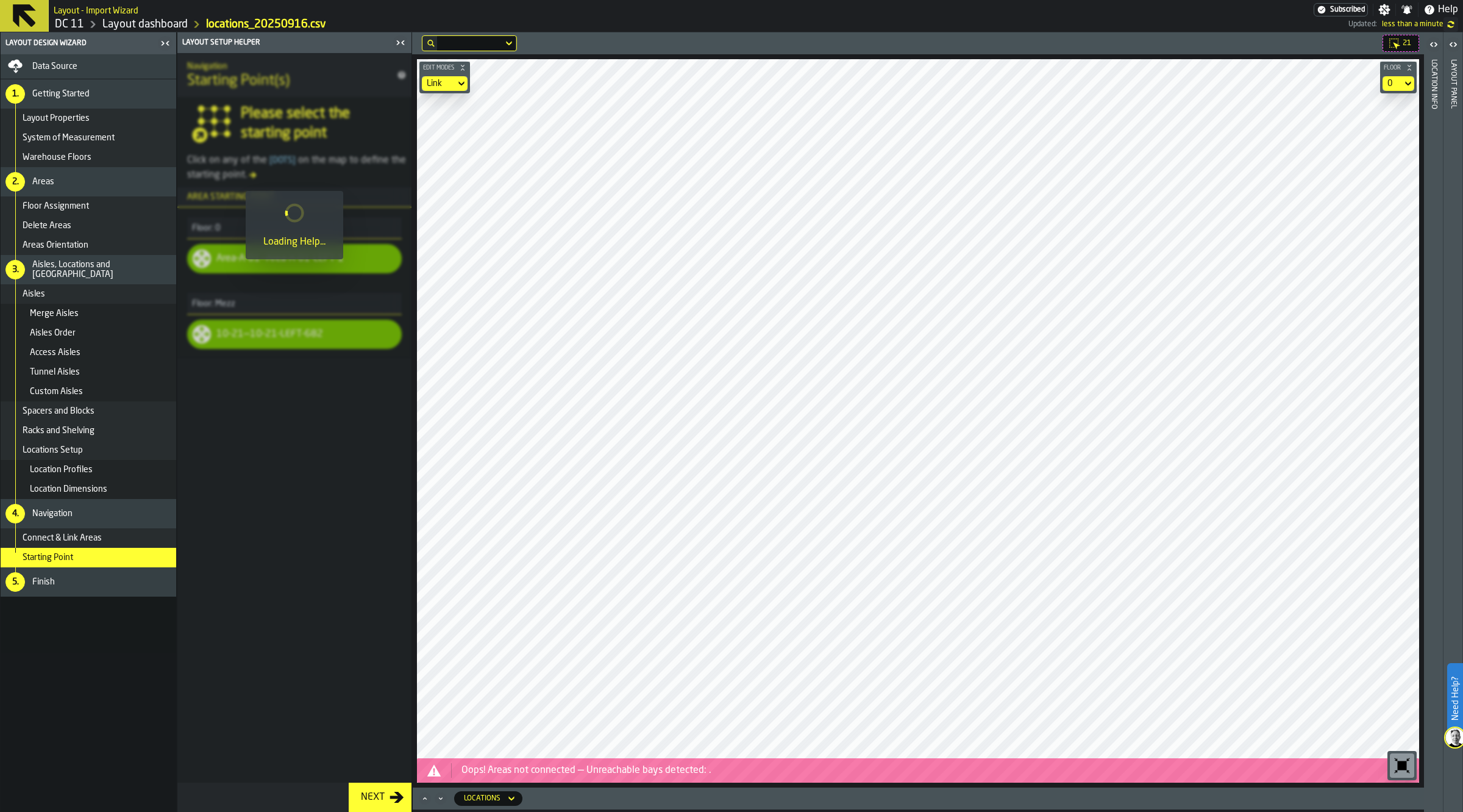
click at [77, 580] on div "Finish" at bounding box center [102, 581] width 139 height 10
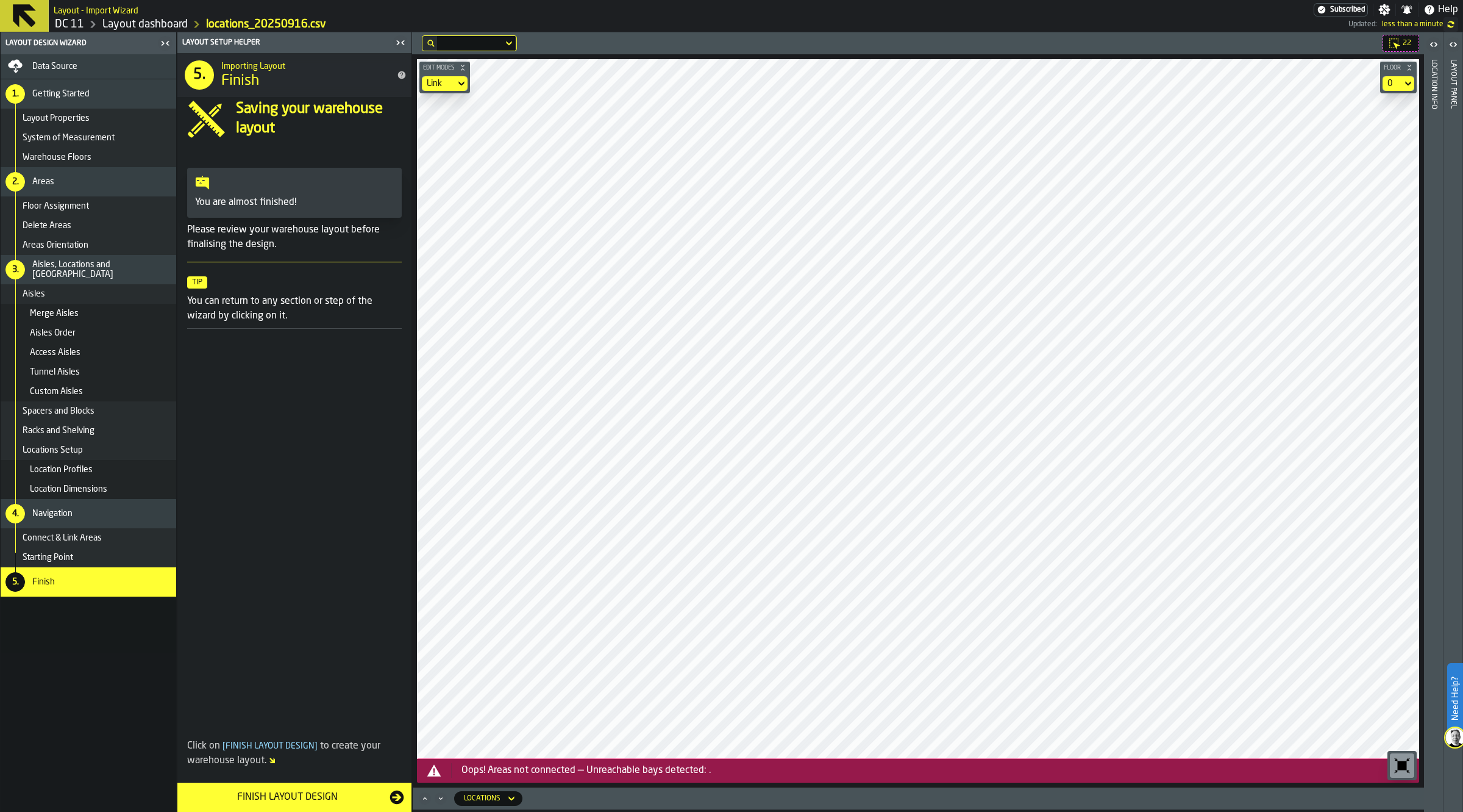
click at [445, 86] on div "Link" at bounding box center [439, 83] width 23 height 10
click at [448, 81] on div "Link" at bounding box center [439, 83] width 23 height 10
drag, startPoint x: 461, startPoint y: 189, endPoint x: 477, endPoint y: 196, distance: 17.5
click at [462, 189] on div "Add Location" at bounding box center [460, 193] width 64 height 14
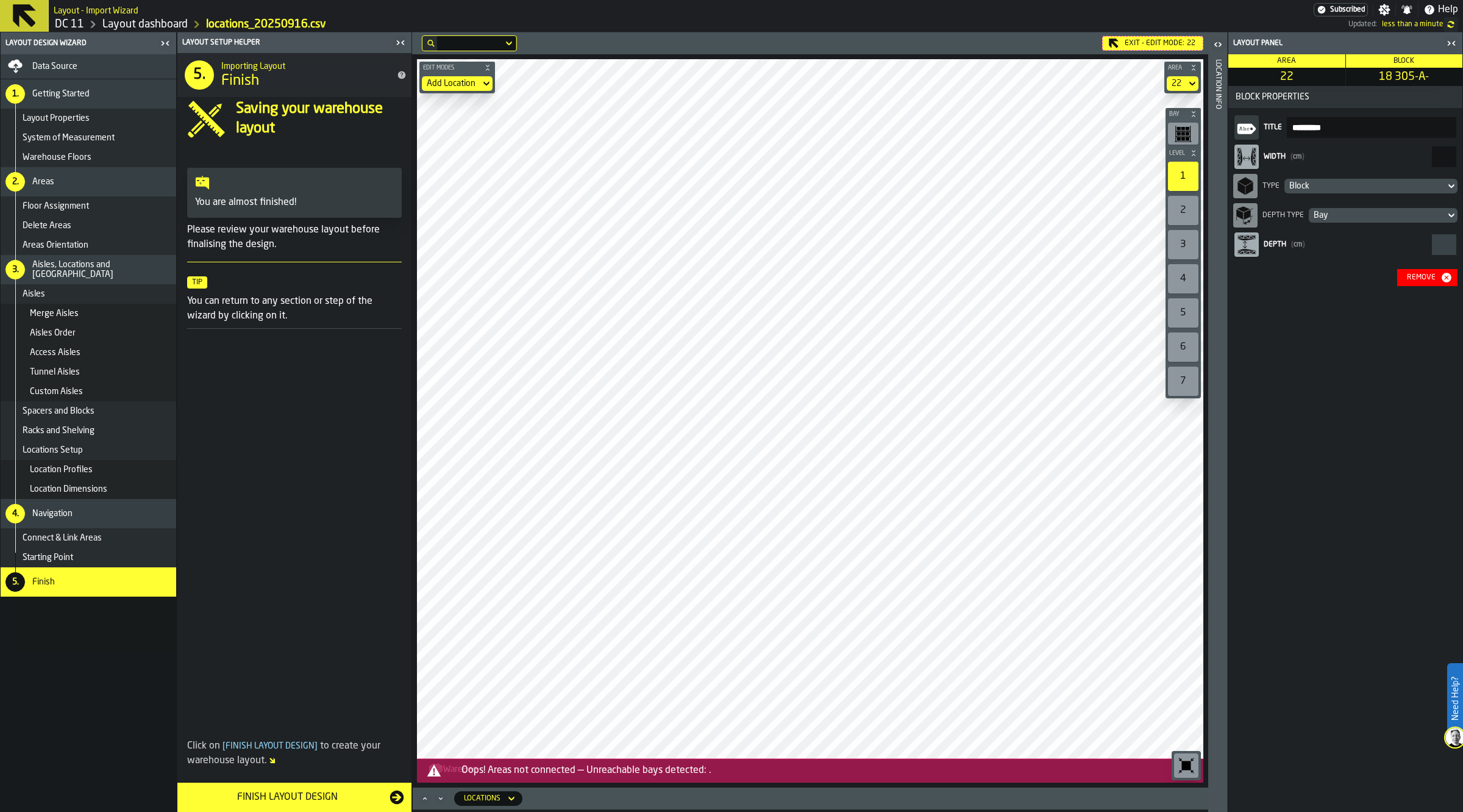
click at [1414, 273] on div "Remove" at bounding box center [1422, 277] width 39 height 8
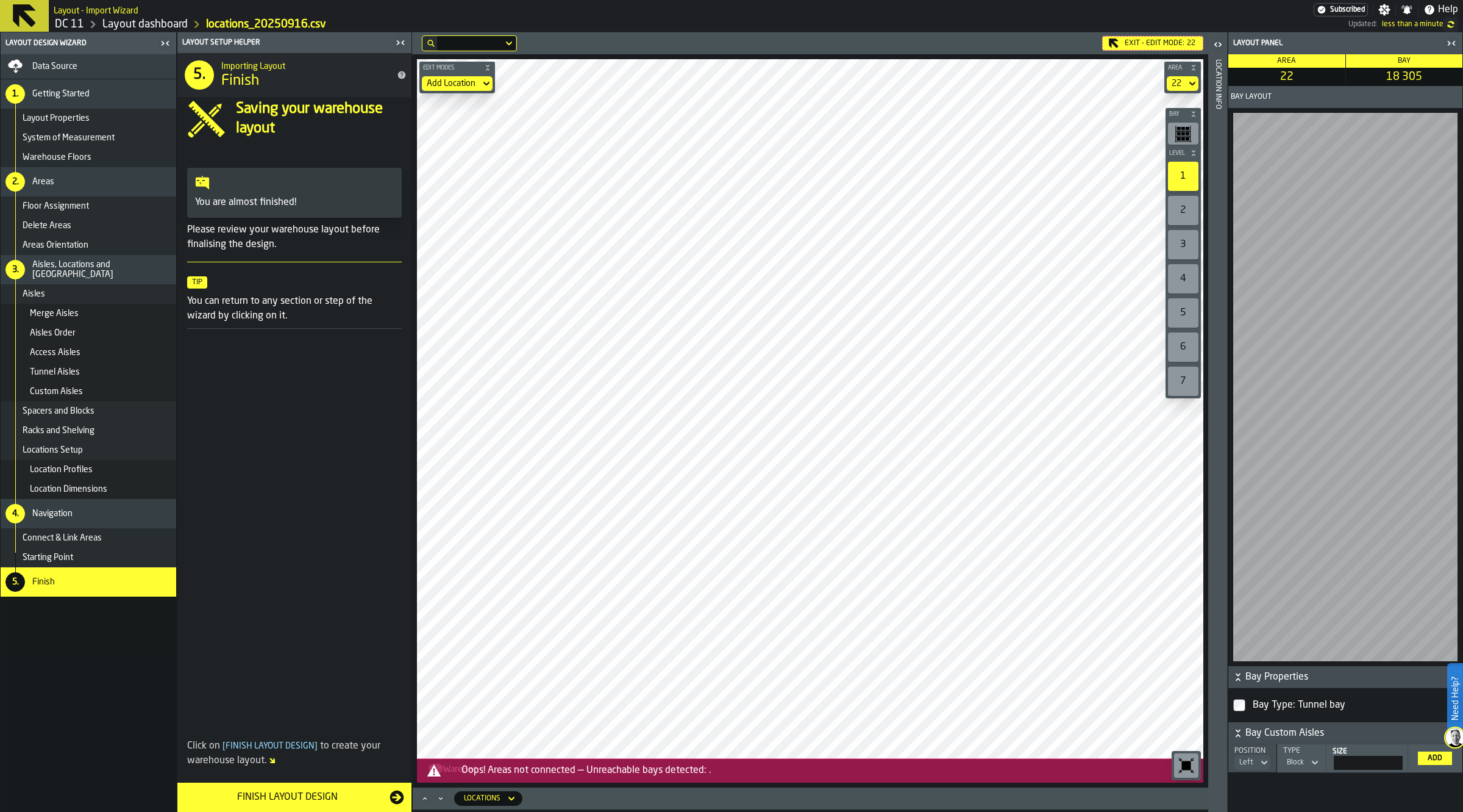
click at [1181, 42] on div "Exit - Edit Mode: 22" at bounding box center [1153, 43] width 102 height 14
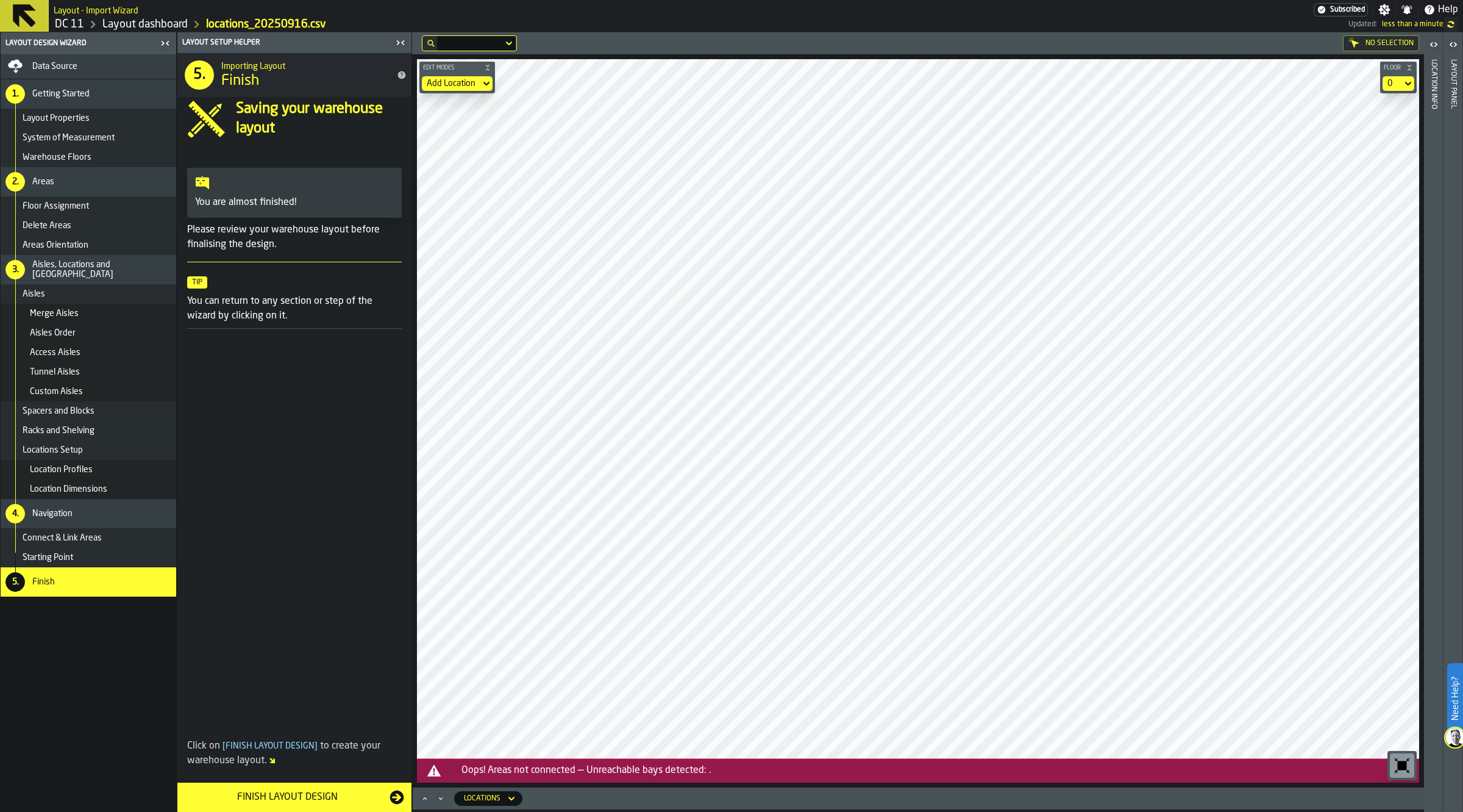
click at [409, 427] on main "Layout Design Wizard Data Source 1. Getting Started Layout Properties System of…" at bounding box center [731, 422] width 1463 height 780
click at [366, 408] on main "Layout Design Wizard Data Source 1. Getting Started Layout Properties System of…" at bounding box center [731, 422] width 1463 height 780
click at [480, 86] on icon at bounding box center [486, 84] width 13 height 14
click at [467, 138] on div "Link" at bounding box center [460, 135] width 64 height 14
click at [305, 431] on main "Layout Design Wizard Data Source 1. Getting Started Layout Properties System of…" at bounding box center [731, 422] width 1463 height 780
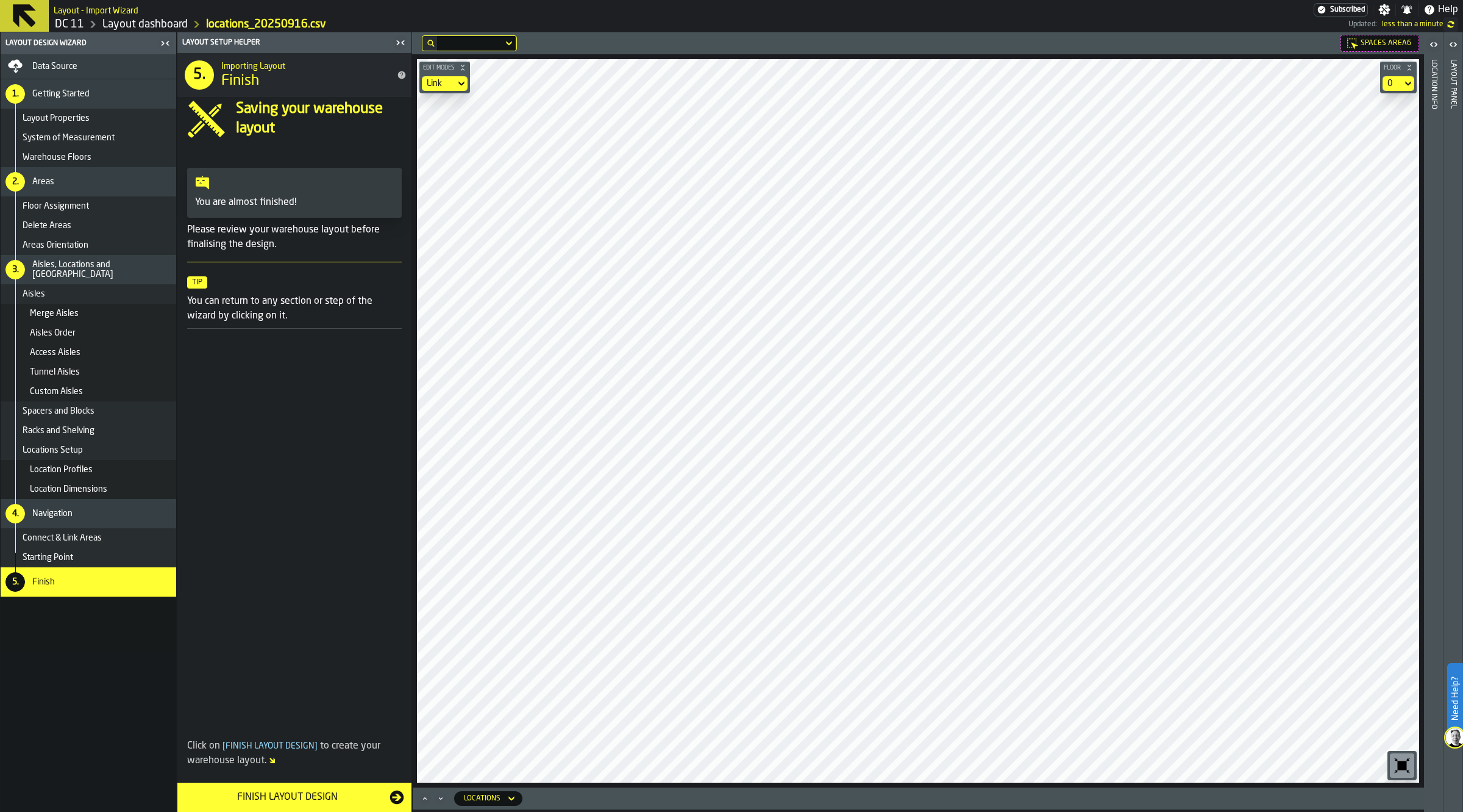
click at [1446, 40] on div "button-toggle-Open" at bounding box center [1453, 44] width 17 height 14
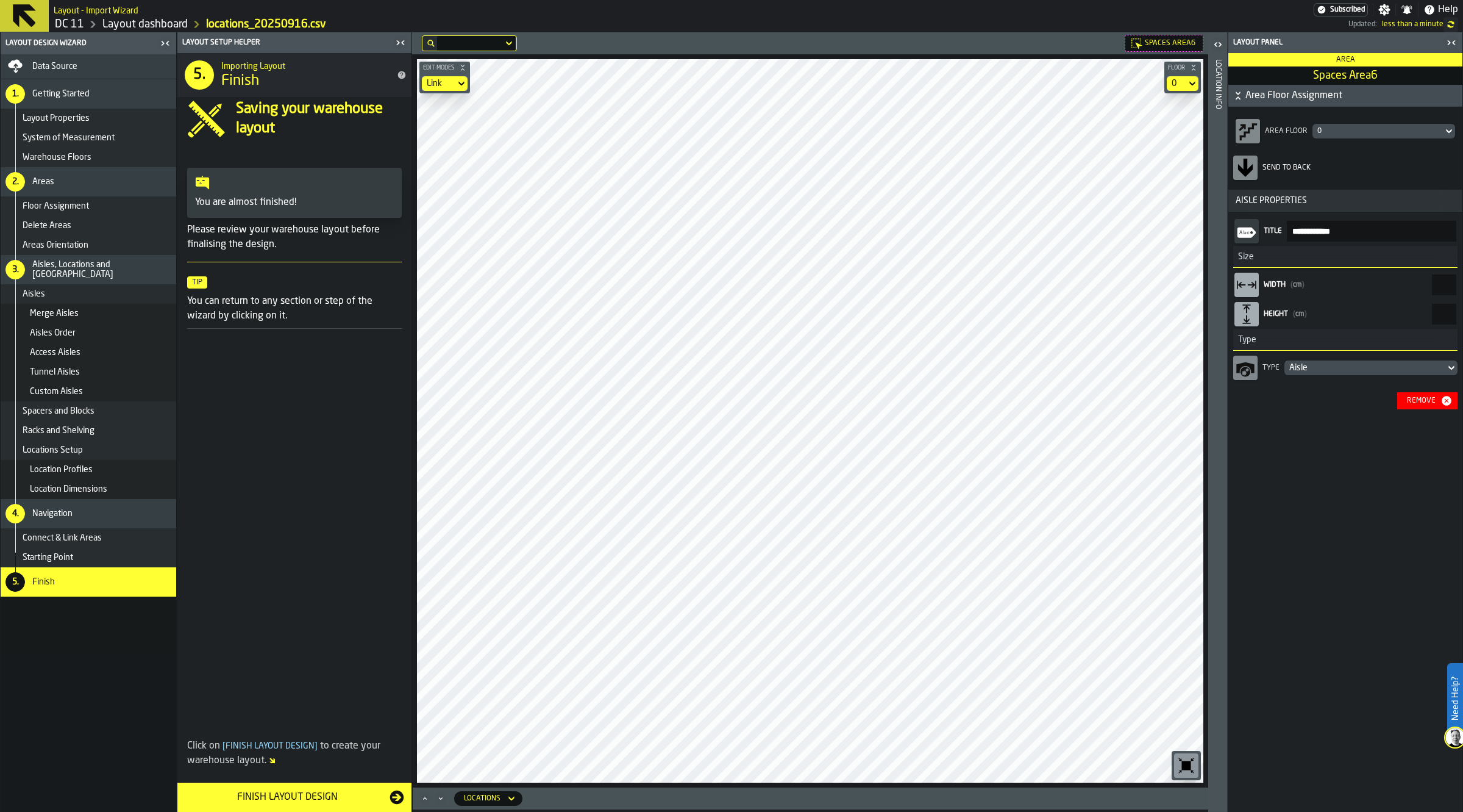
drag, startPoint x: 1414, startPoint y: 316, endPoint x: 1453, endPoint y: 315, distance: 39.0
click at [1453, 315] on input "***" at bounding box center [1444, 314] width 24 height 21
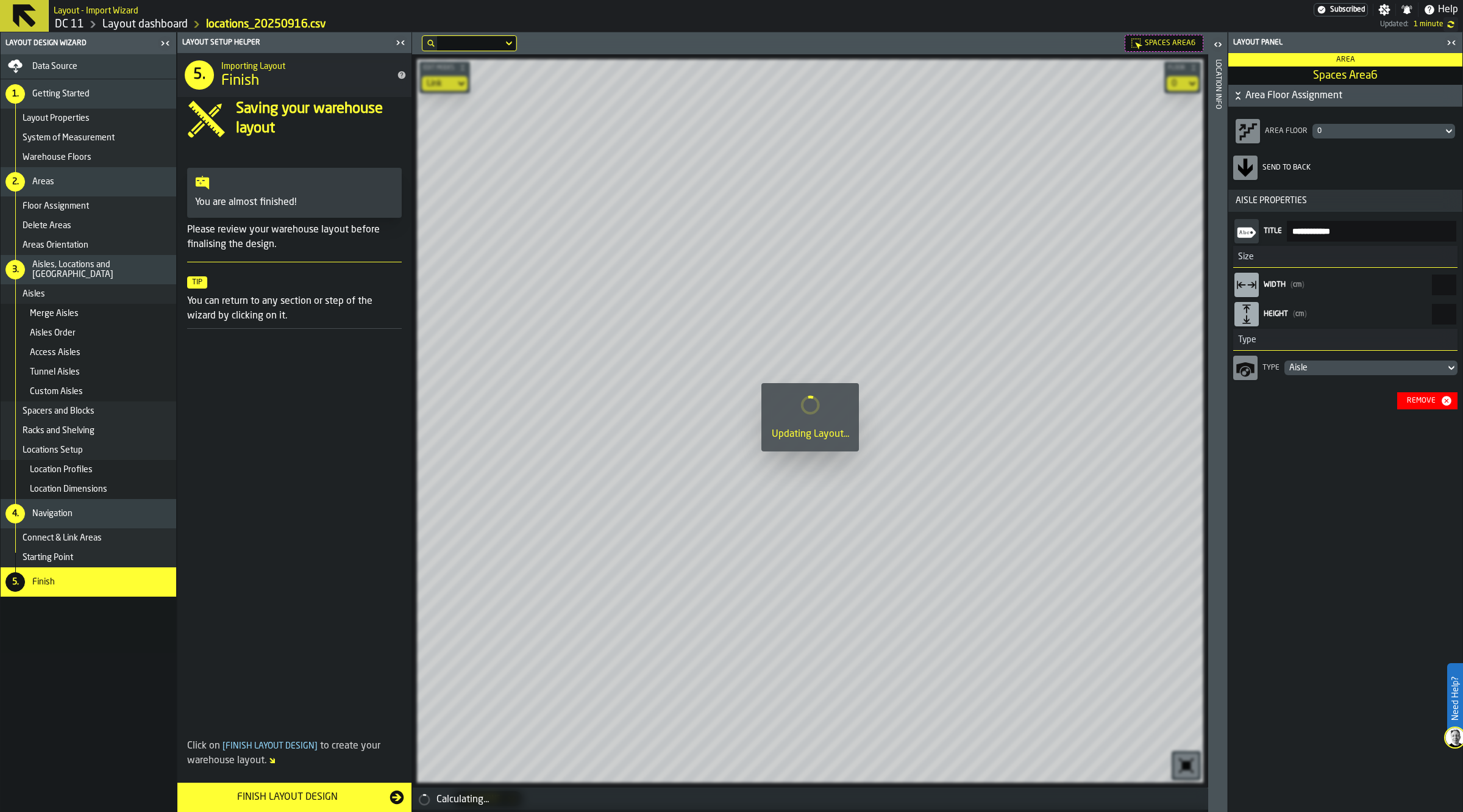
type input "***"
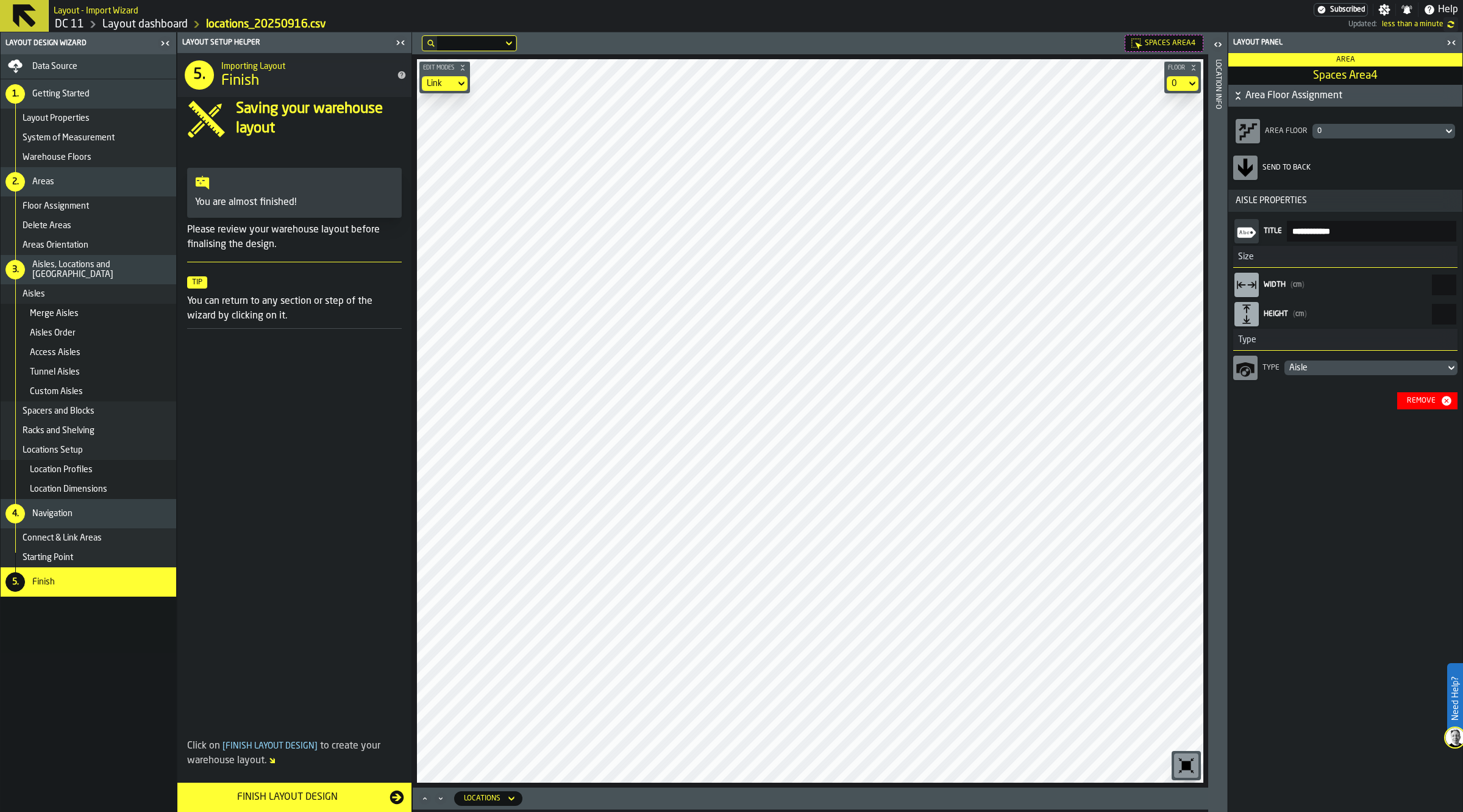
drag, startPoint x: 1422, startPoint y: 281, endPoint x: 1462, endPoint y: 281, distance: 40.0
click at [1461, 281] on div "**********" at bounding box center [1345, 312] width 234 height 202
click at [1406, 296] on label "Width ( cm ) ****" at bounding box center [1346, 284] width 225 height 30
click at [1432, 295] on input "****" at bounding box center [1444, 284] width 24 height 21
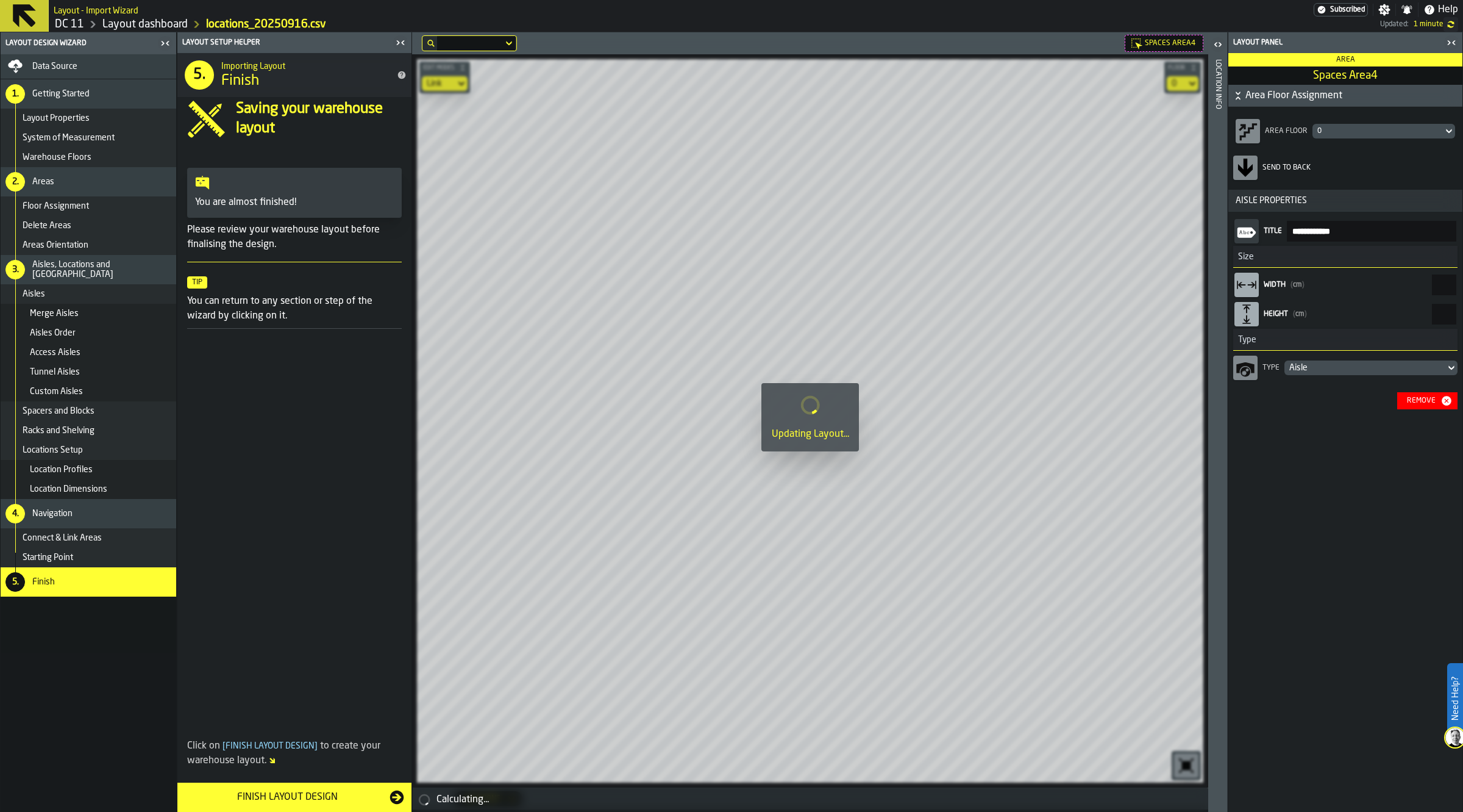
type input "****"
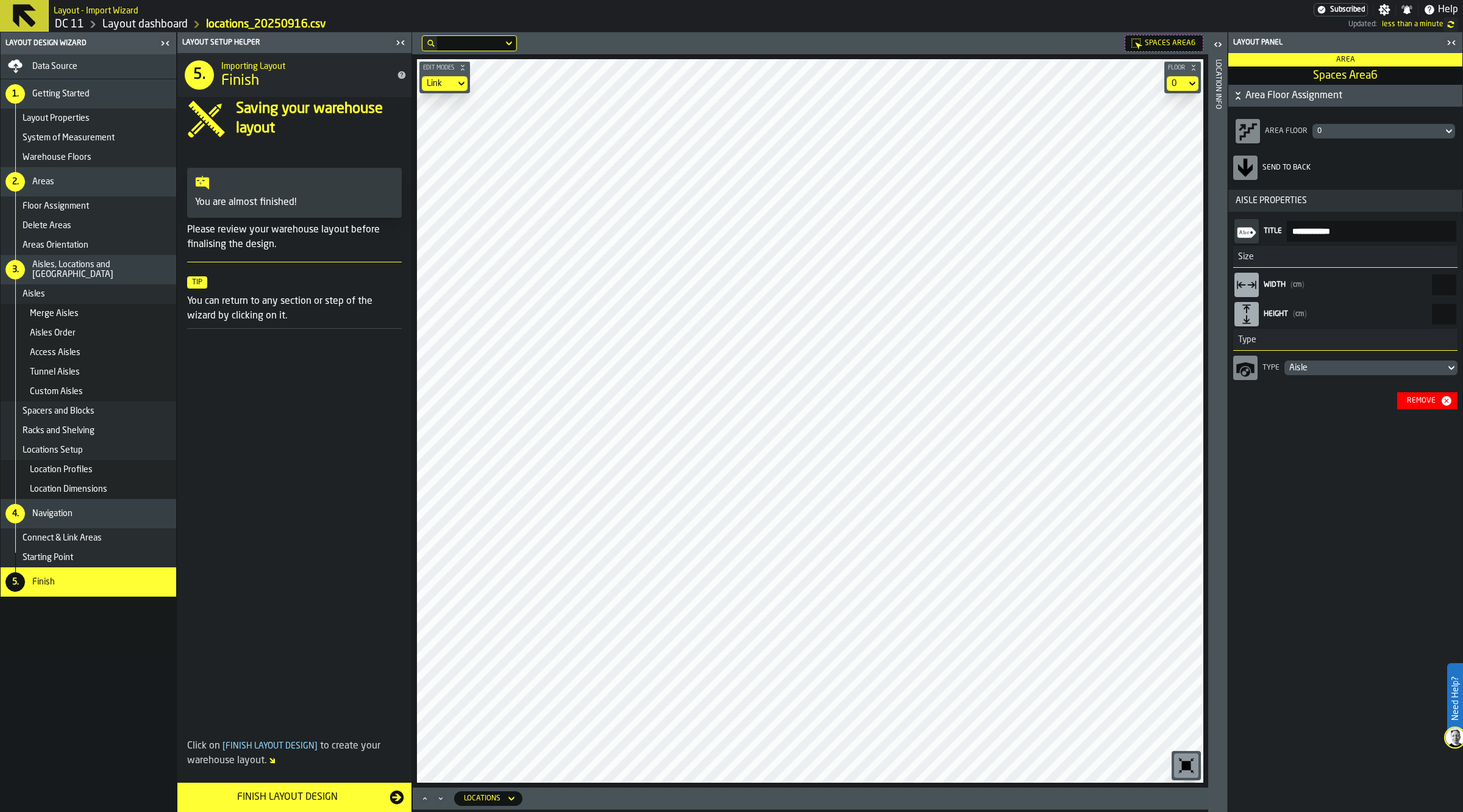
drag, startPoint x: 1419, startPoint y: 282, endPoint x: 1461, endPoint y: 282, distance: 42.0
click at [1461, 282] on div "**********" at bounding box center [1345, 312] width 234 height 202
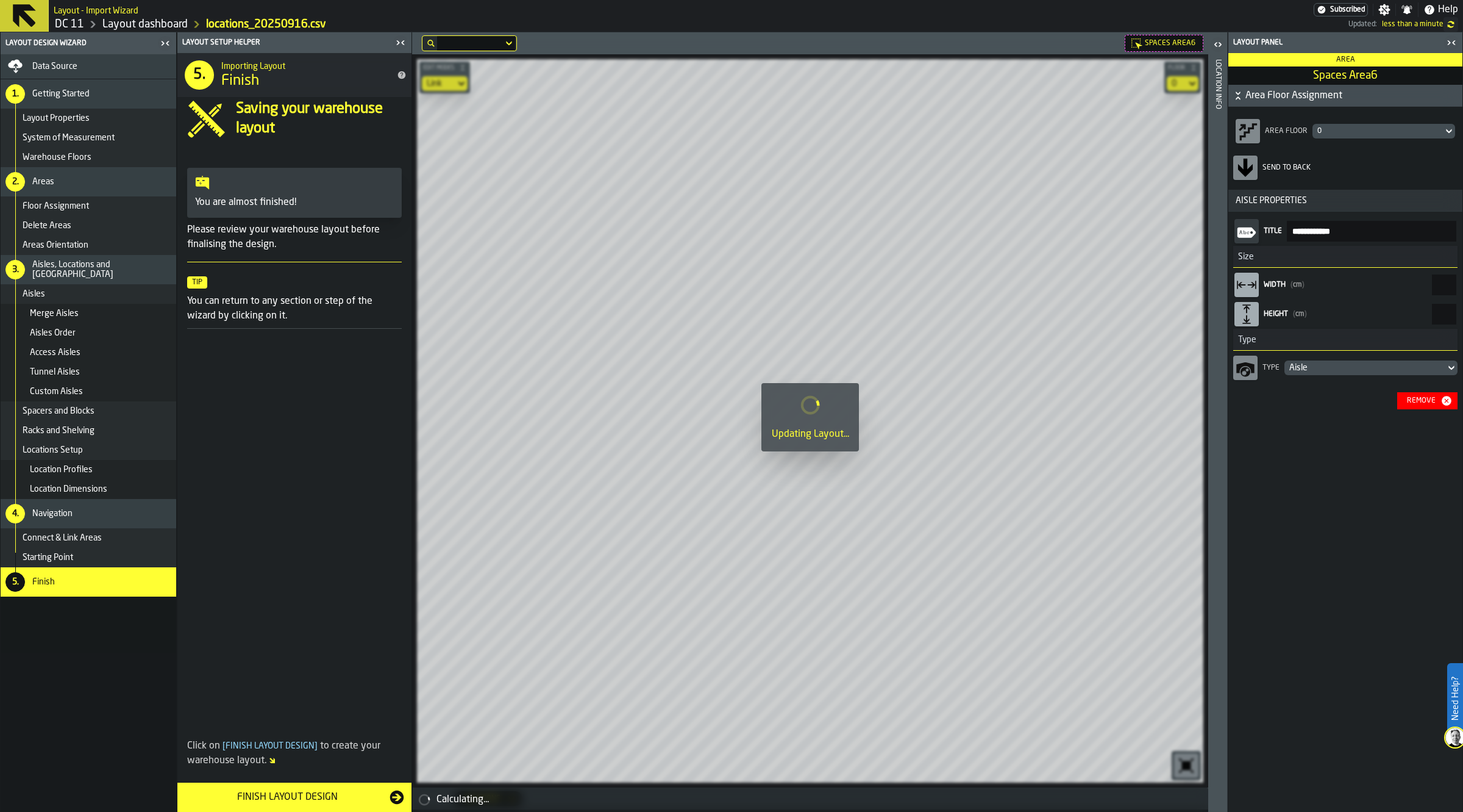
type input "****"
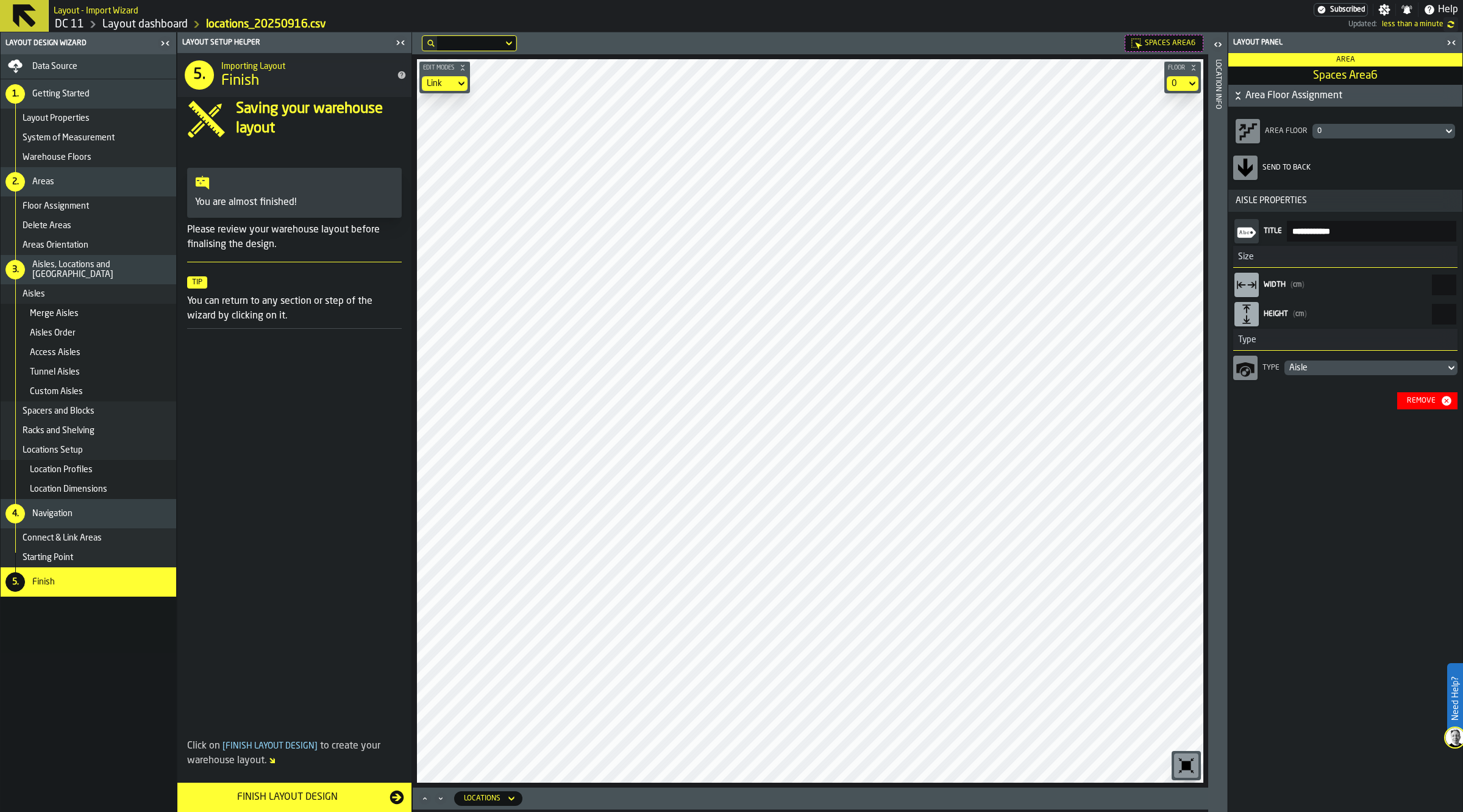
click at [78, 469] on span "Location Profiles" at bounding box center [61, 469] width 63 height 10
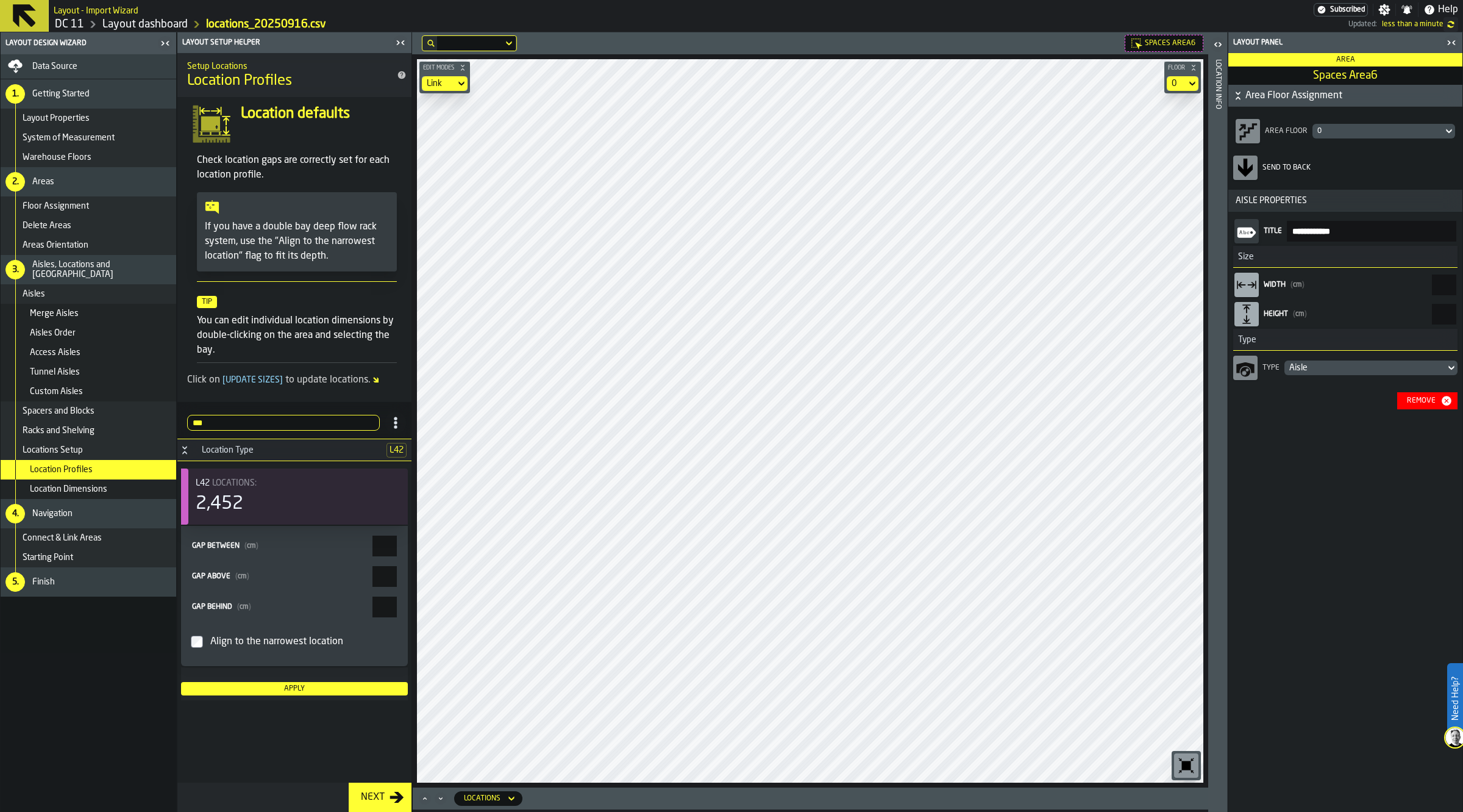
type input "***"
click at [395, 539] on input "****" at bounding box center [384, 545] width 24 height 21
click at [335, 691] on div "Apply" at bounding box center [294, 688] width 217 height 8
click at [1245, 382] on main "Layout Design Wizard Data Source 1. Getting Started Layout Properties System of…" at bounding box center [731, 422] width 1463 height 780
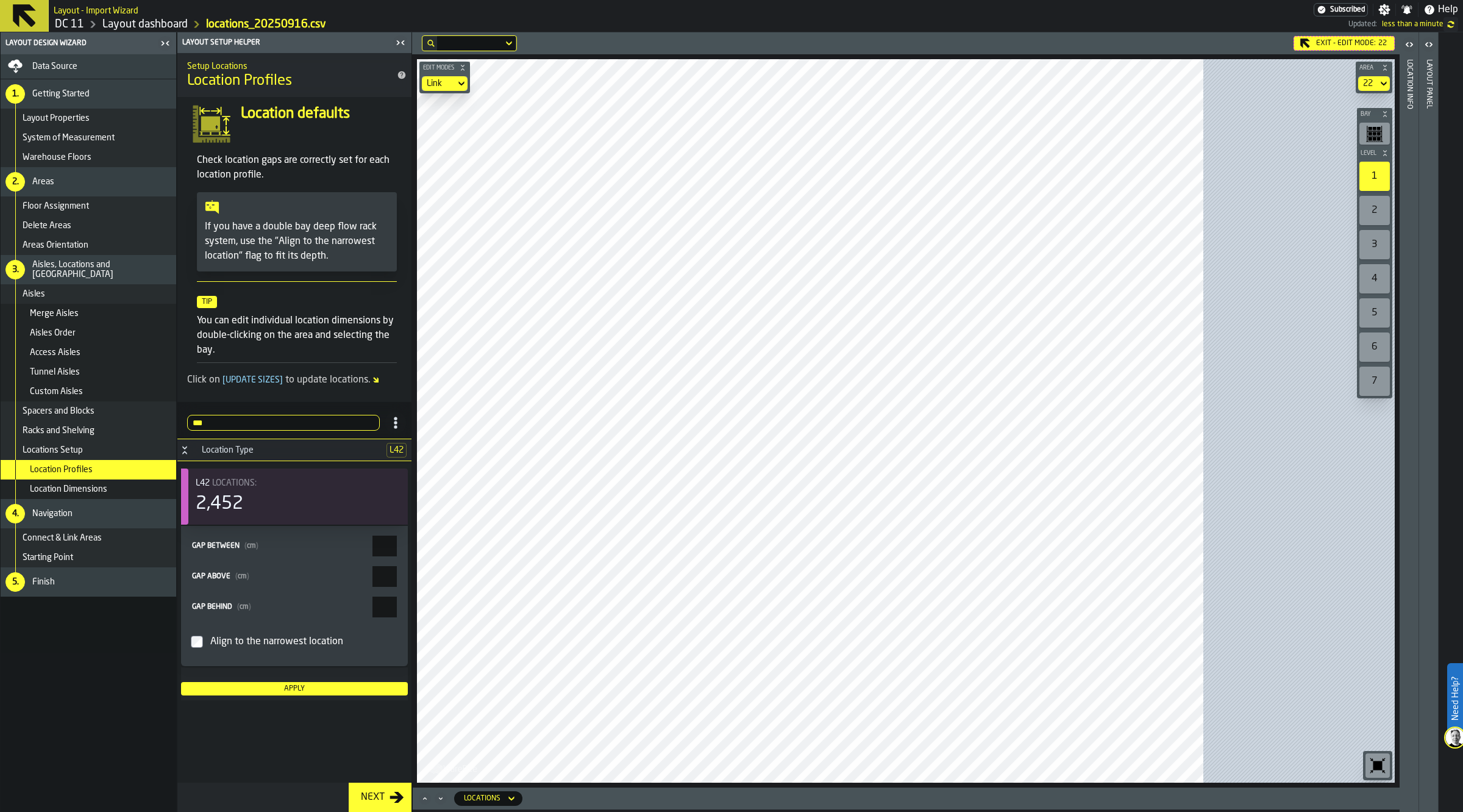
click at [444, 84] on div "Link" at bounding box center [439, 83] width 23 height 10
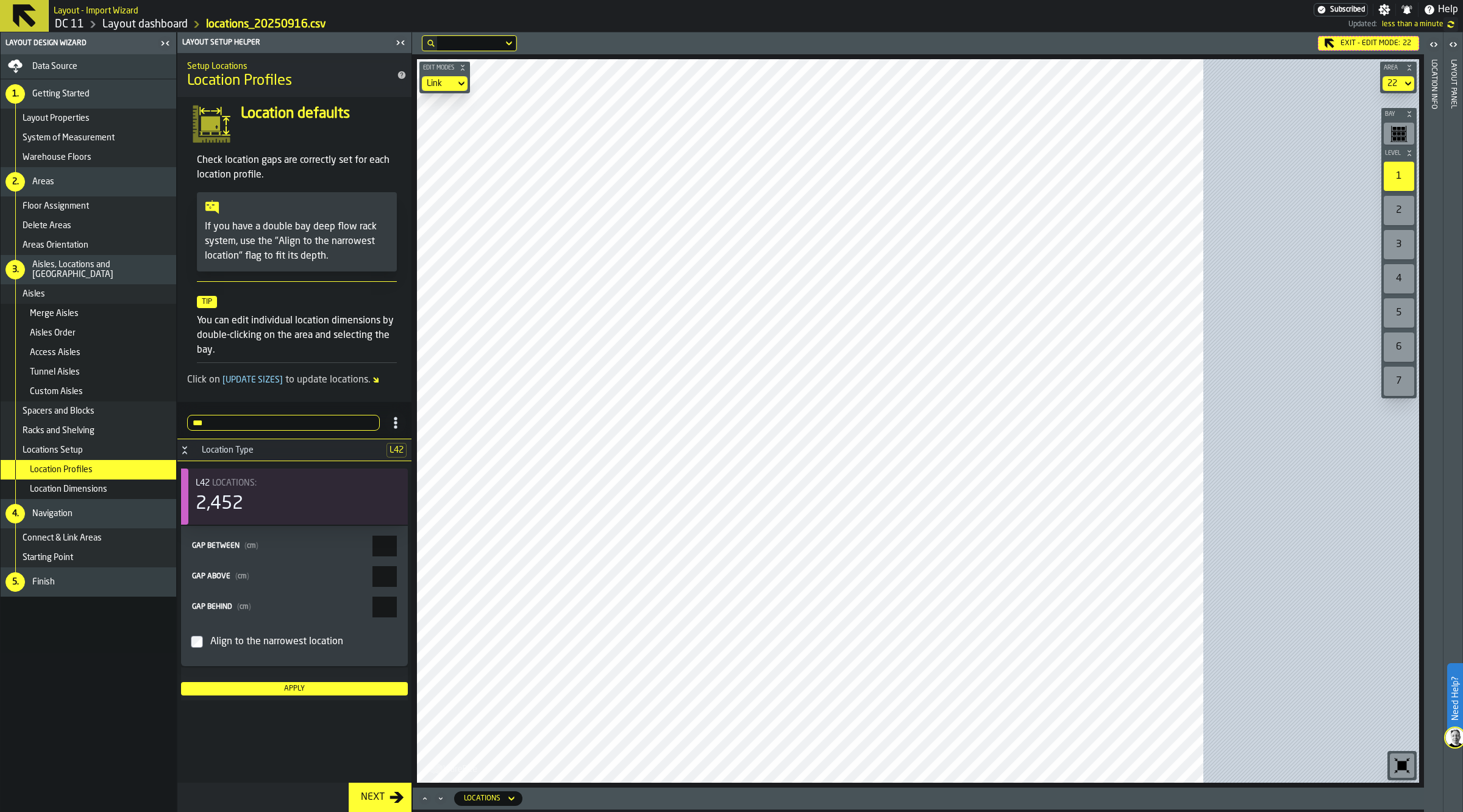
click at [445, 109] on div "Select" at bounding box center [460, 108] width 60 height 14
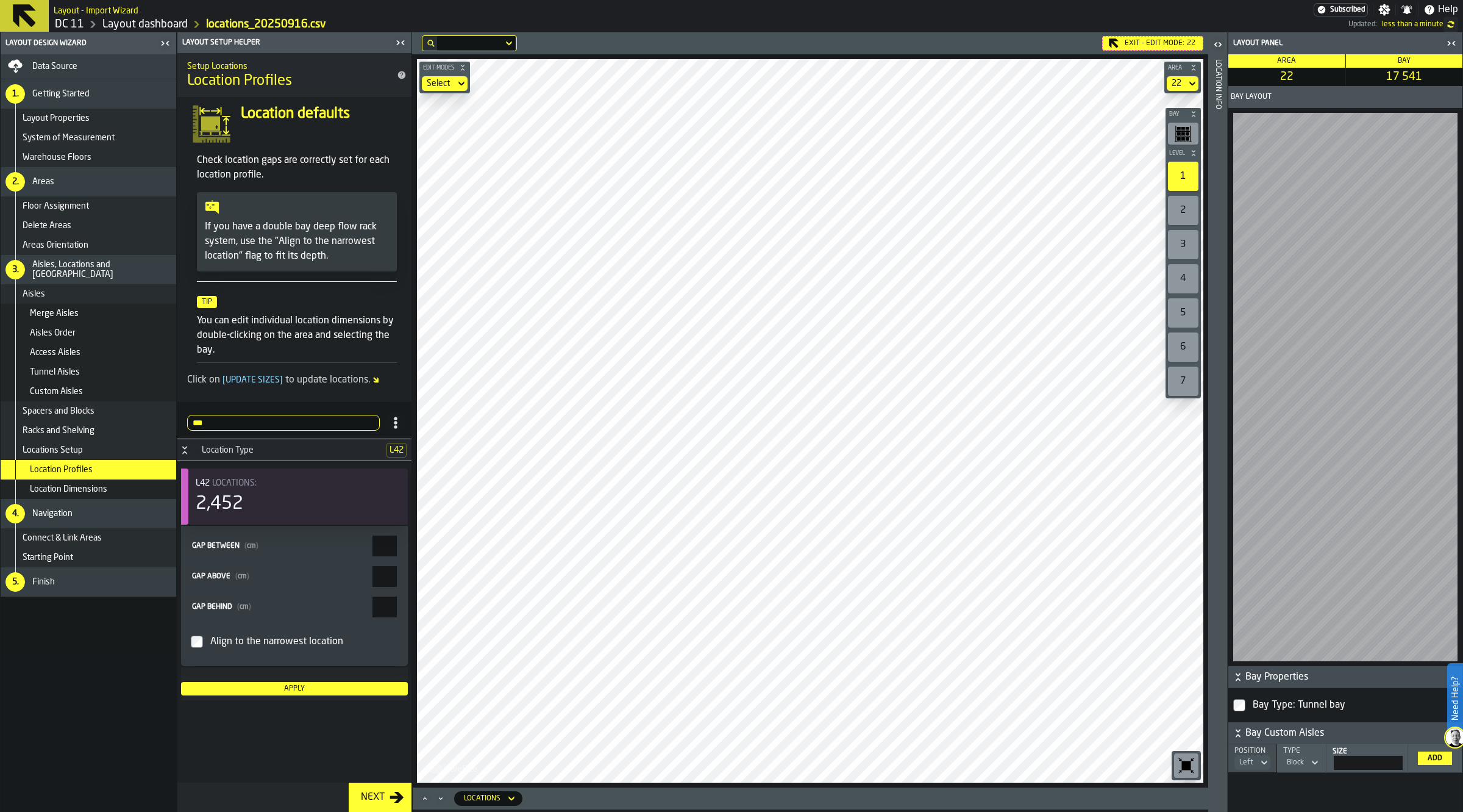
click at [302, 641] on div "Align to the narrowest location" at bounding box center [301, 641] width 188 height 20
click at [254, 641] on div "Align to the narrowest location" at bounding box center [301, 641] width 188 height 20
click at [395, 543] on input "****" at bounding box center [384, 545] width 24 height 21
click at [355, 692] on div "Apply" at bounding box center [294, 688] width 217 height 8
click at [1458, 37] on div "button-toggle-Close me" at bounding box center [1451, 43] width 17 height 14
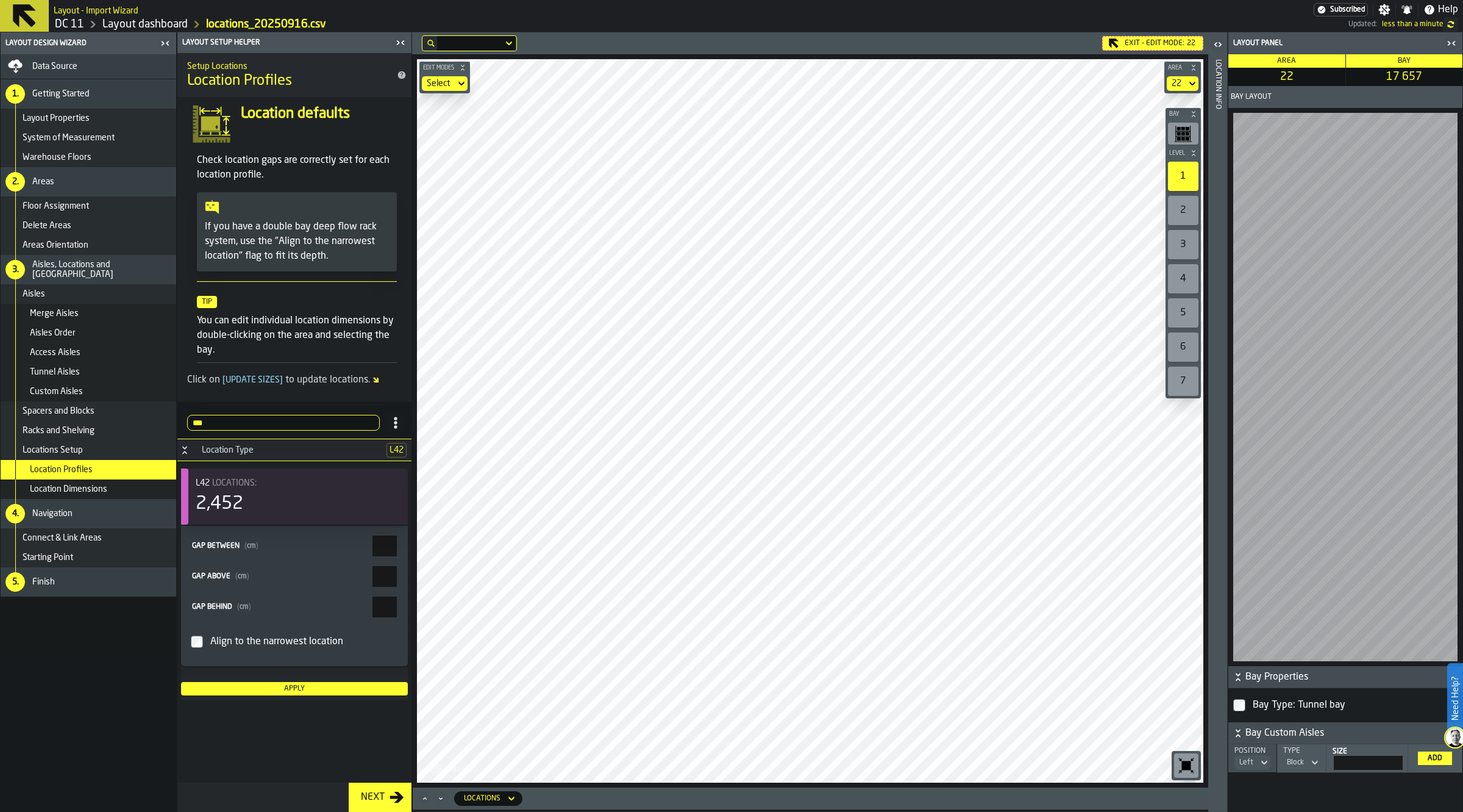
click at [1450, 41] on icon "button-toggle-Close me" at bounding box center [1451, 43] width 14 height 14
click at [395, 544] on input "*****" at bounding box center [384, 545] width 24 height 21
click at [352, 696] on div "Apply" at bounding box center [294, 683] width 227 height 33
click at [351, 691] on div "Apply" at bounding box center [294, 688] width 217 height 8
drag, startPoint x: 397, startPoint y: 543, endPoint x: 406, endPoint y: 545, distance: 9.2
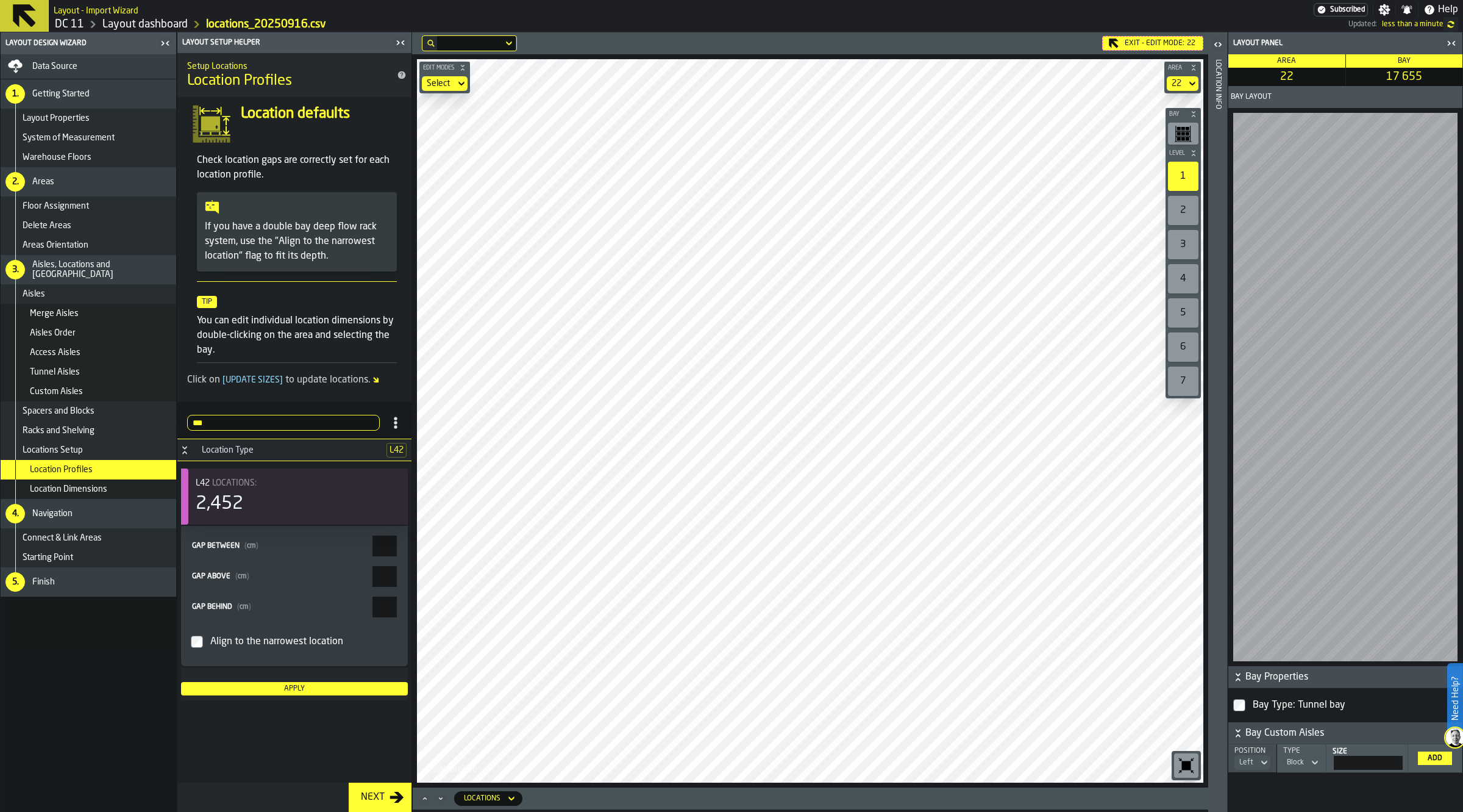
click at [406, 545] on div "Gap between ( cm ) ***** Gap above ( cm ) * Gap behind ( cm ) * Align to the na…" at bounding box center [294, 595] width 227 height 140
type input "****"
click at [355, 695] on button "Apply" at bounding box center [294, 688] width 227 height 13
click at [1141, 41] on div "Exit - Edit Mode: 22" at bounding box center [1153, 43] width 102 height 14
click at [117, 492] on div "Location Dimensions" at bounding box center [100, 488] width 141 height 10
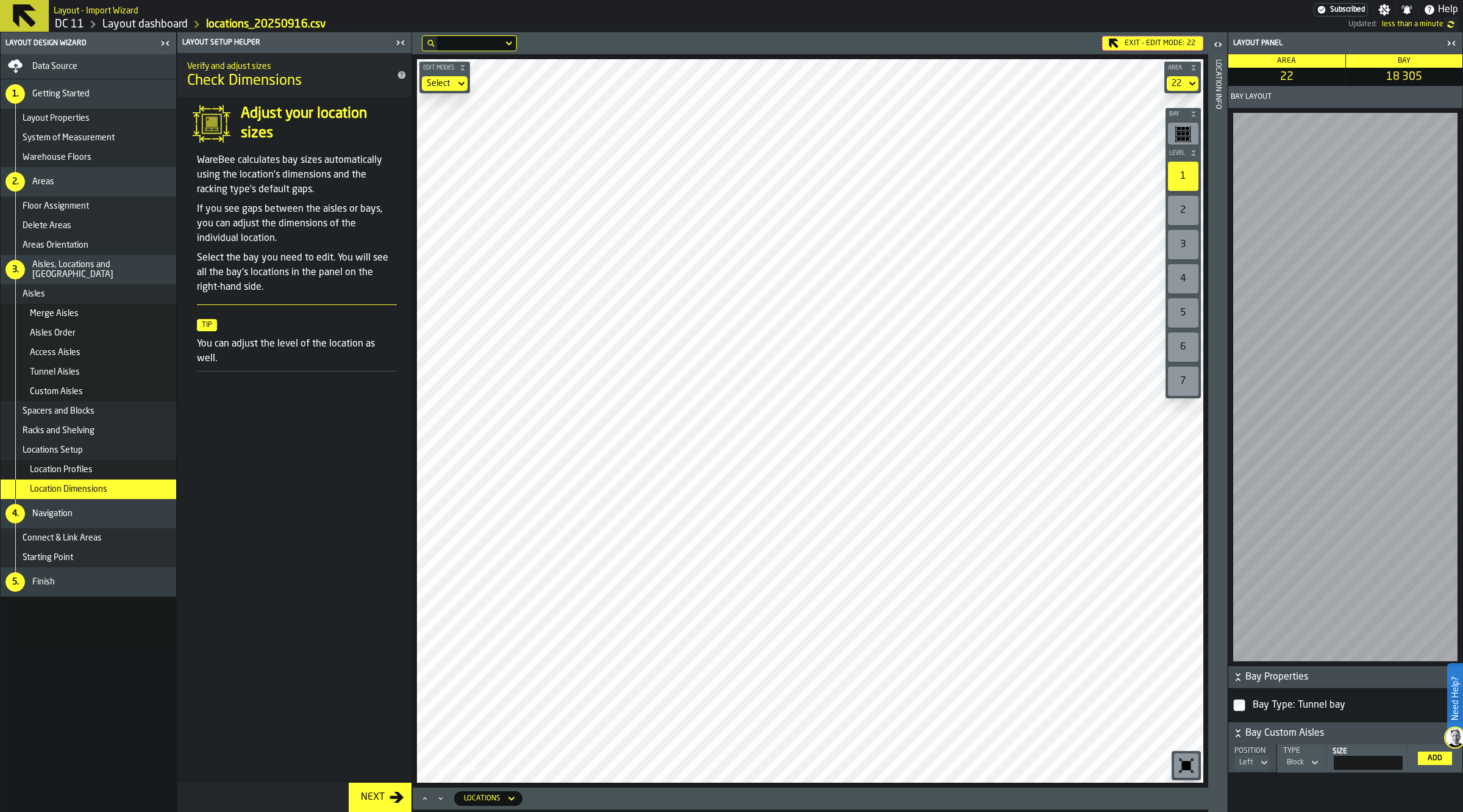
click at [93, 473] on div "Location Profiles" at bounding box center [100, 469] width 141 height 10
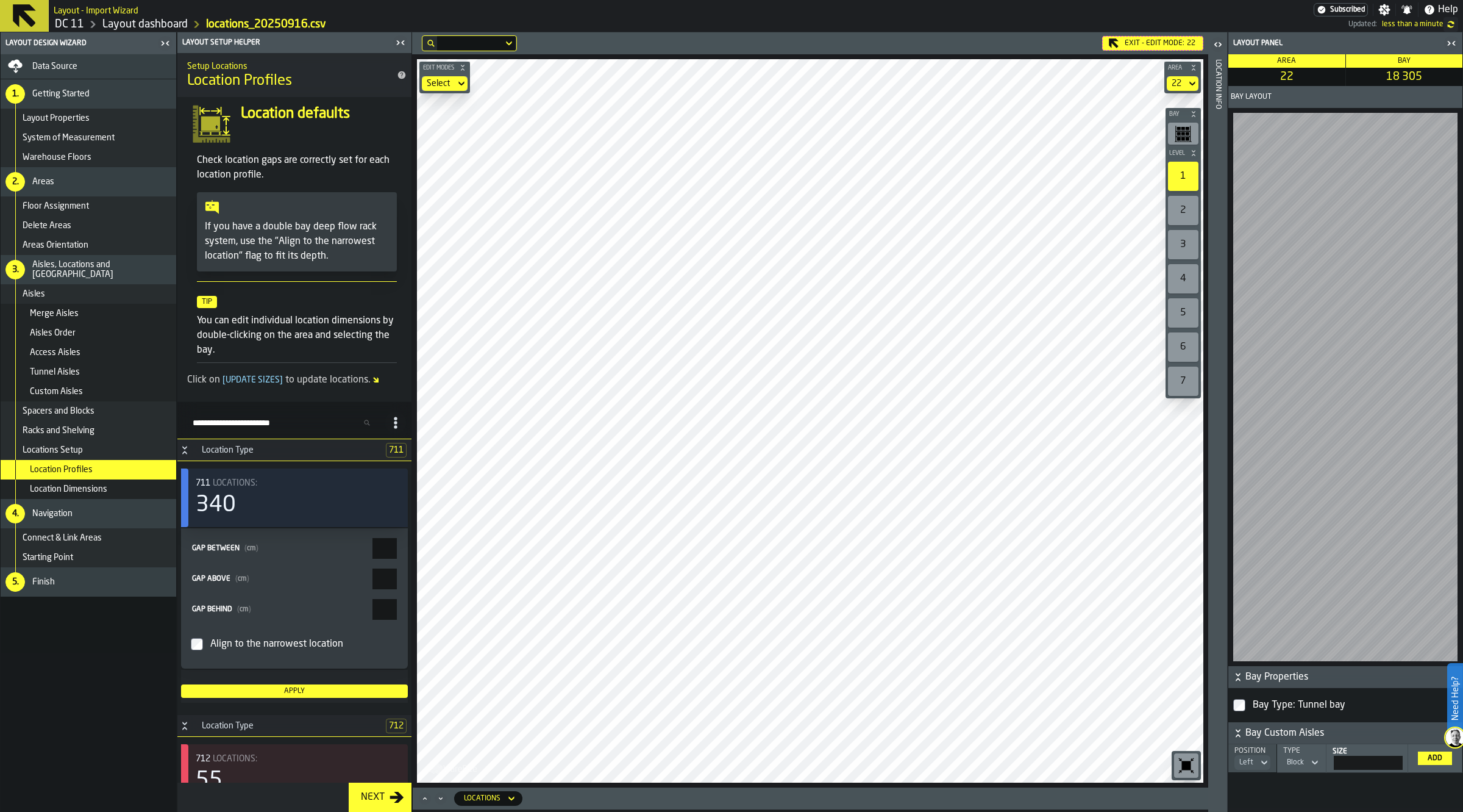
click at [254, 427] on input "Search Profiles (by type)" at bounding box center [283, 423] width 192 height 16
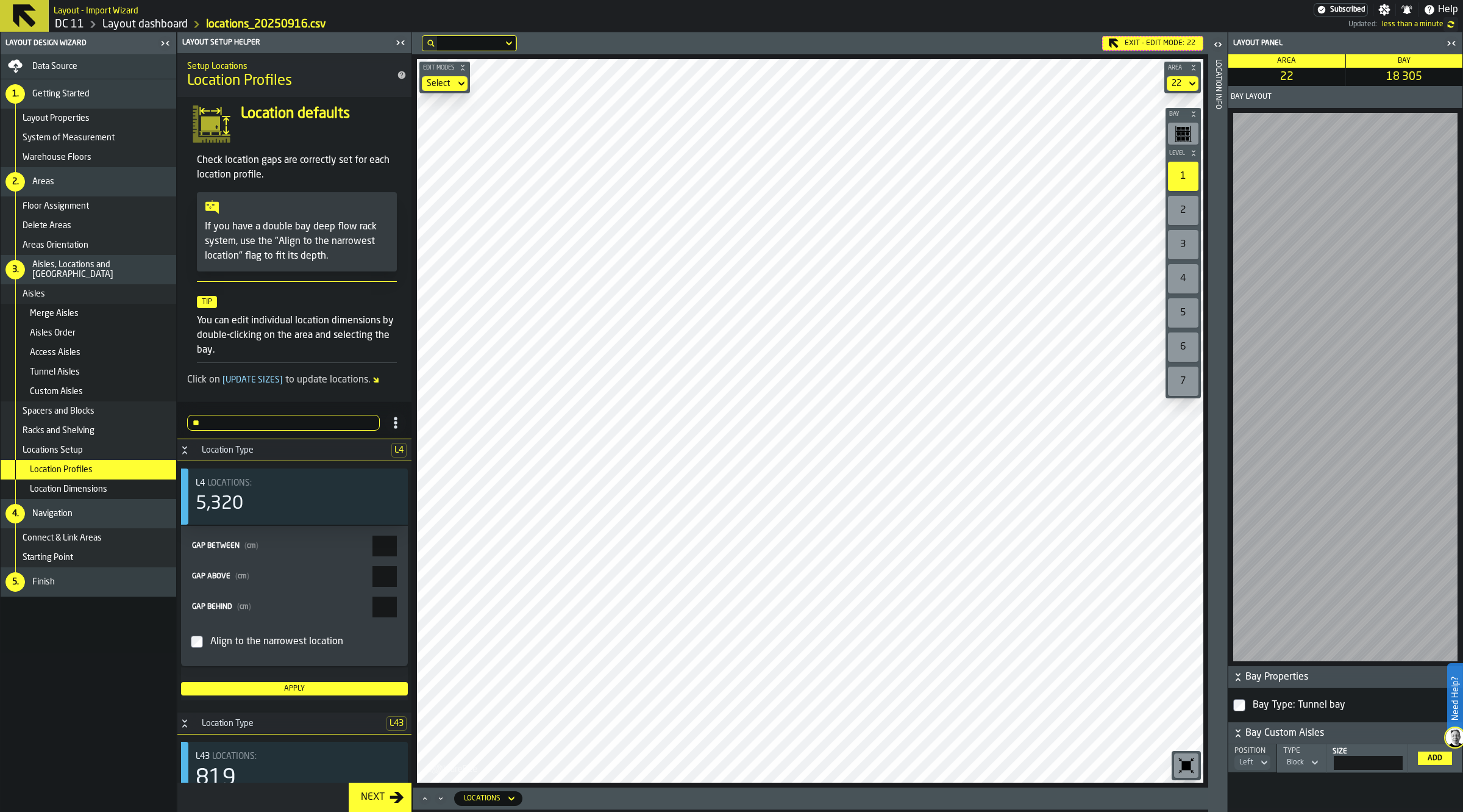
click at [221, 419] on input "**" at bounding box center [283, 423] width 192 height 16
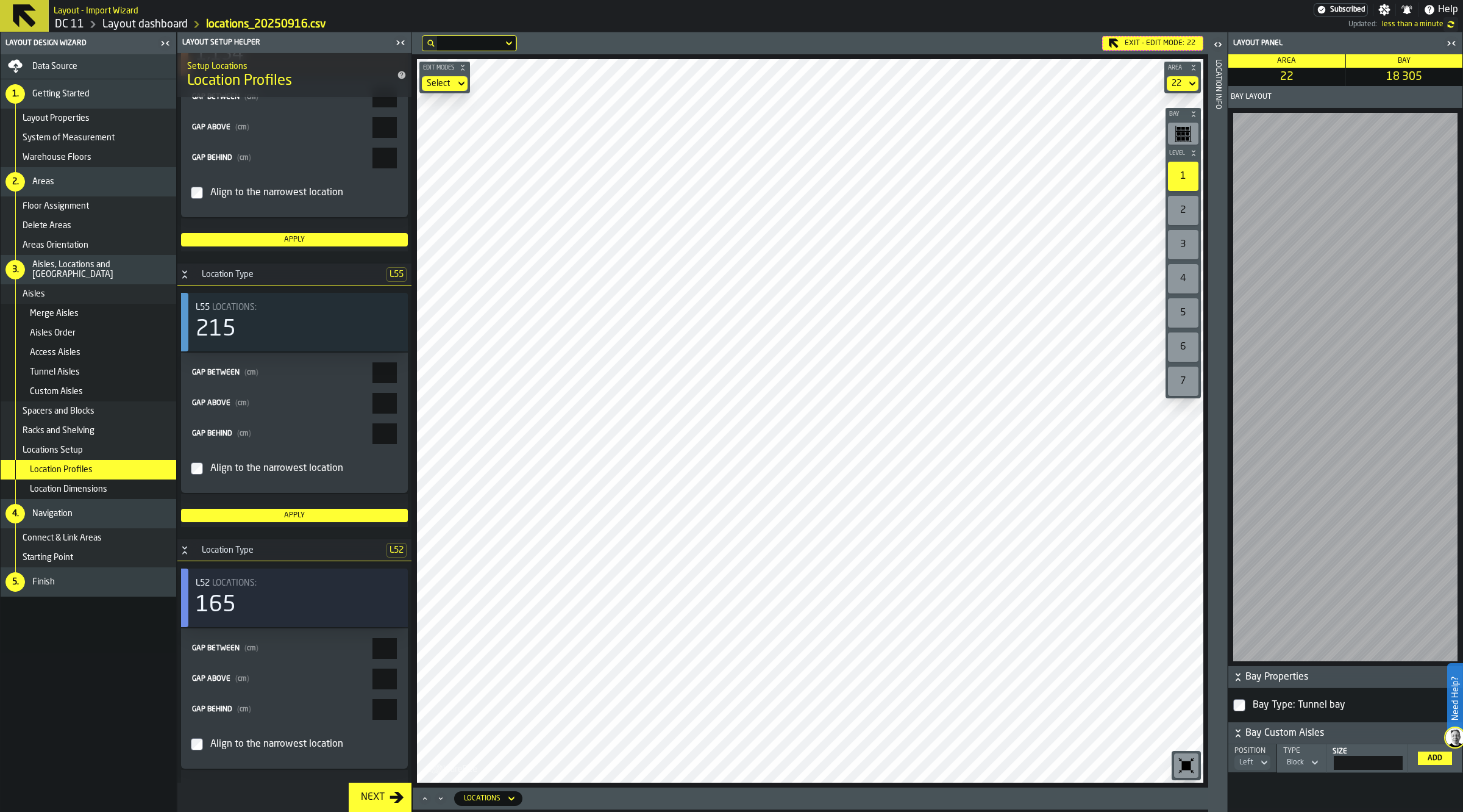
scroll to position [686, 0]
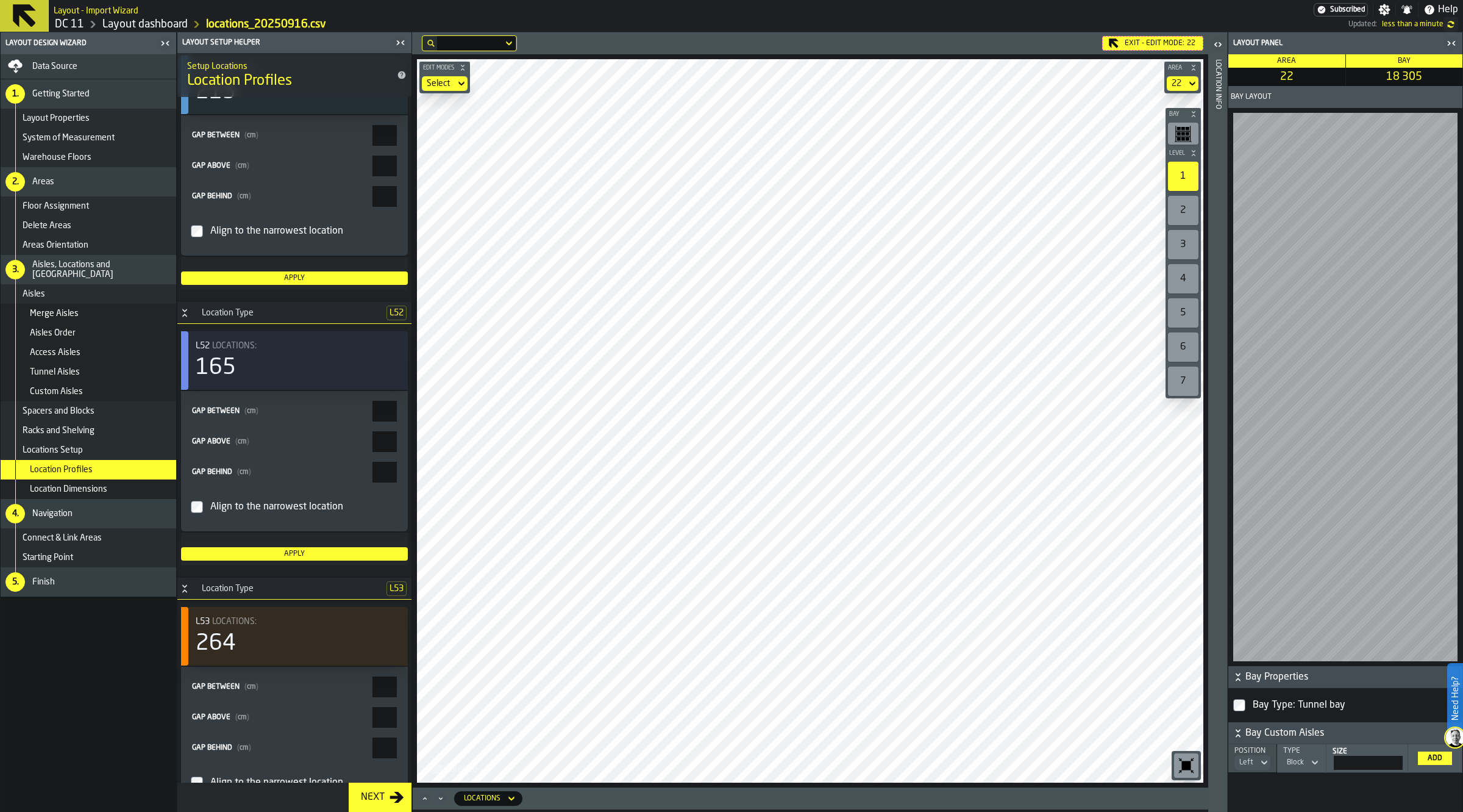
type input "**"
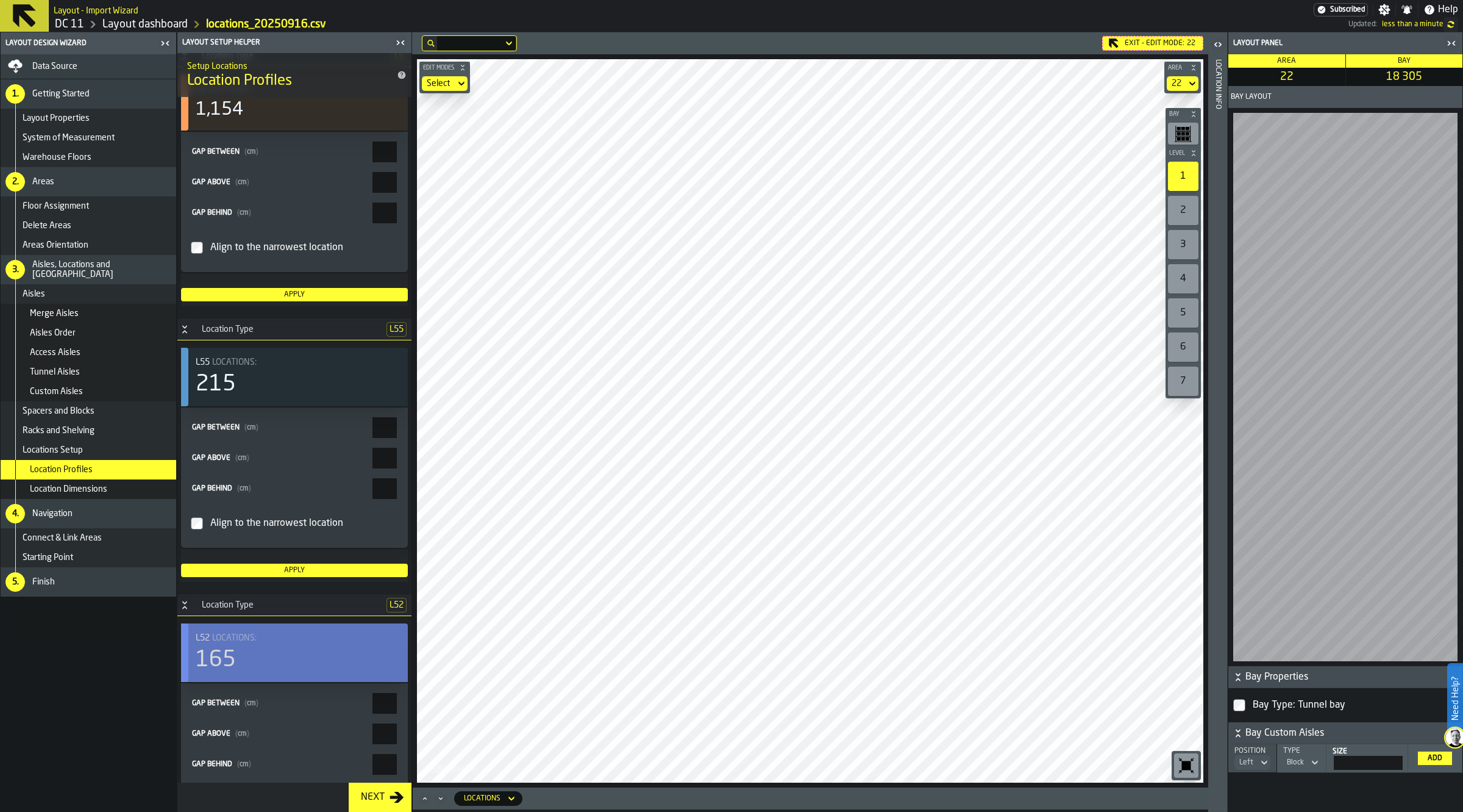
scroll to position [393, 0]
click at [138, 19] on link "Layout dashboard" at bounding box center [145, 24] width 85 height 13
